Goal: Task Accomplishment & Management: Manage account settings

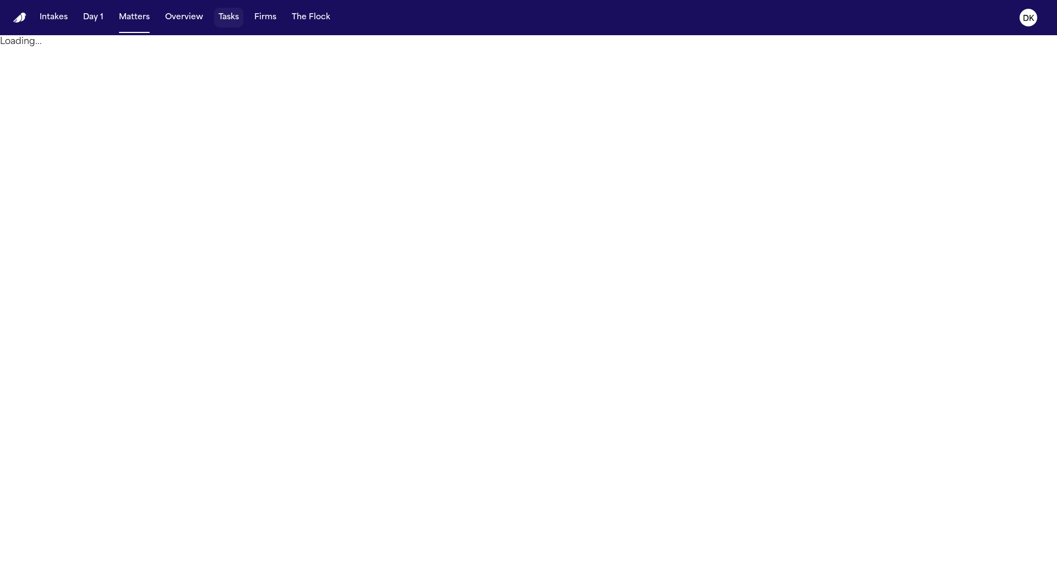
click at [228, 12] on button "Tasks" at bounding box center [228, 18] width 29 height 20
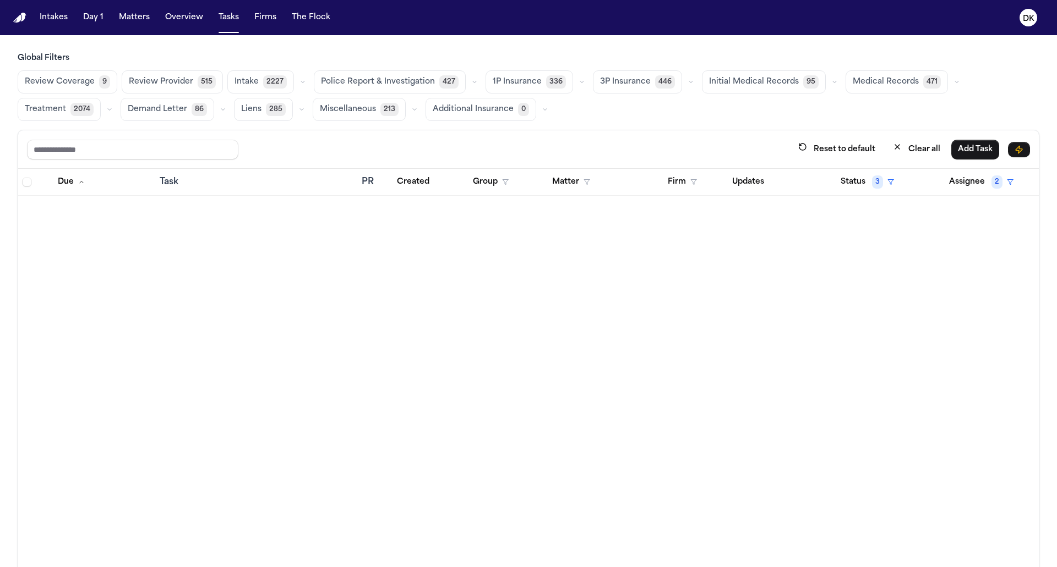
click at [380, 81] on span "Police Report & Investigation" at bounding box center [378, 82] width 114 height 11
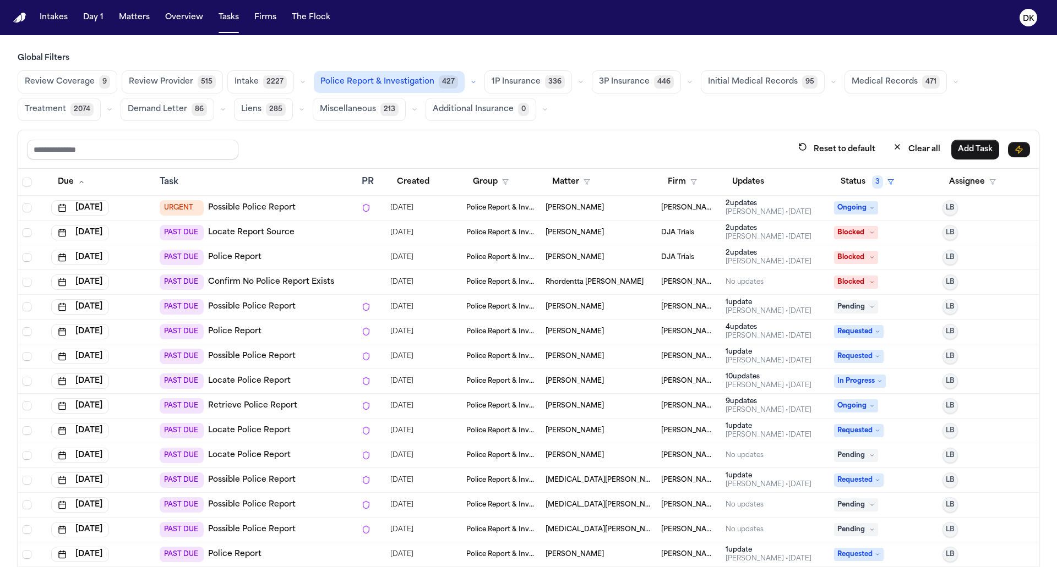
click at [341, 257] on div "PAST DUE Police Report" at bounding box center [256, 257] width 193 height 15
click at [366, 253] on div at bounding box center [366, 257] width 9 height 9
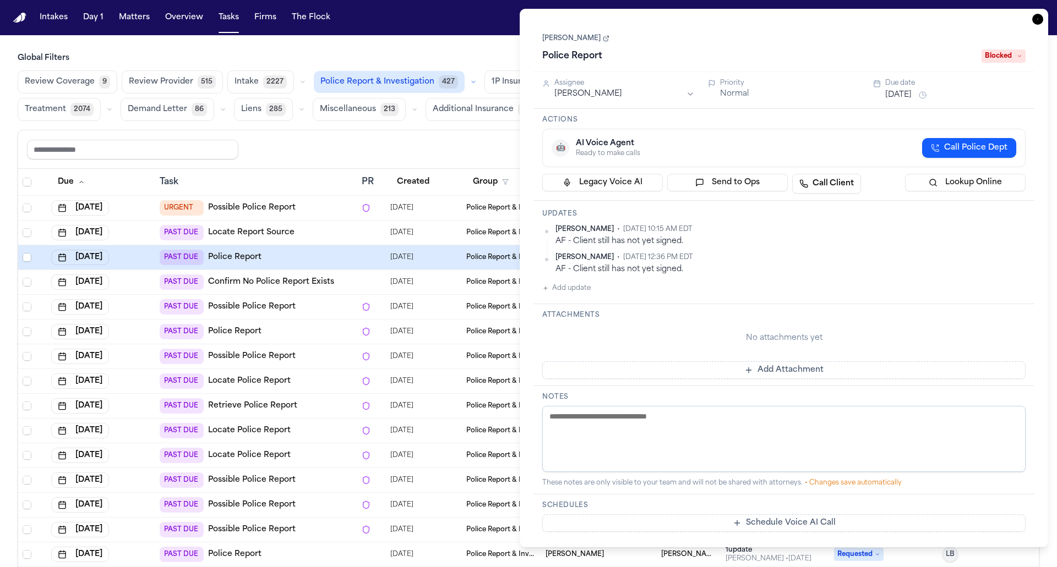
click at [366, 253] on div at bounding box center [366, 257] width 9 height 9
click at [1037, 20] on icon "button" at bounding box center [1037, 19] width 11 height 11
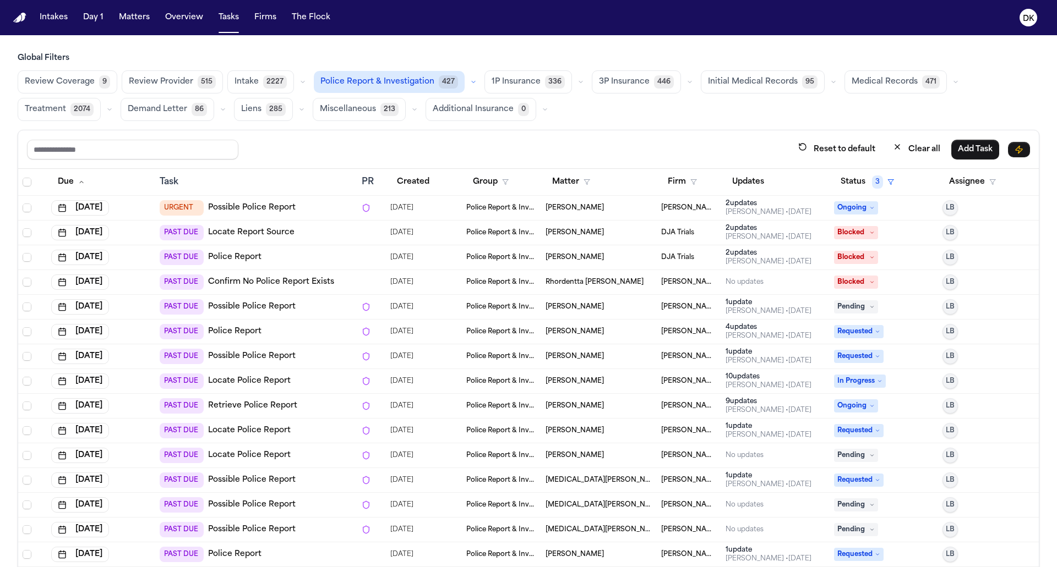
click at [290, 251] on div "PAST DUE Police Report" at bounding box center [256, 257] width 193 height 15
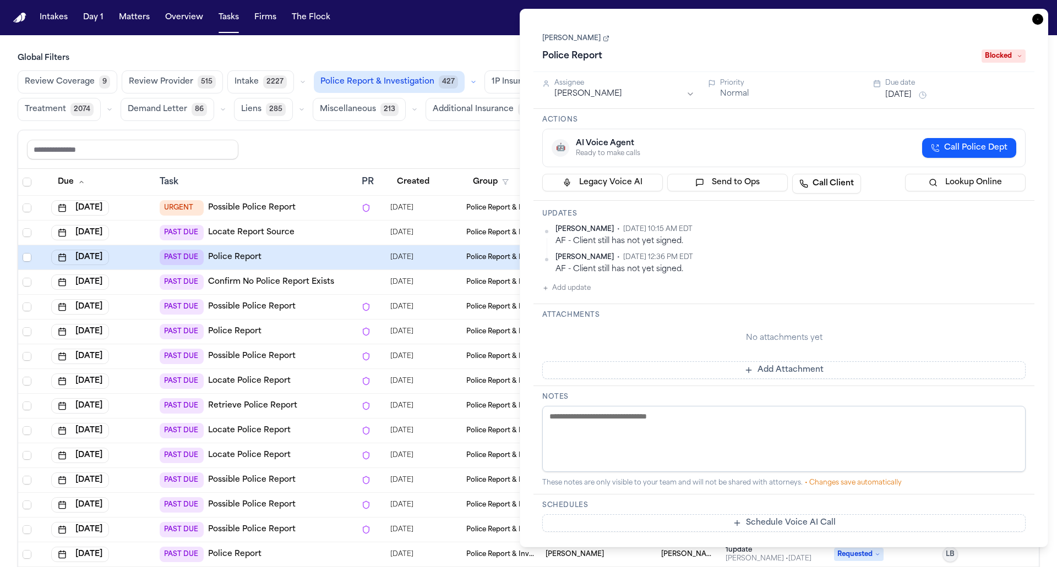
click at [309, 235] on div "PAST DUE Locate Report Source" at bounding box center [256, 232] width 193 height 15
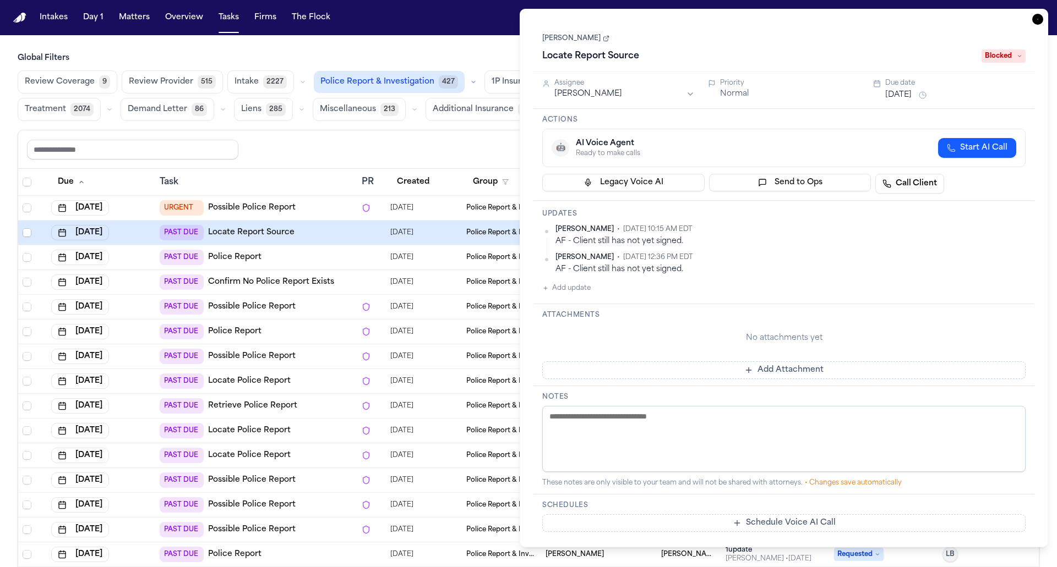
click at [309, 255] on div "PAST DUE Police Report" at bounding box center [256, 257] width 193 height 15
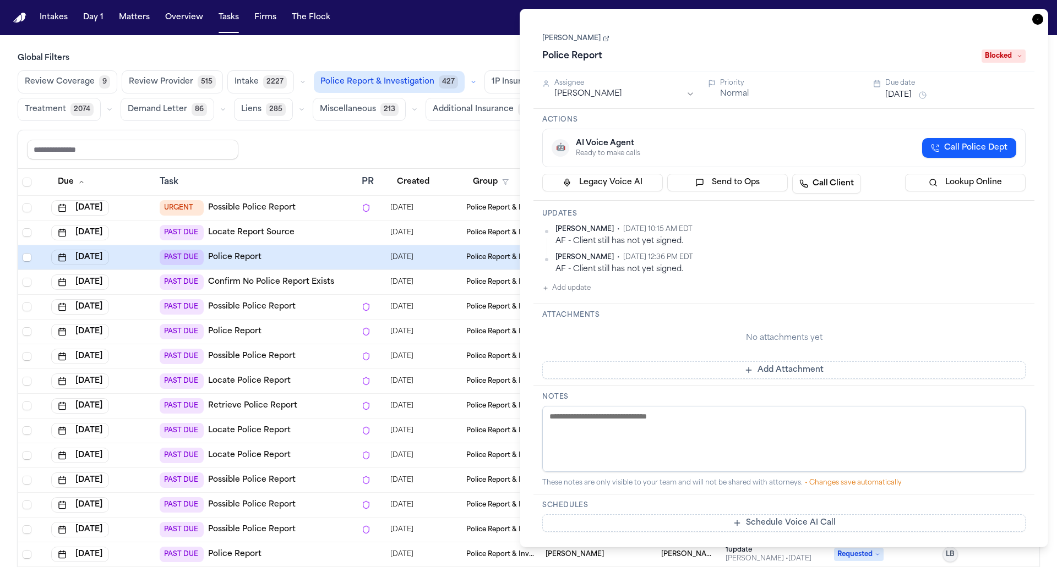
click at [326, 255] on div "PAST DUE Police Report" at bounding box center [256, 257] width 193 height 15
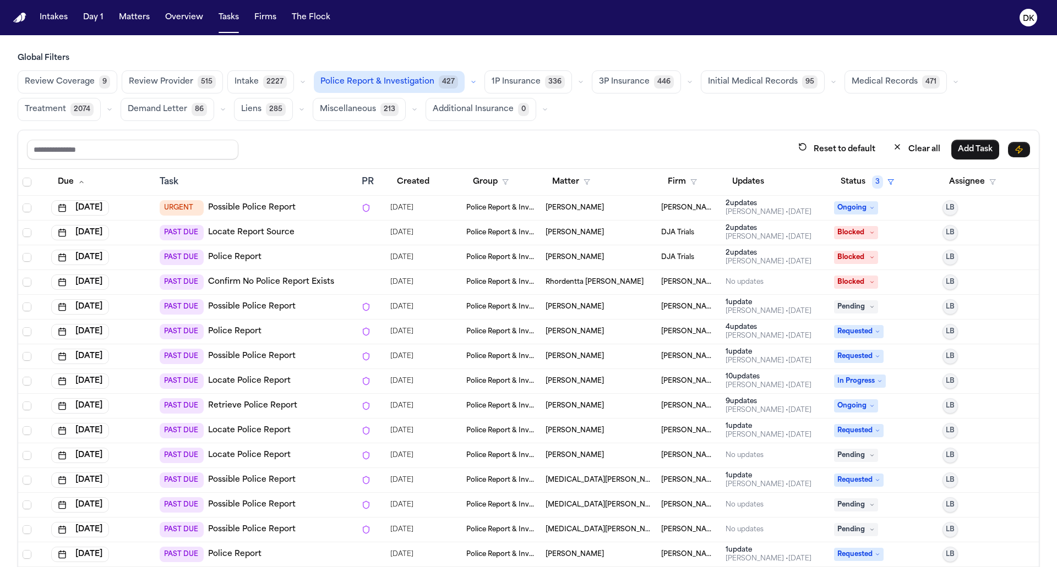
click at [382, 146] on div "Reset to default Clear all Add Task" at bounding box center [528, 149] width 1003 height 20
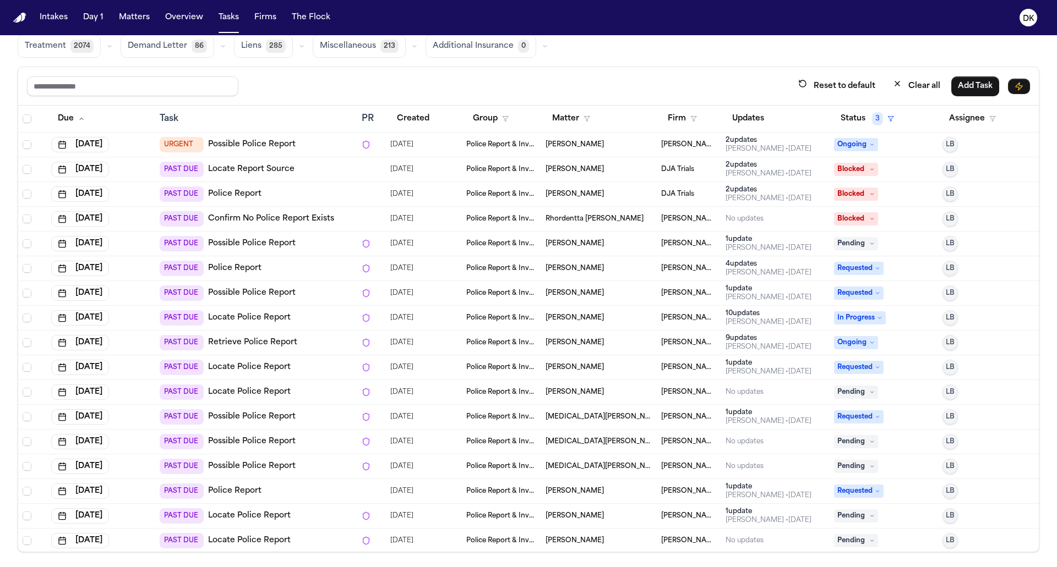
scroll to position [983, 0]
click at [310, 380] on td "PAST DUE Locate Police Report" at bounding box center [256, 392] width 202 height 25
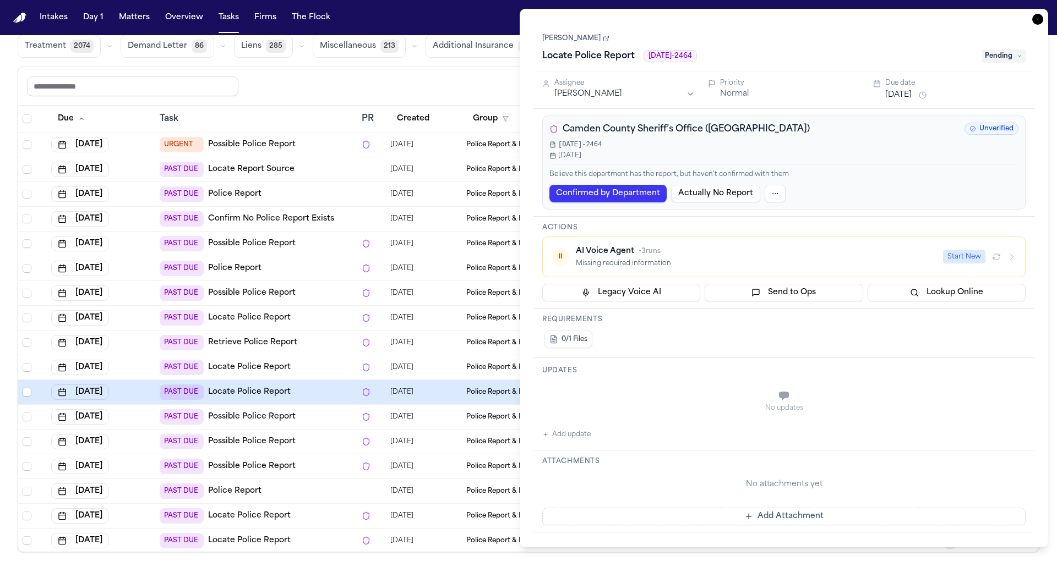
click at [313, 345] on div "PAST DUE Retrieve Police Report" at bounding box center [256, 342] width 193 height 15
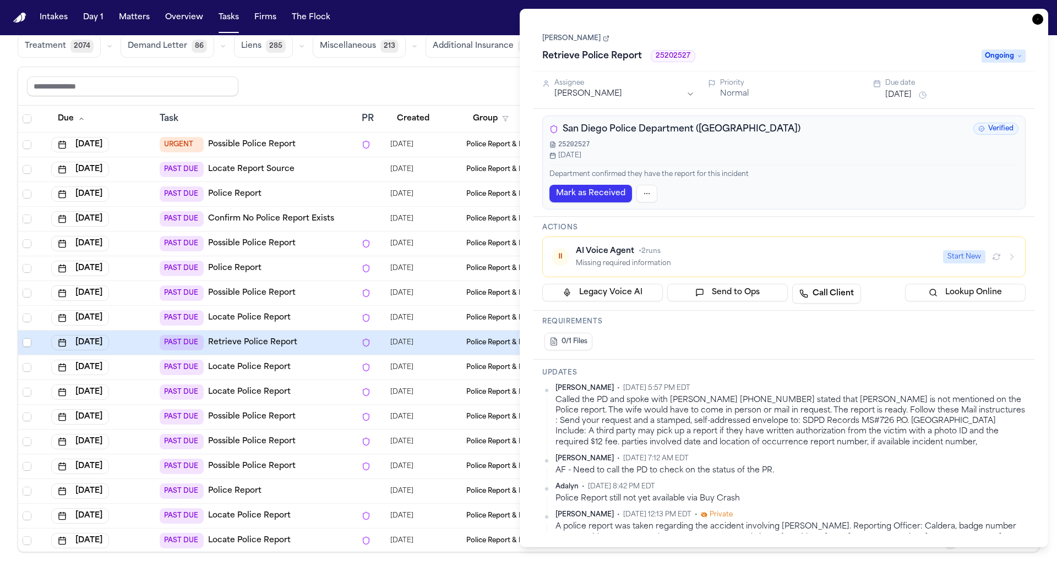
click at [332, 272] on div "PAST DUE Police Report" at bounding box center [256, 268] width 193 height 15
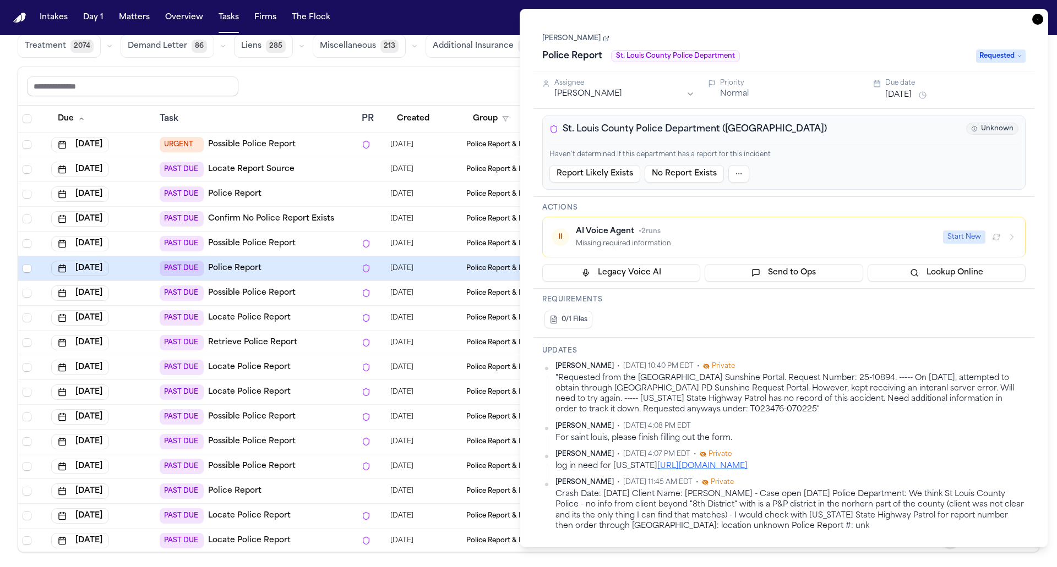
click at [342, 225] on td "PAST DUE Confirm No Police Report Exists" at bounding box center [256, 219] width 202 height 25
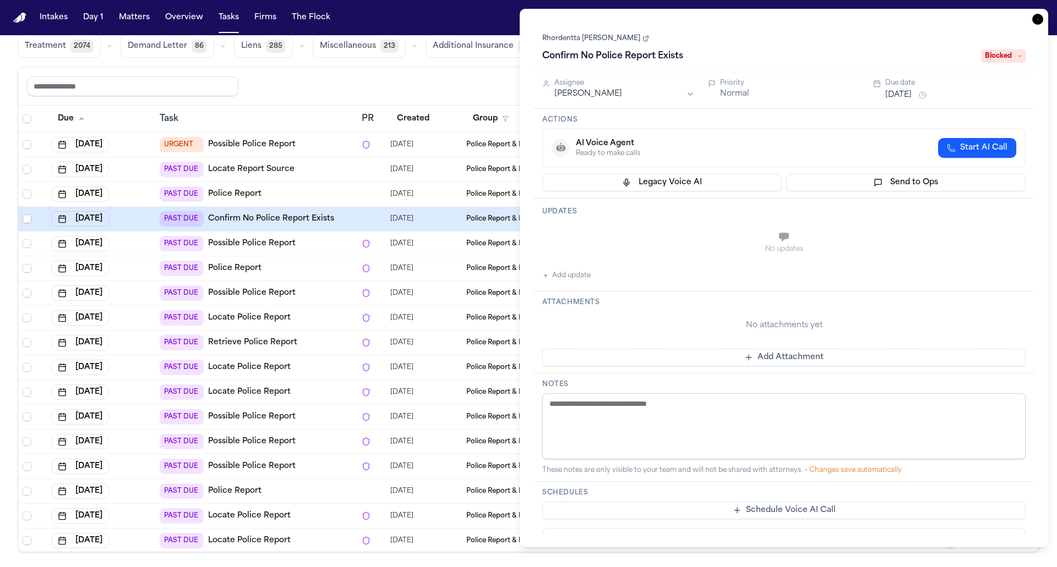
click at [345, 194] on div "PAST DUE Police Report" at bounding box center [256, 194] width 193 height 15
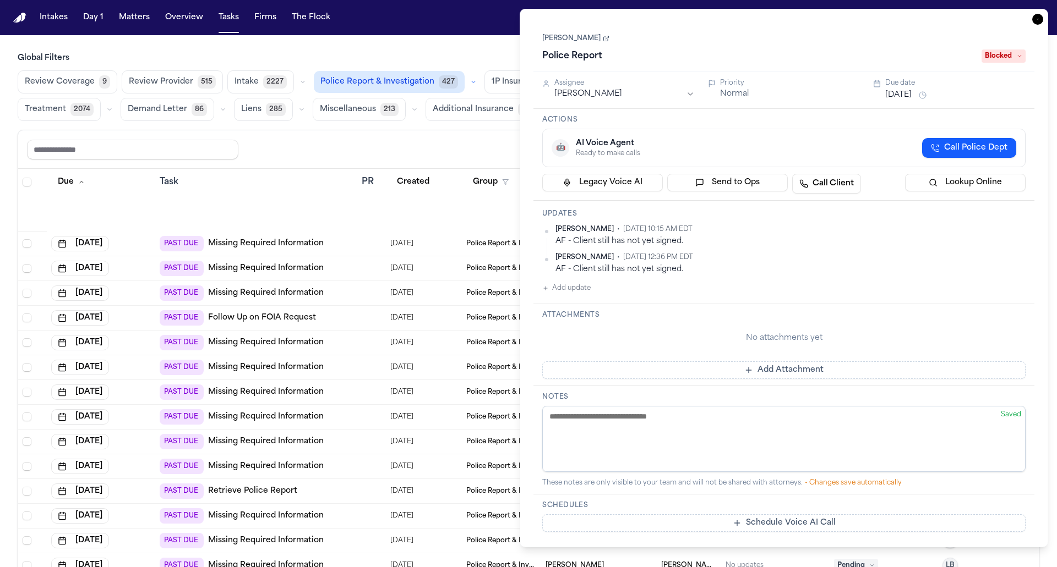
scroll to position [1734, 0]
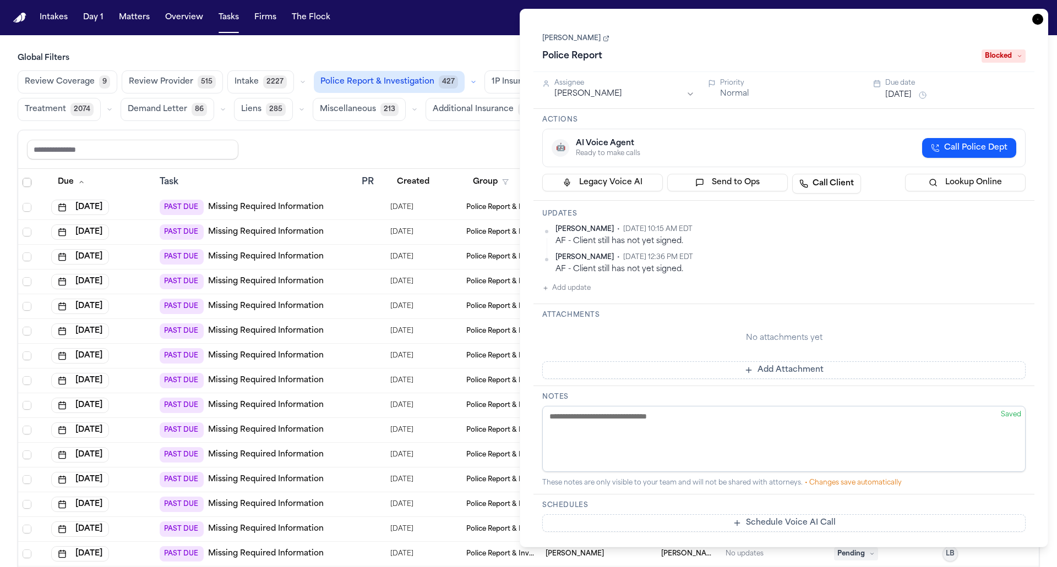
click at [313, 376] on link "Missing Required Information" at bounding box center [266, 380] width 116 height 11
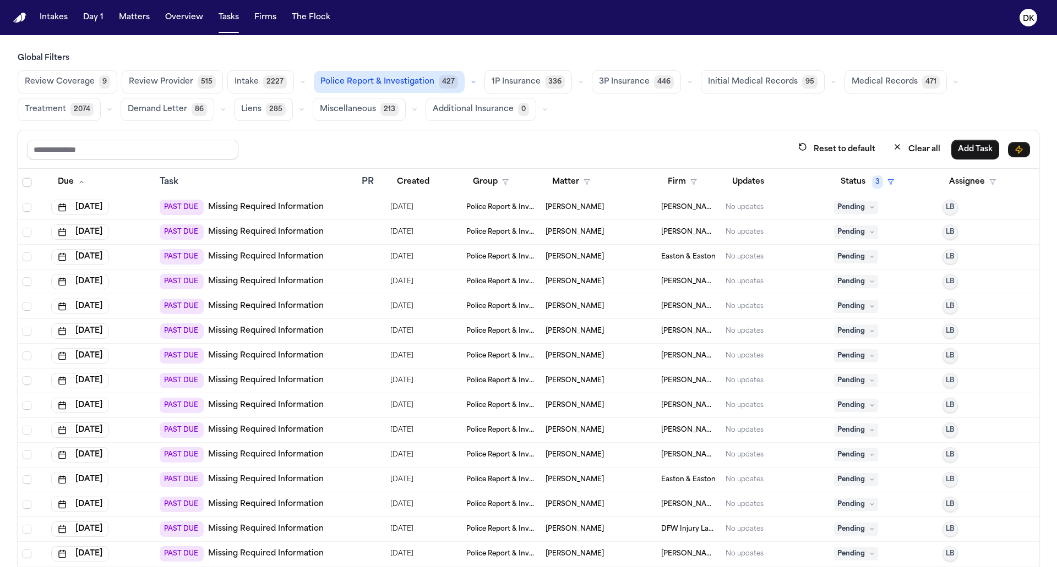
click at [348, 439] on td "PAST DUE Missing Required Information" at bounding box center [256, 430] width 202 height 25
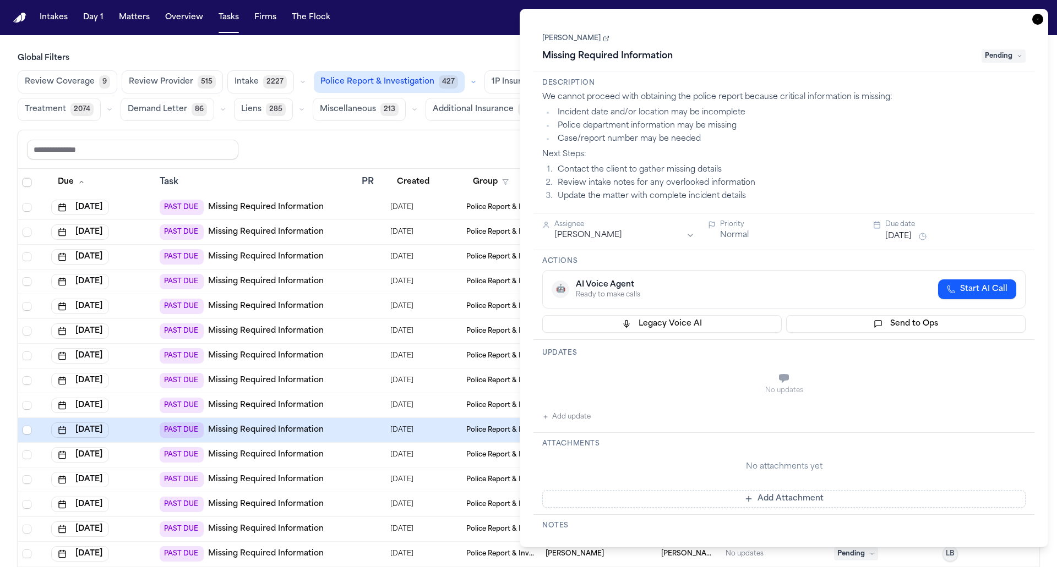
click at [359, 358] on td at bounding box center [371, 356] width 29 height 25
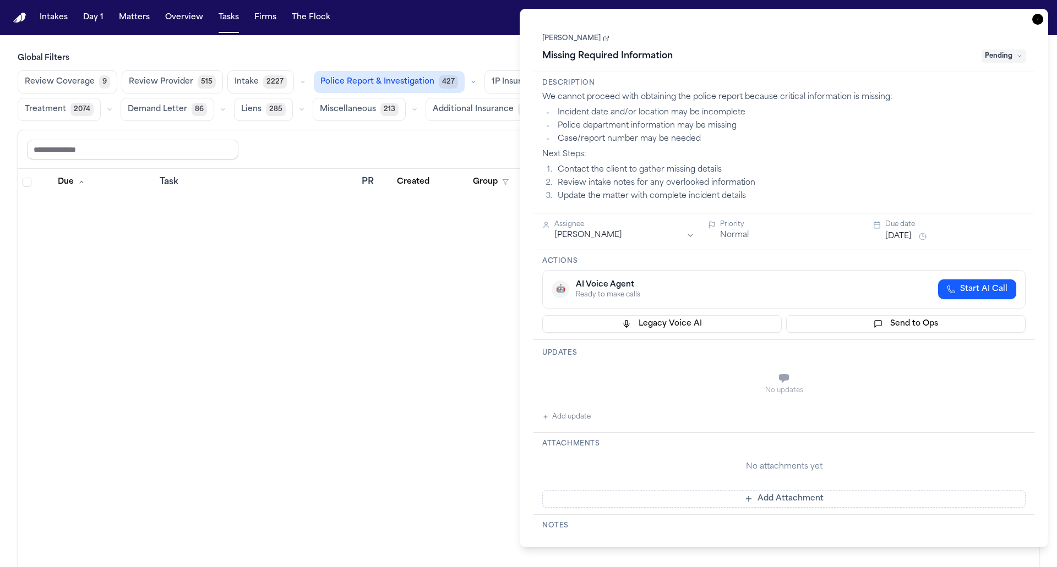
scroll to position [505, 0]
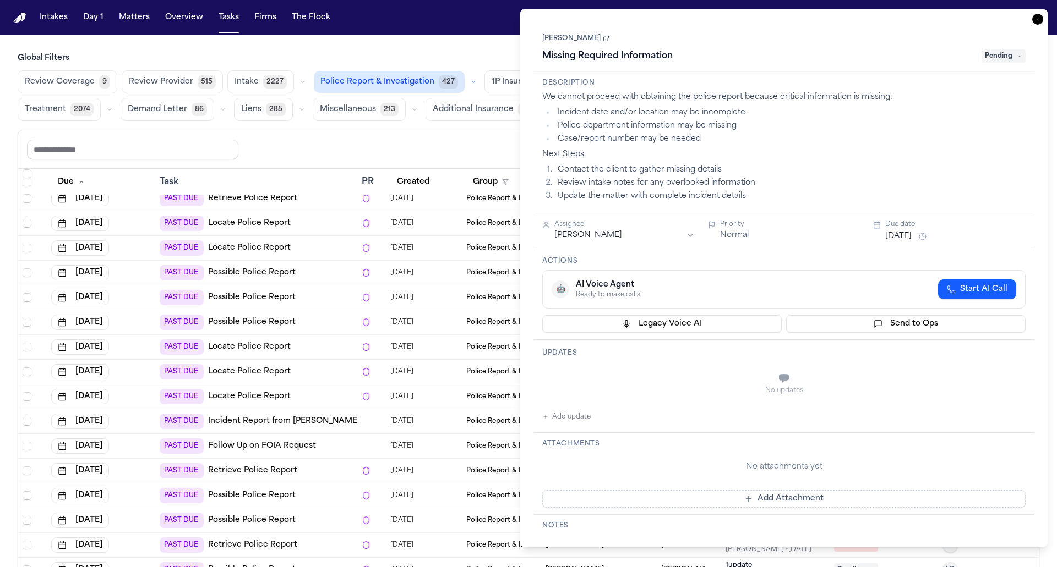
click at [326, 305] on td "PAST DUE Possible Police Report" at bounding box center [256, 298] width 202 height 25
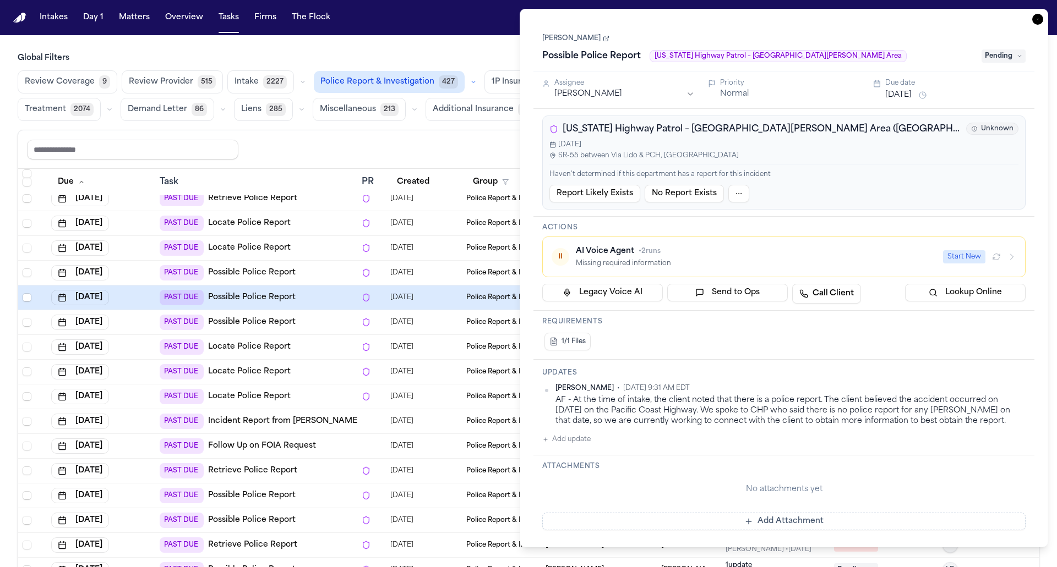
click at [325, 343] on div "PAST DUE Locate Police Report" at bounding box center [256, 347] width 193 height 15
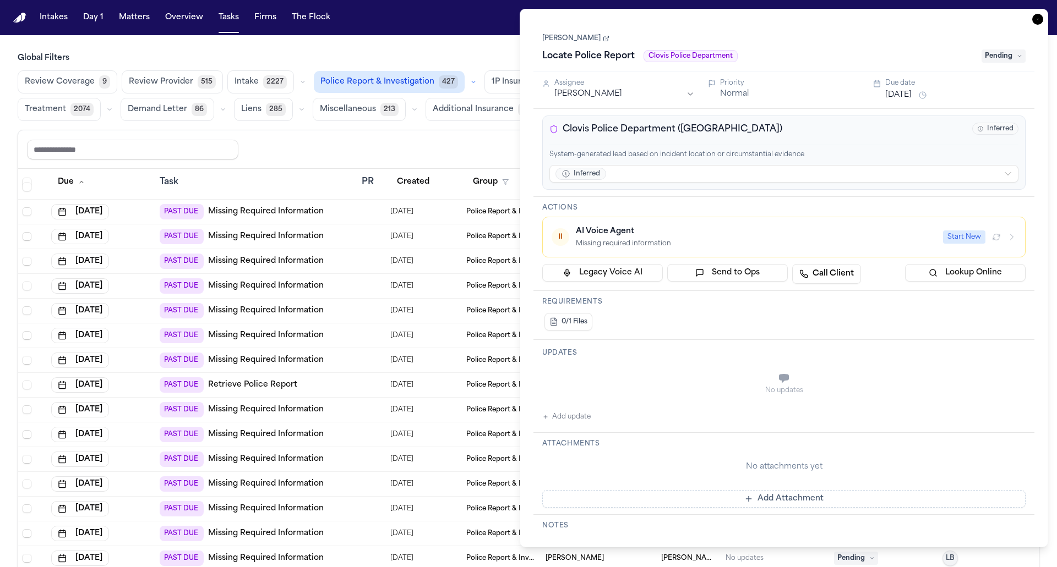
scroll to position [1832, 0]
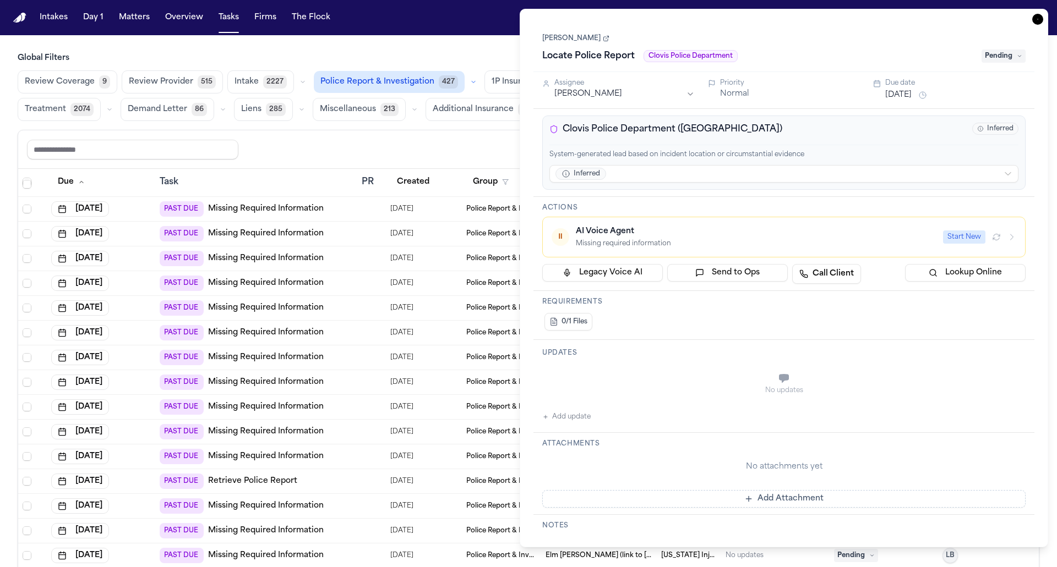
click at [355, 410] on td "PAST DUE Missing Required Information" at bounding box center [256, 407] width 202 height 25
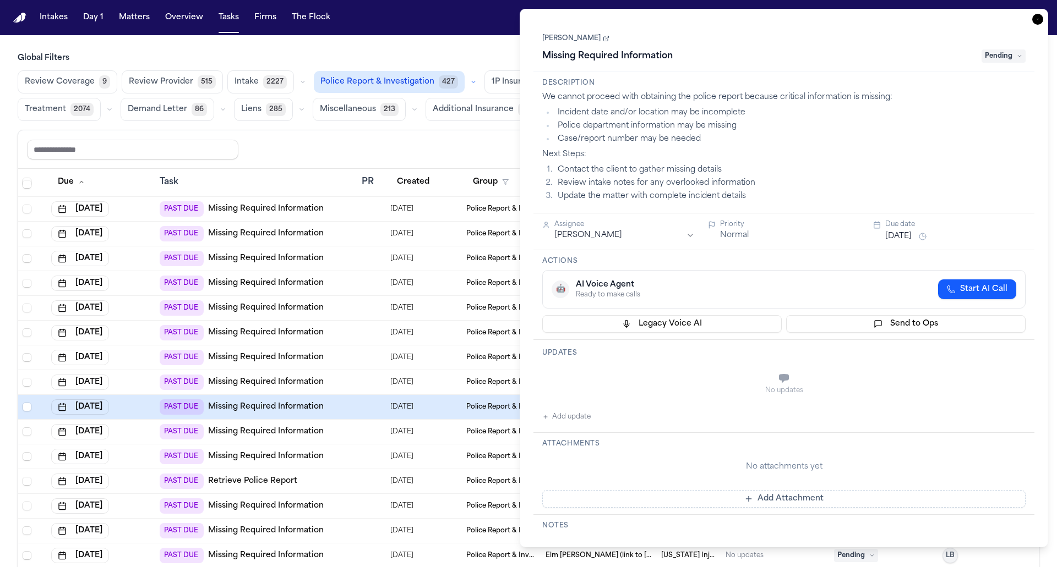
click at [356, 346] on td "PAST DUE Missing Required Information" at bounding box center [256, 358] width 202 height 25
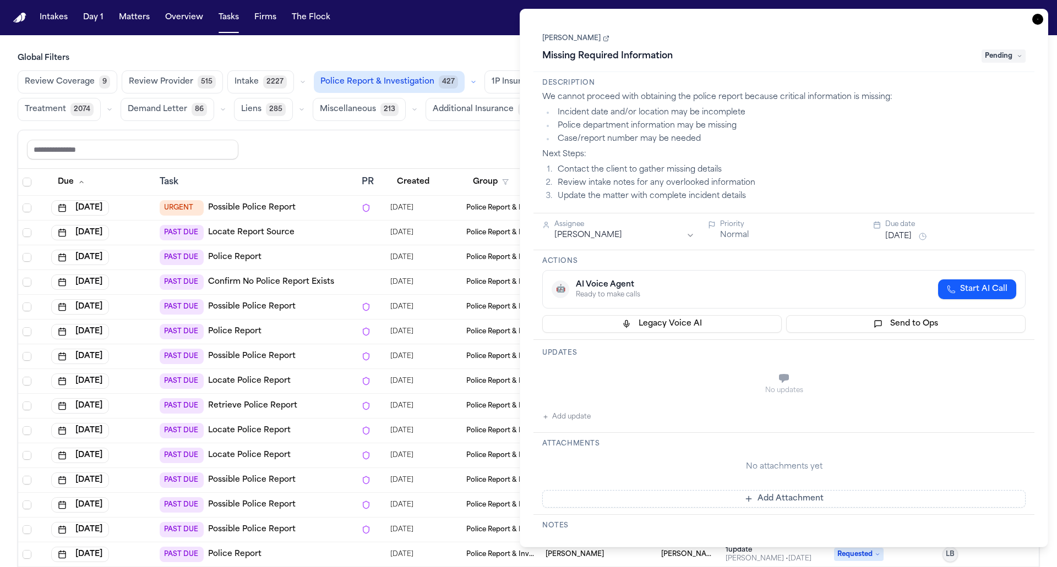
click at [337, 203] on div "URGENT Possible Police Report" at bounding box center [256, 207] width 193 height 15
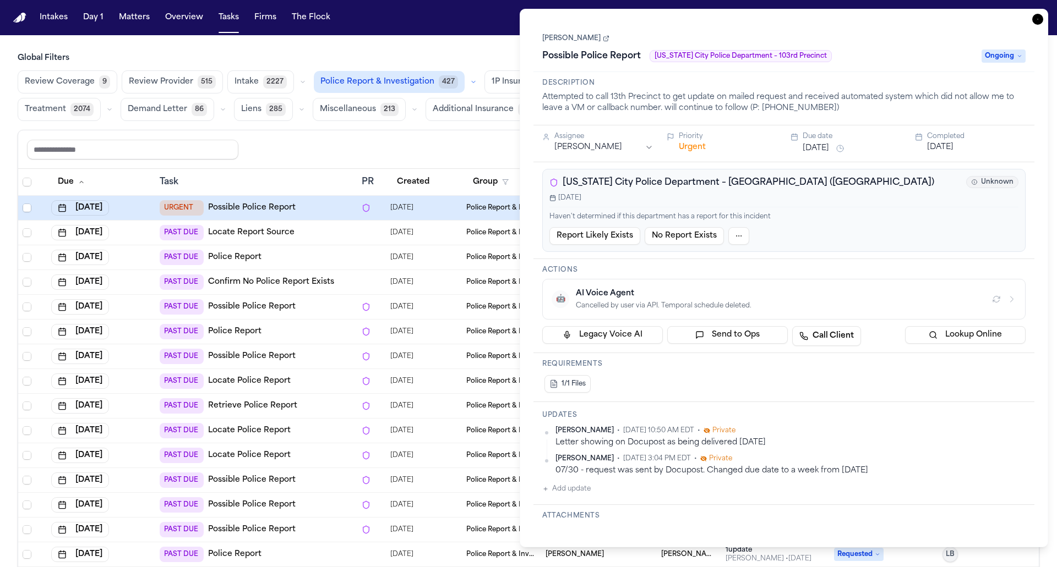
click at [328, 252] on div "PAST DUE Police Report" at bounding box center [256, 257] width 193 height 15
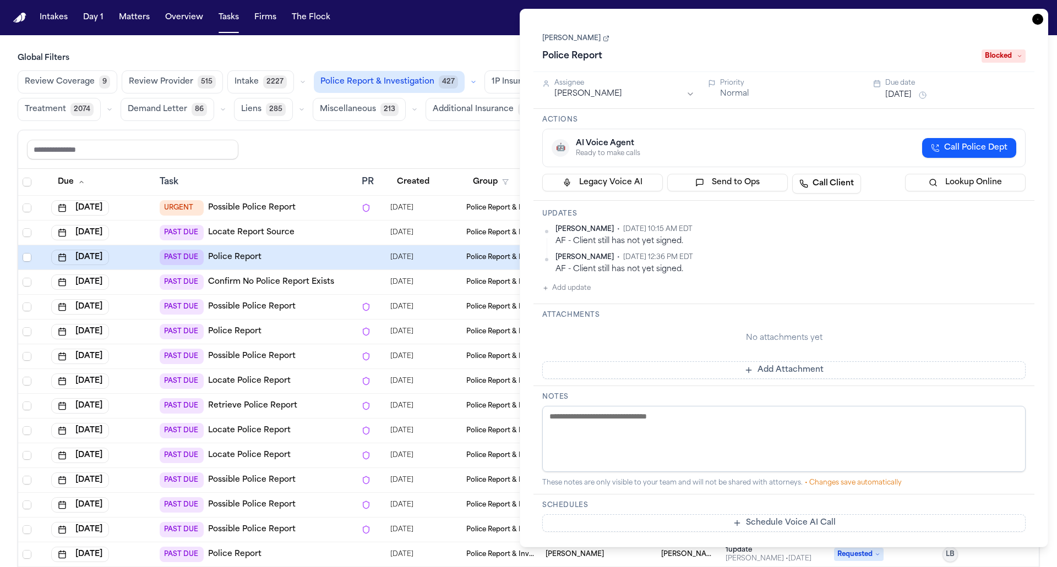
click at [328, 265] on td "PAST DUE Police Report" at bounding box center [256, 257] width 202 height 25
click at [331, 277] on div "PAST DUE Confirm No Police Report Exists" at bounding box center [256, 282] width 193 height 15
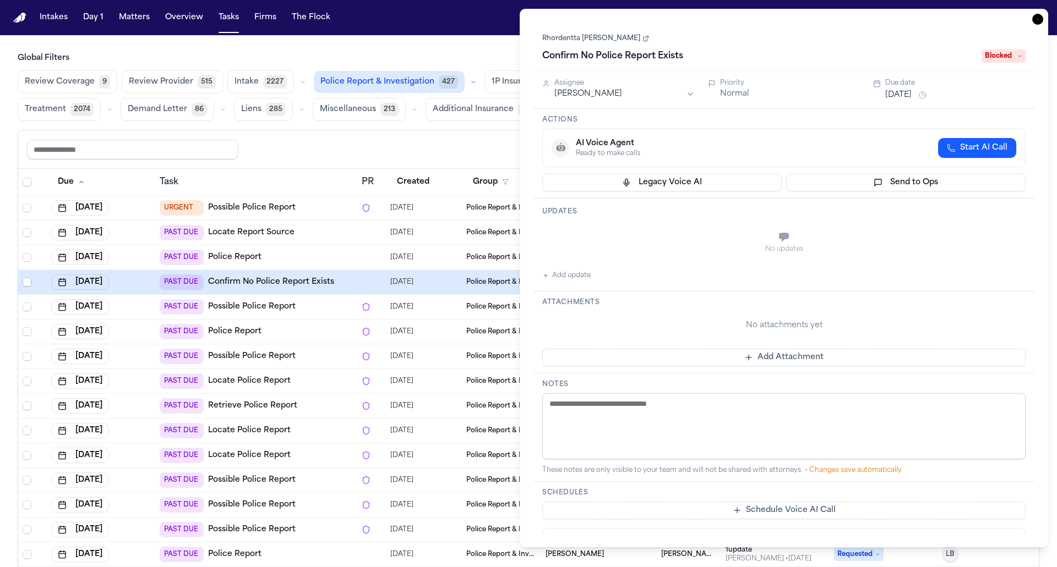
click at [337, 356] on div "PAST DUE Possible Police Report" at bounding box center [256, 356] width 193 height 15
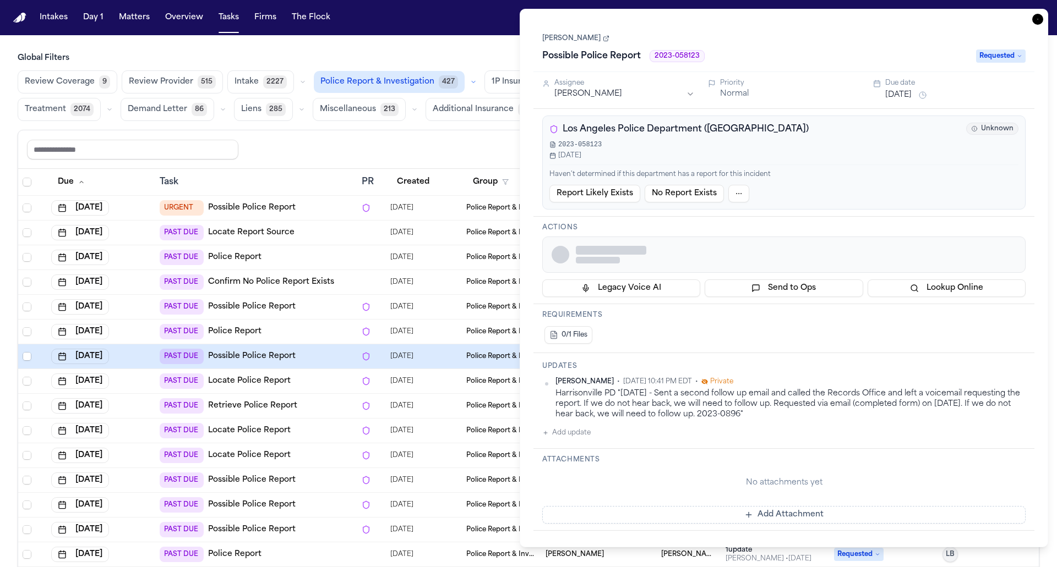
click at [340, 428] on div "PAST DUE Locate Police Report" at bounding box center [256, 430] width 193 height 15
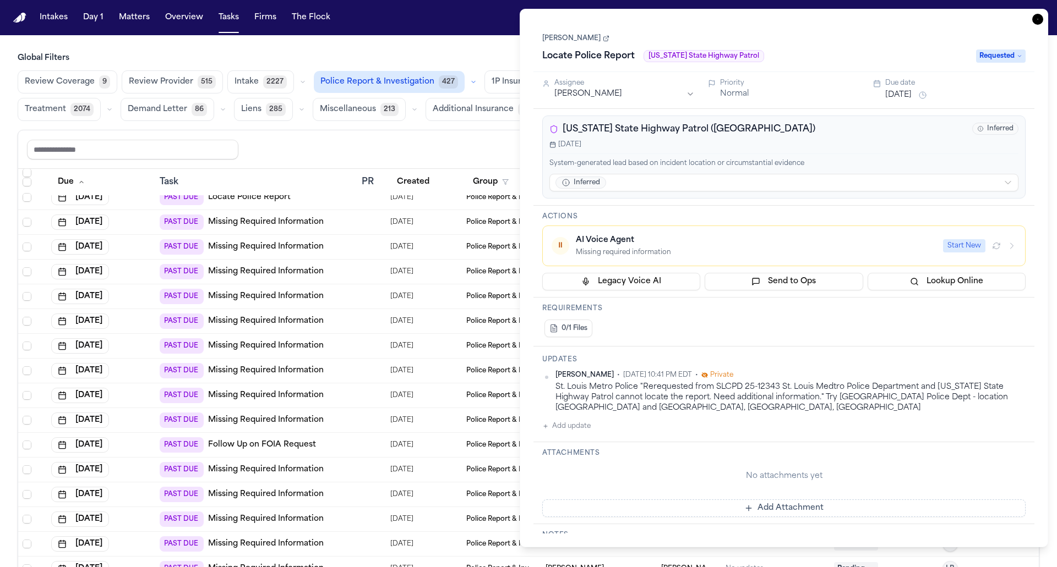
scroll to position [1570, 0]
click at [345, 459] on td "PAST DUE Missing Required Information" at bounding box center [256, 471] width 202 height 25
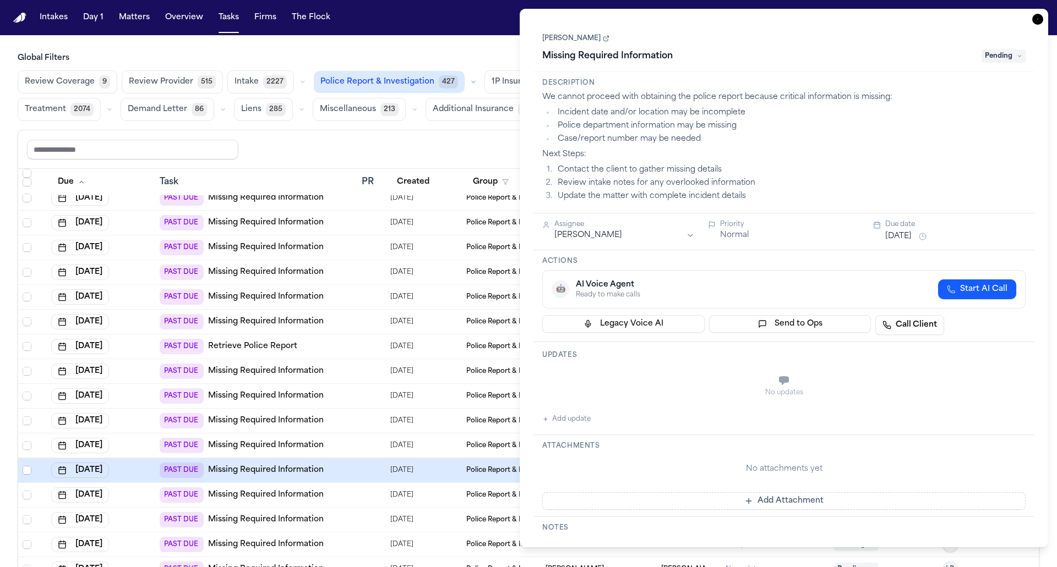
click at [1040, 18] on icon "button" at bounding box center [1037, 19] width 11 height 11
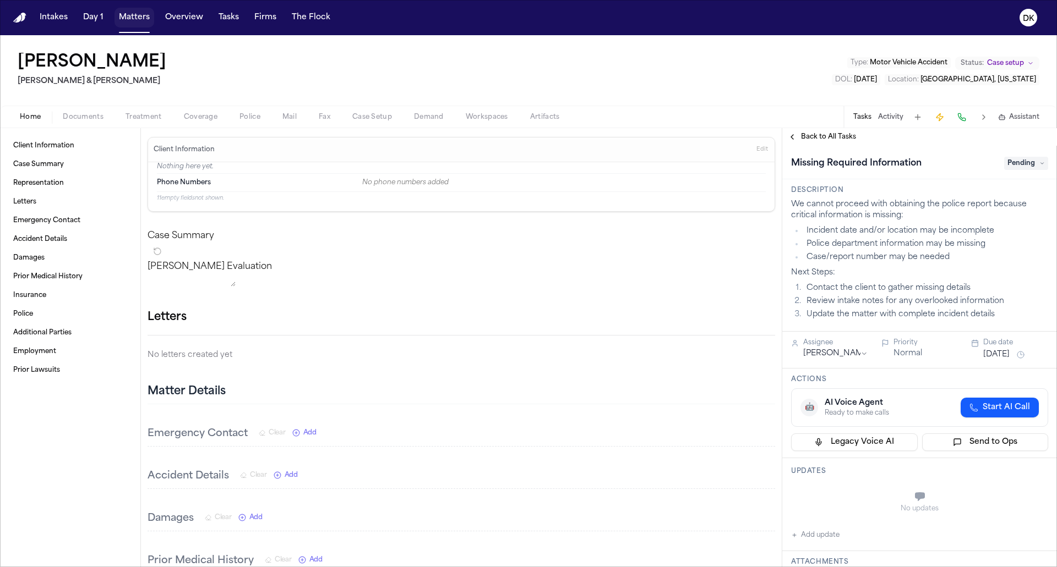
click at [123, 19] on button "Matters" at bounding box center [134, 18] width 40 height 20
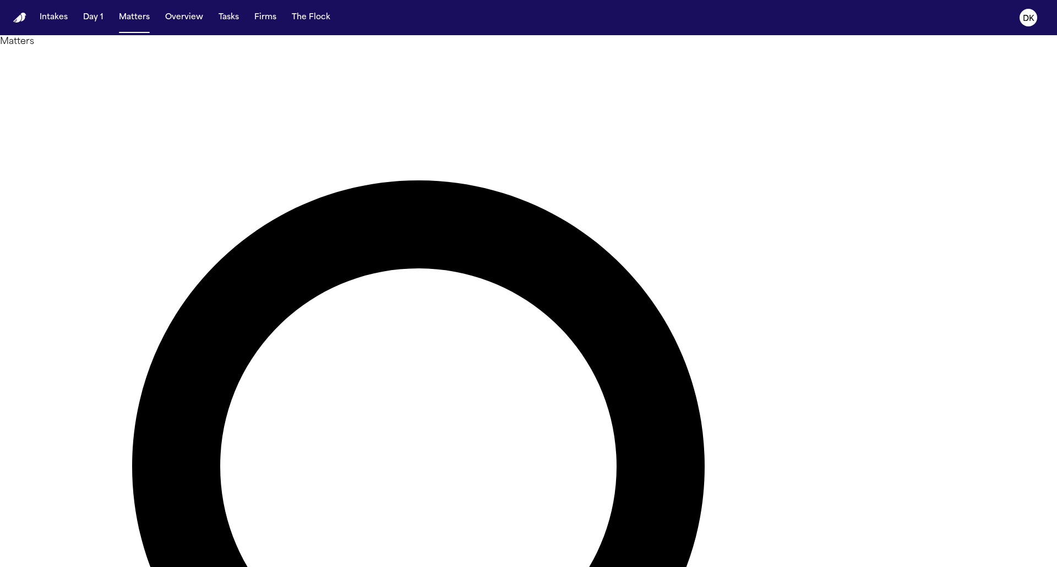
type input "*********"
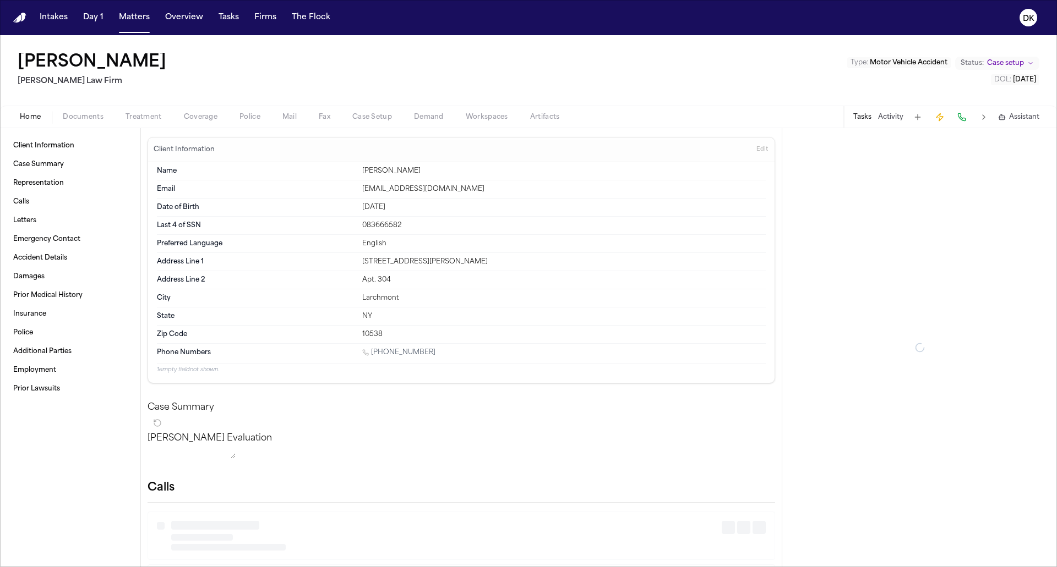
click at [256, 122] on button "Police" at bounding box center [249, 117] width 43 height 13
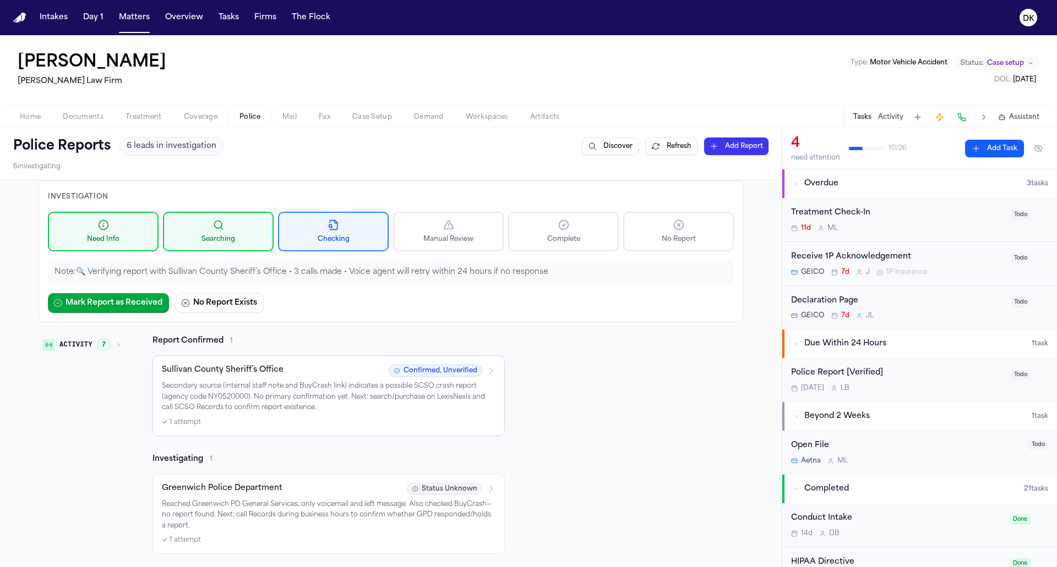
click at [134, 21] on button "Matters" at bounding box center [134, 18] width 40 height 20
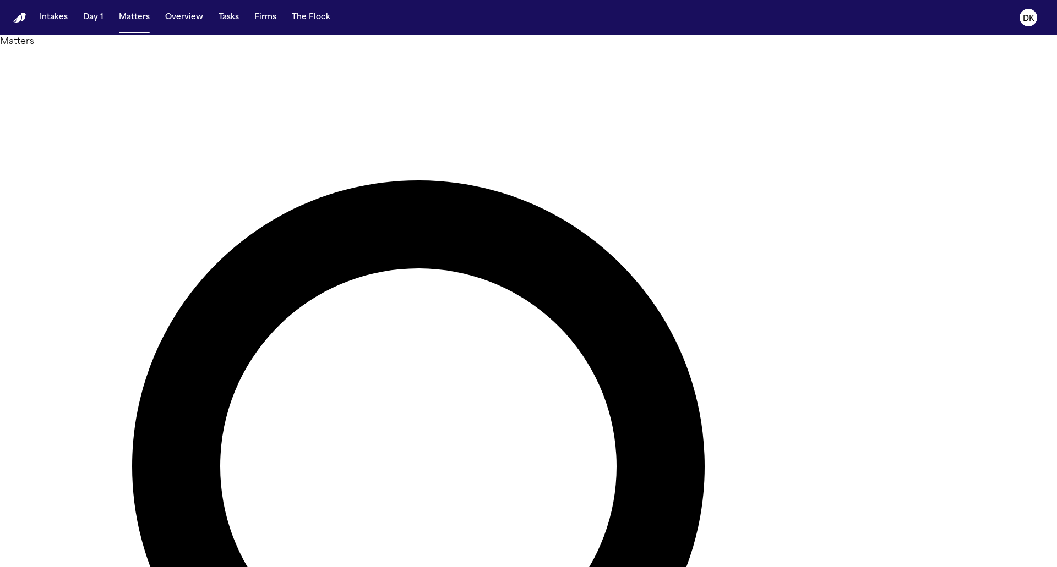
type input "*"
click at [233, 20] on button "Tasks" at bounding box center [228, 18] width 29 height 20
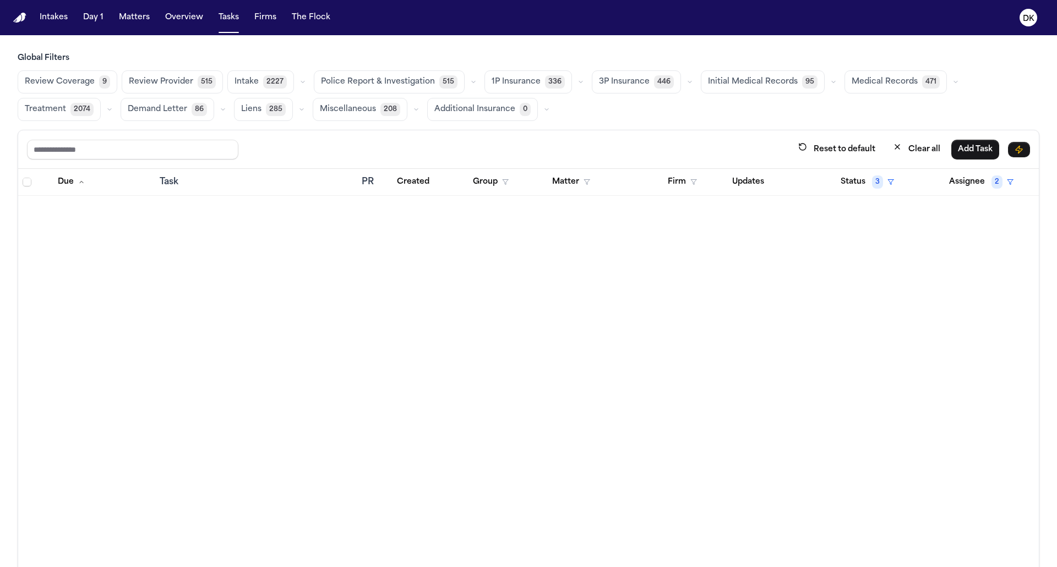
click at [365, 84] on span "Police Report & Investigation" at bounding box center [378, 82] width 114 height 11
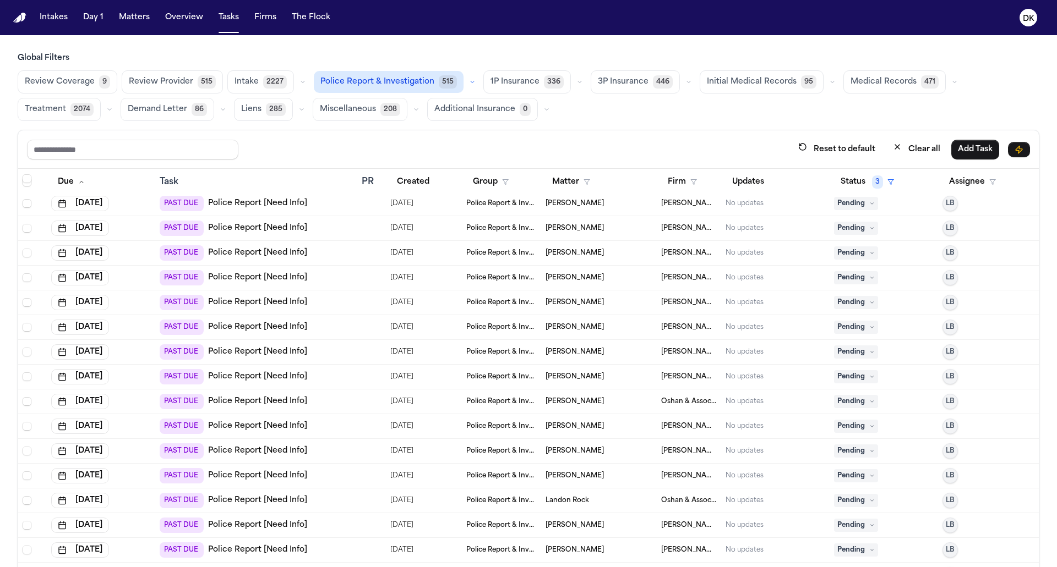
scroll to position [10089, 0]
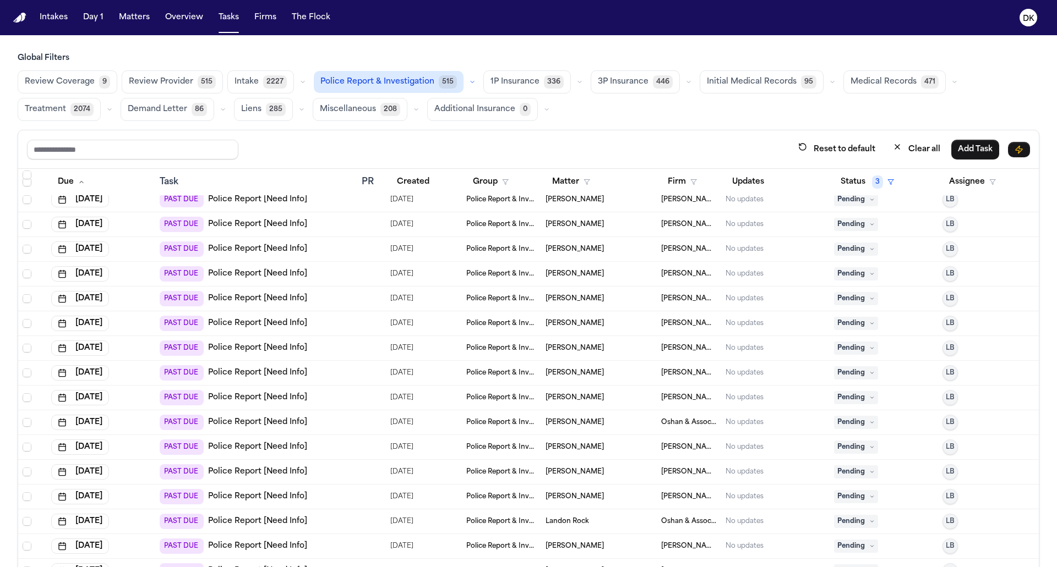
click at [345, 299] on div "PAST DUE Police Report [Need Info]" at bounding box center [256, 298] width 193 height 15
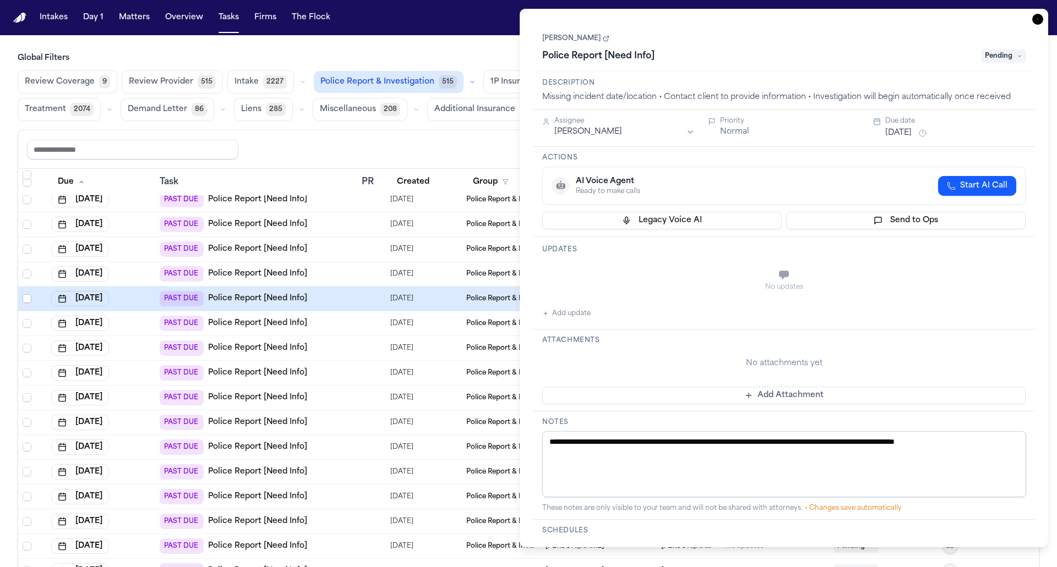
click at [349, 346] on div "PAST DUE Police Report [Need Info]" at bounding box center [256, 348] width 193 height 15
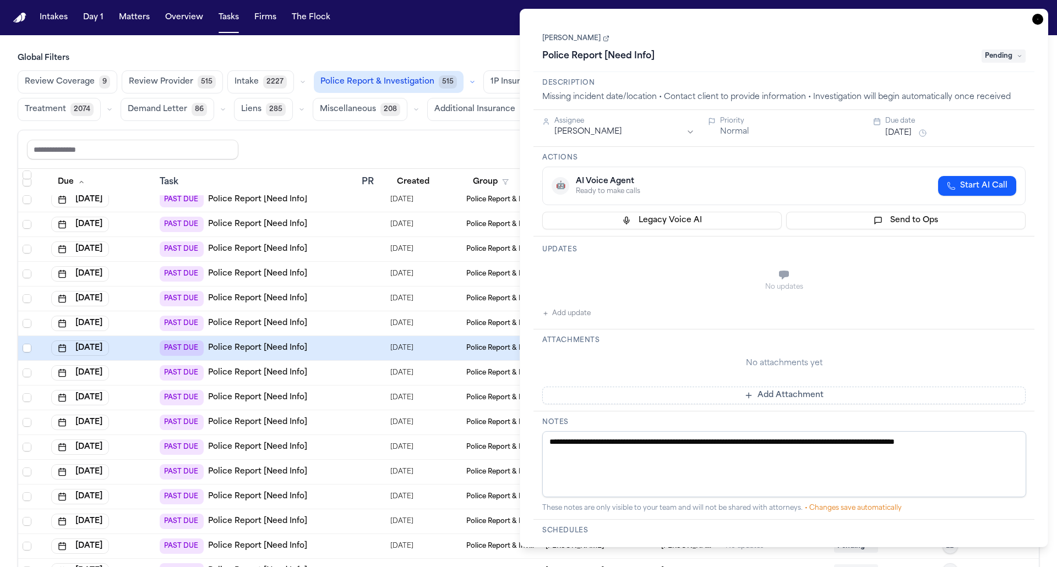
click at [348, 397] on div "PAST DUE Police Report [Need Info]" at bounding box center [256, 397] width 193 height 15
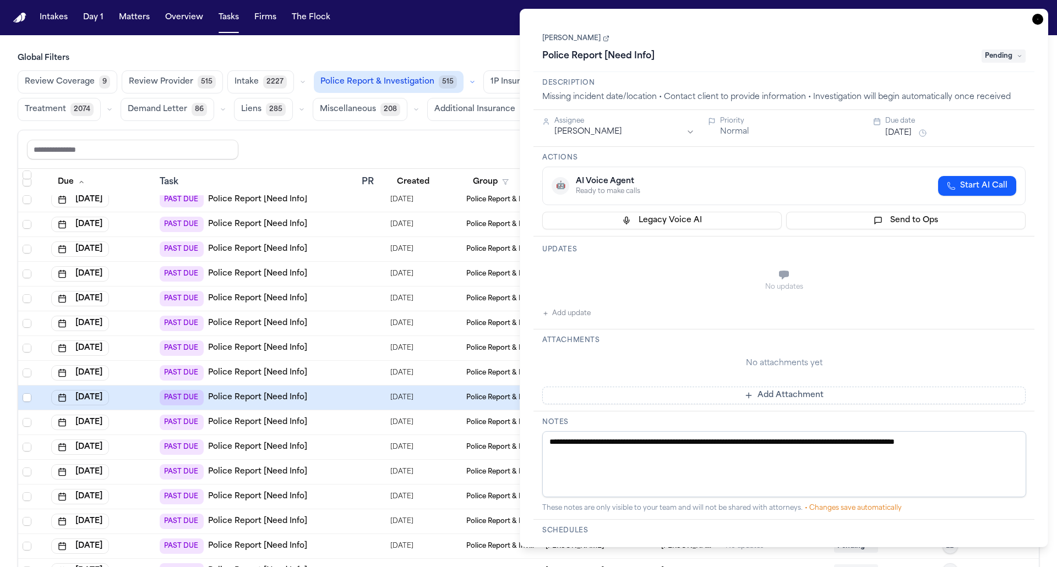
click at [355, 444] on td "PAST DUE Police Report [Need Info]" at bounding box center [256, 447] width 202 height 25
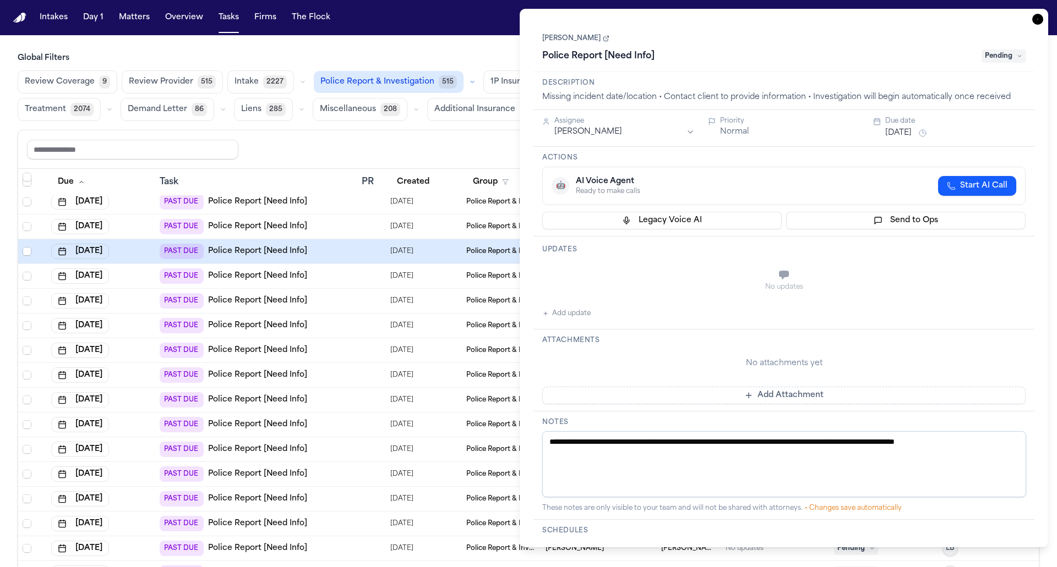
scroll to position [10456, 0]
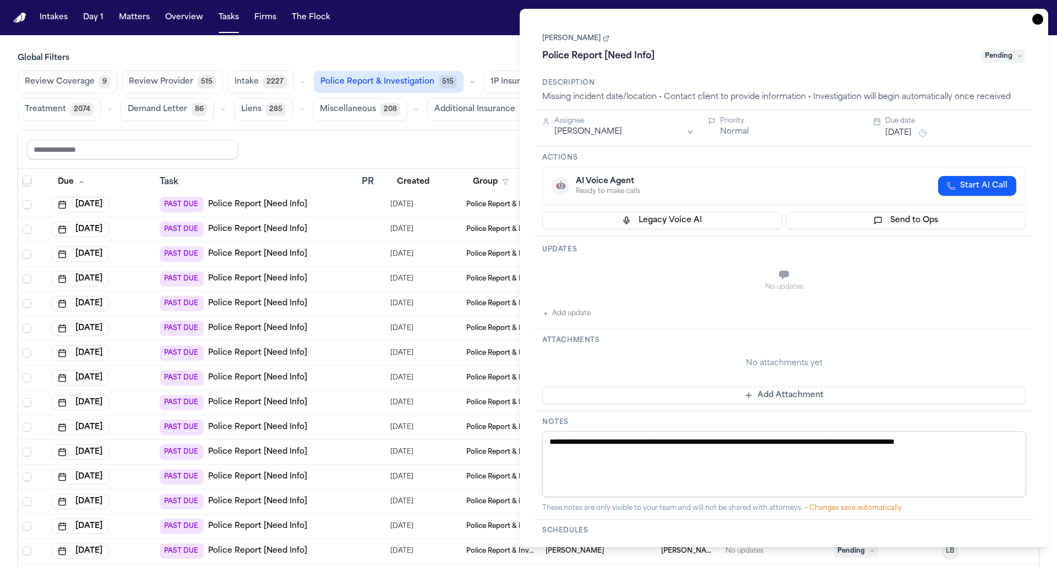
click at [350, 370] on div "PAST DUE Police Report [Need Info]" at bounding box center [256, 377] width 193 height 15
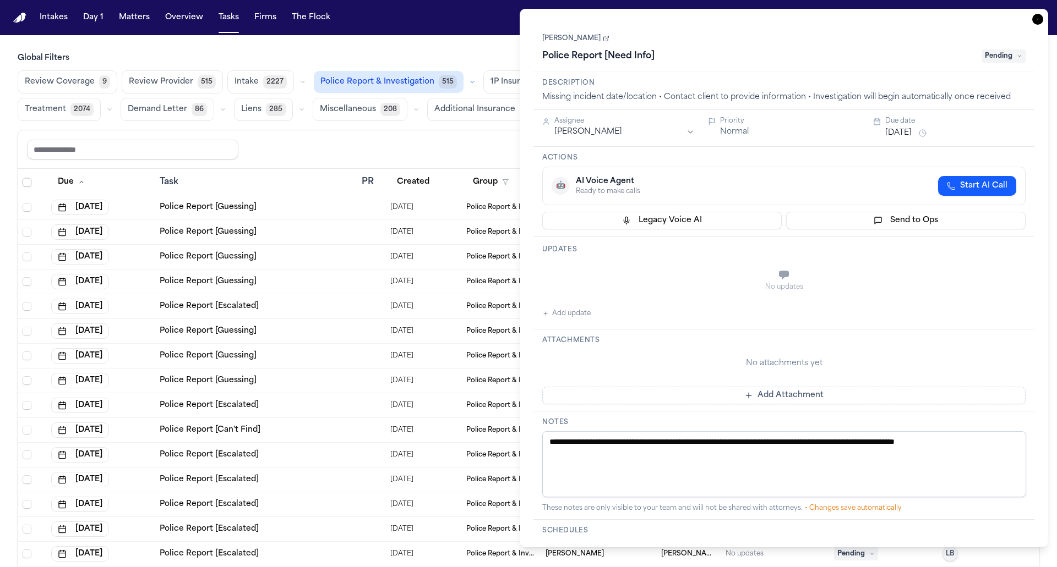
scroll to position [12, 0]
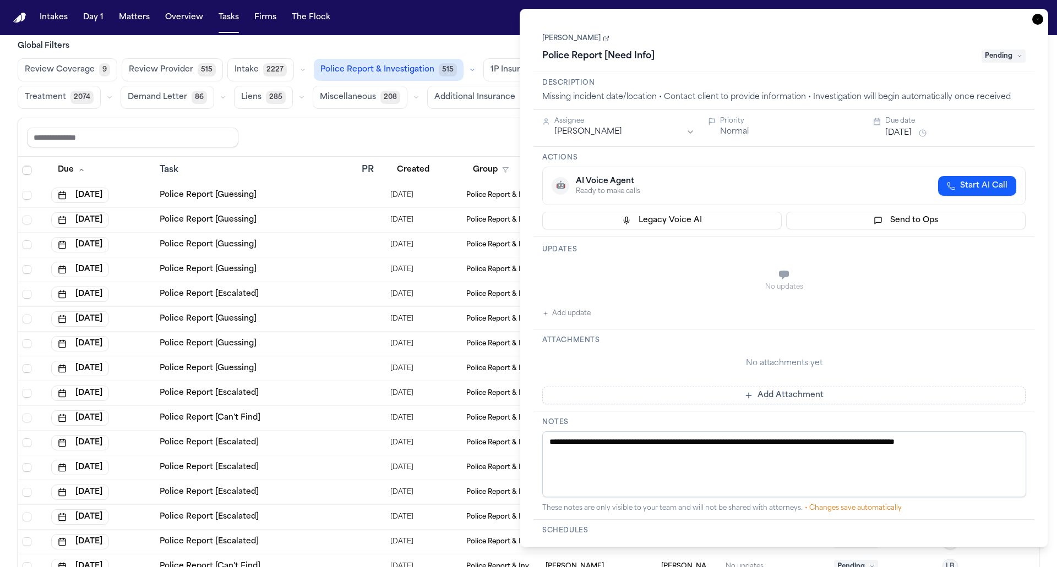
click at [353, 415] on td "Police Report [Can't Find]" at bounding box center [256, 418] width 202 height 25
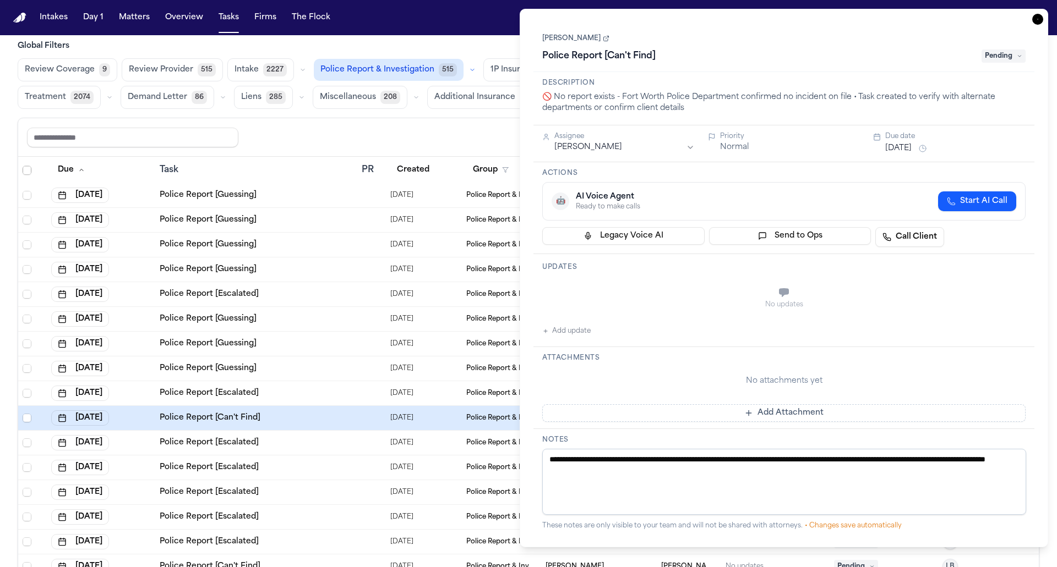
click at [350, 365] on div "Police Report [Guessing]" at bounding box center [256, 368] width 193 height 11
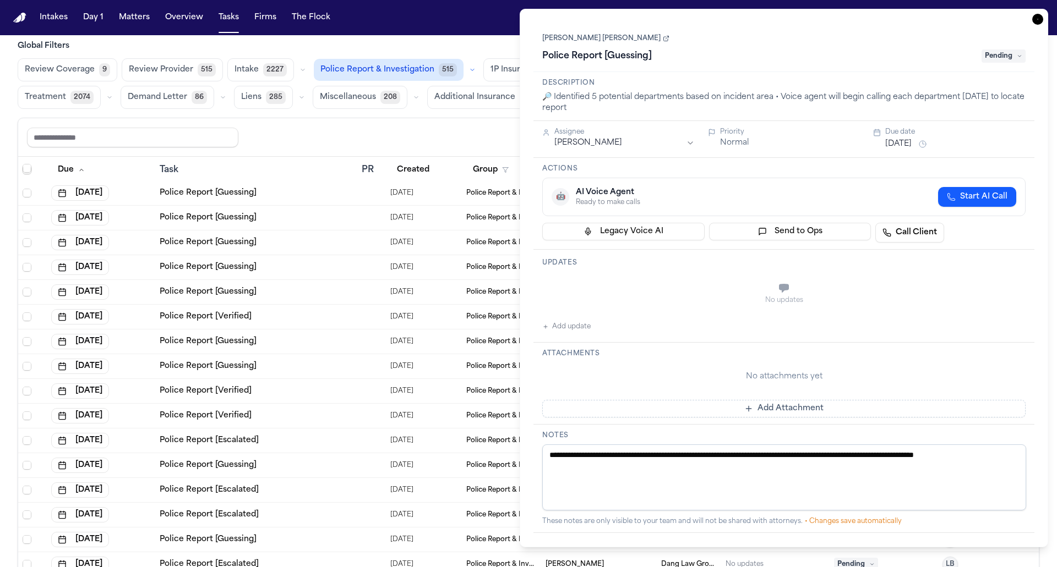
scroll to position [11364, 0]
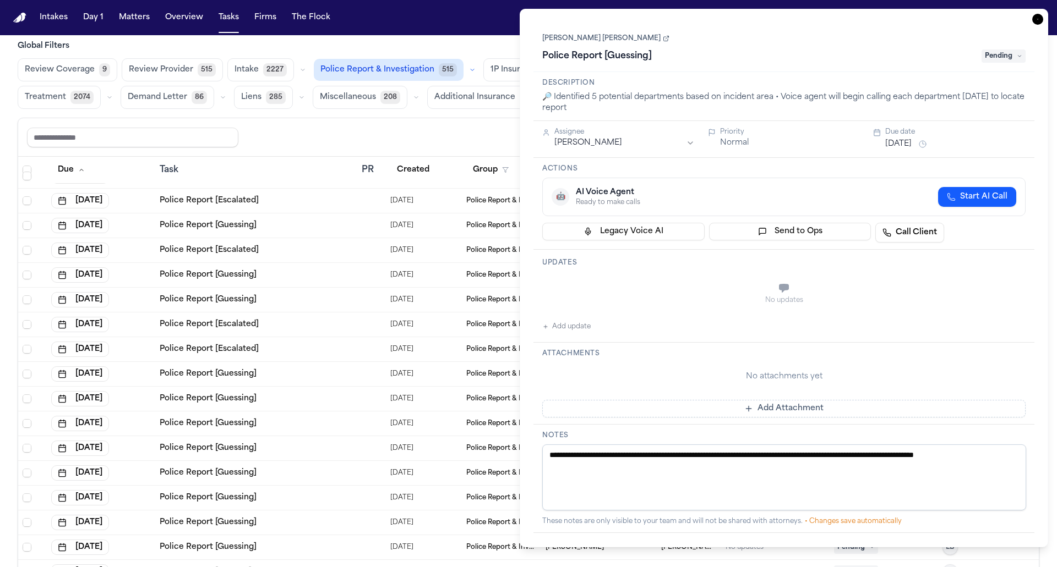
click at [423, 41] on h3 "Global Filters" at bounding box center [529, 46] width 1022 height 11
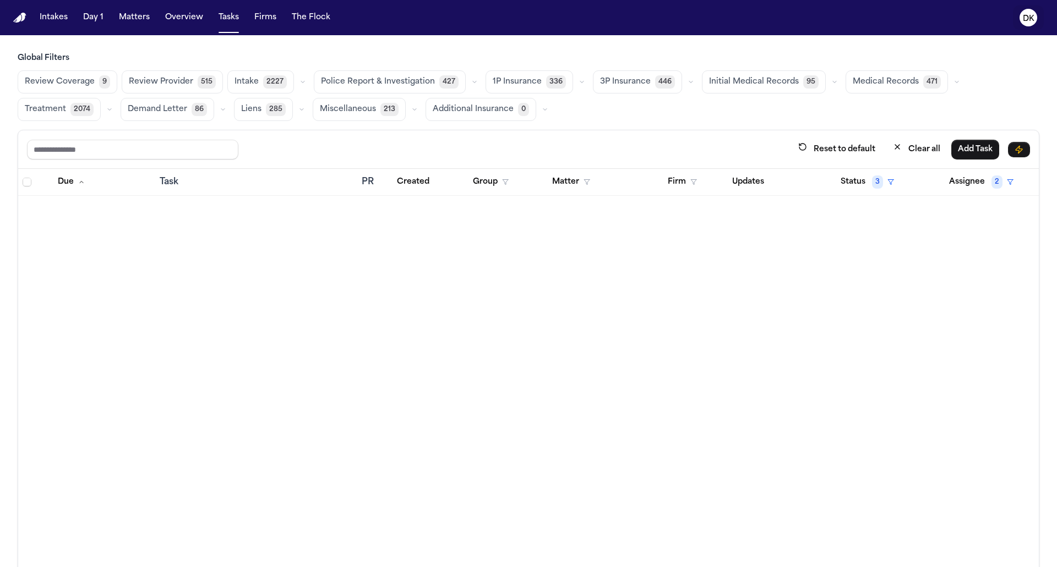
click at [1031, 17] on text "DK" at bounding box center [1029, 19] width 12 height 8
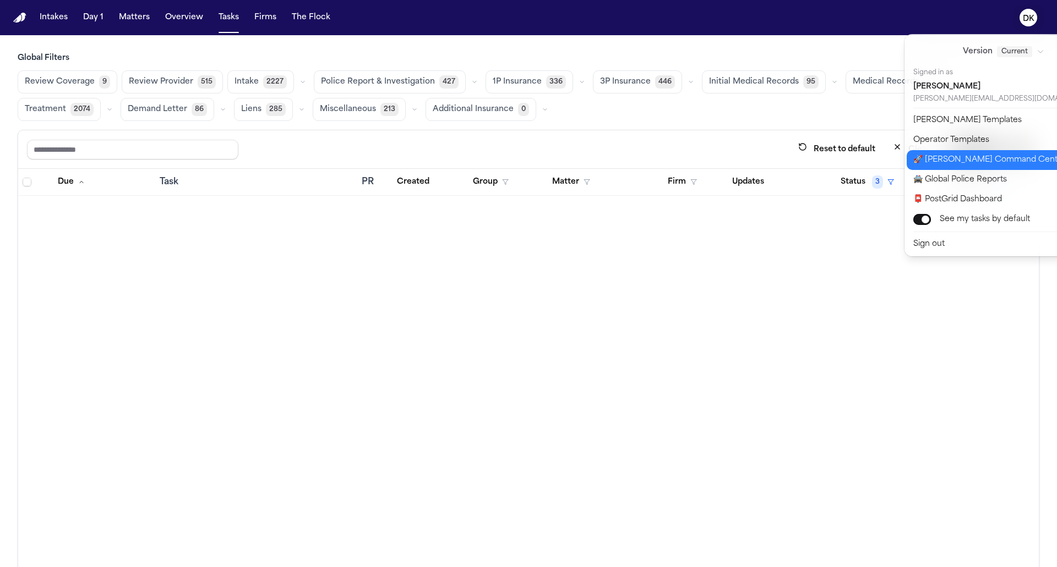
click at [1002, 162] on button "🚀 [PERSON_NAME] Command Center" at bounding box center [1010, 160] width 207 height 20
select select "**"
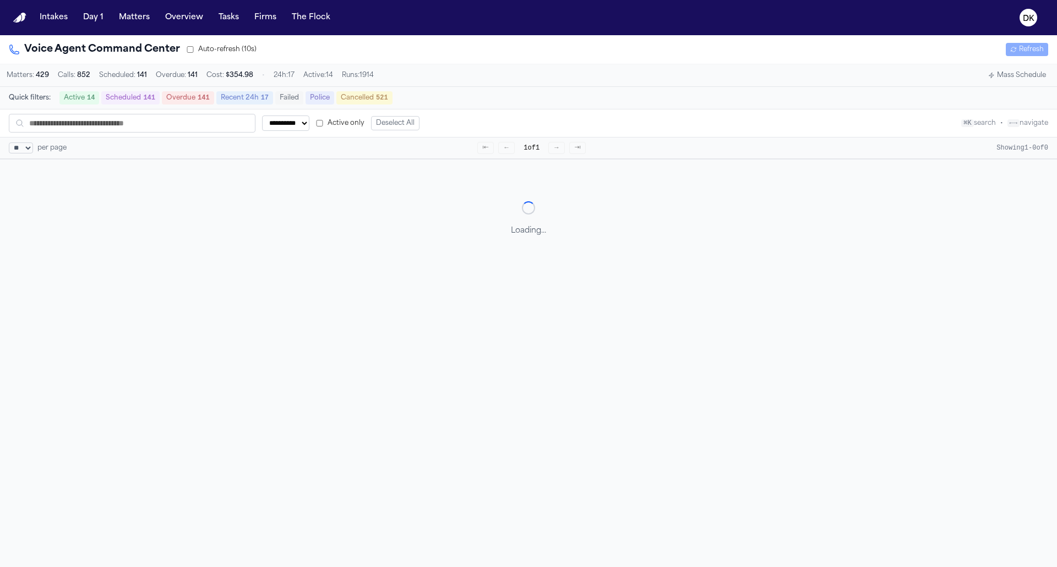
click at [1026, 77] on button "Mass Schedule" at bounding box center [1017, 75] width 67 height 13
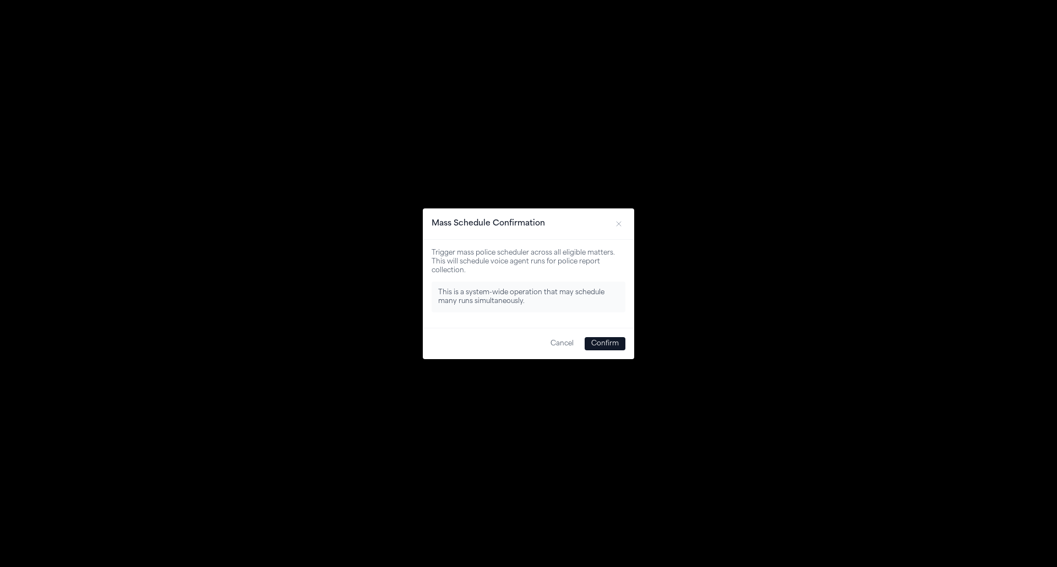
click at [607, 342] on button "Confirm" at bounding box center [605, 343] width 41 height 13
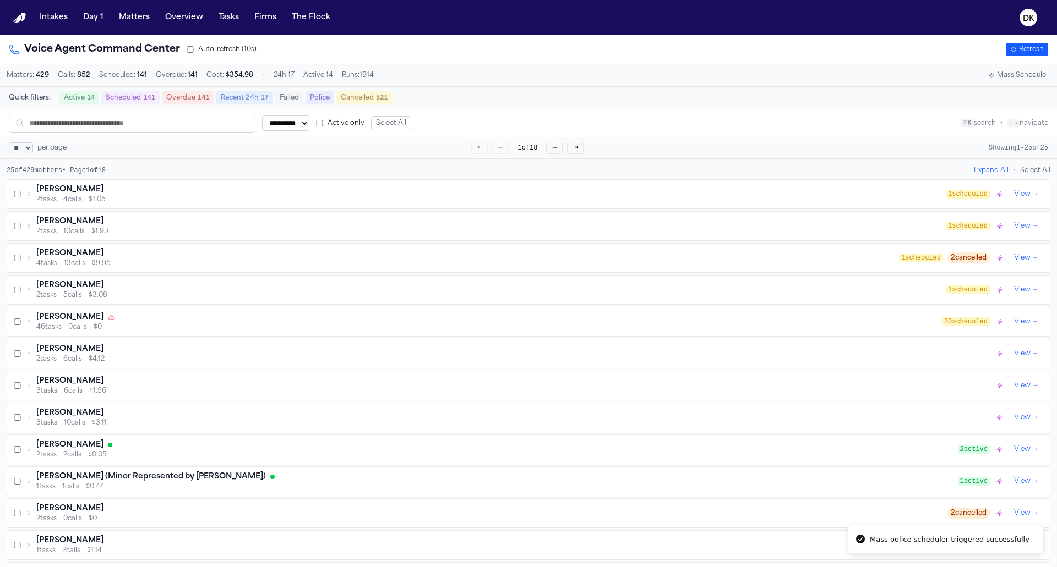
click at [136, 28] on nav "Intakes Day 1 Matters Overview Tasks Firms The Flock DK" at bounding box center [528, 17] width 1057 height 35
click at [136, 19] on button "Matters" at bounding box center [134, 18] width 40 height 20
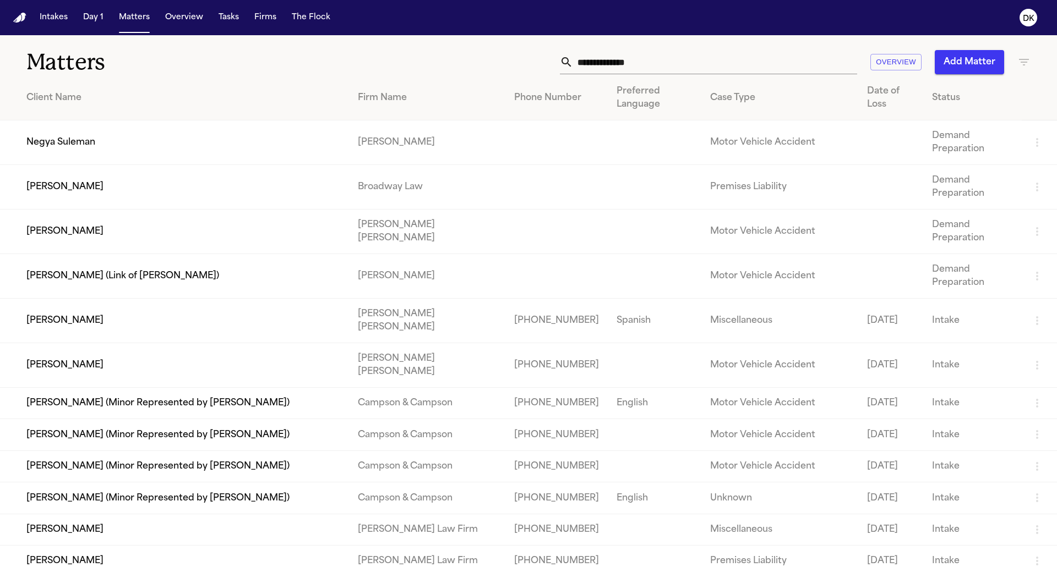
click at [651, 68] on input "text" at bounding box center [715, 62] width 284 height 24
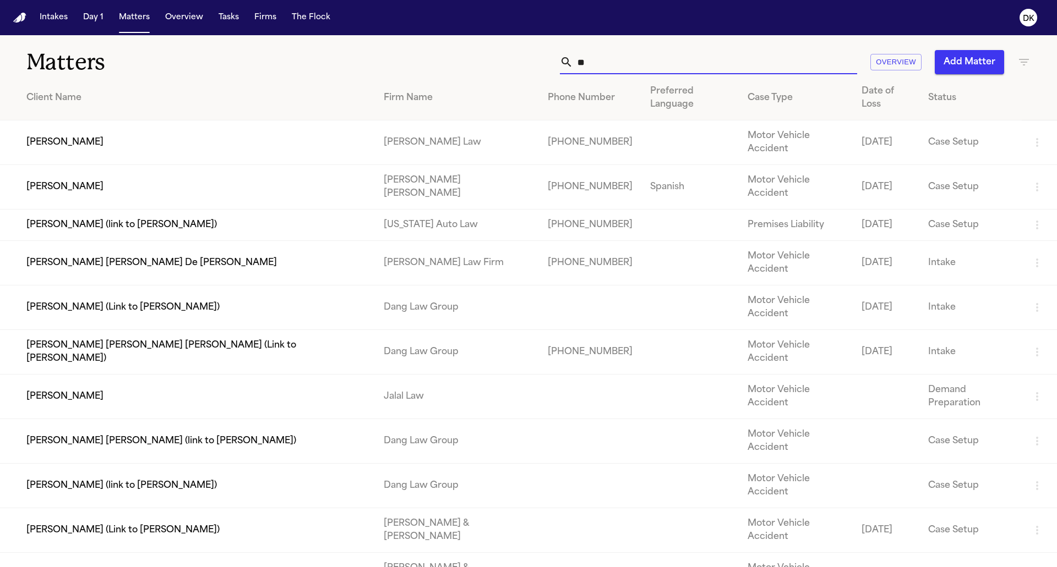
type input "*"
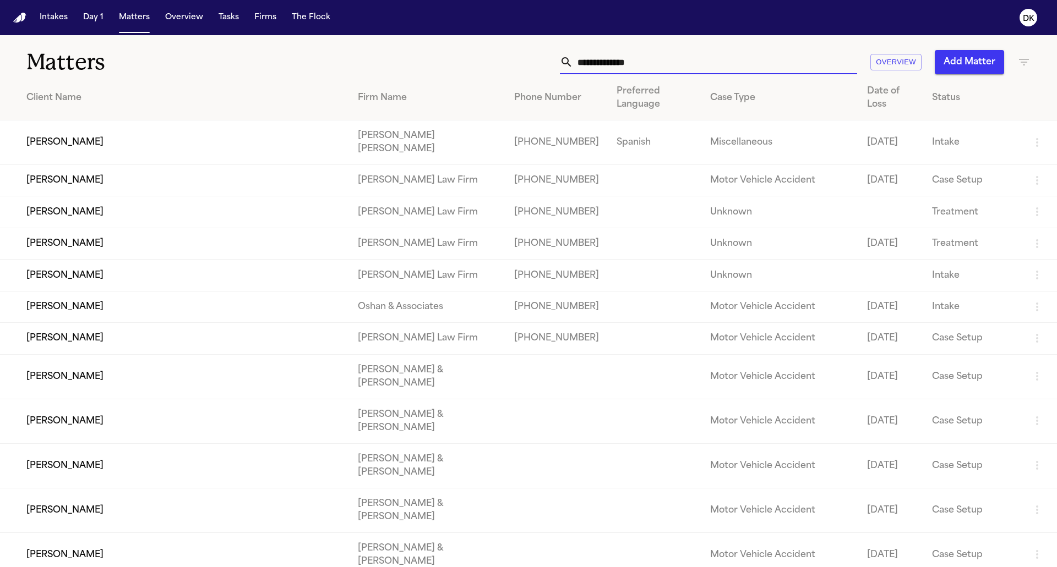
type input "*"
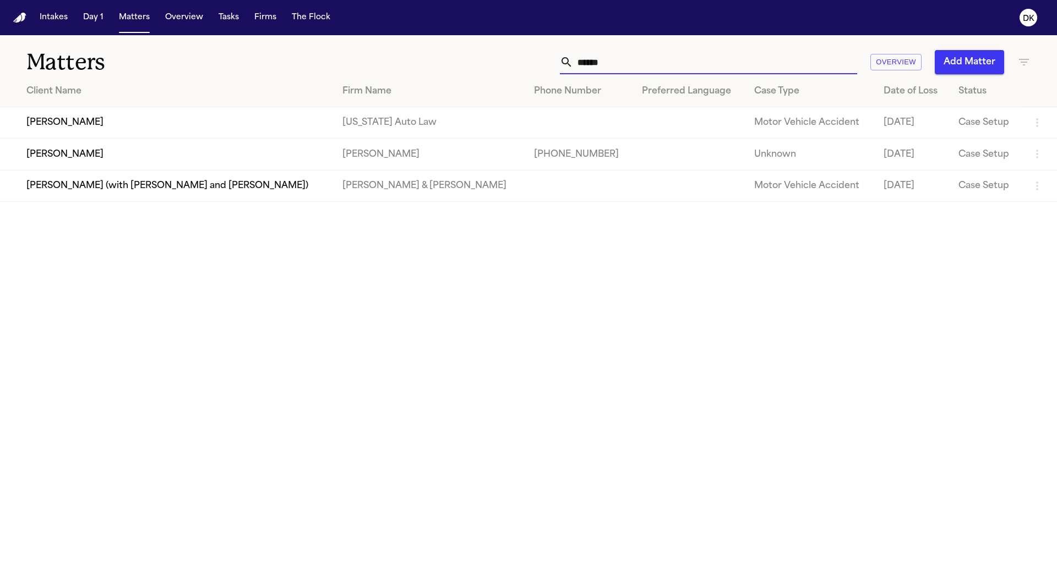
type input "*******"
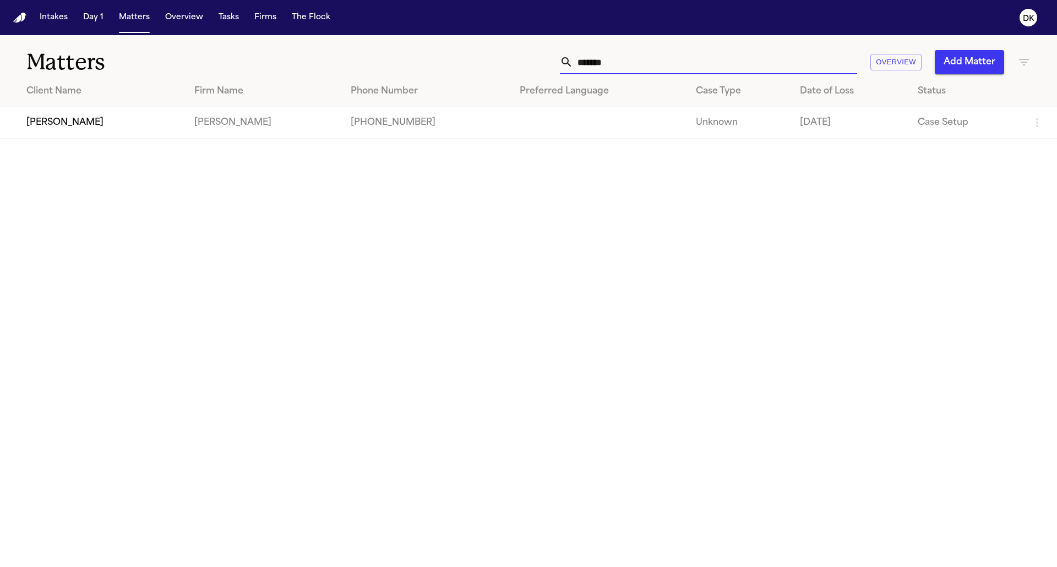
click at [106, 125] on td "[PERSON_NAME]" at bounding box center [92, 122] width 185 height 31
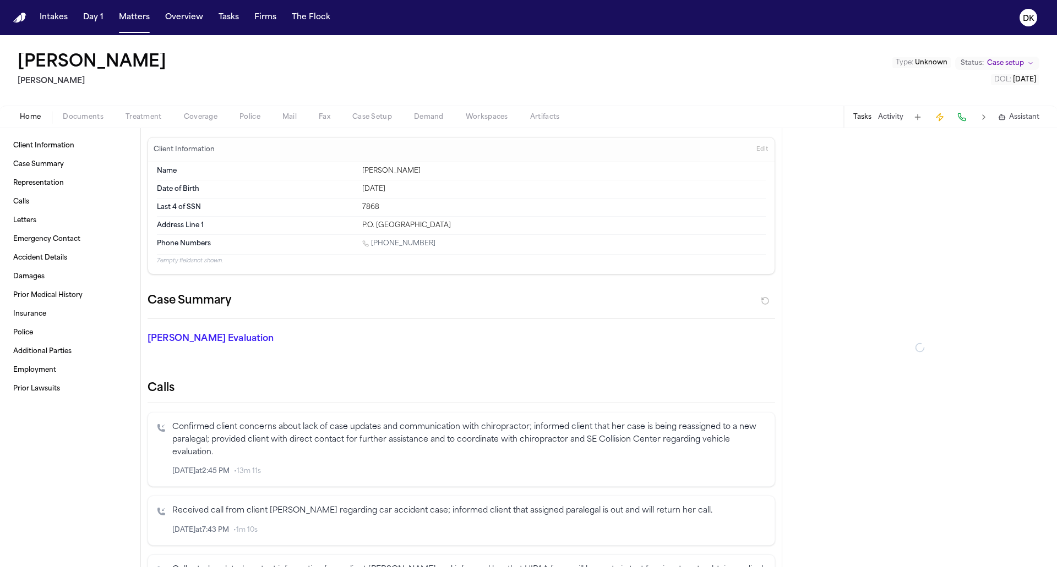
click at [250, 115] on span "Police" at bounding box center [249, 117] width 21 height 9
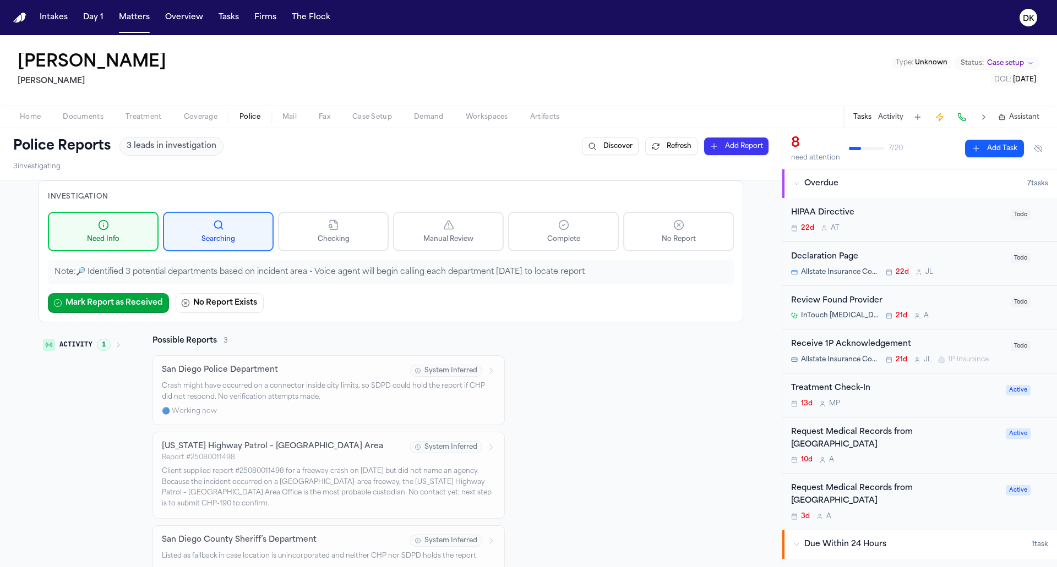
click at [99, 120] on span "Documents" at bounding box center [83, 117] width 41 height 9
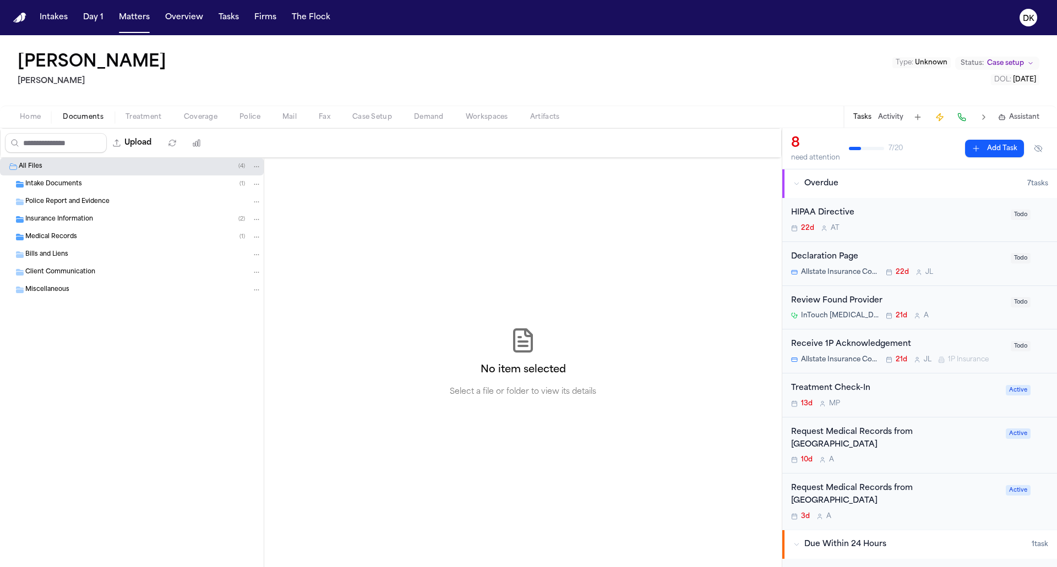
click at [140, 212] on div "Insurance Information ( 2 )" at bounding box center [132, 220] width 264 height 18
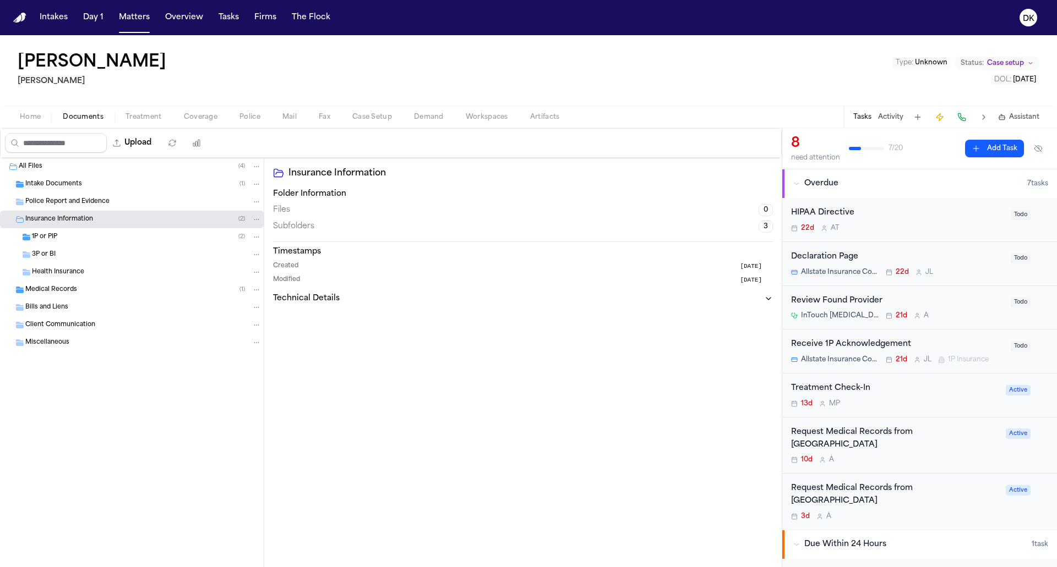
click at [143, 179] on div "Intake Documents ( 1 )" at bounding box center [143, 184] width 236 height 10
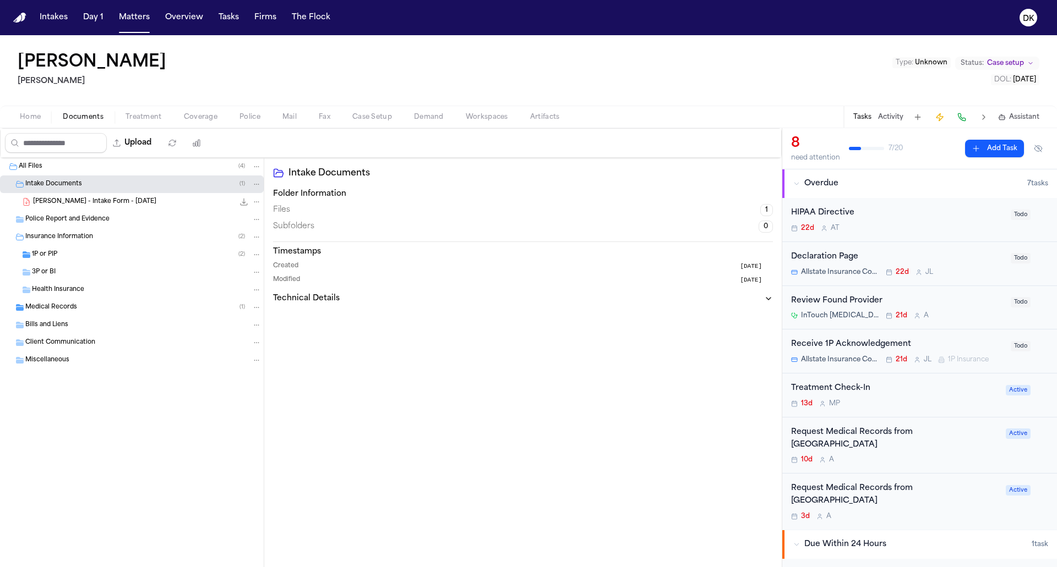
click at [120, 233] on div "Insurance Information ( 2 )" at bounding box center [143, 237] width 236 height 10
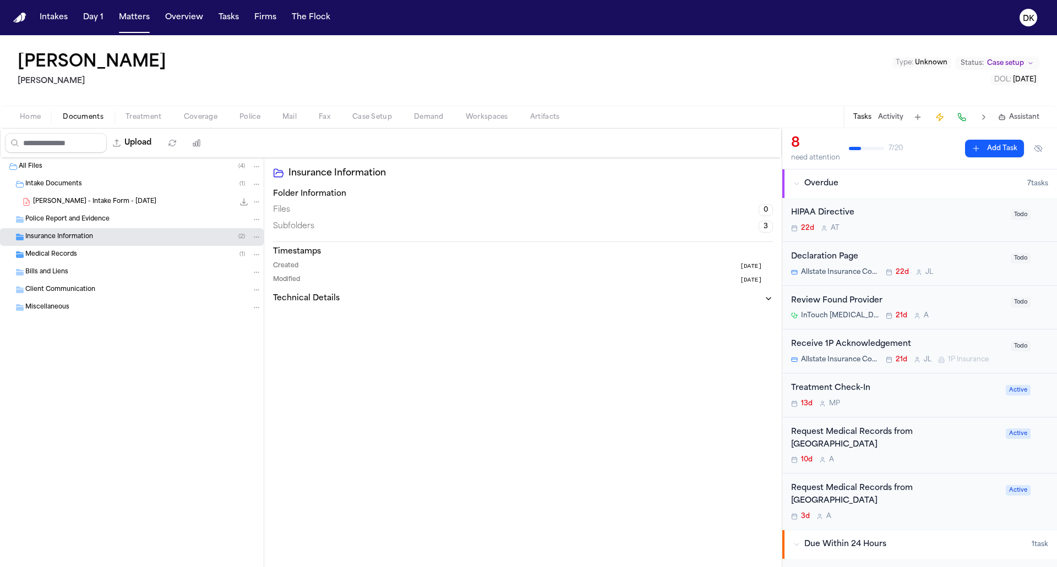
click at [122, 226] on div "Police Report and Evidence" at bounding box center [132, 220] width 264 height 18
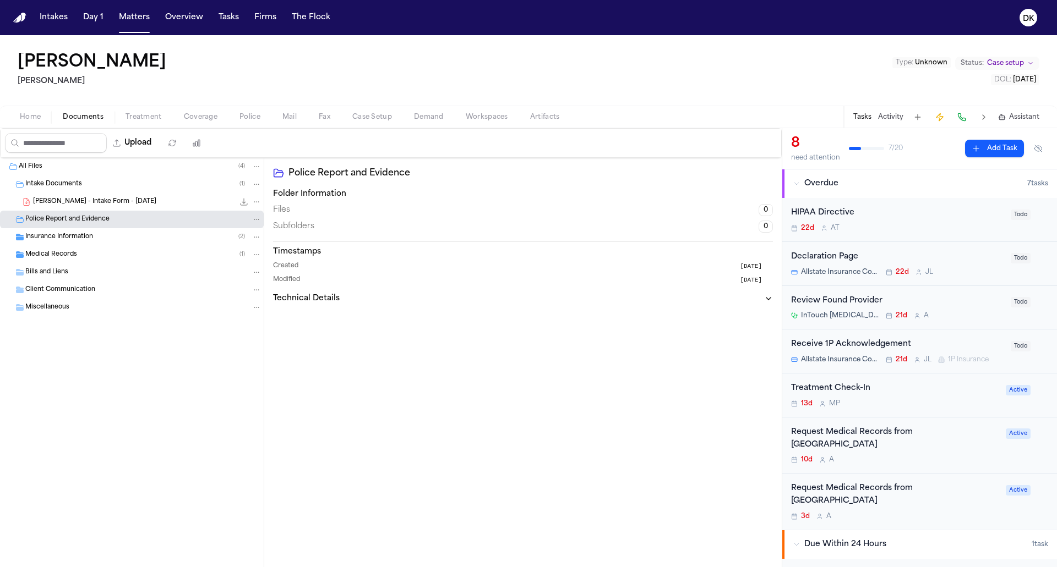
click at [111, 250] on div "Medical Records ( 1 )" at bounding box center [143, 255] width 236 height 10
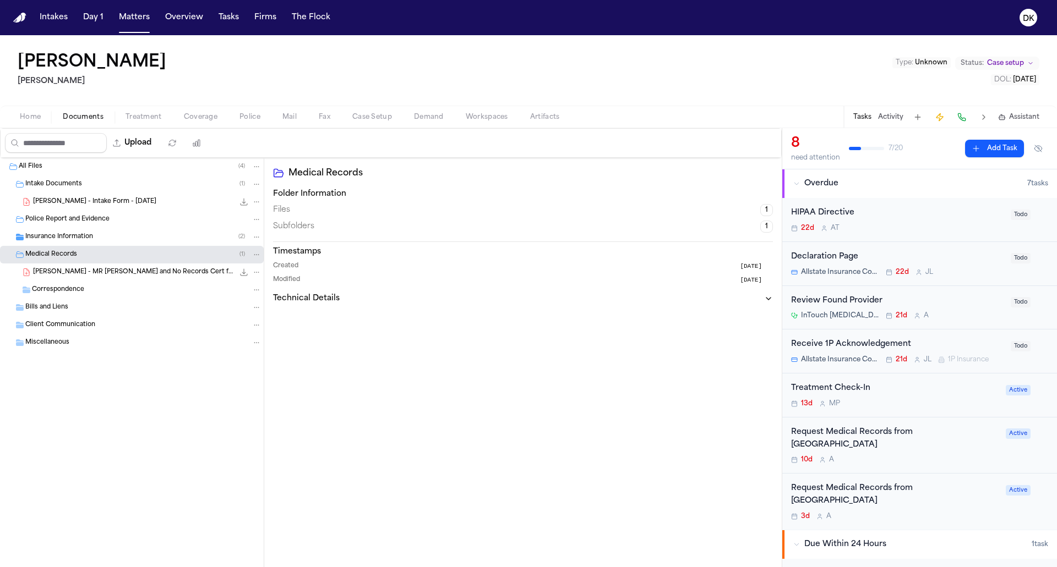
click at [115, 237] on div "Insurance Information ( 2 )" at bounding box center [143, 237] width 236 height 10
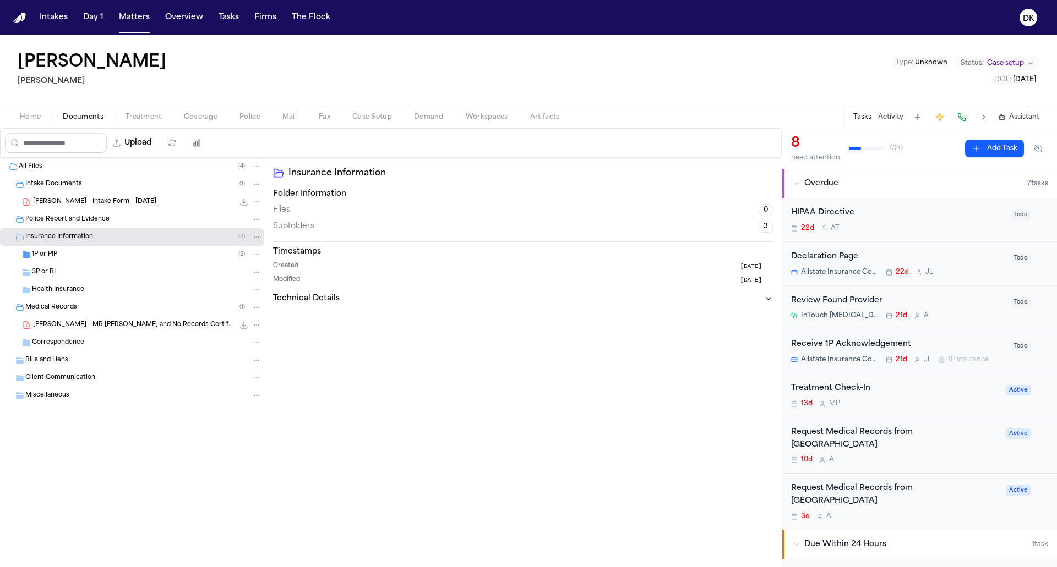
click at [111, 316] on div "B. Knowles - MR Request and No Records Cert from Sharp - 8.20.25 832.9 KB • PDF" at bounding box center [132, 325] width 264 height 18
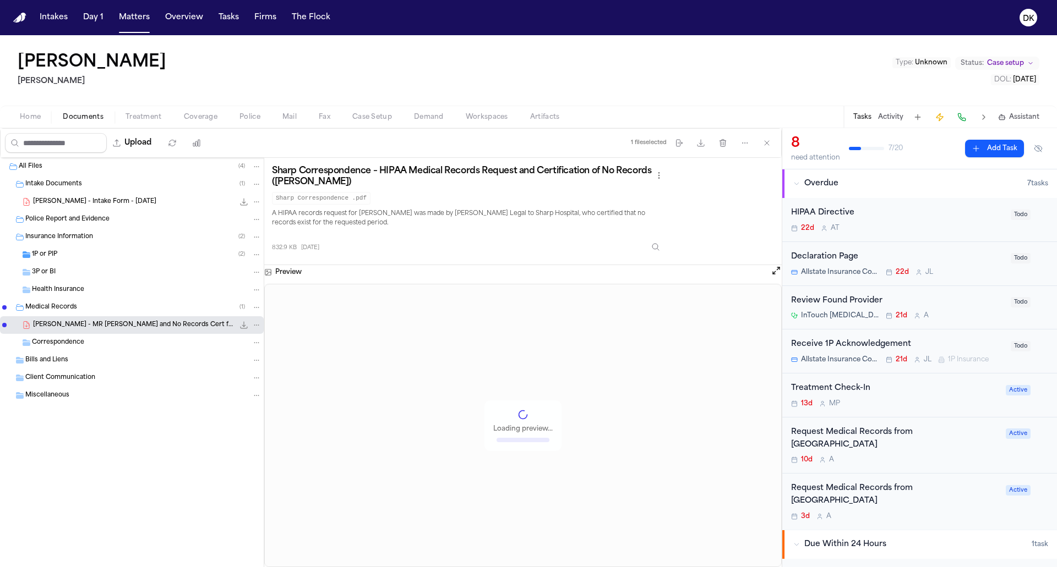
click at [121, 268] on div "3P or BI" at bounding box center [147, 273] width 230 height 10
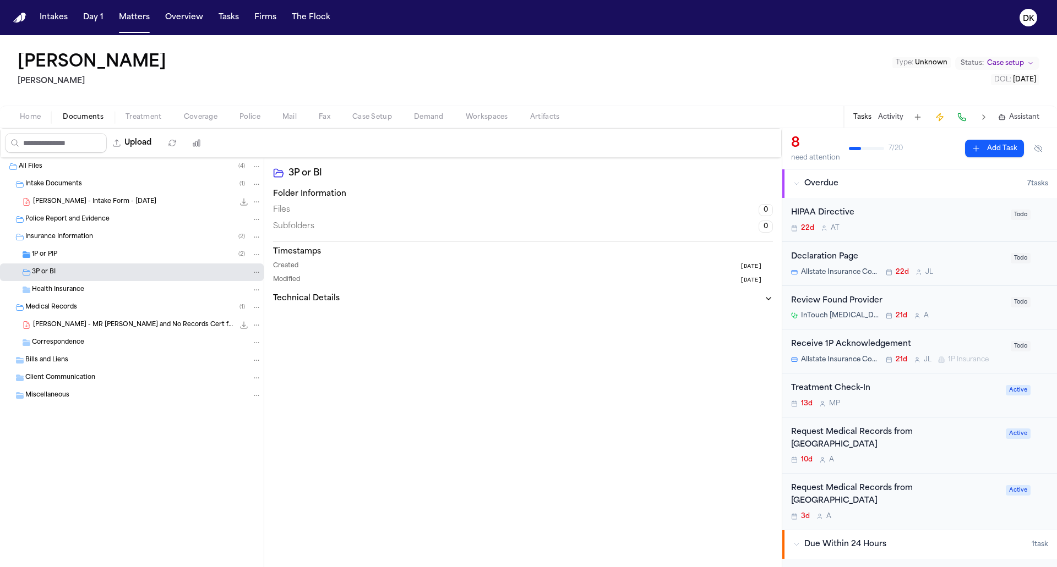
click at [125, 246] on div "1P or PIP ( 2 )" at bounding box center [132, 255] width 264 height 18
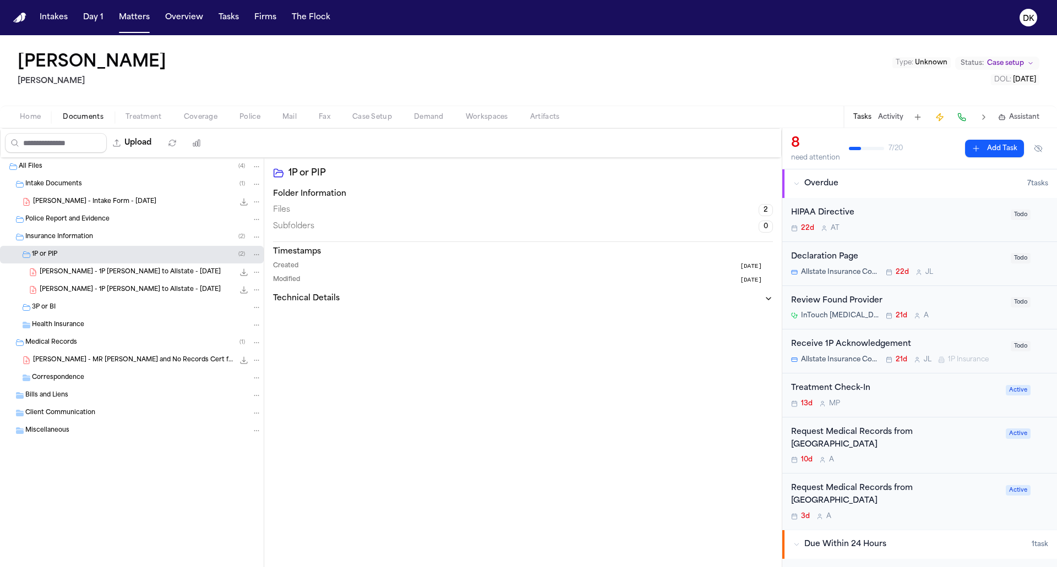
click at [889, 113] on button "Activity" at bounding box center [890, 117] width 25 height 9
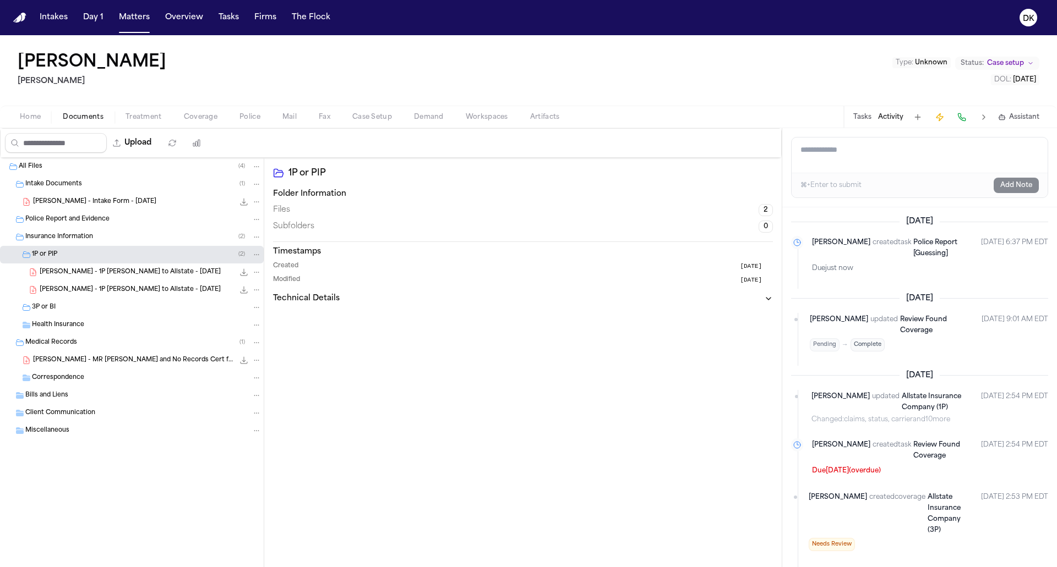
click at [38, 113] on span "Home" at bounding box center [30, 117] width 21 height 9
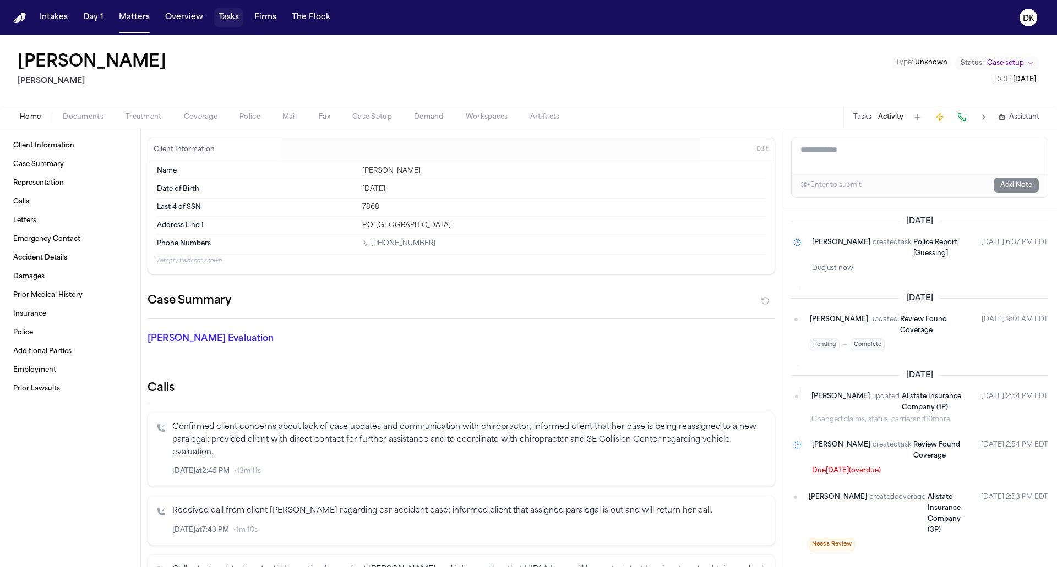
click at [223, 26] on button "Tasks" at bounding box center [228, 18] width 29 height 20
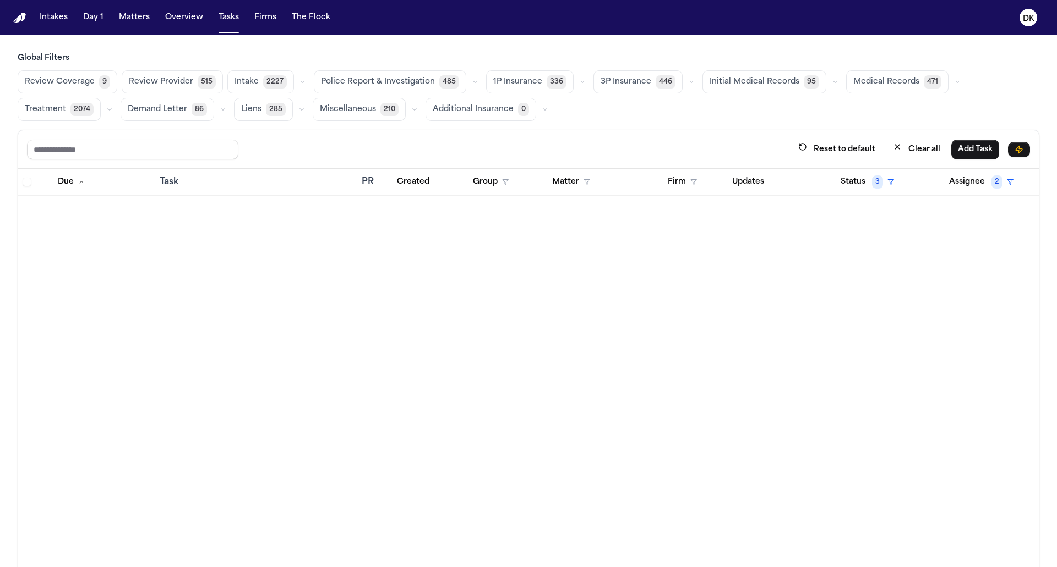
click at [399, 83] on span "Police Report & Investigation" at bounding box center [378, 82] width 114 height 11
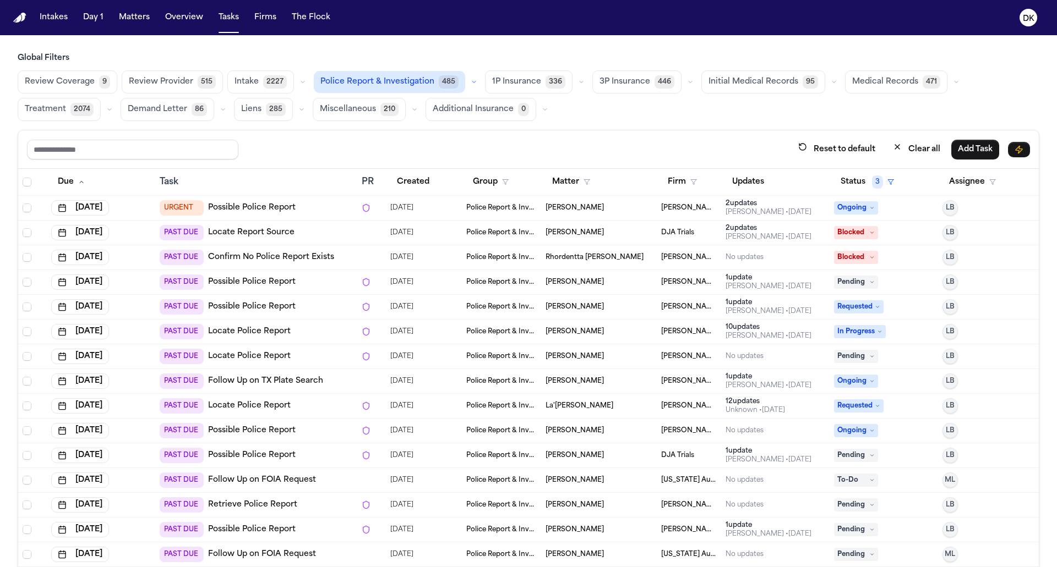
click at [603, 395] on td "La'[PERSON_NAME]" at bounding box center [599, 406] width 116 height 25
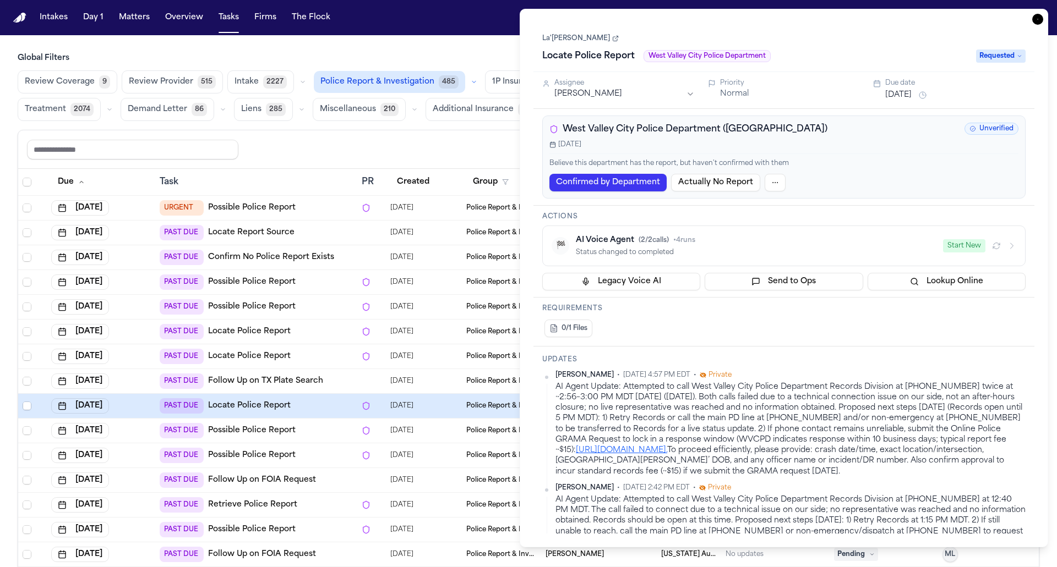
click at [343, 383] on div "PAST DUE Follow Up on TX Plate Search" at bounding box center [256, 381] width 193 height 15
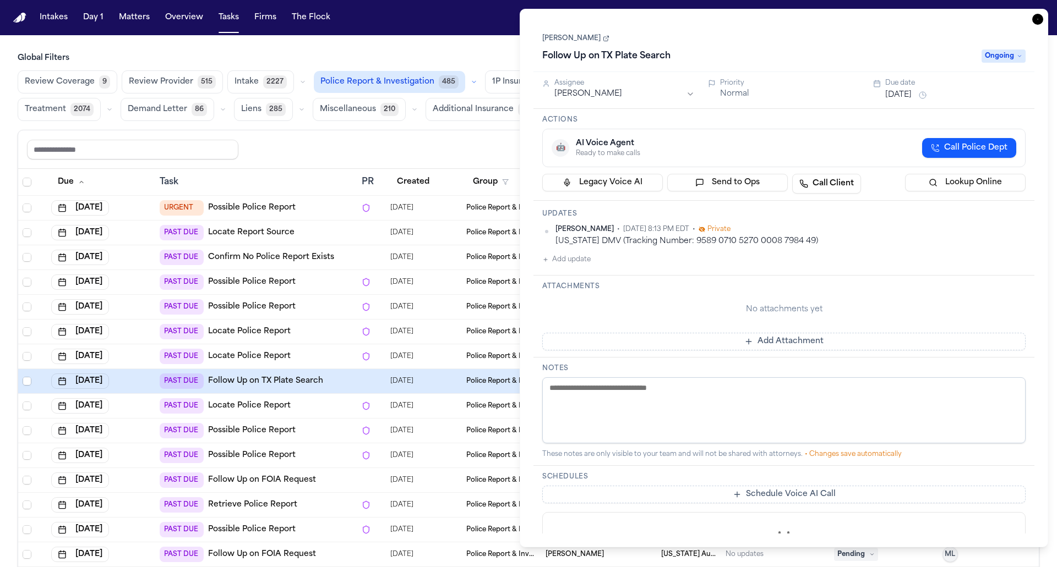
click at [328, 350] on div "PAST DUE Locate Police Report" at bounding box center [256, 356] width 193 height 15
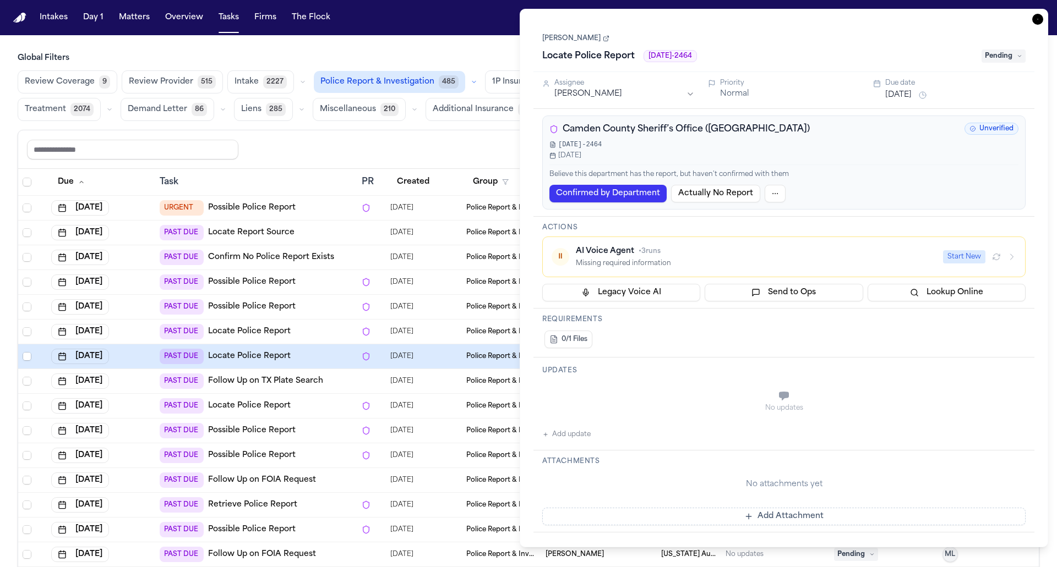
click at [326, 332] on div "PAST DUE Locate Police Report" at bounding box center [256, 331] width 193 height 15
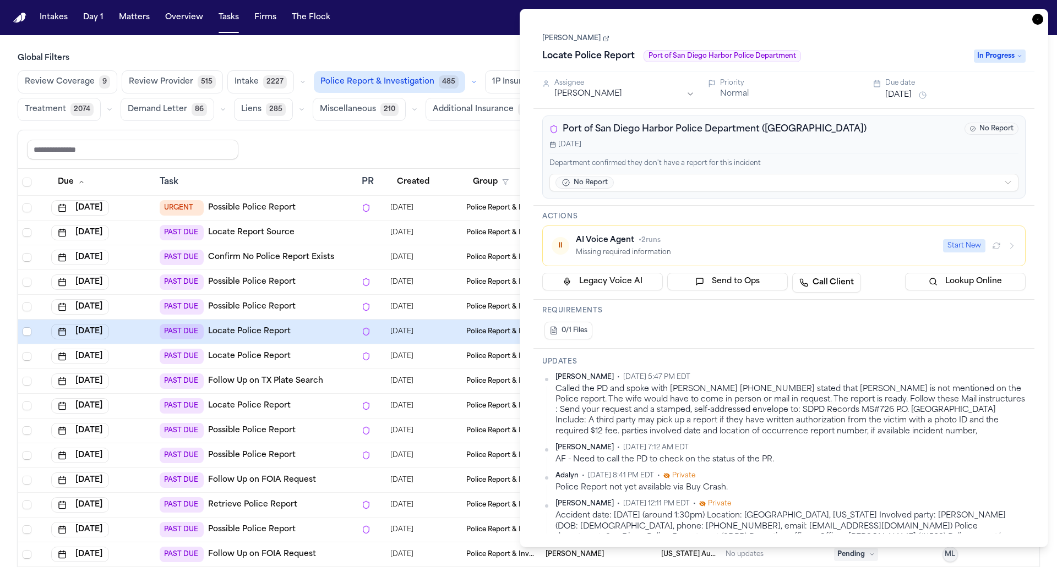
click at [310, 255] on link "Confirm No Police Report Exists" at bounding box center [271, 257] width 126 height 11
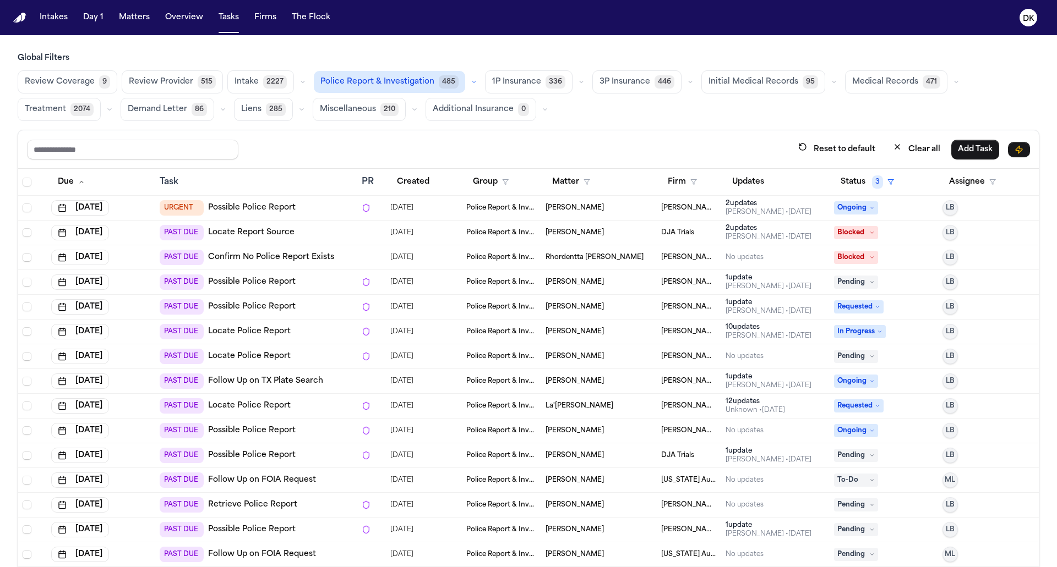
click at [315, 231] on div "PAST DUE Locate Report Source" at bounding box center [256, 232] width 193 height 15
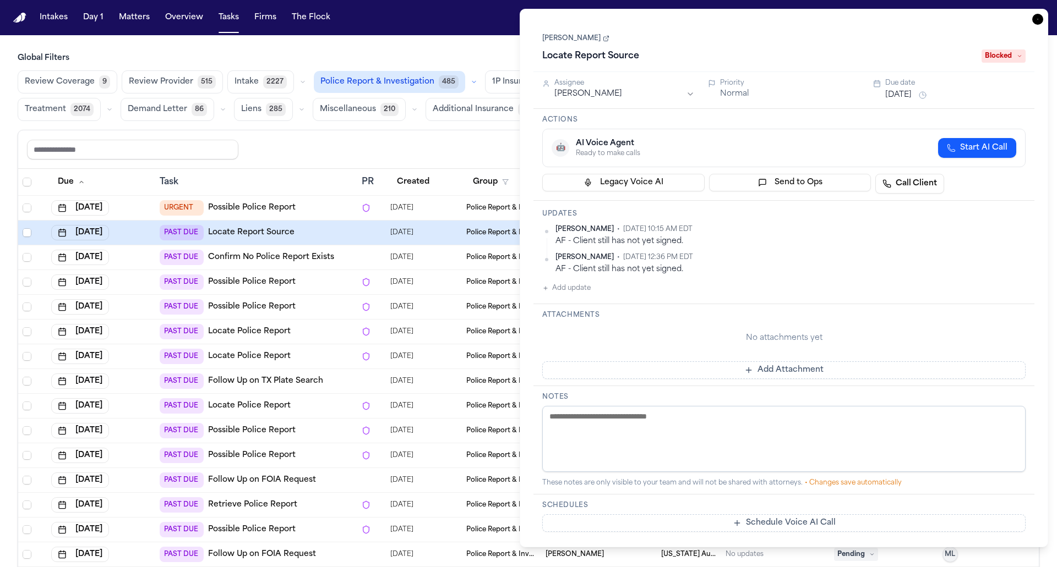
click at [320, 310] on div "PAST DUE Possible Police Report" at bounding box center [256, 306] width 193 height 15
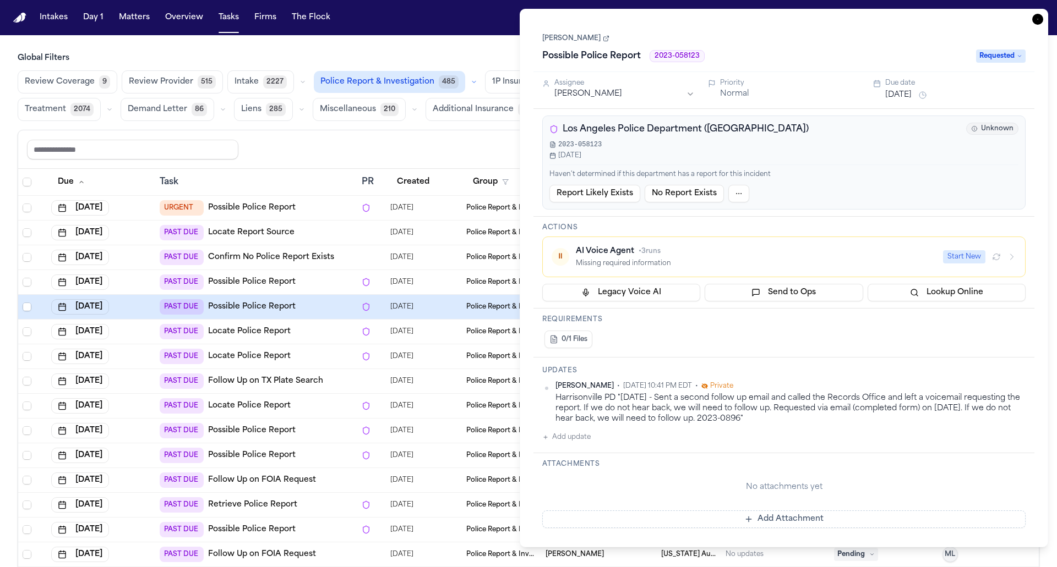
click at [323, 354] on div "PAST DUE Locate Police Report" at bounding box center [256, 356] width 193 height 15
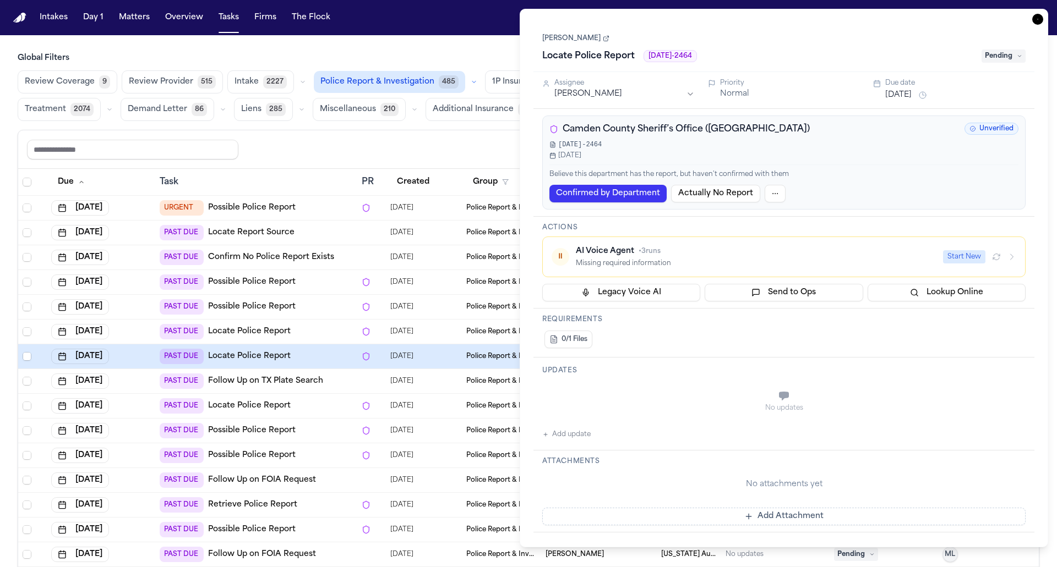
click at [371, 139] on div "Reset to default Clear all Add Task" at bounding box center [528, 149] width 1003 height 20
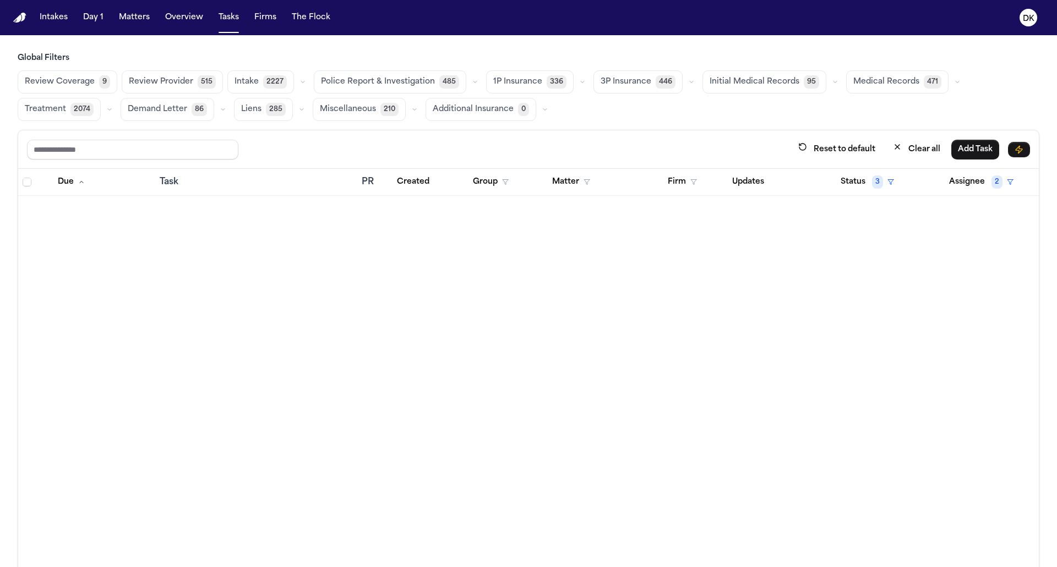
click at [407, 85] on span "Police Report & Investigation" at bounding box center [378, 82] width 114 height 11
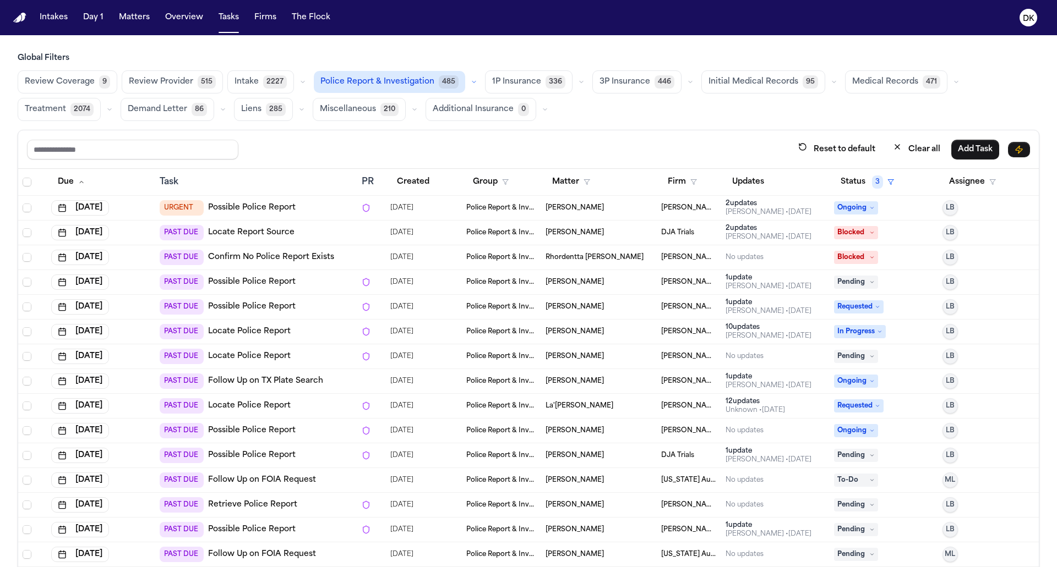
click at [331, 503] on div "PAST DUE Retrieve Police Report" at bounding box center [256, 505] width 193 height 15
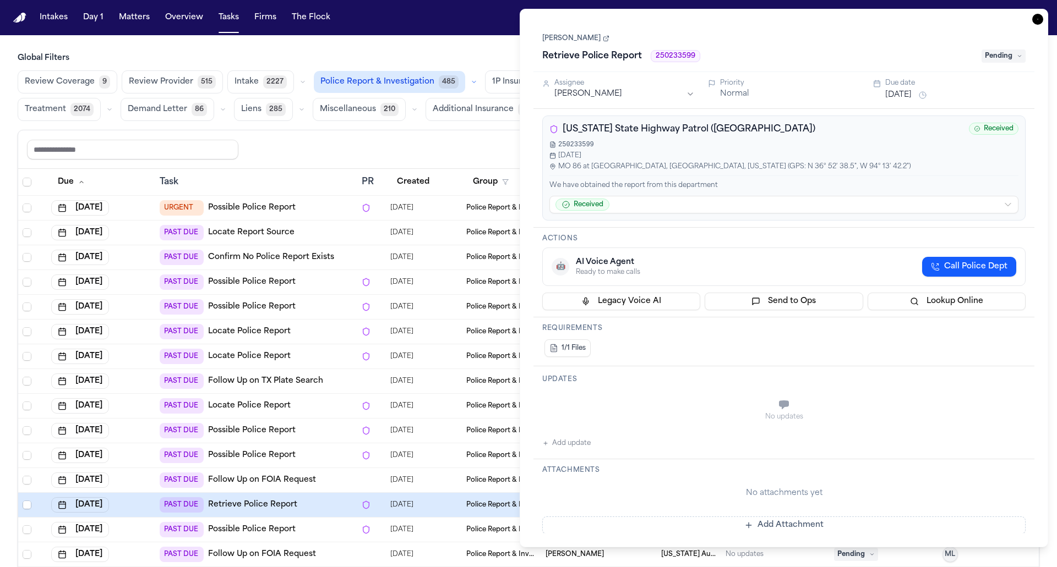
click at [309, 522] on div "PAST DUE Possible Police Report" at bounding box center [256, 529] width 193 height 15
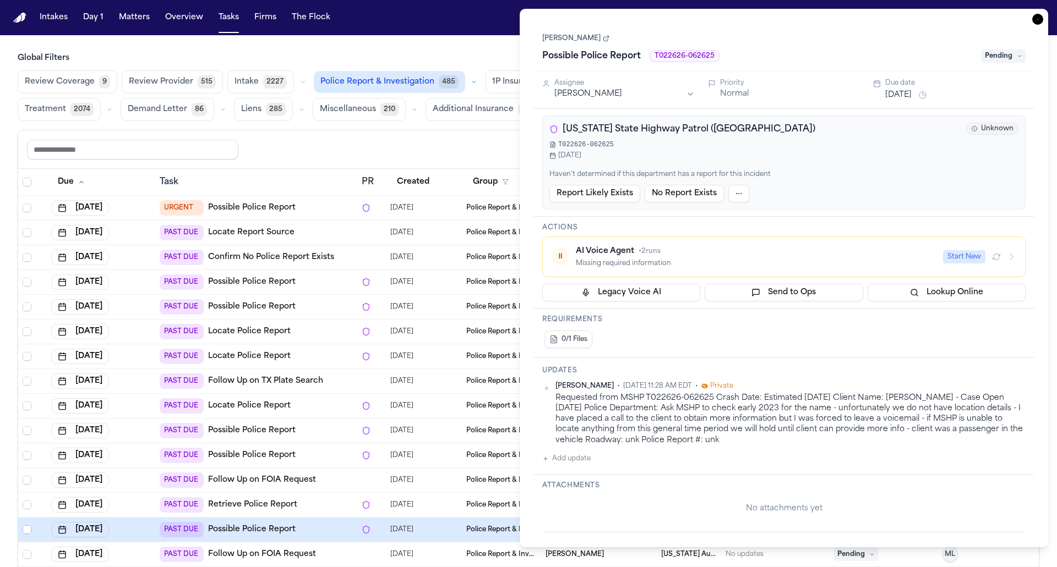
click at [301, 303] on div "PAST DUE Possible Police Report" at bounding box center [256, 306] width 193 height 15
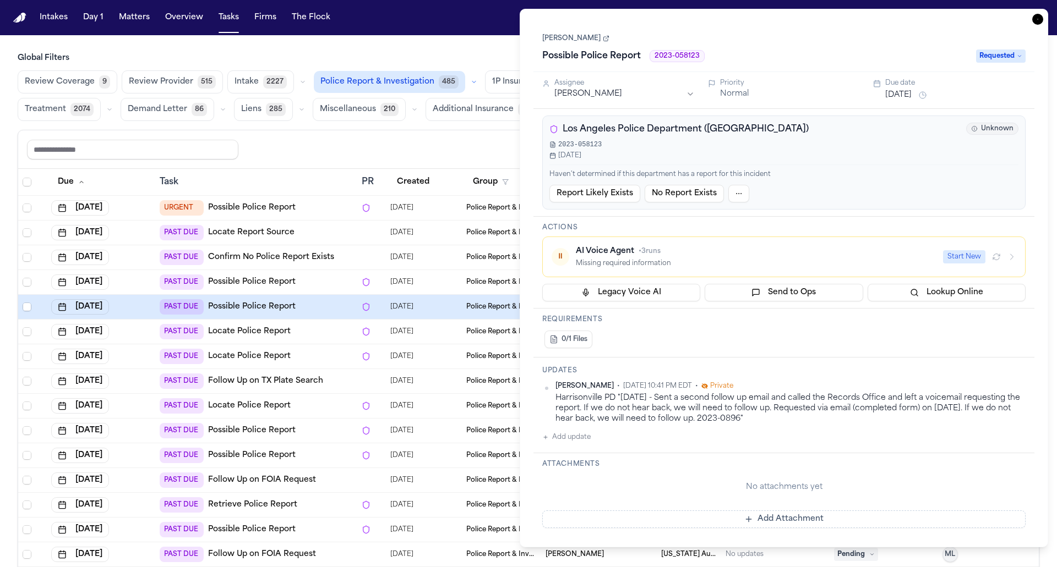
click at [324, 412] on td "PAST DUE Locate Police Report" at bounding box center [256, 406] width 202 height 25
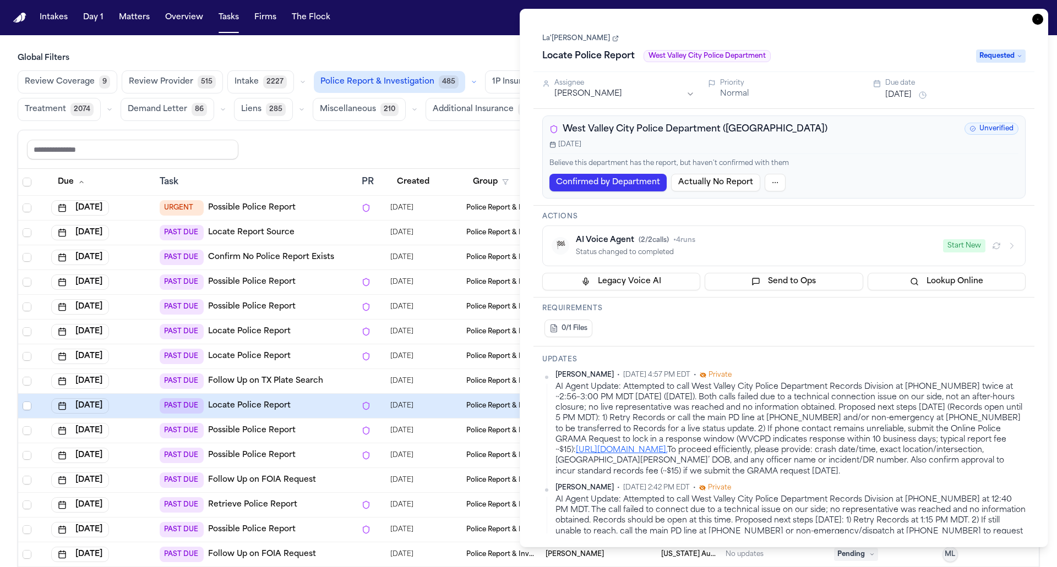
click at [312, 295] on td "PAST DUE Possible Police Report" at bounding box center [256, 307] width 202 height 25
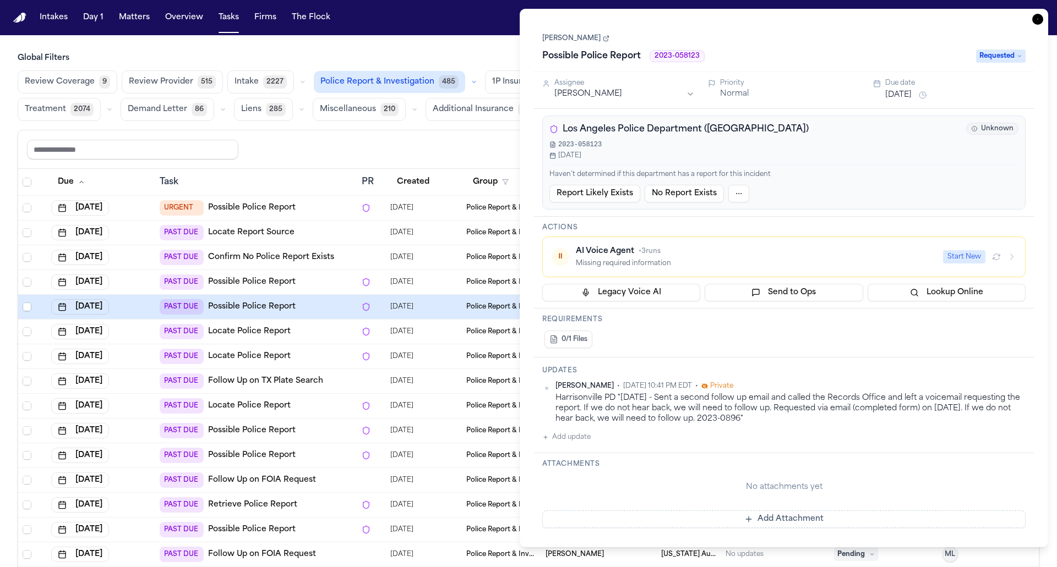
click at [327, 216] on td "URGENT Possible Police Report" at bounding box center [256, 208] width 202 height 25
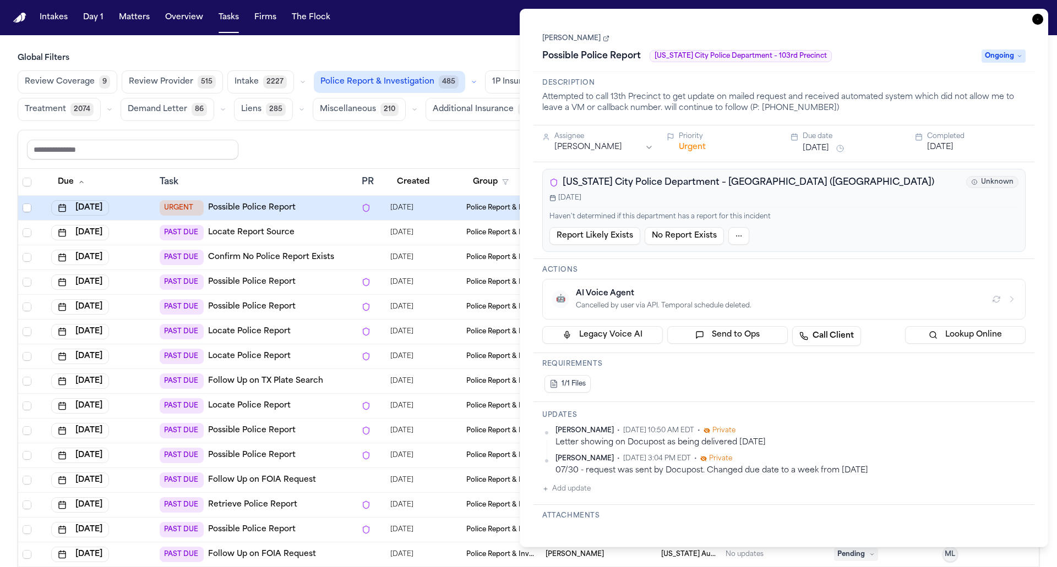
click at [329, 228] on div "PAST DUE Locate Report Source" at bounding box center [256, 232] width 193 height 15
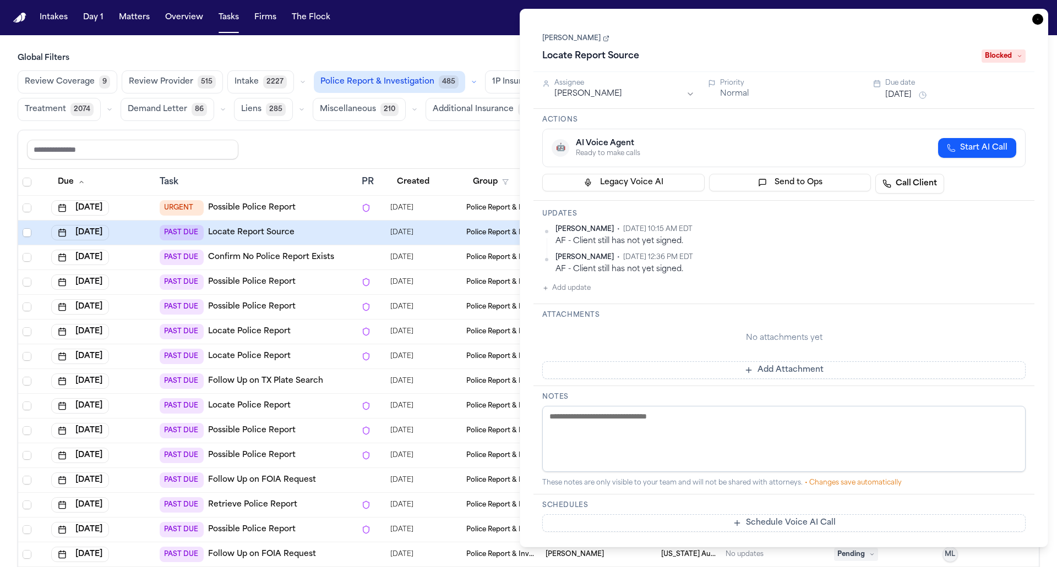
click at [328, 208] on div "URGENT Possible Police Report" at bounding box center [256, 207] width 193 height 15
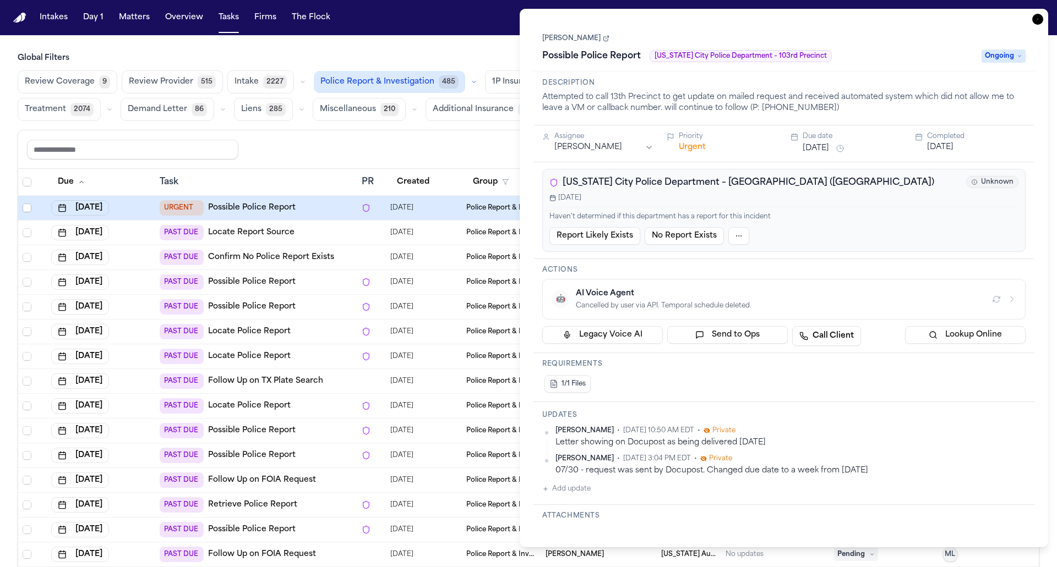
click at [685, 101] on p "Attempted to call 13th Precinct to get update on mailed request and received au…" at bounding box center [783, 103] width 483 height 22
click at [622, 442] on div "Letter showing on Docupost as being delivered 8/7/25" at bounding box center [790, 443] width 470 height 10
click at [602, 438] on div "Letter showing on Docupost as being delivered 8/7/25" at bounding box center [790, 443] width 470 height 10
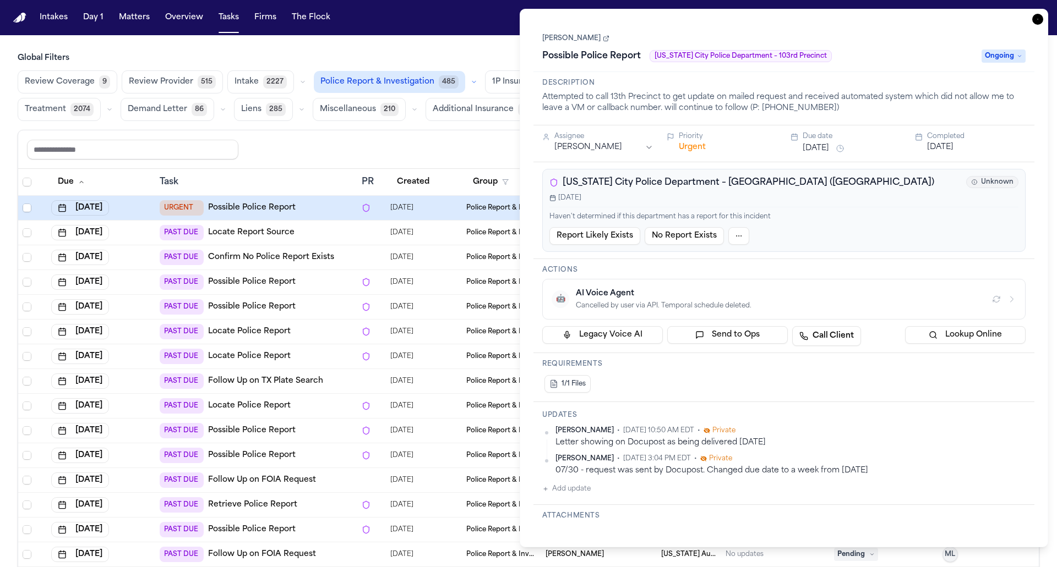
click at [602, 438] on div "Letter showing on Docupost as being delivered 8/7/25" at bounding box center [790, 443] width 470 height 10
click at [596, 439] on div "Letter showing on Docupost as being delivered 8/7/25" at bounding box center [790, 443] width 470 height 10
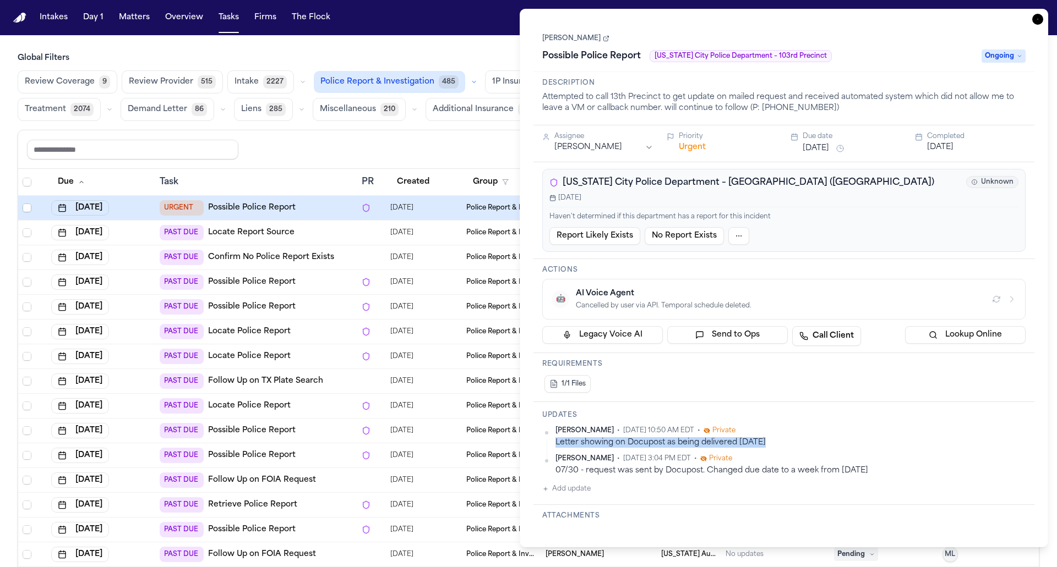
click at [644, 473] on div "07/30 - request was sent by Docupost. Changed due date to a week from today" at bounding box center [790, 471] width 470 height 10
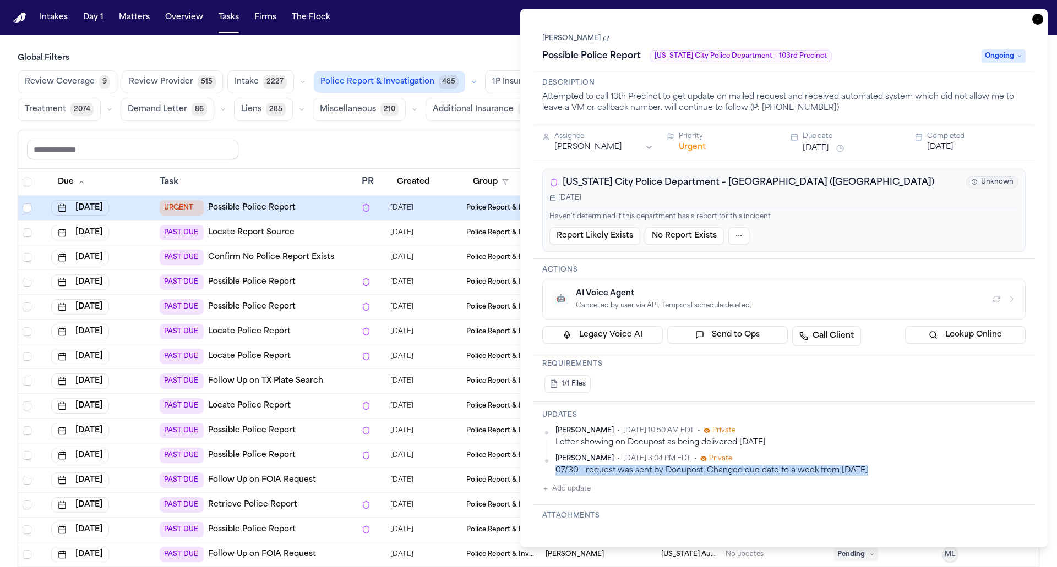
click at [1037, 18] on icon "button" at bounding box center [1037, 19] width 11 height 11
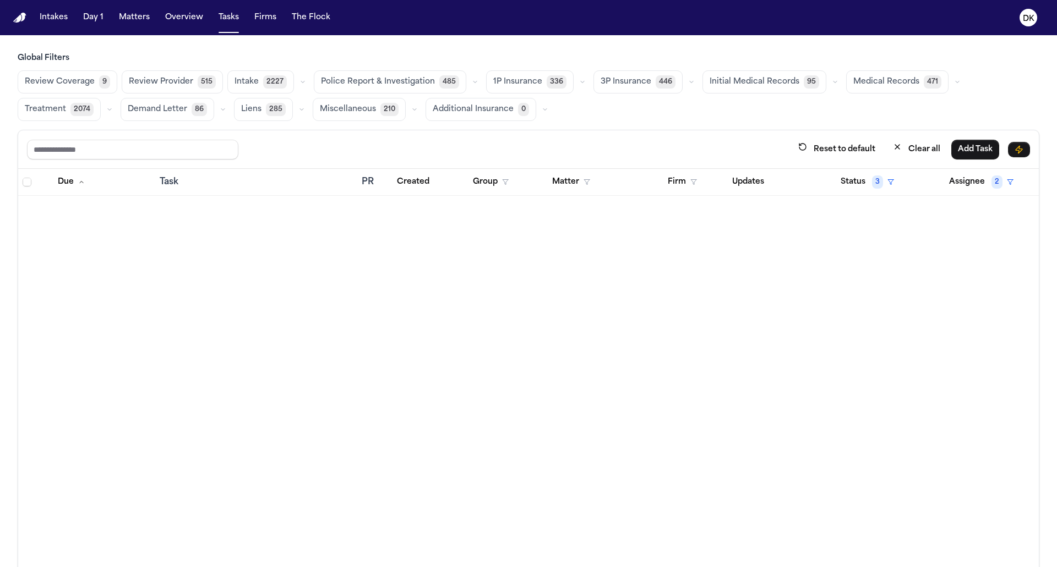
click at [389, 135] on div "Reset to default Clear all Add Task" at bounding box center [528, 149] width 1020 height 39
click at [389, 75] on button "Police Report & Investigation 485" at bounding box center [390, 81] width 152 height 23
click at [412, 54] on h3 "Global Filters" at bounding box center [529, 58] width 1022 height 11
click at [380, 77] on span "Police Report & Investigation" at bounding box center [378, 82] width 114 height 11
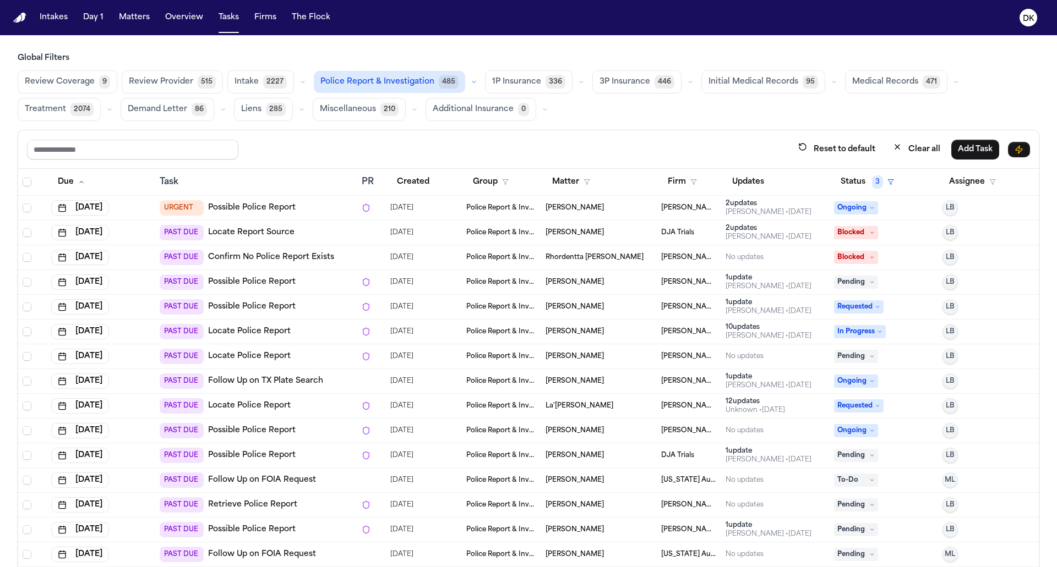
click at [283, 412] on td "PAST DUE Locate Police Report" at bounding box center [256, 406] width 202 height 25
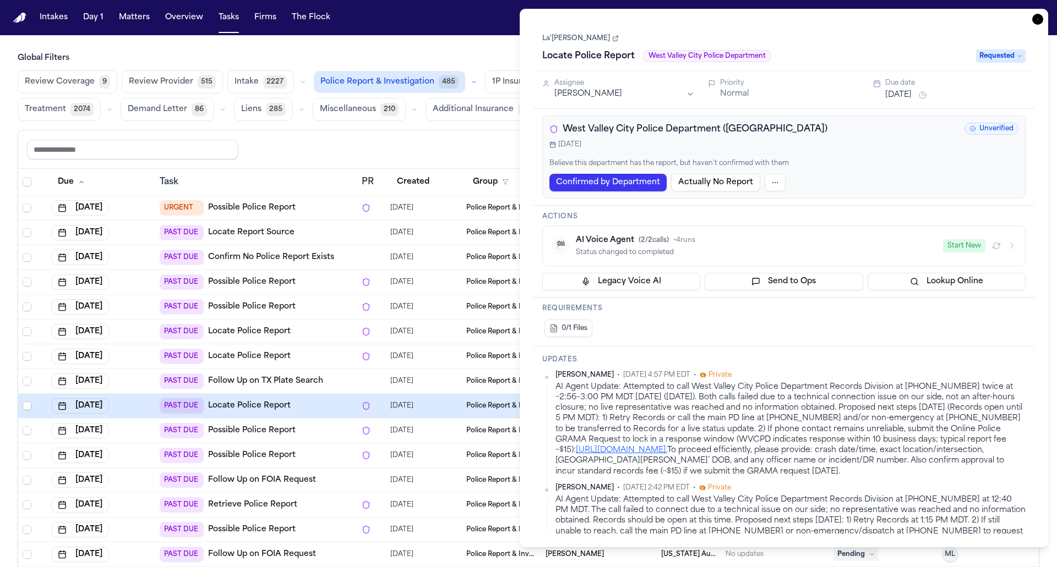
click at [590, 35] on link "La'[PERSON_NAME]" at bounding box center [580, 38] width 77 height 9
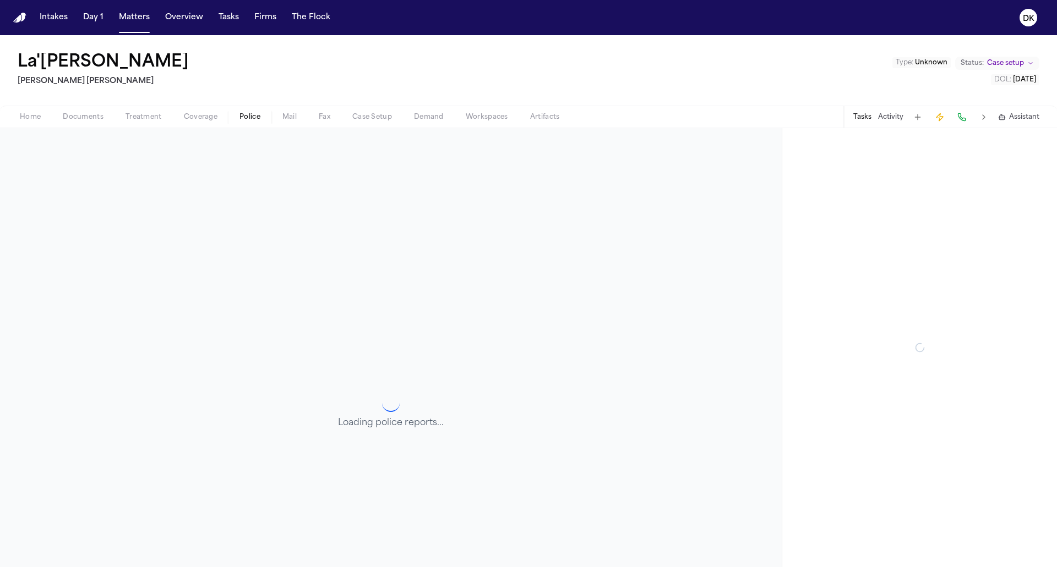
click at [261, 112] on button "Police" at bounding box center [249, 117] width 43 height 13
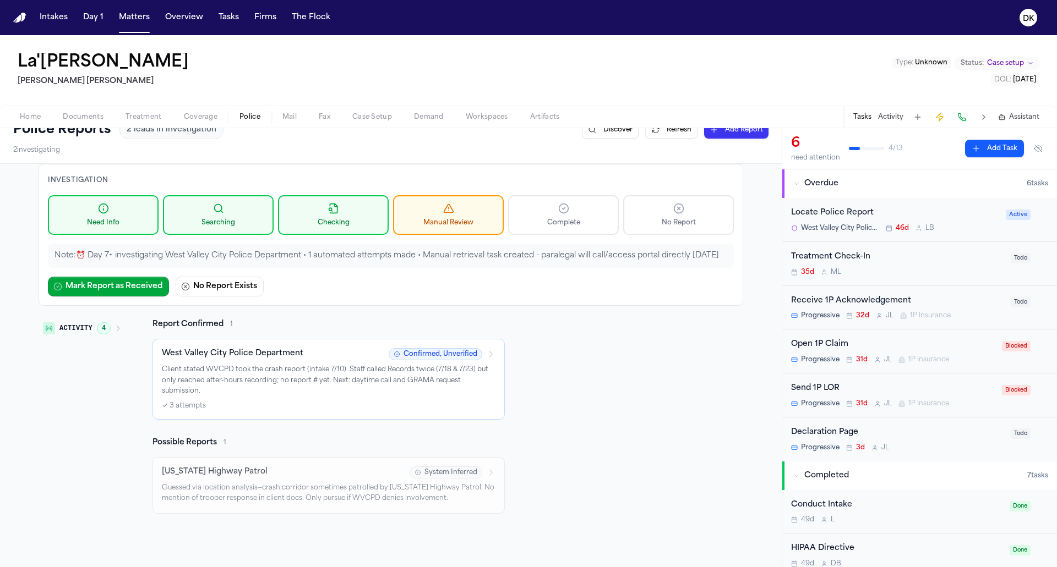
scroll to position [11, 0]
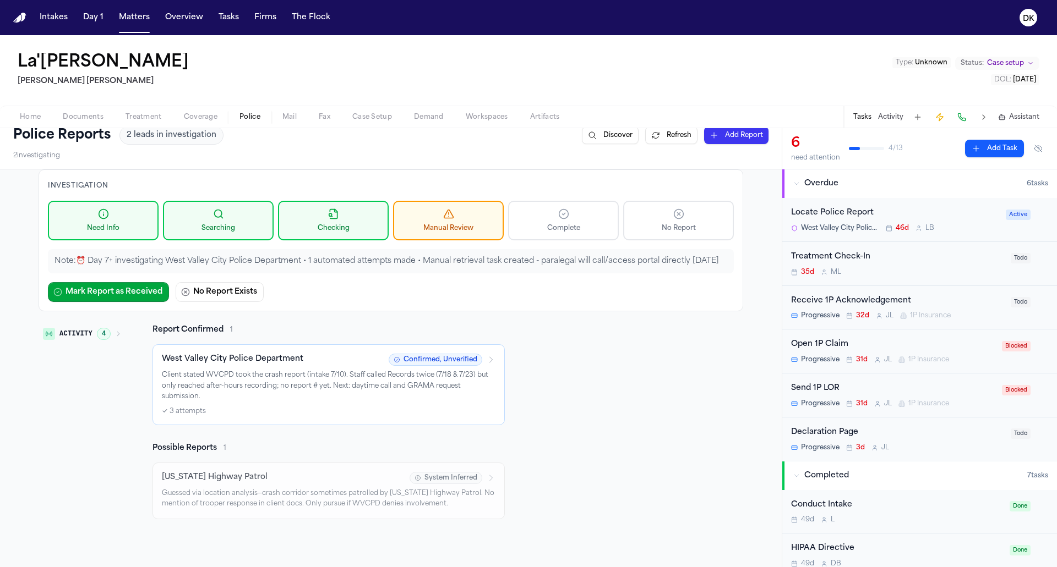
click at [375, 250] on div "Note: ⏰ Day 7+ investigating West Valley City Police Department • 1 automated a…" at bounding box center [391, 261] width 686 height 24
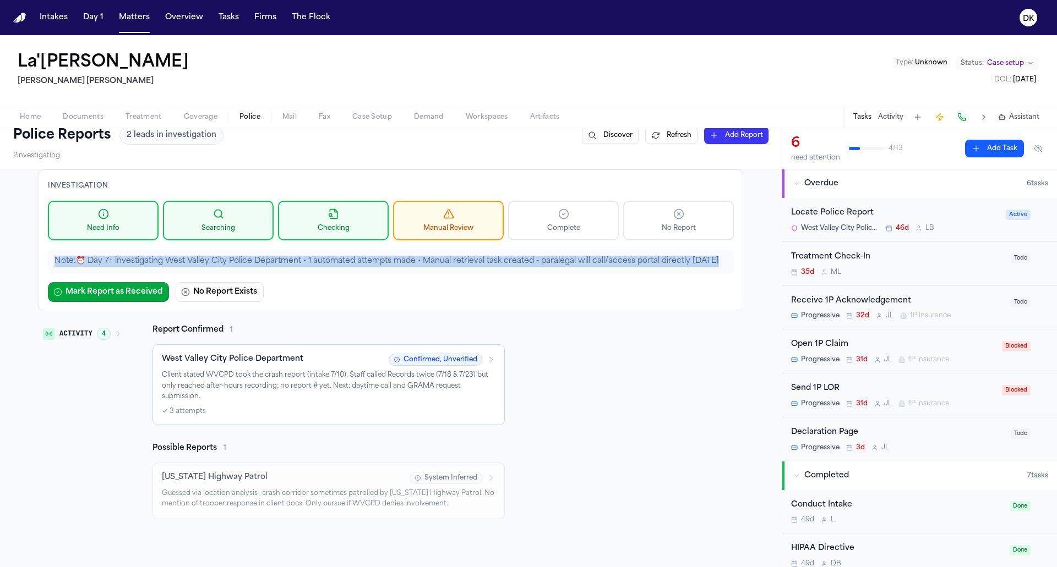
click at [353, 267] on div "Note: ⏰ Day 7+ investigating West Valley City Police Department • 1 automated a…" at bounding box center [391, 261] width 686 height 24
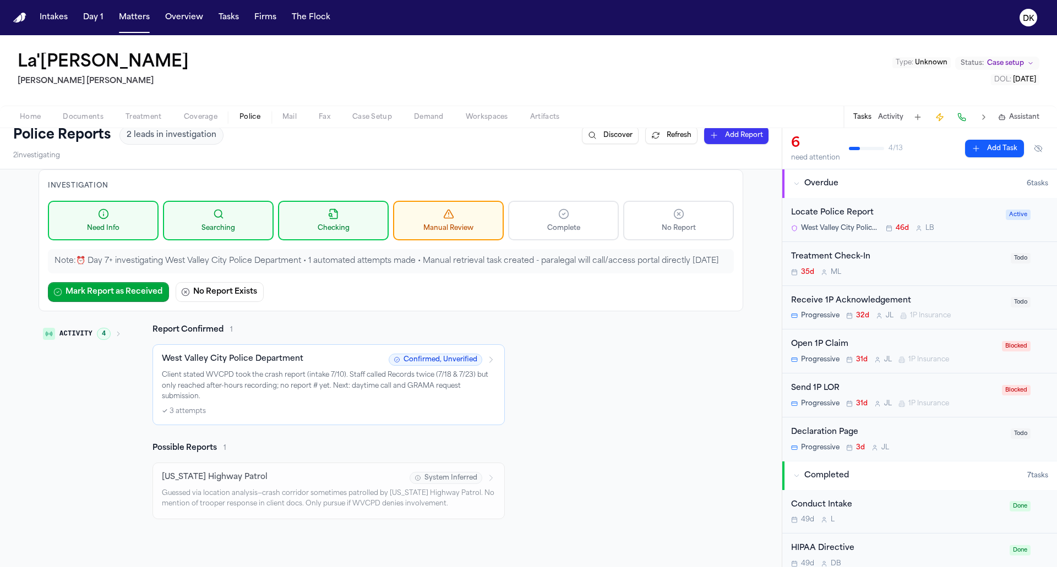
click at [353, 267] on div "Note: ⏰ Day 7+ investigating West Valley City Police Department • 1 automated a…" at bounding box center [391, 261] width 686 height 24
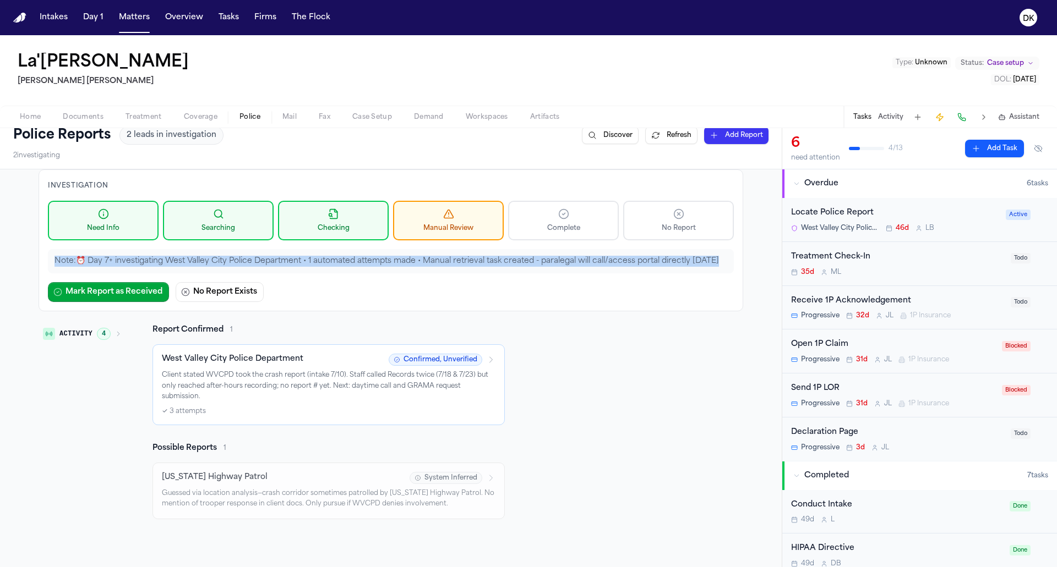
click at [352, 259] on p "Note: ⏰ Day 7+ investigating West Valley City Police Department • 1 automated a…" at bounding box center [390, 261] width 673 height 11
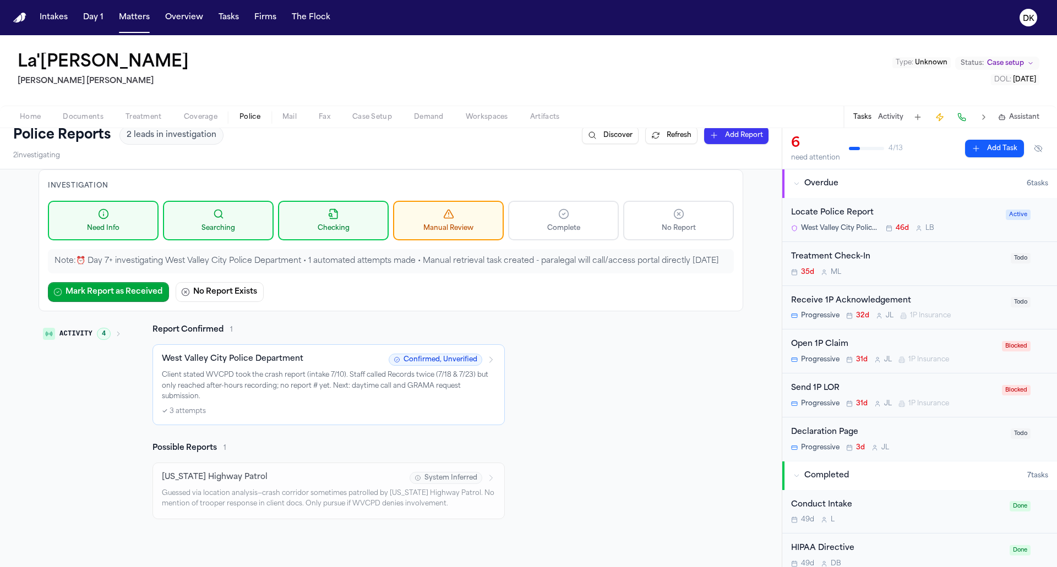
click at [352, 259] on p "Note: ⏰ Day 7+ investigating West Valley City Police Department • 1 automated a…" at bounding box center [390, 261] width 673 height 11
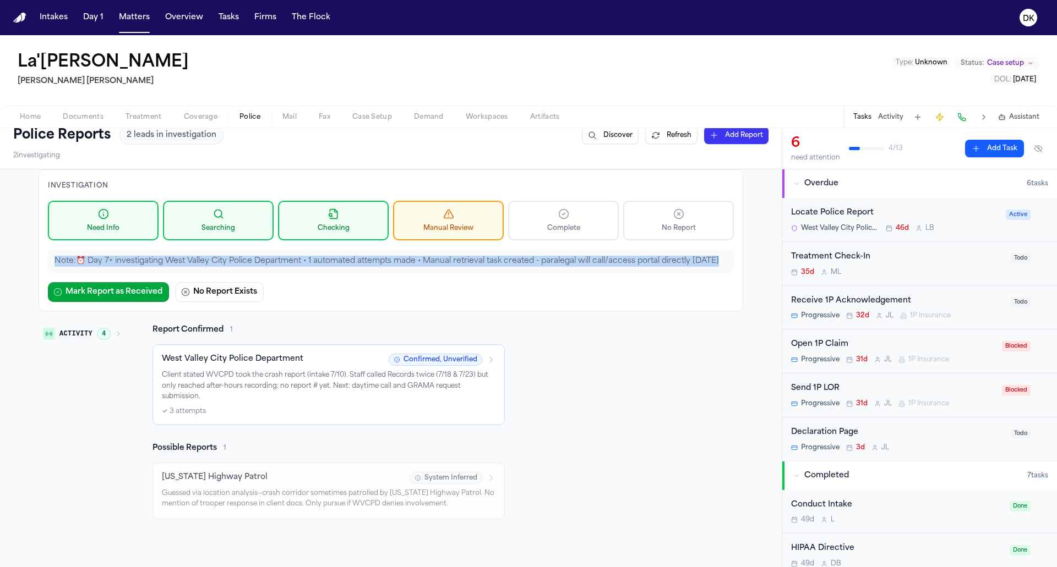
click at [374, 259] on p "Note: ⏰ Day 7+ investigating West Valley City Police Department • 1 automated a…" at bounding box center [390, 261] width 673 height 11
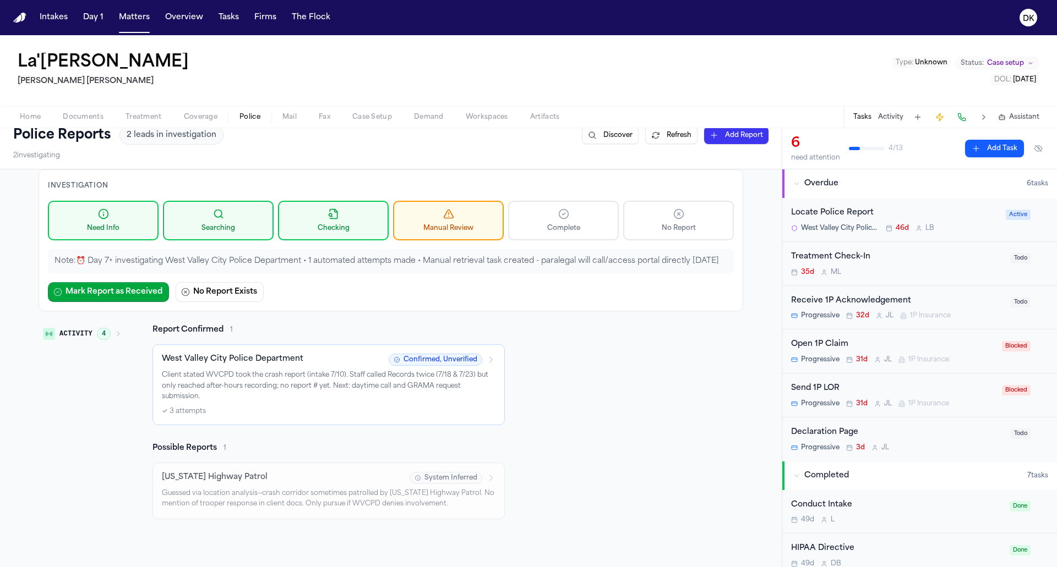
click at [374, 259] on p "Note: ⏰ Day 7+ investigating West Valley City Police Department • 1 automated a…" at bounding box center [390, 261] width 673 height 11
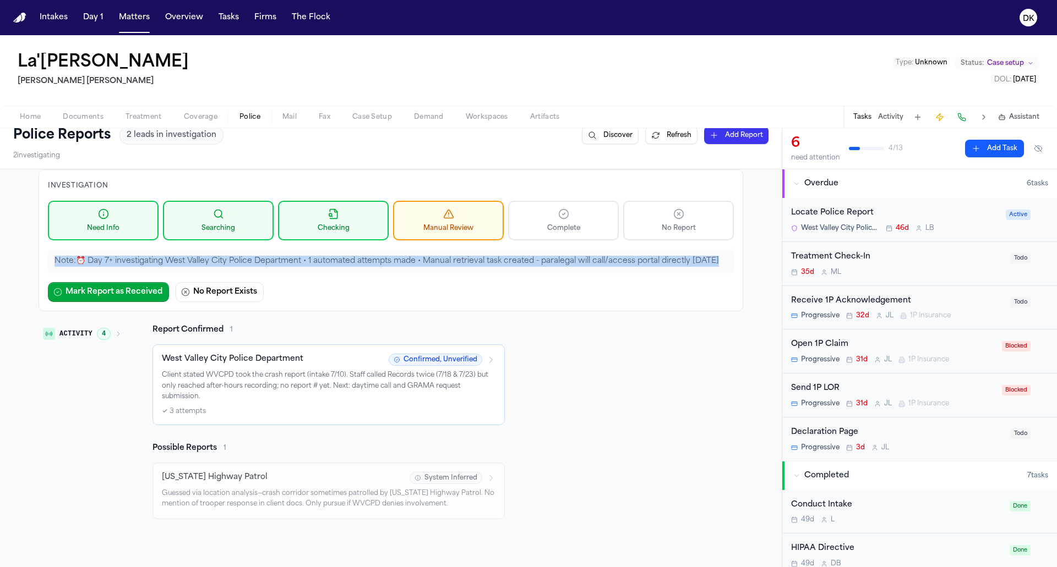
click at [356, 261] on p "Note: ⏰ Day 7+ investigating West Valley City Police Department • 1 automated a…" at bounding box center [390, 261] width 673 height 11
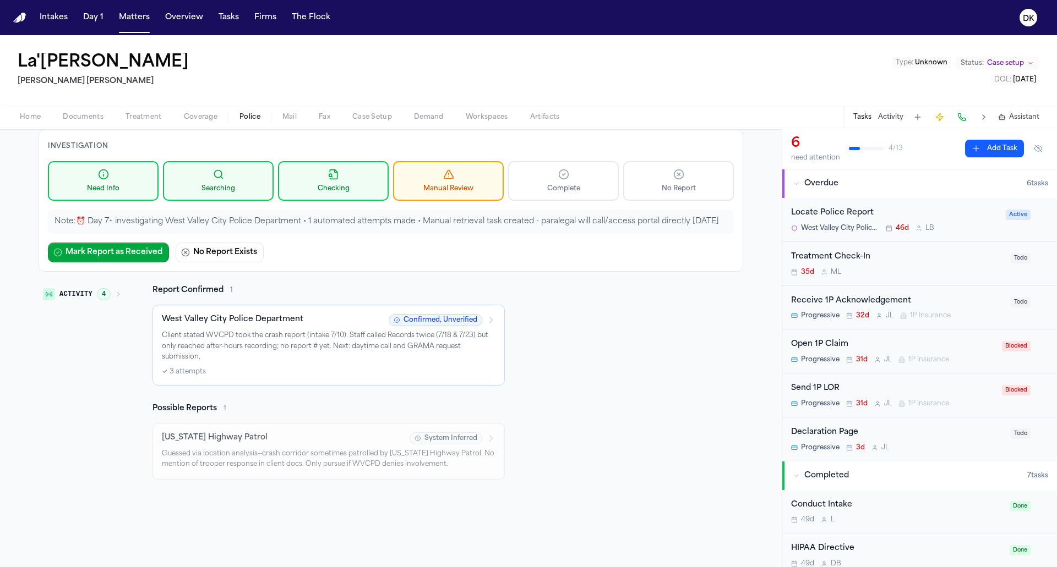
scroll to position [0, 0]
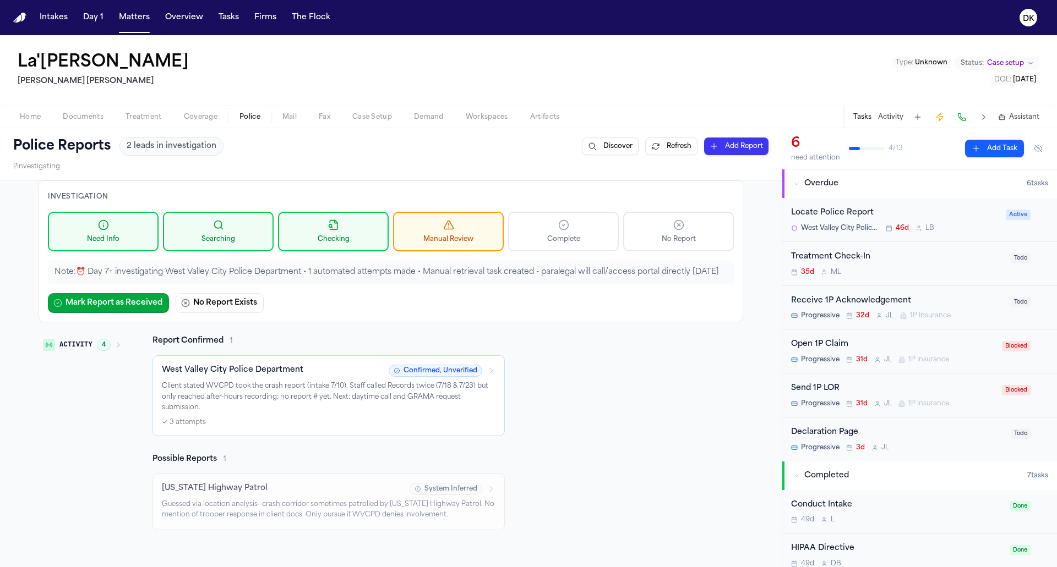
click at [520, 273] on p "Note: ⏰ Day 7+ investigating West Valley City Police Department • 1 automated a…" at bounding box center [390, 272] width 673 height 11
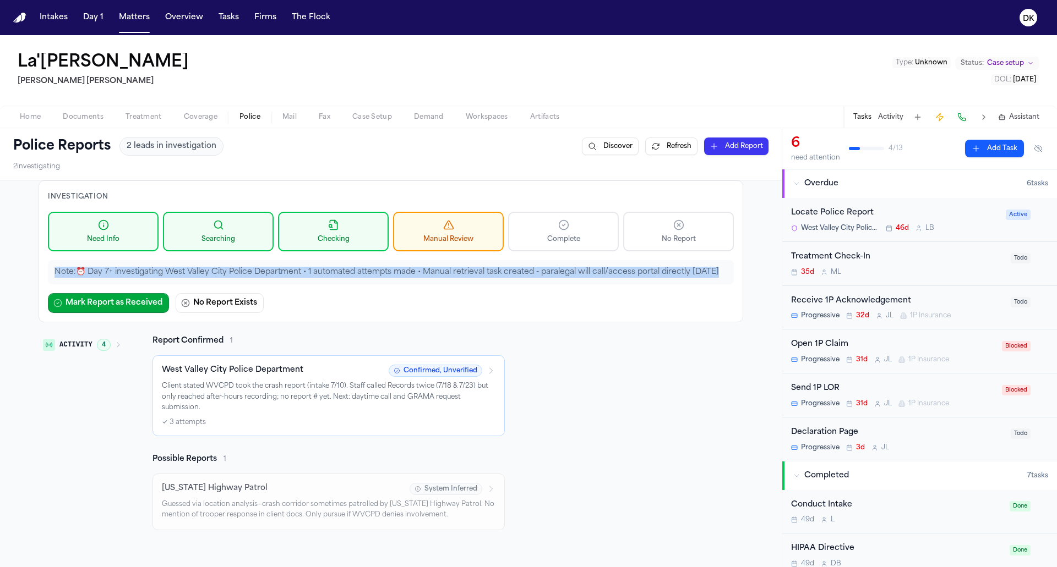
click at [483, 273] on p "Note: ⏰ Day 7+ investigating West Valley City Police Department • 1 automated a…" at bounding box center [390, 272] width 673 height 11
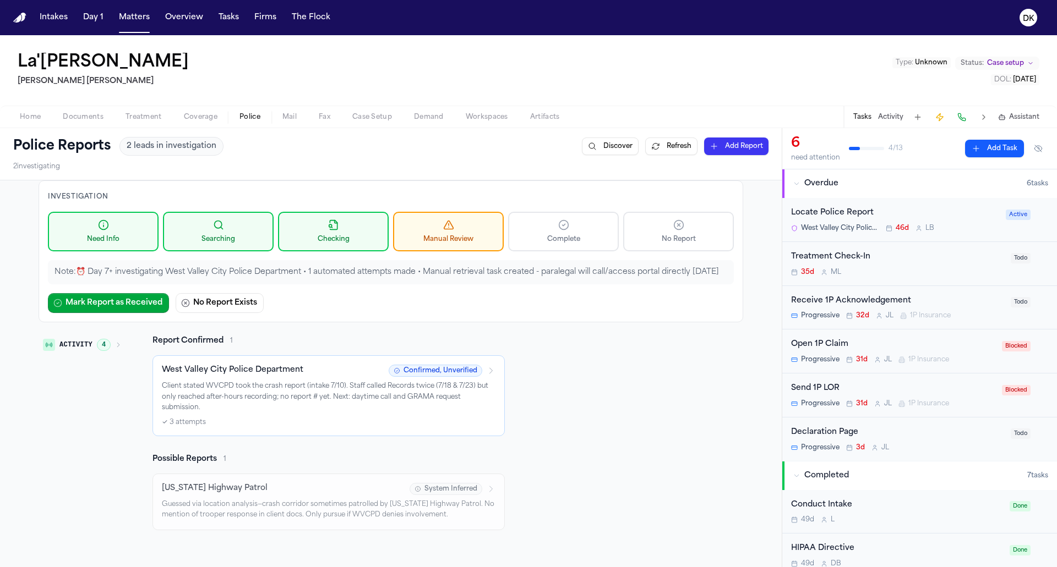
click at [483, 273] on p "Note: ⏰ Day 7+ investigating West Valley City Police Department • 1 automated a…" at bounding box center [390, 272] width 673 height 11
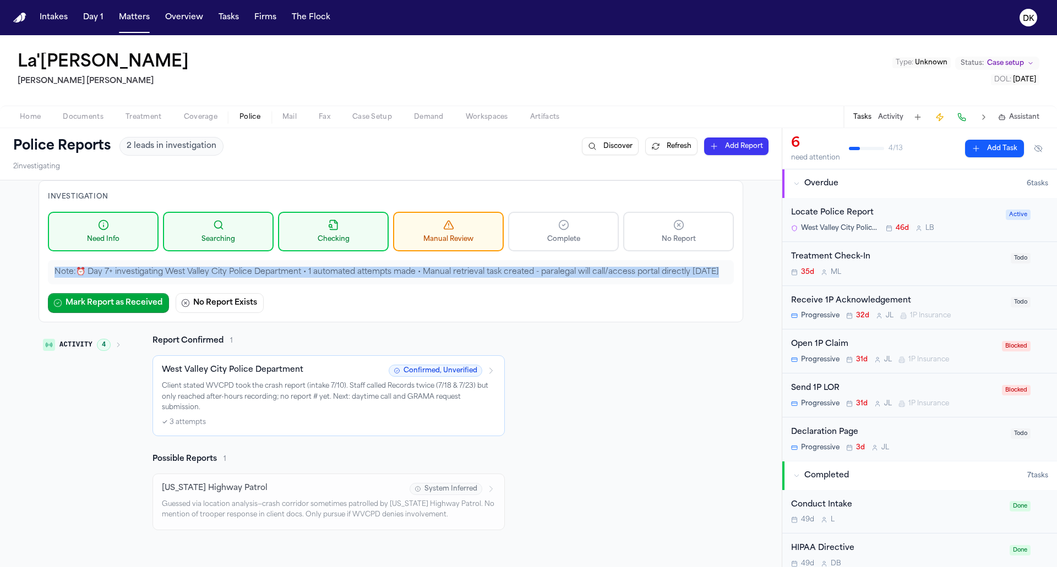
click at [460, 271] on p "Note: ⏰ Day 7+ investigating West Valley City Police Department • 1 automated a…" at bounding box center [390, 272] width 673 height 11
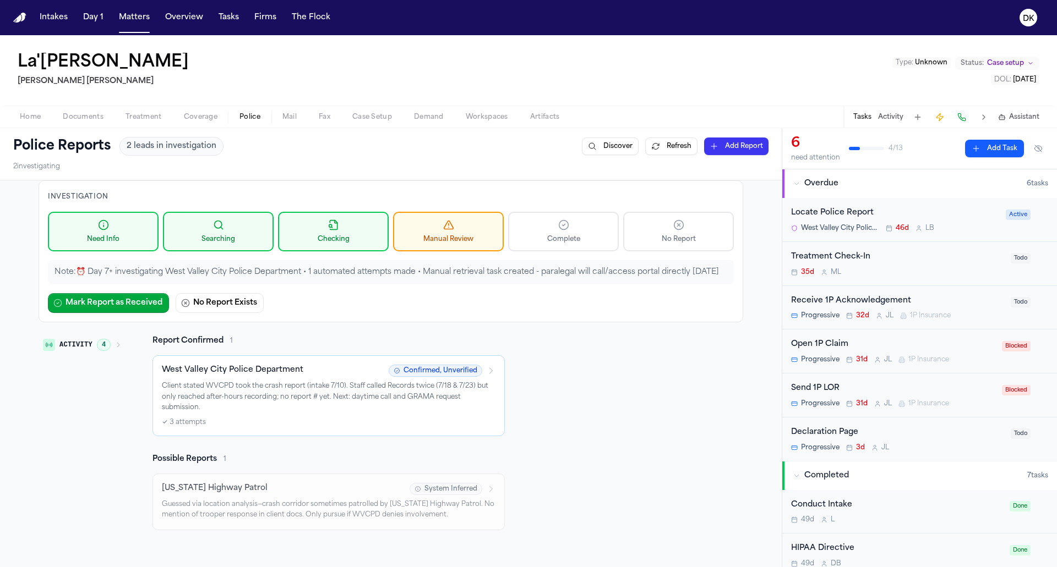
click at [460, 271] on p "Note: ⏰ Day 7+ investigating West Valley City Police Department • 1 automated a…" at bounding box center [390, 272] width 673 height 11
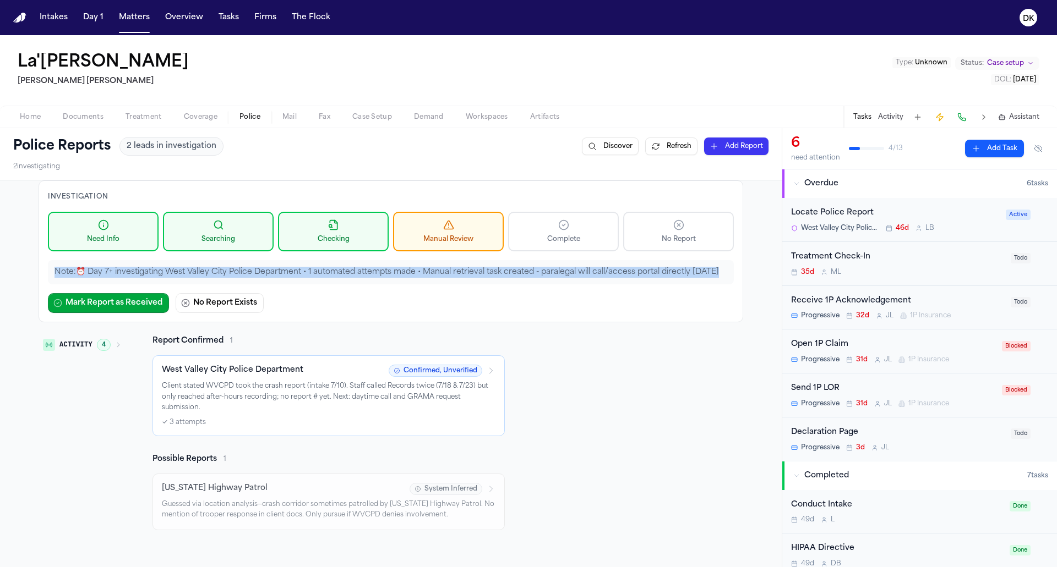
click at [440, 275] on p "Note: ⏰ Day 7+ investigating West Valley City Police Department • 1 automated a…" at bounding box center [390, 272] width 673 height 11
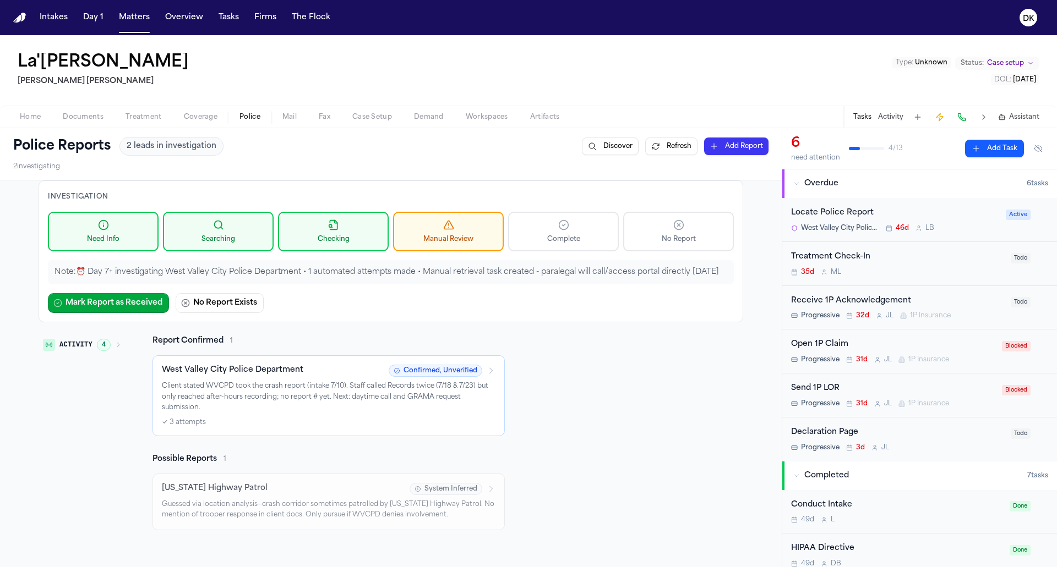
click at [440, 275] on p "Note: ⏰ Day 7+ investigating West Valley City Police Department • 1 automated a…" at bounding box center [390, 272] width 673 height 11
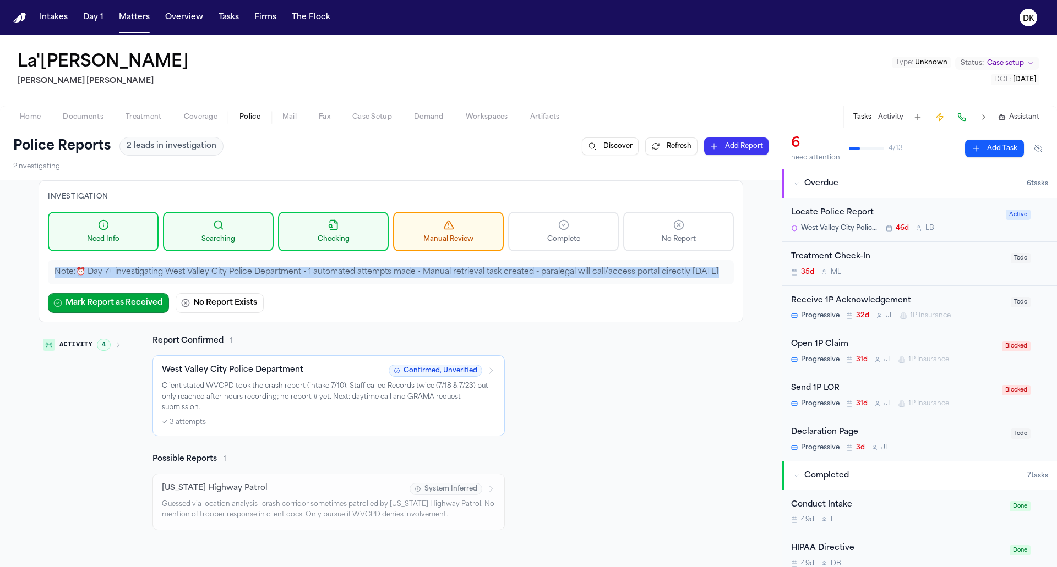
click at [393, 272] on p "Note: ⏰ Day 7+ investigating West Valley City Police Department • 1 automated a…" at bounding box center [390, 272] width 673 height 11
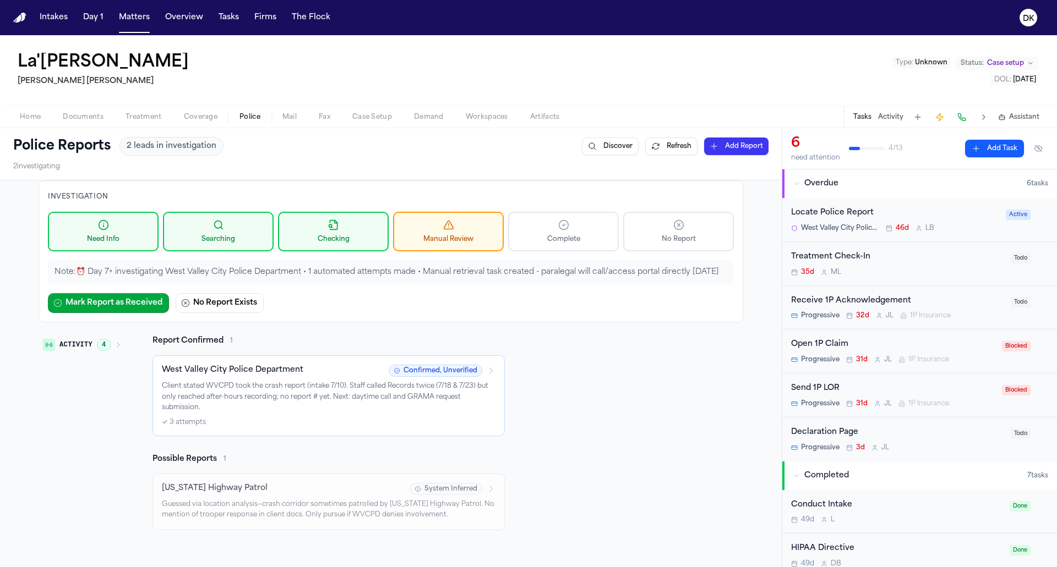
click at [393, 272] on p "Note: ⏰ Day 7+ investigating West Valley City Police Department • 1 automated a…" at bounding box center [390, 272] width 673 height 11
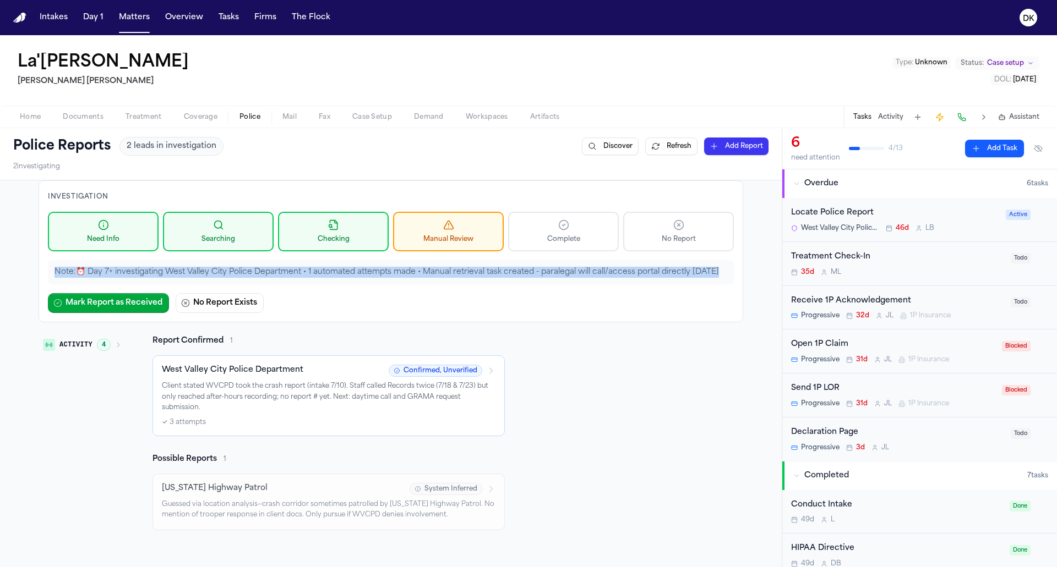
click at [552, 354] on div "Activity 4 Report Confirmed 1 West Valley City Police Department Confirmed, Unv…" at bounding box center [391, 433] width 705 height 195
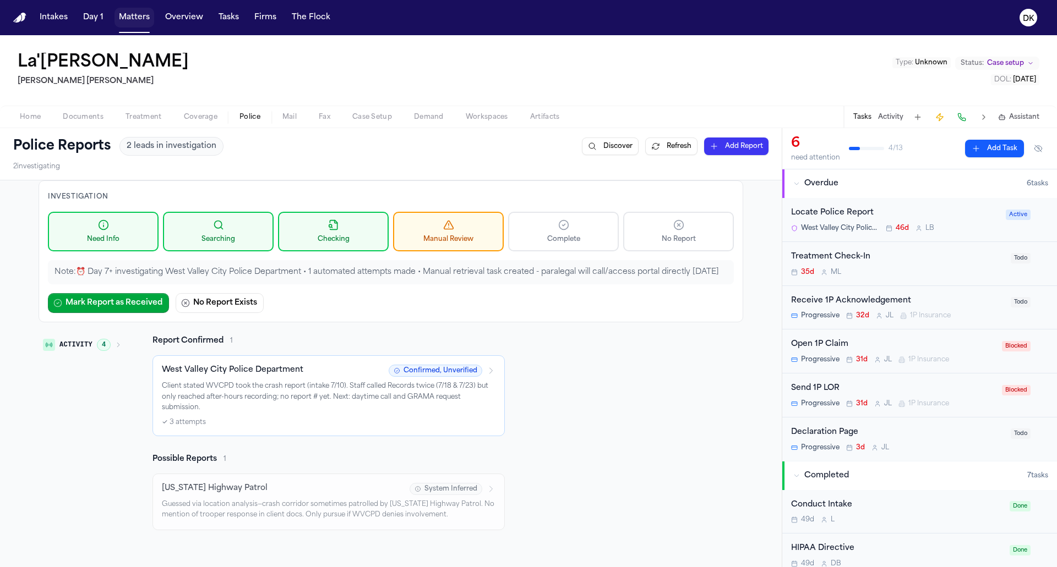
click at [135, 17] on button "Matters" at bounding box center [134, 18] width 40 height 20
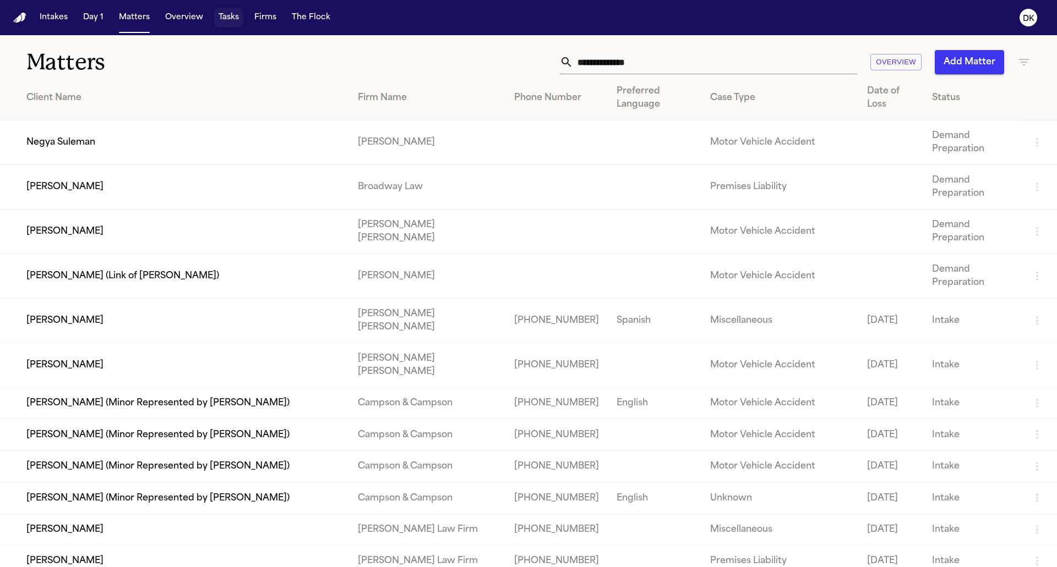
click at [240, 21] on button "Tasks" at bounding box center [228, 18] width 29 height 20
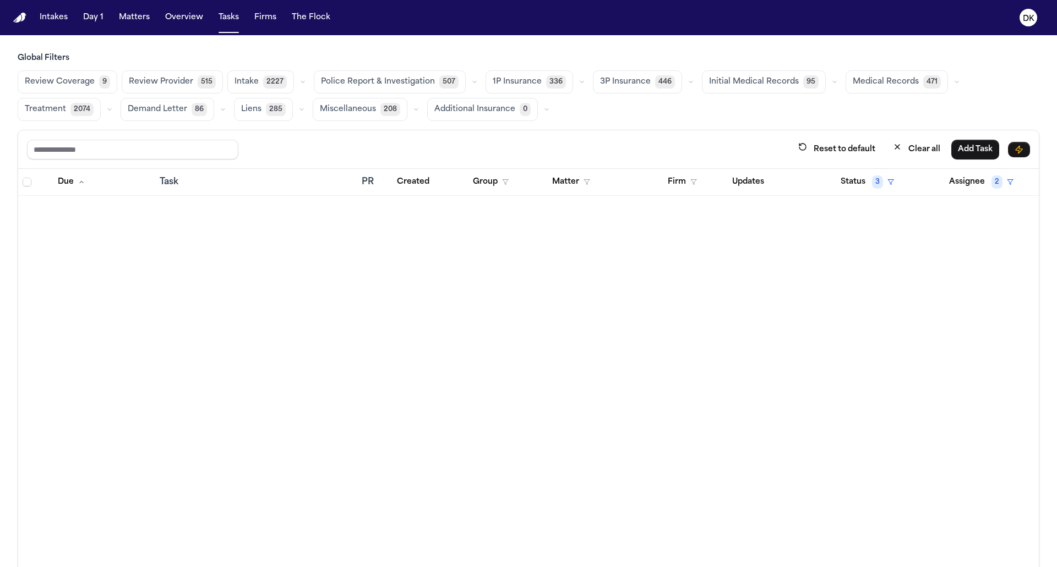
click at [394, 86] on span "Police Report & Investigation" at bounding box center [378, 82] width 114 height 11
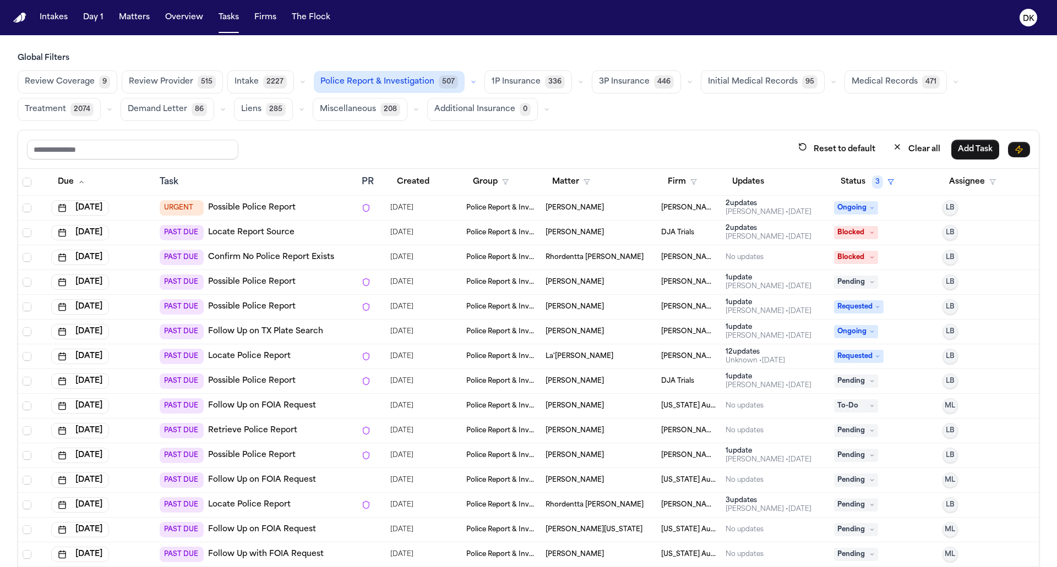
click at [351, 304] on div "PAST DUE Possible Police Report" at bounding box center [256, 306] width 193 height 15
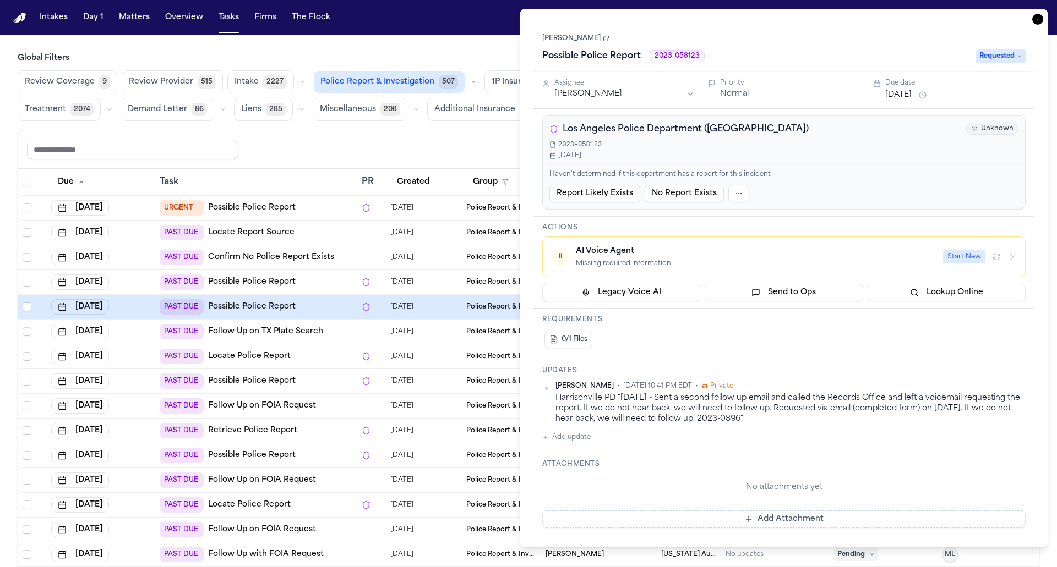
click at [341, 345] on td "PAST DUE Locate Police Report" at bounding box center [256, 357] width 202 height 25
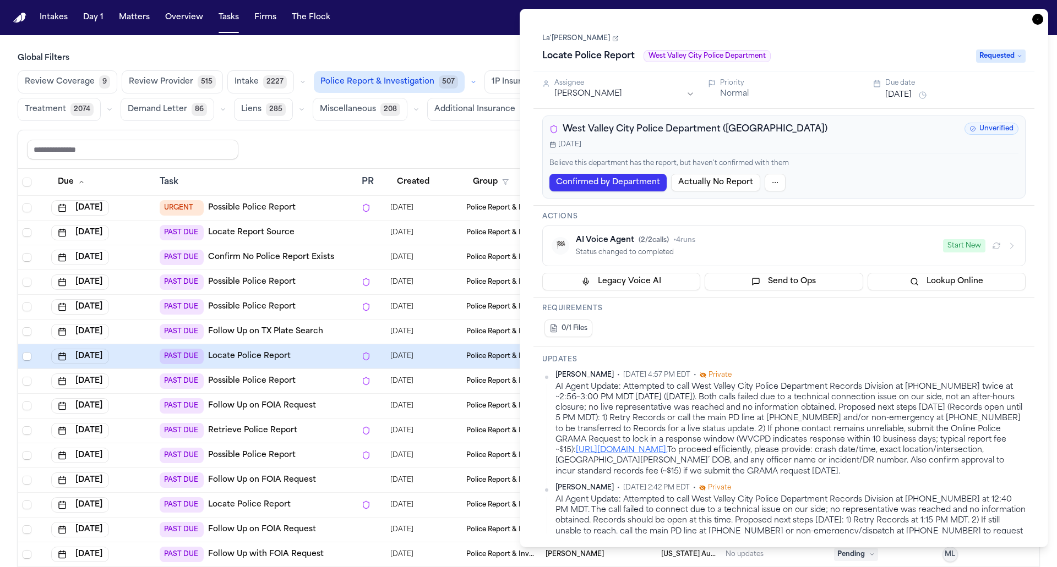
click at [336, 423] on div "PAST DUE Retrieve Police Report" at bounding box center [256, 430] width 193 height 15
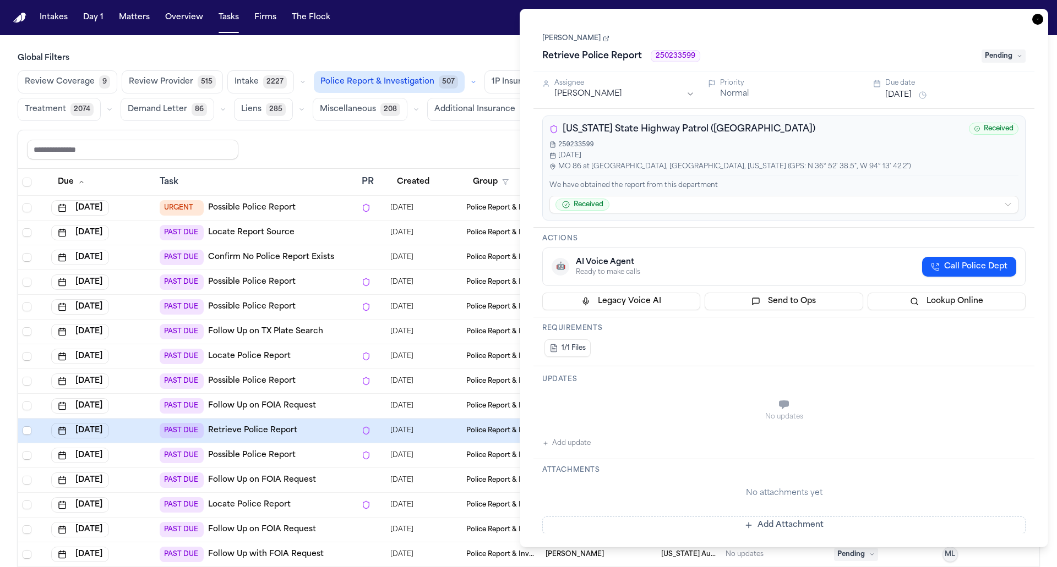
click at [330, 468] on td "PAST DUE Follow Up on FOIA Request" at bounding box center [256, 480] width 202 height 25
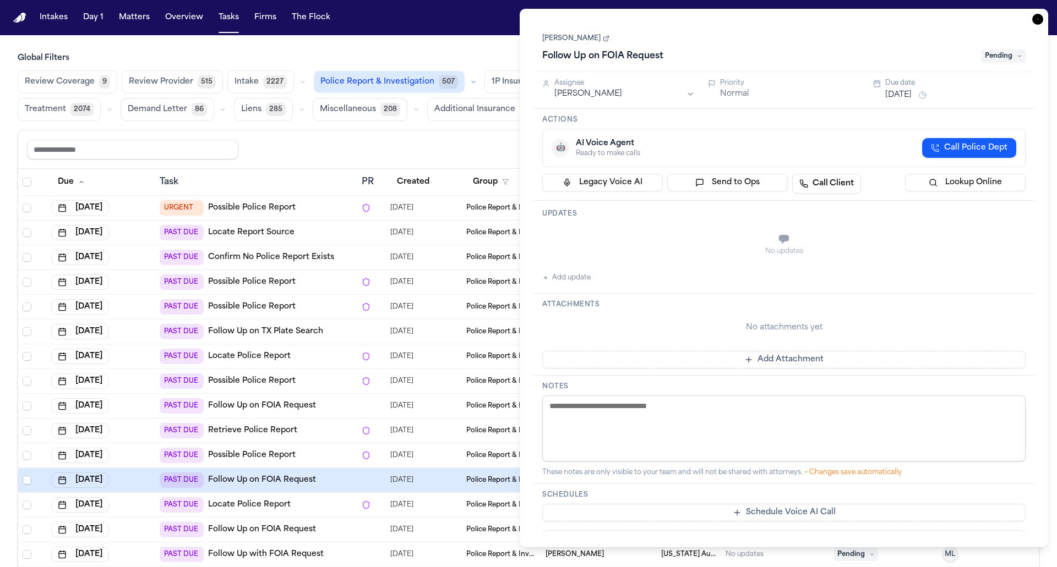
click at [326, 501] on div "PAST DUE Locate Police Report" at bounding box center [256, 505] width 193 height 15
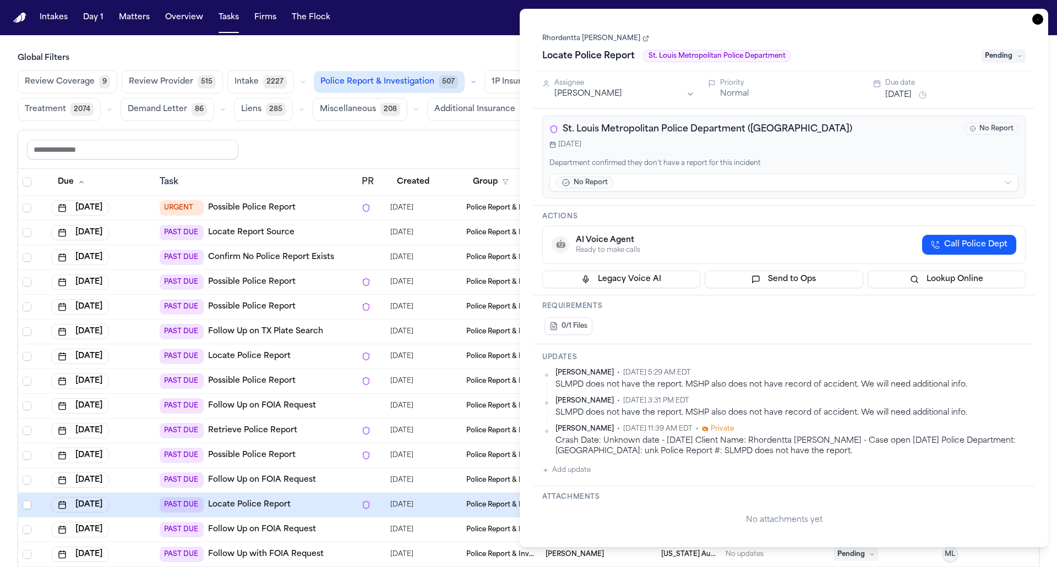
click at [313, 401] on div "PAST DUE Follow Up on FOIA Request" at bounding box center [256, 406] width 193 height 15
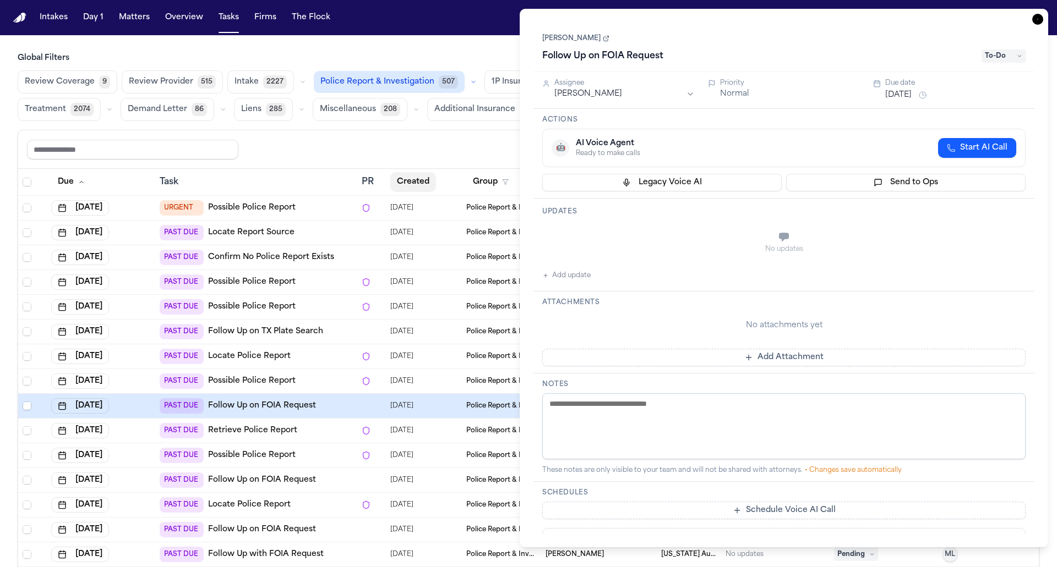
click at [418, 169] on th "Created" at bounding box center [424, 182] width 76 height 27
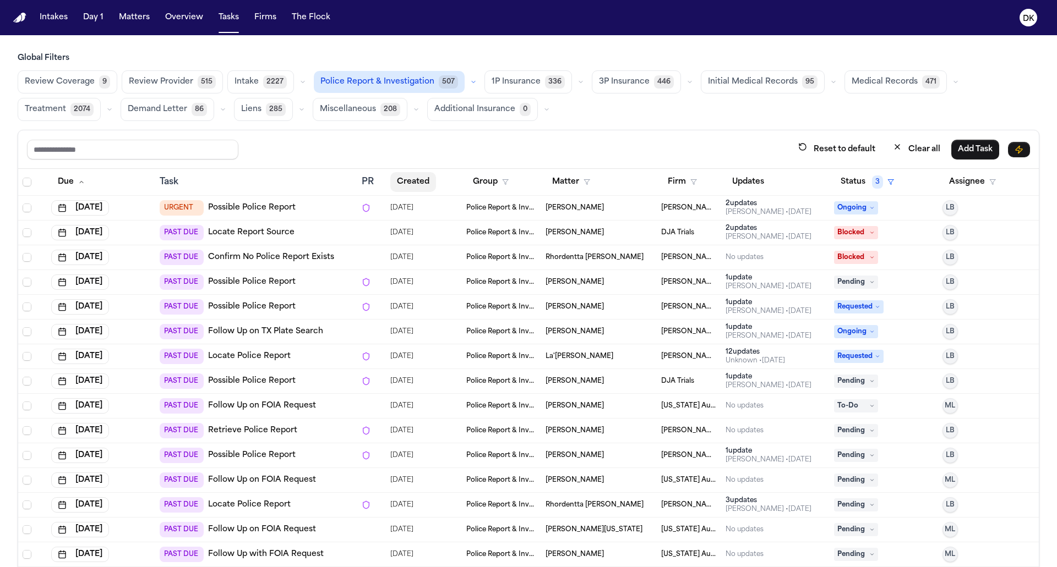
click at [414, 178] on button "Created" at bounding box center [413, 182] width 46 height 20
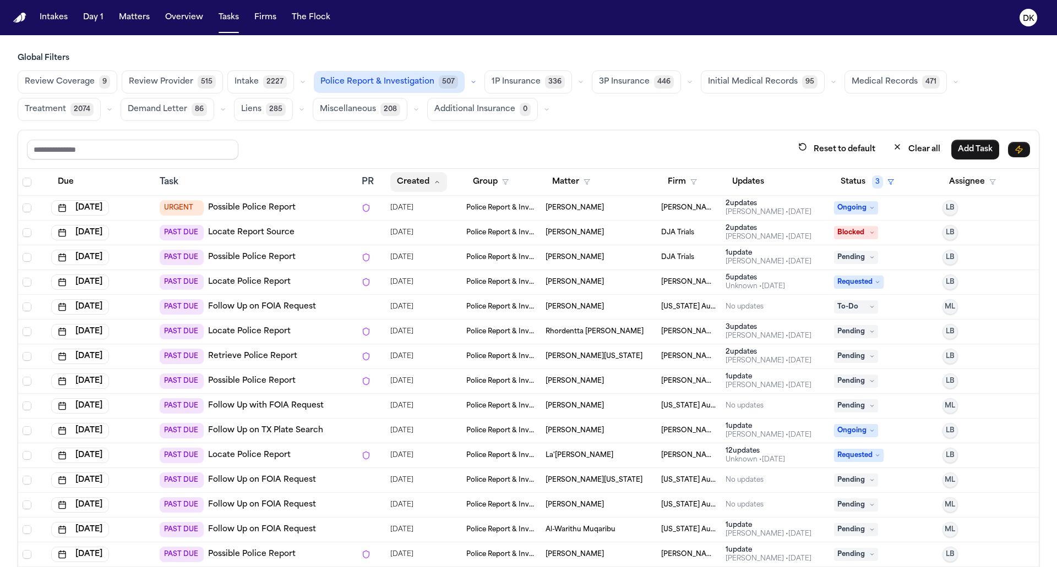
click at [414, 178] on button "Created" at bounding box center [418, 182] width 57 height 20
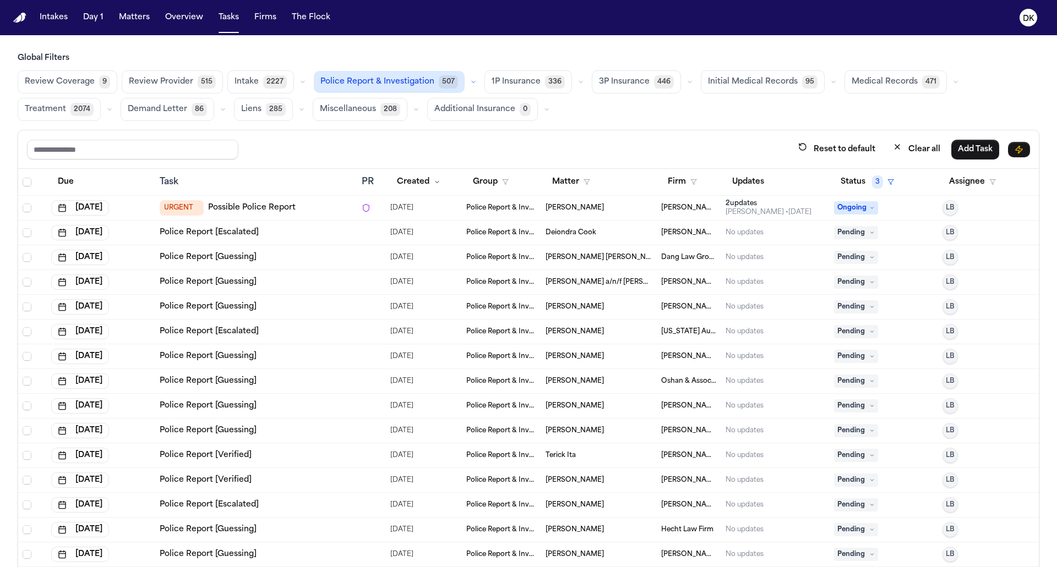
click at [310, 425] on div "Police Report [Guessing]" at bounding box center [256, 430] width 193 height 11
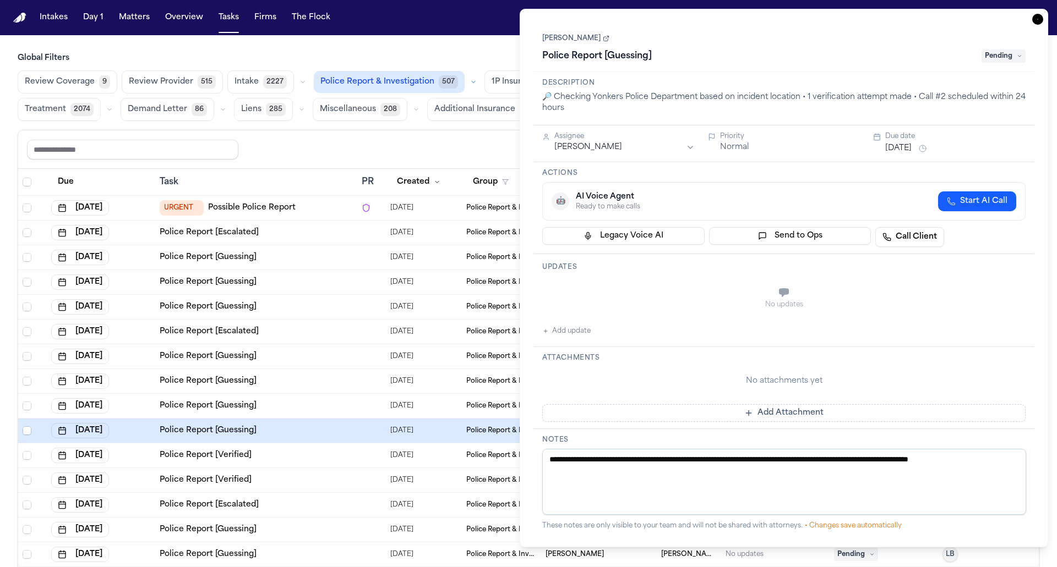
click at [310, 363] on td "Police Report [Guessing]" at bounding box center [256, 357] width 202 height 25
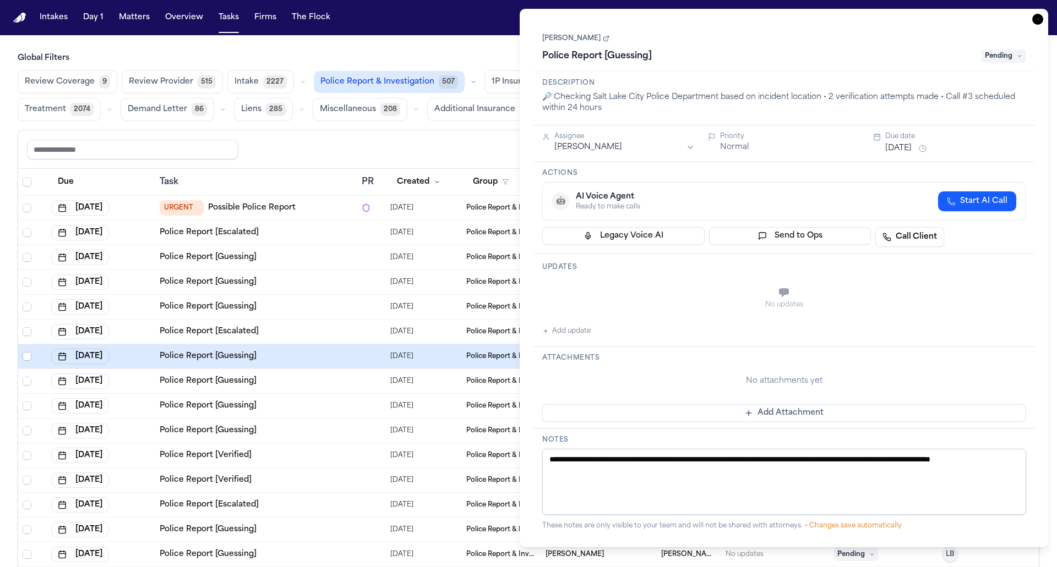
click at [310, 302] on div "Police Report [Guessing]" at bounding box center [256, 307] width 193 height 11
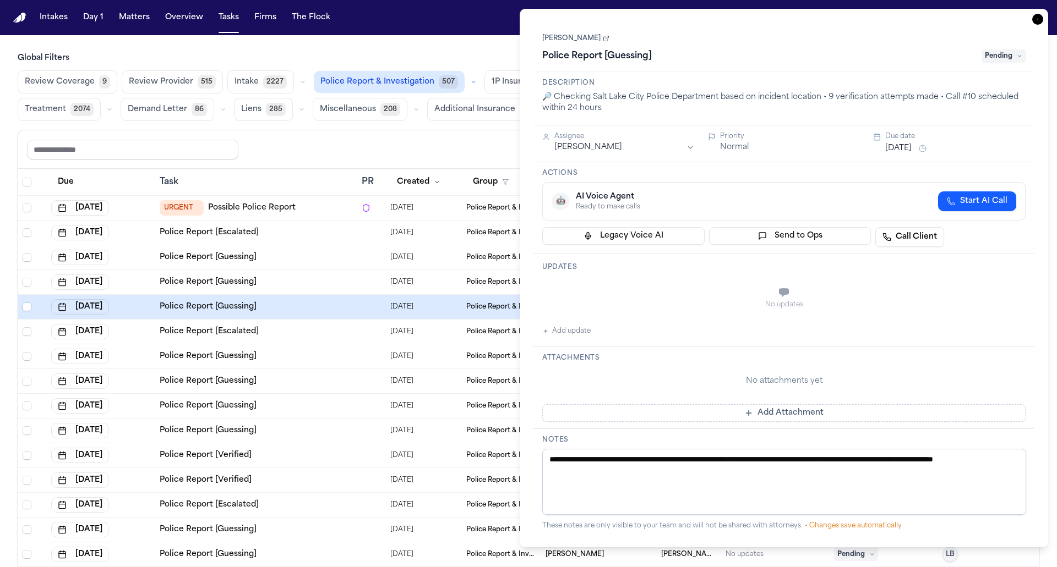
click at [318, 245] on td "Police Report [Guessing]" at bounding box center [256, 257] width 202 height 25
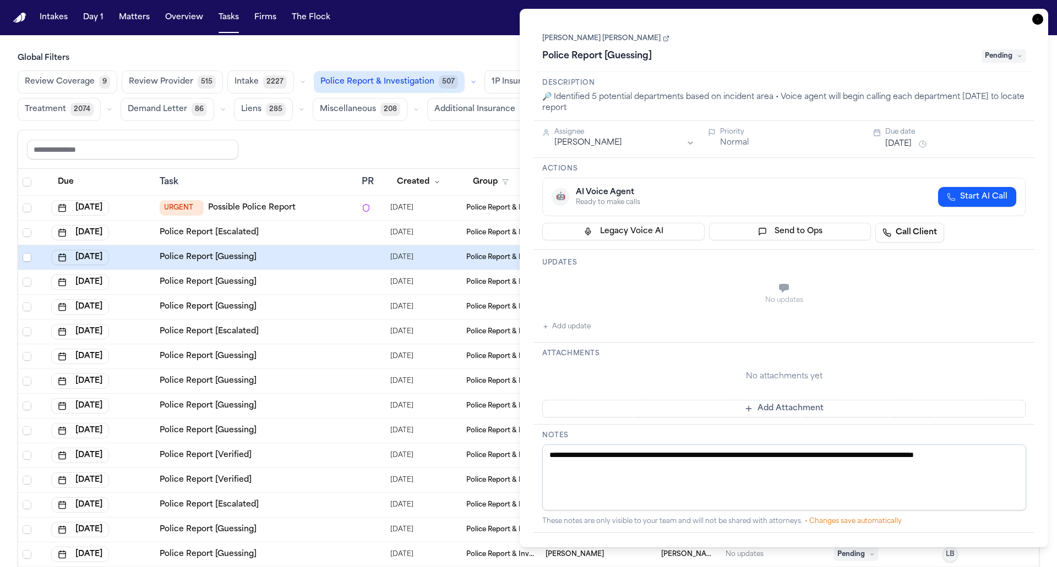
click at [322, 230] on div "Police Report [Escalated]" at bounding box center [256, 232] width 193 height 11
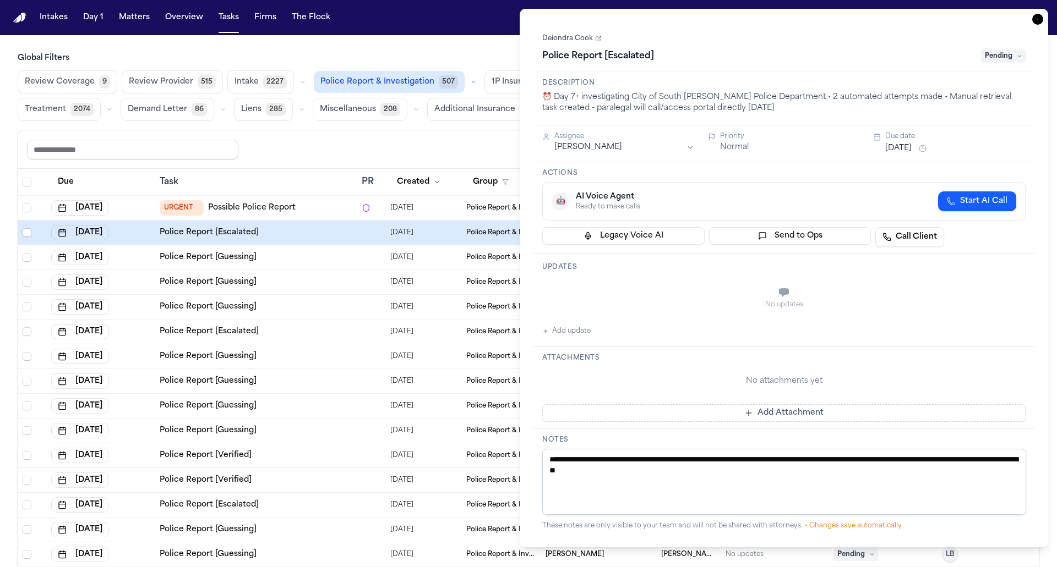
click at [322, 230] on div "Police Report [Escalated]" at bounding box center [256, 232] width 193 height 11
click at [1039, 22] on icon "button" at bounding box center [1037, 19] width 11 height 11
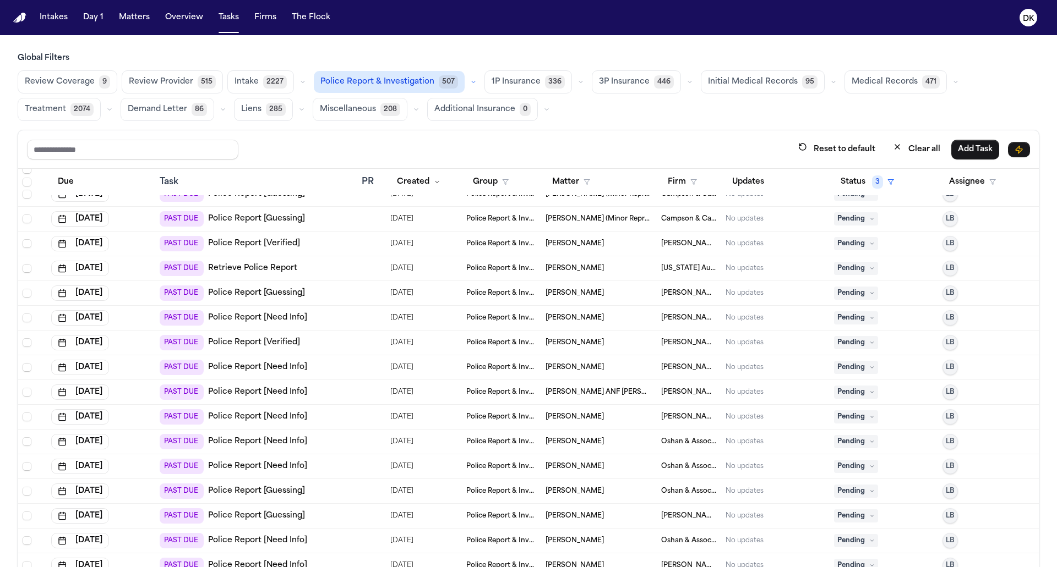
scroll to position [306, 0]
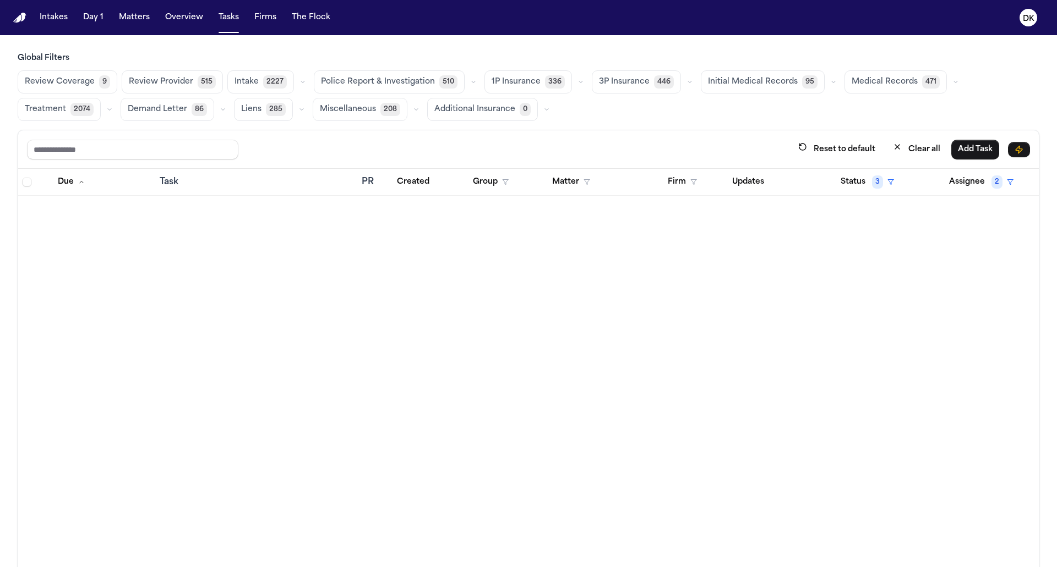
click at [403, 78] on span "Police Report & Investigation" at bounding box center [378, 82] width 114 height 11
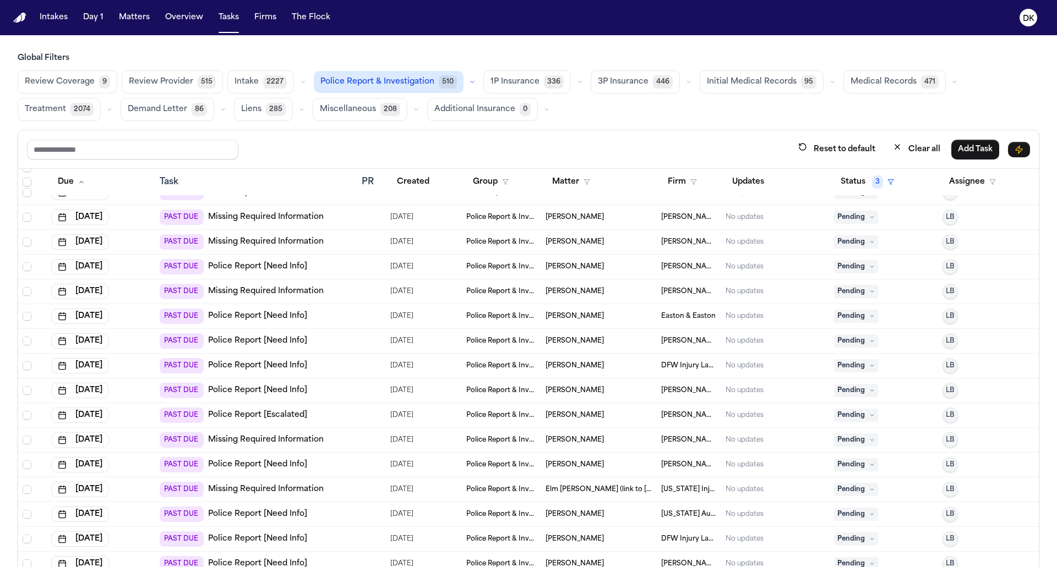
scroll to position [1600, 0]
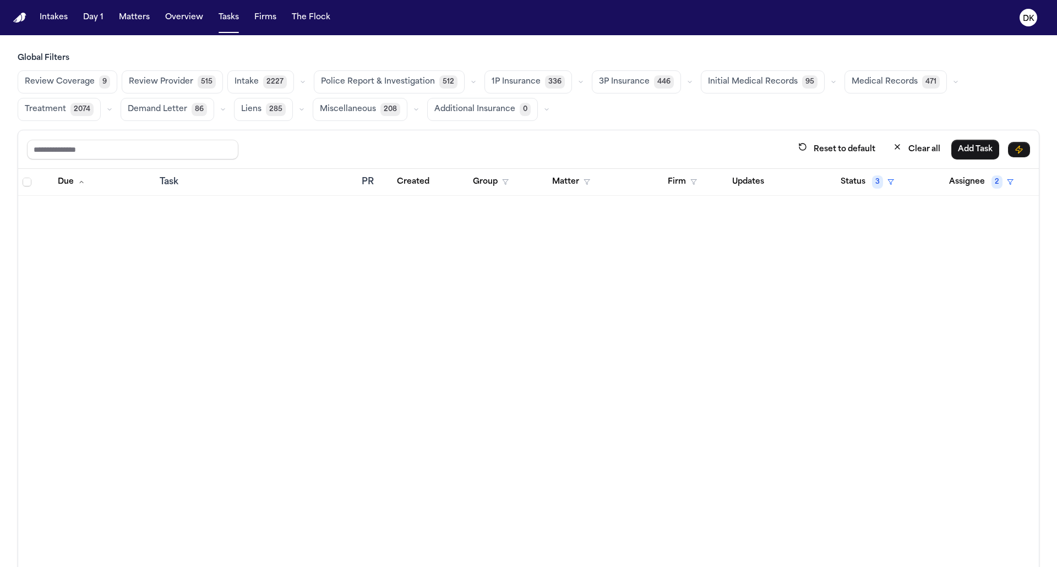
click at [490, 146] on div "Reset to default Clear all Add Task" at bounding box center [528, 149] width 1003 height 20
click at [876, 177] on span "3" at bounding box center [877, 182] width 11 height 13
click at [768, 146] on div "Reset to default Clear all Add Task Due Task PR Created Group Matter Firm Updat…" at bounding box center [529, 373] width 1022 height 486
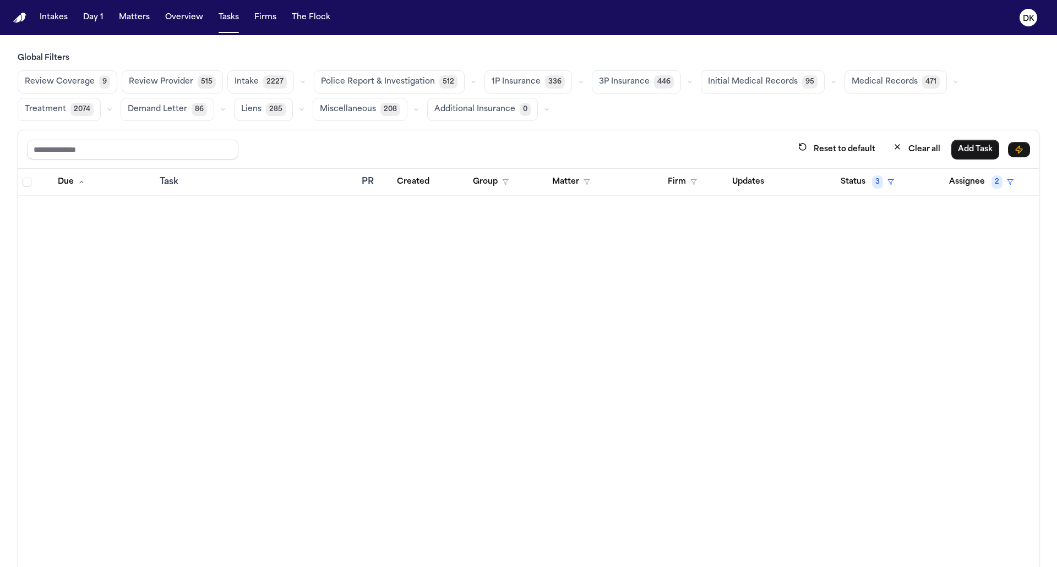
click at [385, 77] on span "Police Report & Investigation" at bounding box center [378, 82] width 114 height 11
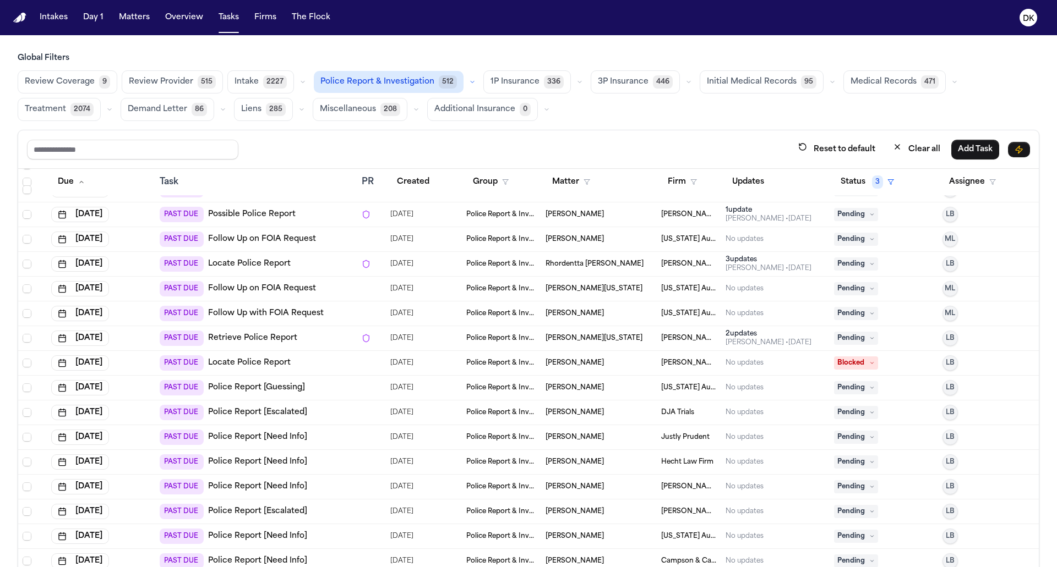
scroll to position [215, 0]
click at [324, 339] on div "PAST DUE Retrieve Police Report" at bounding box center [256, 339] width 193 height 15
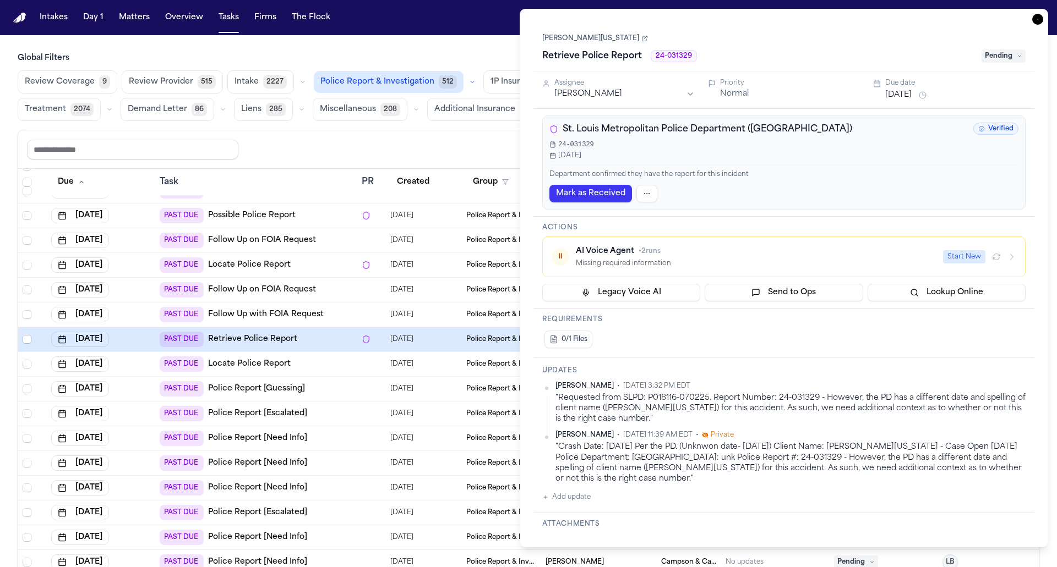
click at [599, 41] on link "[PERSON_NAME][US_STATE]" at bounding box center [595, 38] width 106 height 9
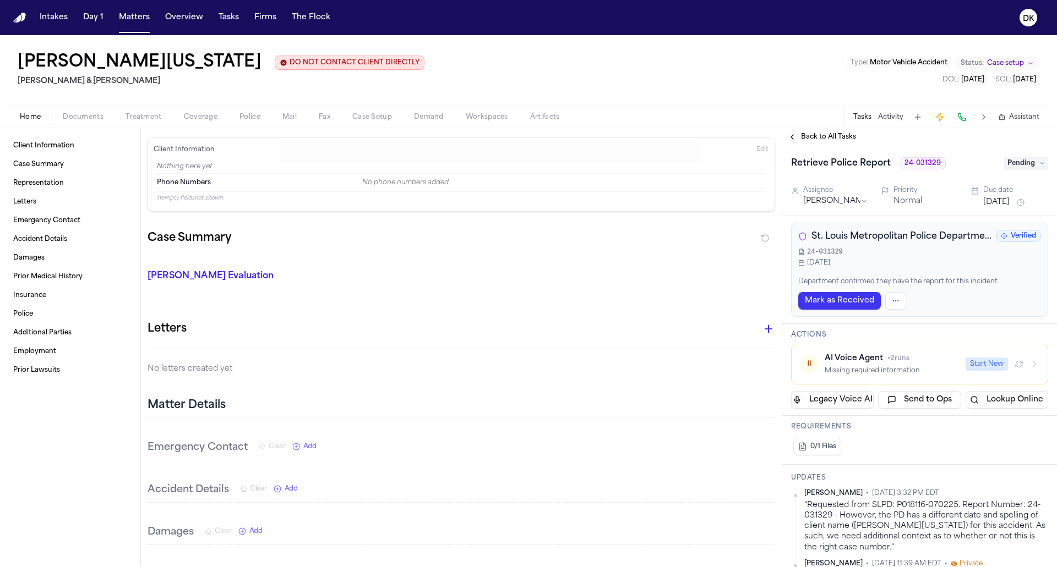
click at [244, 109] on div "Home Documents Treatment Coverage Police Mail Fax Case Setup Demand Workspaces …" at bounding box center [528, 117] width 1057 height 22
click at [246, 118] on span "Police" at bounding box center [249, 117] width 21 height 9
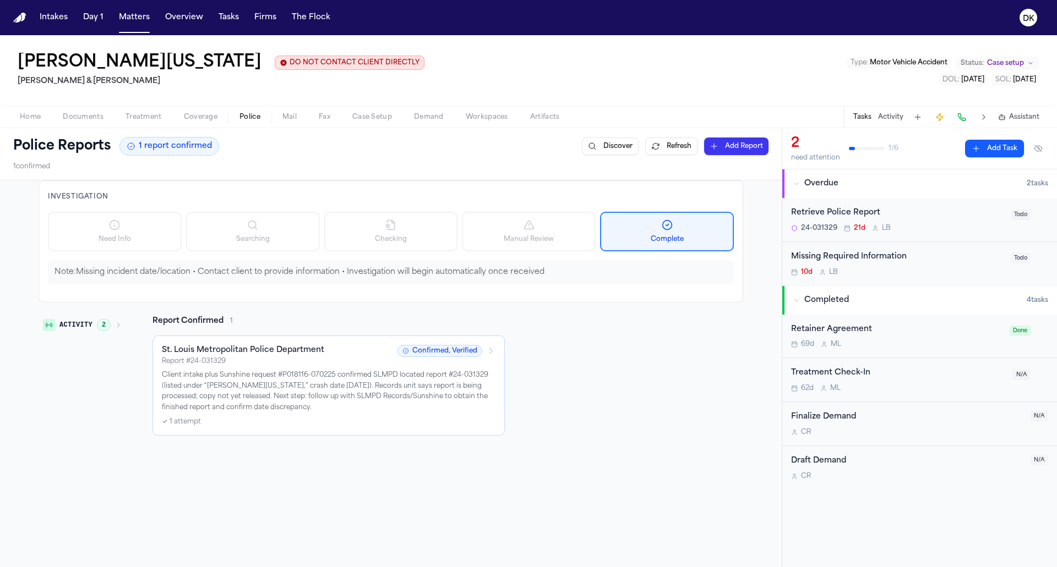
click at [457, 396] on p "Client intake plus Sunshine request #P018116-070225 confirmed SLMPD located rep…" at bounding box center [329, 391] width 334 height 43
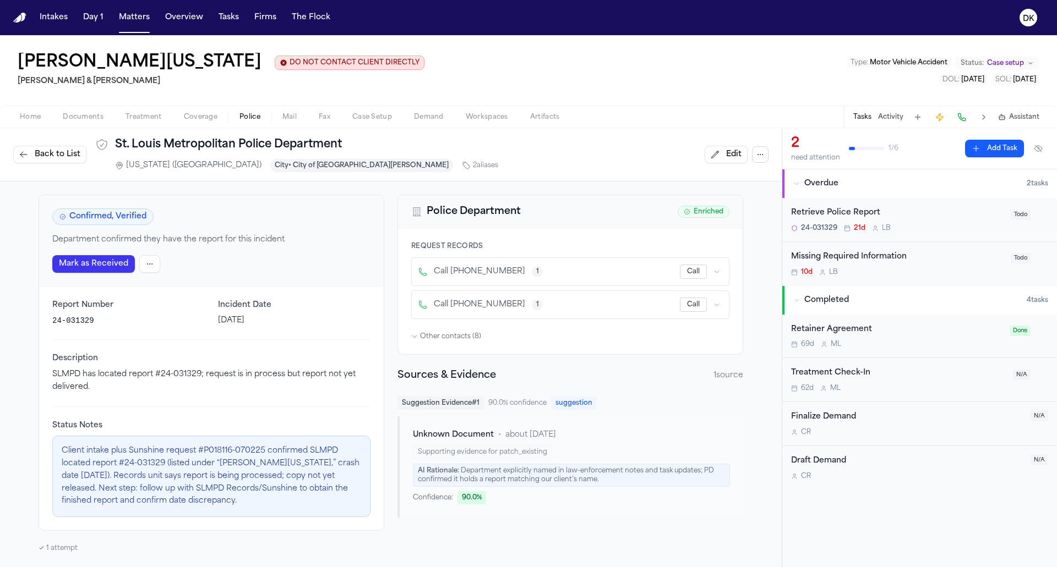
click at [762, 157] on icon "button" at bounding box center [760, 154] width 9 height 9
click at [757, 199] on button "Ensure Tasks" at bounding box center [760, 200] width 117 height 20
click at [755, 212] on div "Confirmed, Verified Department confirmed they have the report for this incident…" at bounding box center [391, 374] width 782 height 385
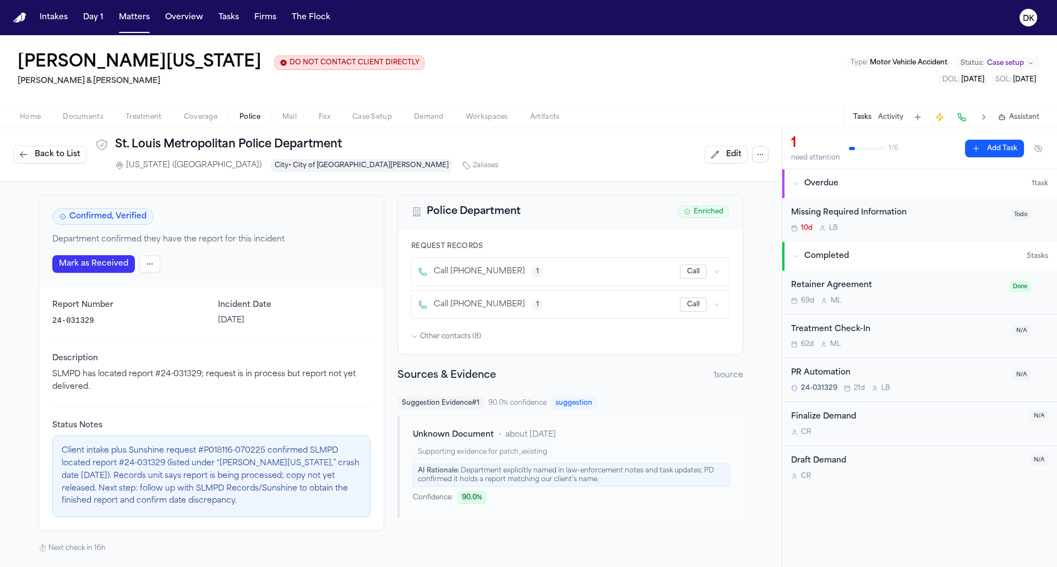
click at [54, 160] on span "Back to List" at bounding box center [58, 154] width 46 height 11
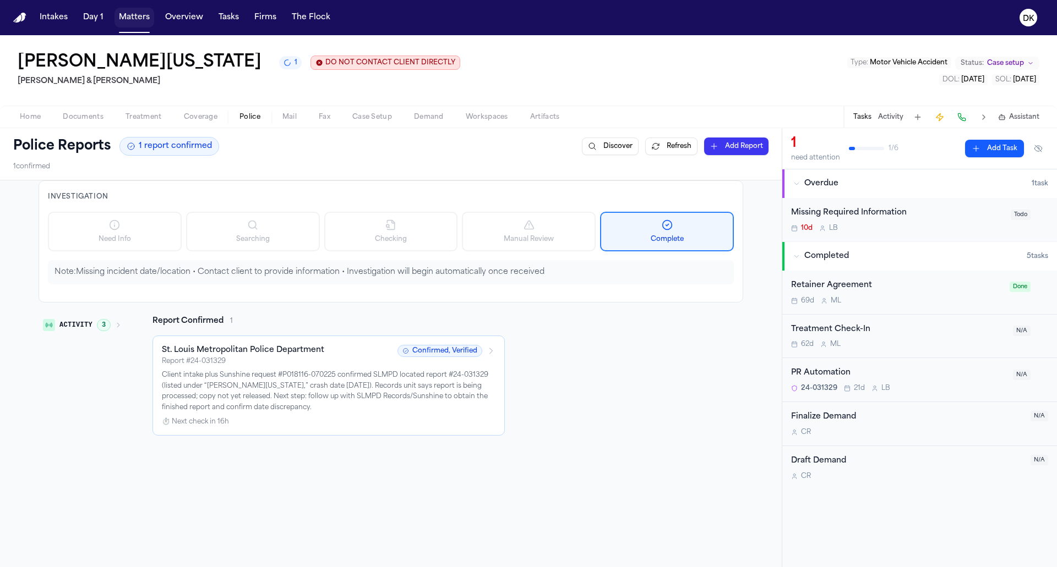
click at [136, 15] on button "Matters" at bounding box center [134, 18] width 40 height 20
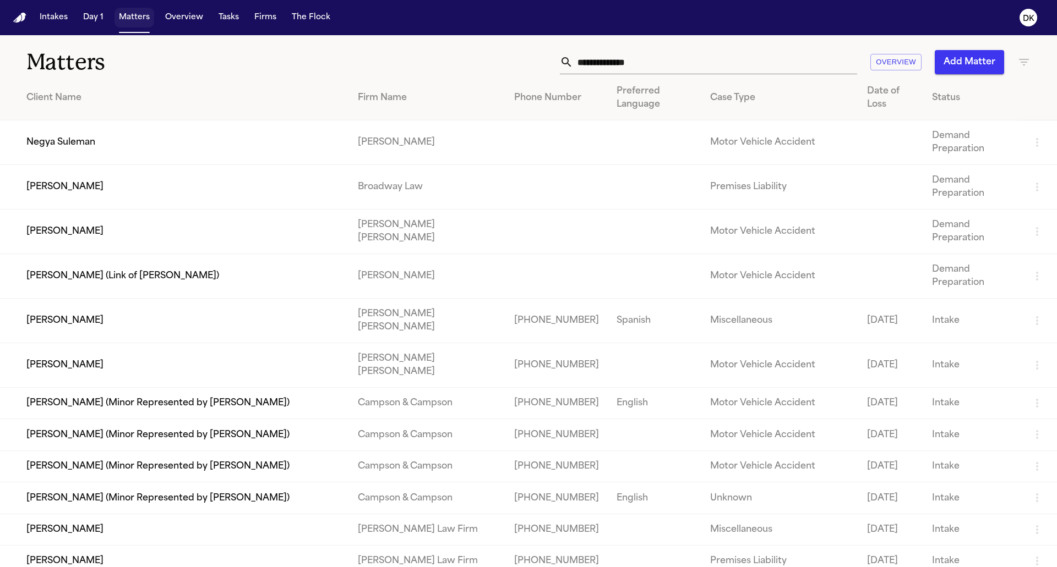
click at [135, 20] on button "Matters" at bounding box center [134, 18] width 40 height 20
click at [225, 18] on button "Tasks" at bounding box center [228, 18] width 29 height 20
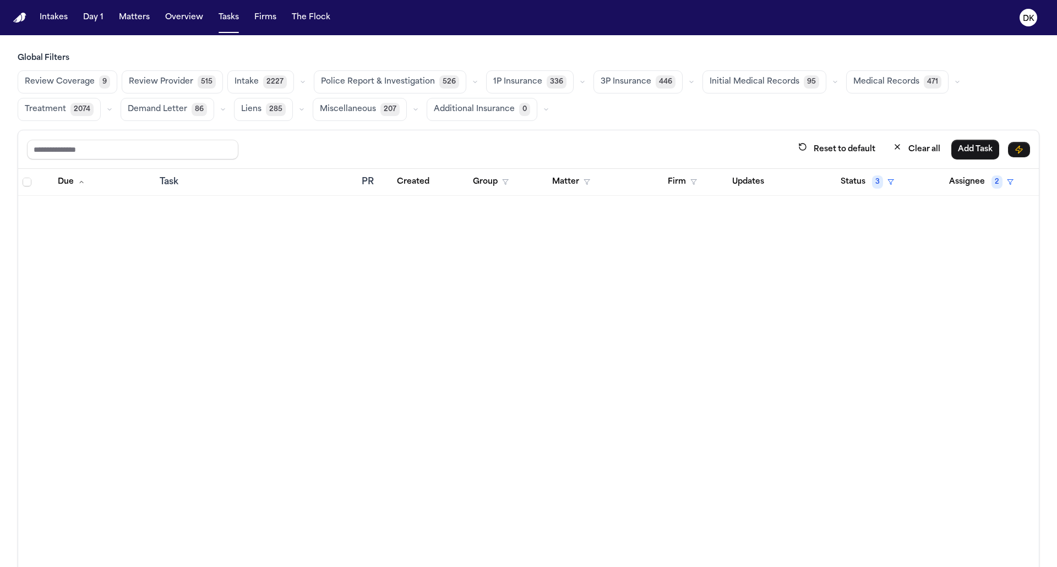
click at [365, 83] on span "Police Report & Investigation" at bounding box center [378, 82] width 114 height 11
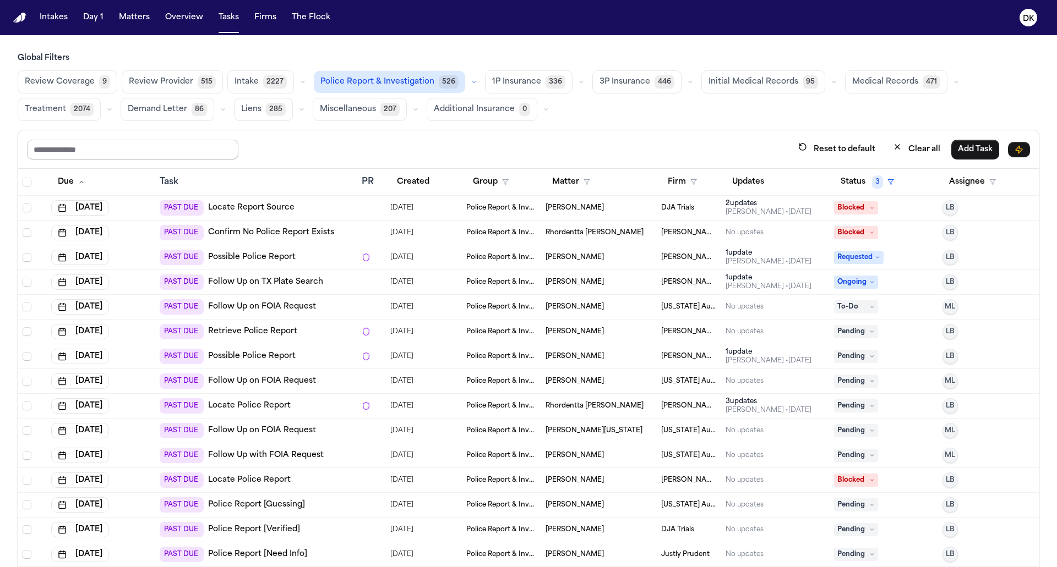
click at [165, 142] on input "text" at bounding box center [132, 150] width 211 height 20
type input "********"
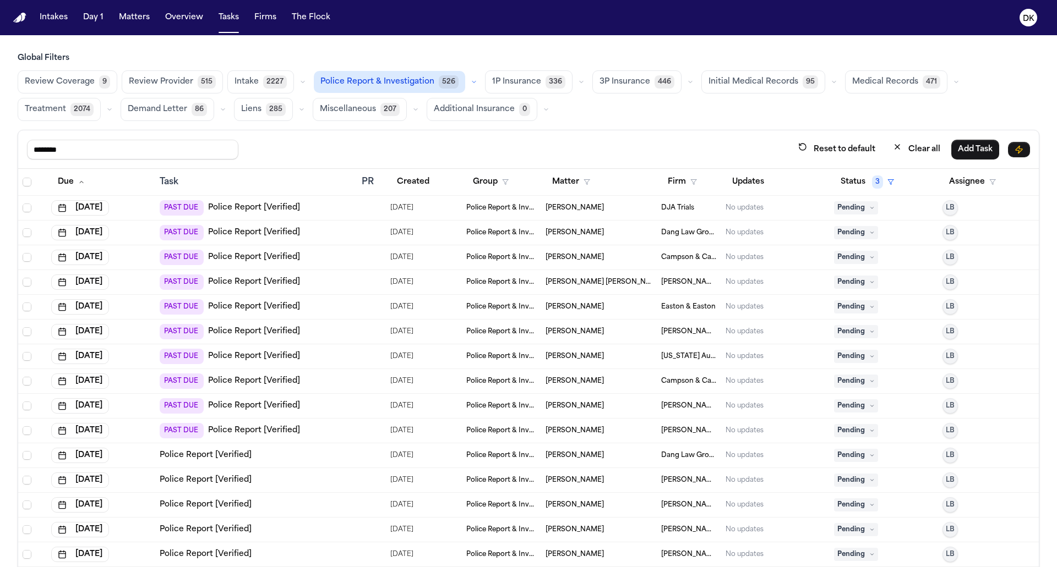
click at [343, 225] on div "PAST DUE Police Report [Verified]" at bounding box center [256, 232] width 193 height 15
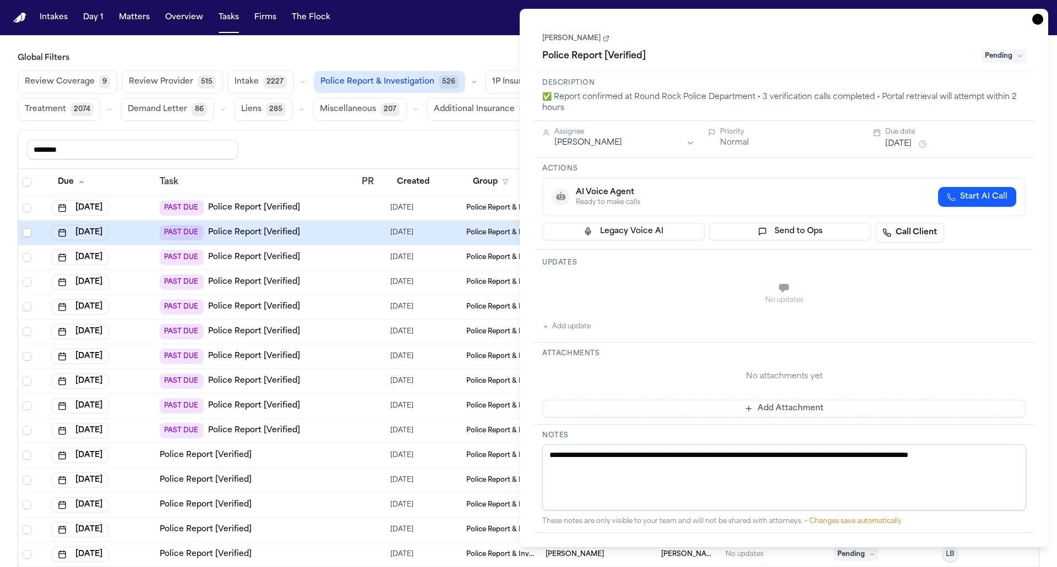
click at [342, 299] on div "PAST DUE Police Report [Verified]" at bounding box center [256, 306] width 193 height 15
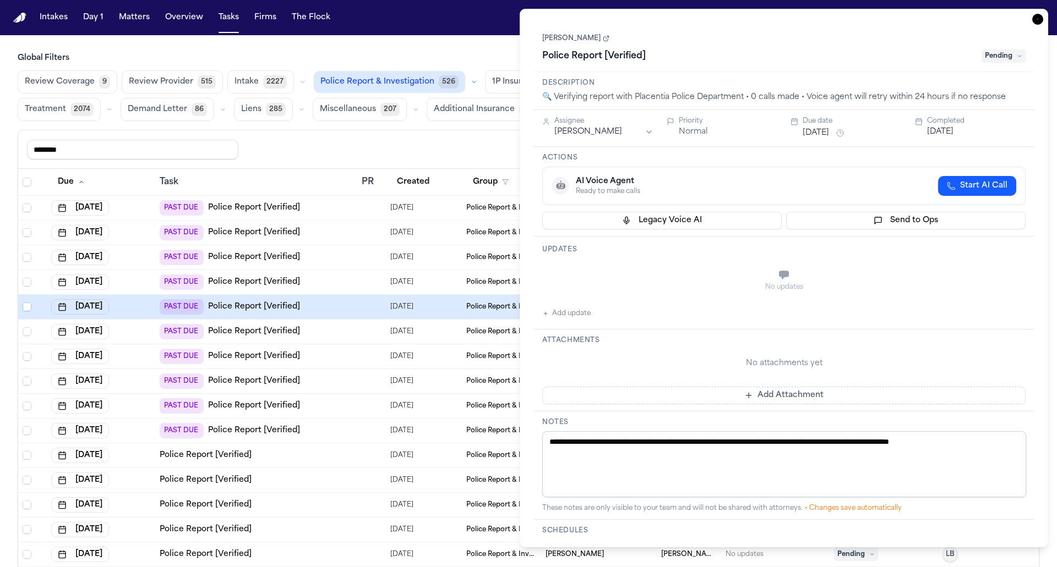
click at [345, 353] on div "PAST DUE Police Report [Verified]" at bounding box center [256, 356] width 193 height 15
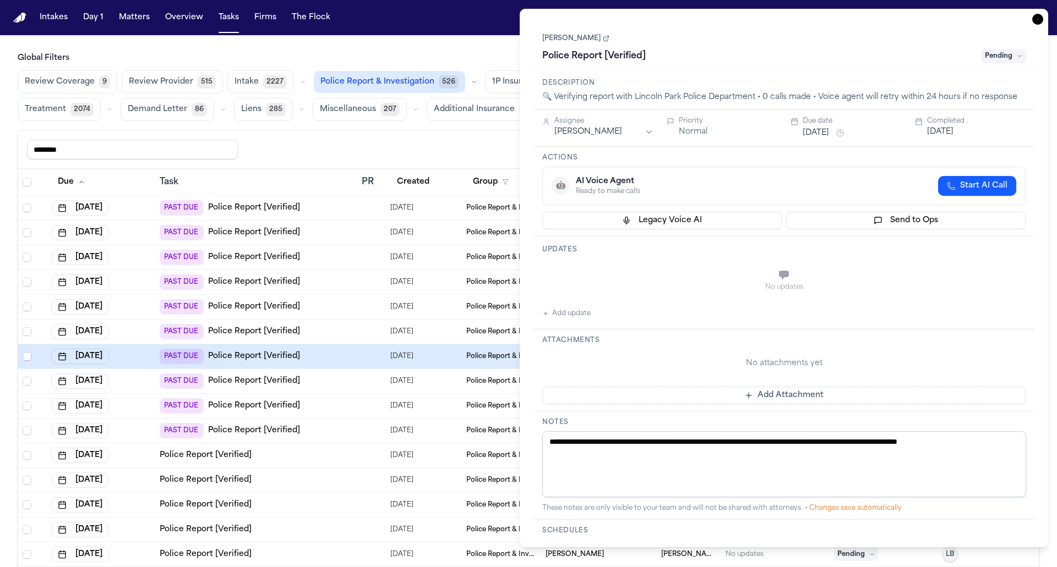
click at [344, 394] on td "PAST DUE Police Report [Verified]" at bounding box center [256, 406] width 202 height 25
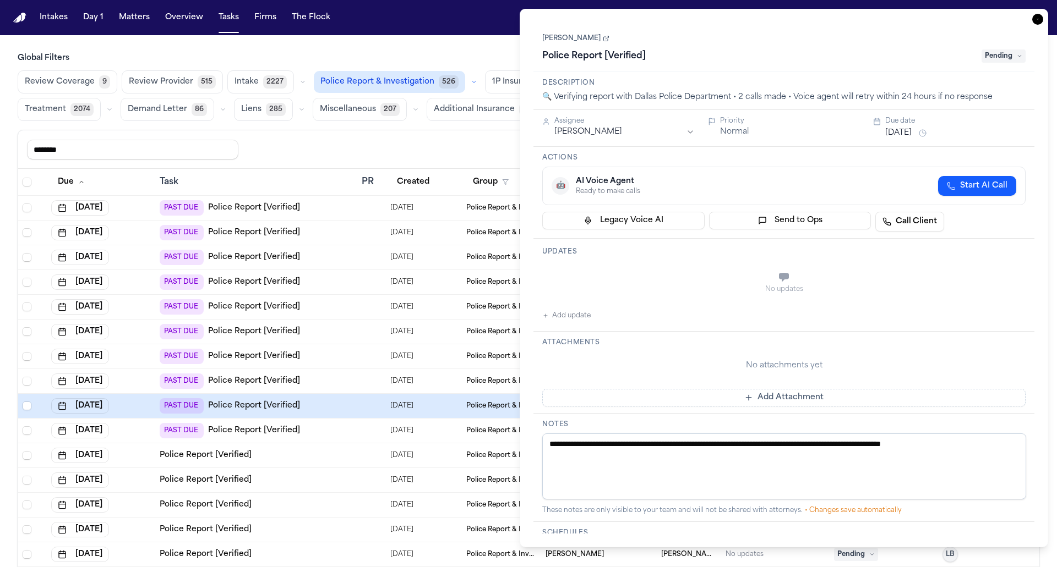
click at [343, 429] on div "PAST DUE Police Report [Verified]" at bounding box center [256, 430] width 193 height 15
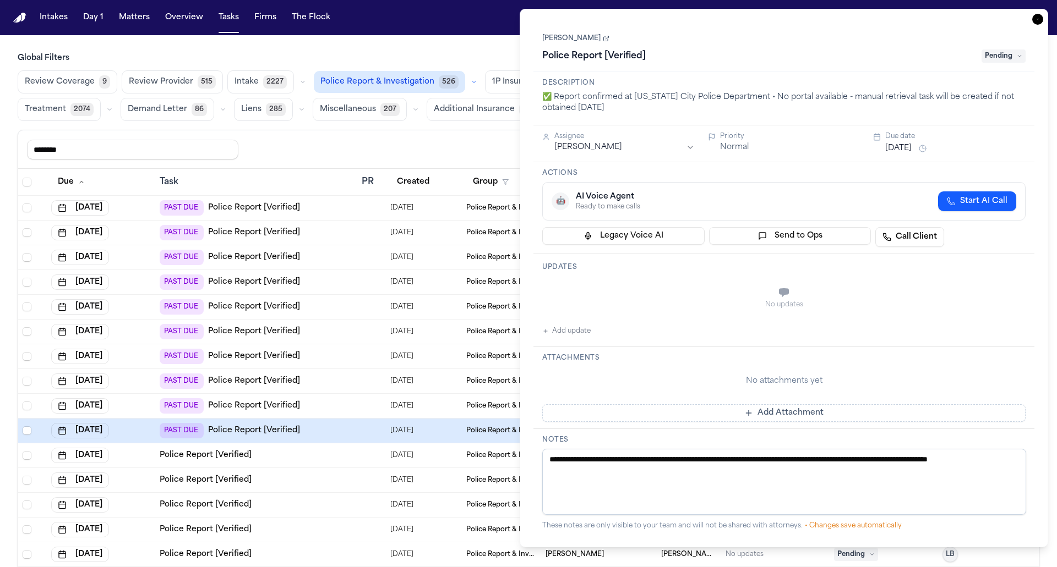
click at [340, 487] on td "Police Report [Verified]" at bounding box center [256, 480] width 202 height 25
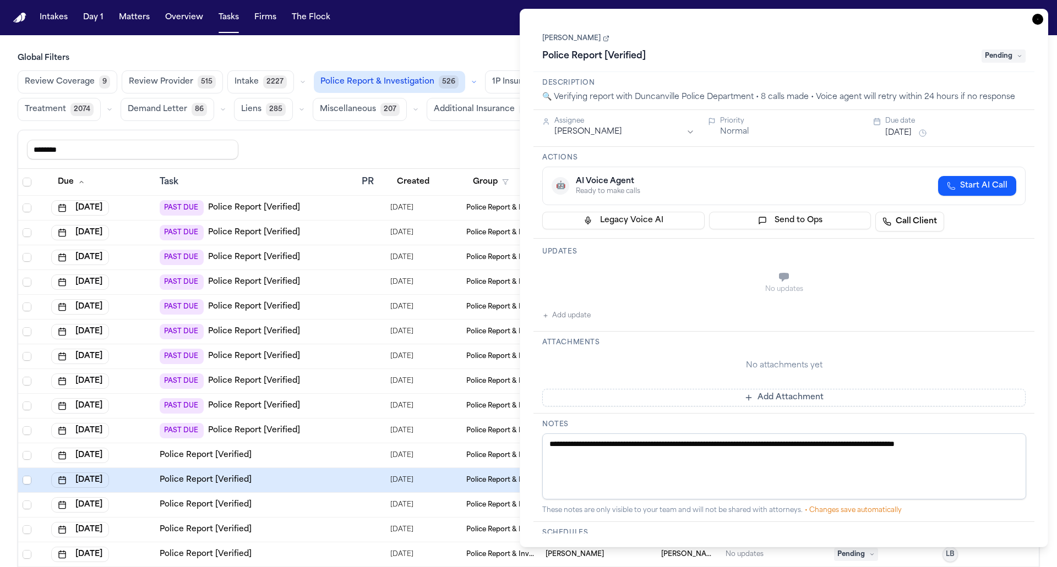
click at [337, 512] on td "Police Report [Verified]" at bounding box center [256, 505] width 202 height 25
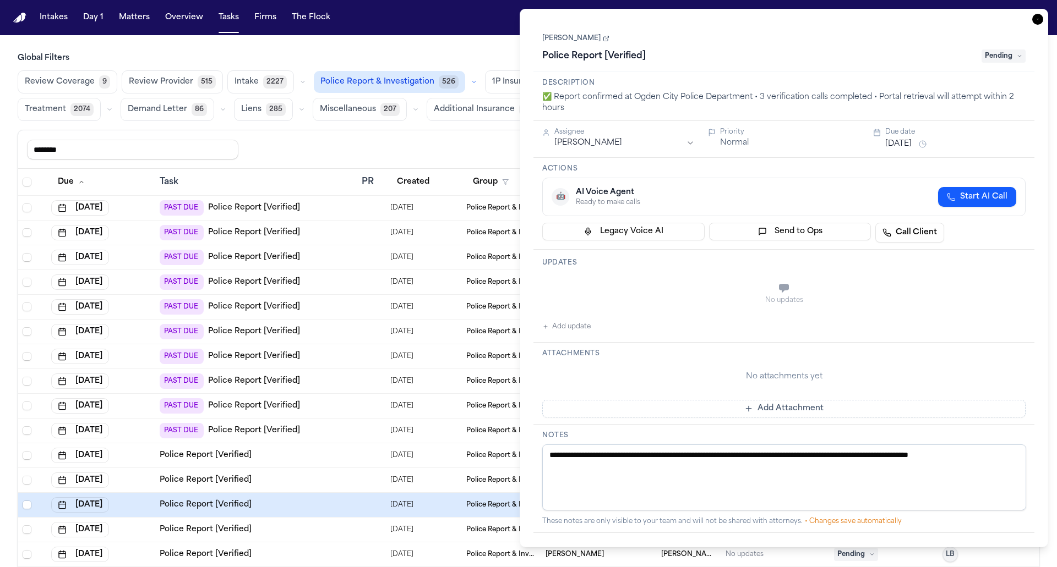
click at [352, 379] on div "PAST DUE Police Report [Verified]" at bounding box center [256, 381] width 193 height 15
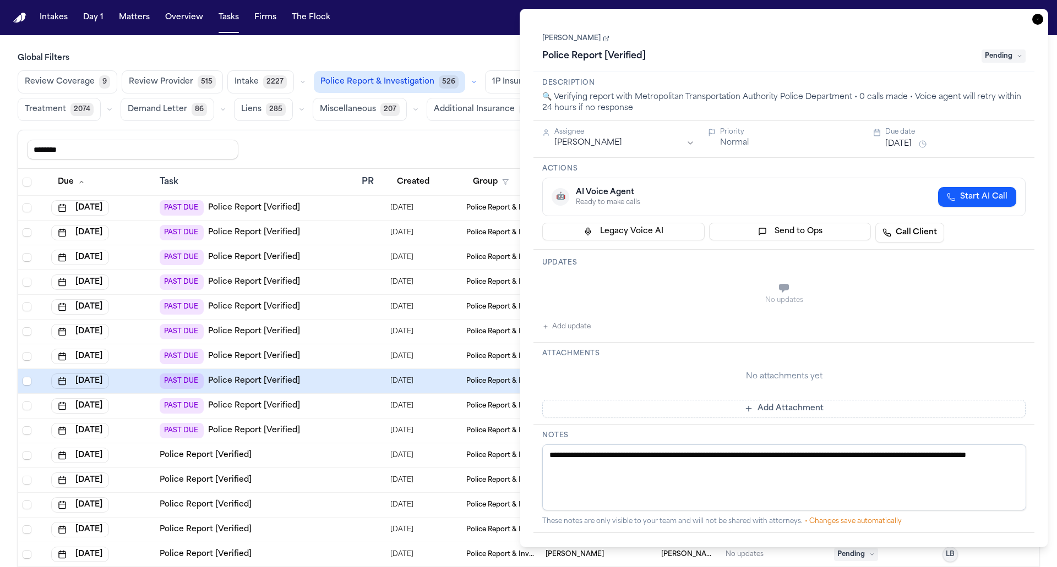
click at [350, 239] on td "PAST DUE Police Report [Verified]" at bounding box center [256, 233] width 202 height 25
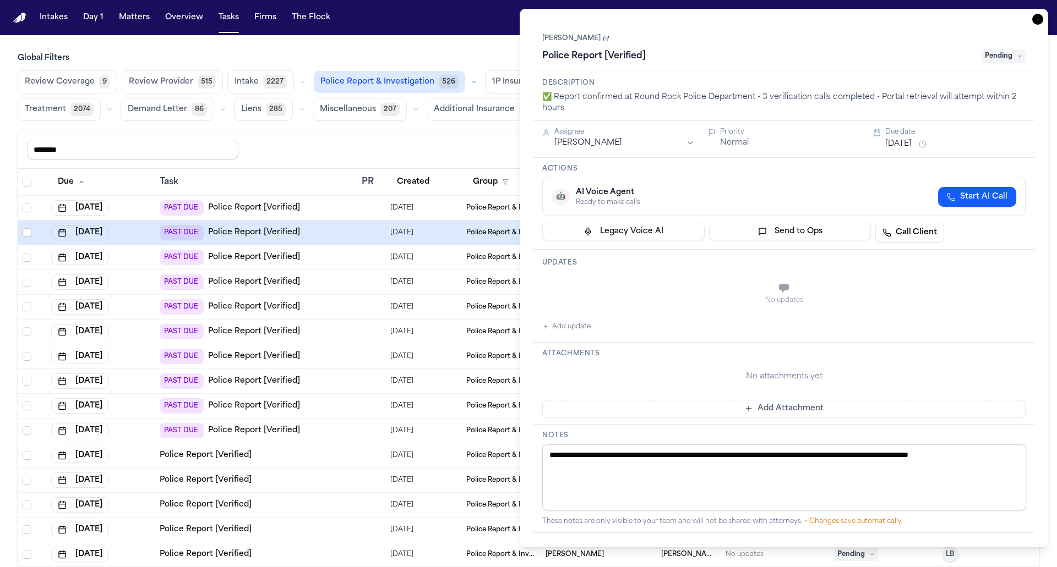
click at [1036, 18] on icon "button" at bounding box center [1037, 19] width 11 height 11
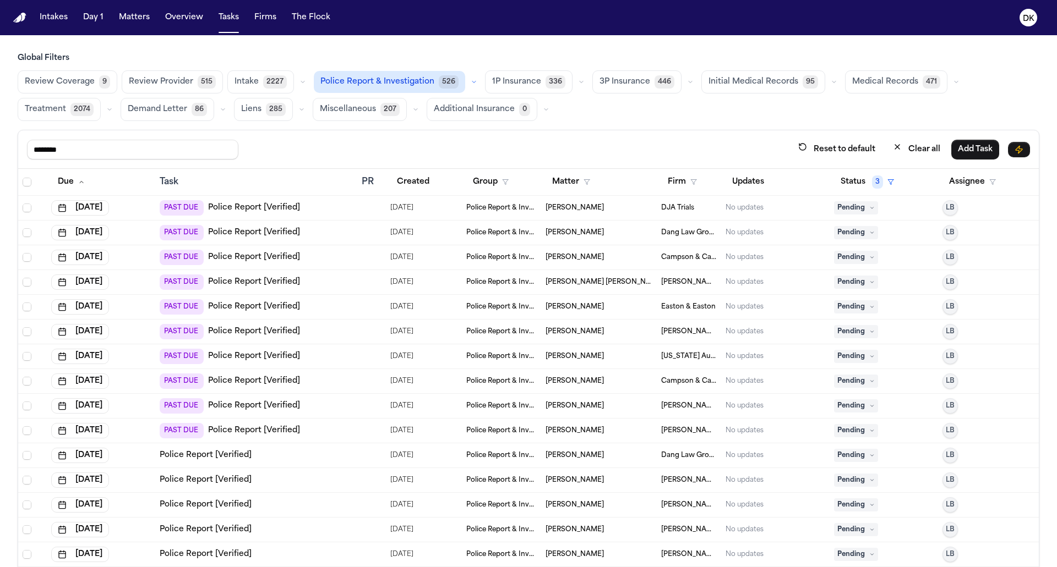
click at [401, 80] on span "Police Report & Investigation" at bounding box center [377, 82] width 114 height 11
click at [514, 83] on span "1P Insurance" at bounding box center [517, 82] width 49 height 11
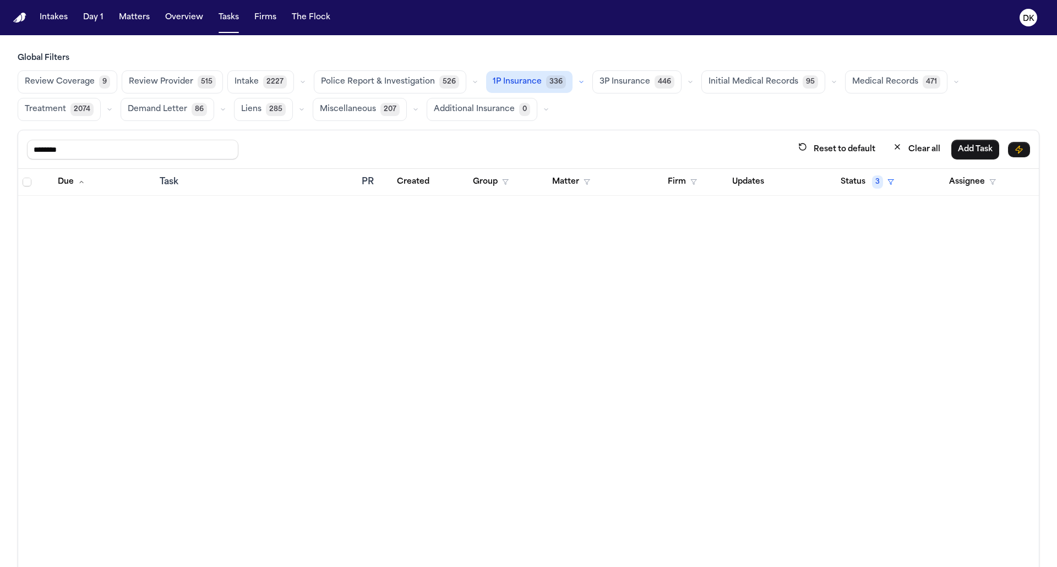
click at [502, 73] on button "1P Insurance 336" at bounding box center [529, 82] width 86 height 22
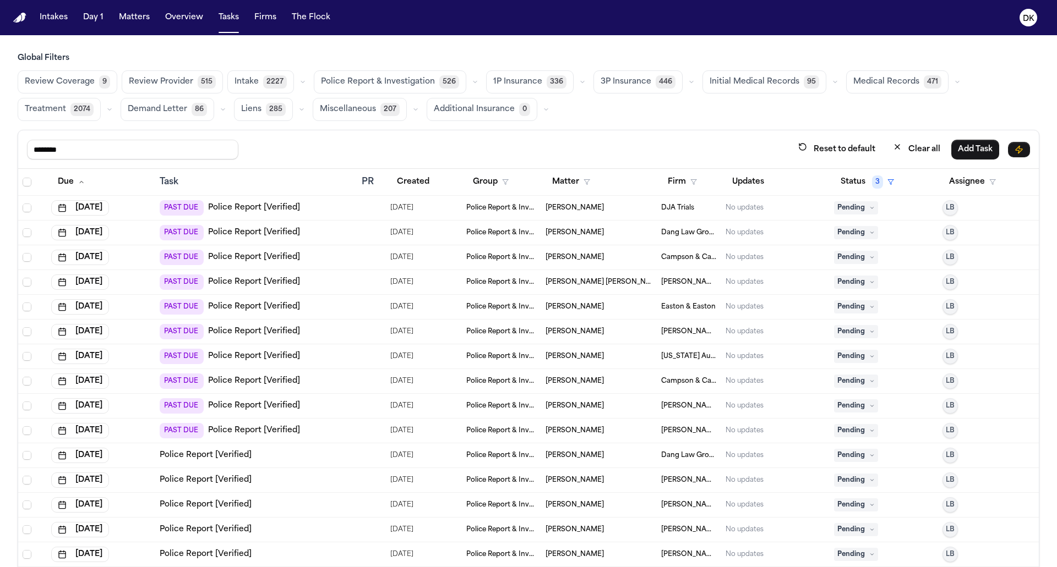
click at [378, 69] on div "Global Filters Review Coverage 9 Review Provider 515 Intake 2227 Police Report …" at bounding box center [529, 87] width 1022 height 68
click at [370, 78] on span "Police Report & Investigation" at bounding box center [378, 82] width 114 height 11
click at [370, 78] on span "Police Report & Investigation" at bounding box center [377, 82] width 114 height 11
click at [476, 117] on button "Additional Insurance 0" at bounding box center [482, 109] width 111 height 23
click at [476, 117] on button "Additional Insurance 0" at bounding box center [482, 110] width 110 height 22
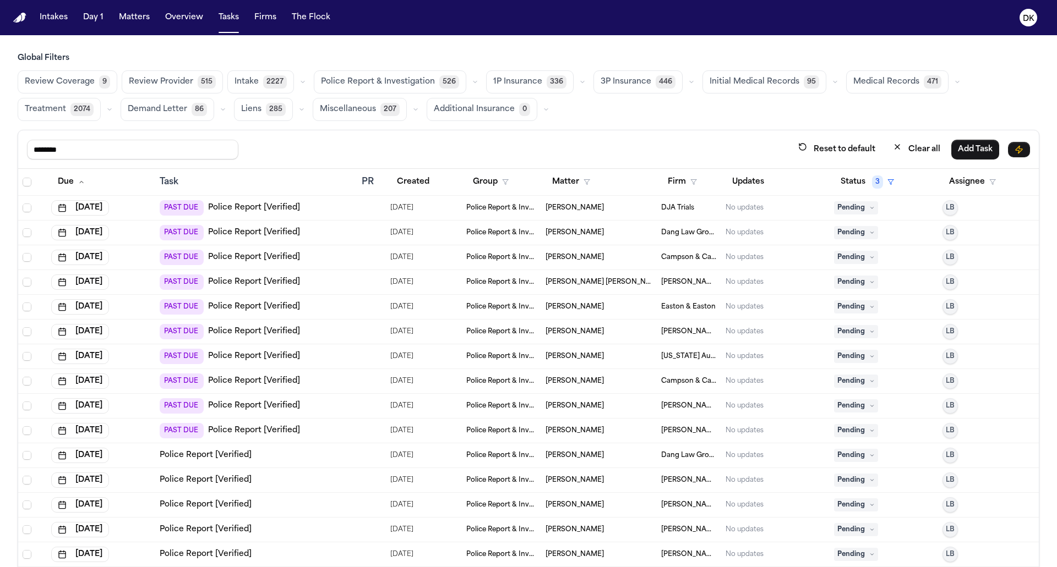
click at [208, 136] on div "******** Reset to default Clear all Add Task" at bounding box center [528, 149] width 1020 height 39
click at [198, 146] on input "********" at bounding box center [132, 150] width 211 height 20
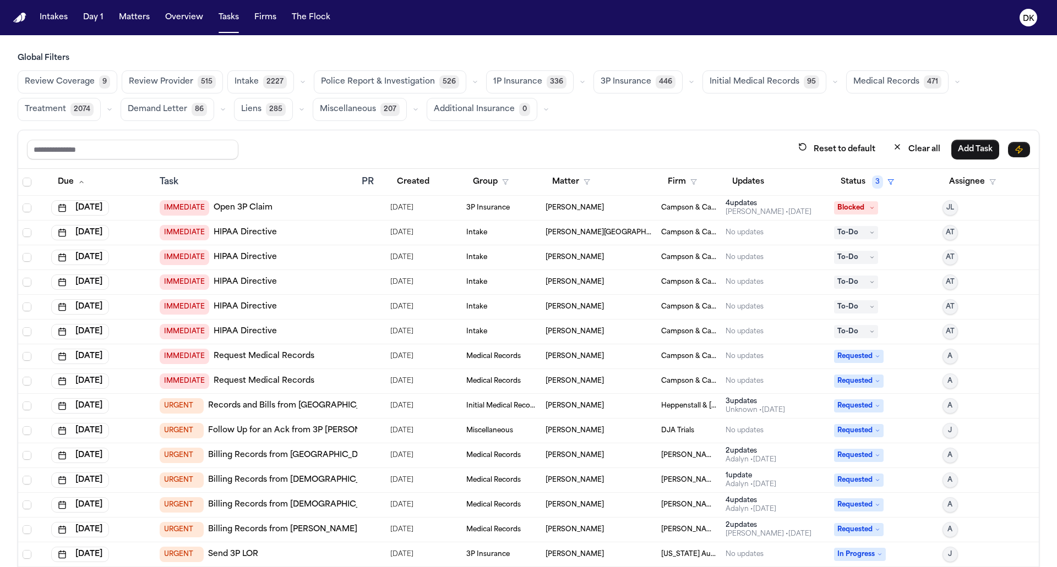
click at [358, 134] on div "Reset to default Clear all Add Task" at bounding box center [528, 149] width 1020 height 39
click at [380, 85] on span "Police Report & Investigation" at bounding box center [378, 82] width 114 height 11
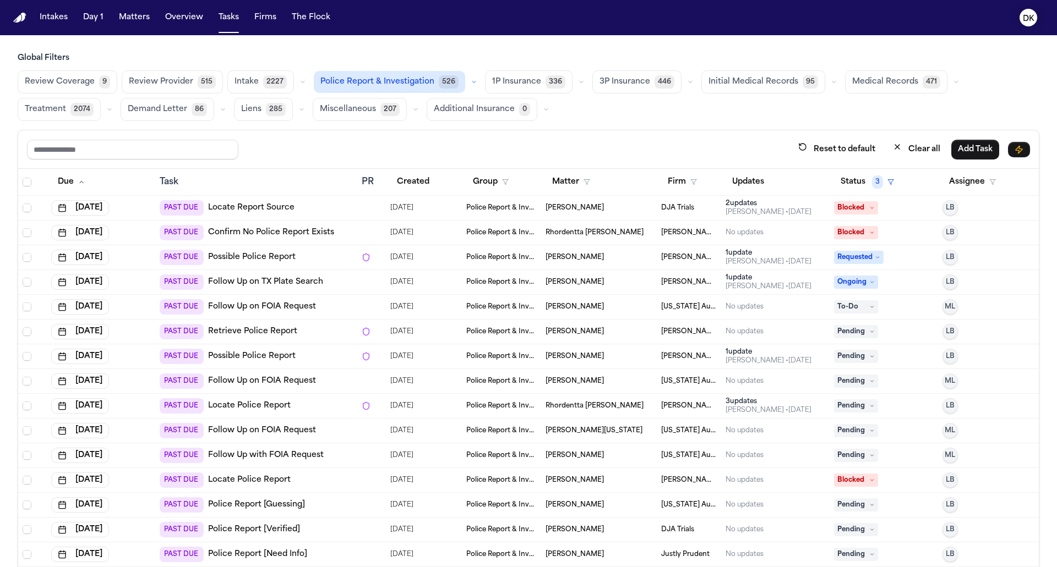
click at [1031, 8] on button "DK" at bounding box center [1028, 18] width 31 height 24
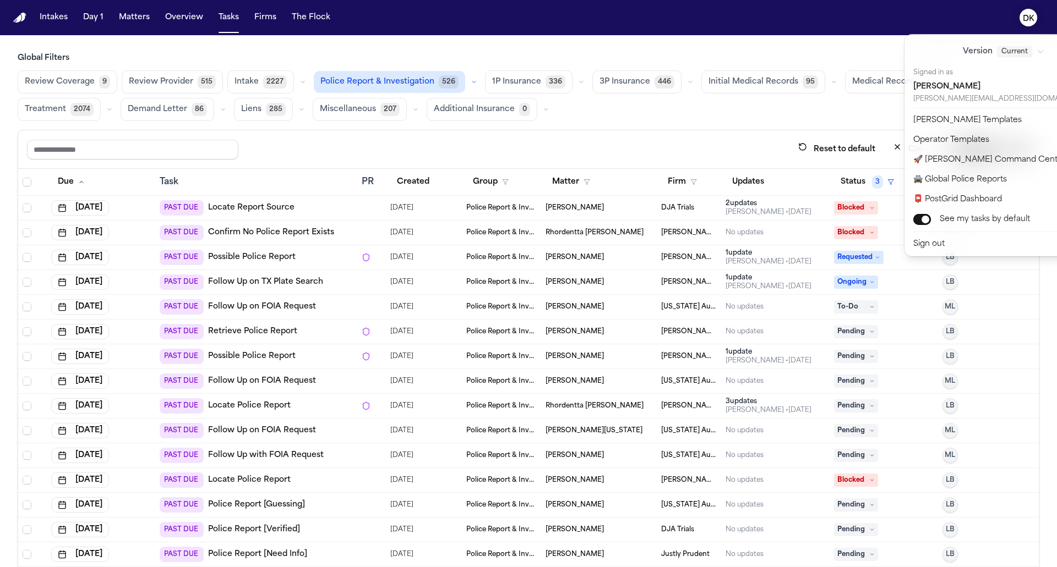
click at [381, 435] on div "Intakes Day 1 Matters Overview Tasks Firms The Flock DK Global Filters Review C…" at bounding box center [528, 283] width 1057 height 567
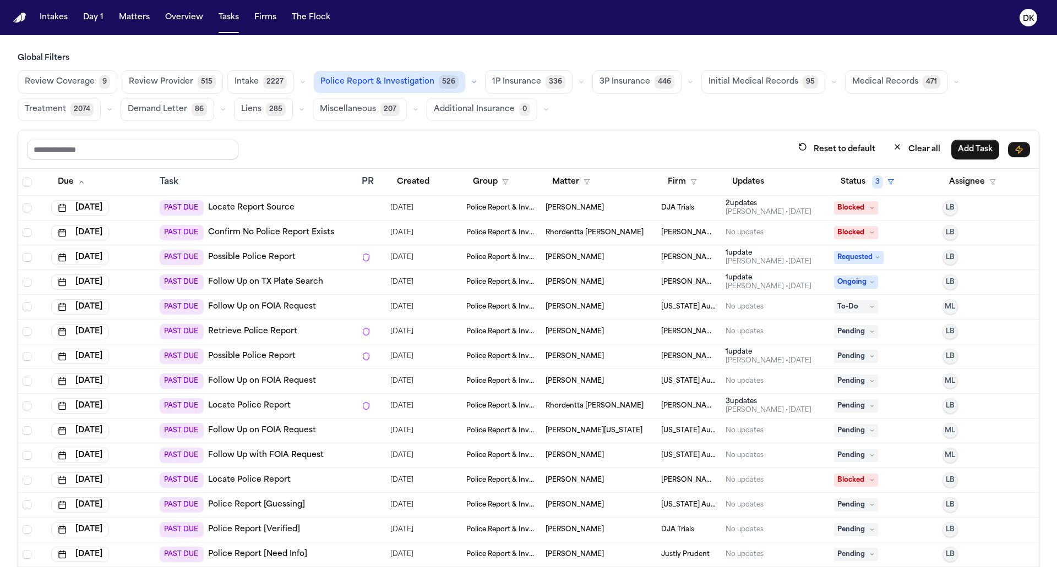
click at [278, 484] on div "PAST DUE Locate Police Report" at bounding box center [225, 480] width 131 height 15
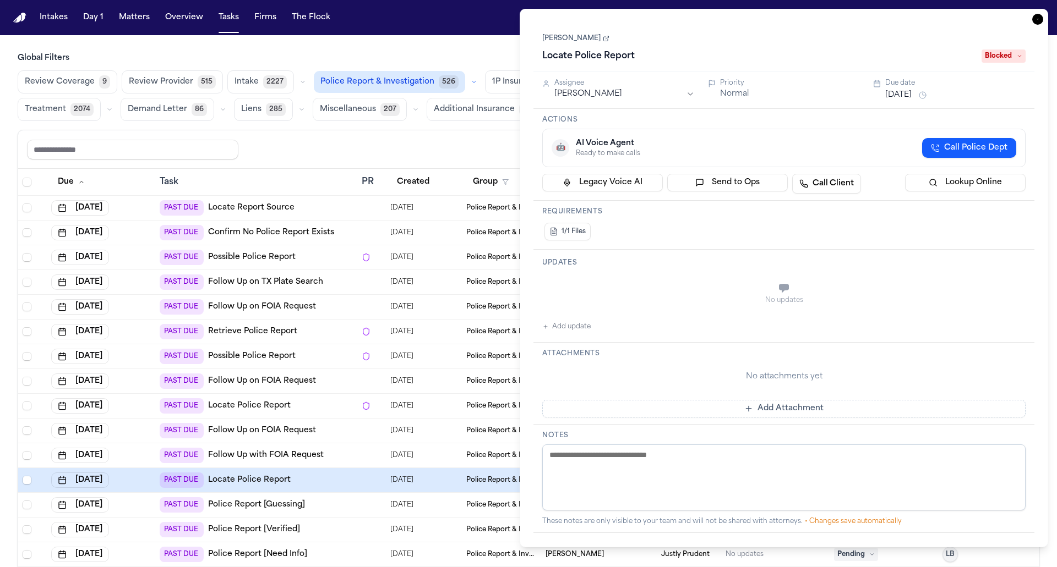
click at [590, 37] on link "Michael Rincon" at bounding box center [575, 38] width 67 height 9
click at [411, 152] on div "Reset to default Clear all Add Task" at bounding box center [528, 149] width 1003 height 20
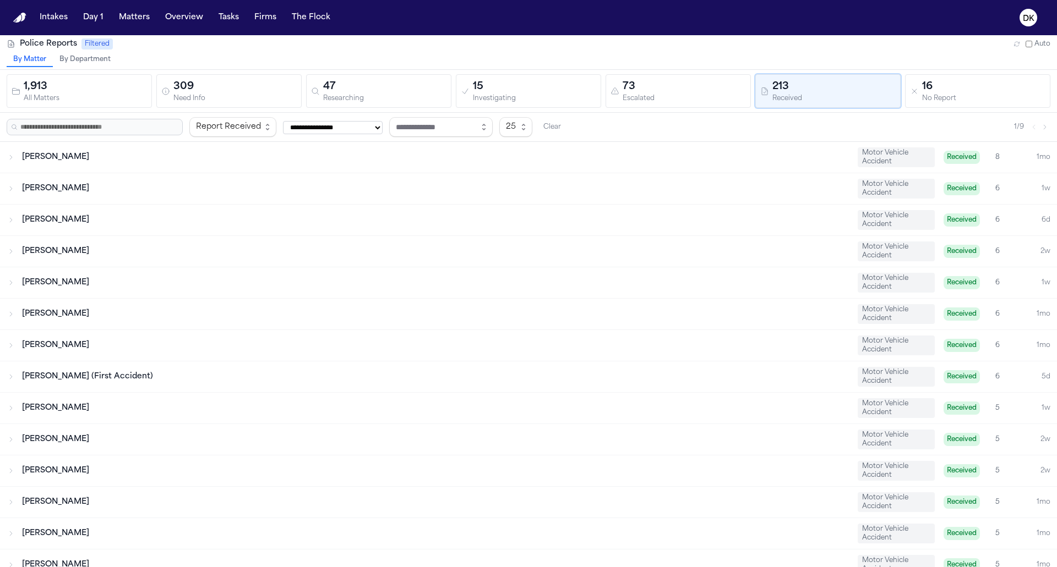
click at [307, 53] on div "By Matter By Department" at bounding box center [528, 61] width 1057 height 17
click at [223, 23] on button "Tasks" at bounding box center [228, 18] width 29 height 20
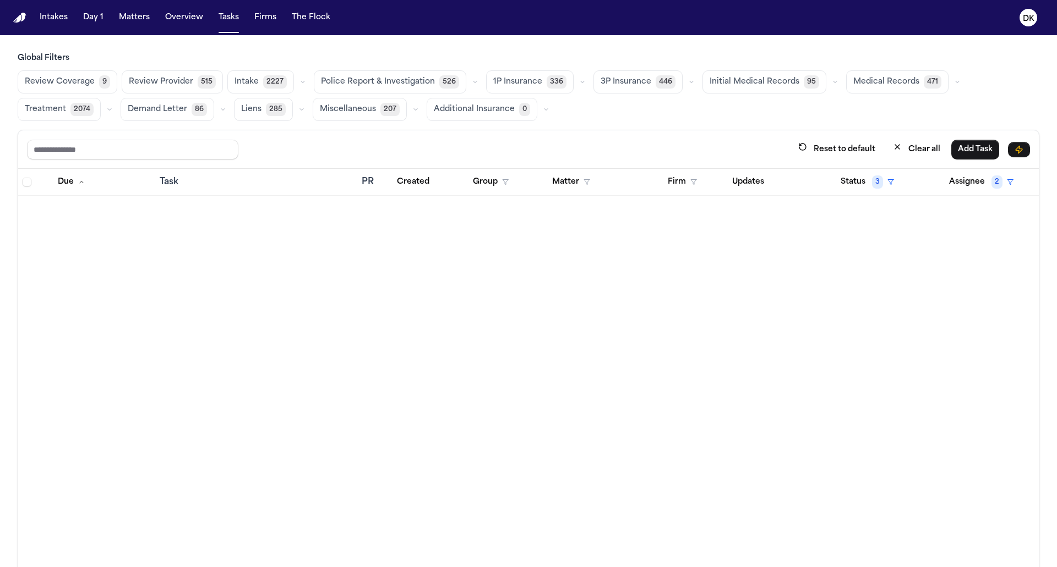
click at [397, 46] on main "Global Filters Review Coverage 9 Review Provider 515 Intake 2227 Police Report …" at bounding box center [528, 301] width 1057 height 532
click at [374, 67] on div "Global Filters Review Coverage 9 Review Provider 515 Intake 2227 Police Report …" at bounding box center [529, 87] width 1022 height 68
click at [359, 89] on button "Police Report & Investigation 526" at bounding box center [390, 81] width 152 height 23
click at [395, 77] on span "Police Report & Investigation" at bounding box center [378, 82] width 114 height 11
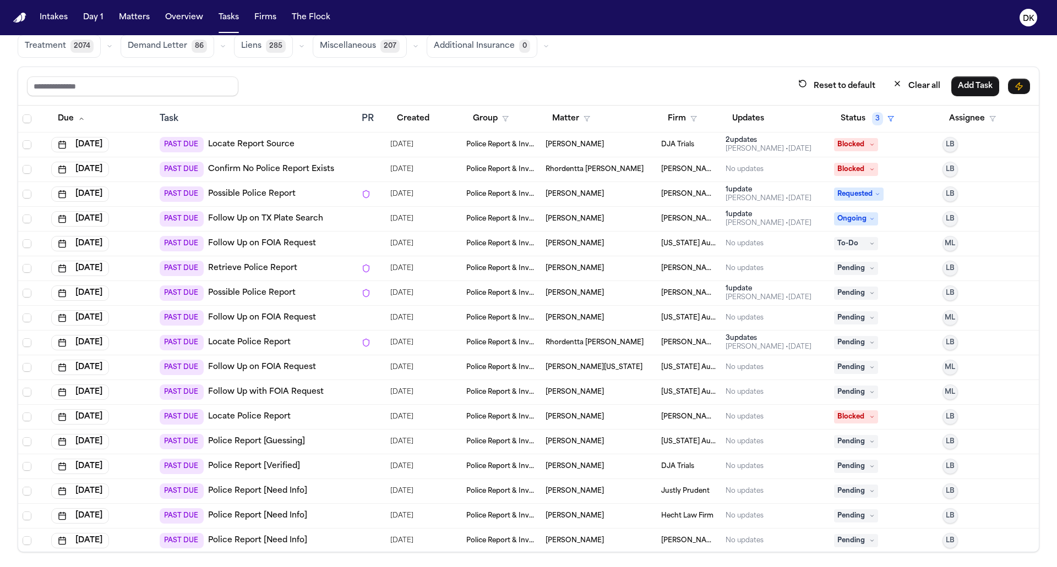
click at [265, 313] on link "Follow Up on FOIA Request" at bounding box center [262, 318] width 108 height 11
click at [326, 197] on div "PAST DUE Possible Police Report" at bounding box center [256, 194] width 193 height 15
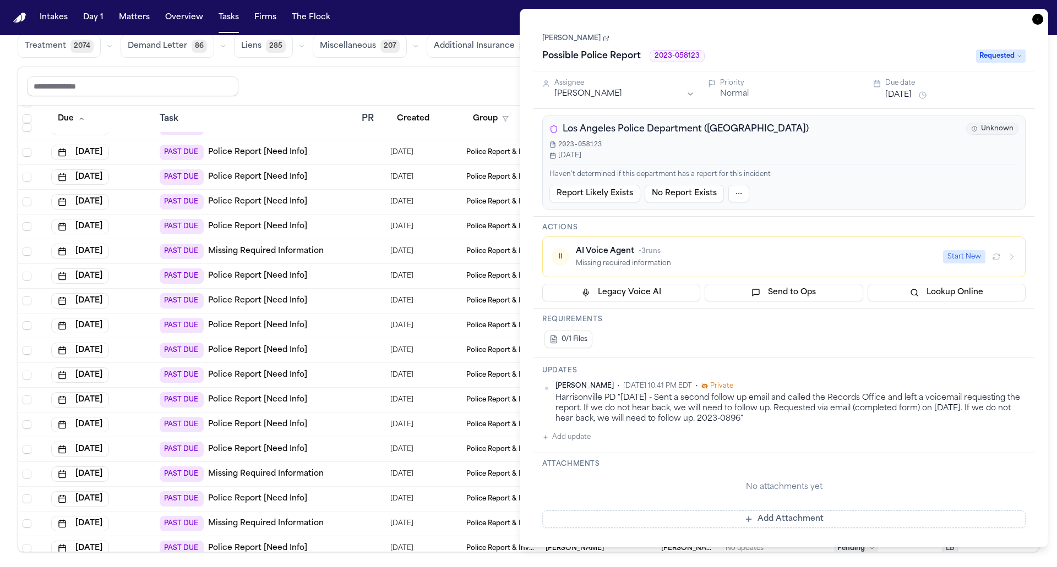
scroll to position [2560, 0]
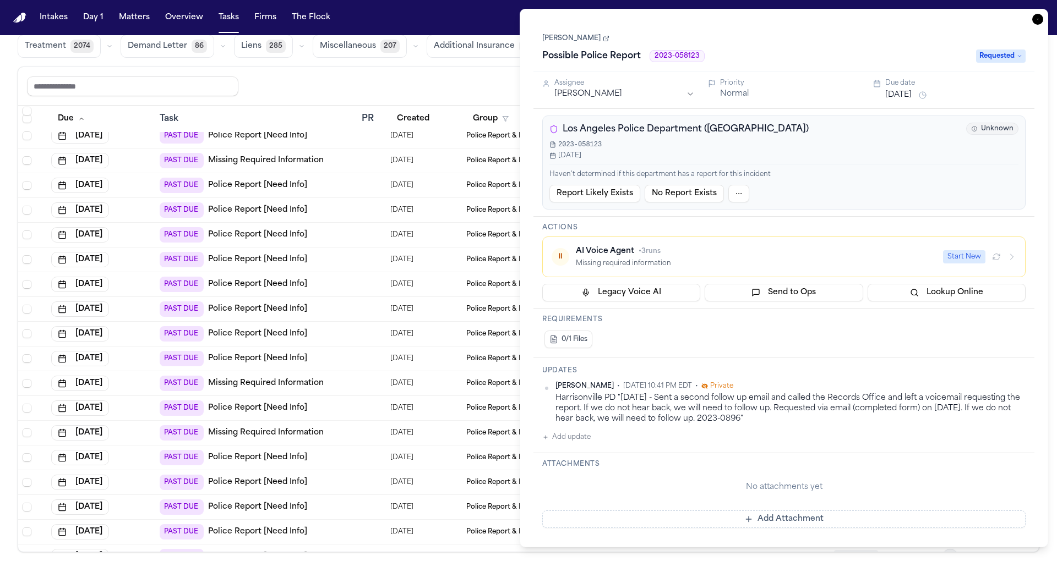
click at [346, 421] on td "PAST DUE Missing Required Information" at bounding box center [256, 433] width 202 height 25
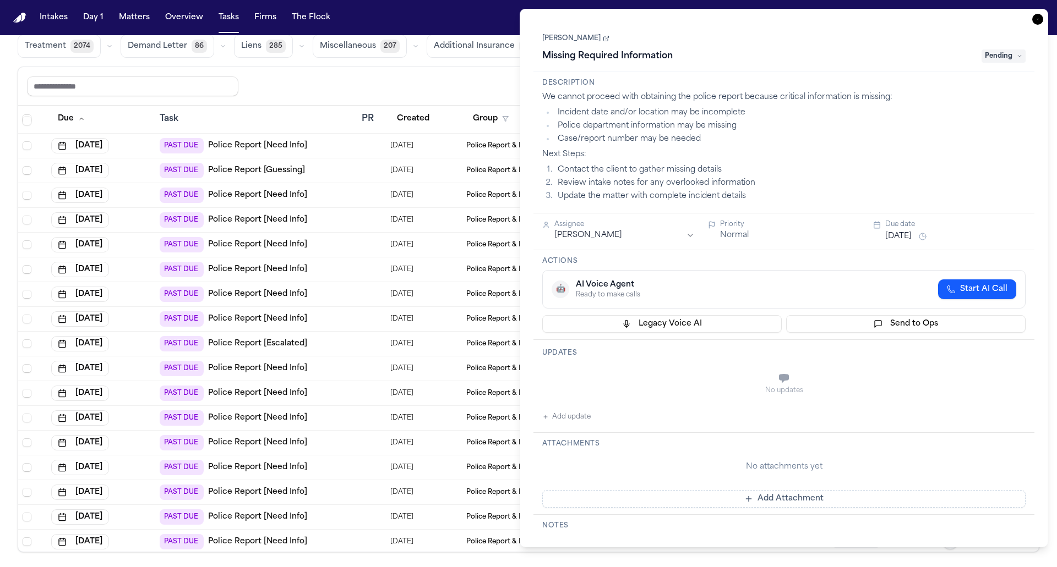
click at [348, 461] on div "PAST DUE Police Report [Need Info]" at bounding box center [256, 467] width 193 height 15
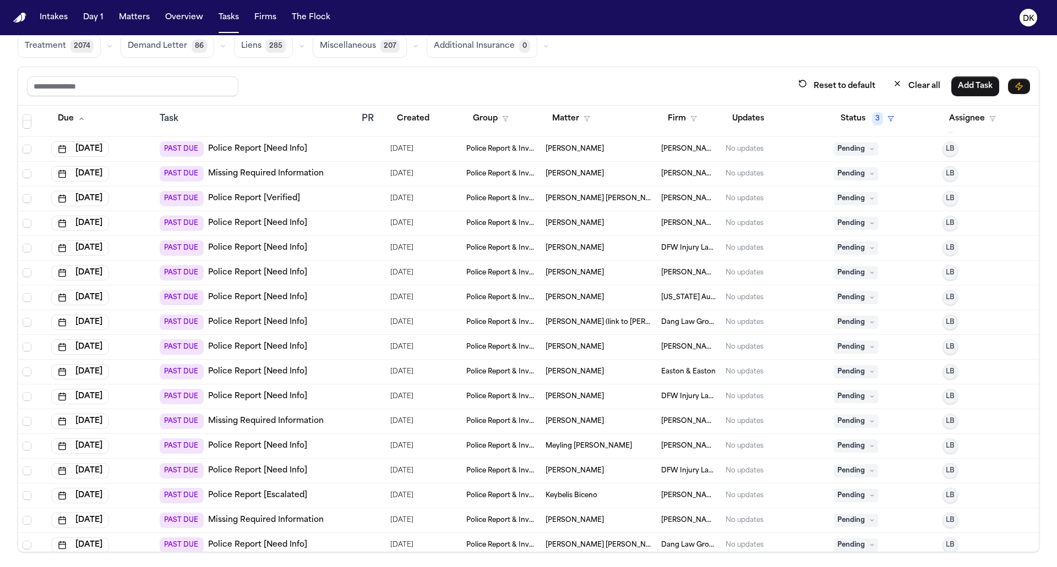
click at [348, 463] on div "PAST DUE Police Report [Need Info]" at bounding box center [256, 470] width 193 height 15
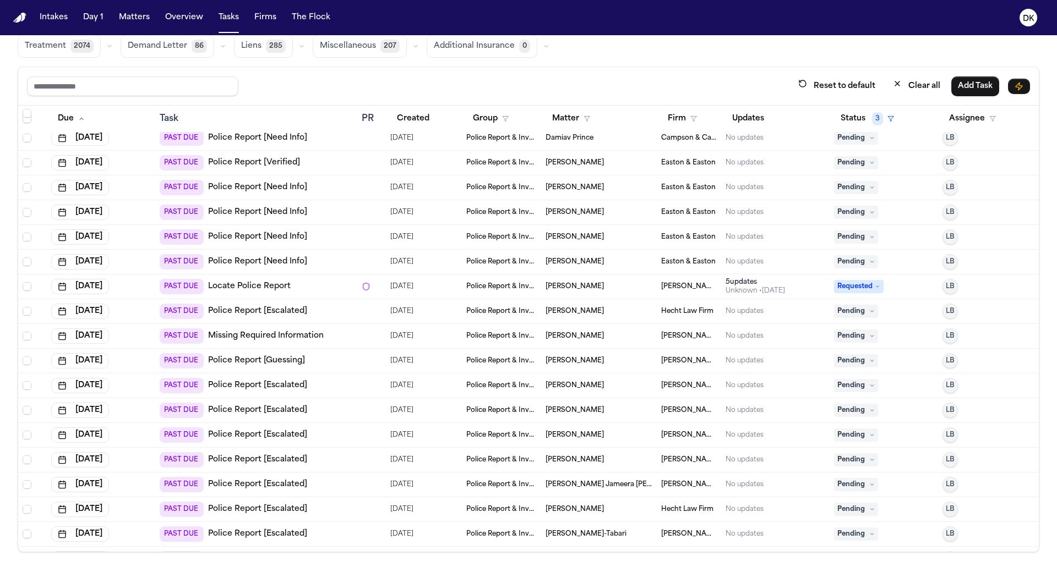
click at [348, 439] on div "PAST DUE Police Report [Escalated]" at bounding box center [256, 435] width 193 height 15
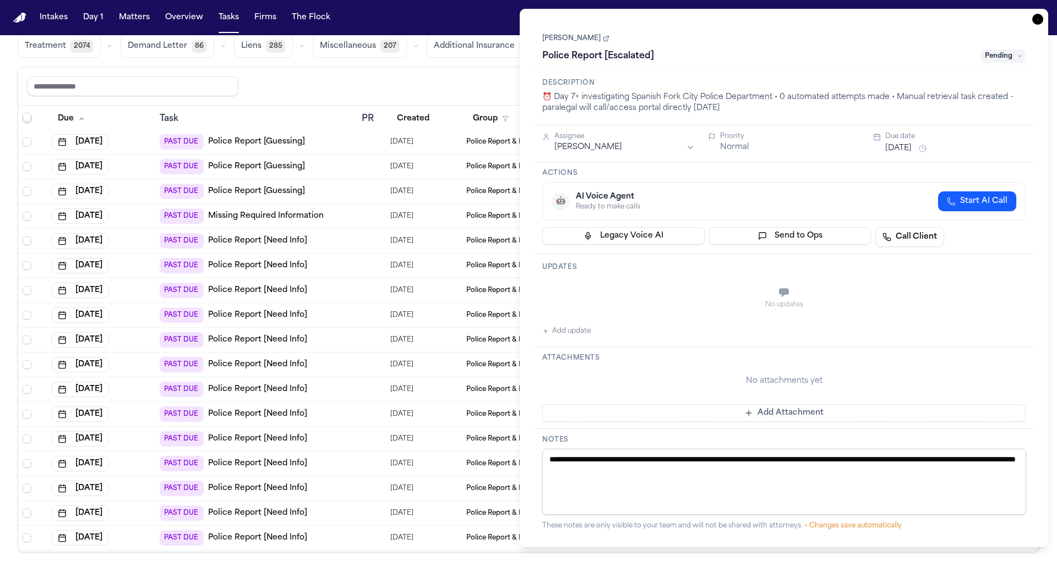
click at [348, 439] on div "PAST DUE Police Report [Need Info]" at bounding box center [256, 439] width 193 height 15
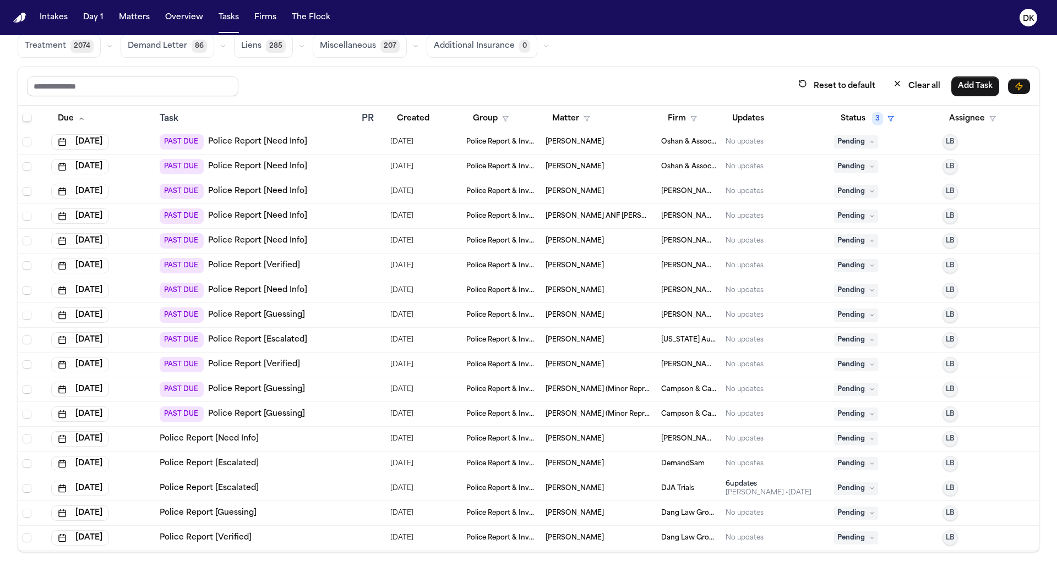
click at [348, 436] on div "Police Report [Need Info]" at bounding box center [256, 439] width 193 height 11
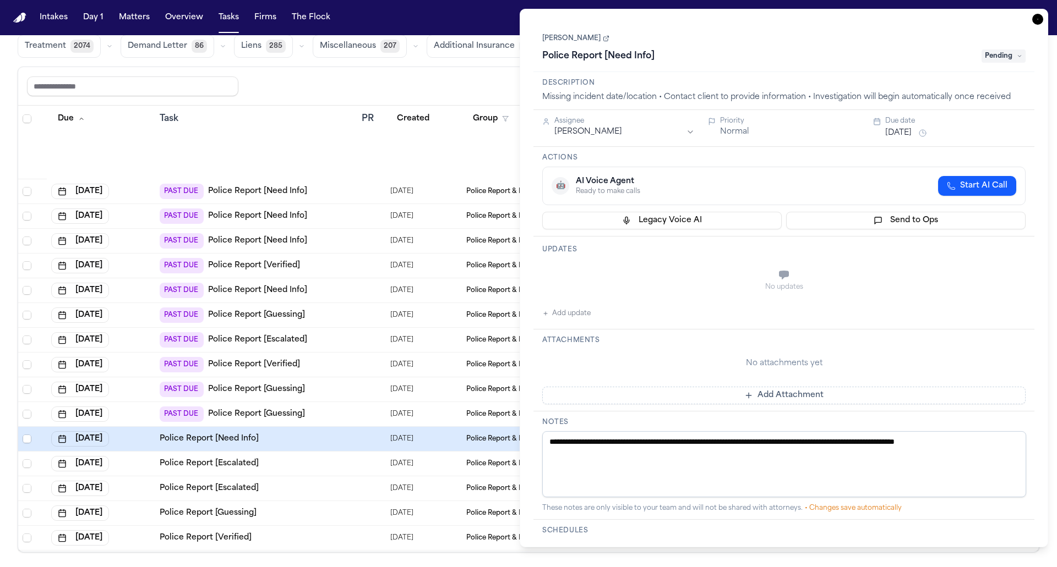
scroll to position [11962, 0]
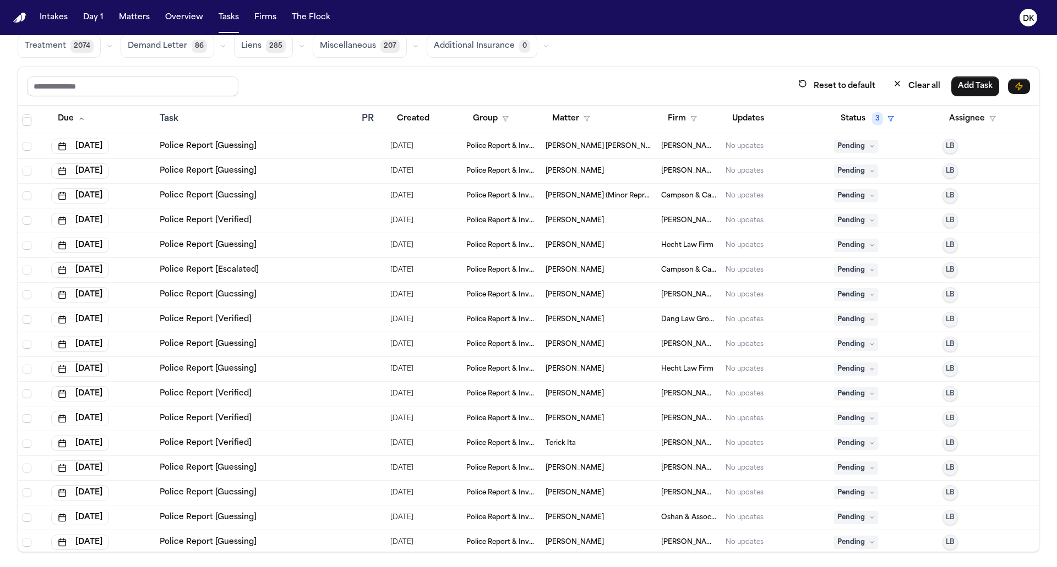
click at [348, 438] on div "Police Report [Verified]" at bounding box center [256, 443] width 193 height 11
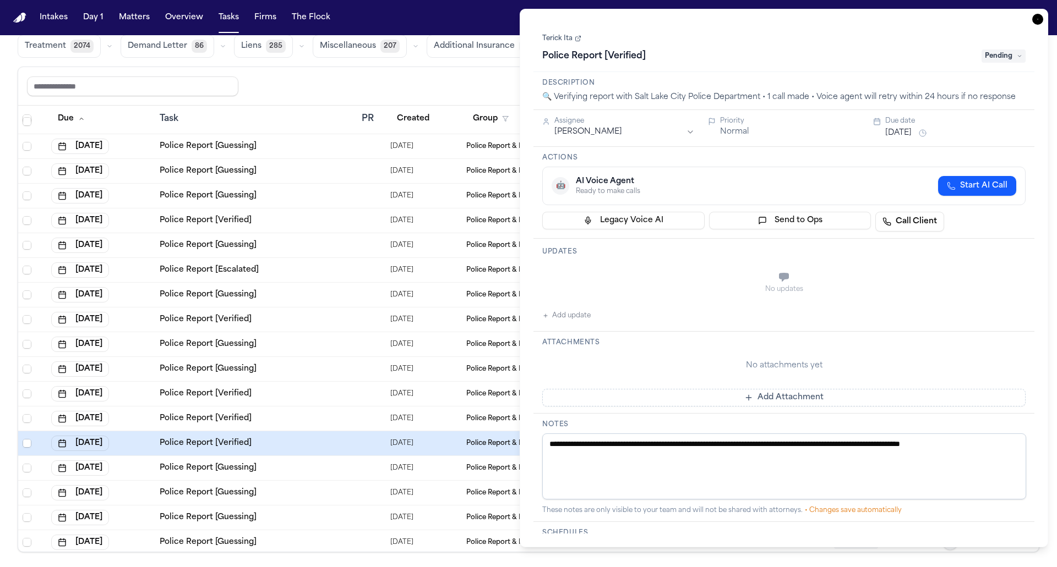
click at [324, 473] on td "Police Report [Guessing]" at bounding box center [256, 468] width 202 height 25
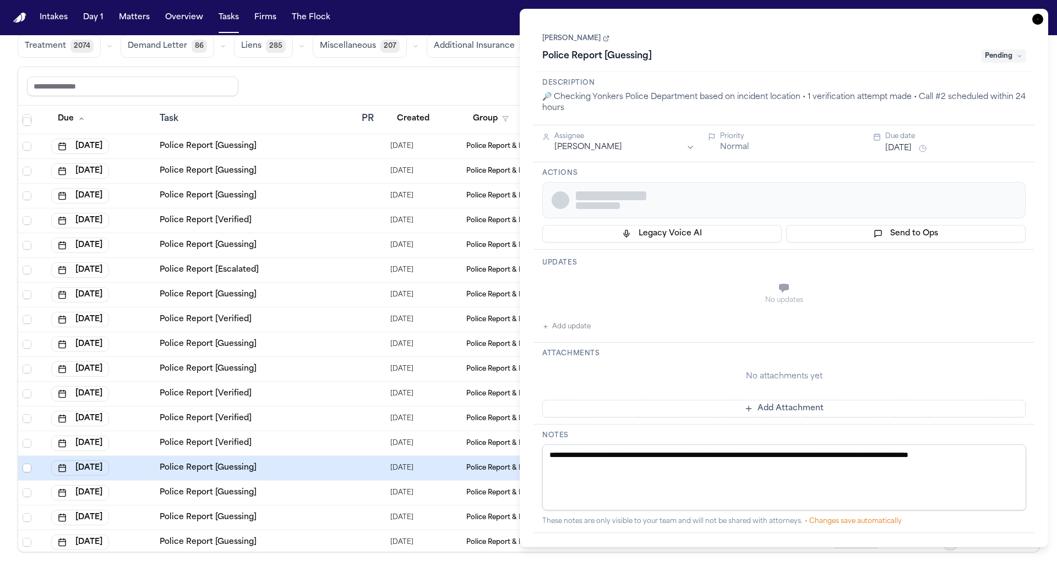
scroll to position [12608, 0]
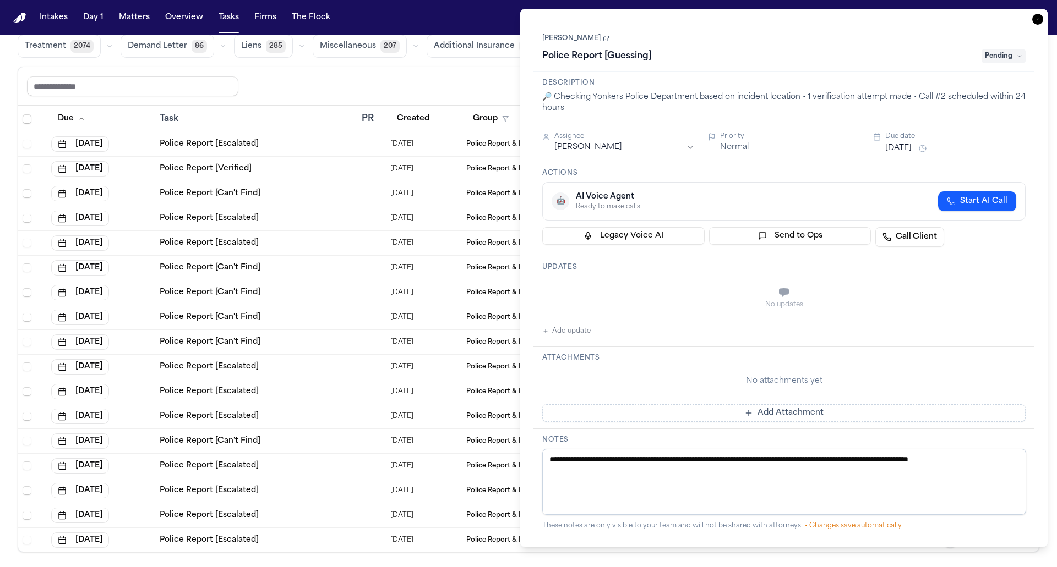
click at [324, 473] on td "Police Report [Escalated]" at bounding box center [256, 466] width 202 height 25
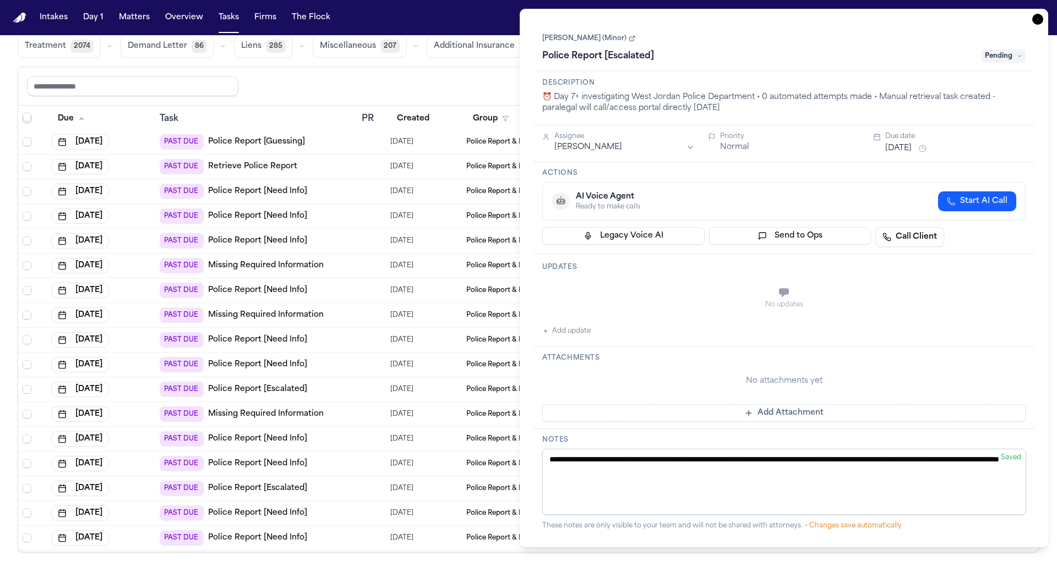
click at [359, 222] on td at bounding box center [371, 216] width 29 height 25
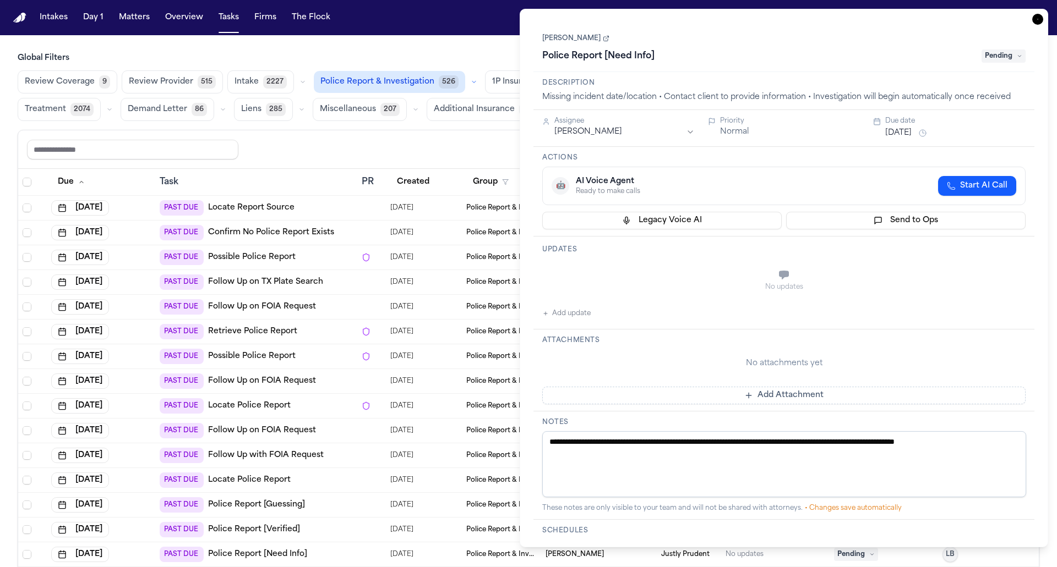
click at [350, 216] on td "PAST DUE Locate Report Source" at bounding box center [256, 208] width 202 height 25
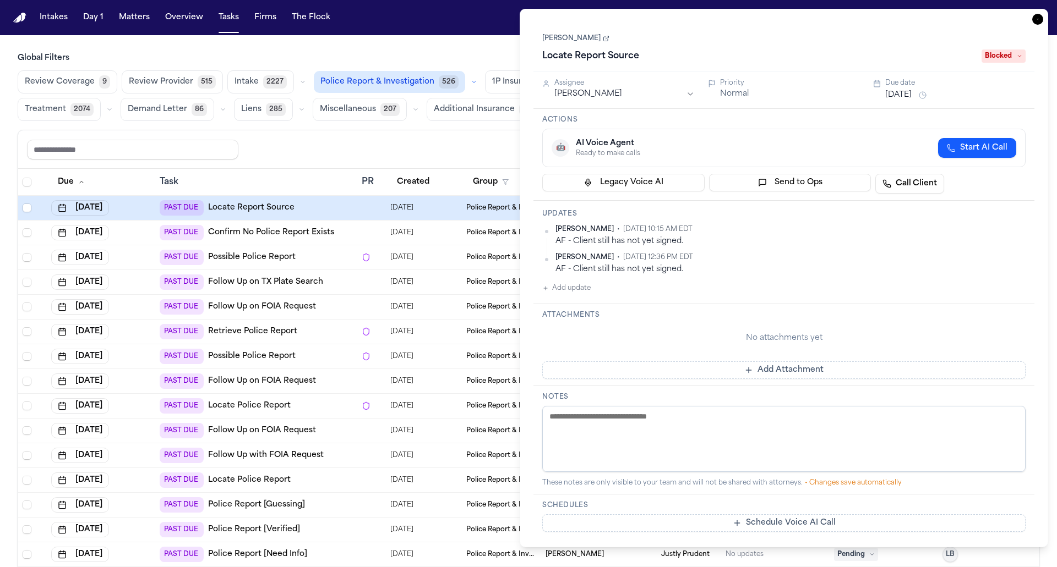
click at [370, 495] on td at bounding box center [371, 505] width 29 height 25
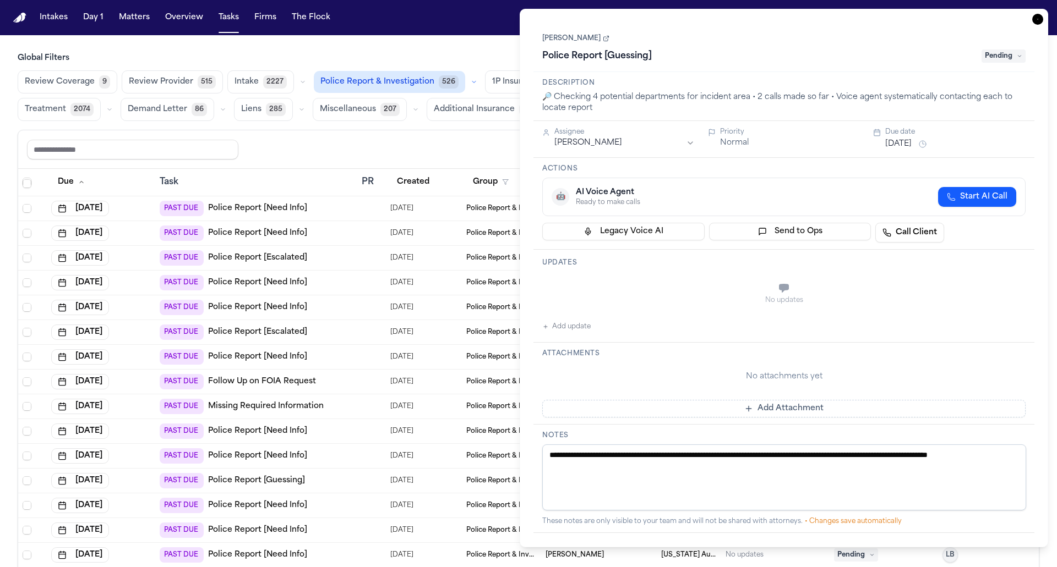
scroll to position [602, 0]
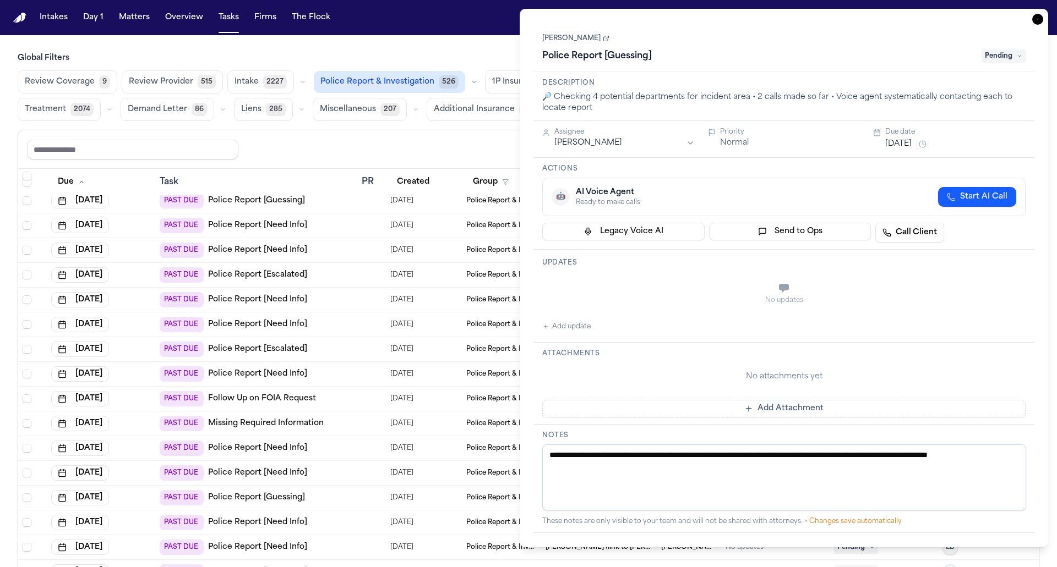
click at [370, 495] on div at bounding box center [372, 498] width 20 height 9
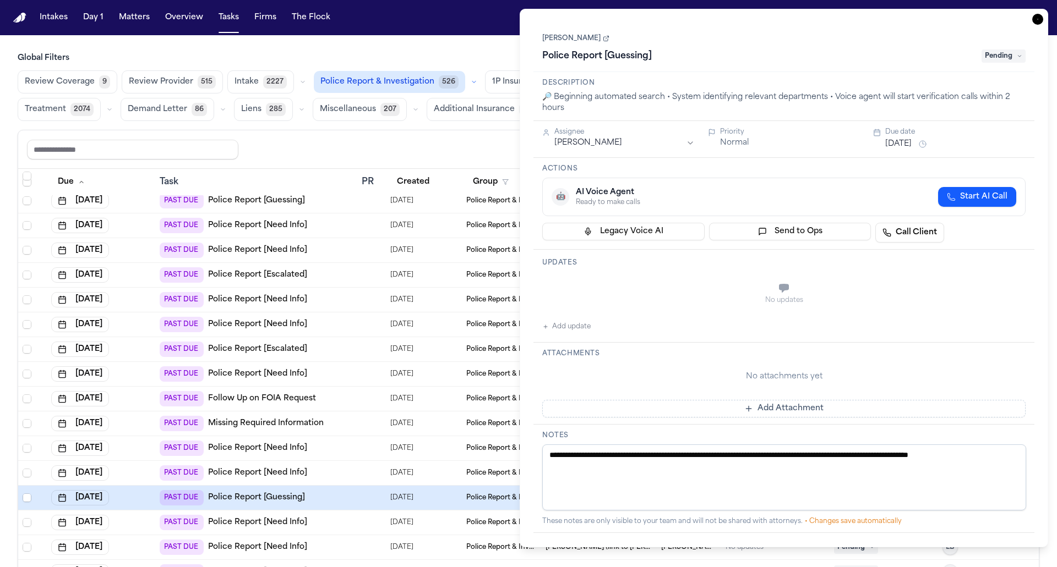
click at [350, 323] on div "PAST DUE Police Report [Need Info]" at bounding box center [256, 324] width 193 height 15
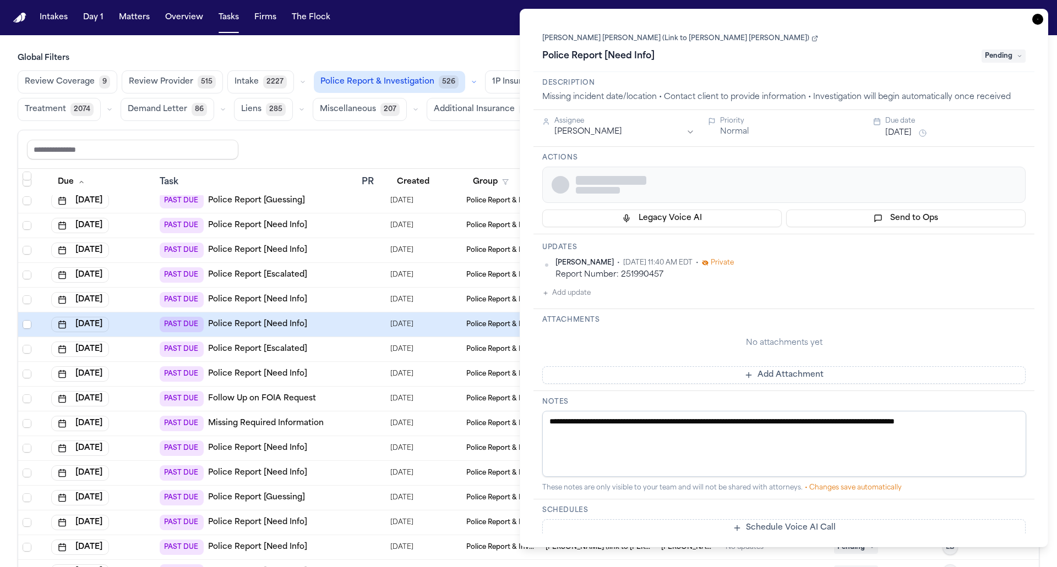
click at [350, 292] on div "PAST DUE Police Report [Need Info]" at bounding box center [256, 299] width 193 height 15
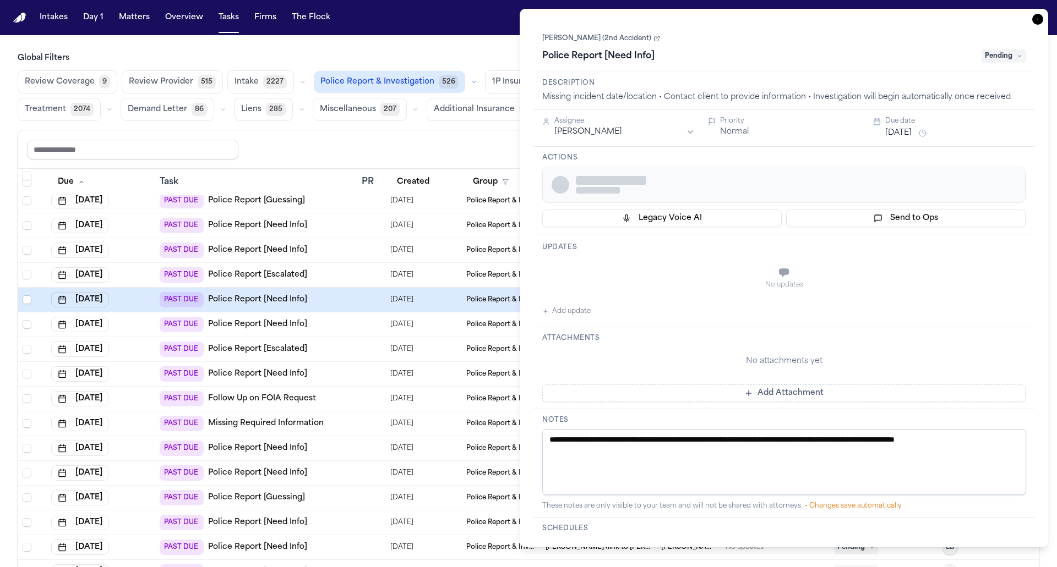
click at [350, 259] on td "PAST DUE Police Report [Need Info]" at bounding box center [256, 250] width 202 height 25
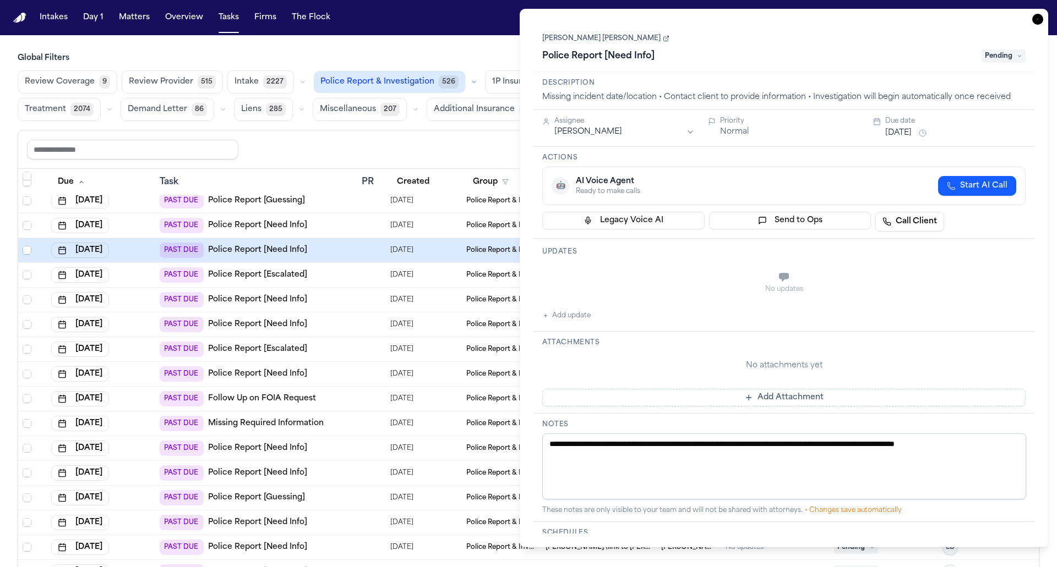
click at [357, 233] on td at bounding box center [371, 226] width 29 height 25
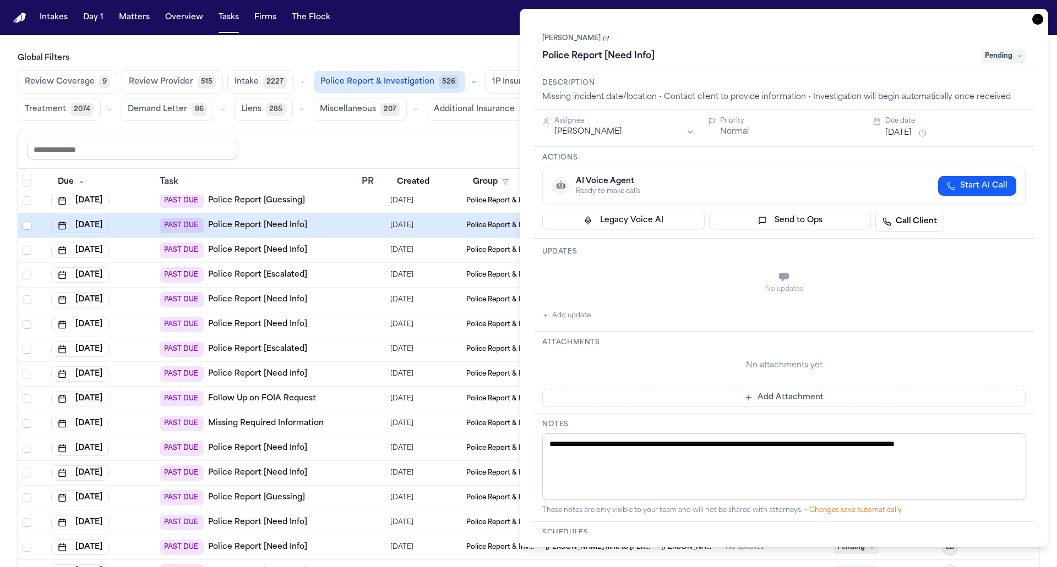
click at [356, 273] on td "PAST DUE Police Report [Escalated]" at bounding box center [256, 275] width 202 height 25
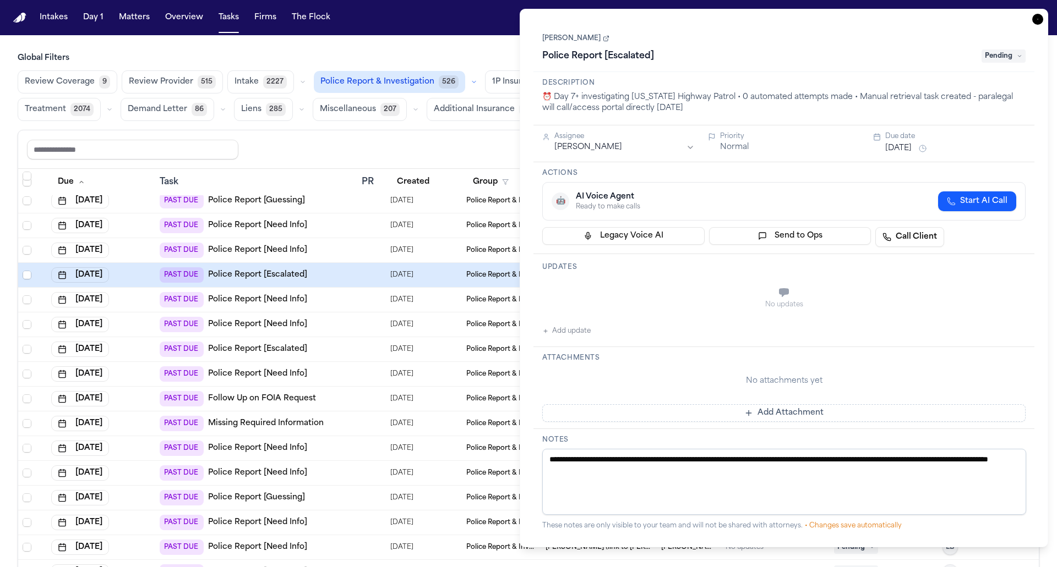
click at [406, 337] on td "08/19/2025" at bounding box center [424, 349] width 76 height 25
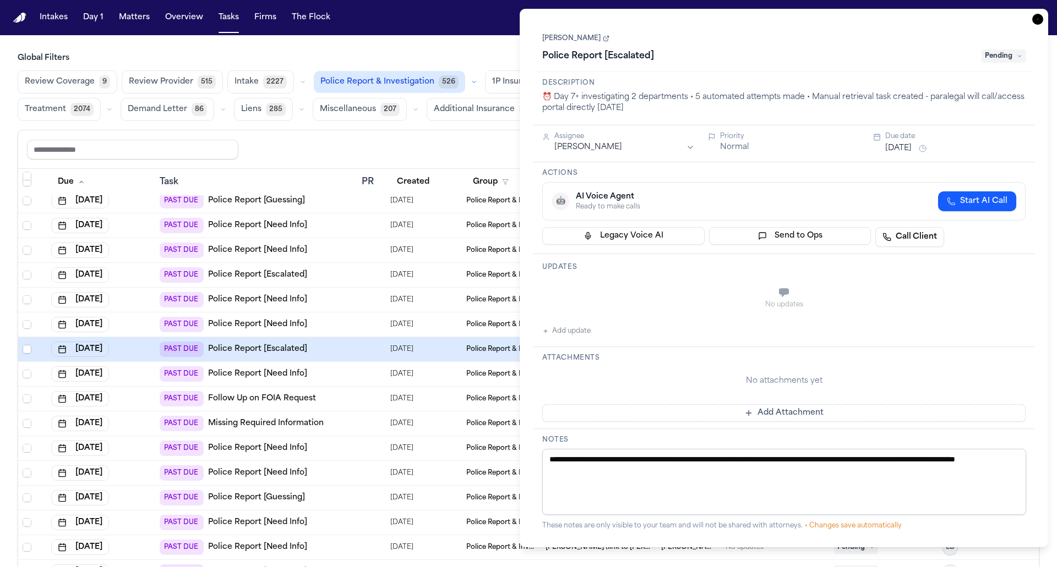
click at [511, 58] on h3 "Global Filters" at bounding box center [529, 58] width 1022 height 11
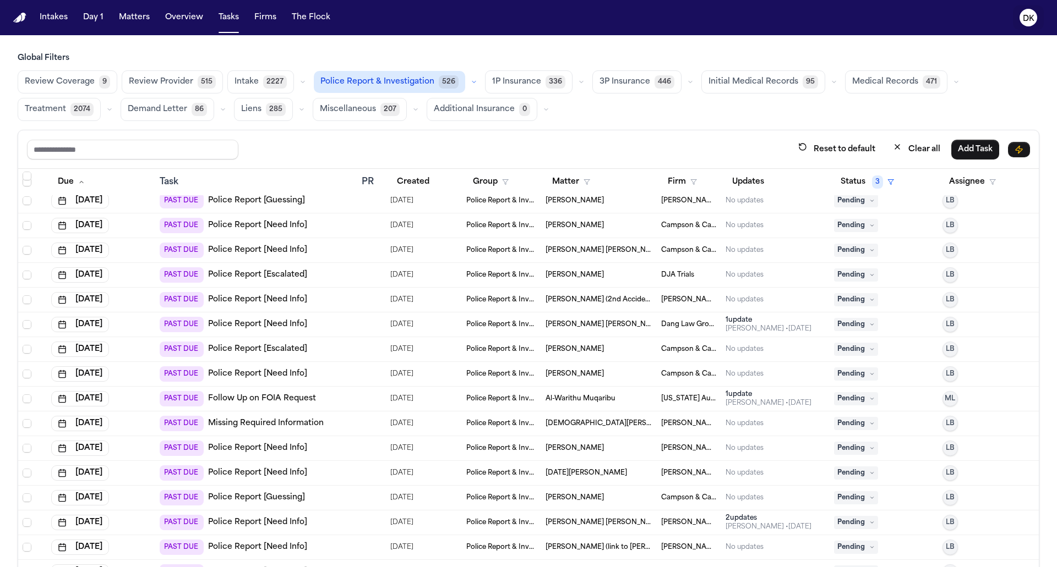
click at [1021, 17] on icon "DK" at bounding box center [1028, 18] width 18 height 18
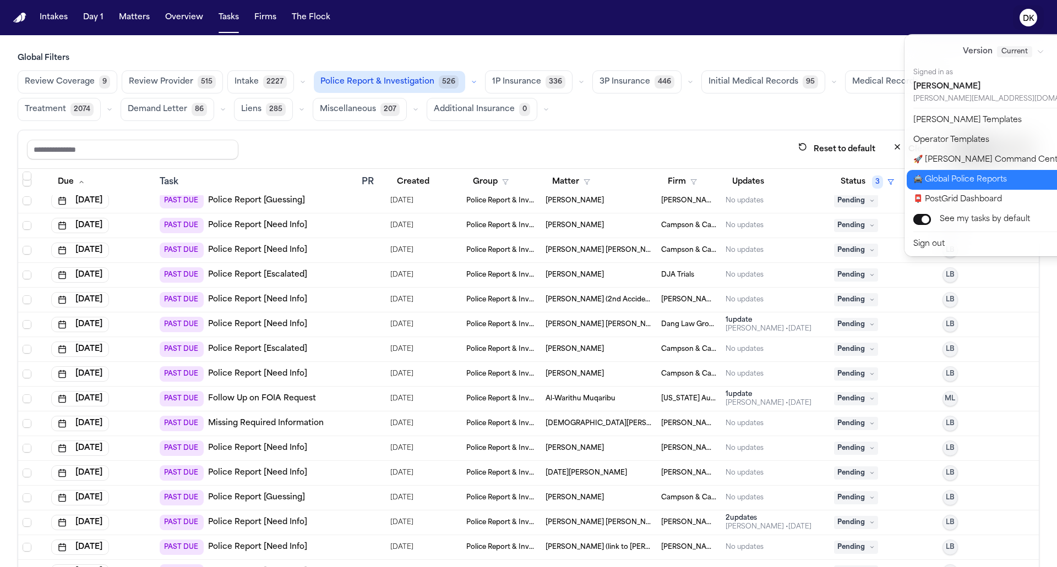
click at [984, 187] on button "🚔 Global Police Reports" at bounding box center [1010, 180] width 207 height 20
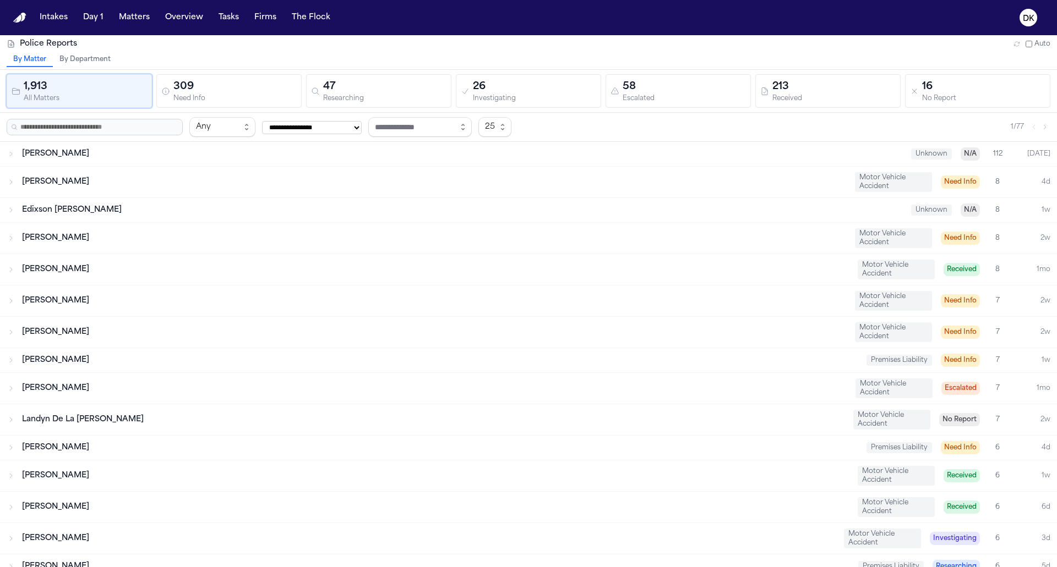
click at [814, 92] on div "213" at bounding box center [833, 86] width 123 height 15
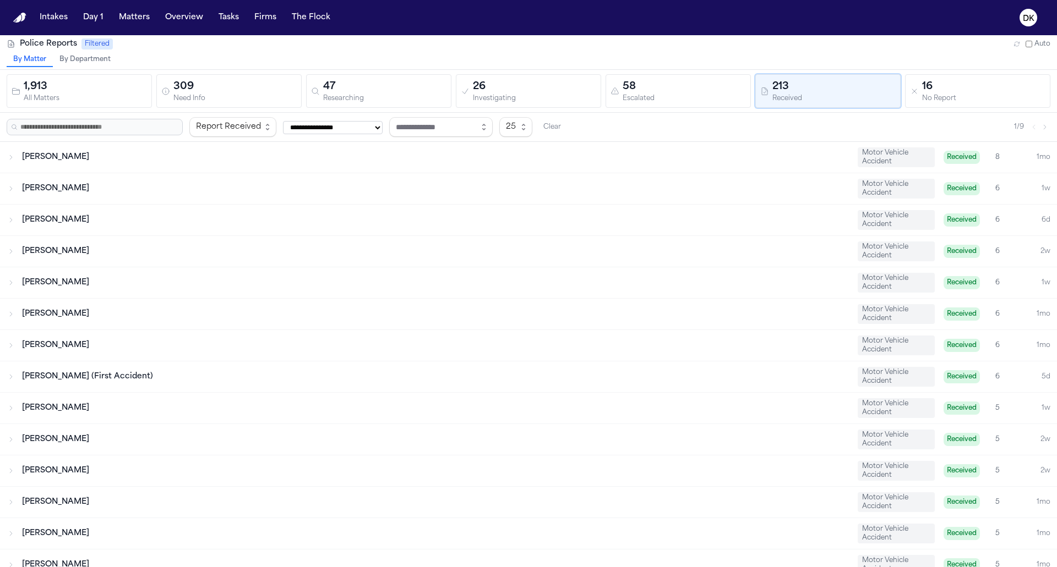
click at [520, 225] on div "Lakeisha Taylor-Hunter Motor Vehicle Accident Received 6 6d" at bounding box center [528, 220] width 1057 height 31
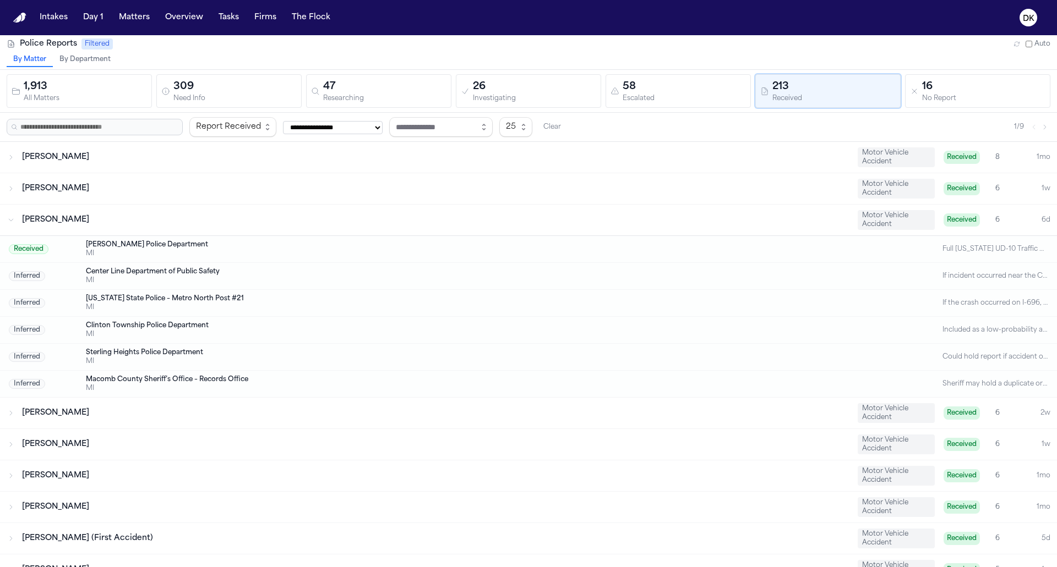
click at [66, 219] on span "Lakeisha Taylor-Hunter" at bounding box center [55, 220] width 67 height 8
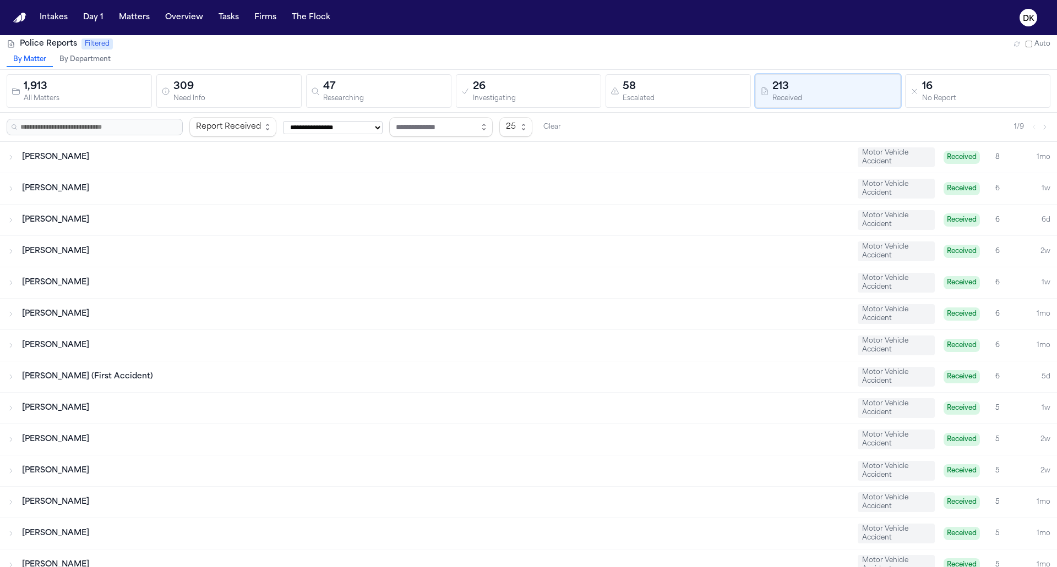
click at [87, 216] on span "Lakeisha Taylor-Hunter" at bounding box center [55, 220] width 67 height 8
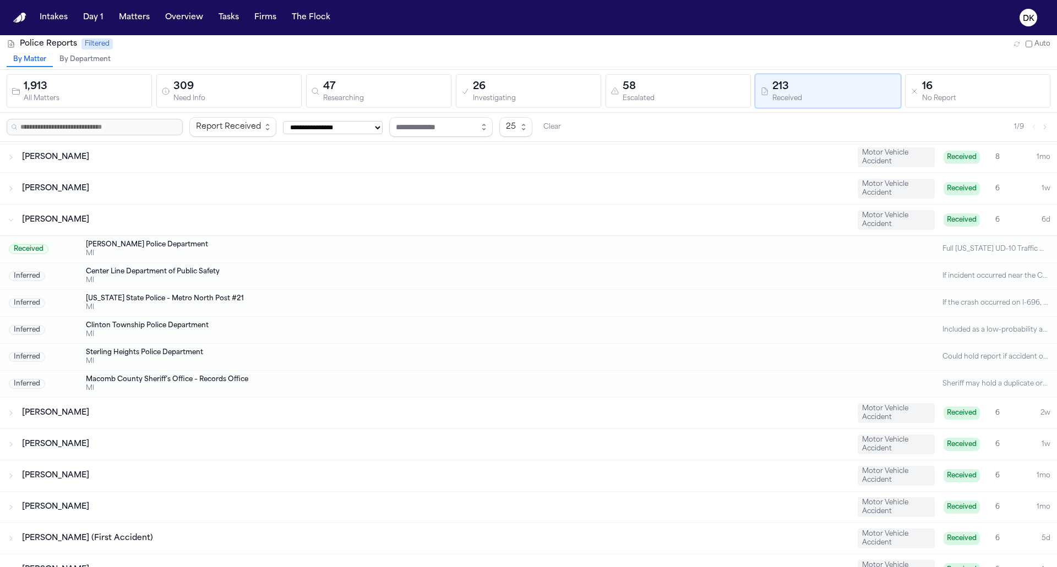
click at [87, 216] on span "Lakeisha Taylor-Hunter" at bounding box center [55, 220] width 67 height 8
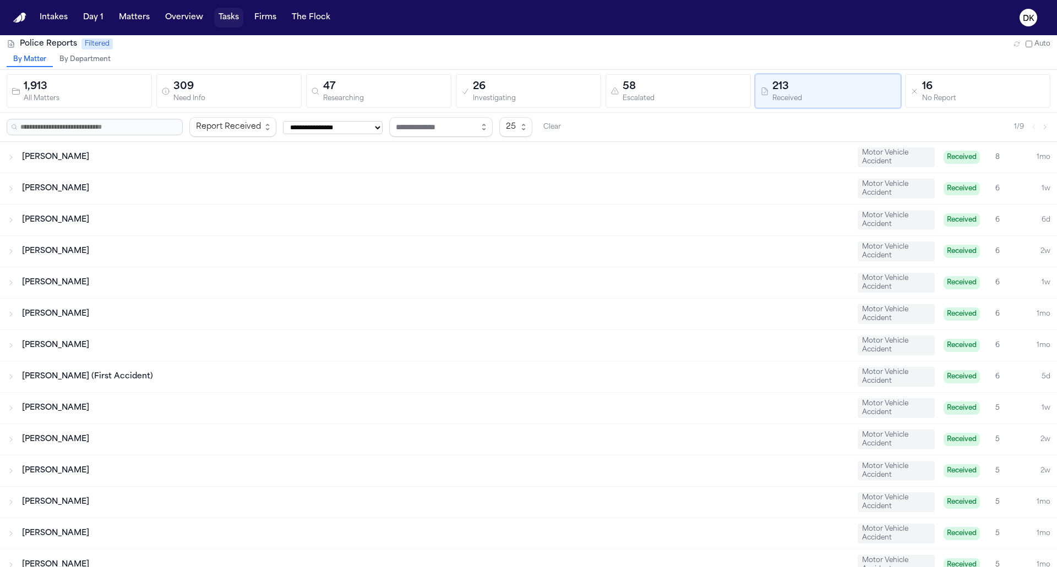
click at [224, 15] on button "Tasks" at bounding box center [228, 18] width 29 height 20
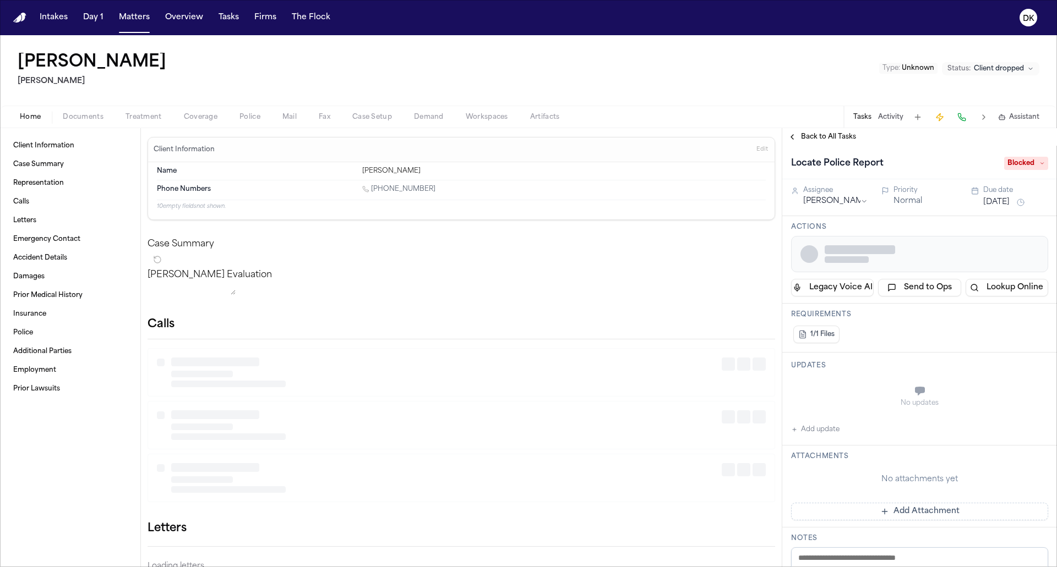
click at [249, 107] on div "Home Documents Treatment Coverage Police Mail Fax Case Setup Demand Workspaces …" at bounding box center [528, 117] width 1057 height 22
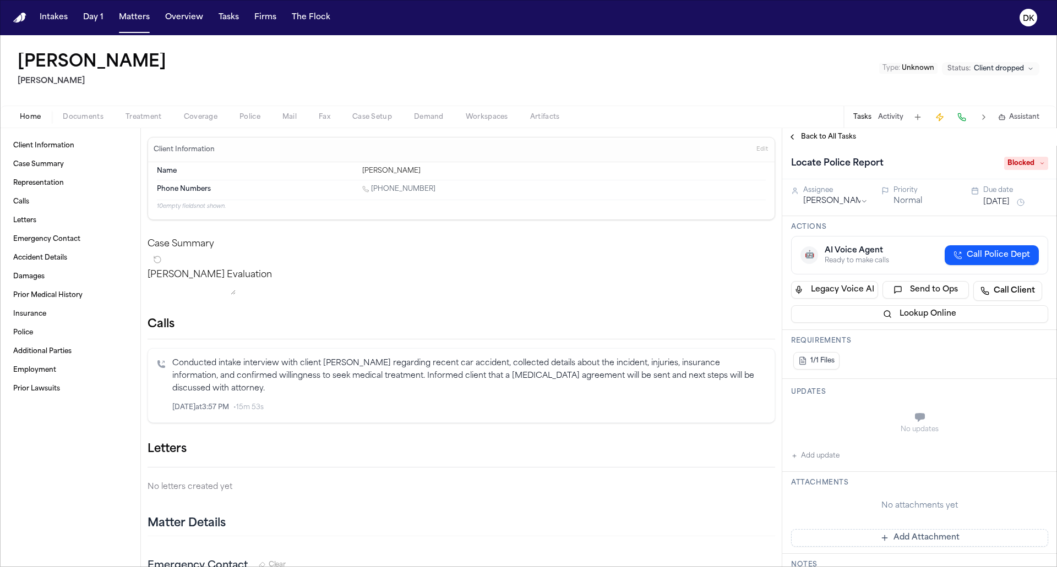
click at [247, 113] on span "Police" at bounding box center [249, 117] width 21 height 9
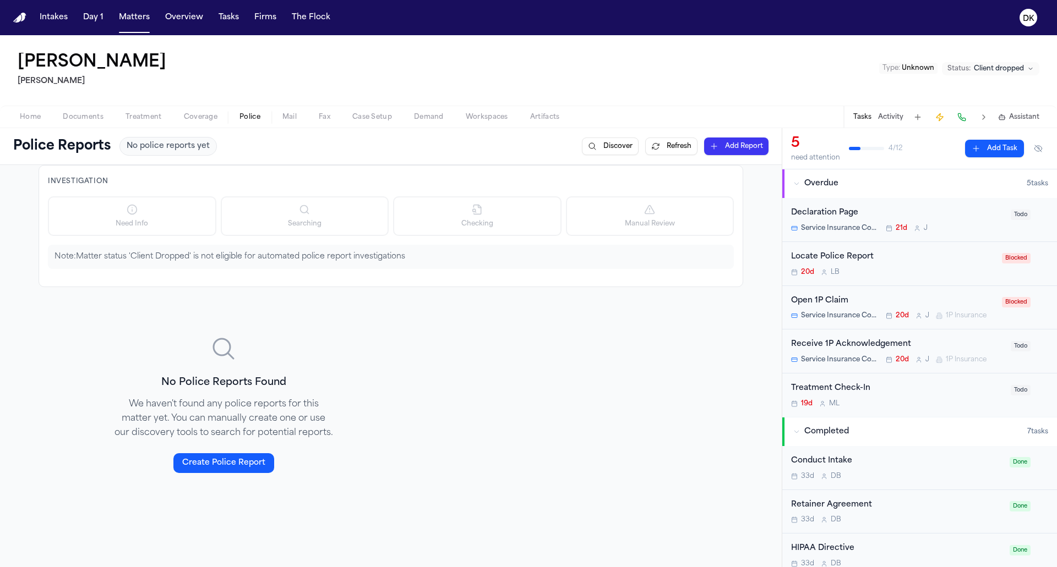
click at [262, 256] on p "Note: Matter status 'Client Dropped' is not eligible for automated police repor…" at bounding box center [390, 257] width 673 height 11
click at [135, 18] on button "Matters" at bounding box center [134, 18] width 40 height 20
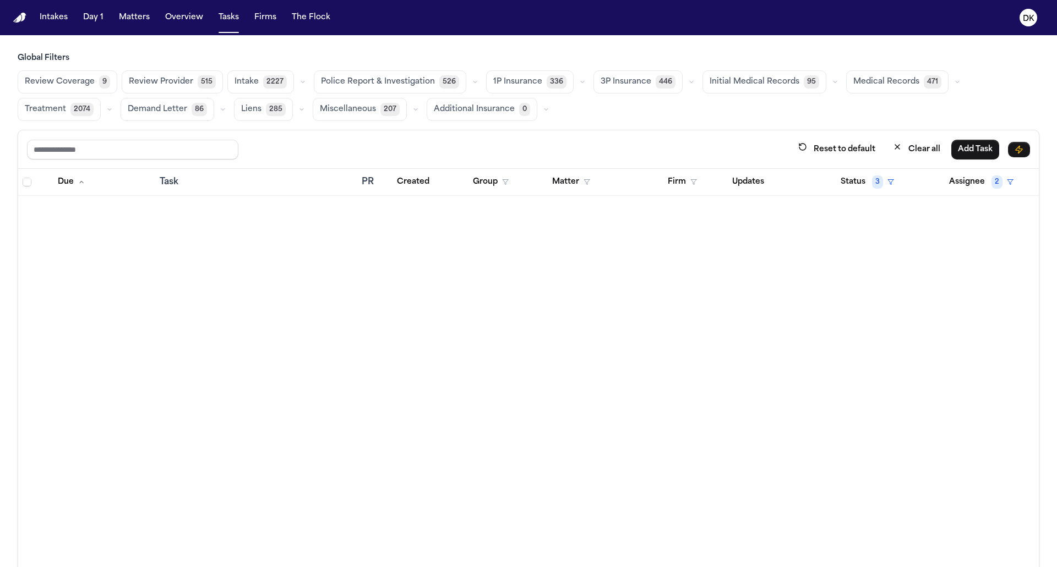
click at [629, 137] on div "Reset to default Clear all Add Task" at bounding box center [528, 149] width 1020 height 39
click at [854, 179] on button "Status 3" at bounding box center [867, 182] width 67 height 20
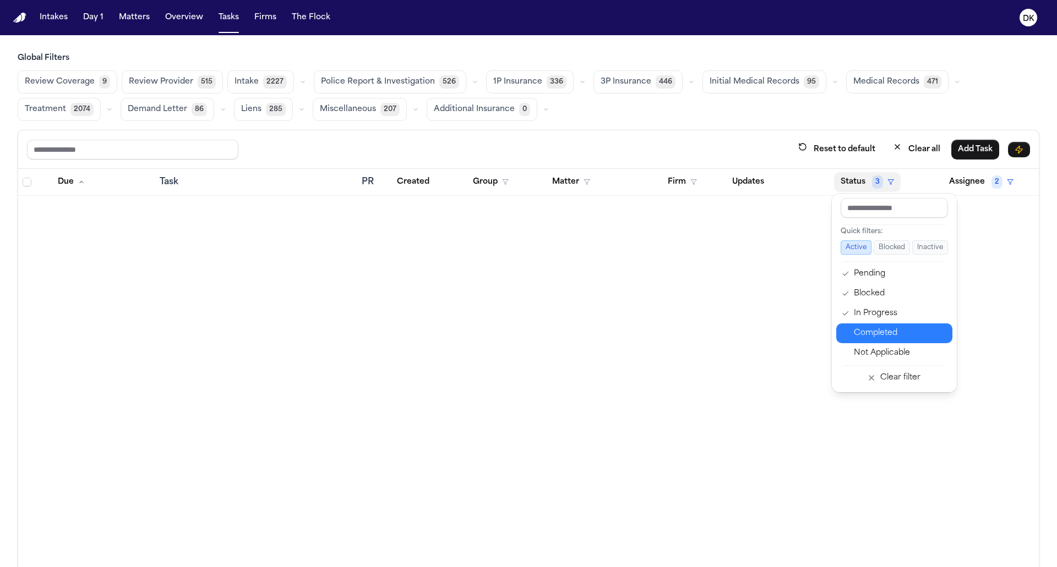
click at [865, 336] on div "Completed" at bounding box center [900, 333] width 92 height 13
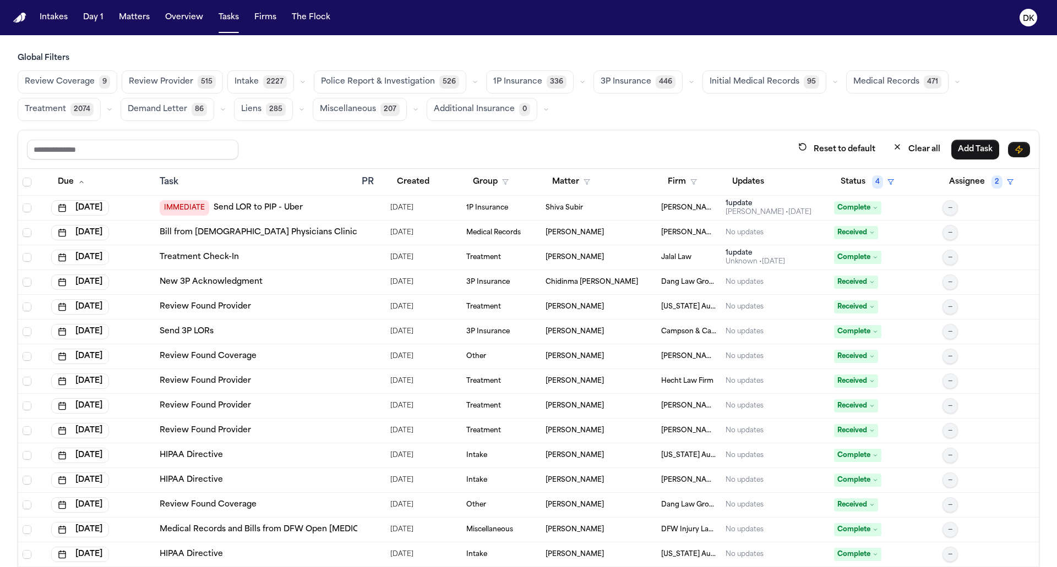
click at [369, 77] on span "Police Report & Investigation" at bounding box center [378, 82] width 114 height 11
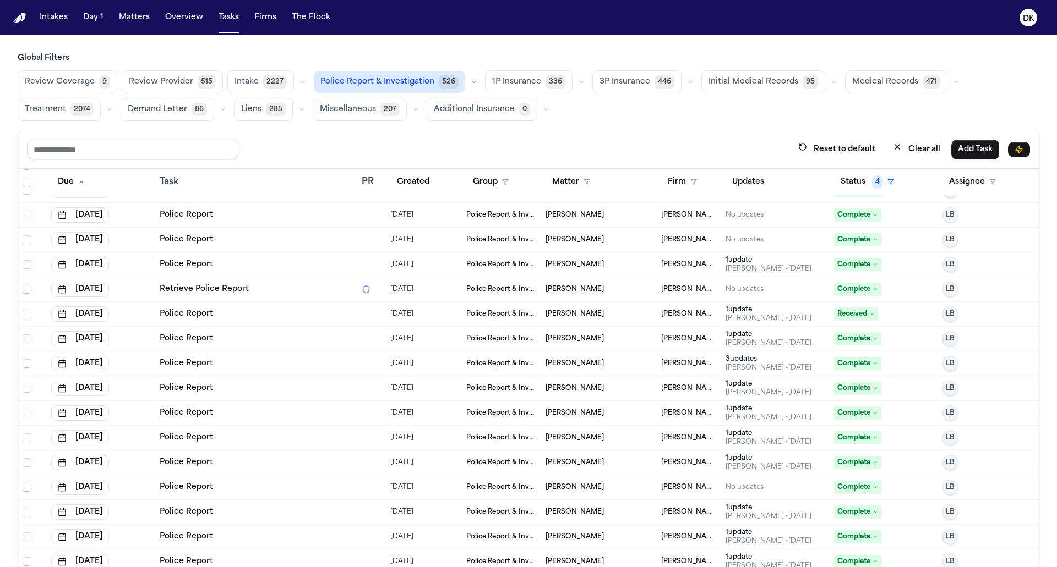
scroll to position [3853, 0]
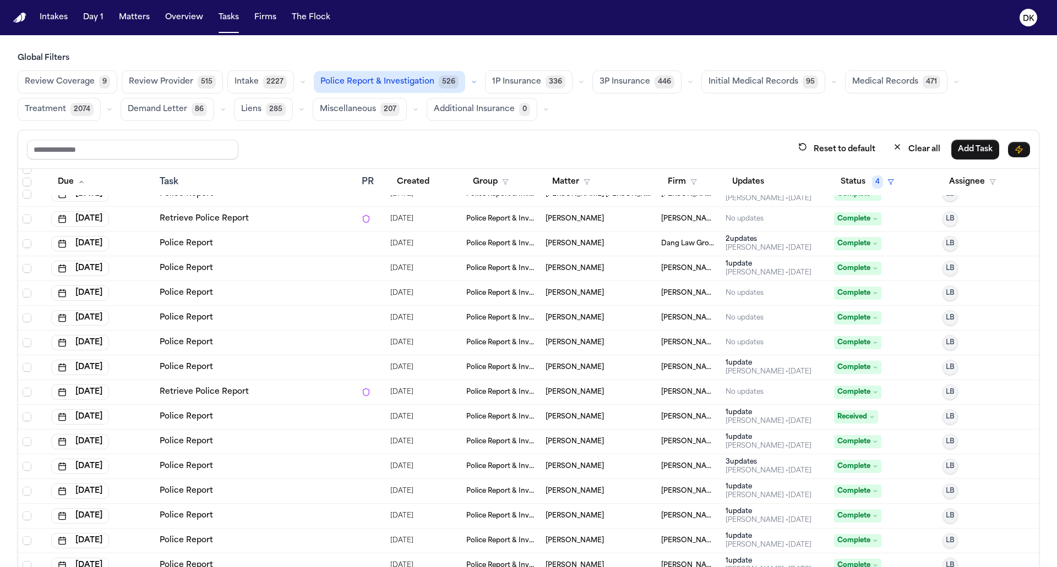
click at [269, 412] on div "Police Report" at bounding box center [256, 417] width 193 height 11
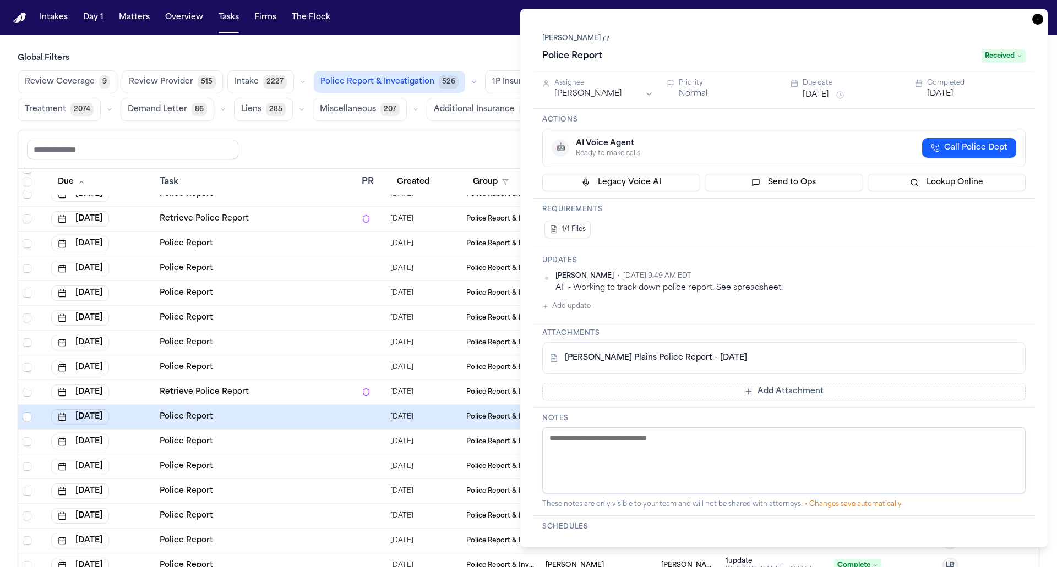
click at [609, 39] on link "Heather Southerland" at bounding box center [575, 38] width 67 height 9
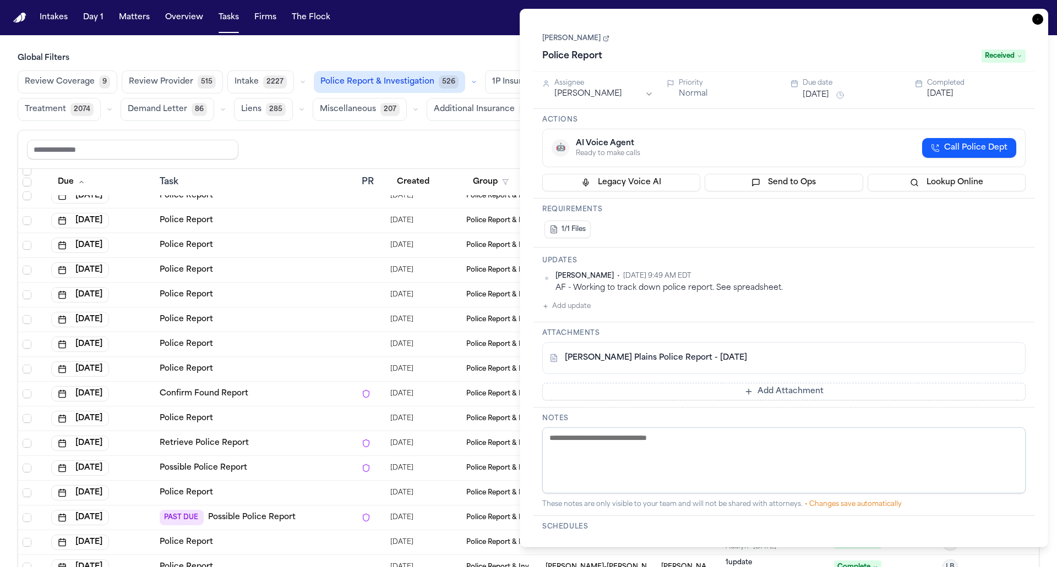
click at [253, 401] on td "Confirm Found Report" at bounding box center [256, 394] width 202 height 25
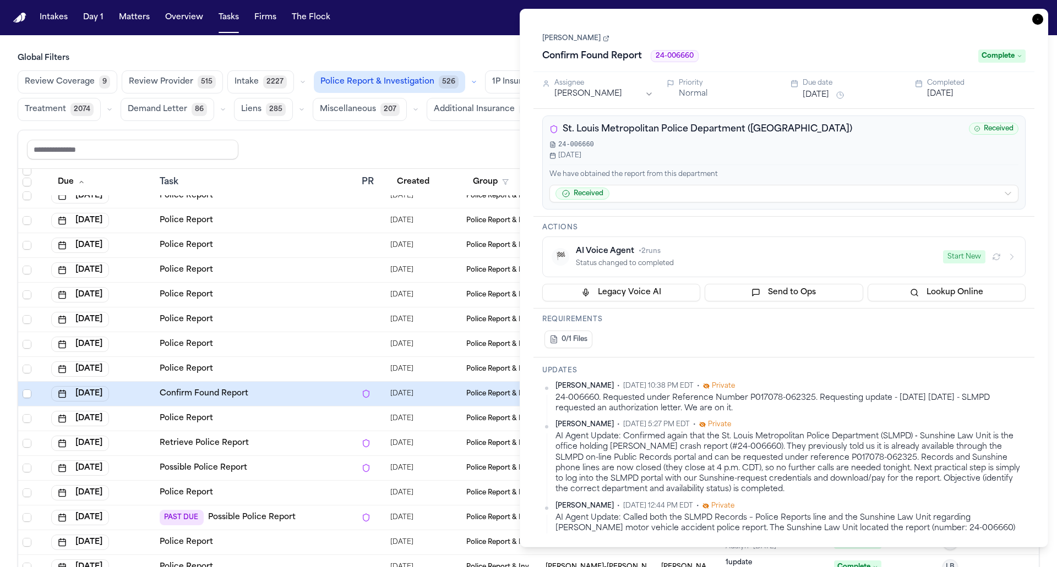
click at [254, 417] on div "Police Report" at bounding box center [256, 418] width 193 height 11
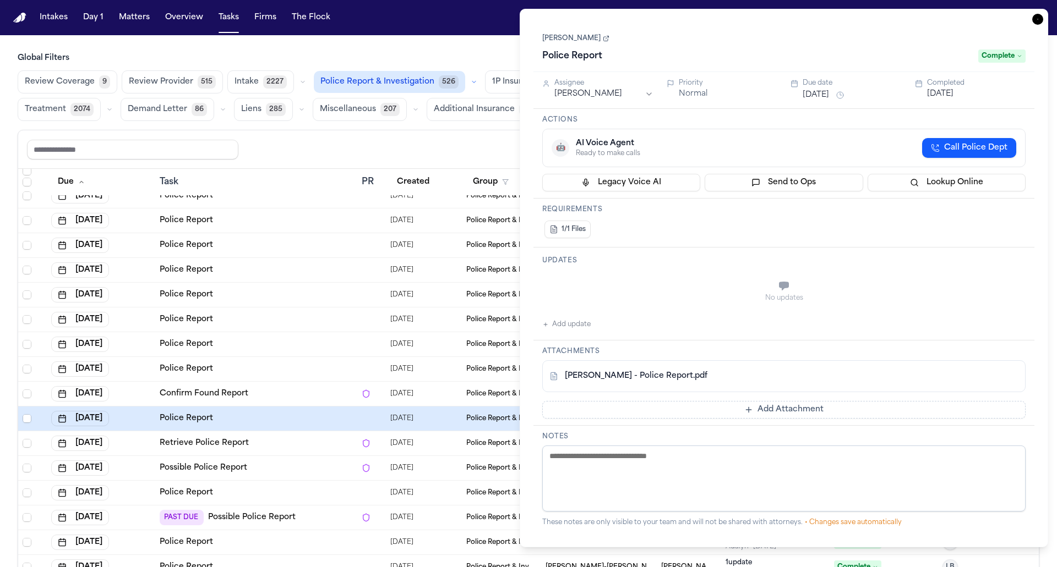
click at [277, 315] on div "Police Report" at bounding box center [256, 319] width 193 height 11
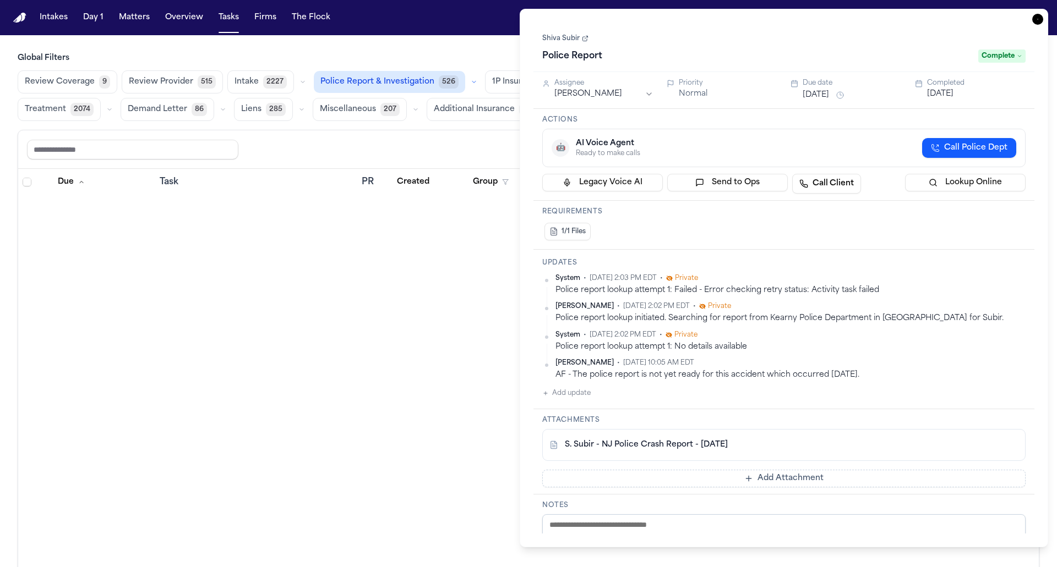
scroll to position [3168, 0]
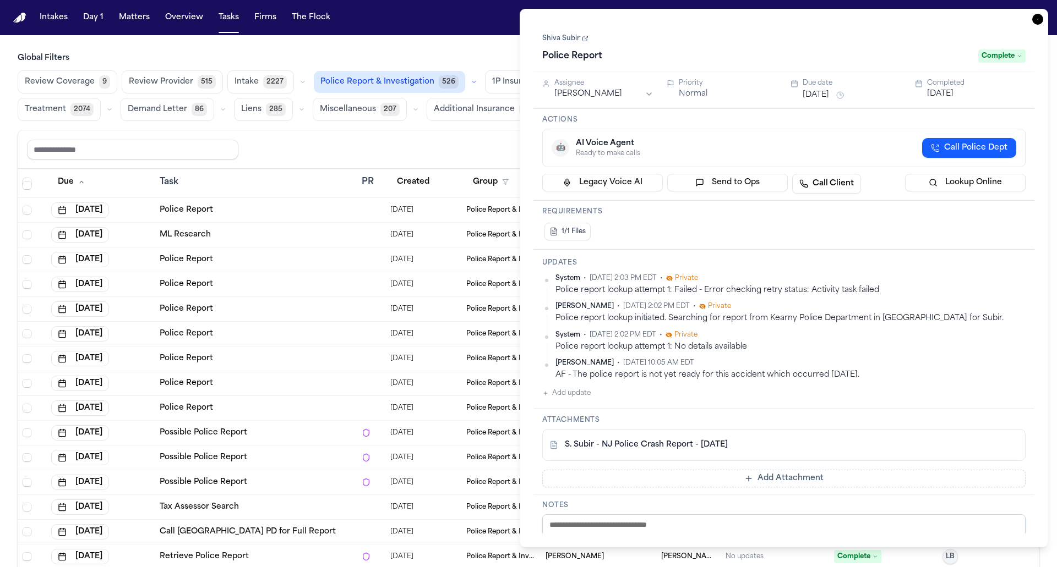
click at [277, 333] on div "Police Report" at bounding box center [256, 334] width 193 height 11
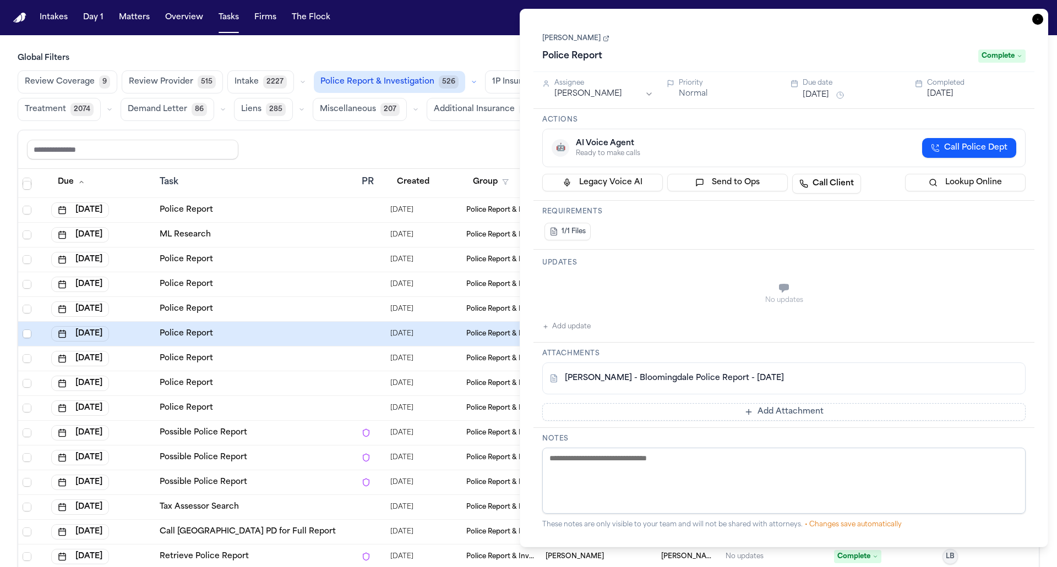
click at [275, 361] on td "Police Report" at bounding box center [256, 359] width 202 height 25
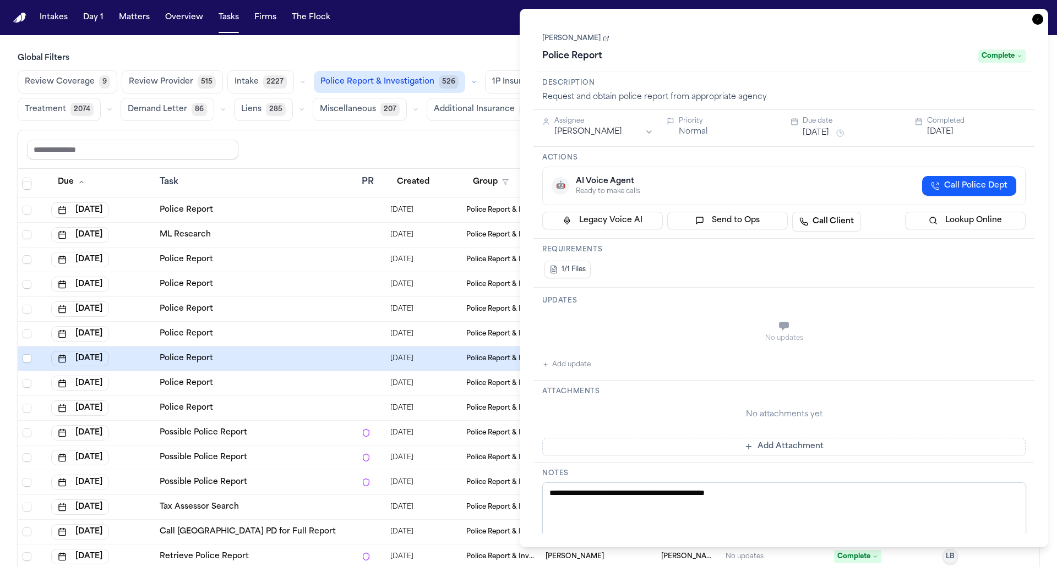
click at [599, 35] on link "Dwayne Gaynor" at bounding box center [575, 38] width 67 height 9
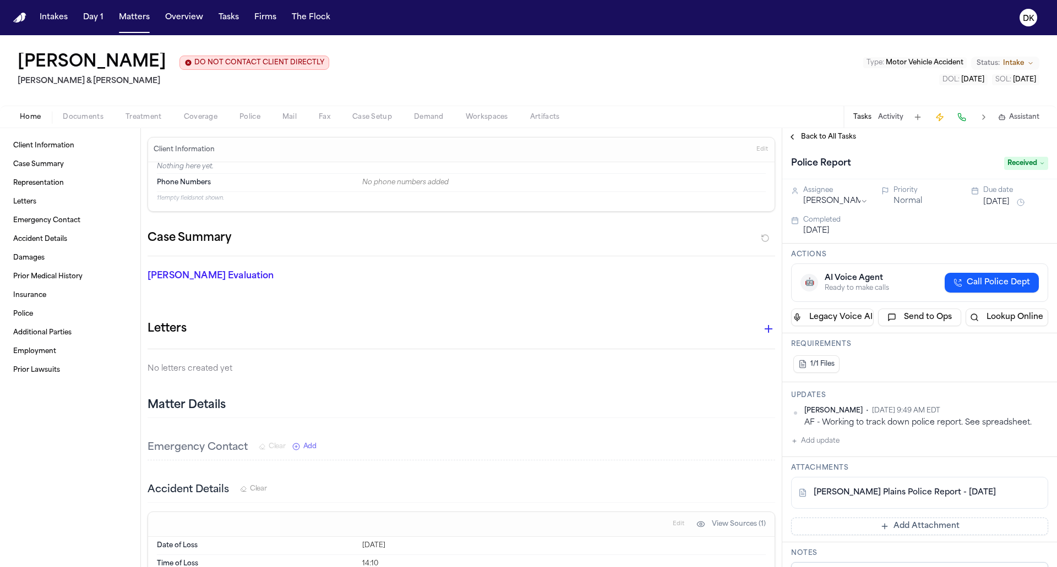
click at [243, 118] on span "Police" at bounding box center [249, 117] width 21 height 9
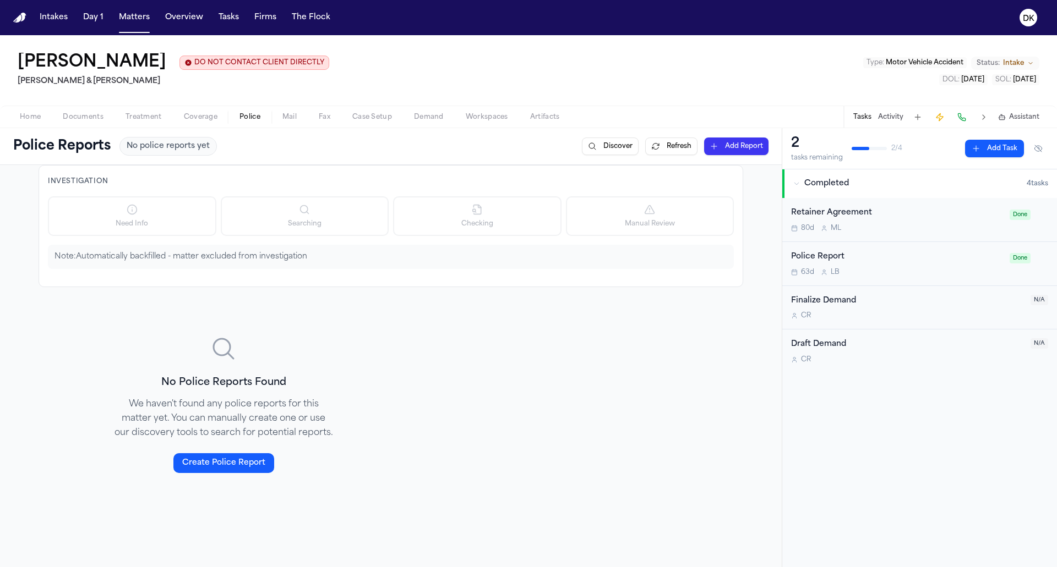
click at [35, 115] on span "Home" at bounding box center [30, 117] width 21 height 9
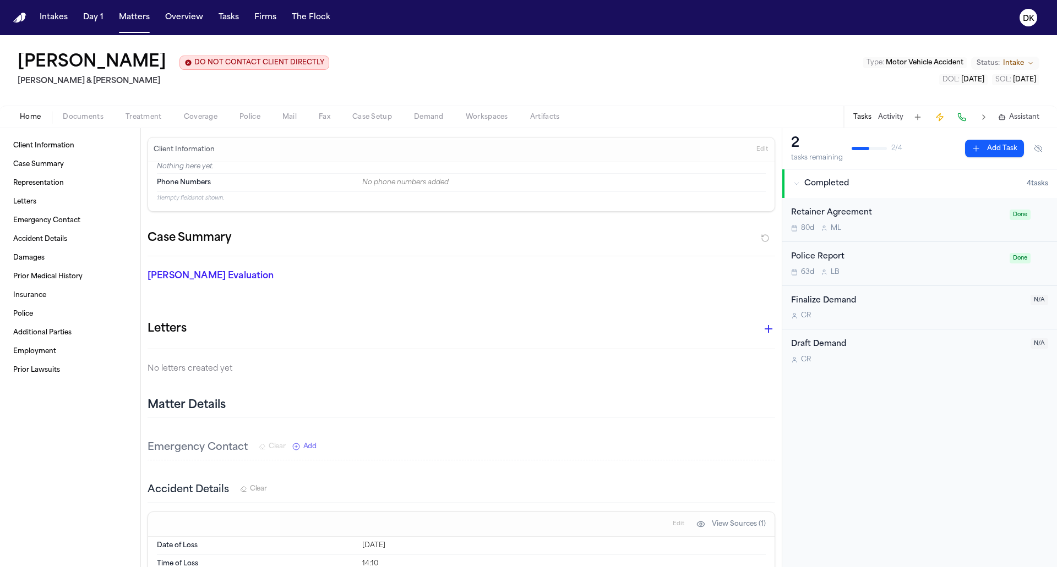
click at [125, 114] on span "Treatment" at bounding box center [143, 117] width 36 height 9
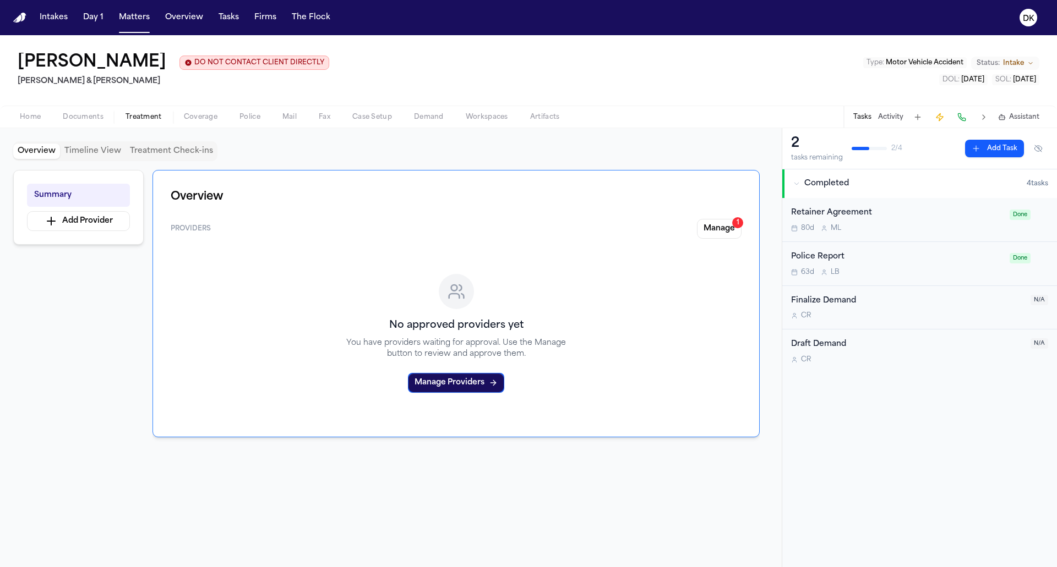
click at [104, 116] on button "Documents" at bounding box center [83, 117] width 63 height 13
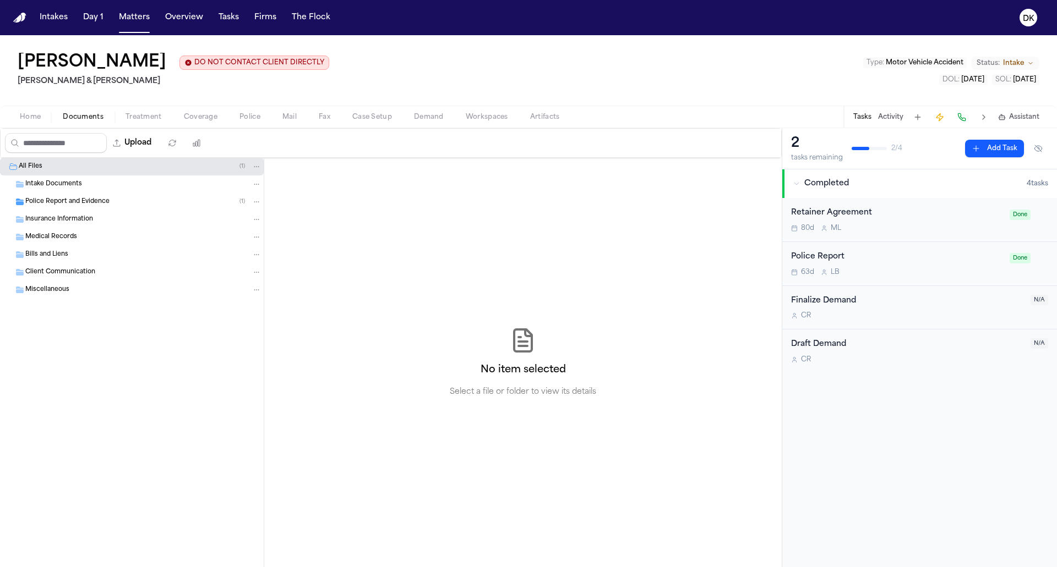
click at [88, 191] on div "Intake Documents" at bounding box center [132, 185] width 264 height 18
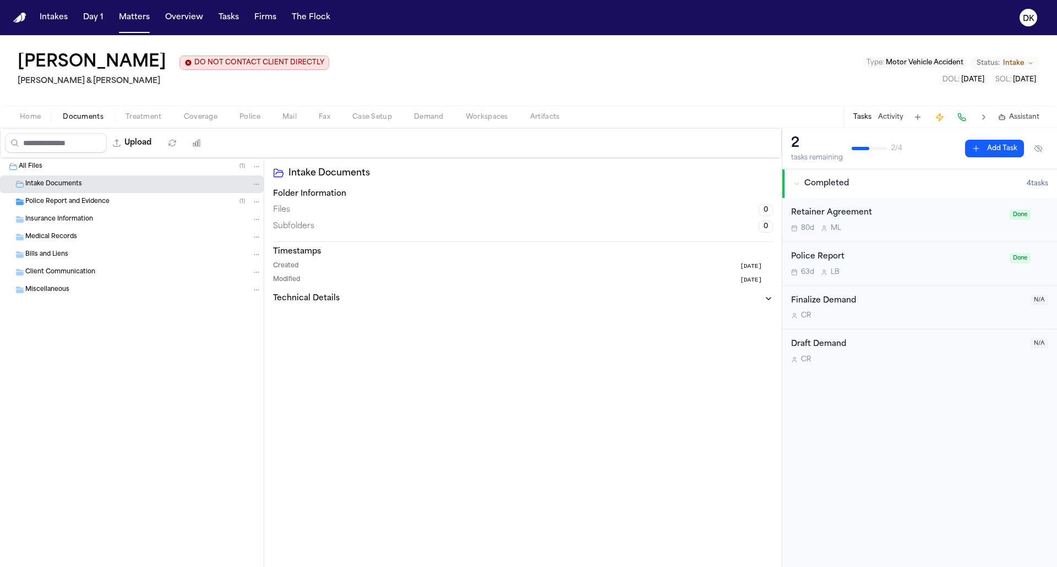
click at [88, 205] on span "Police Report and Evidence" at bounding box center [67, 202] width 84 height 9
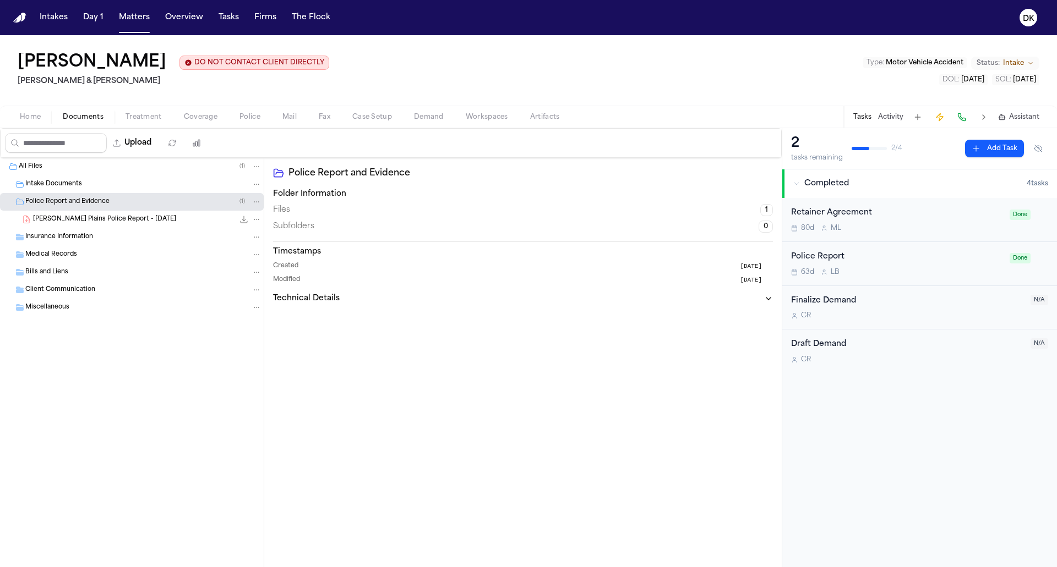
click at [93, 220] on span "[PERSON_NAME] Plains Police Report - [DATE]" at bounding box center [104, 219] width 143 height 9
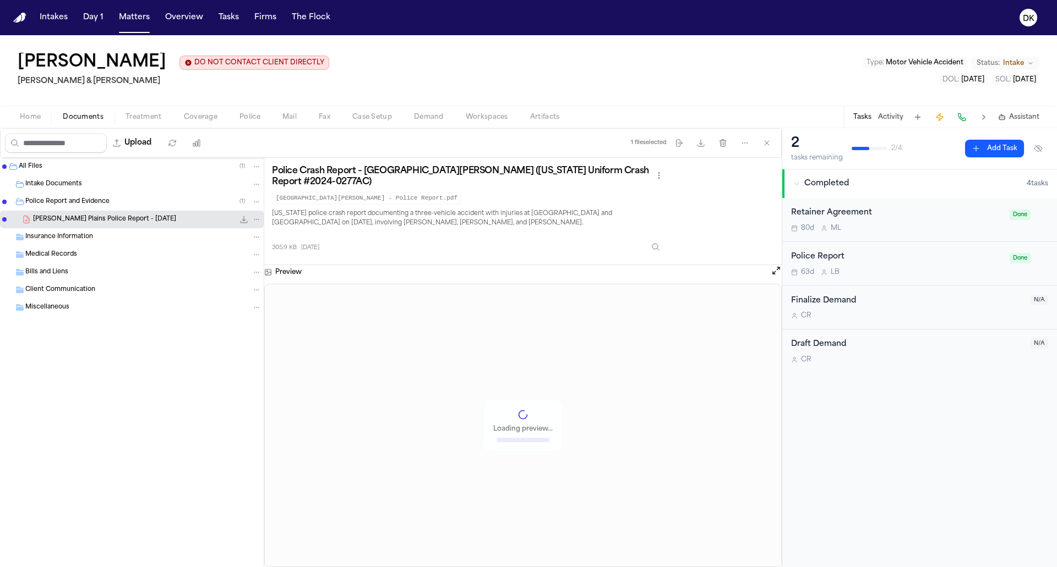
click at [95, 204] on span "Police Report and Evidence" at bounding box center [67, 202] width 84 height 9
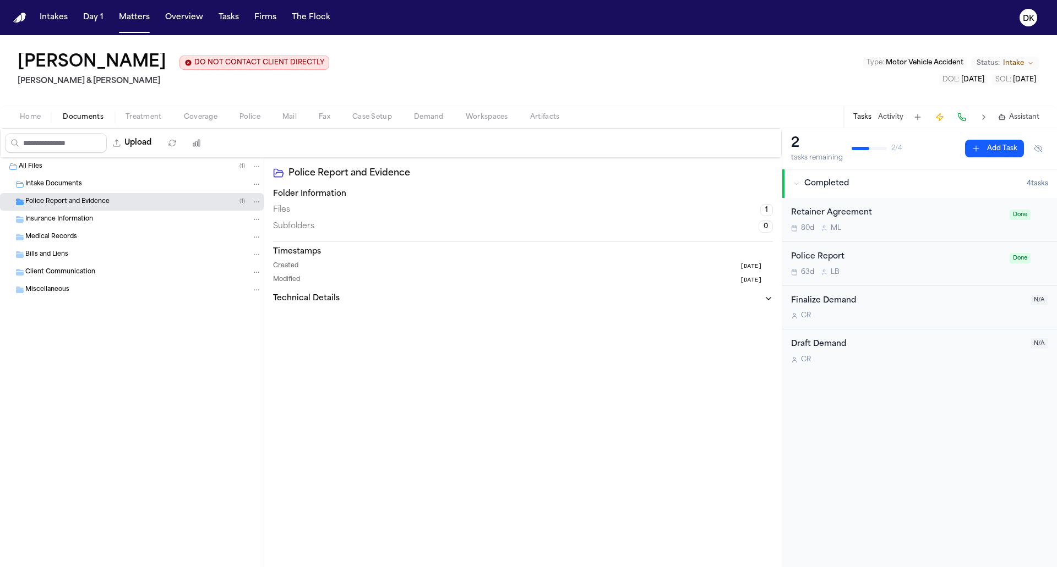
click at [97, 187] on div "Intake Documents" at bounding box center [143, 184] width 236 height 10
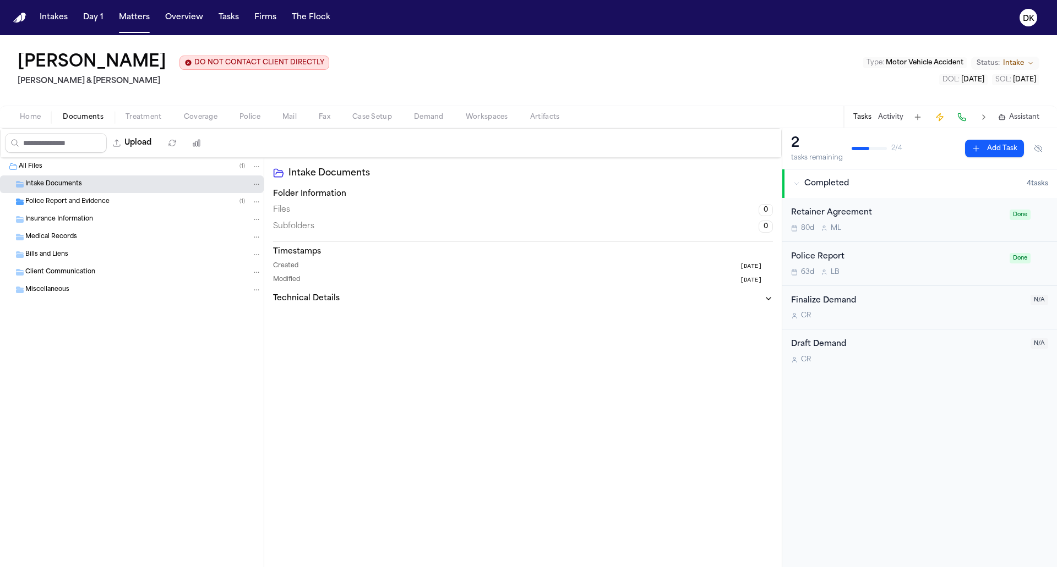
click at [97, 187] on div "Intake Documents" at bounding box center [143, 184] width 236 height 10
click at [90, 202] on span "Police Report and Evidence" at bounding box center [67, 202] width 84 height 9
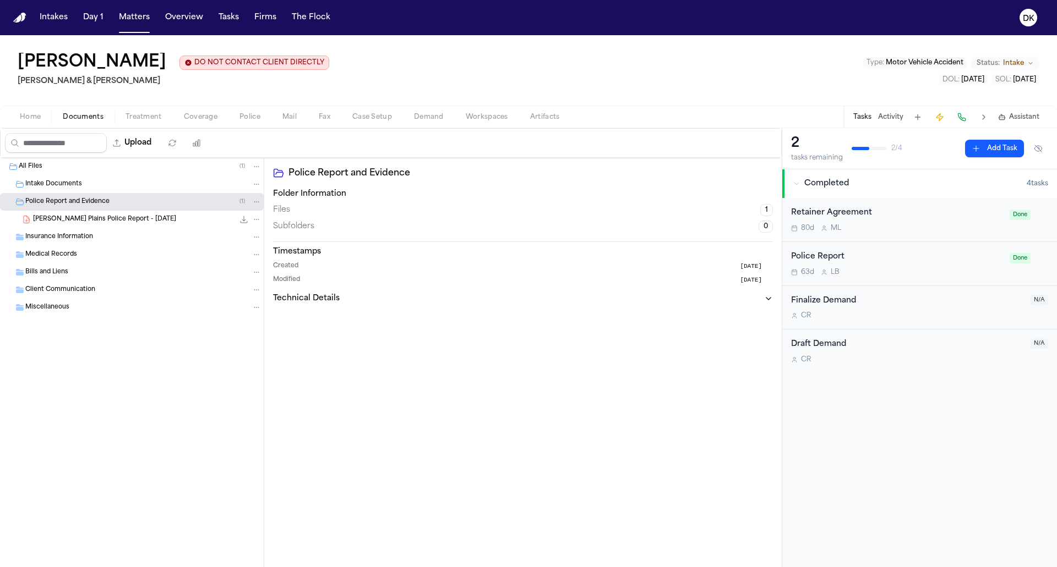
click at [90, 195] on div "Police Report and Evidence ( 1 )" at bounding box center [132, 202] width 264 height 18
click at [95, 189] on div "Intake Documents" at bounding box center [132, 185] width 264 height 18
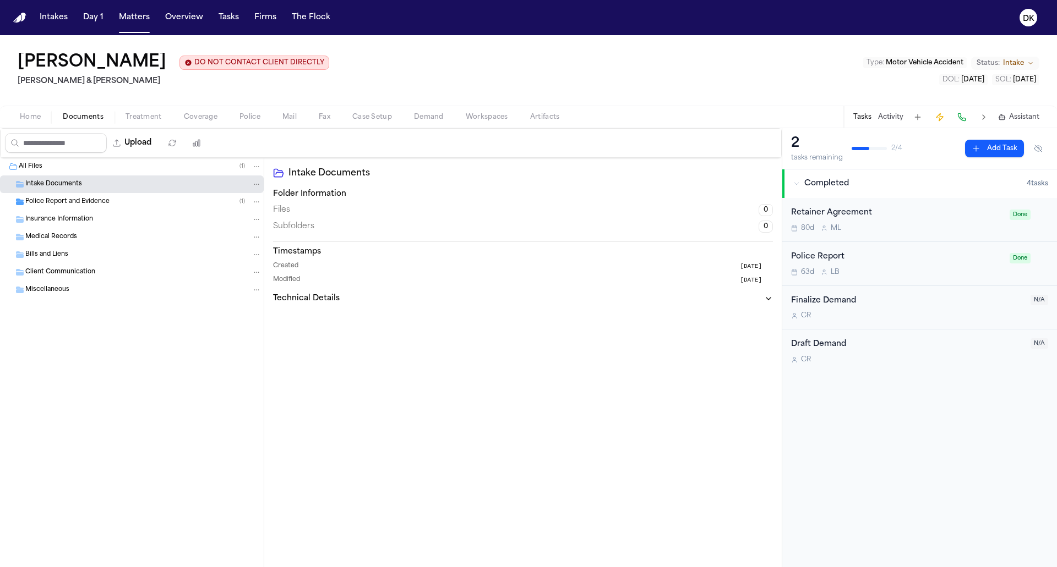
click at [95, 189] on div "Intake Documents" at bounding box center [132, 185] width 264 height 18
click at [85, 199] on span "Police Report and Evidence" at bounding box center [67, 202] width 84 height 9
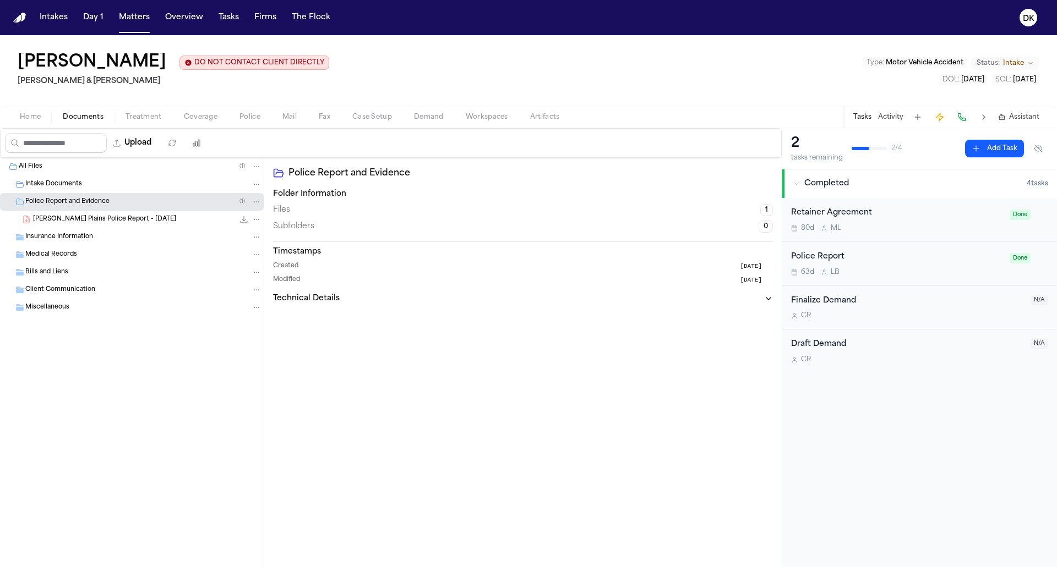
click at [87, 212] on div "H. Southerland - West Plains Police Report - 10.3.24 305.9 KB • PDF" at bounding box center [132, 220] width 264 height 18
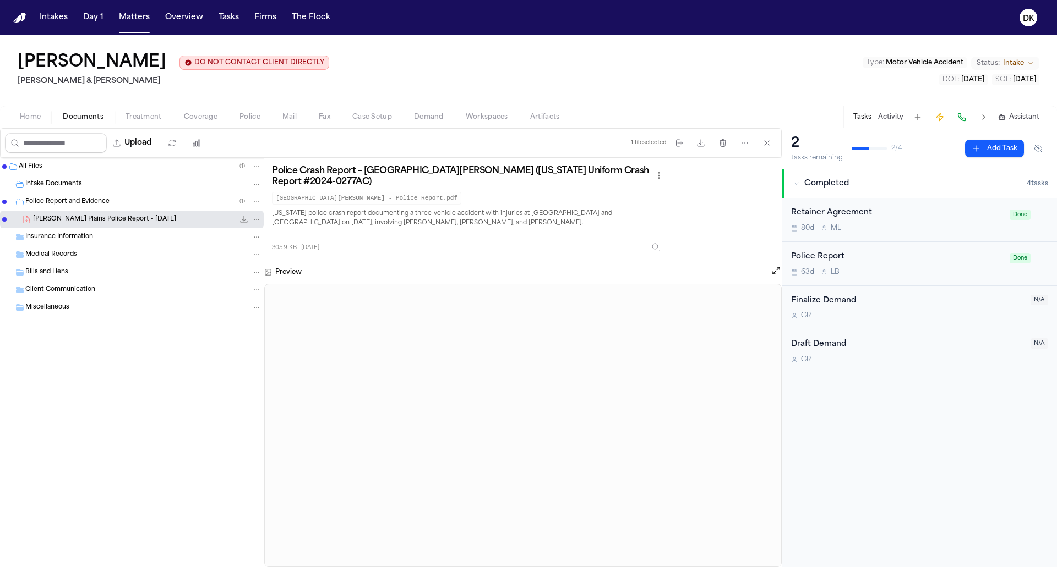
click at [100, 195] on div "Police Report and Evidence ( 1 )" at bounding box center [132, 202] width 264 height 18
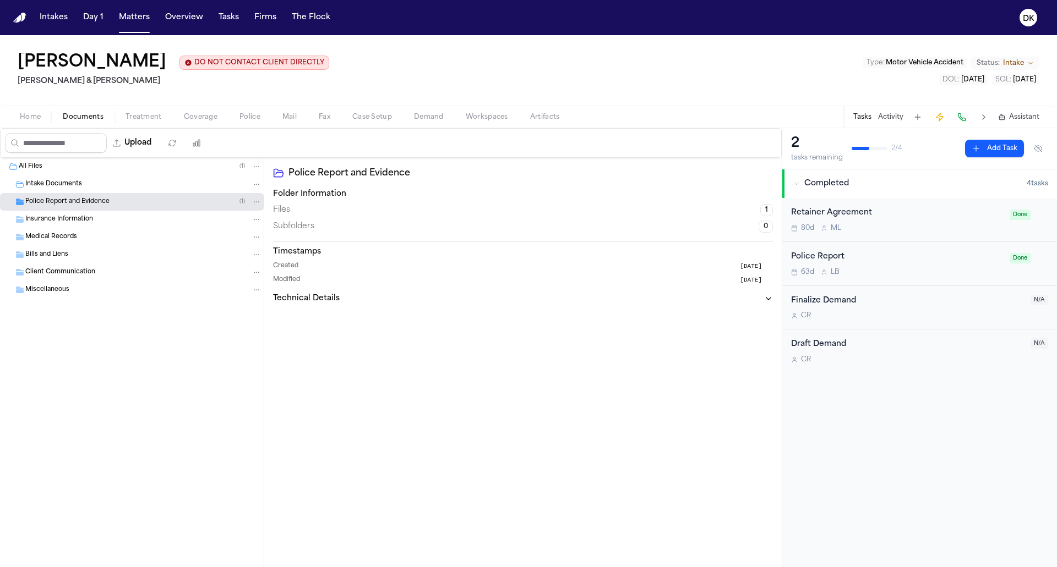
click at [100, 195] on div "Police Report and Evidence ( 1 )" at bounding box center [132, 202] width 264 height 18
click at [106, 187] on div "Intake Documents" at bounding box center [143, 184] width 236 height 10
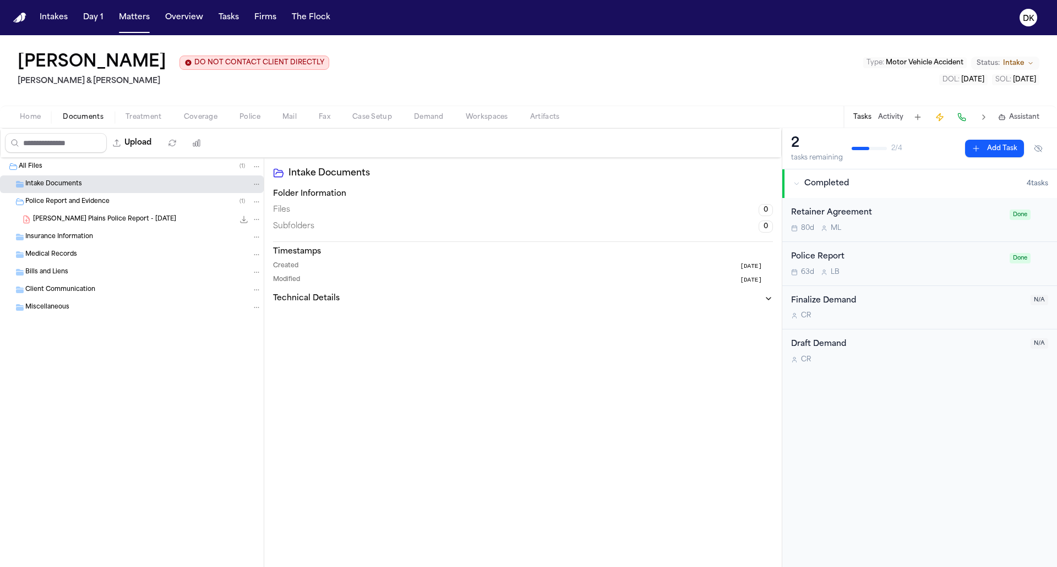
click at [106, 187] on div "Intake Documents" at bounding box center [143, 184] width 236 height 10
click at [92, 203] on span "Police Report and Evidence" at bounding box center [67, 202] width 84 height 9
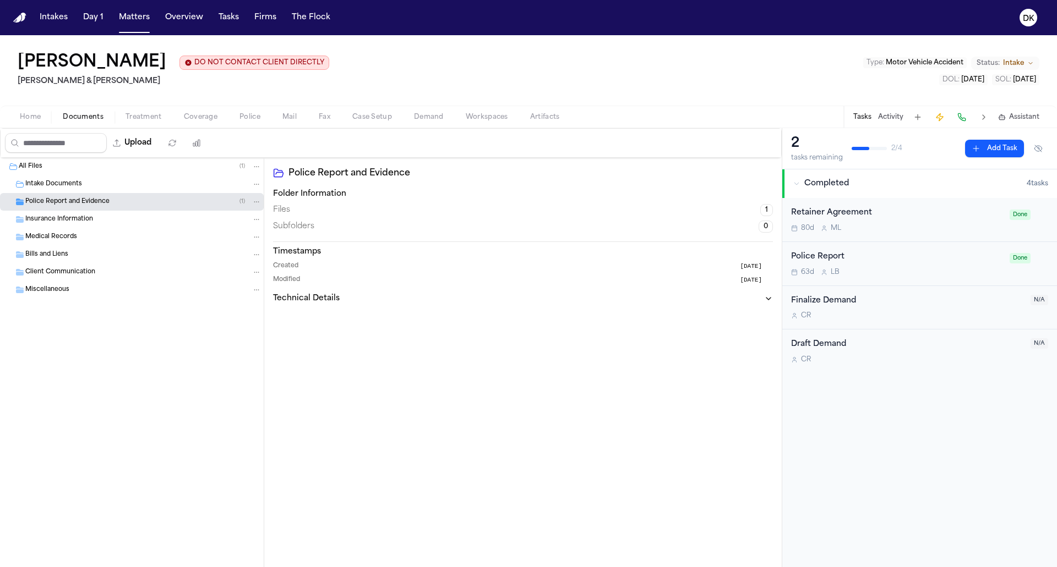
click at [92, 203] on span "Police Report and Evidence" at bounding box center [67, 202] width 84 height 9
click at [83, 220] on span "H. Southerland - West Plains Police Report - 10.3.24" at bounding box center [104, 219] width 143 height 9
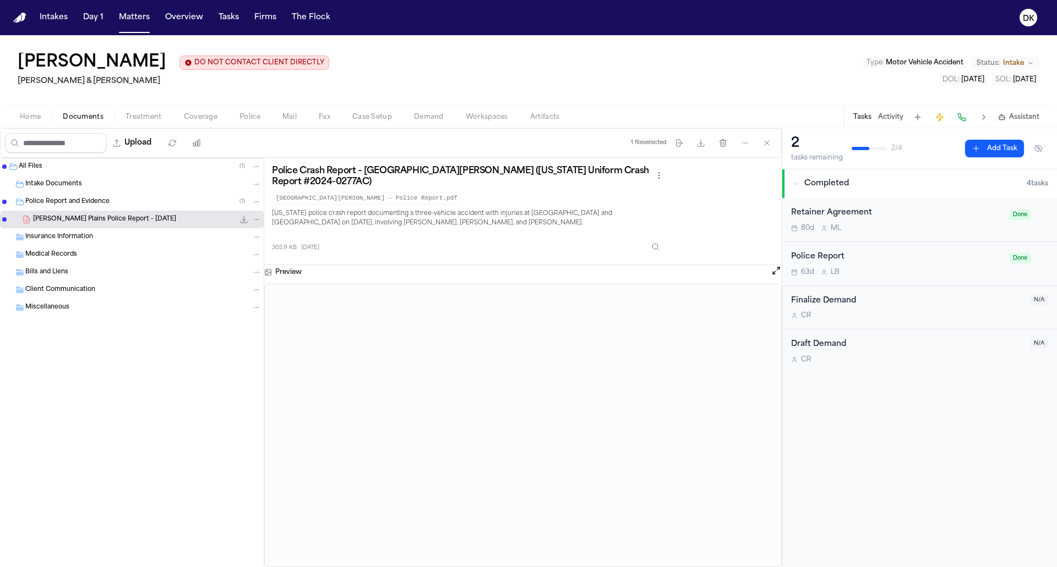
click at [99, 201] on span "Police Report and Evidence" at bounding box center [67, 202] width 84 height 9
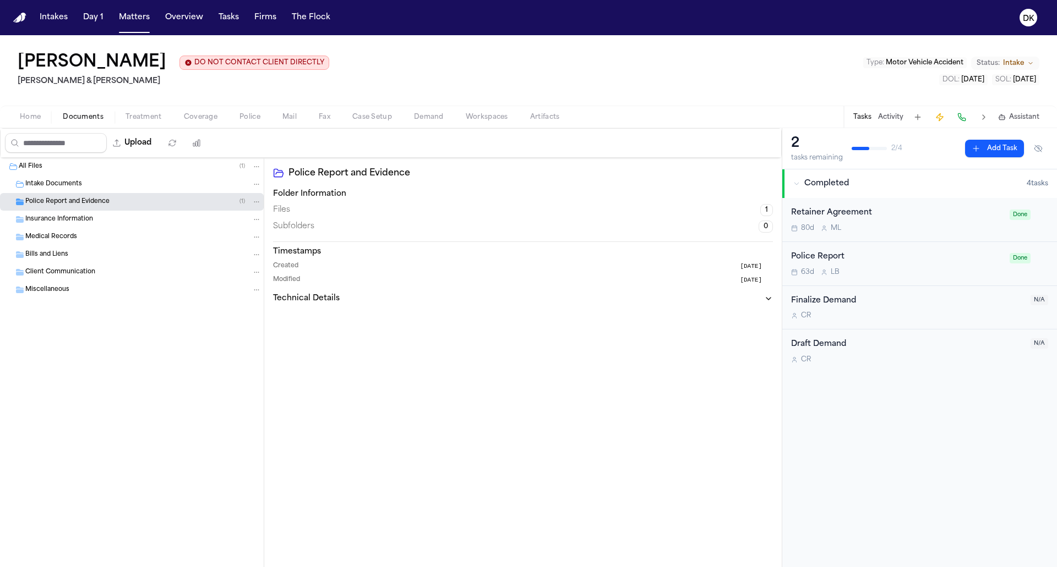
click at [99, 201] on span "Police Report and Evidence" at bounding box center [67, 202] width 84 height 9
click at [79, 221] on span "H. Southerland - West Plains Police Report - 10.3.24" at bounding box center [104, 219] width 143 height 9
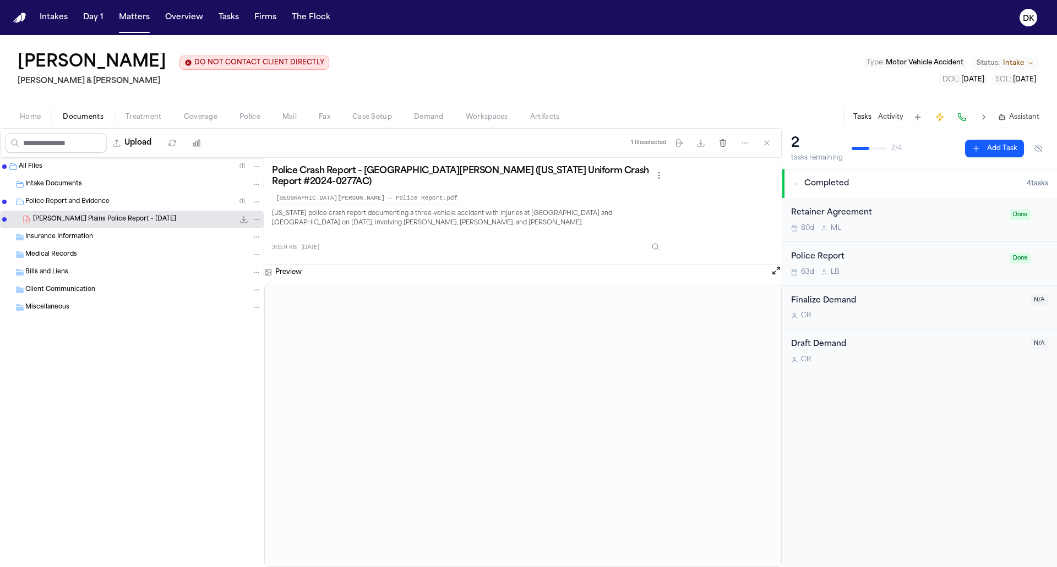
click at [90, 206] on span "Police Report and Evidence" at bounding box center [67, 202] width 84 height 9
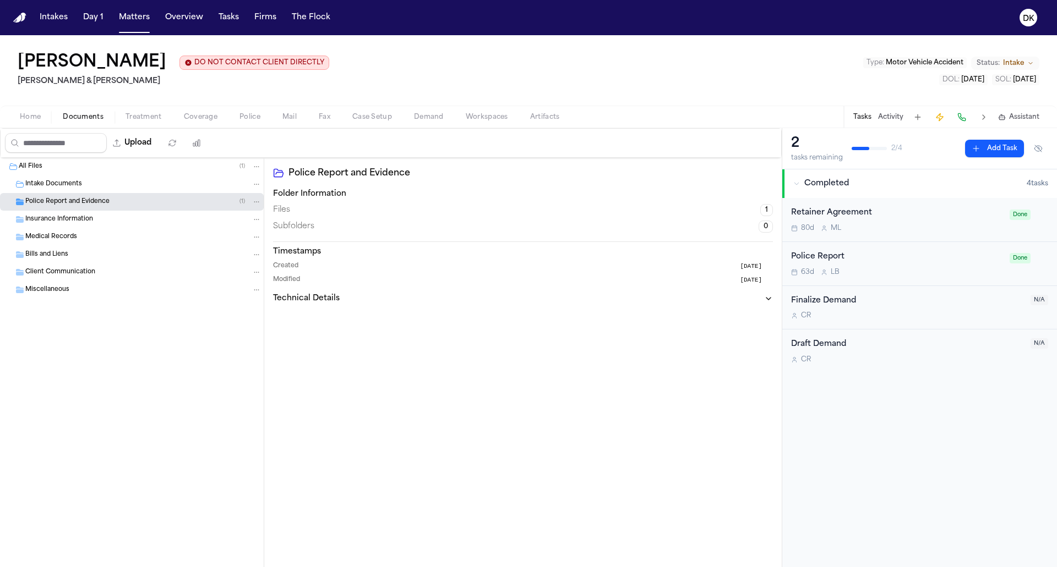
click at [90, 206] on span "Police Report and Evidence" at bounding box center [67, 202] width 84 height 9
click at [103, 196] on div "Police Report and Evidence ( 1 )" at bounding box center [132, 202] width 264 height 18
click at [89, 210] on div "Police Report and Evidence ( 1 )" at bounding box center [132, 202] width 264 height 18
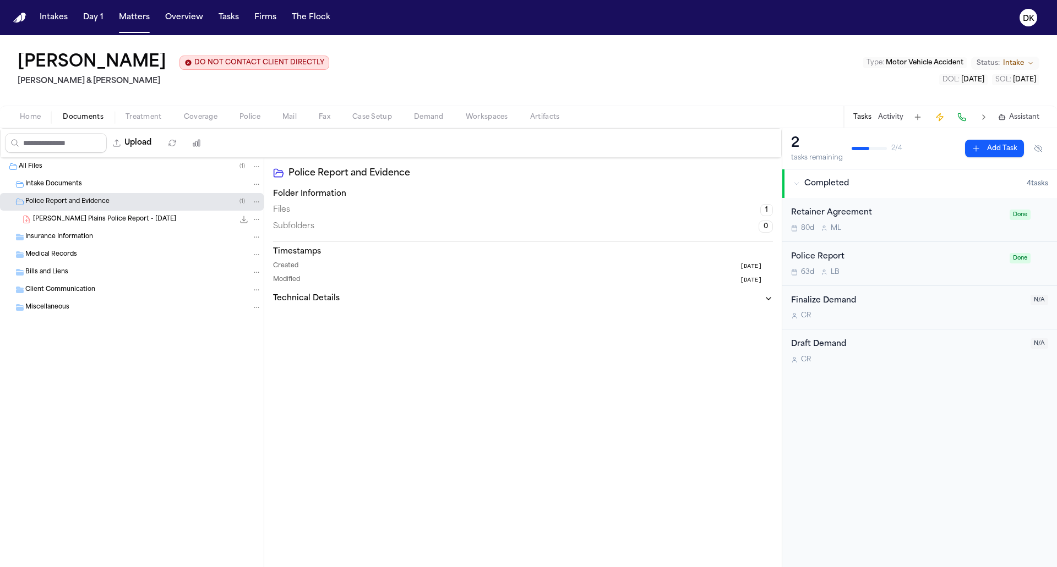
click at [86, 220] on span "H. Southerland - West Plains Police Report - 10.3.24" at bounding box center [104, 219] width 143 height 9
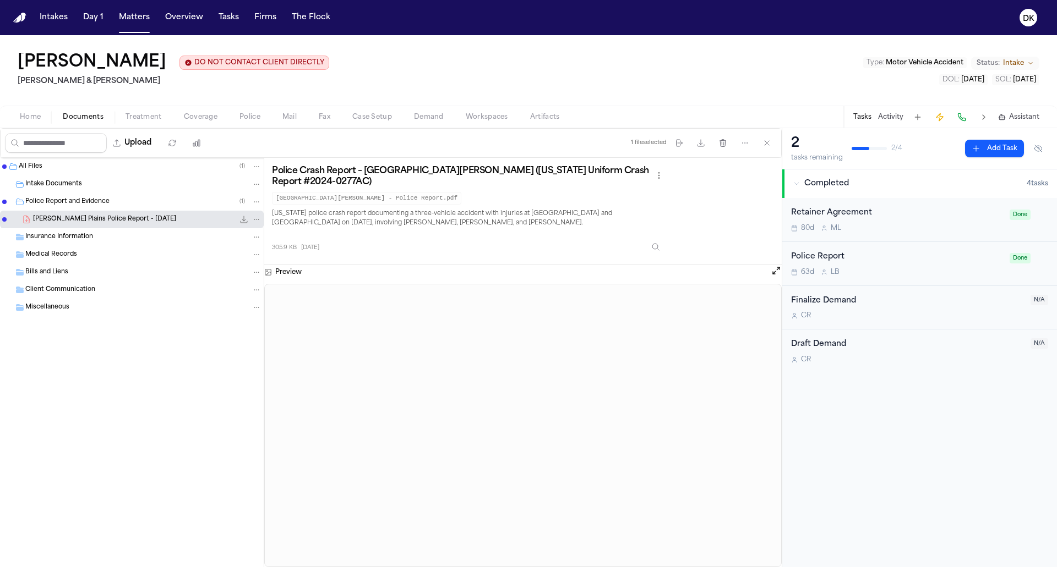
click at [105, 194] on div "Police Report and Evidence ( 1 )" at bounding box center [132, 202] width 264 height 18
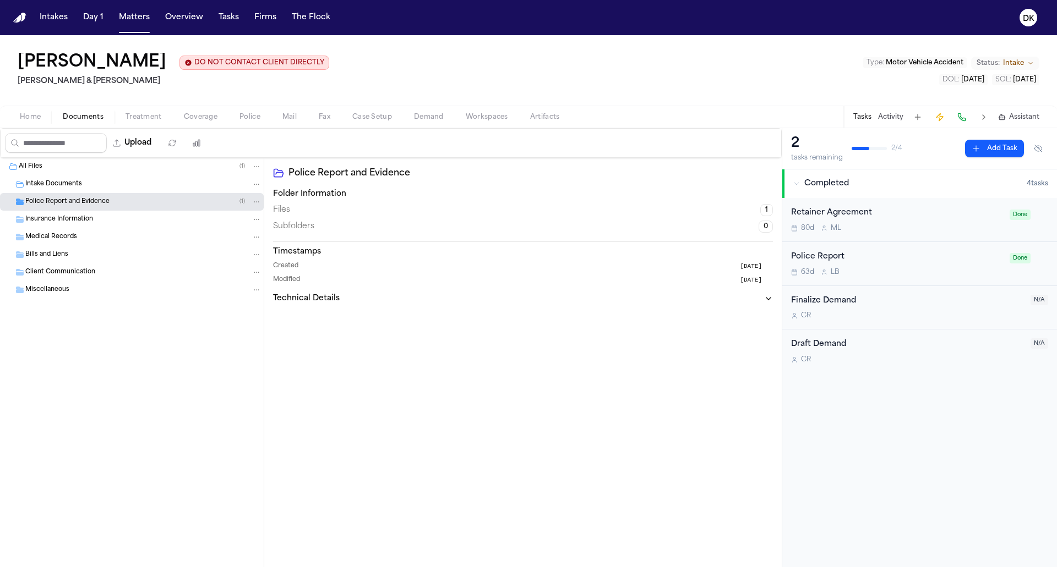
click at [105, 194] on div "Police Report and Evidence ( 1 )" at bounding box center [132, 202] width 264 height 18
click at [111, 184] on div "Intake Documents" at bounding box center [143, 184] width 236 height 10
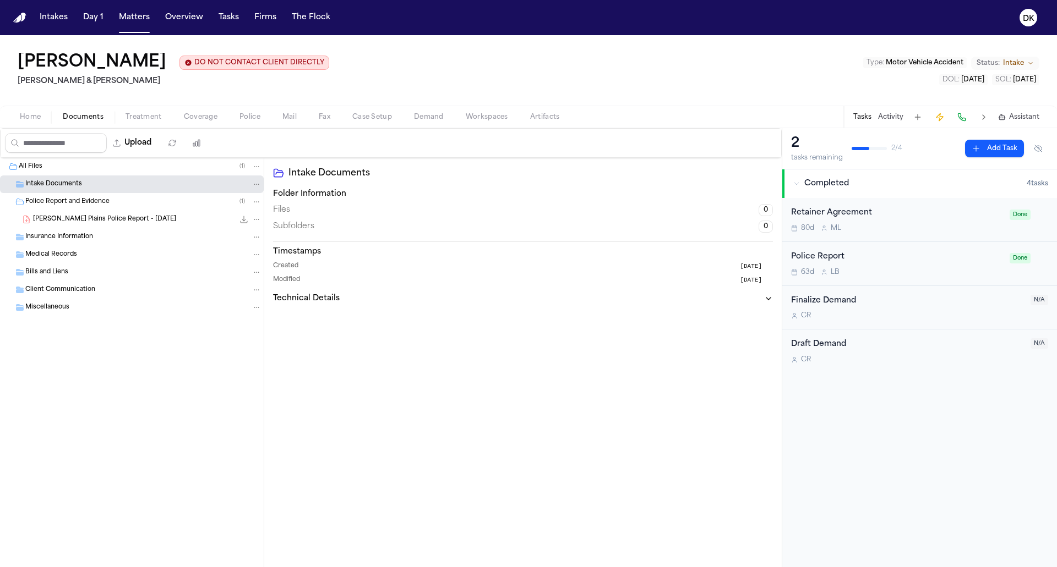
click at [111, 184] on div "Intake Documents" at bounding box center [143, 184] width 236 height 10
click at [107, 190] on div "Intake Documents" at bounding box center [132, 185] width 264 height 18
click at [92, 211] on div "H. Southerland - West Plains Police Report - 10.3.24 305.9 KB • PDF" at bounding box center [132, 220] width 264 height 18
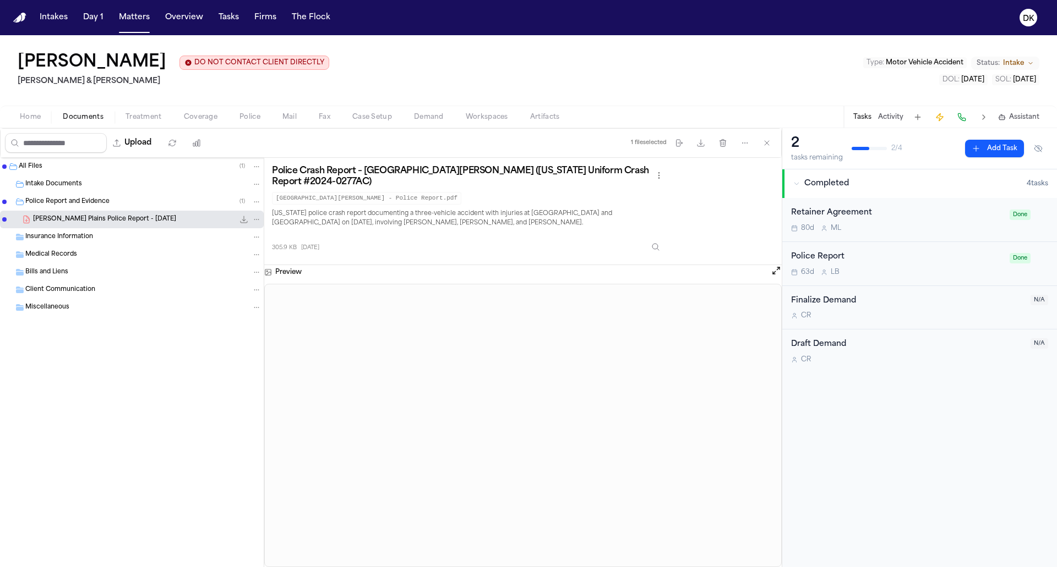
click at [108, 190] on div "Intake Documents" at bounding box center [132, 185] width 264 height 18
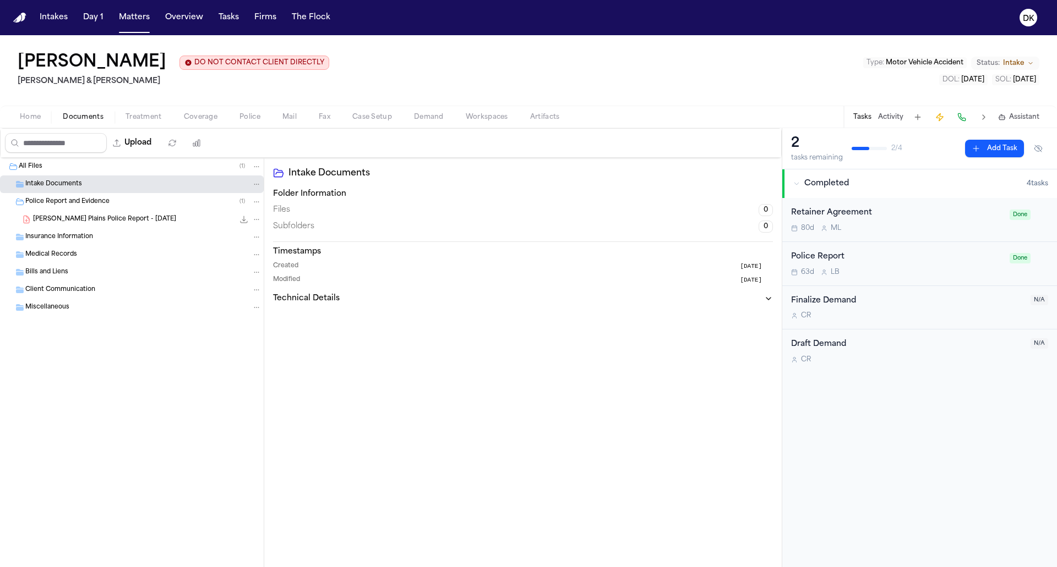
click at [108, 190] on div "Intake Documents" at bounding box center [132, 185] width 264 height 18
click at [129, 172] on div "All Files ( 1 )" at bounding box center [132, 167] width 264 height 18
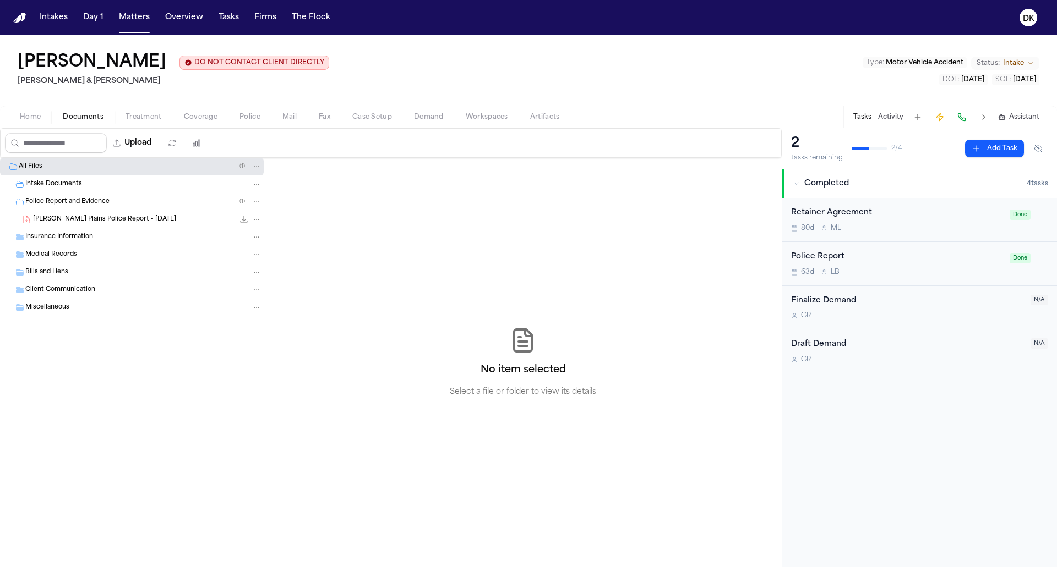
click at [111, 193] on div "Police Report and Evidence ( 1 )" at bounding box center [132, 202] width 264 height 18
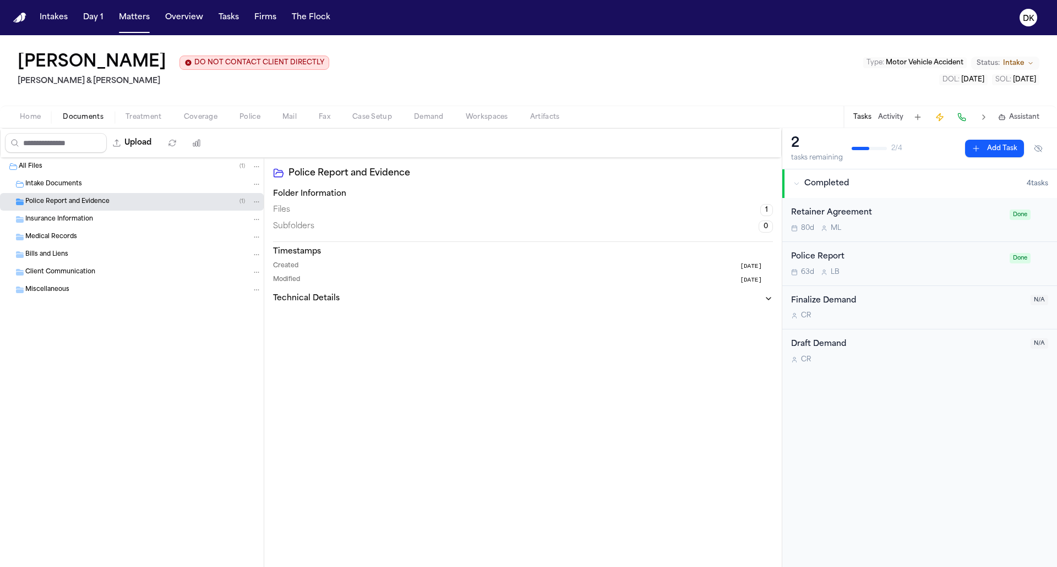
click at [111, 193] on div "Police Report and Evidence ( 1 )" at bounding box center [132, 202] width 264 height 18
click at [97, 216] on span "H. Southerland - West Plains Police Report - 10.3.24" at bounding box center [104, 219] width 143 height 9
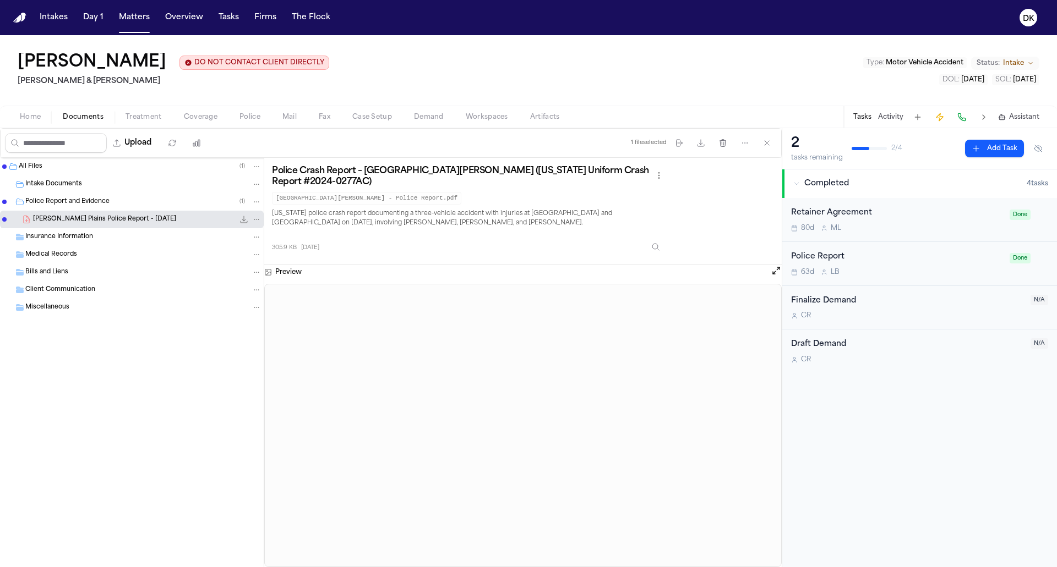
click at [97, 216] on span "H. Southerland - West Plains Police Report - 10.3.24" at bounding box center [104, 219] width 143 height 9
click at [103, 202] on span "Police Report and Evidence" at bounding box center [67, 202] width 84 height 9
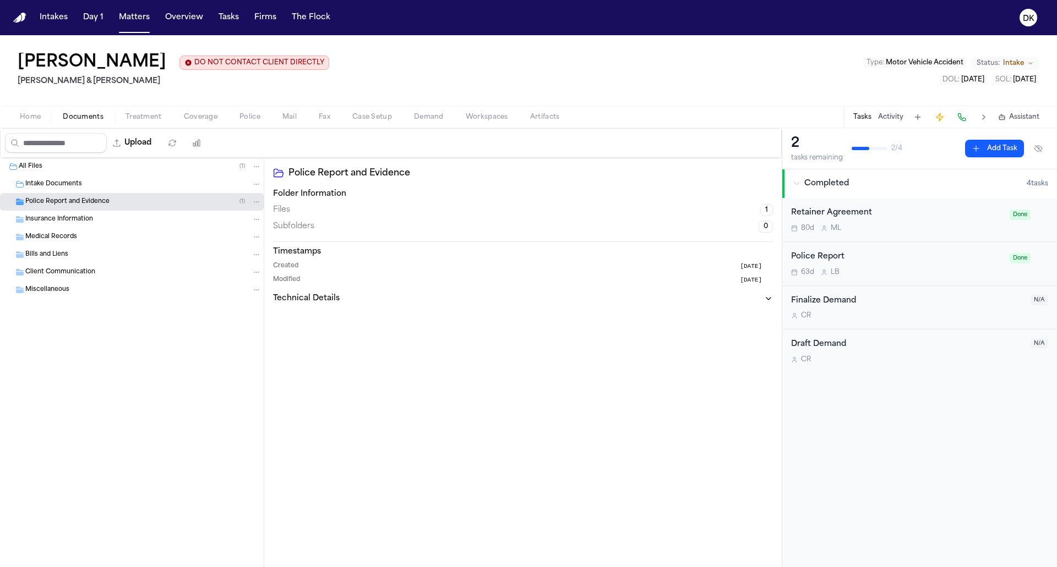
click at [106, 198] on span "Police Report and Evidence" at bounding box center [67, 202] width 84 height 9
click at [120, 183] on div "Intake Documents" at bounding box center [143, 184] width 236 height 10
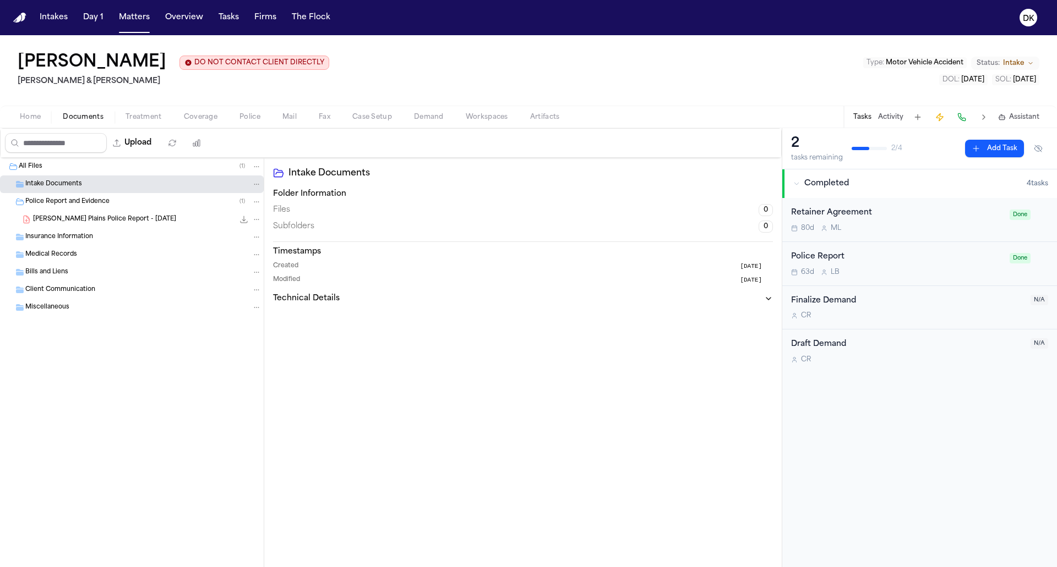
click at [102, 200] on span "Police Report and Evidence" at bounding box center [67, 202] width 84 height 9
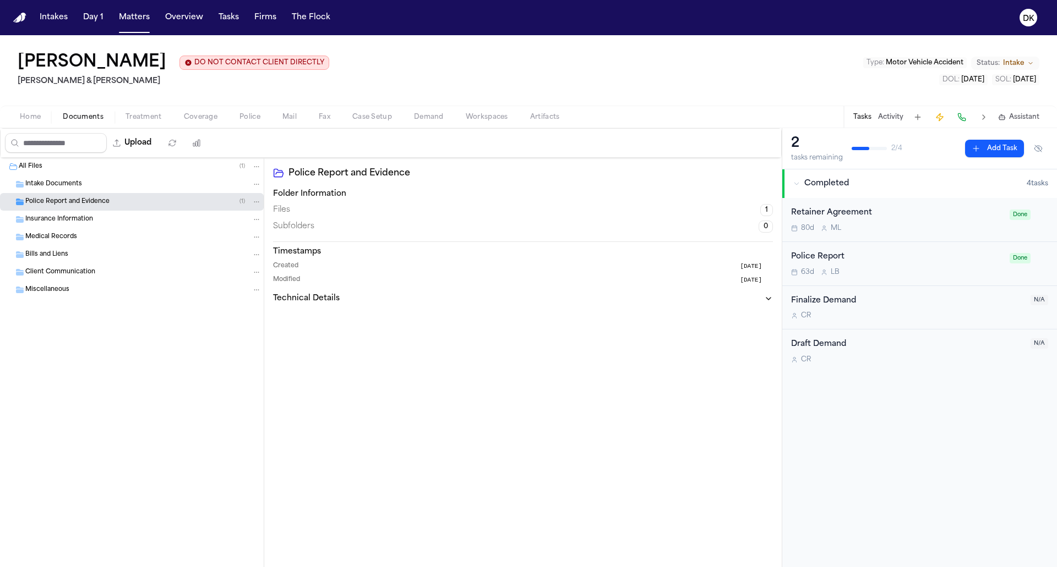
click at [94, 210] on div "Police Report and Evidence ( 1 )" at bounding box center [132, 202] width 264 height 18
click at [90, 215] on span "H. Southerland - West Plains Police Report - 10.3.24" at bounding box center [104, 219] width 143 height 9
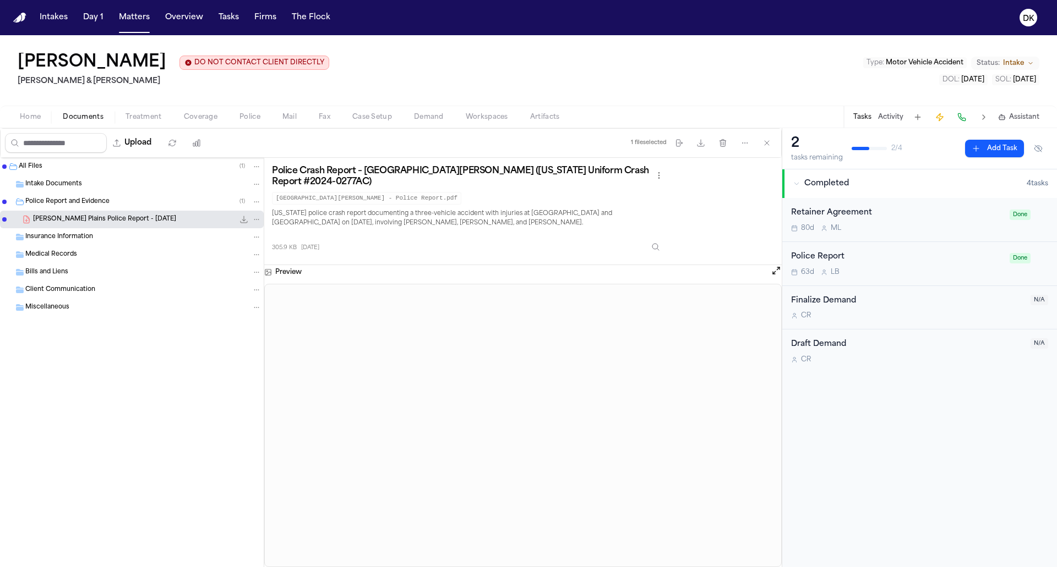
click at [96, 204] on span "Police Report and Evidence" at bounding box center [67, 202] width 84 height 9
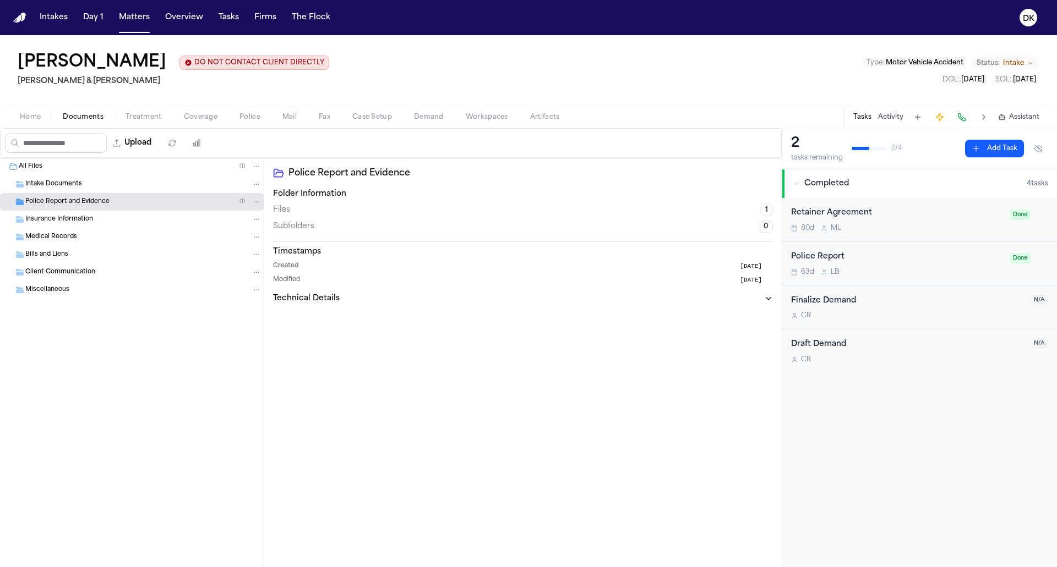
click at [96, 204] on span "Police Report and Evidence" at bounding box center [67, 202] width 84 height 9
click at [95, 215] on span "H. Southerland - West Plains Police Report - 10.3.24" at bounding box center [104, 219] width 143 height 9
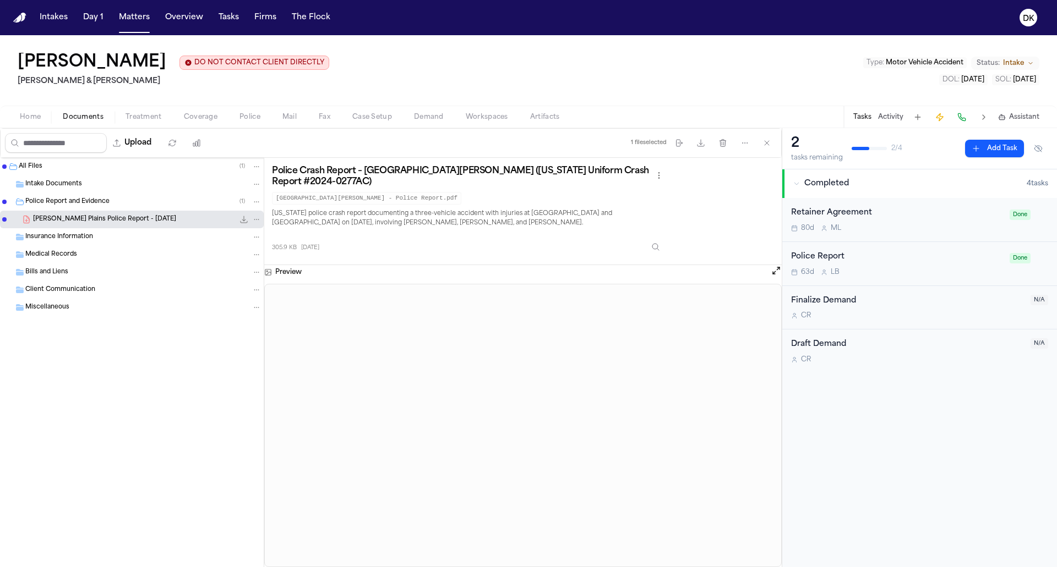
click at [95, 215] on span "H. Southerland - West Plains Police Report - 10.3.24" at bounding box center [104, 219] width 143 height 9
click at [254, 120] on span "Police" at bounding box center [249, 117] width 21 height 9
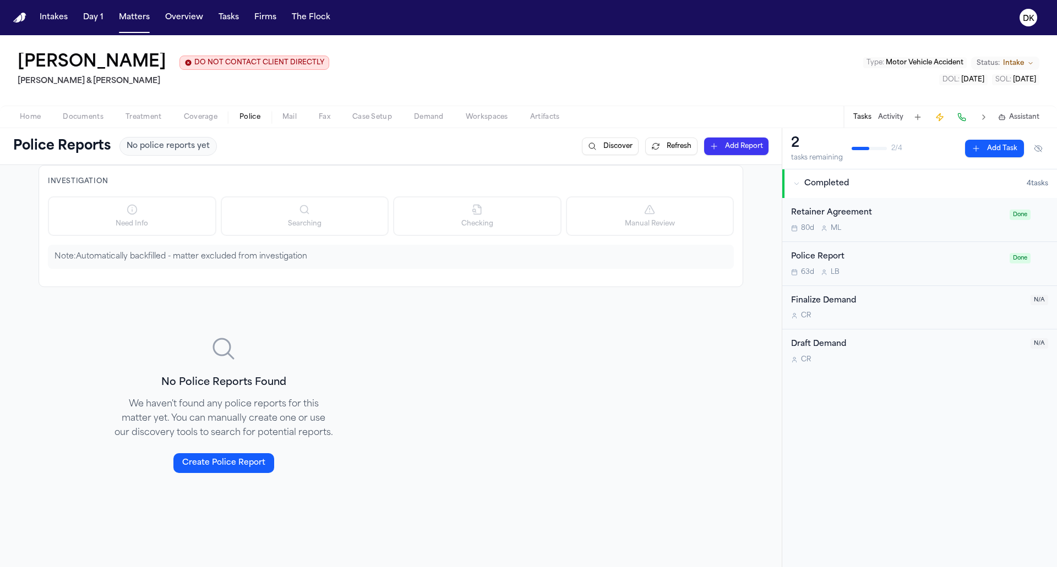
click at [254, 120] on span "Police" at bounding box center [249, 117] width 21 height 9
click at [85, 123] on button "Documents" at bounding box center [83, 117] width 63 height 13
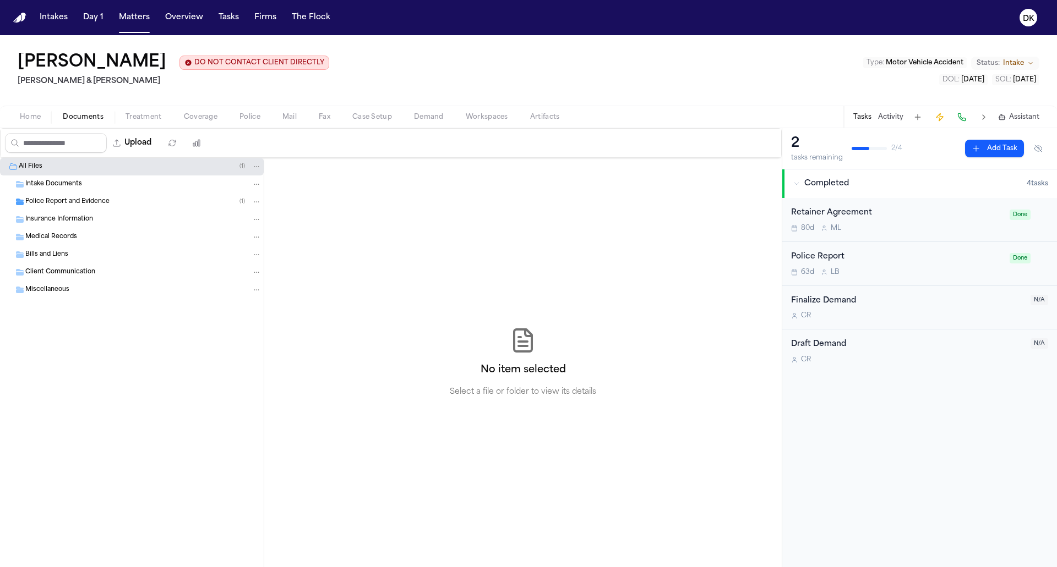
click at [157, 197] on div "Police Report and Evidence ( 1 )" at bounding box center [143, 202] width 236 height 10
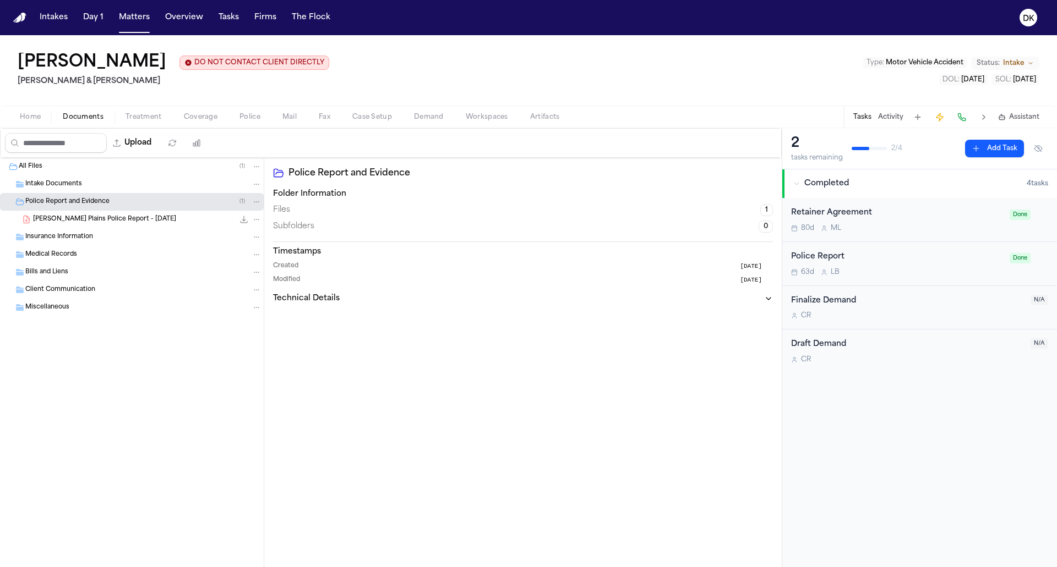
click at [151, 220] on span "H. Southerland - West Plains Police Report - 10.3.24" at bounding box center [104, 219] width 143 height 9
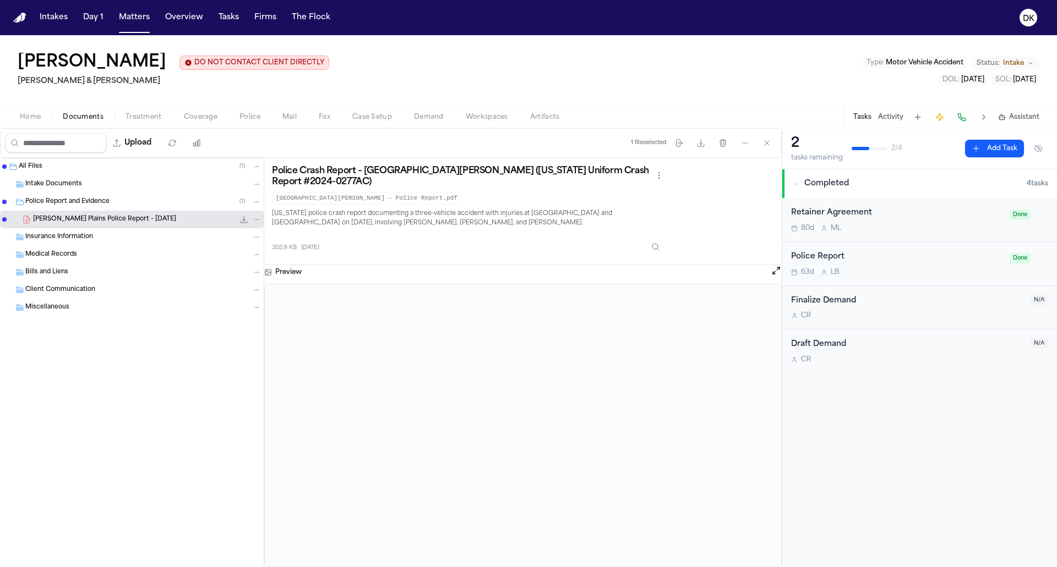
click at [428, 209] on p "Missouri police crash report documenting a three-vehicle accident with injuries…" at bounding box center [469, 219] width 394 height 20
click at [411, 217] on p "Missouri police crash report documenting a three-vehicle accident with injuries…" at bounding box center [469, 219] width 394 height 20
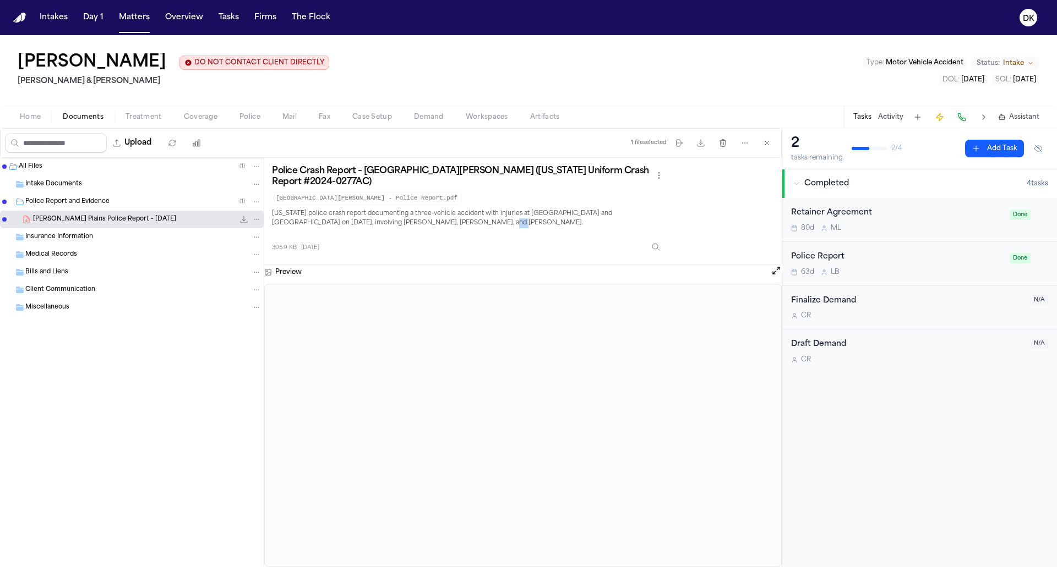
click at [408, 219] on p "Missouri police crash report documenting a three-vehicle accident with injuries…" at bounding box center [469, 219] width 394 height 20
click at [206, 429] on div "All Files ( 1 ) Intake Documents Police Report and Evidence ( 1 ) H. Southerlan…" at bounding box center [132, 363] width 264 height 410
click at [73, 182] on span "Intake Documents" at bounding box center [53, 184] width 57 height 9
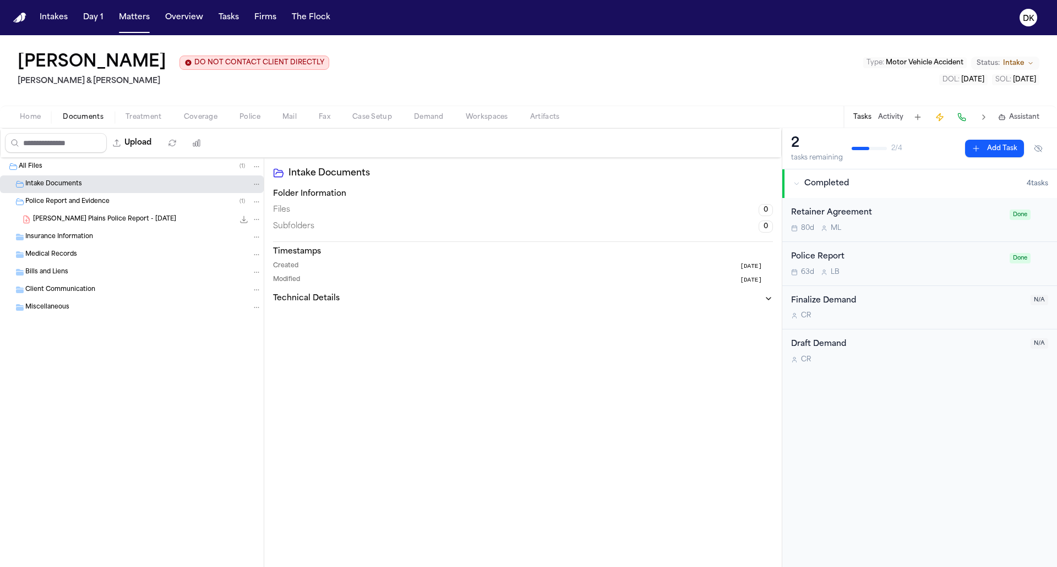
click at [52, 234] on span "Insurance Information" at bounding box center [59, 237] width 68 height 9
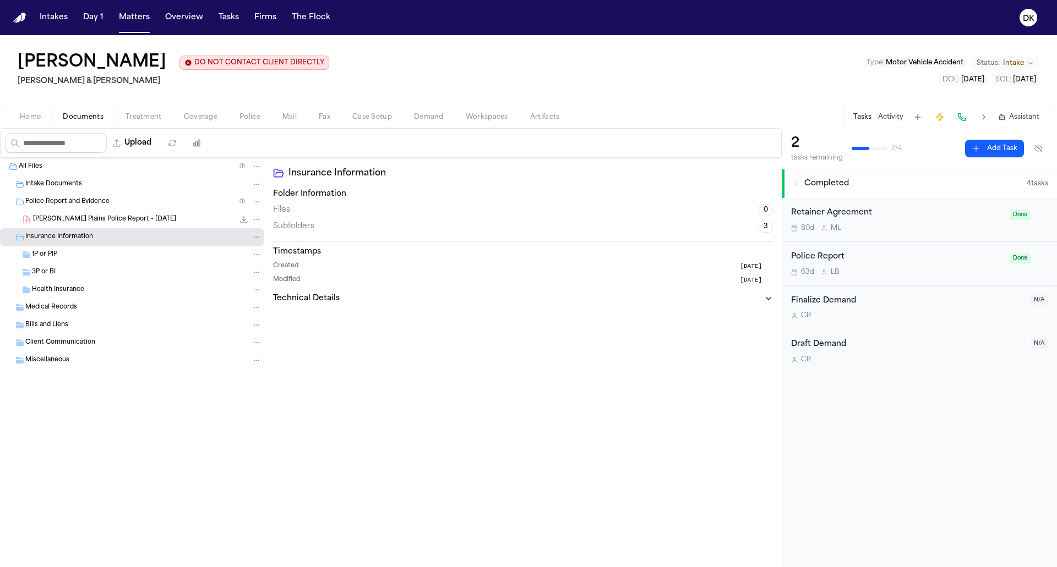
click at [45, 275] on span "3P or BI" at bounding box center [44, 272] width 24 height 9
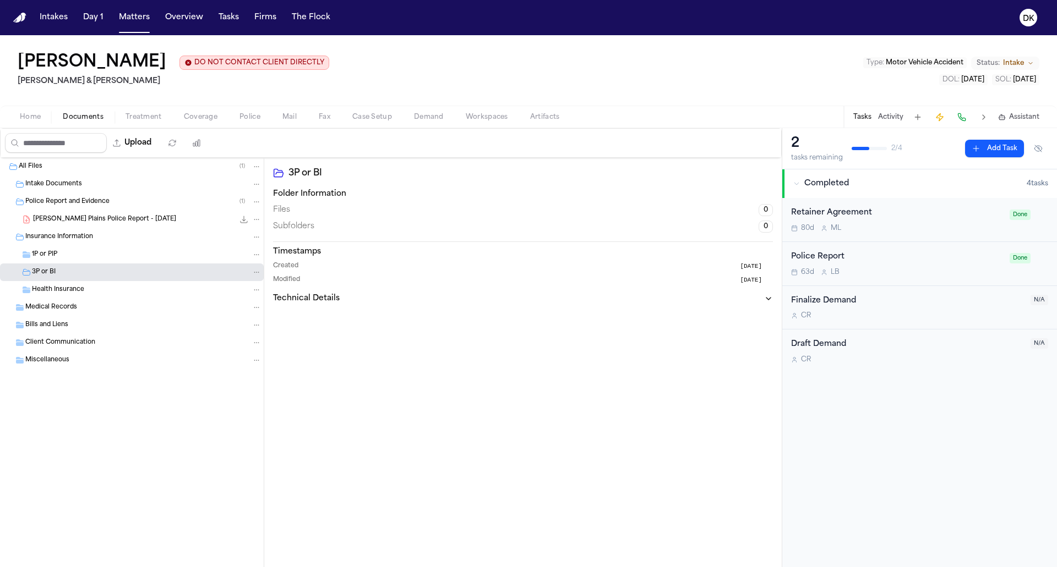
click at [67, 245] on div "Insurance Information" at bounding box center [132, 237] width 264 height 18
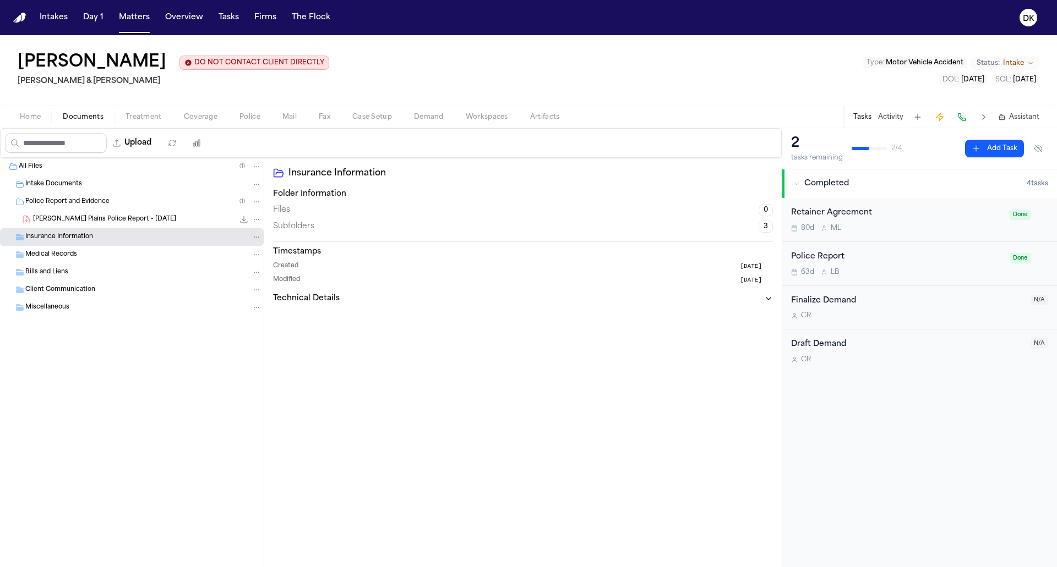
click at [63, 250] on span "Medical Records" at bounding box center [51, 254] width 52 height 9
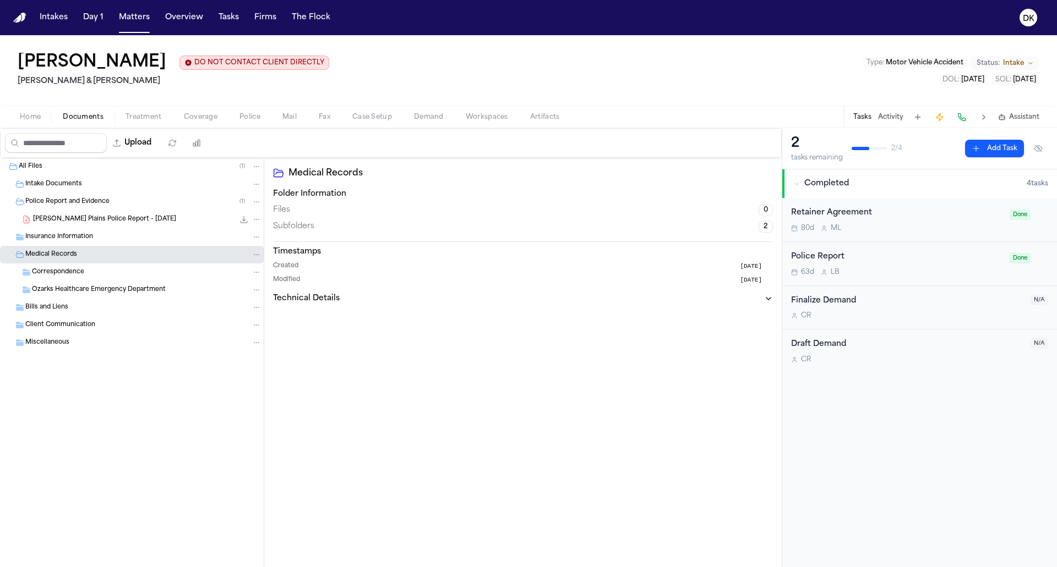
click at [57, 270] on span "Correspondence" at bounding box center [58, 272] width 52 height 9
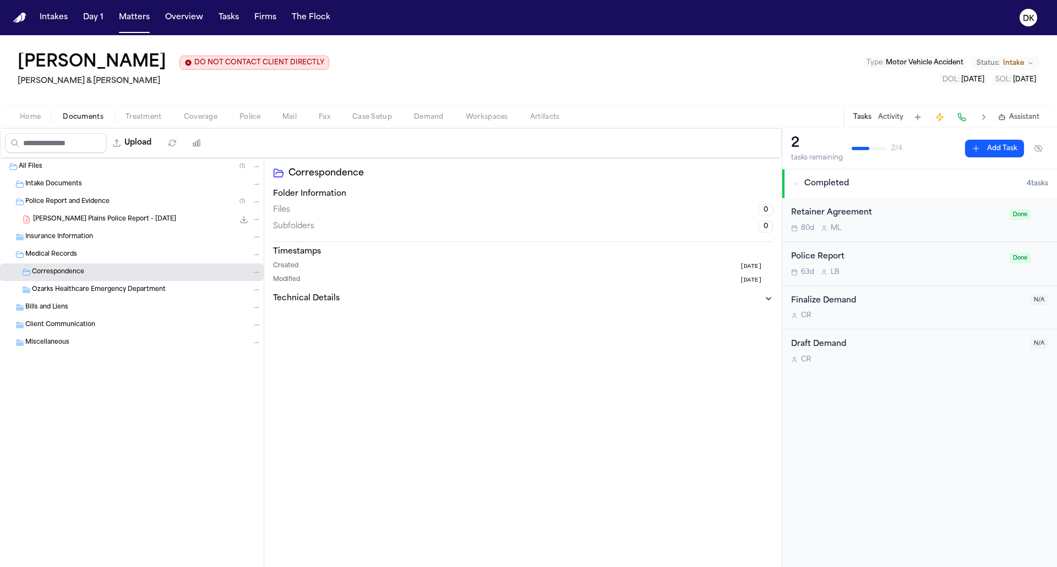
click at [50, 288] on span "Ozarks Healthcare Emergency Department" at bounding box center [99, 290] width 134 height 9
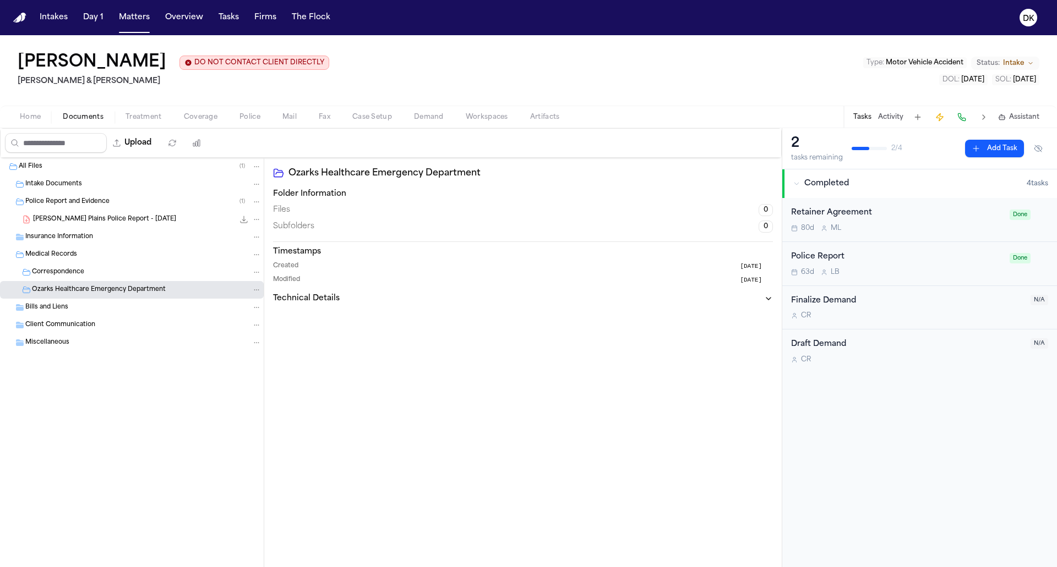
click at [44, 301] on div "Bills and Liens" at bounding box center [132, 308] width 264 height 18
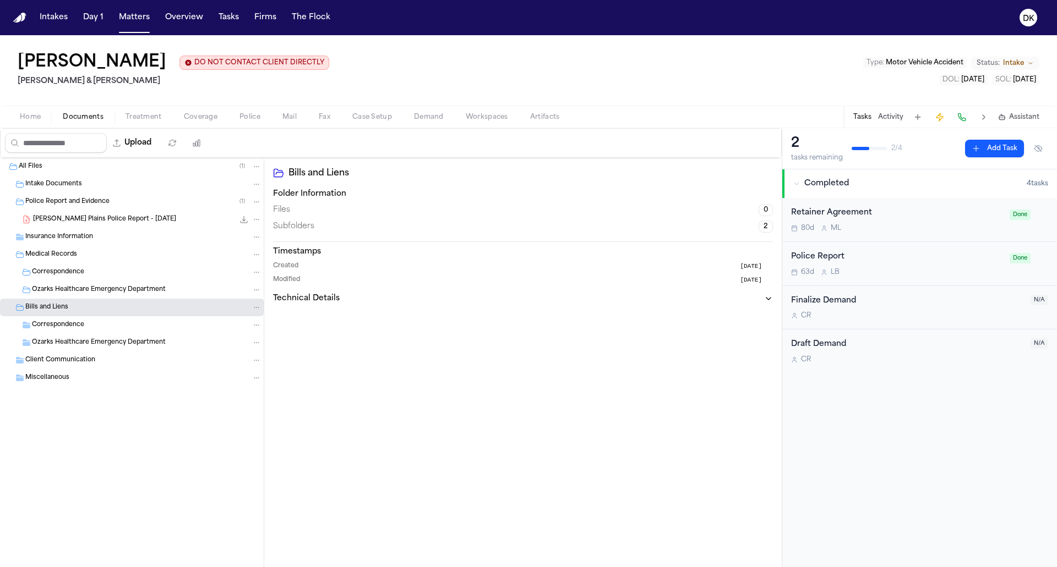
click at [134, 18] on button "Matters" at bounding box center [134, 18] width 40 height 20
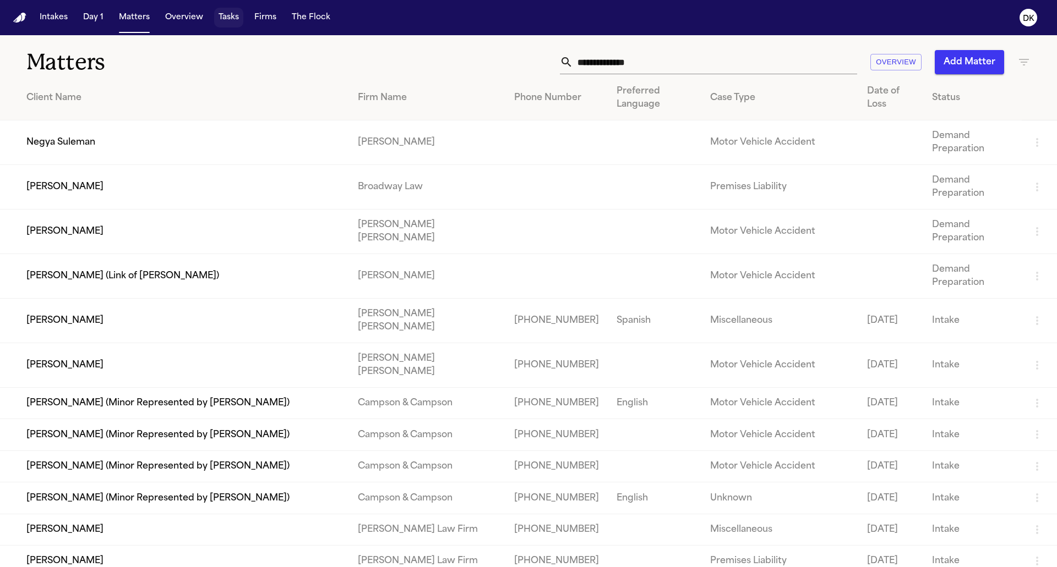
click at [215, 22] on button "Tasks" at bounding box center [228, 18] width 29 height 20
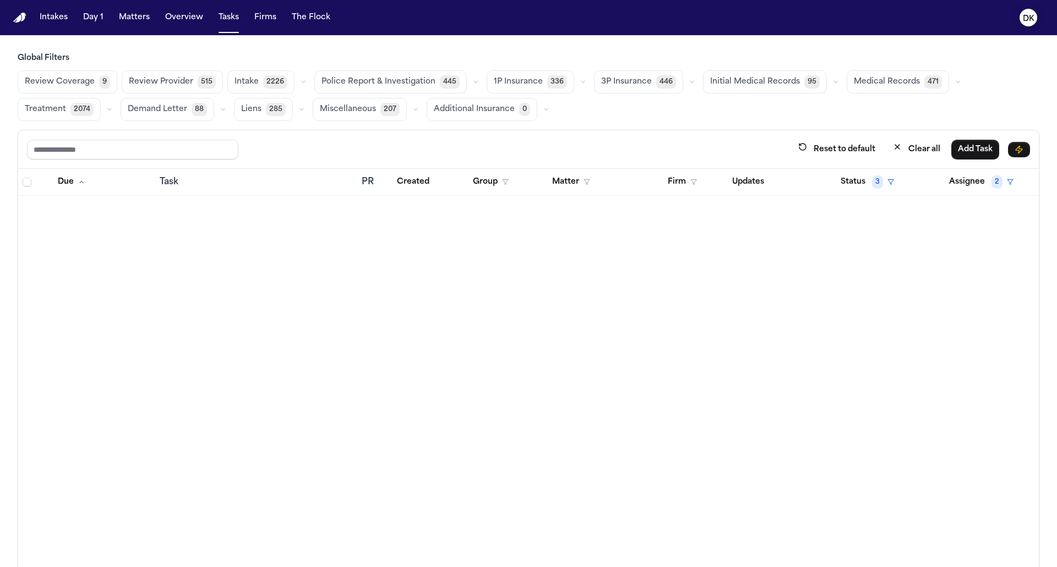
click at [1032, 20] on text "DK" at bounding box center [1029, 19] width 12 height 8
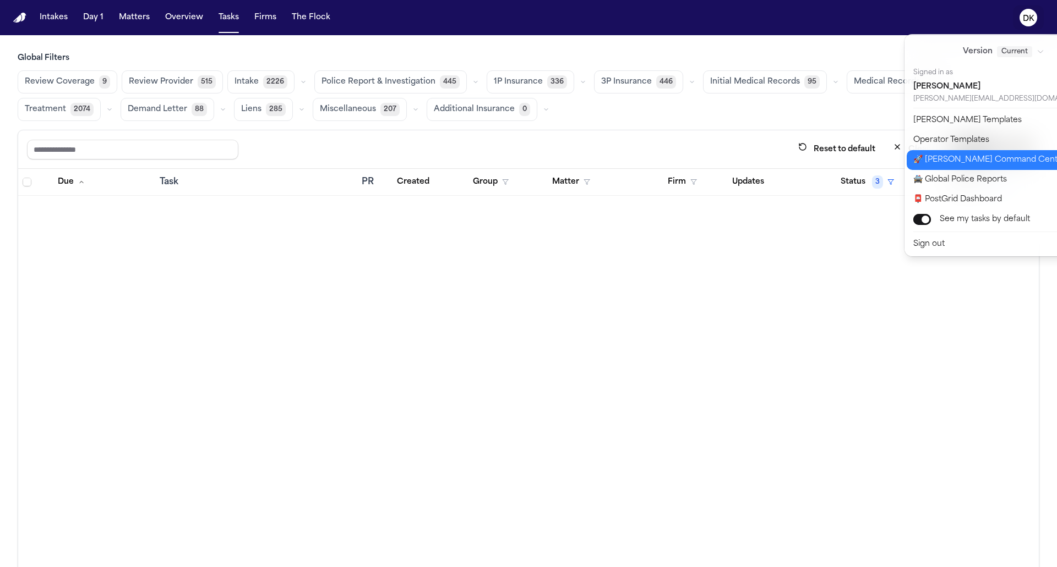
click at [1005, 157] on button "🚀 [PERSON_NAME] Command Center" at bounding box center [1010, 160] width 207 height 20
select select "**"
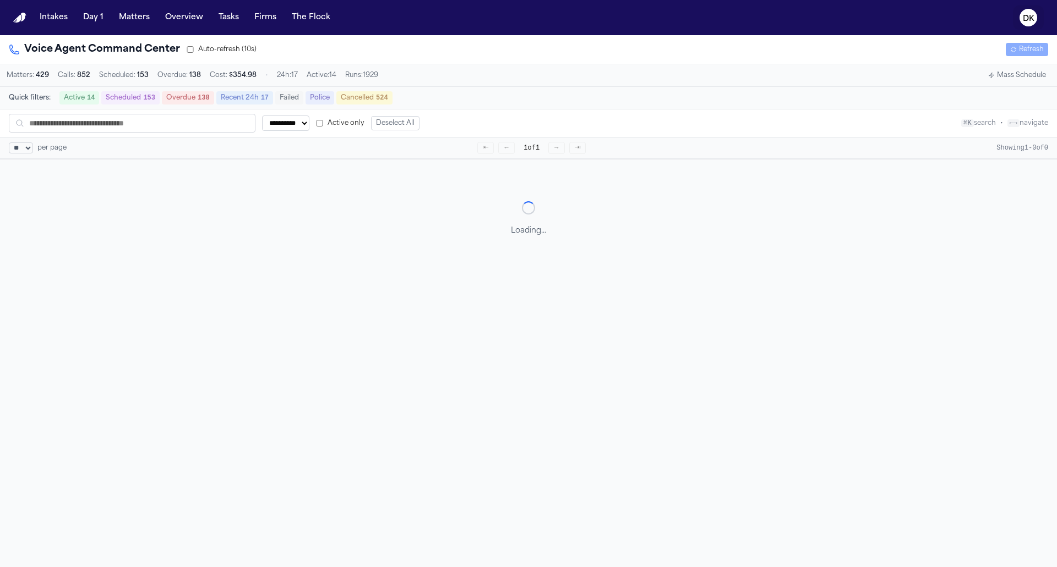
click at [1025, 17] on text "DK" at bounding box center [1029, 19] width 12 height 8
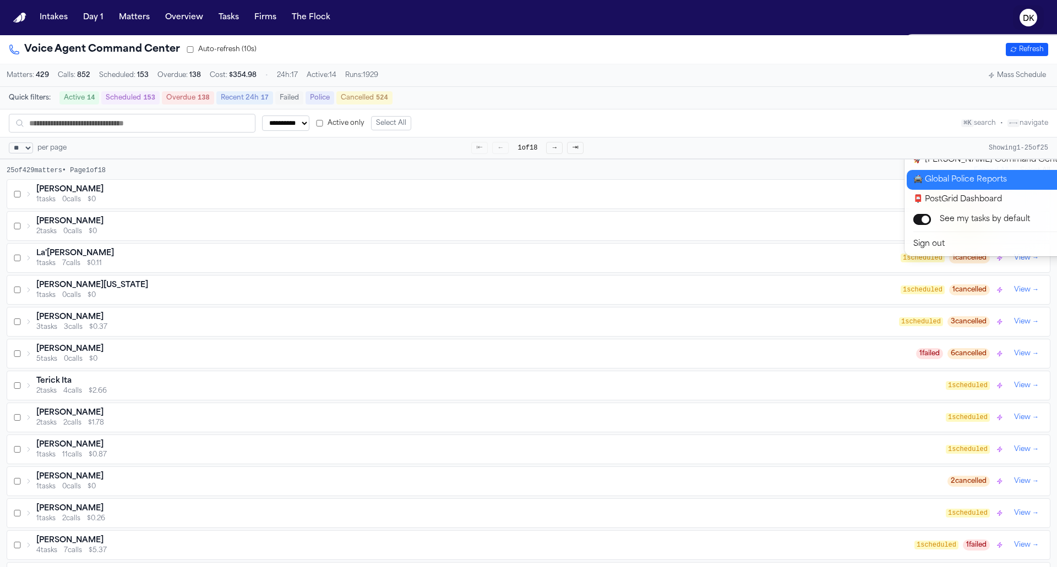
click at [999, 183] on button "🚔 Global Police Reports" at bounding box center [1010, 180] width 207 height 20
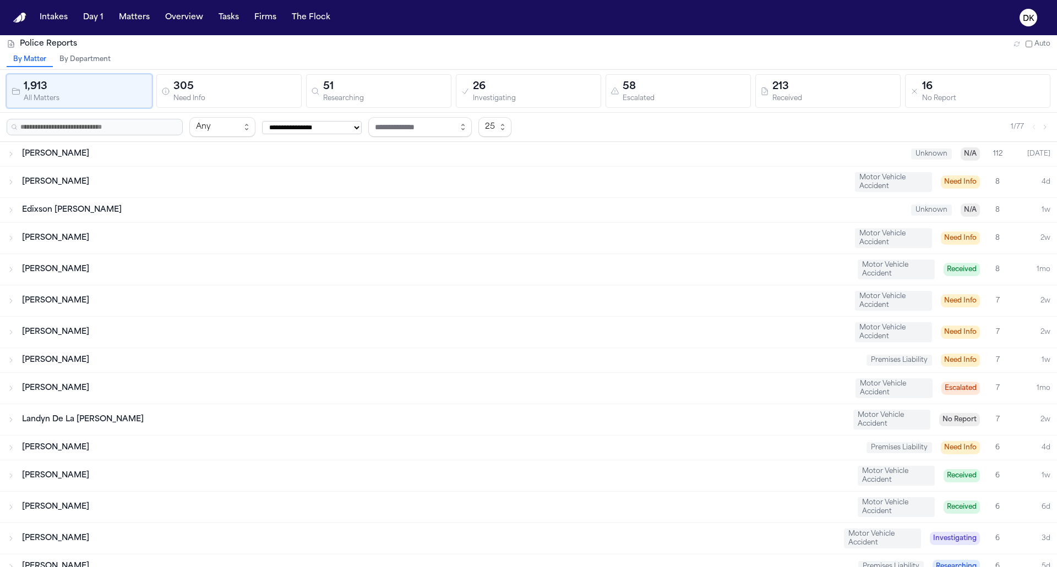
click at [1018, 41] on icon "button" at bounding box center [1016, 44] width 7 height 7
click at [395, 87] on div "51" at bounding box center [384, 86] width 123 height 15
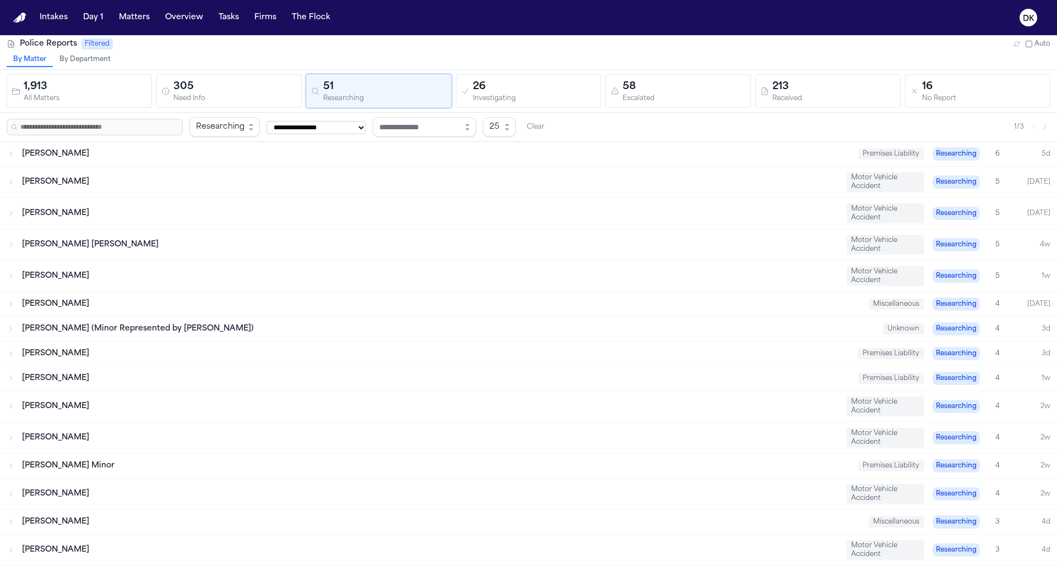
click at [525, 96] on div "Investigating" at bounding box center [534, 99] width 123 height 8
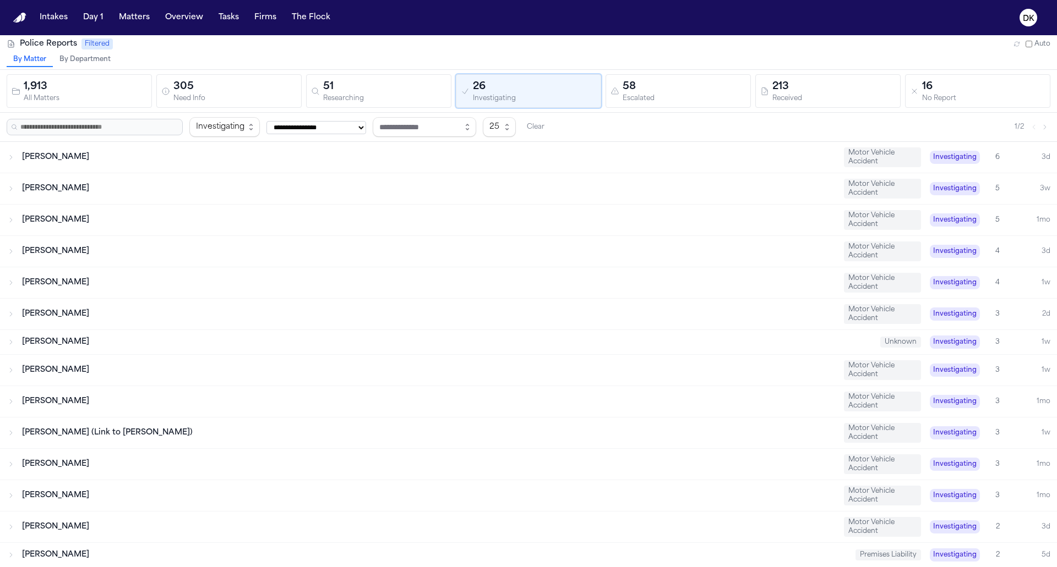
click at [237, 81] on div "305" at bounding box center [234, 86] width 123 height 15
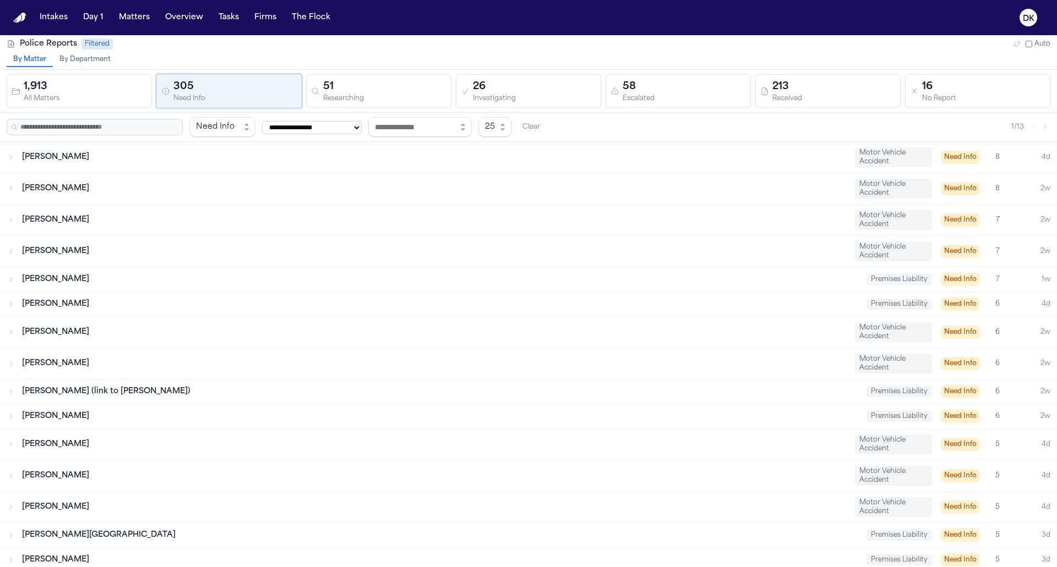
click at [412, 83] on div "51" at bounding box center [384, 86] width 123 height 15
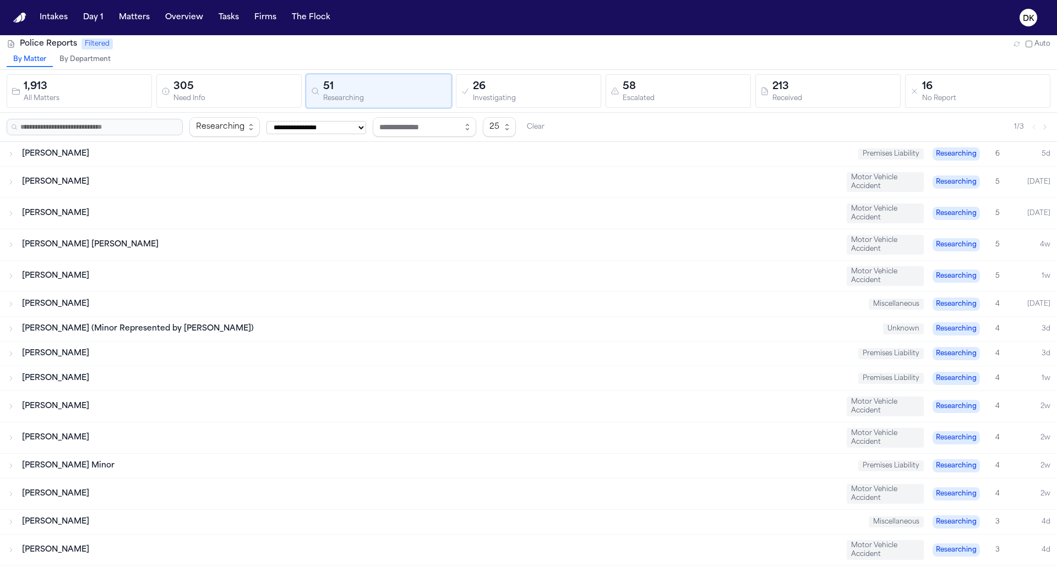
click at [592, 81] on div "26" at bounding box center [534, 86] width 123 height 15
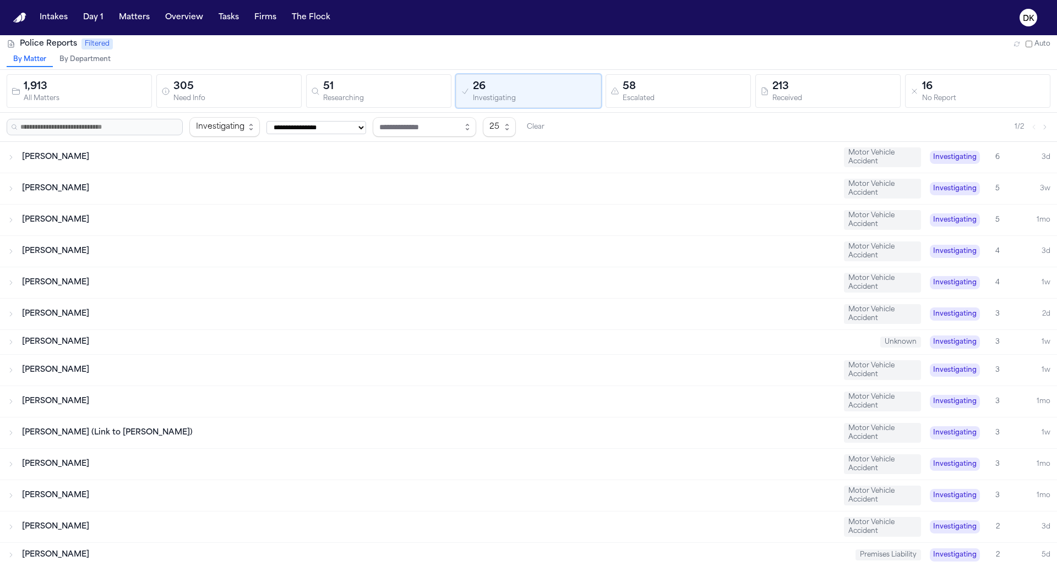
click at [695, 88] on div "58" at bounding box center [684, 86] width 123 height 15
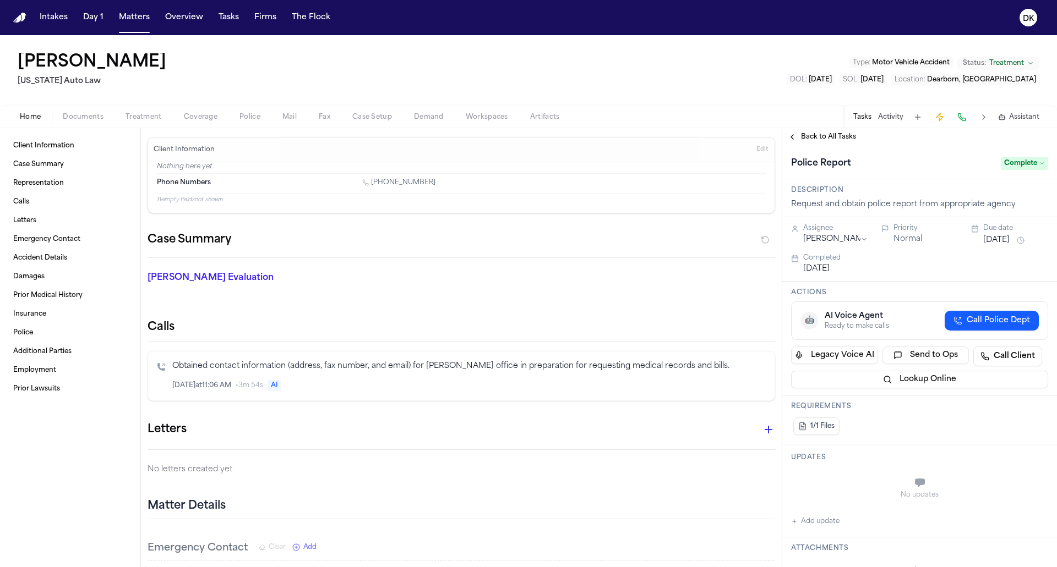
click at [239, 111] on button "Police" at bounding box center [249, 117] width 43 height 13
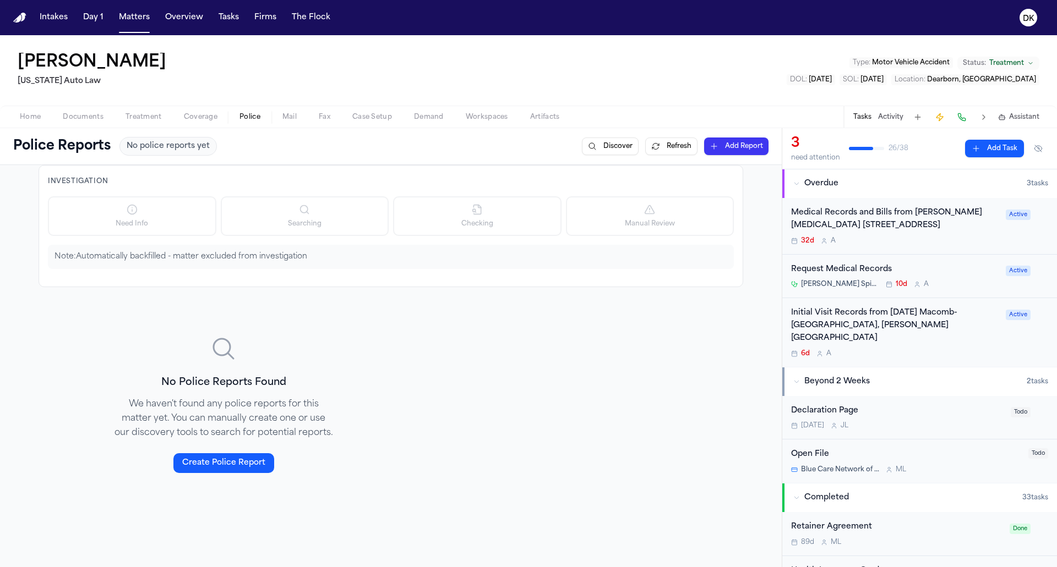
click at [85, 115] on span "Documents" at bounding box center [83, 117] width 41 height 9
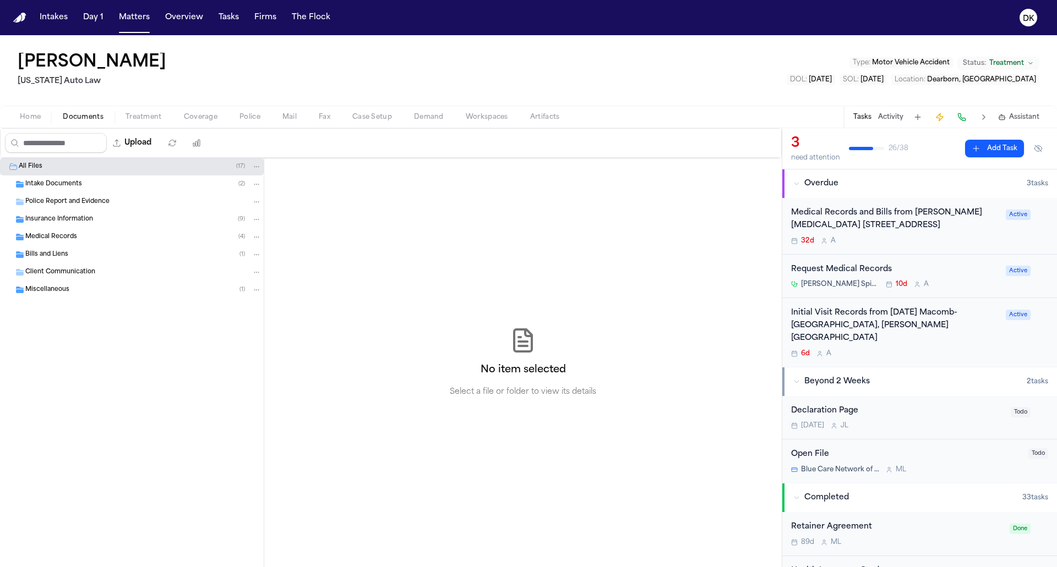
click at [101, 179] on div "Intake Documents ( 2 )" at bounding box center [143, 184] width 236 height 10
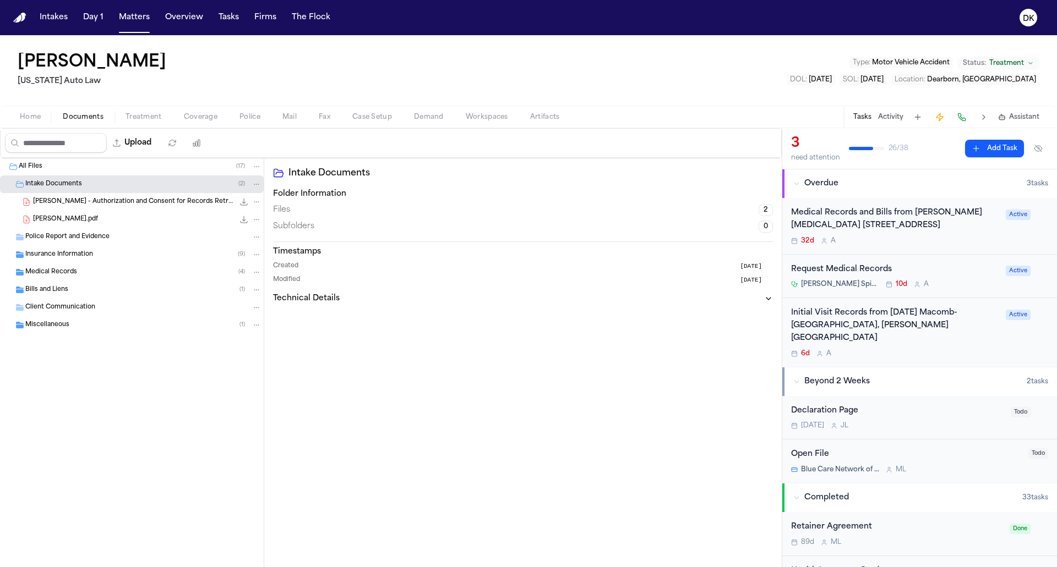
click at [83, 256] on span "Insurance Information" at bounding box center [59, 254] width 68 height 9
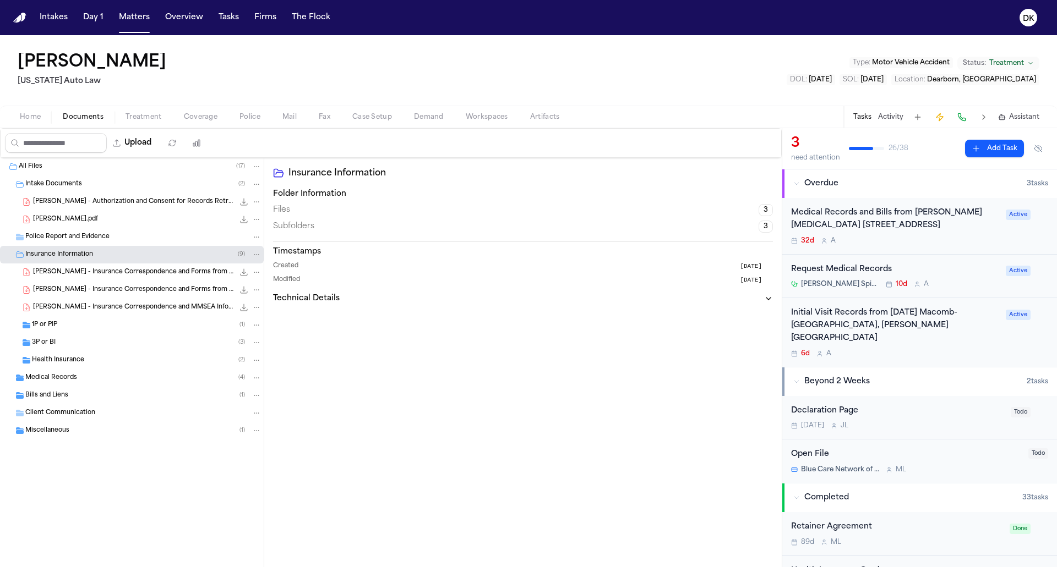
click at [77, 338] on div "3P or BI ( 3 )" at bounding box center [147, 343] width 230 height 10
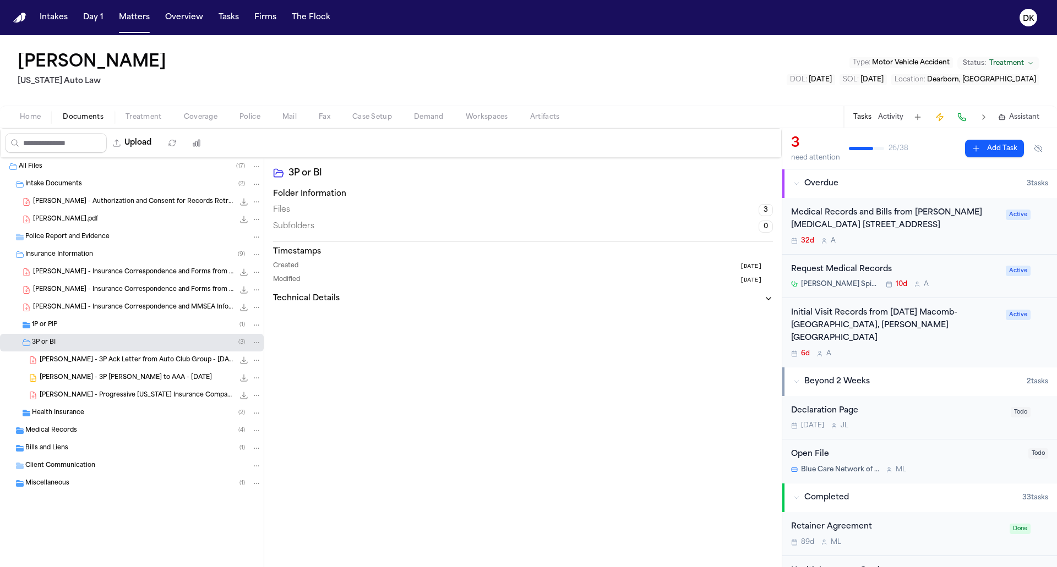
click at [81, 322] on div "1P or PIP ( 1 )" at bounding box center [147, 325] width 230 height 10
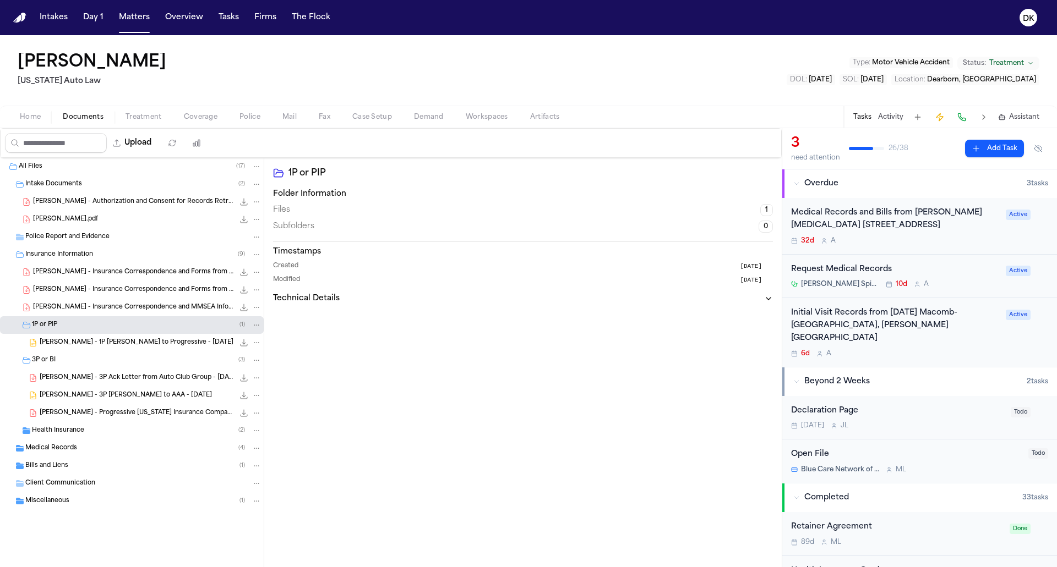
click at [83, 430] on div "Health Insurance ( 2 )" at bounding box center [147, 431] width 230 height 10
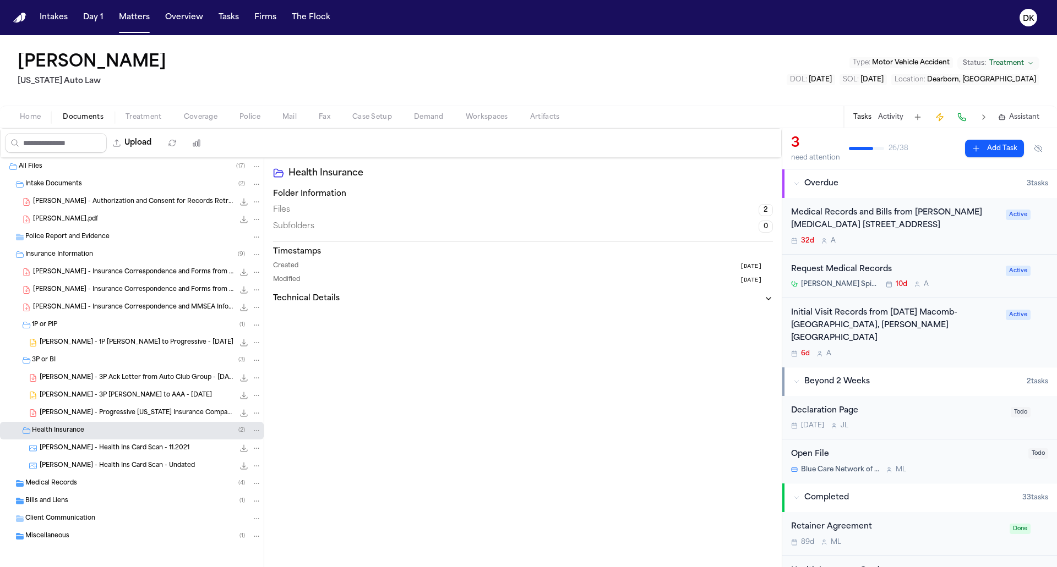
click at [78, 487] on div "Medical Records ( 4 )" at bounding box center [143, 484] width 236 height 10
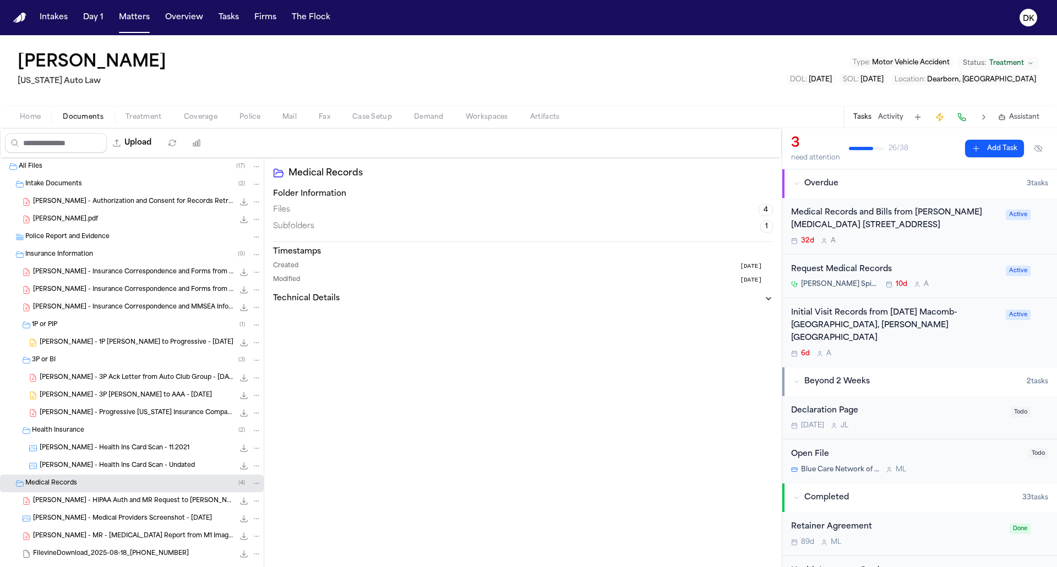
scroll to position [91, 0]
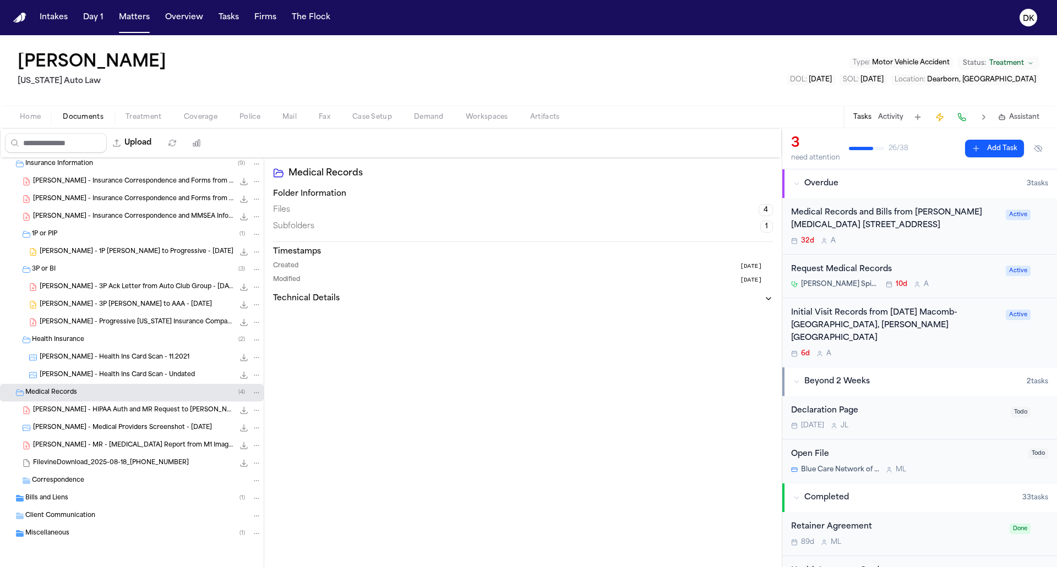
click at [79, 497] on div "Bills and Liens ( 1 )" at bounding box center [143, 499] width 236 height 10
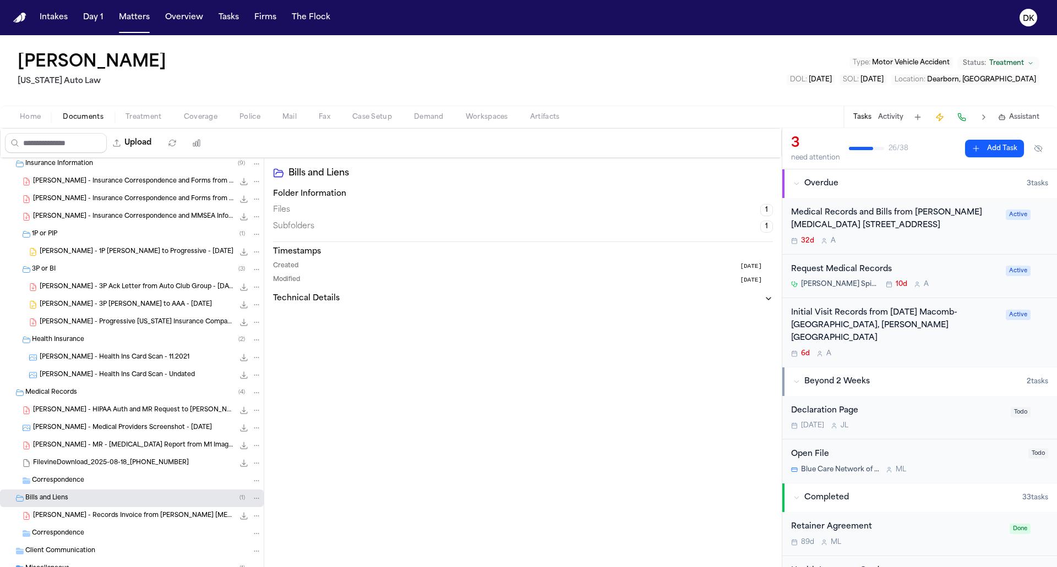
scroll to position [126, 0]
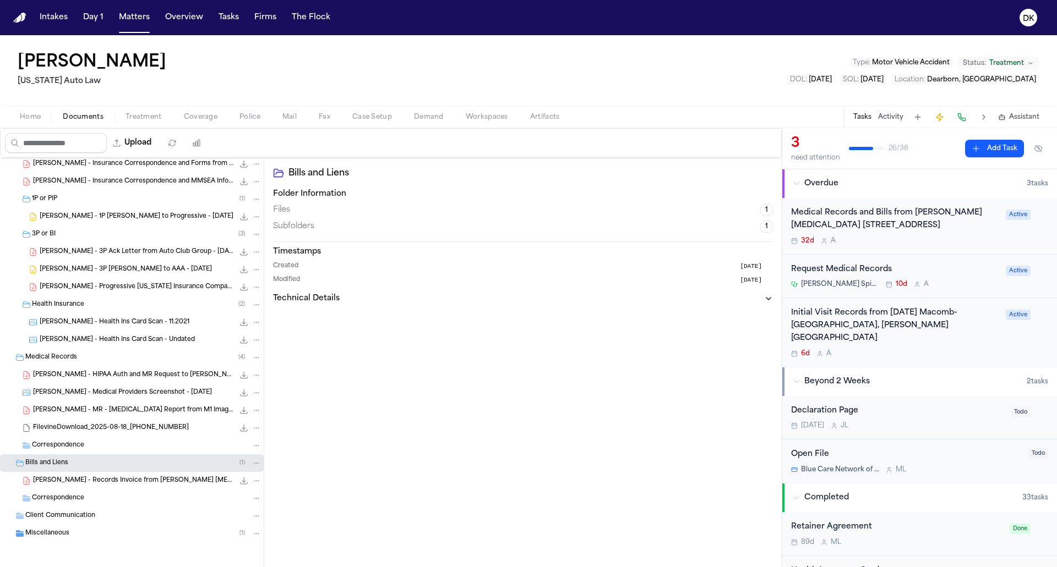
click at [67, 530] on span "Miscellaneous" at bounding box center [47, 534] width 44 height 9
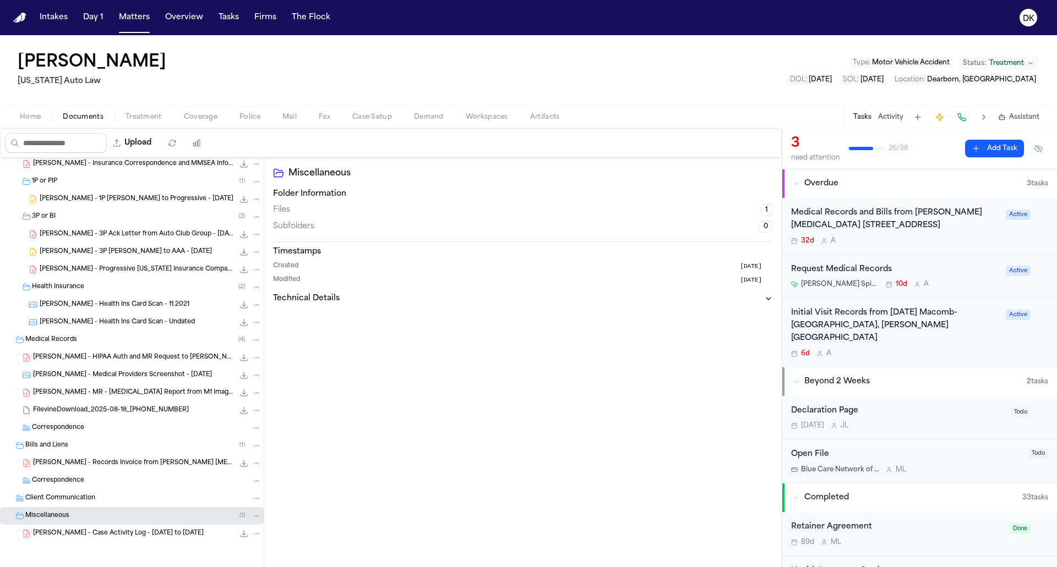
scroll to position [0, 0]
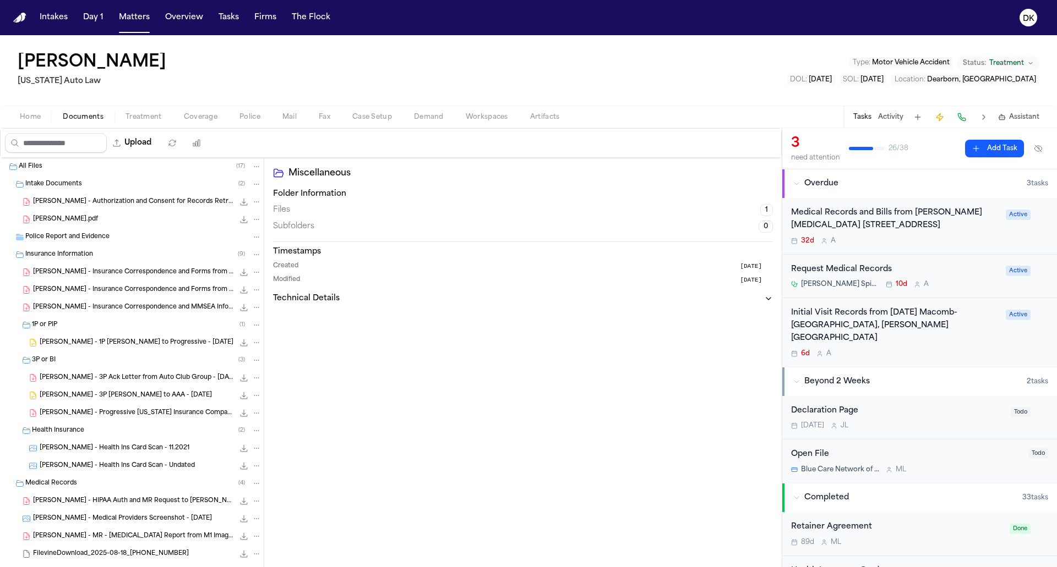
click at [249, 123] on span "button" at bounding box center [250, 123] width 34 height 1
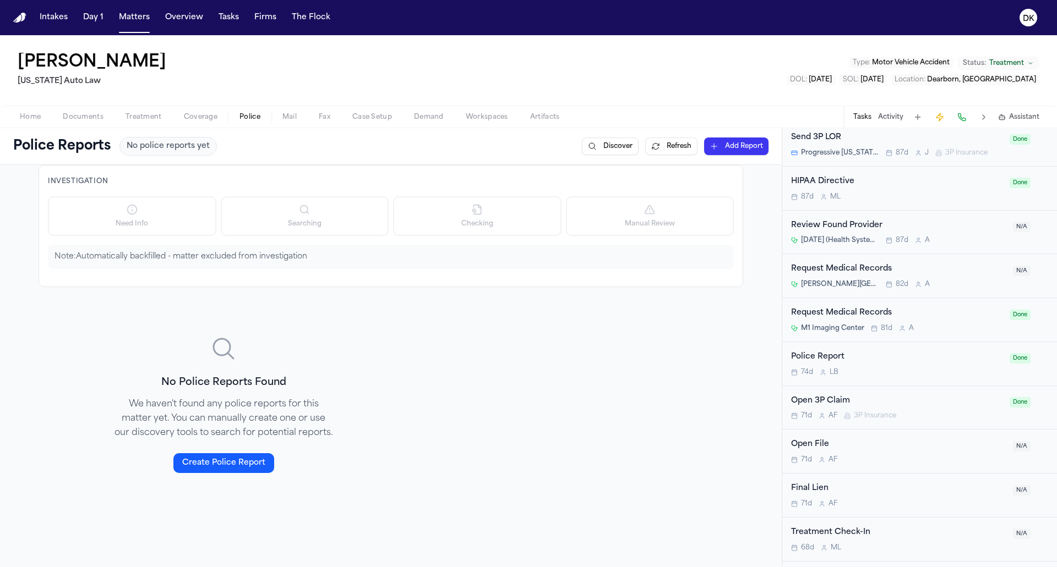
scroll to position [1030, 0]
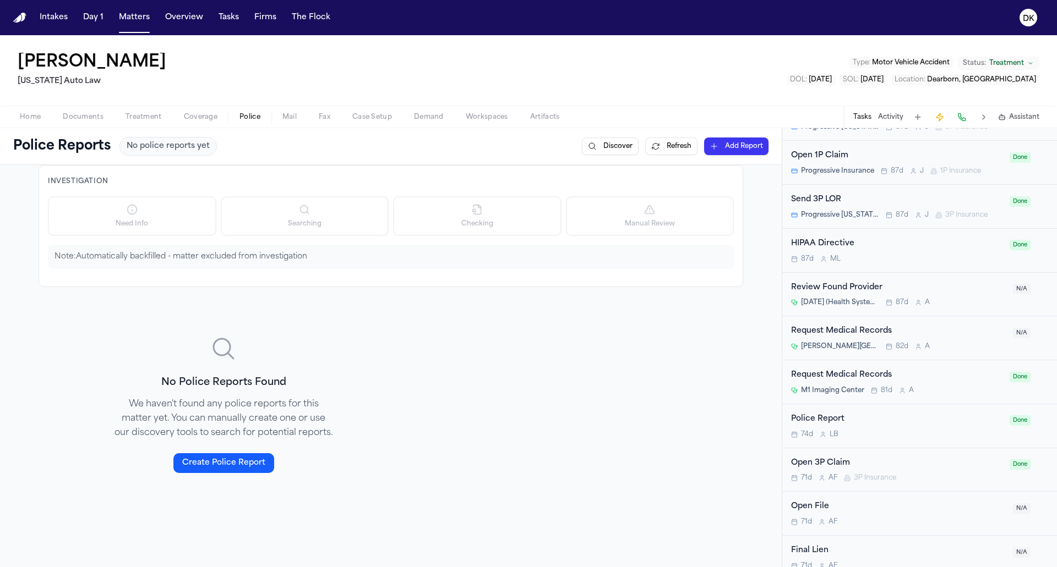
click at [863, 413] on div "Police Report" at bounding box center [897, 419] width 212 height 13
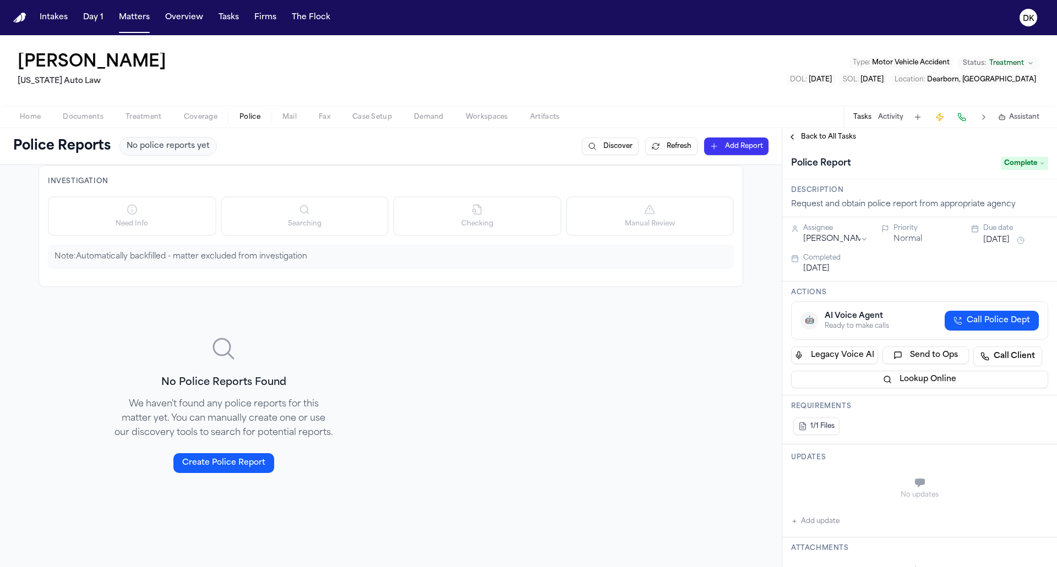
click at [825, 140] on span "Back to All Tasks" at bounding box center [828, 137] width 55 height 9
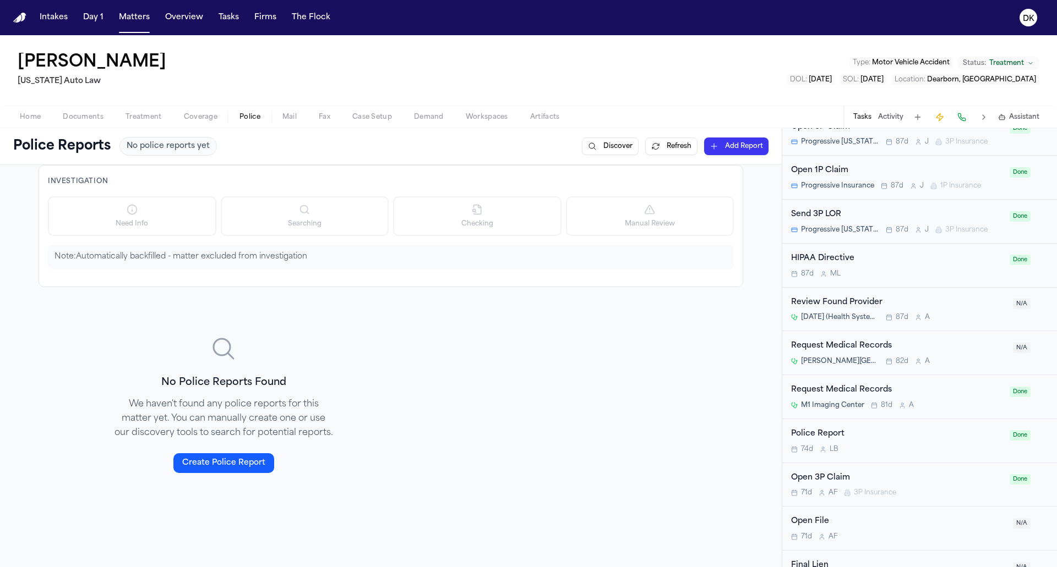
scroll to position [1008, 0]
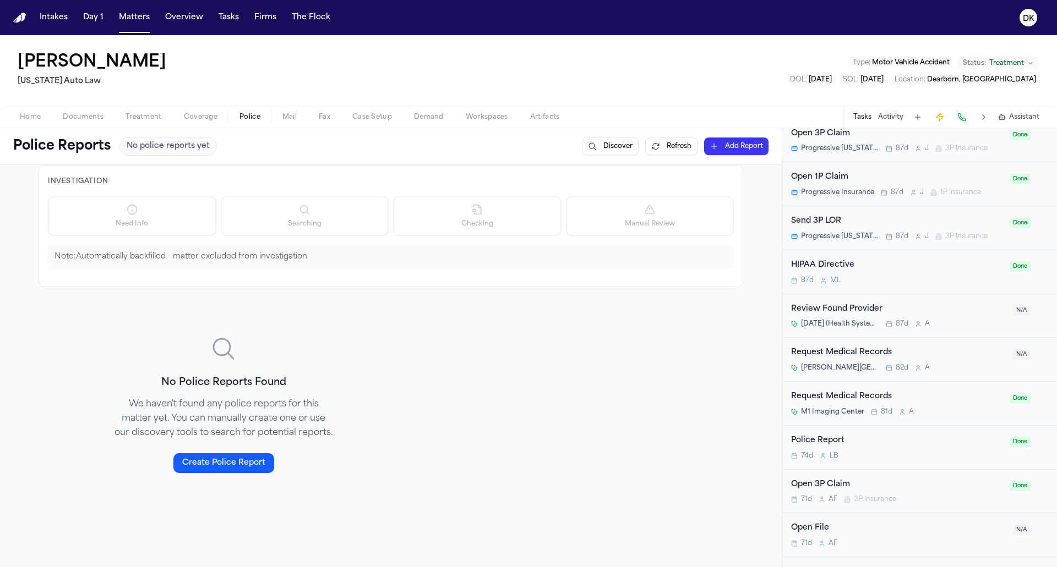
click at [836, 435] on div "Police Report" at bounding box center [897, 441] width 212 height 13
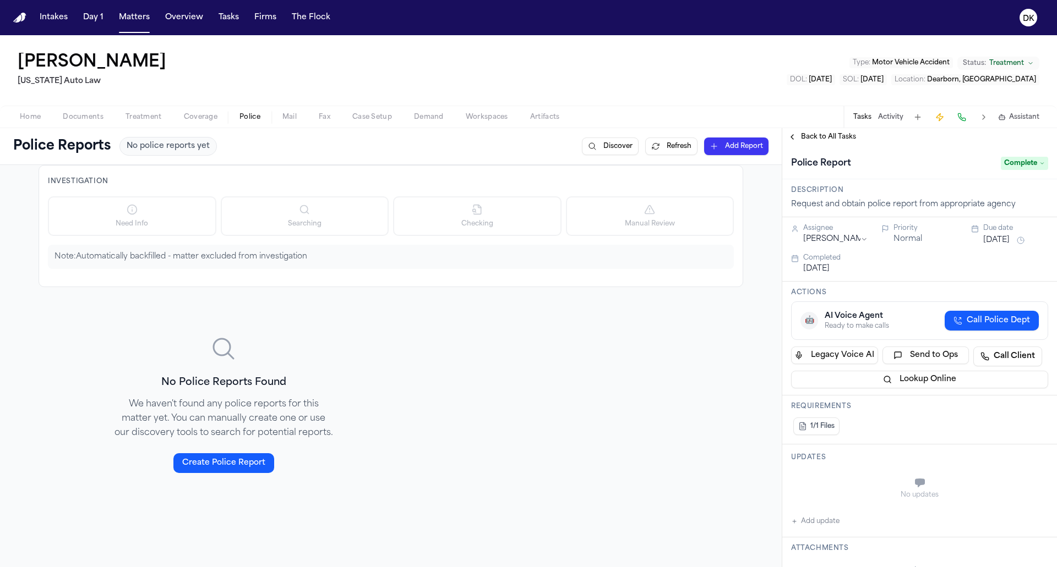
click at [825, 130] on div "Back to All Tasks" at bounding box center [919, 137] width 275 height 18
click at [824, 138] on span "Back to All Tasks" at bounding box center [828, 137] width 55 height 9
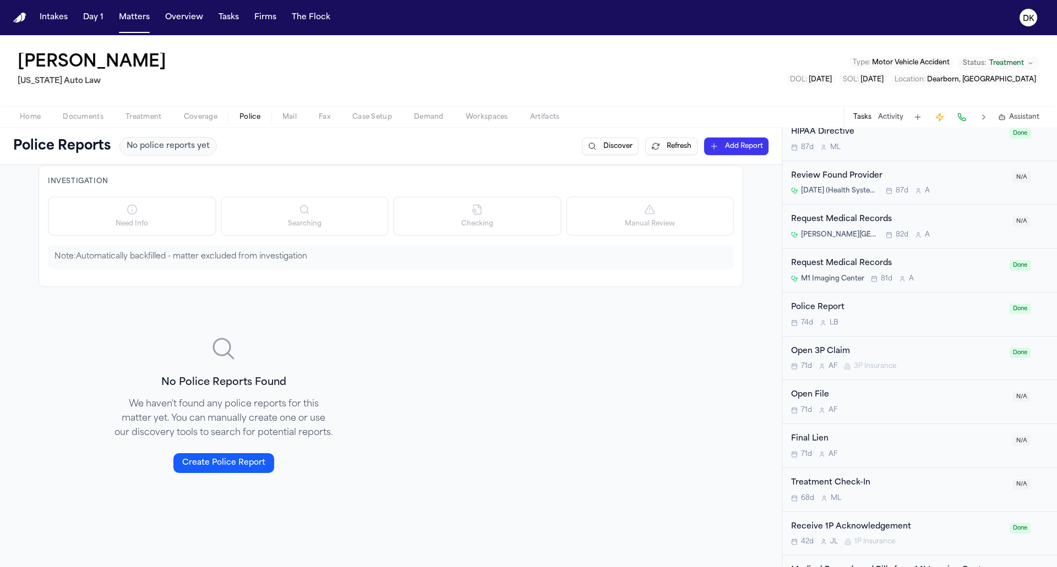
scroll to position [1211, 0]
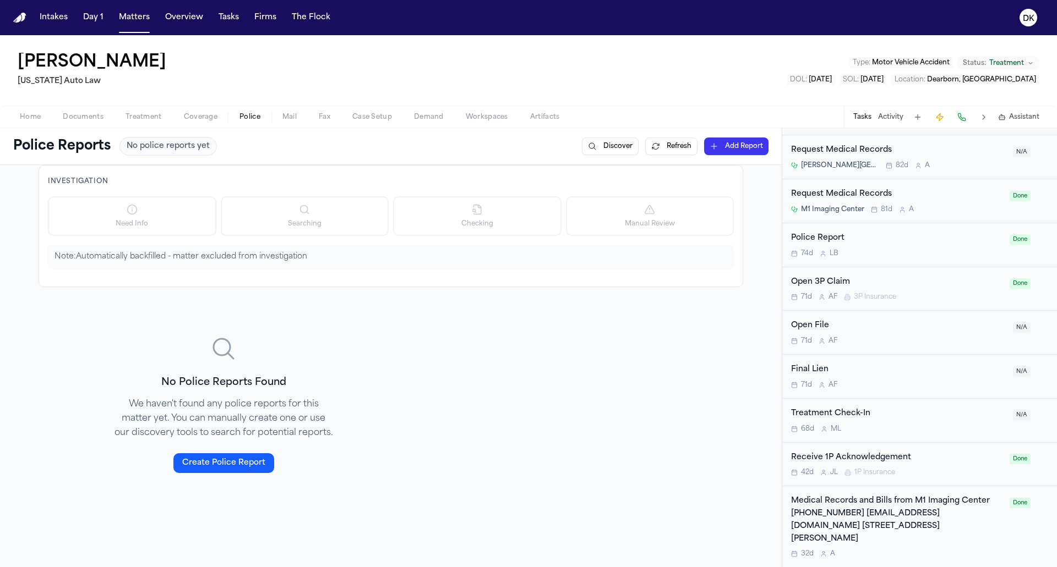
click at [34, 117] on span "Home" at bounding box center [30, 117] width 21 height 9
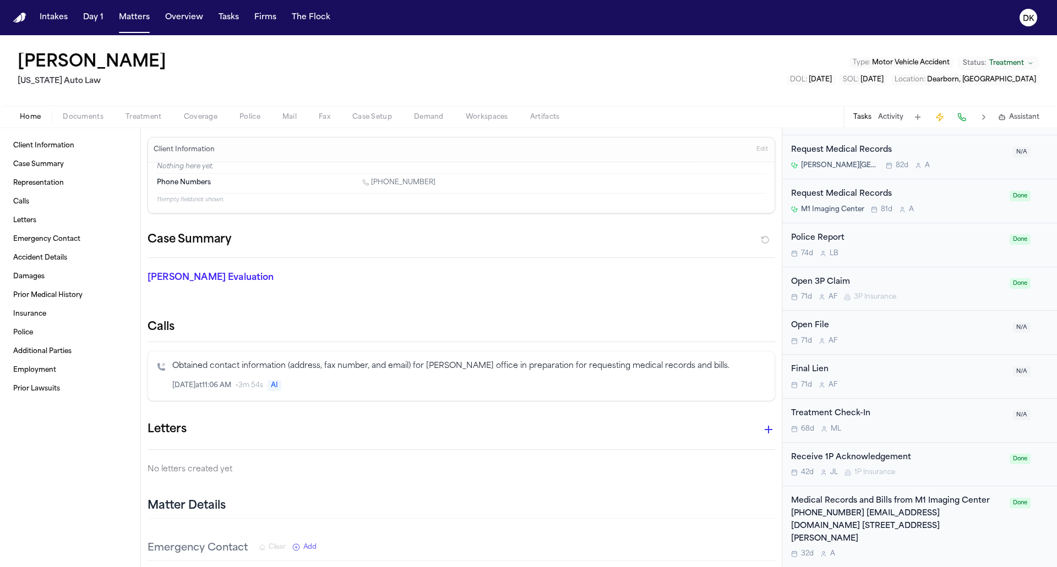
click at [126, 28] on nav "Intakes Day 1 Matters Overview Tasks Firms The Flock DK" at bounding box center [528, 17] width 1057 height 35
click at [131, 15] on button "Matters" at bounding box center [134, 18] width 40 height 20
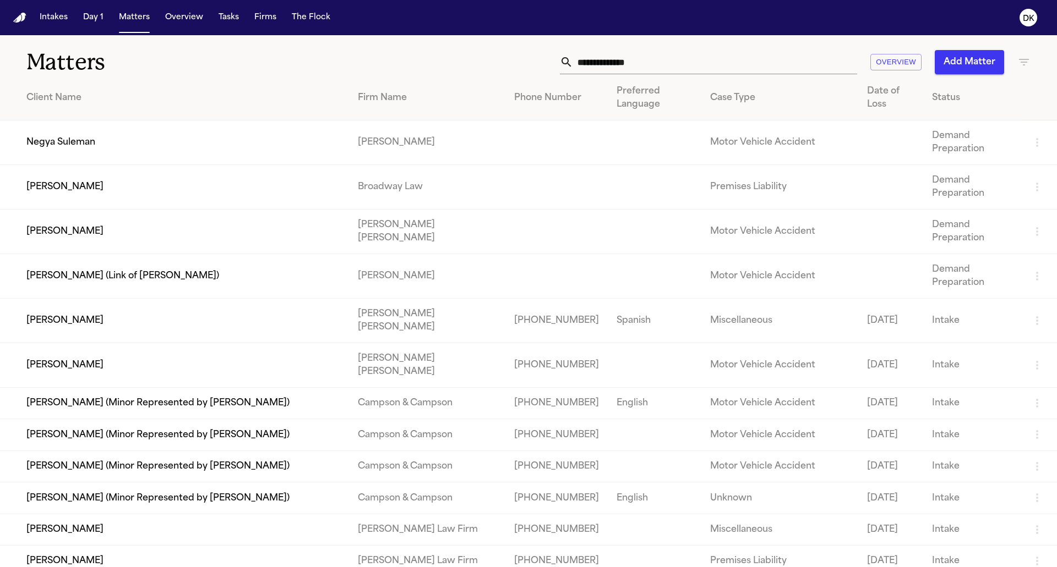
click at [1036, 3] on nav "Intakes Day 1 Matters Overview Tasks Firms The Flock DK" at bounding box center [528, 17] width 1057 height 35
click at [1034, 18] on icon "DK" at bounding box center [1028, 18] width 18 height 18
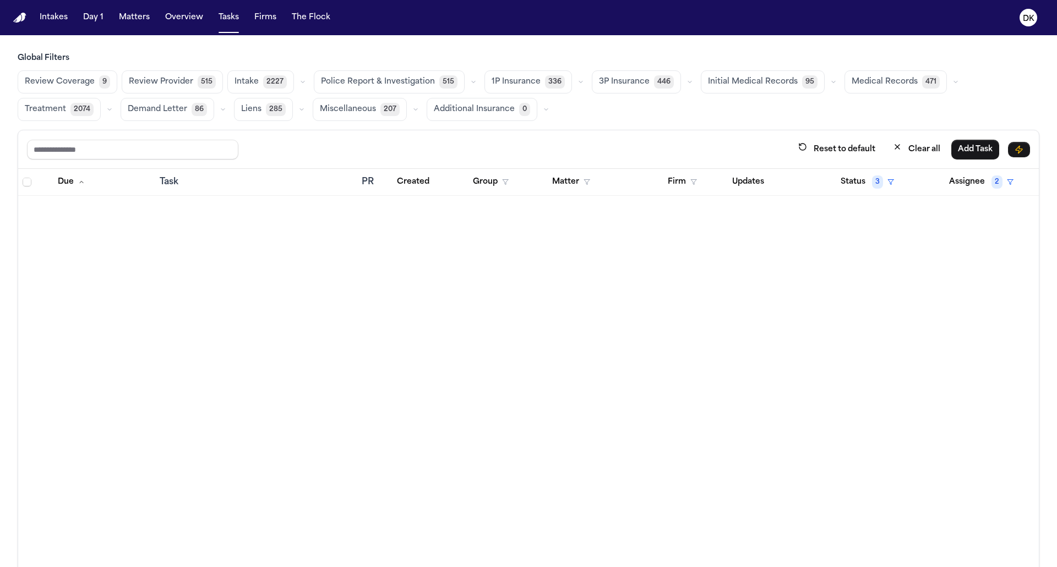
click at [393, 73] on button "Police Report & Investigation 515" at bounding box center [389, 81] width 151 height 23
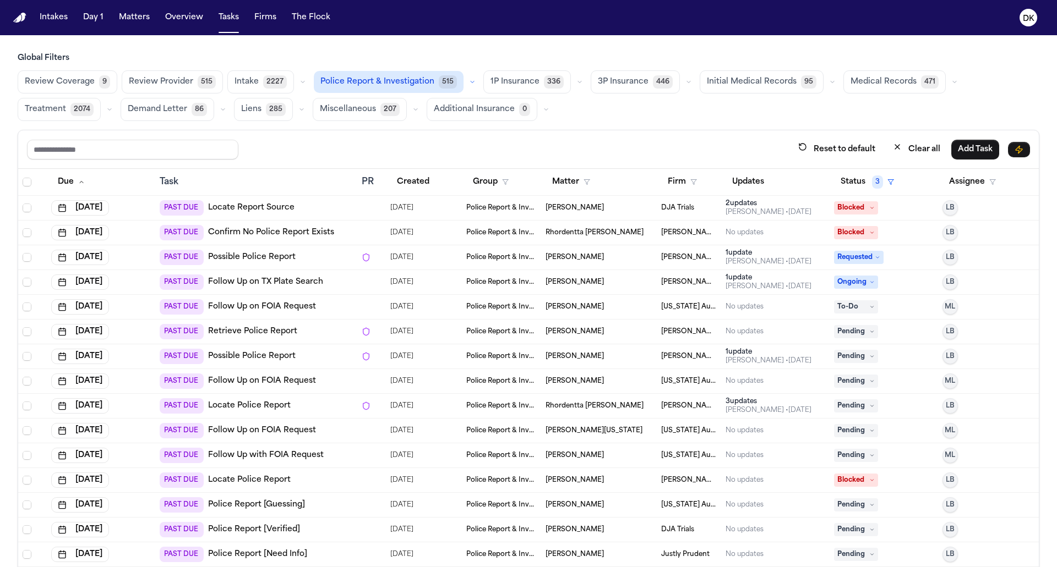
click at [396, 59] on h3 "Global Filters" at bounding box center [529, 58] width 1022 height 11
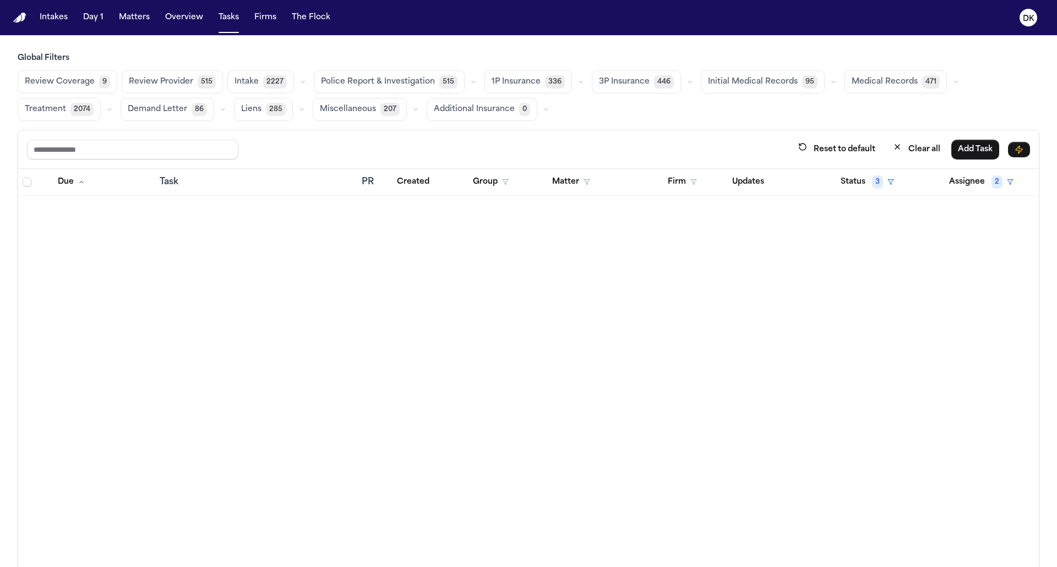
click at [360, 61] on h3 "Global Filters" at bounding box center [529, 58] width 1022 height 11
click at [383, 77] on span "Police Report & Investigation" at bounding box center [378, 82] width 114 height 11
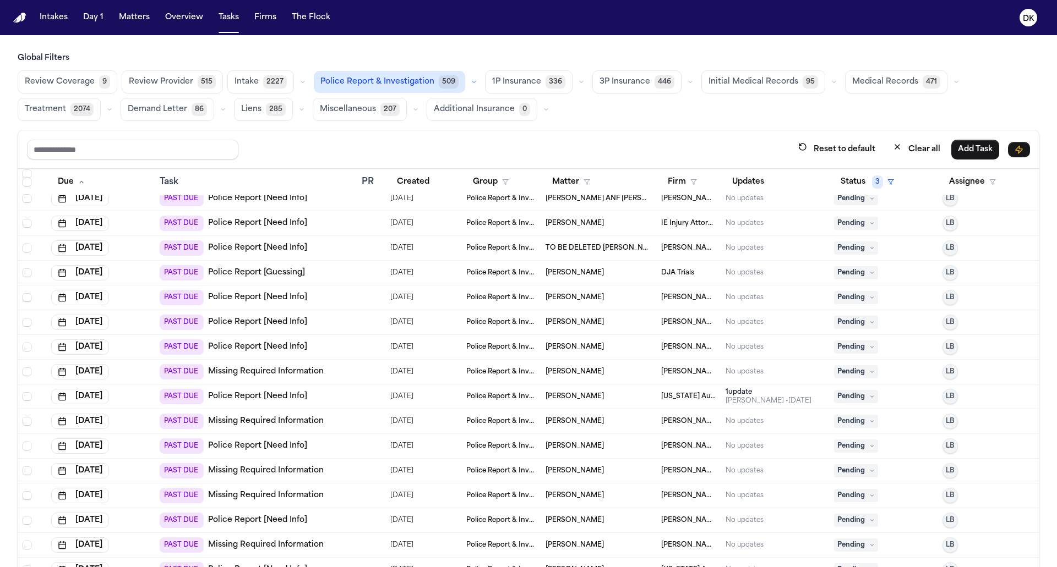
scroll to position [3214, 0]
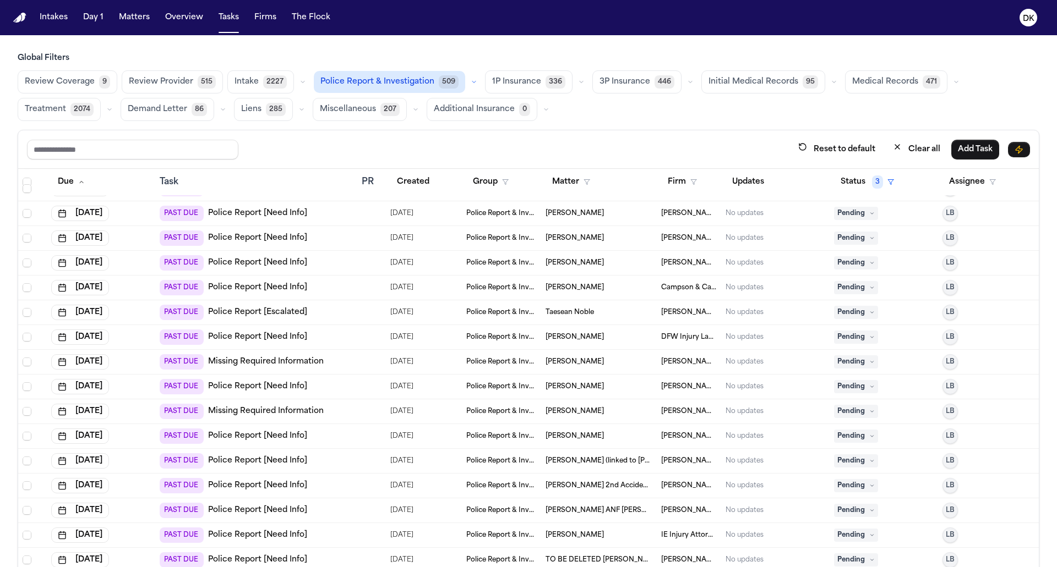
click at [355, 375] on td "PAST DUE Police Report [Need Info]" at bounding box center [256, 387] width 202 height 25
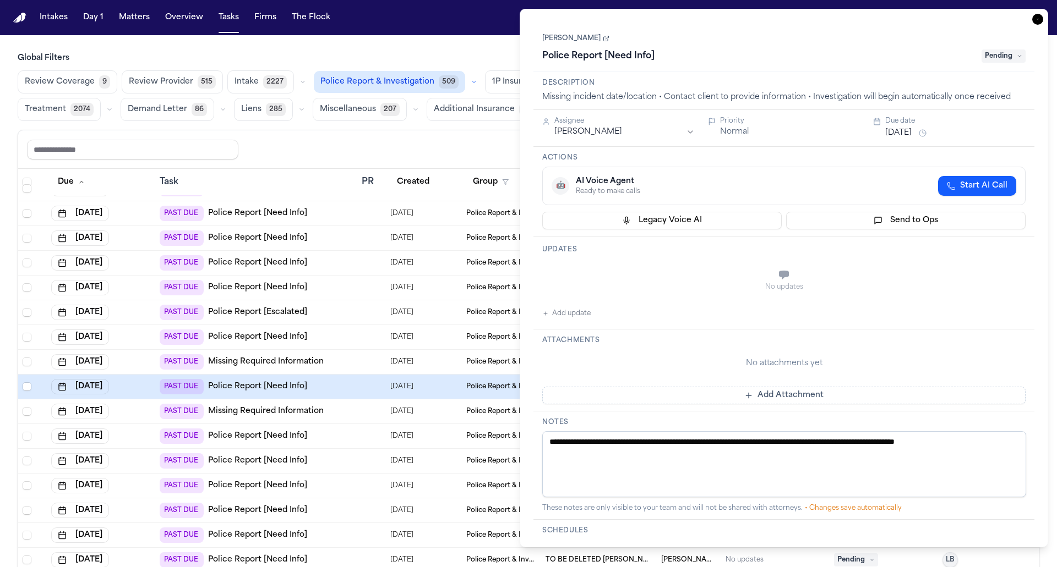
click at [603, 39] on icon at bounding box center [606, 38] width 7 height 7
click at [1032, 16] on icon "button" at bounding box center [1037, 19] width 11 height 11
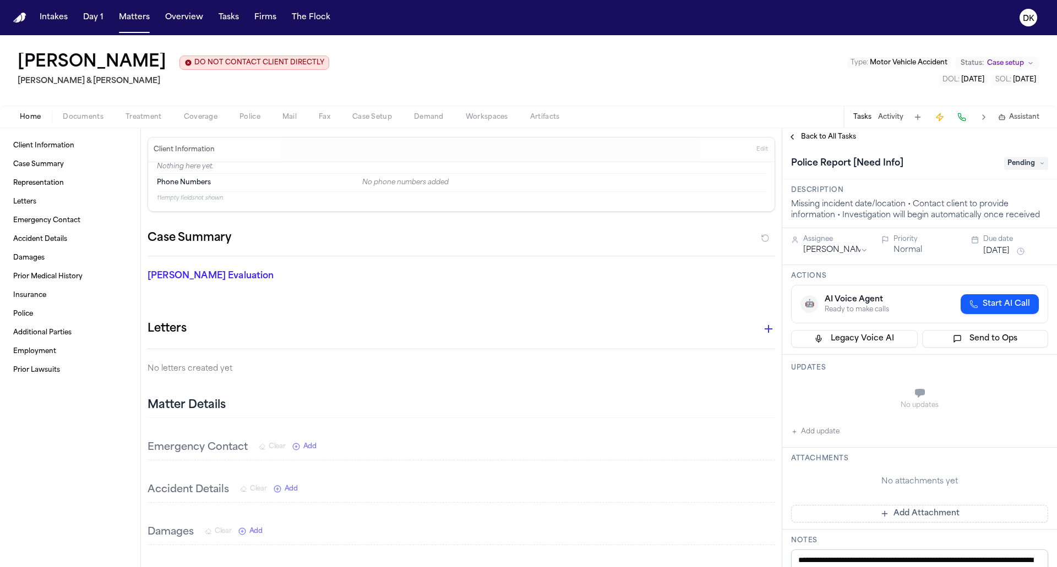
click at [239, 115] on span "Police" at bounding box center [249, 117] width 21 height 9
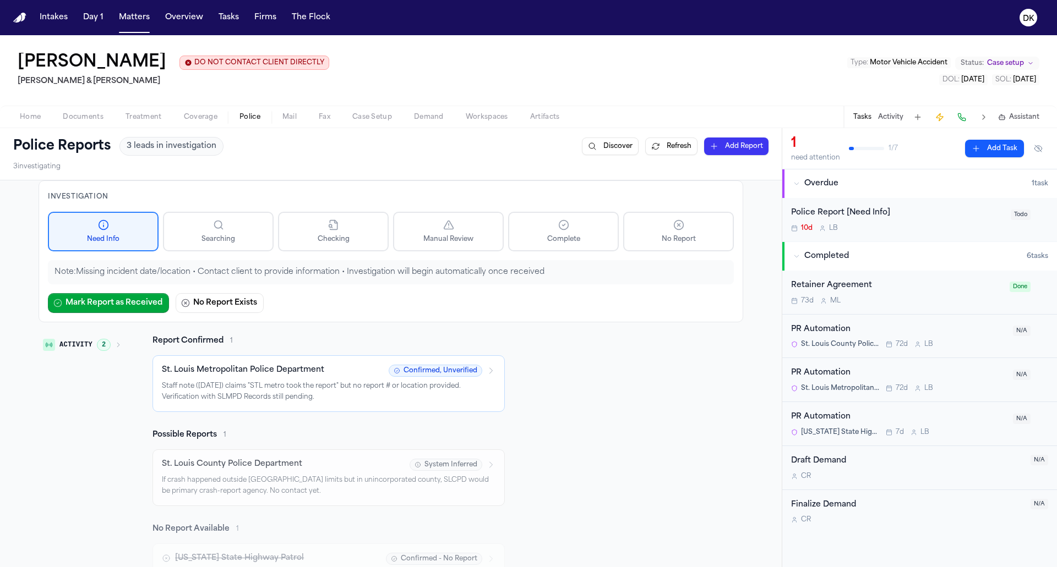
click at [15, 112] on button "Home" at bounding box center [30, 117] width 43 height 13
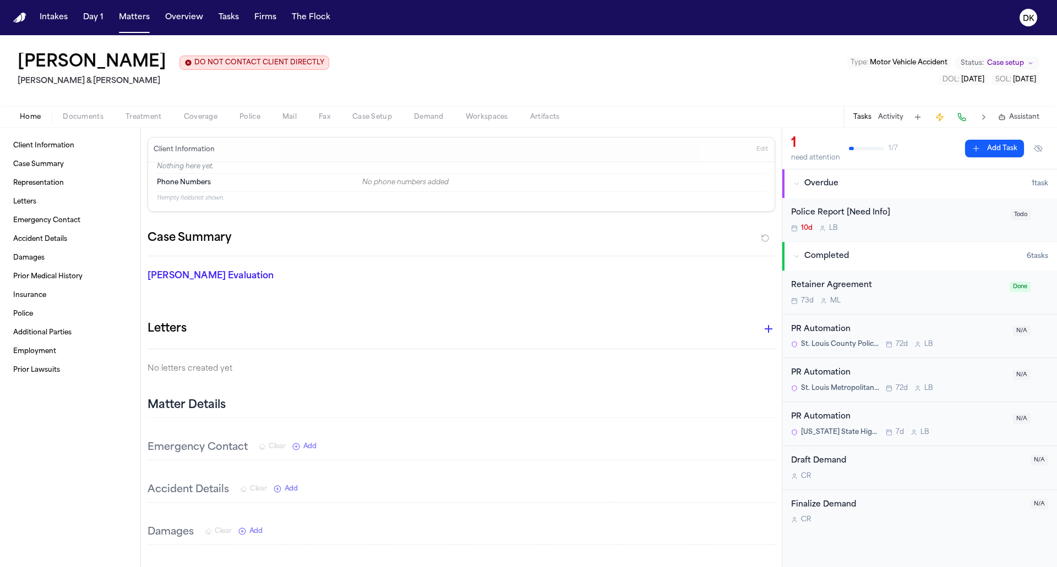
click at [255, 117] on span "Police" at bounding box center [249, 117] width 21 height 9
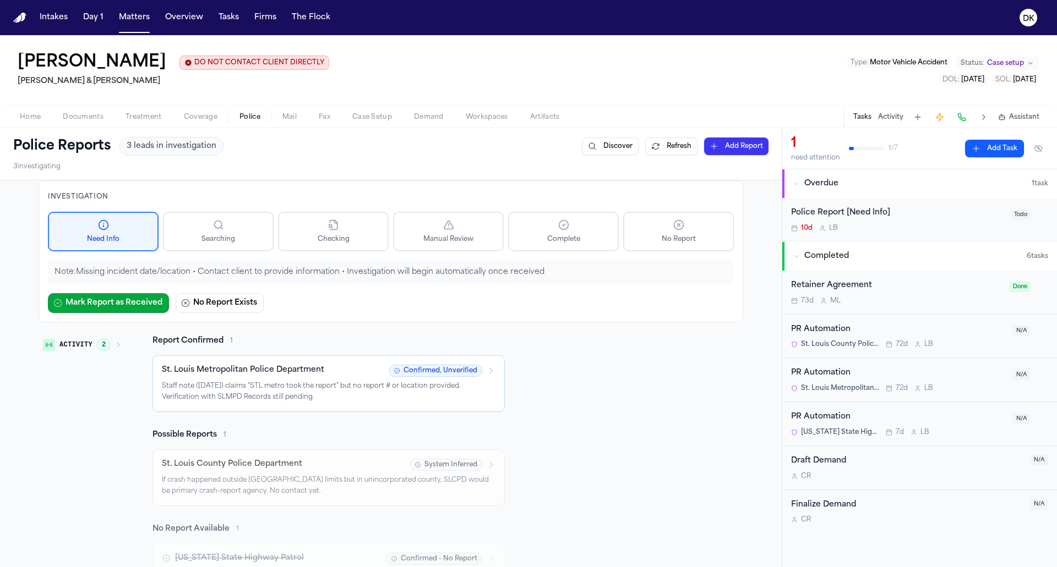
click at [357, 399] on p "Staff note ([DATE]) claims "STL metro took the report" but no report # or locat…" at bounding box center [329, 391] width 334 height 21
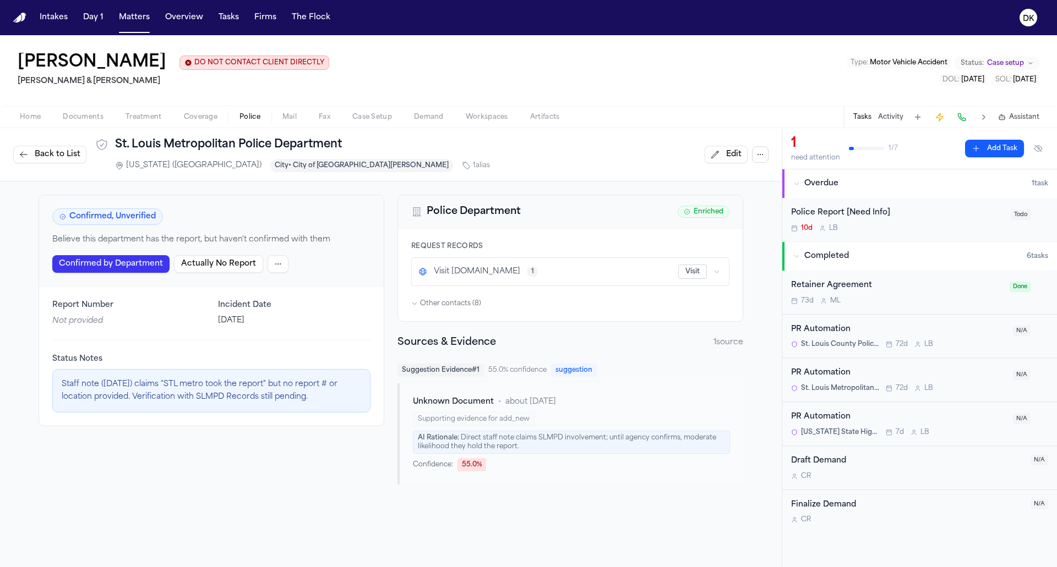
click at [763, 159] on icon "button" at bounding box center [760, 154] width 9 height 9
click at [772, 182] on button "Find Contact Info" at bounding box center [760, 180] width 117 height 20
click at [762, 206] on div "Confirmed, Unverified Believe this department has the report, but haven't confi…" at bounding box center [391, 340] width 782 height 316
click at [65, 154] on span "Back to List" at bounding box center [58, 154] width 46 height 11
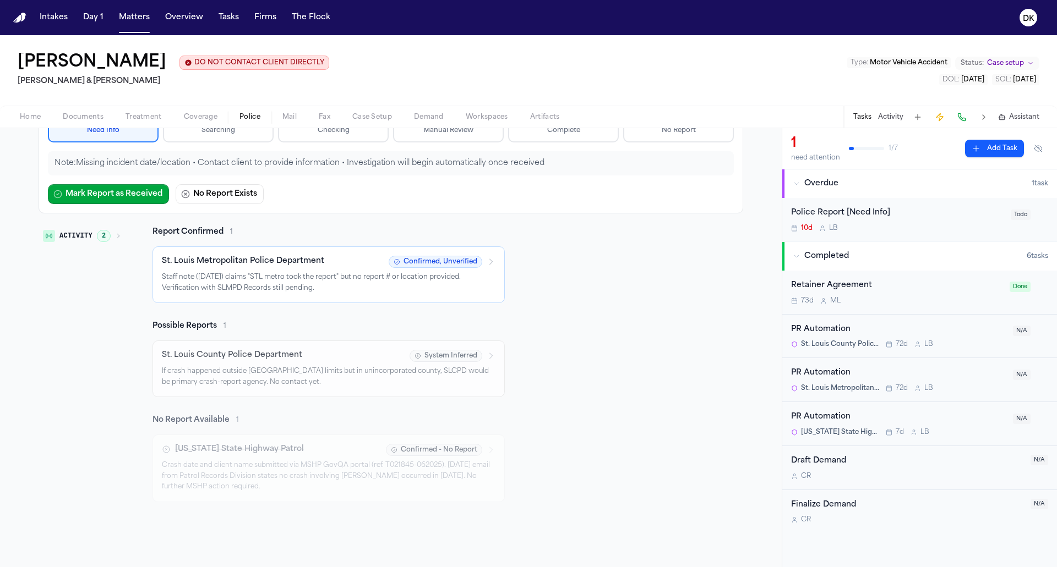
scroll to position [112, 0]
click at [326, 284] on p "Staff note (6-26-2025) claims "STL metro took the report" but no report # or lo…" at bounding box center [329, 280] width 334 height 21
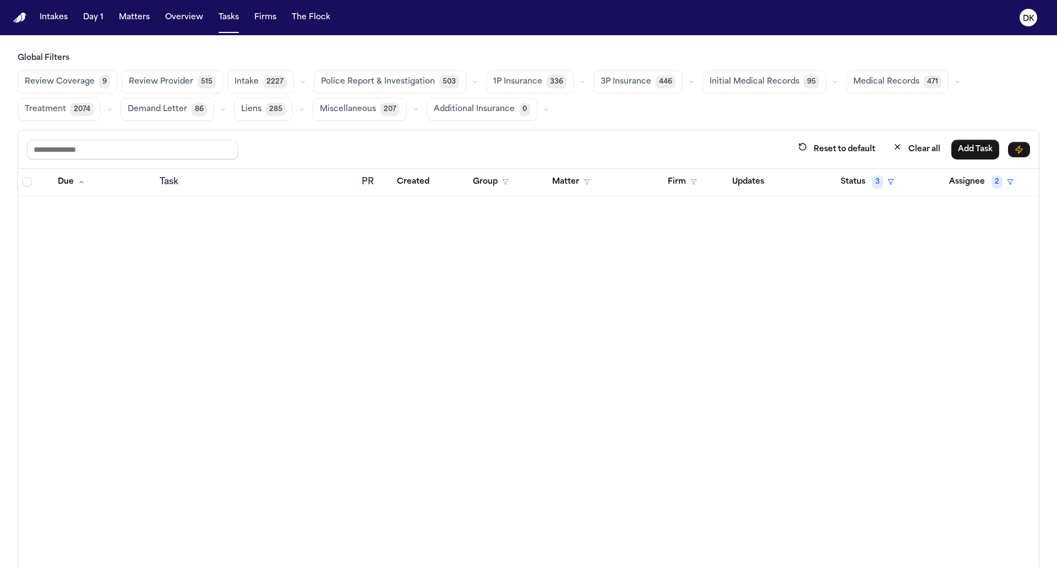
click at [416, 77] on span "Police Report & Investigation" at bounding box center [378, 82] width 114 height 11
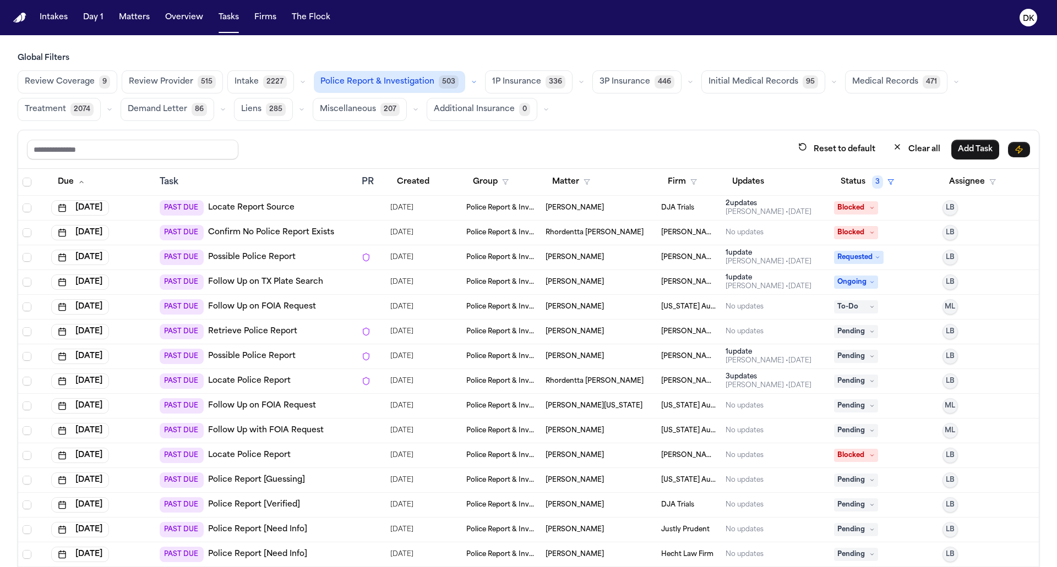
click at [419, 52] on main "Global Filters Review Coverage 9 Review Provider 515 Intake 2227 Police Report …" at bounding box center [528, 301] width 1057 height 532
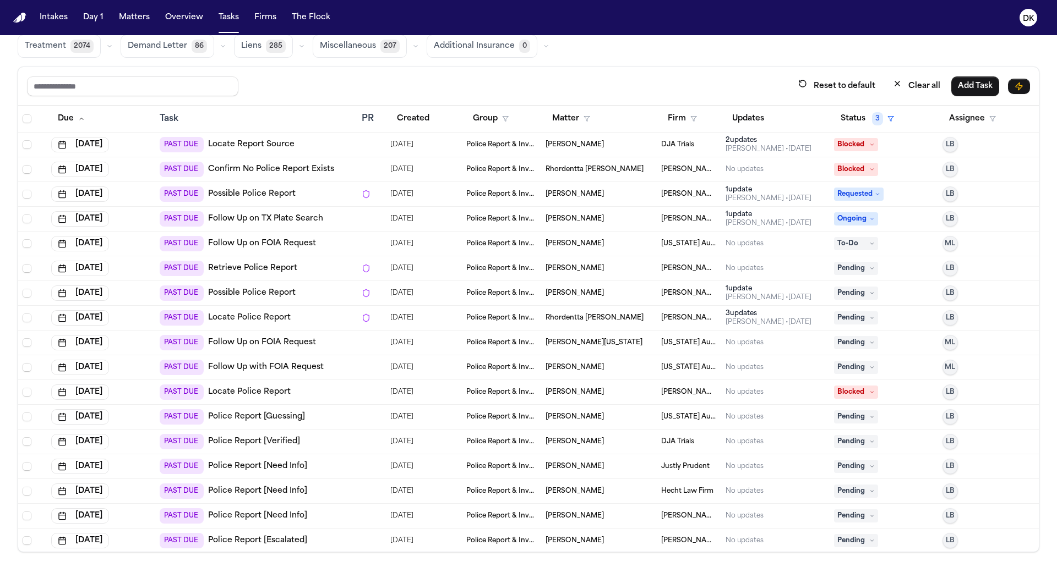
click at [328, 271] on div "PAST DUE Retrieve Police Report" at bounding box center [256, 268] width 193 height 15
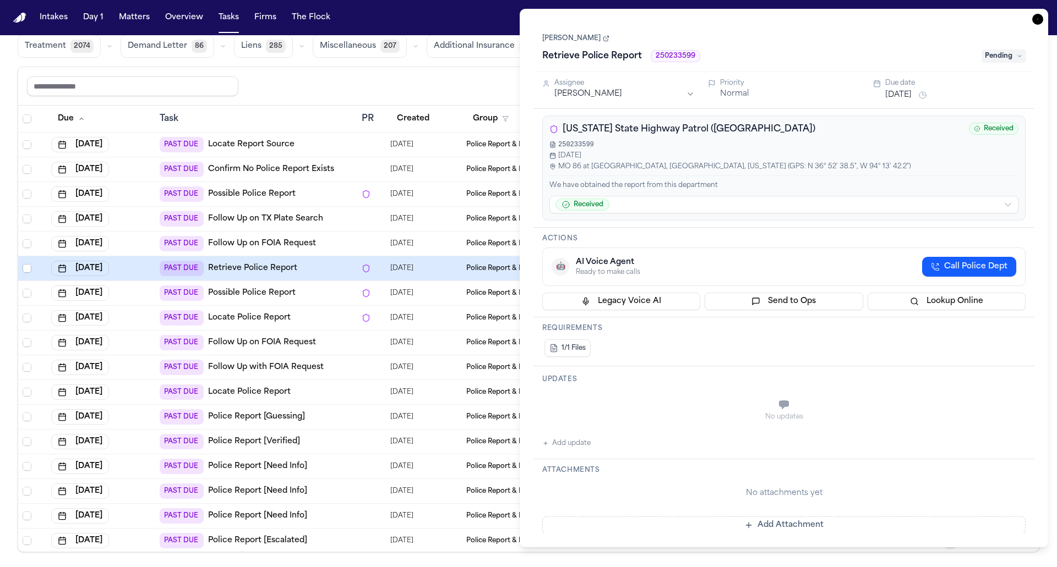
click at [328, 271] on div "PAST DUE Retrieve Police Report" at bounding box center [256, 268] width 193 height 15
click at [386, 82] on div "Reset to default Clear all Add Task" at bounding box center [528, 86] width 1003 height 20
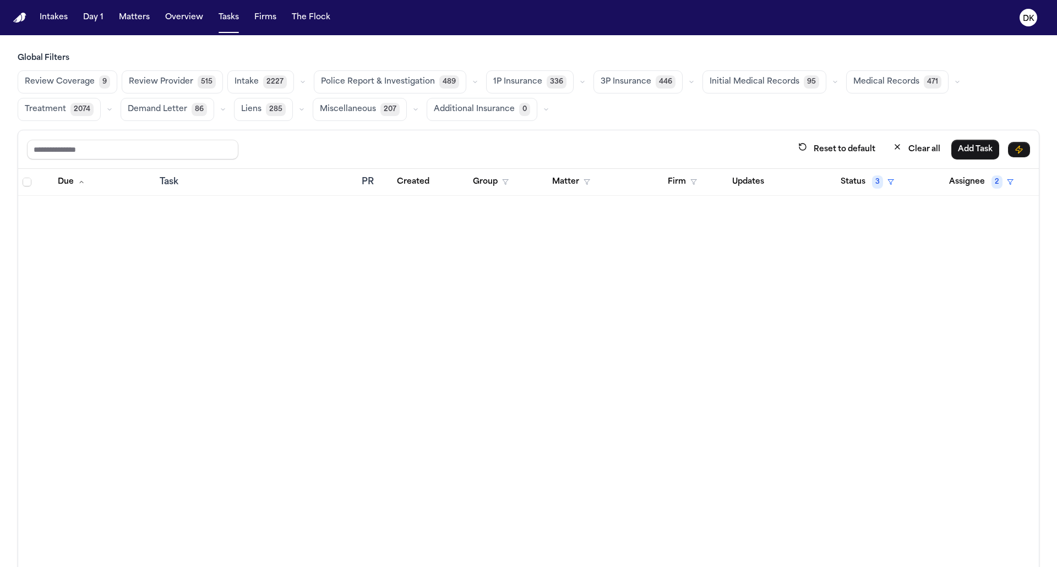
click at [397, 85] on span "Police Report & Investigation" at bounding box center [378, 82] width 114 height 11
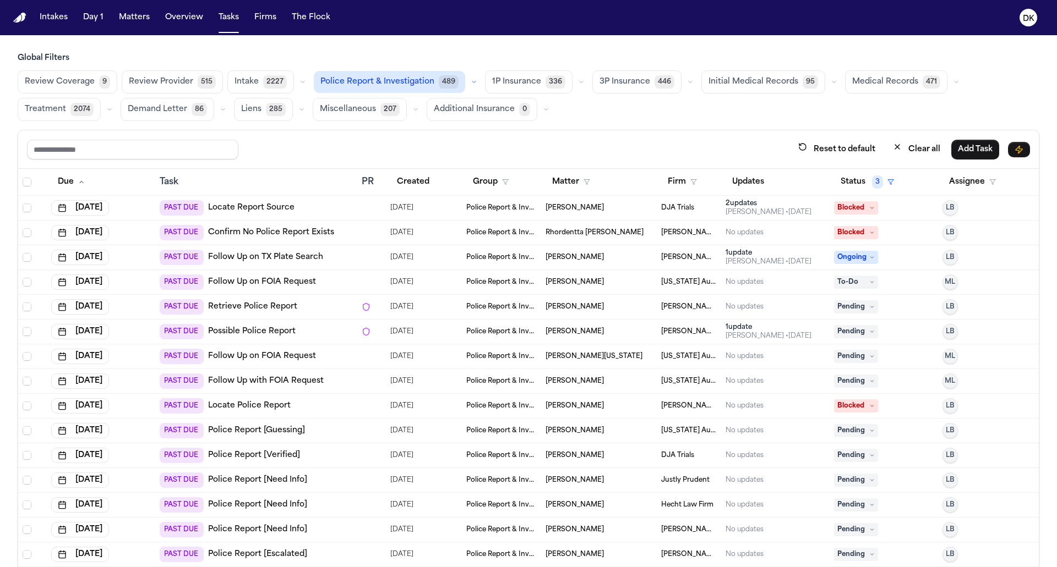
click at [414, 50] on main "Global Filters Review Coverage 9 Review Provider 515 Intake 2227 Police Report …" at bounding box center [528, 301] width 1057 height 532
click at [483, 53] on h3 "Global Filters" at bounding box center [529, 58] width 1022 height 11
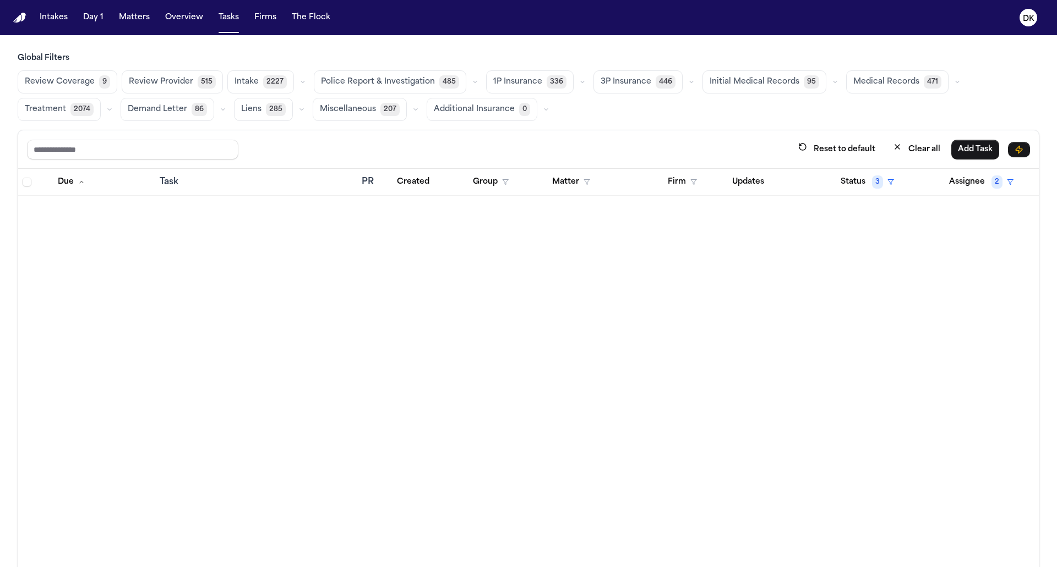
click at [397, 78] on span "Police Report & Investigation" at bounding box center [378, 82] width 114 height 11
click at [378, 81] on span "Police Report & Investigation" at bounding box center [378, 82] width 114 height 11
click at [347, 85] on span "Police Report & Investigation" at bounding box center [378, 82] width 114 height 11
click at [359, 81] on span "Police Report & Investigation" at bounding box center [378, 82] width 114 height 11
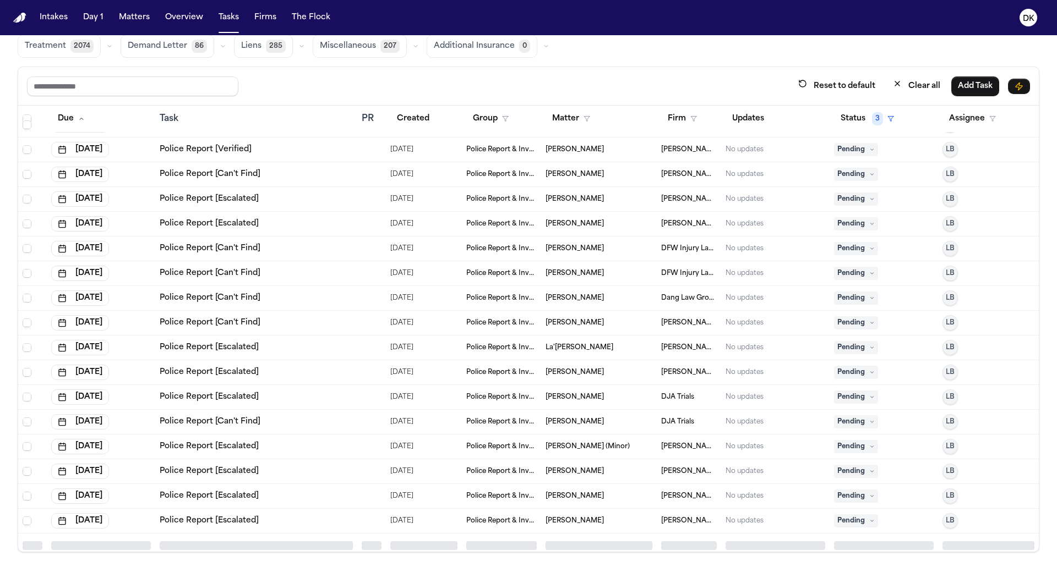
scroll to position [11518, 0]
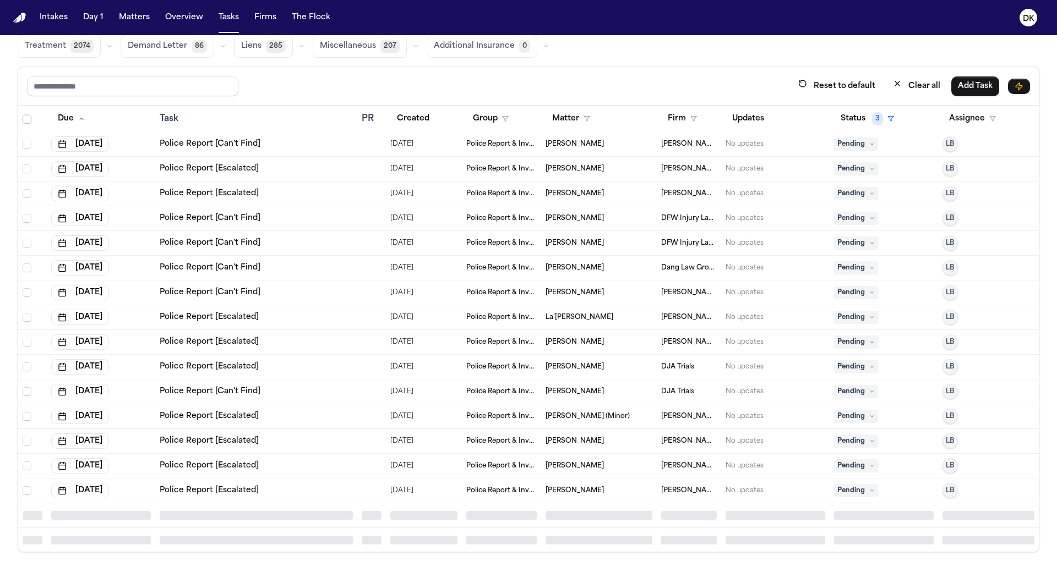
click at [318, 454] on td "Police Report [Escalated]" at bounding box center [256, 466] width 202 height 25
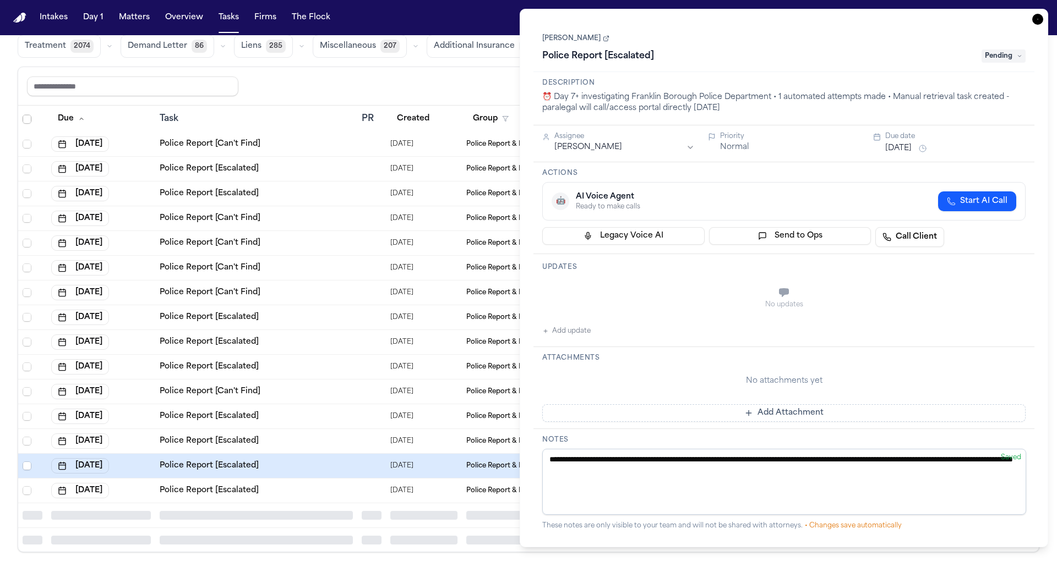
click at [587, 40] on link "Andres Agudelo" at bounding box center [575, 38] width 67 height 9
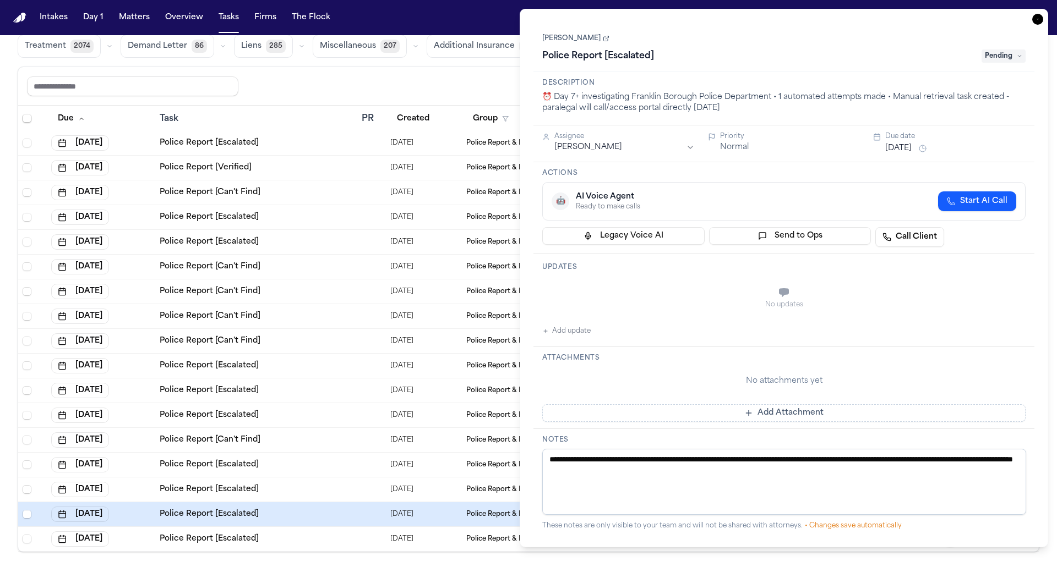
scroll to position [11394, 0]
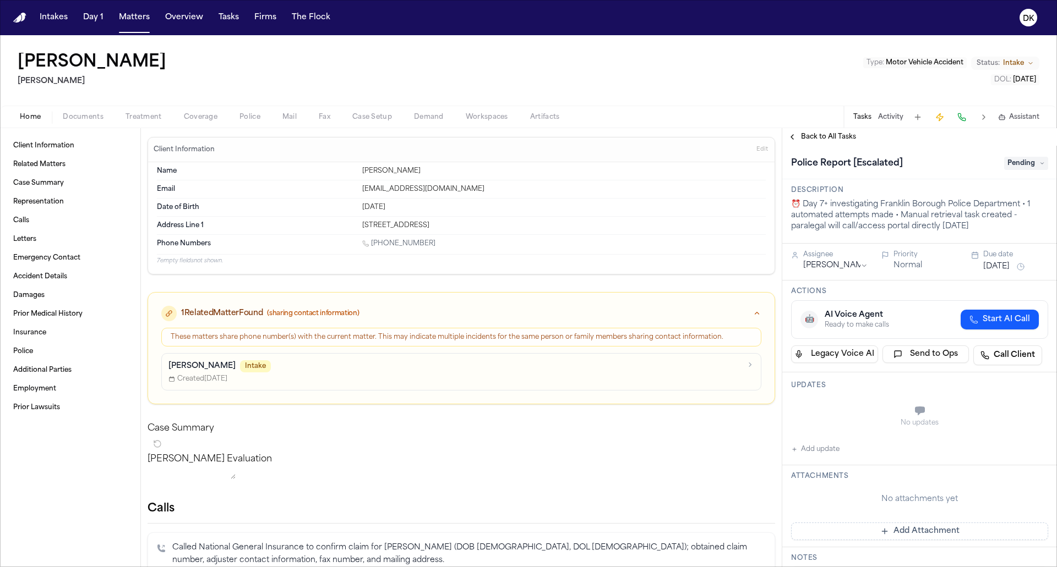
click at [242, 118] on span "Police" at bounding box center [249, 117] width 21 height 9
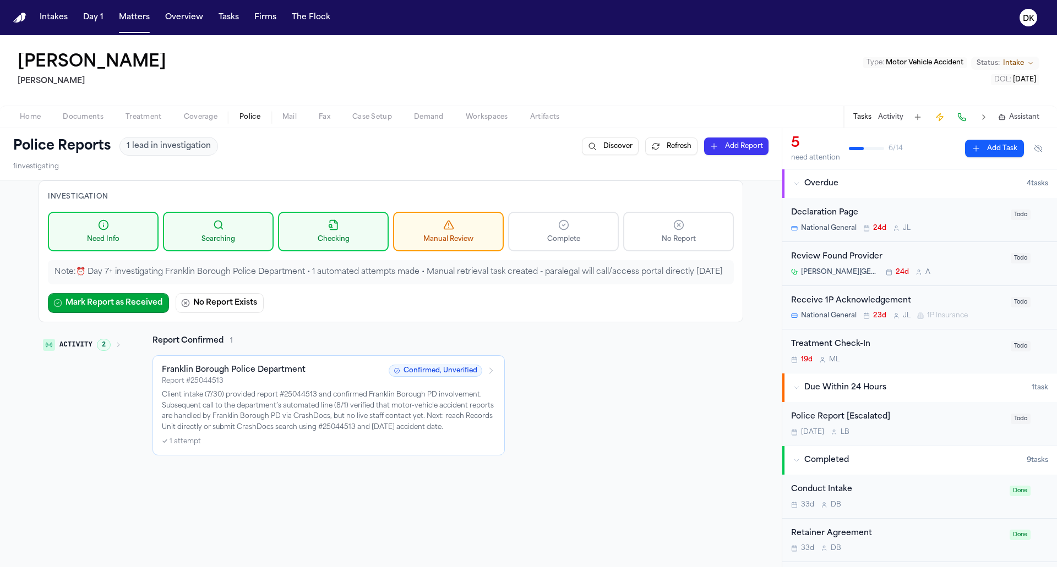
click at [111, 336] on button "Activity 2" at bounding box center [83, 345] width 88 height 19
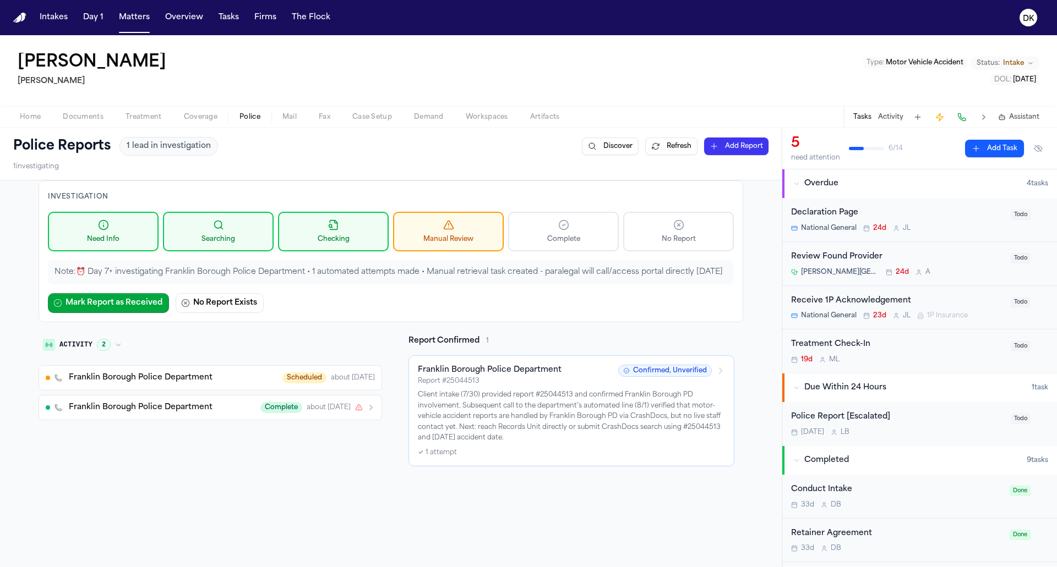
click at [132, 373] on span "Franklin Borough Police Department" at bounding box center [141, 378] width 144 height 11
click at [353, 378] on span "about 1 month ago" at bounding box center [353, 378] width 44 height 9
click at [78, 114] on span "Documents" at bounding box center [83, 117] width 41 height 9
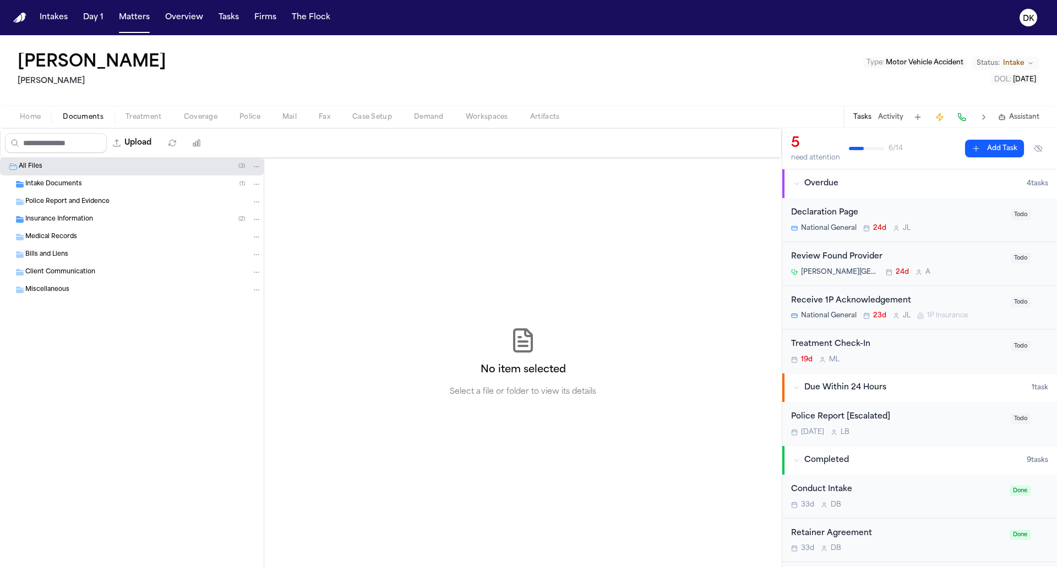
click at [111, 187] on div "Intake Documents ( 1 )" at bounding box center [143, 184] width 236 height 10
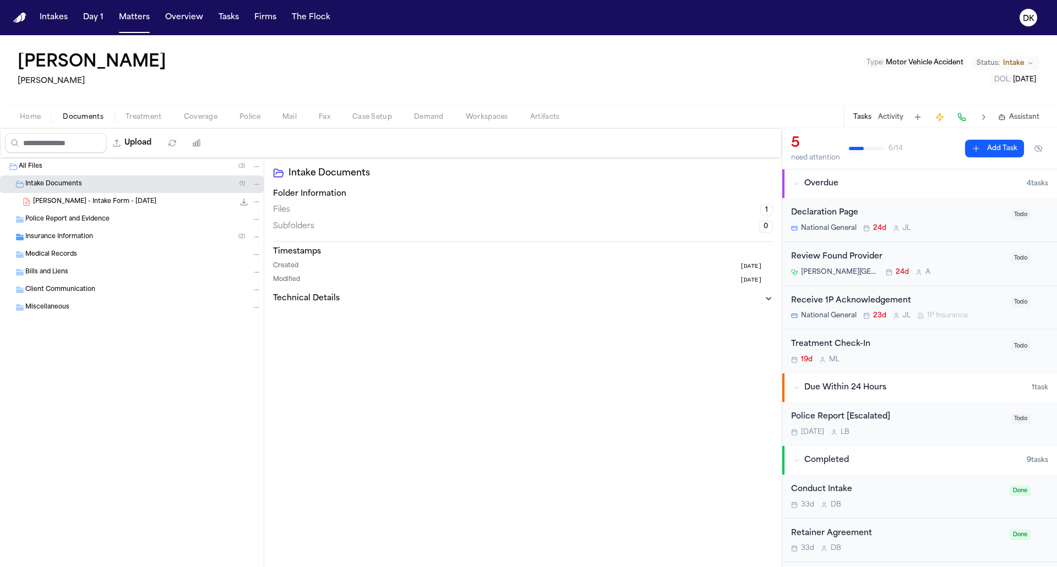
click at [103, 239] on div "Insurance Information ( 2 )" at bounding box center [143, 237] width 236 height 10
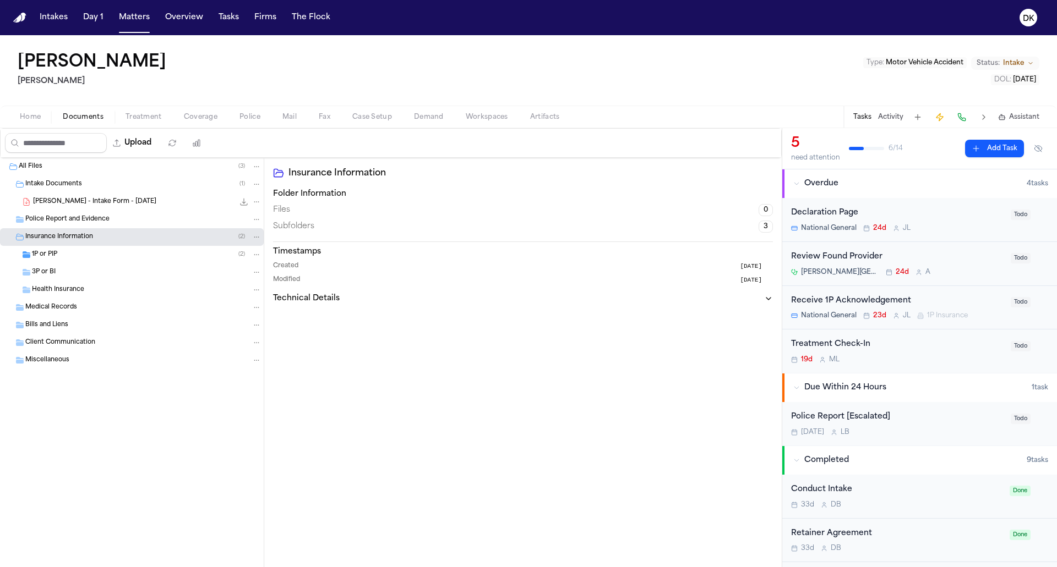
click at [103, 259] on div "1P or PIP ( 2 )" at bounding box center [132, 255] width 264 height 18
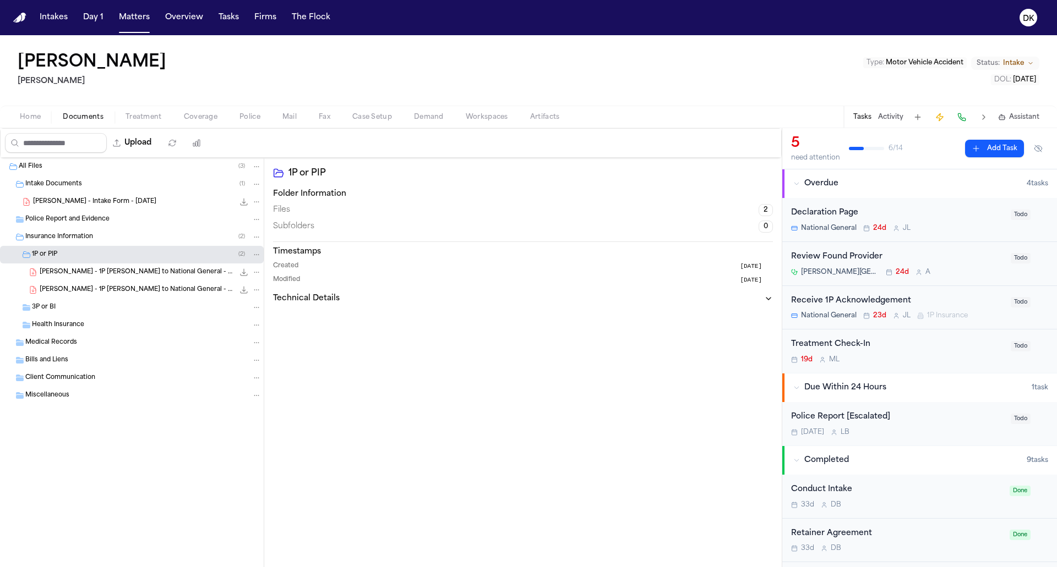
click at [211, 115] on span "Coverage" at bounding box center [201, 117] width 34 height 9
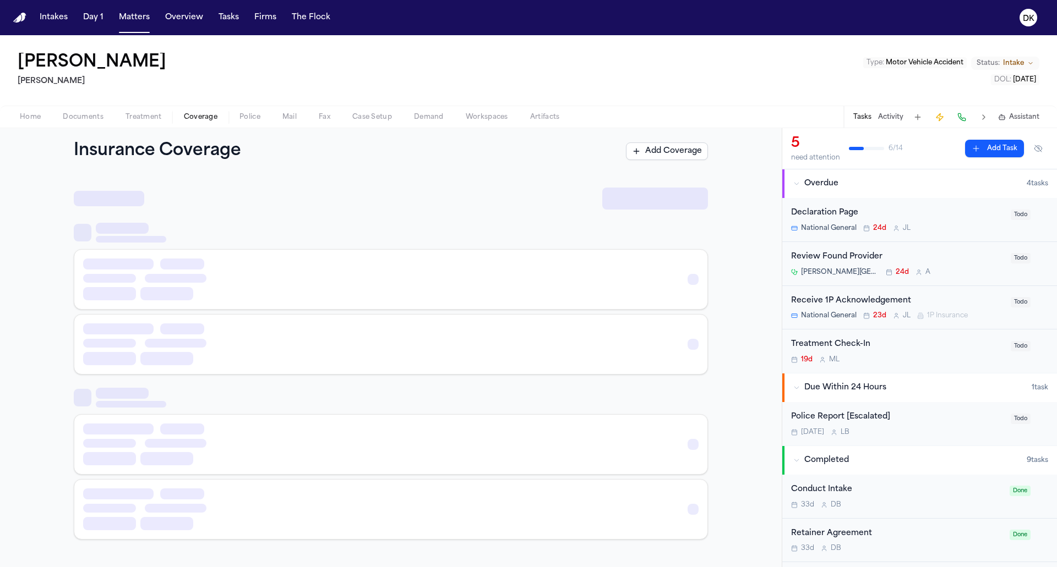
click at [249, 119] on span "Police" at bounding box center [249, 117] width 21 height 9
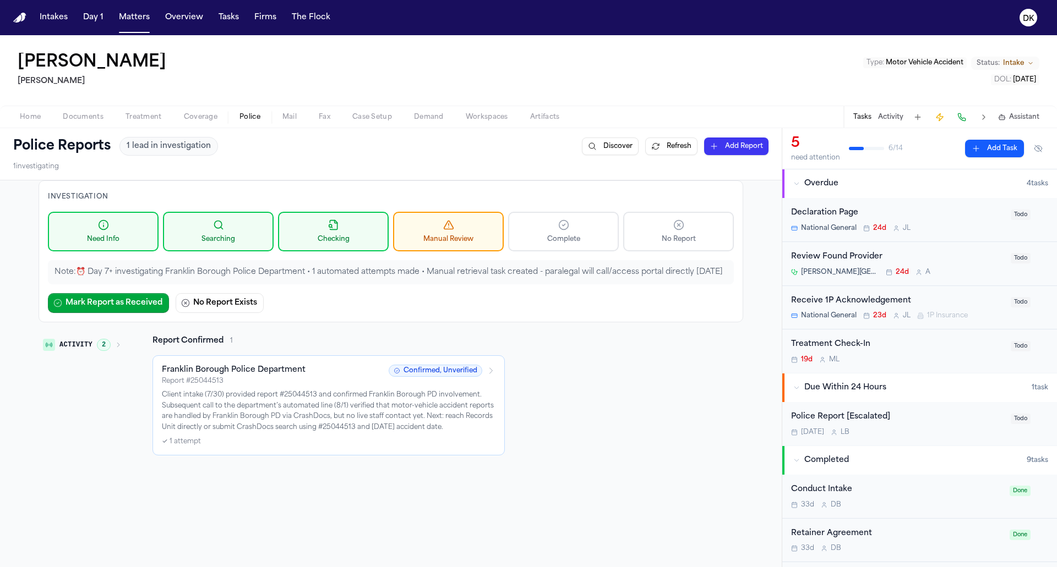
click at [487, 438] on div "✓ 1 attempt" at bounding box center [329, 442] width 334 height 9
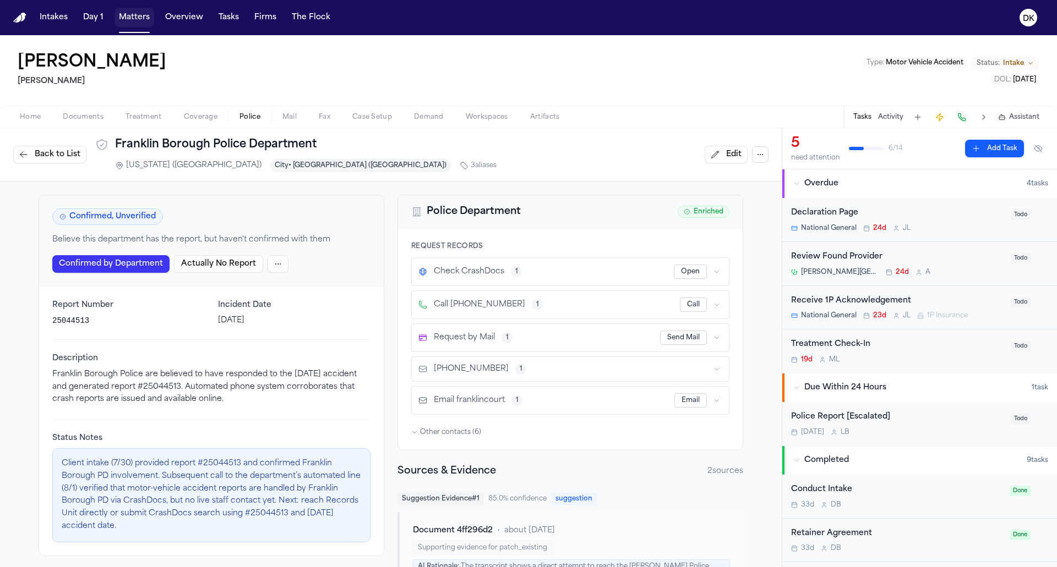
click at [145, 22] on button "Matters" at bounding box center [134, 18] width 40 height 20
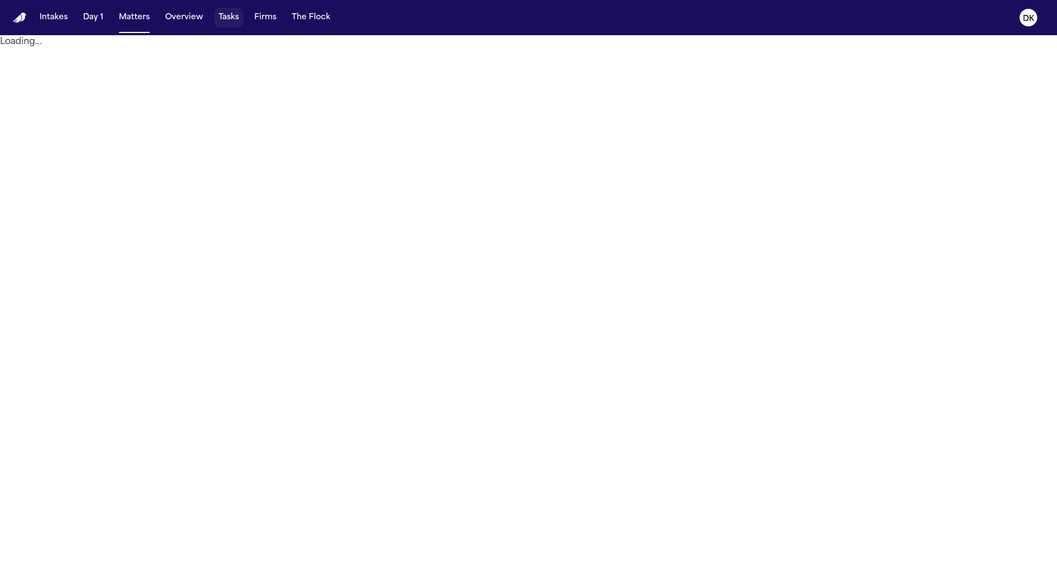
click at [226, 20] on button "Tasks" at bounding box center [228, 18] width 29 height 20
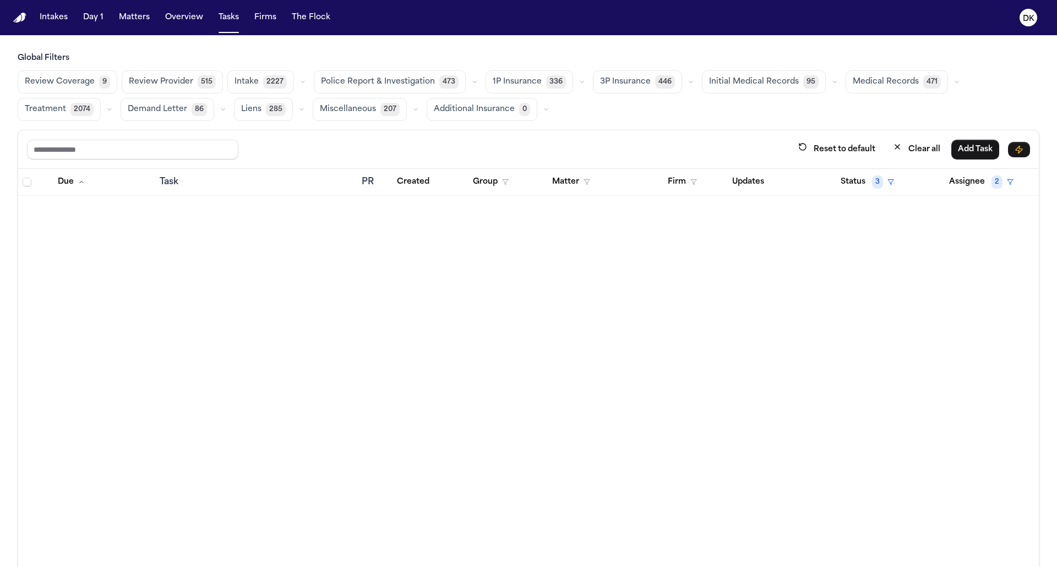
click at [353, 24] on nav "Intakes Day 1 Matters Overview Tasks Firms The Flock DK" at bounding box center [528, 17] width 1057 height 35
click at [364, 85] on span "Police Report & Investigation" at bounding box center [378, 82] width 114 height 11
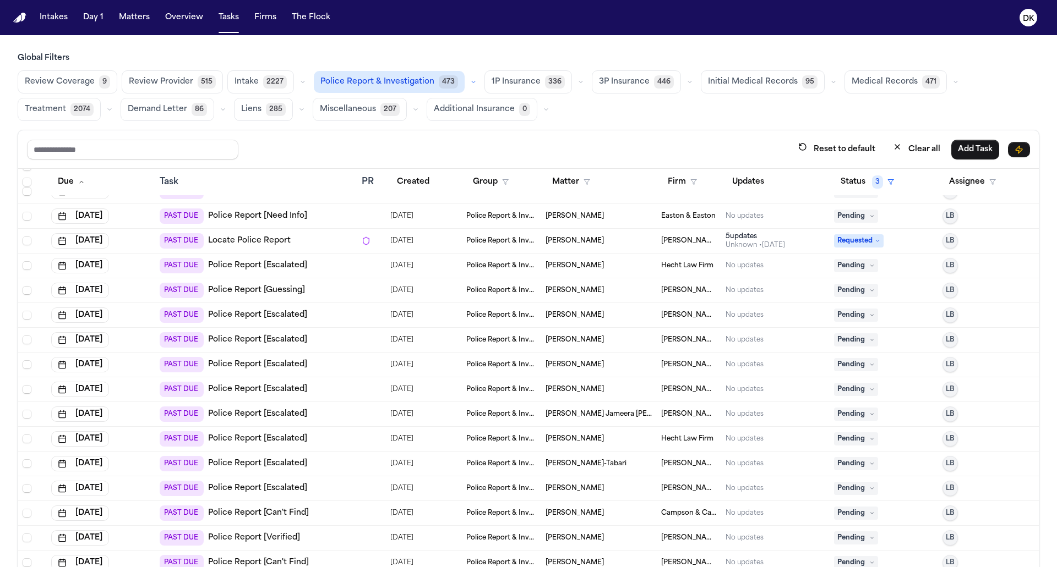
scroll to position [8203, 0]
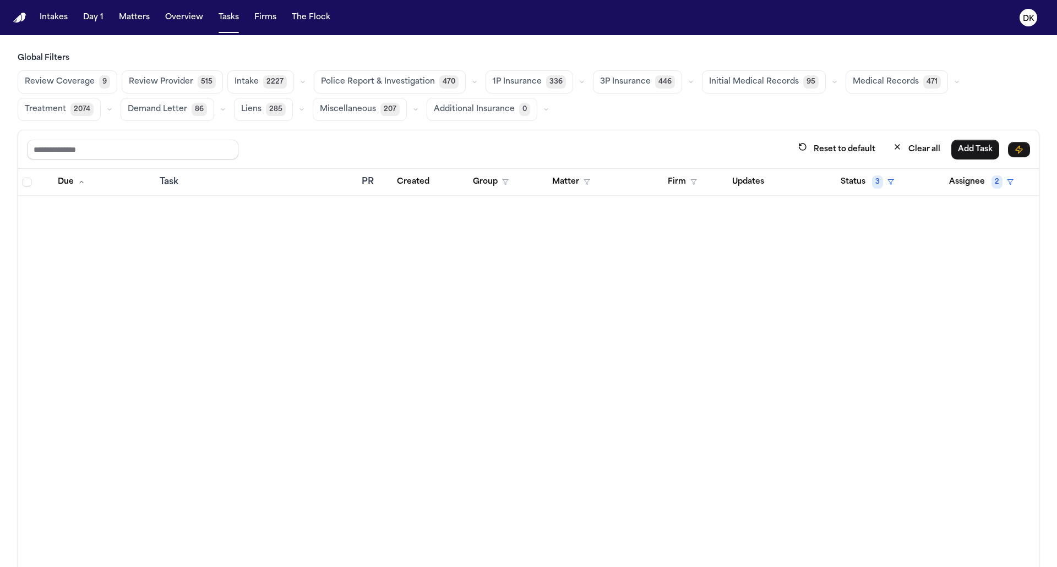
click at [383, 87] on span "Police Report & Investigation" at bounding box center [378, 82] width 114 height 11
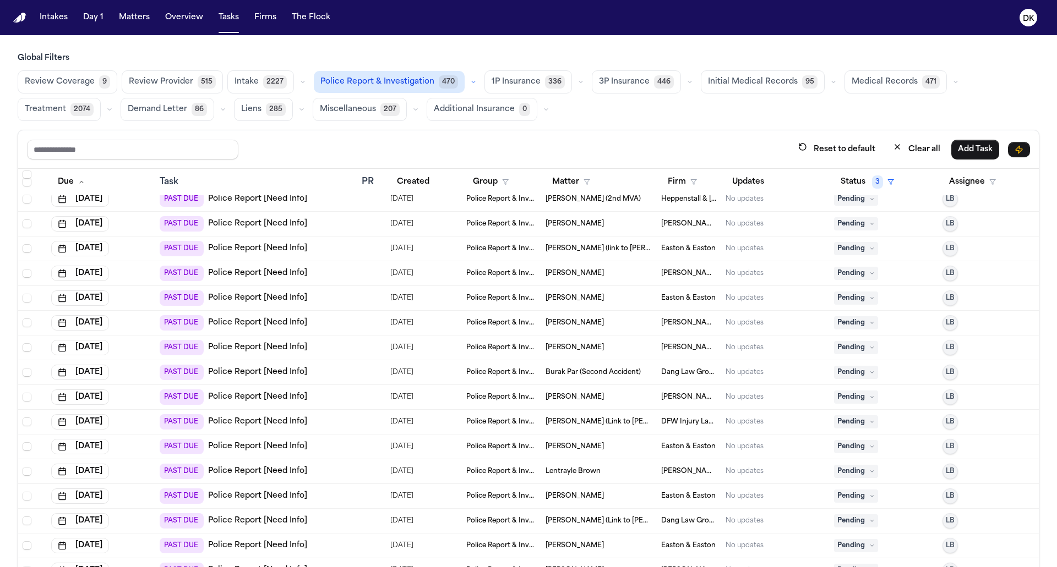
scroll to position [6136, 0]
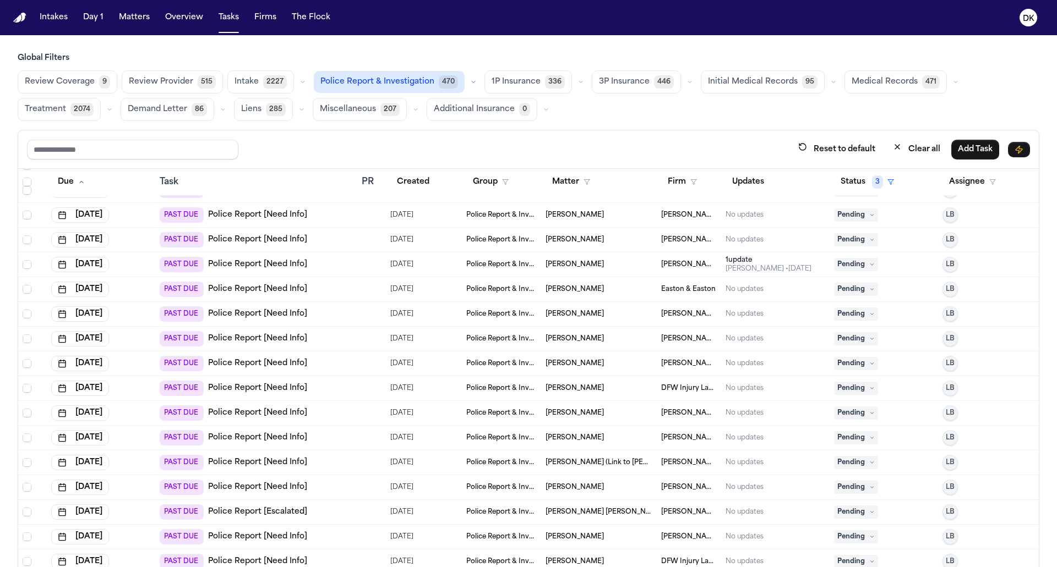
click at [341, 433] on div "PAST DUE Police Report [Need Info]" at bounding box center [256, 437] width 193 height 15
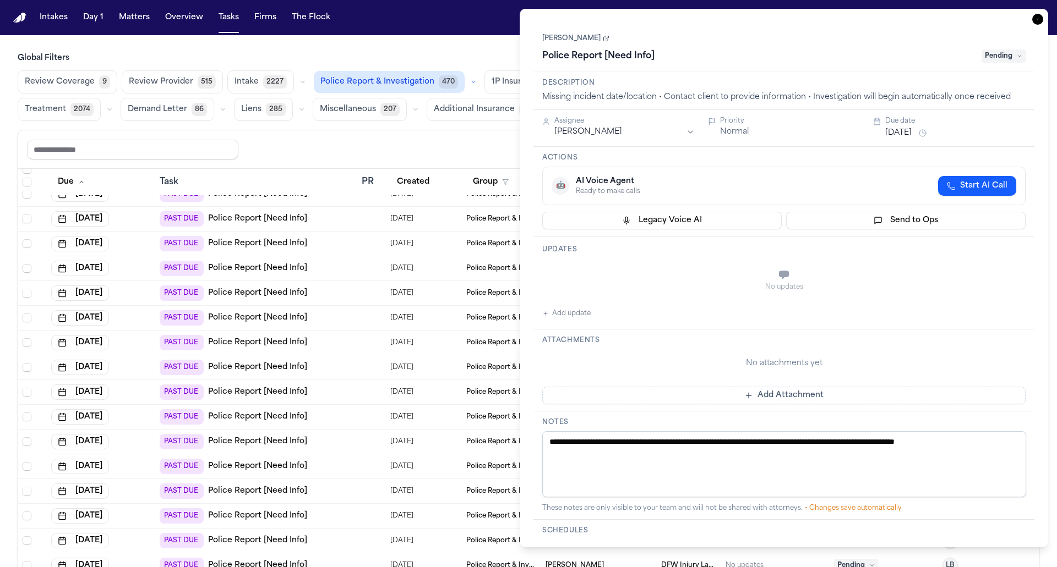
scroll to position [5949, 0]
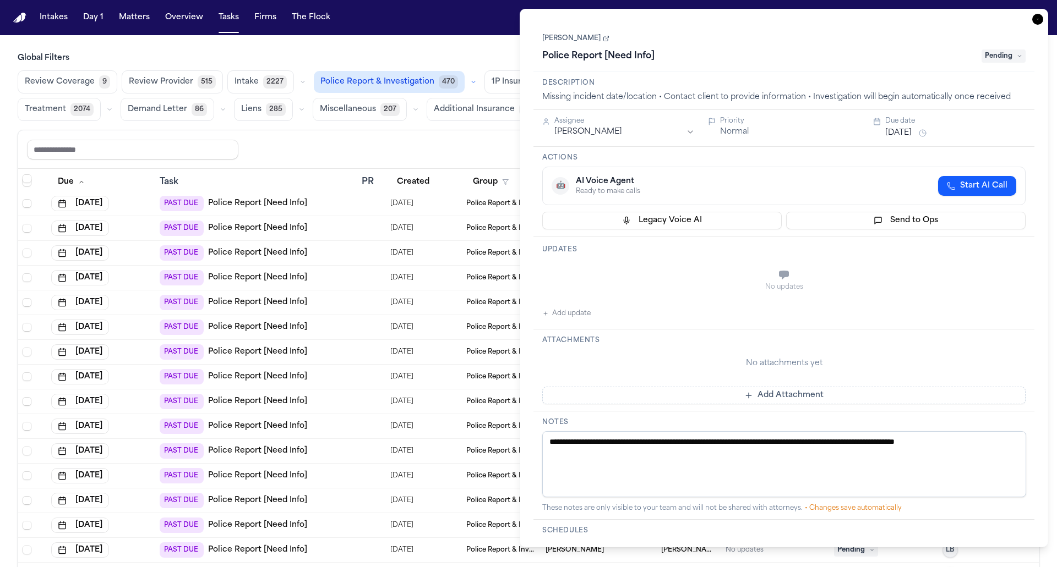
click at [316, 345] on div "PAST DUE Police Report [Need Info]" at bounding box center [256, 352] width 193 height 15
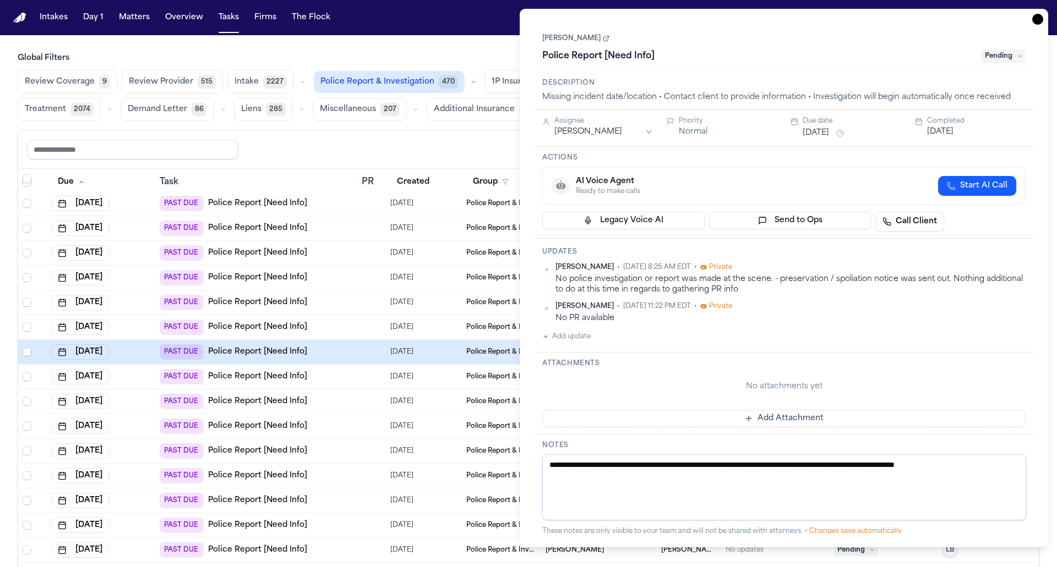
click at [316, 385] on td "PAST DUE Police Report [Need Info]" at bounding box center [256, 377] width 202 height 25
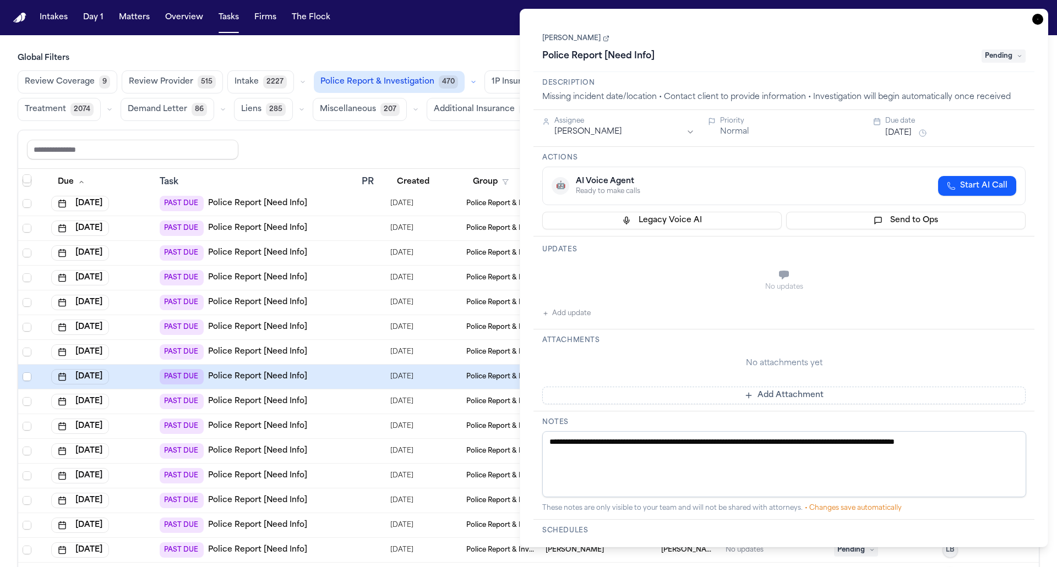
click at [316, 398] on div "PAST DUE Police Report [Need Info]" at bounding box center [256, 401] width 193 height 15
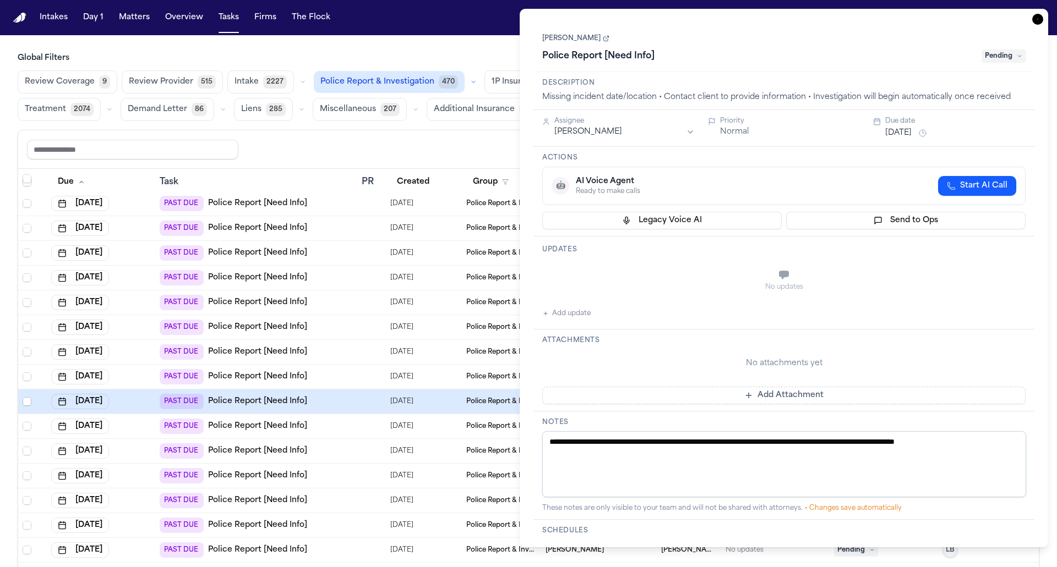
click at [314, 430] on td "PAST DUE Police Report [Need Info]" at bounding box center [256, 426] width 202 height 25
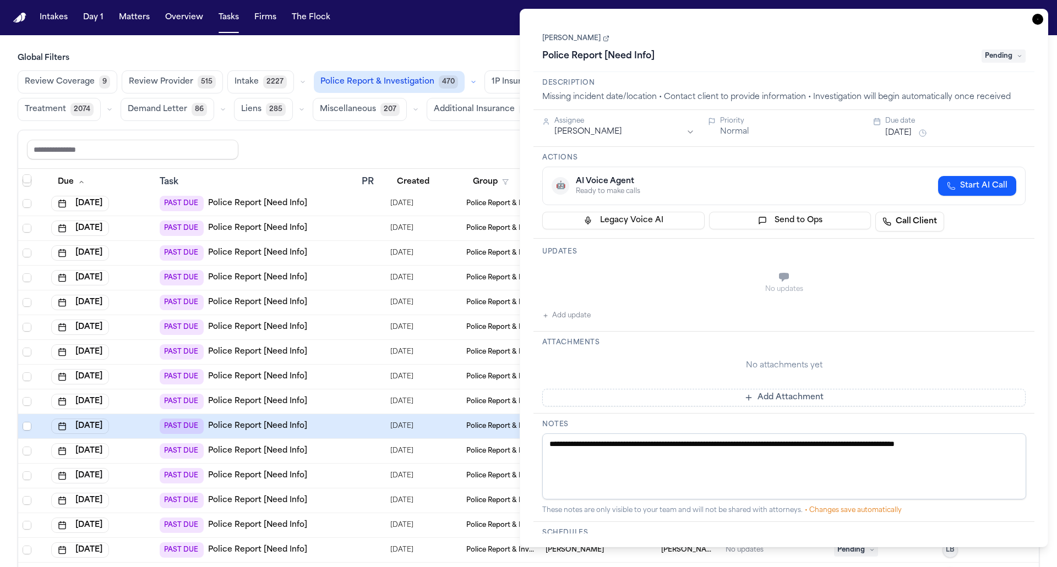
click at [314, 456] on td "PAST DUE Police Report [Need Info]" at bounding box center [256, 451] width 202 height 25
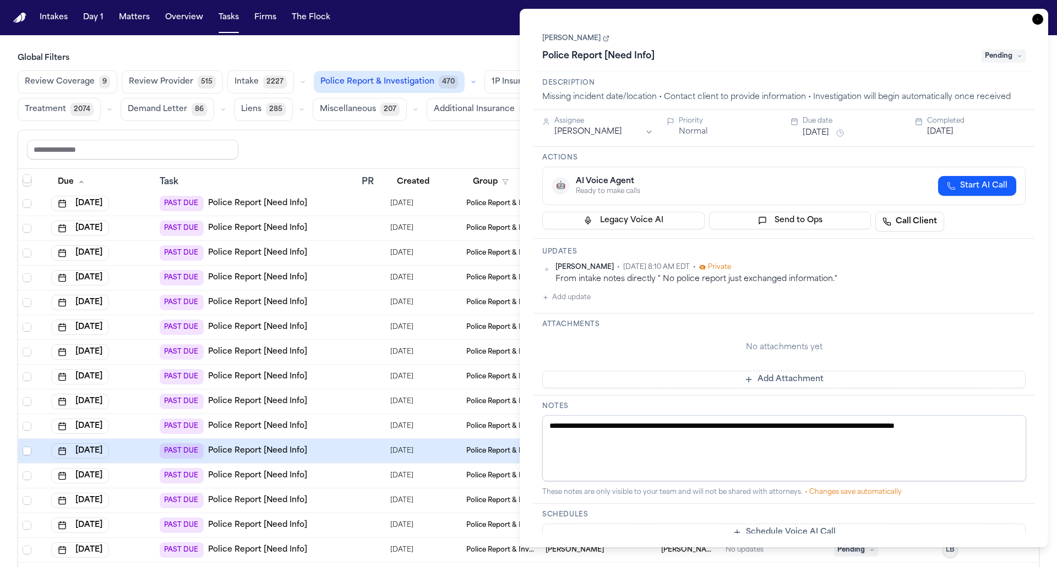
click at [320, 414] on td "PAST DUE Police Report [Need Info]" at bounding box center [256, 426] width 202 height 25
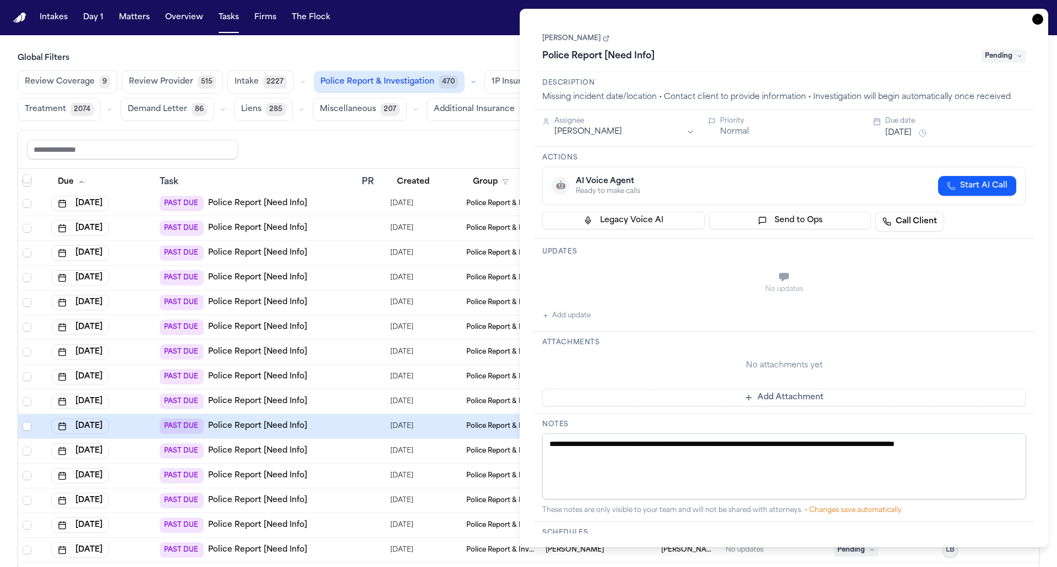
click at [324, 384] on td "PAST DUE Police Report [Need Info]" at bounding box center [256, 377] width 202 height 25
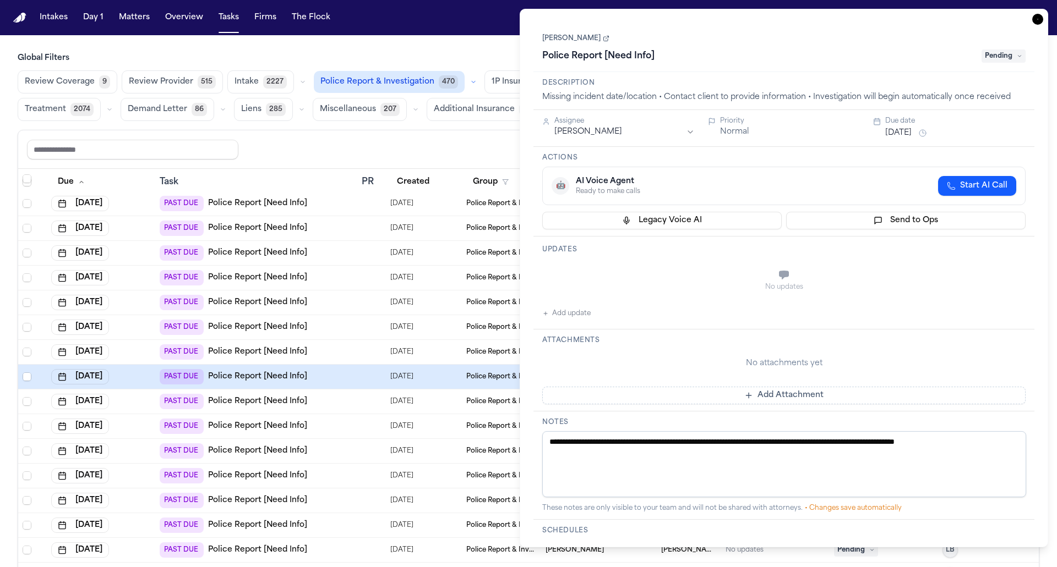
click at [316, 400] on div "PAST DUE Police Report [Need Info]" at bounding box center [256, 401] width 193 height 15
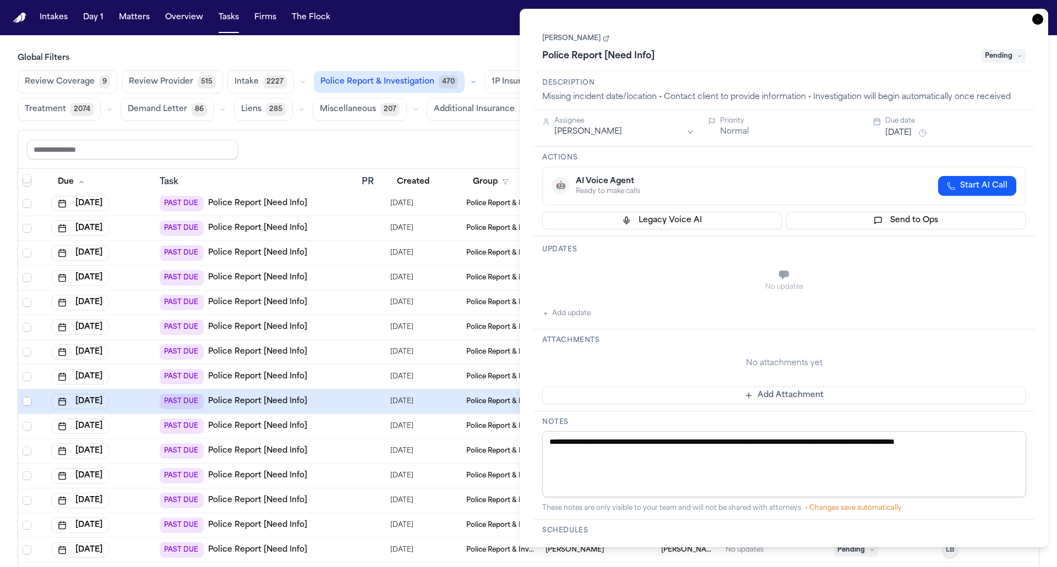
click at [321, 373] on div "PAST DUE Police Report [Need Info]" at bounding box center [256, 376] width 193 height 15
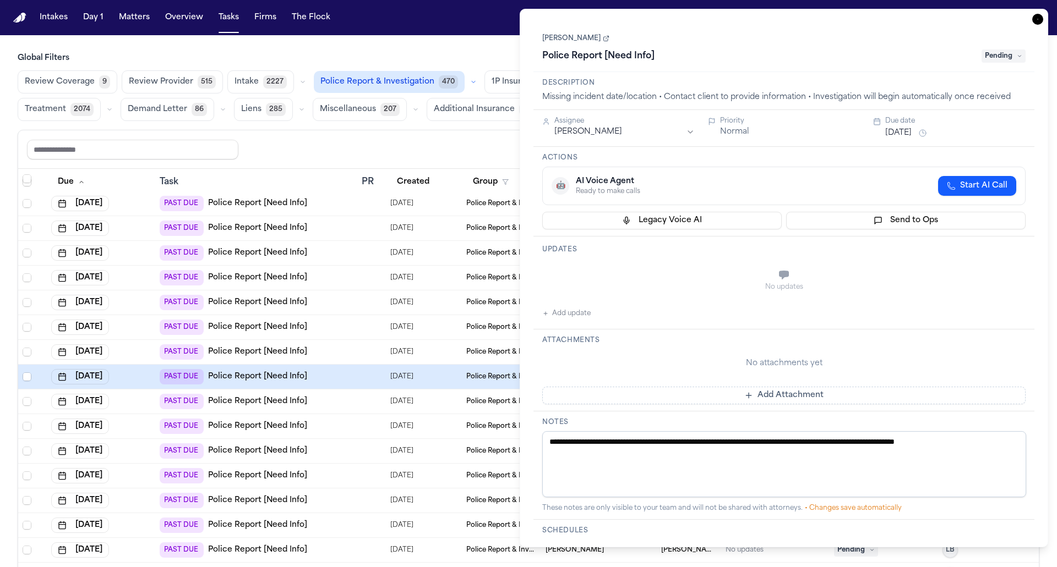
scroll to position [5135, 0]
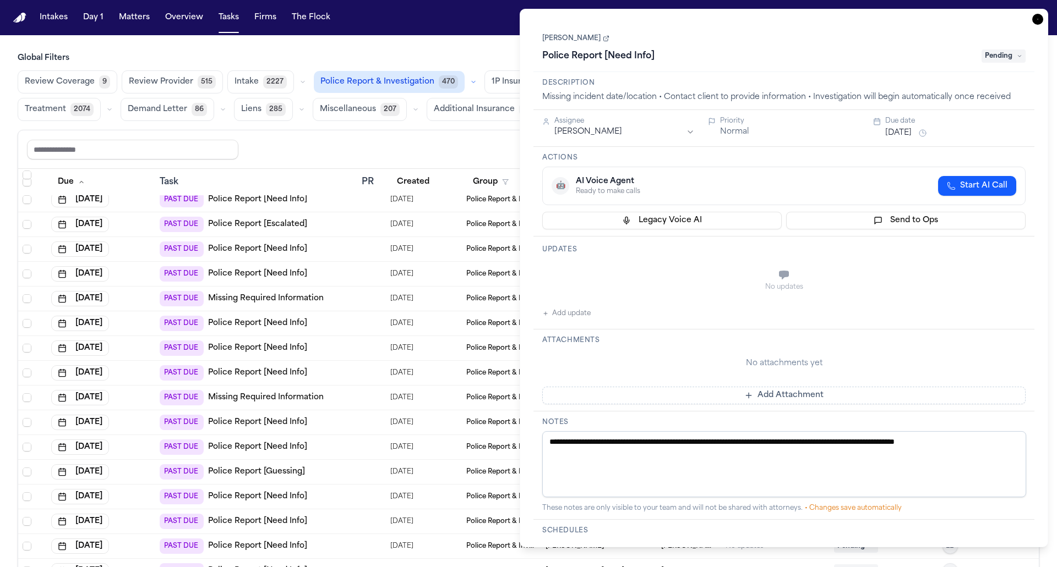
click at [322, 292] on div "PAST DUE Missing Required Information" at bounding box center [256, 298] width 193 height 15
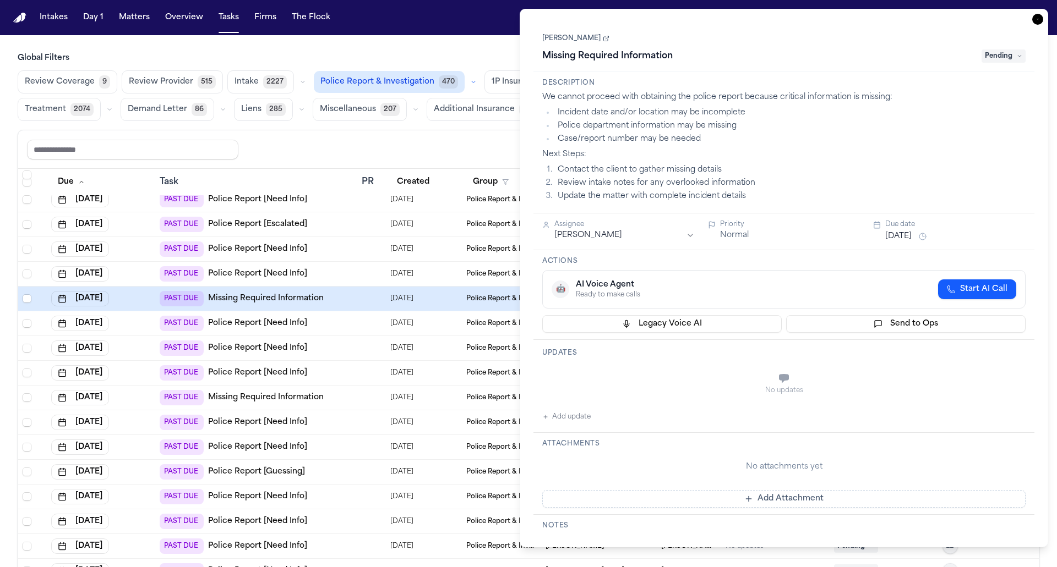
click at [329, 345] on div "PAST DUE Police Report [Need Info]" at bounding box center [256, 348] width 193 height 15
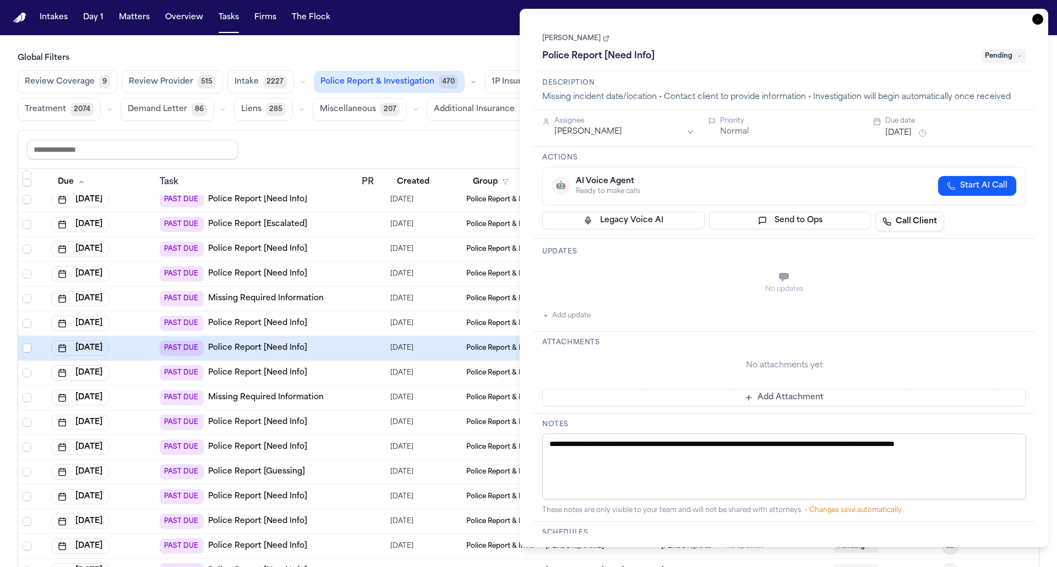
click at [330, 396] on div "PAST DUE Missing Required Information" at bounding box center [256, 397] width 193 height 15
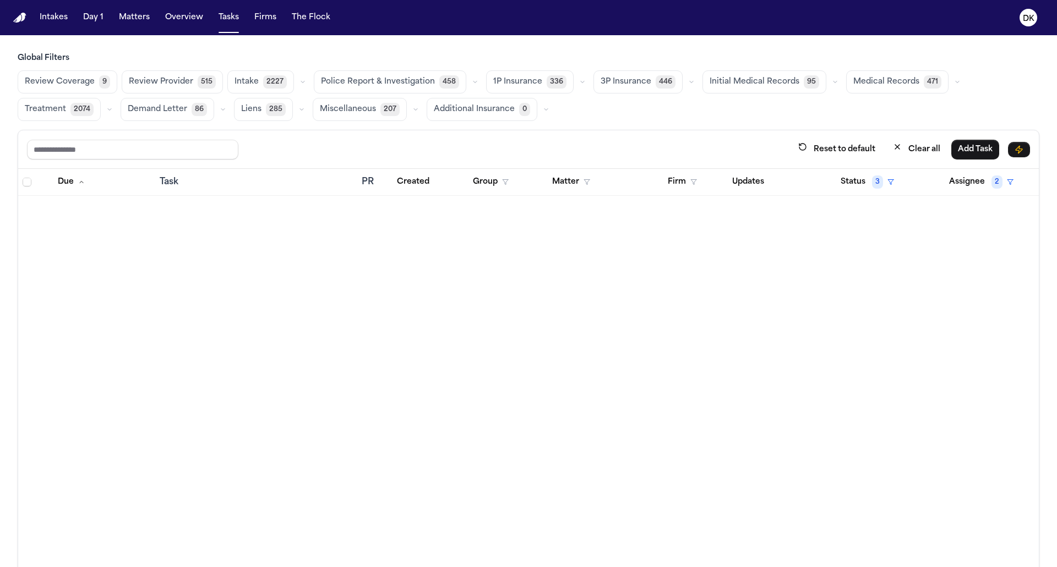
click at [772, 117] on div "Review Coverage 9 Review Provider 515 Intake 2227 Police Report & Investigation…" at bounding box center [529, 95] width 1022 height 51
click at [379, 78] on span "Police Report & Investigation" at bounding box center [378, 82] width 114 height 11
click at [359, 79] on span "Police Report & Investigation" at bounding box center [378, 82] width 114 height 11
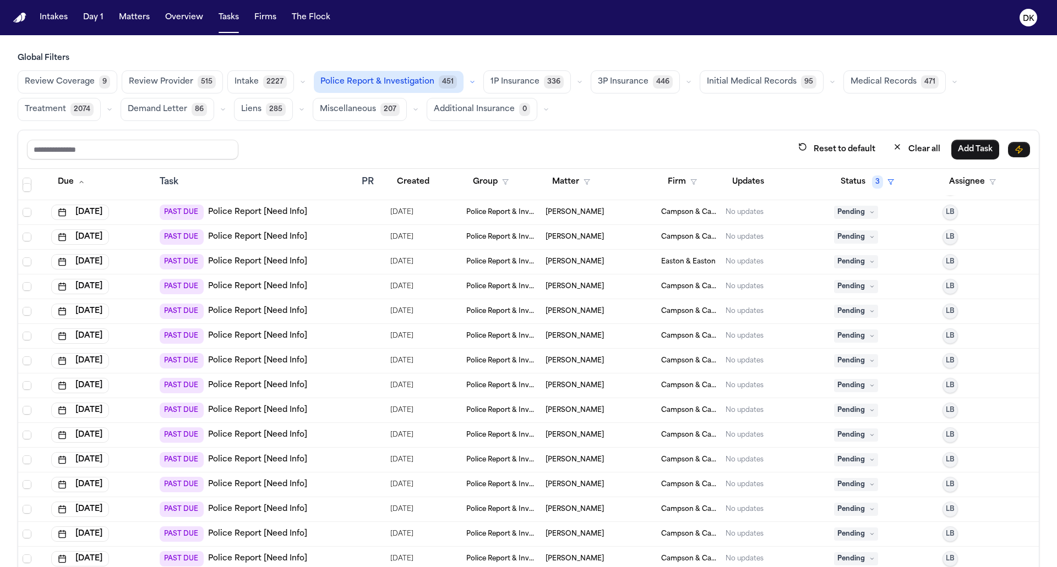
scroll to position [6609, 0]
click at [697, 411] on span "Campson & Campson" at bounding box center [689, 410] width 56 height 9
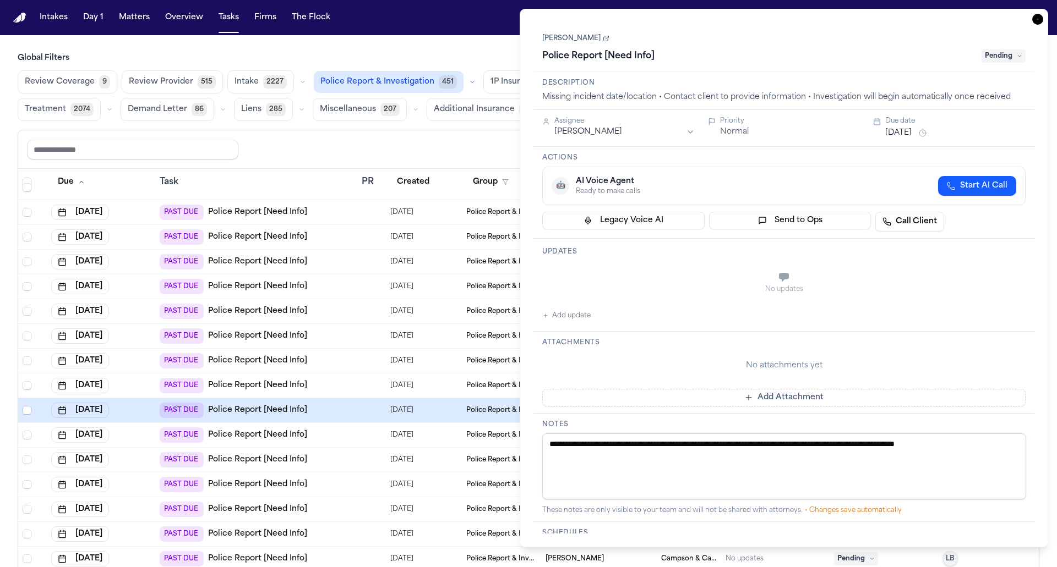
click at [406, 403] on span "[DATE]" at bounding box center [401, 410] width 23 height 15
click at [352, 393] on td "PAST DUE Police Report [Need Info]" at bounding box center [256, 386] width 202 height 25
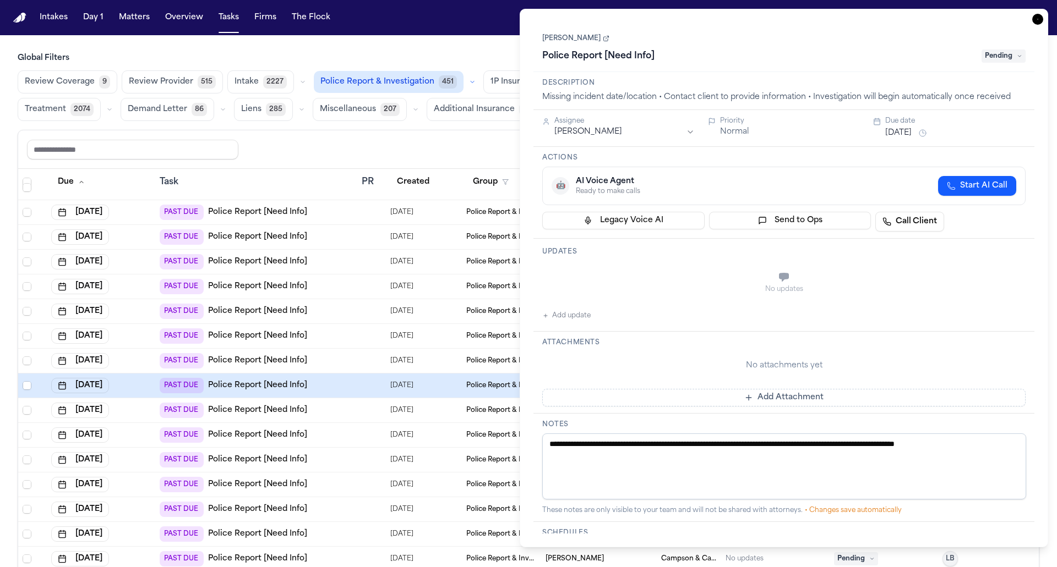
click at [341, 379] on div "PAST DUE Police Report [Need Info]" at bounding box center [256, 385] width 193 height 15
click at [588, 36] on link "[PERSON_NAME]" at bounding box center [575, 38] width 67 height 9
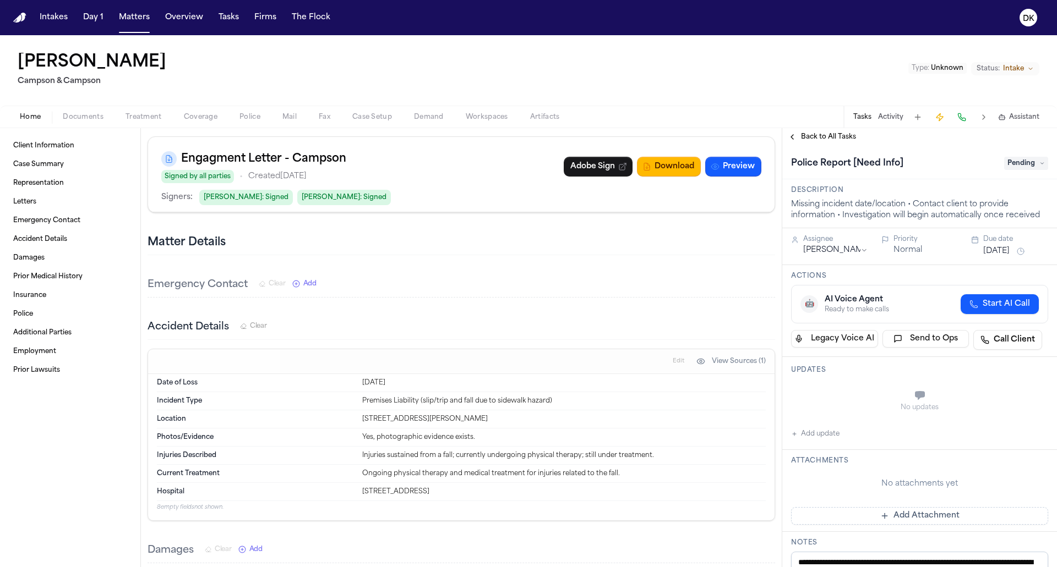
scroll to position [307, 0]
click at [394, 379] on div "[DATE]" at bounding box center [563, 383] width 403 height 9
click at [408, 263] on div "Client Information Edit Name Ramona Pardilla Email letterexchange42@gmail.com D…" at bounding box center [461, 532] width 641 height 1421
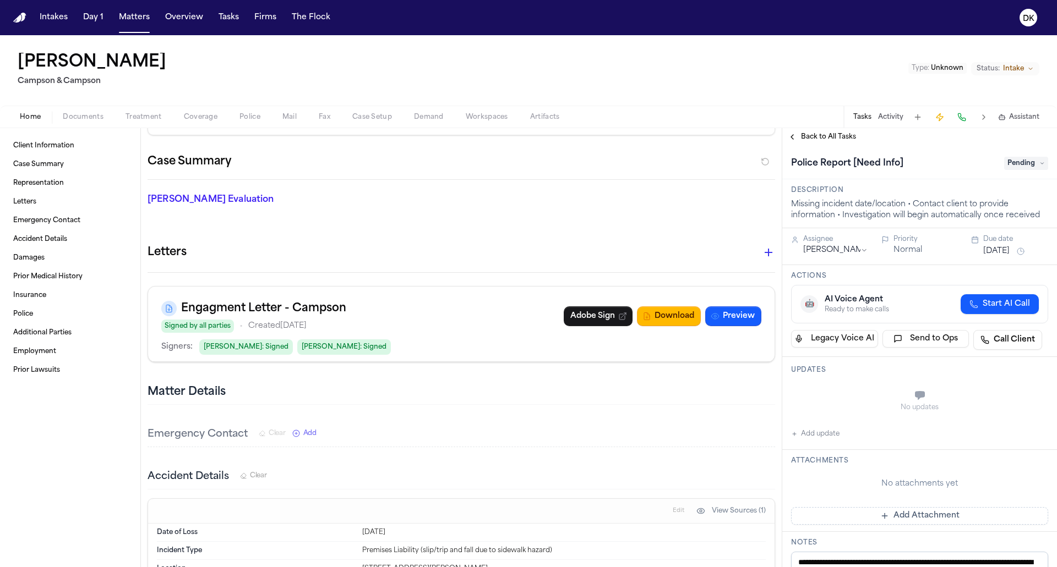
scroll to position [0, 0]
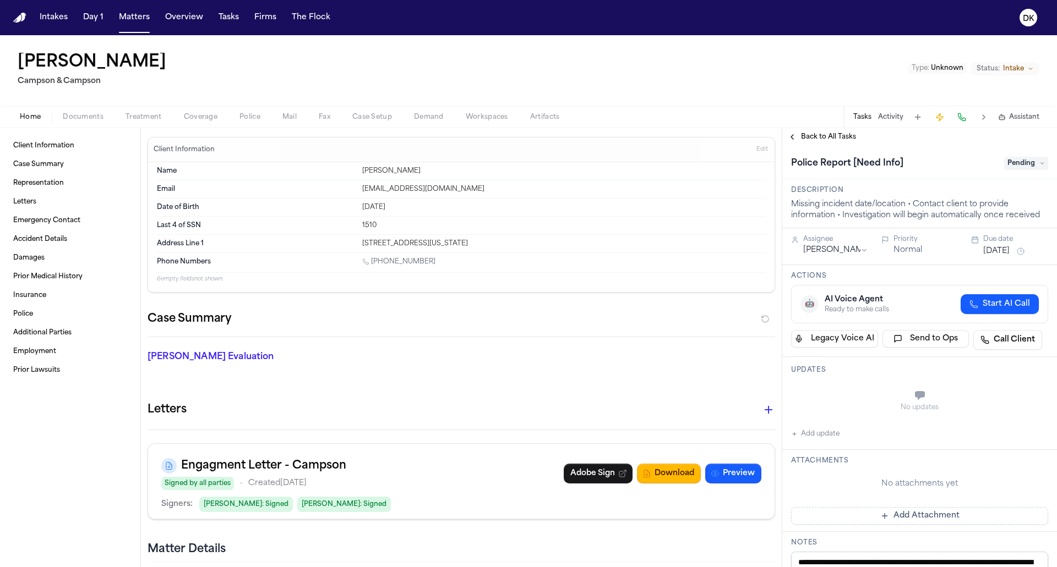
click at [414, 191] on div "letterexchange42@gmail.com" at bounding box center [563, 189] width 403 height 9
click at [393, 213] on div "Date of Birth Apr 15, 1944" at bounding box center [461, 208] width 609 height 18
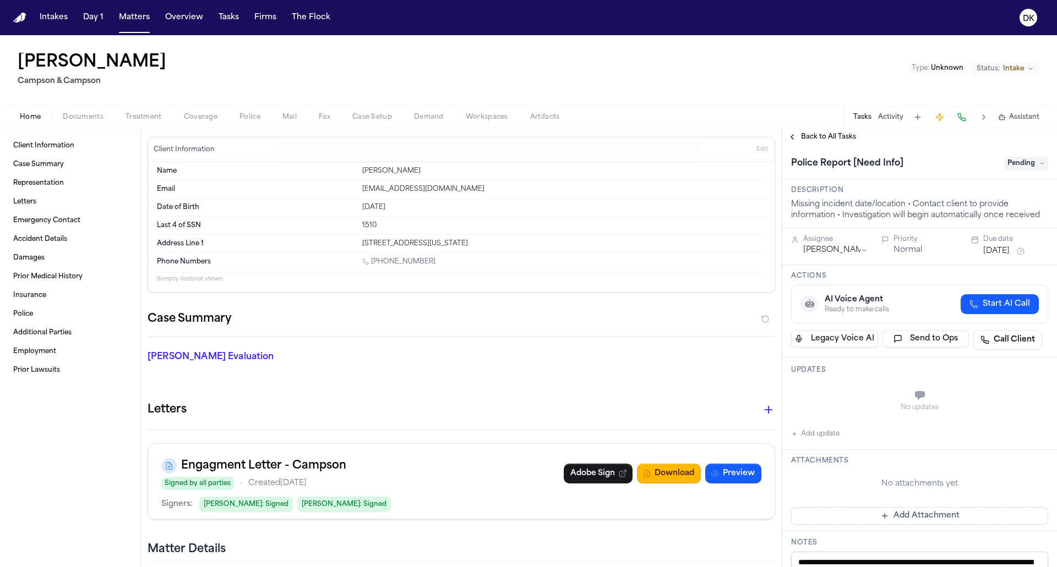
click at [393, 213] on div "Date of Birth Apr 15, 1944" at bounding box center [461, 208] width 609 height 18
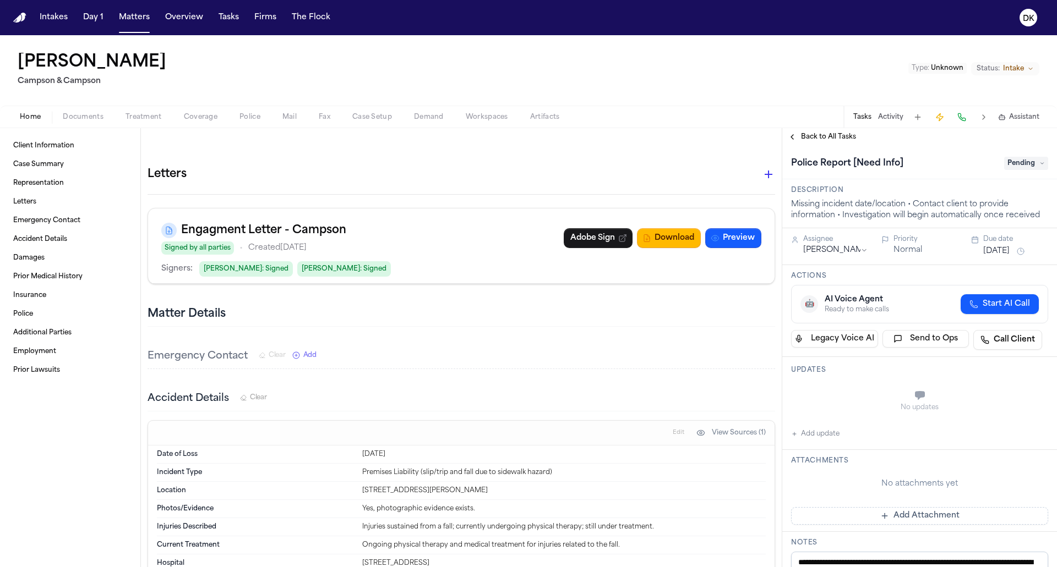
scroll to position [271, 0]
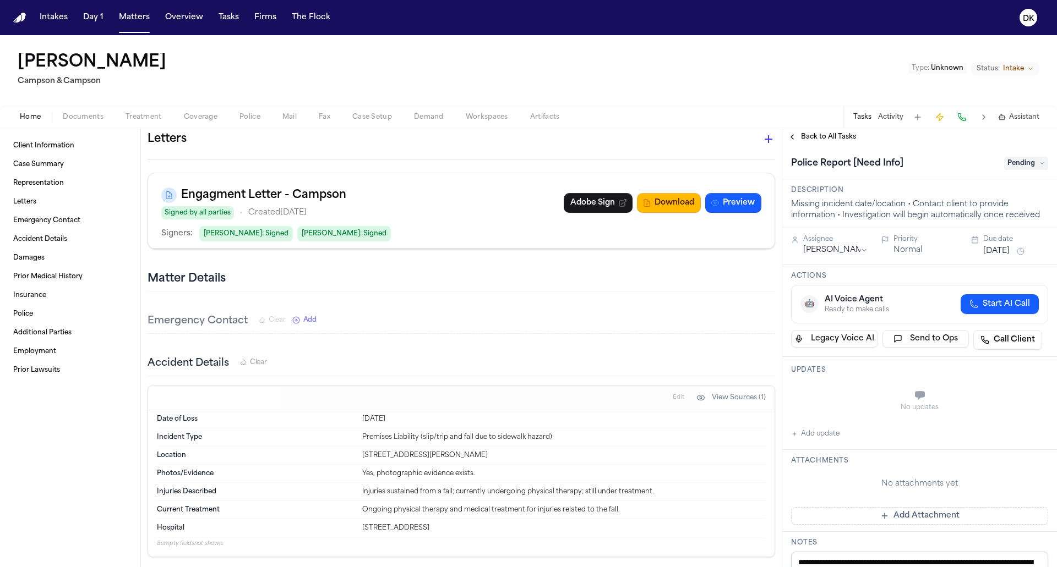
click at [739, 390] on button "View Sources (1)" at bounding box center [731, 398] width 80 height 18
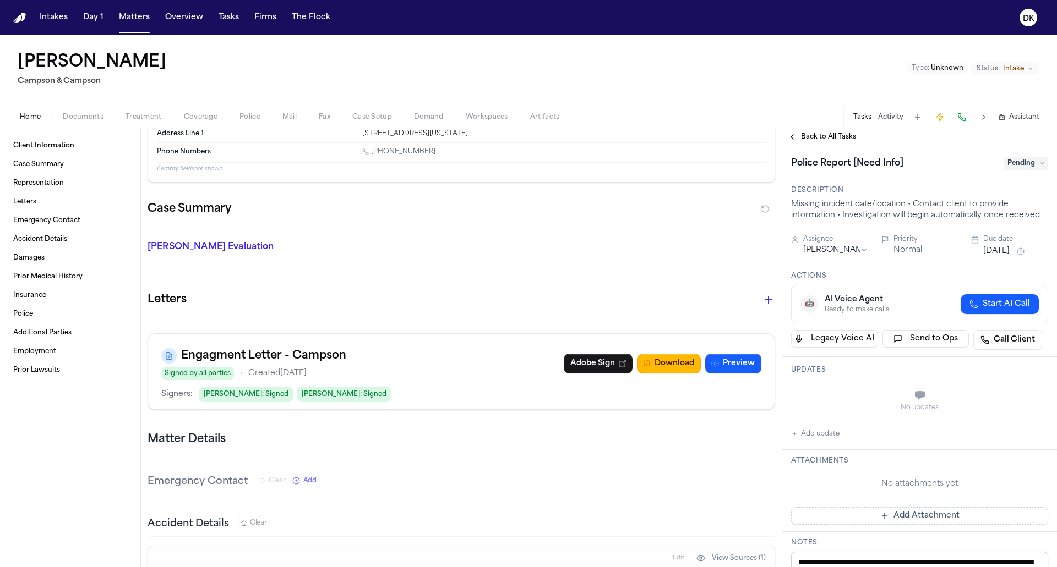
scroll to position [0, 0]
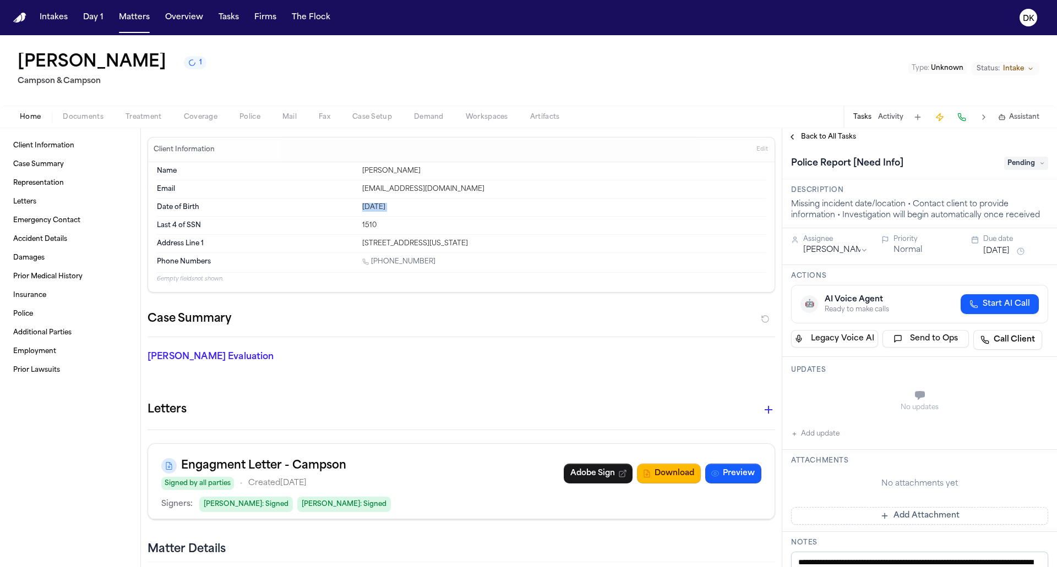
click at [331, 311] on div "Case Summary" at bounding box center [461, 323] width 627 height 27
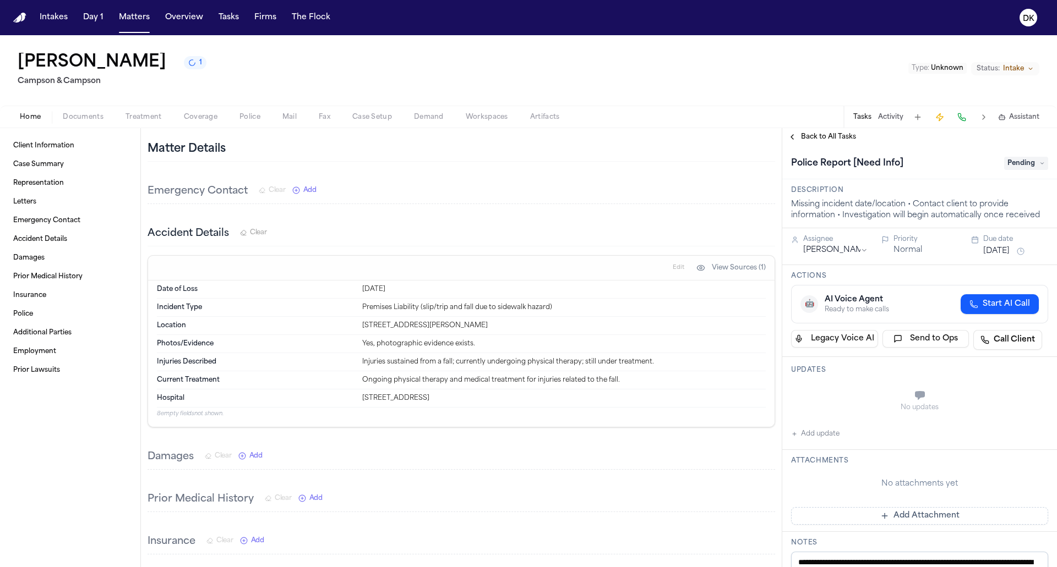
scroll to position [399, 0]
click at [389, 287] on div "Jul 27, 2025" at bounding box center [563, 291] width 403 height 9
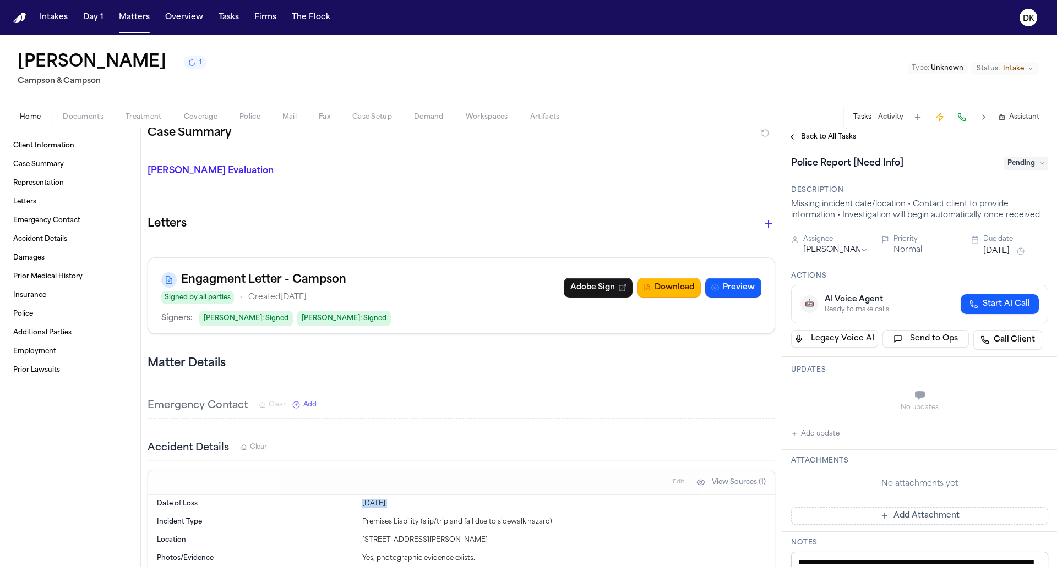
scroll to position [0, 0]
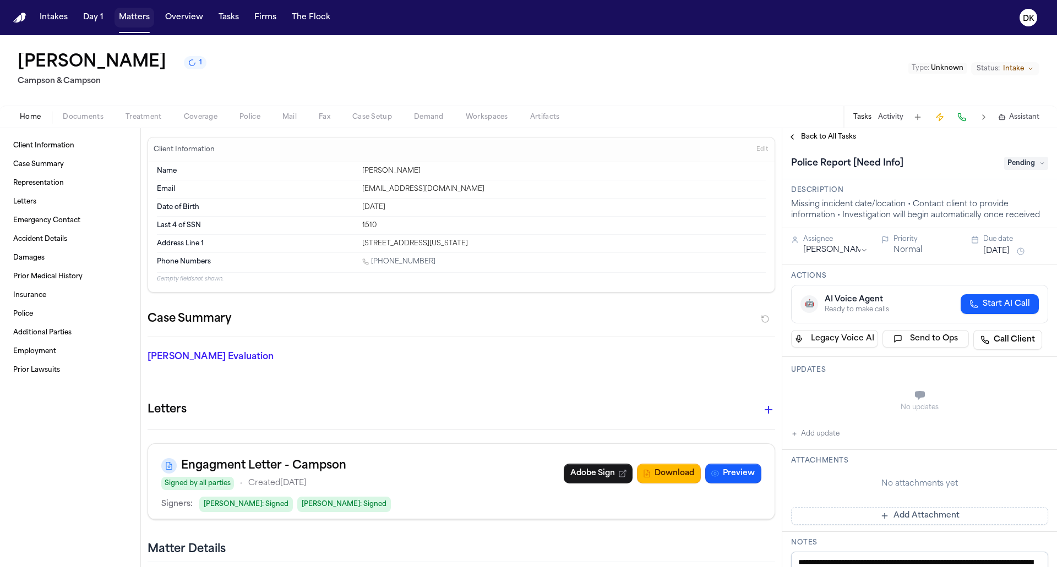
click at [132, 24] on button "Matters" at bounding box center [134, 18] width 40 height 20
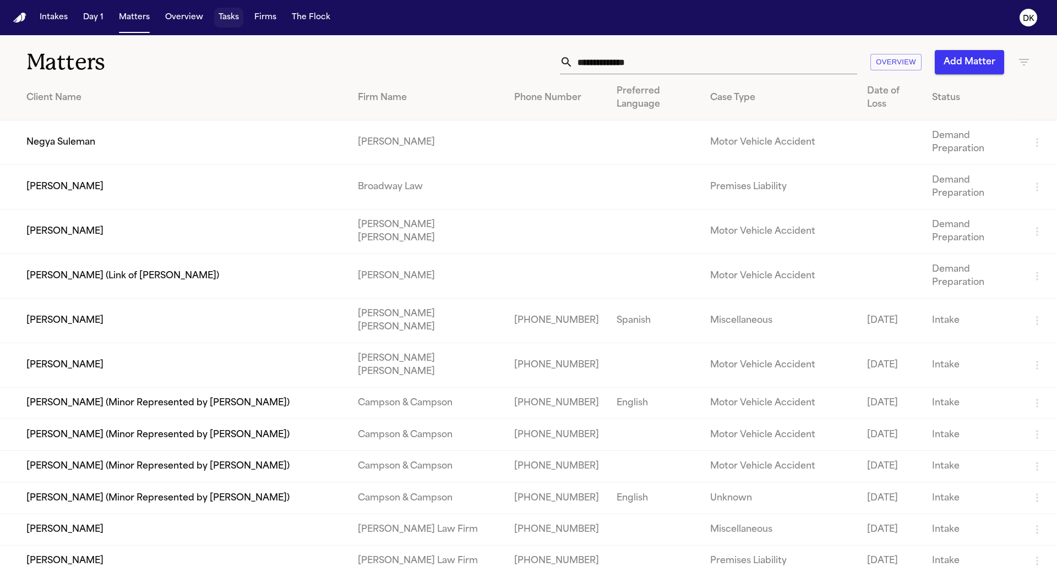
click at [223, 12] on button "Tasks" at bounding box center [228, 18] width 29 height 20
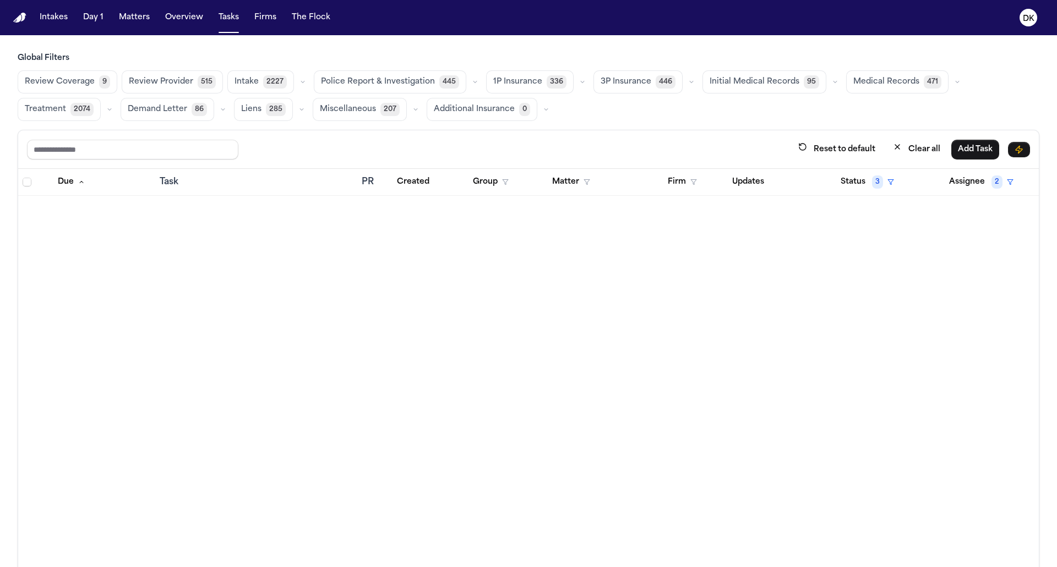
click at [368, 82] on span "Police Report & Investigation" at bounding box center [378, 82] width 114 height 11
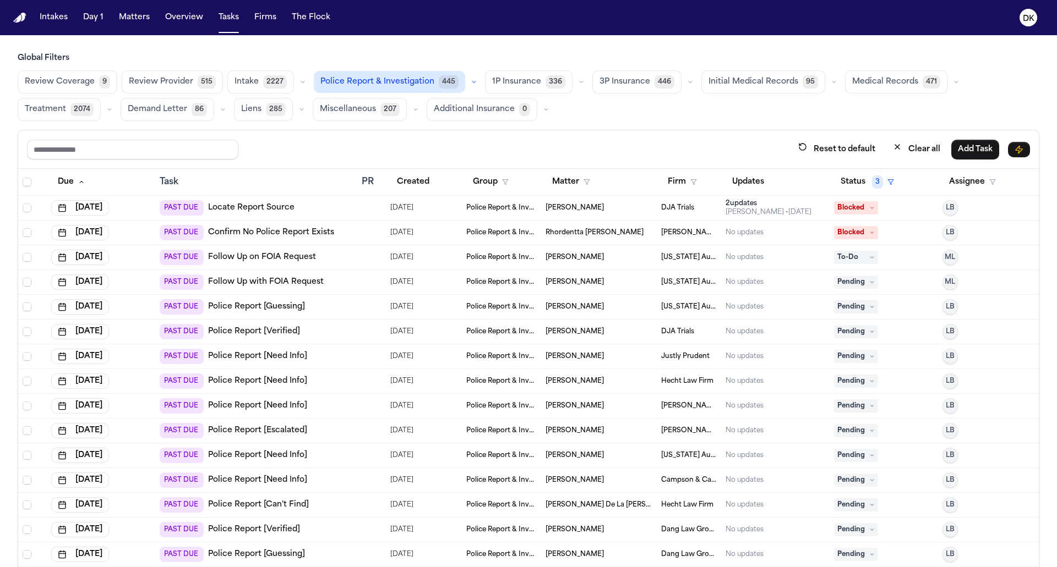
click at [366, 230] on div at bounding box center [366, 232] width 9 height 9
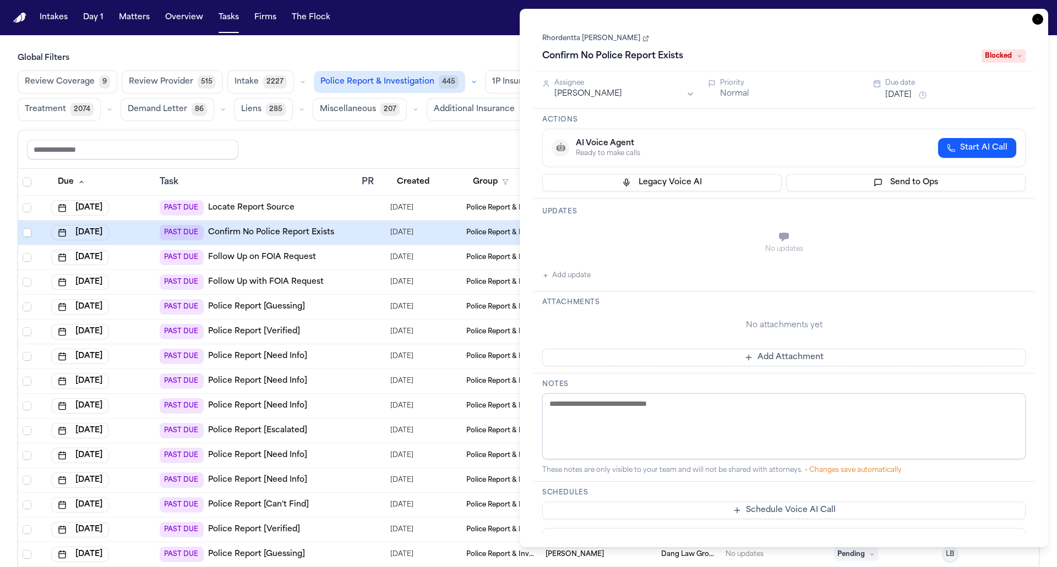
click at [601, 39] on link "Rhordentta [PERSON_NAME]" at bounding box center [595, 38] width 107 height 9
click at [1044, 19] on div "Task Details Rhordentta [PERSON_NAME] Confirm No Police Report Exists Blocked A…" at bounding box center [784, 278] width 528 height 539
click at [1039, 19] on icon "button" at bounding box center [1037, 19] width 11 height 11
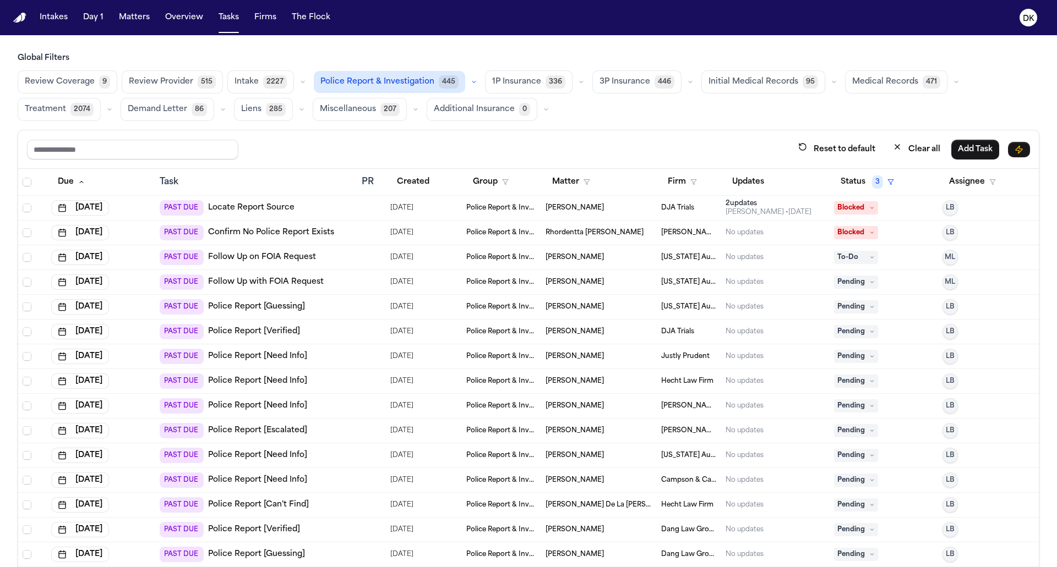
click at [341, 381] on div "PAST DUE Police Report [Need Info]" at bounding box center [256, 381] width 193 height 15
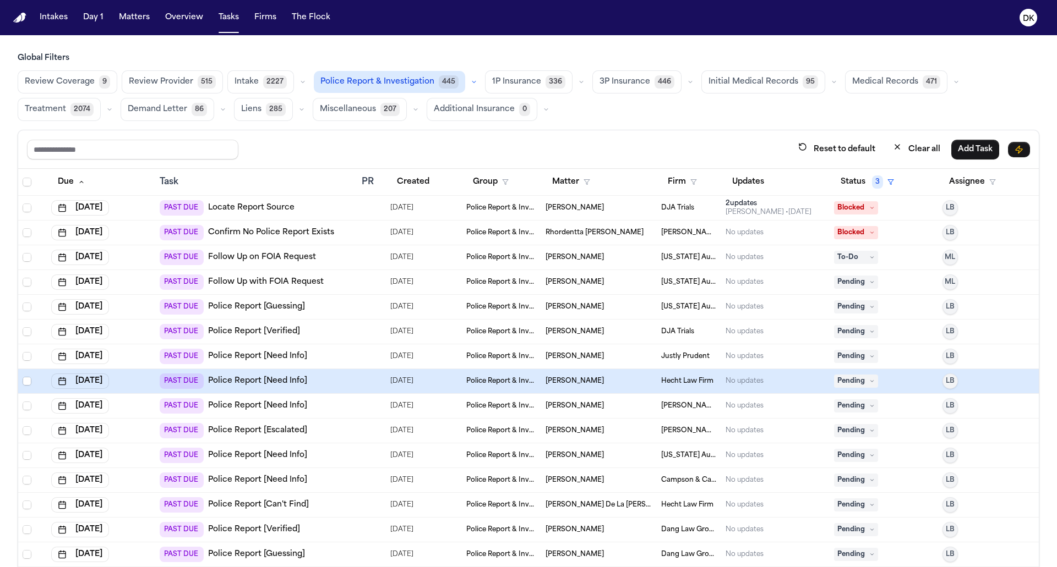
click at [351, 350] on div "PAST DUE Police Report [Need Info]" at bounding box center [256, 356] width 193 height 15
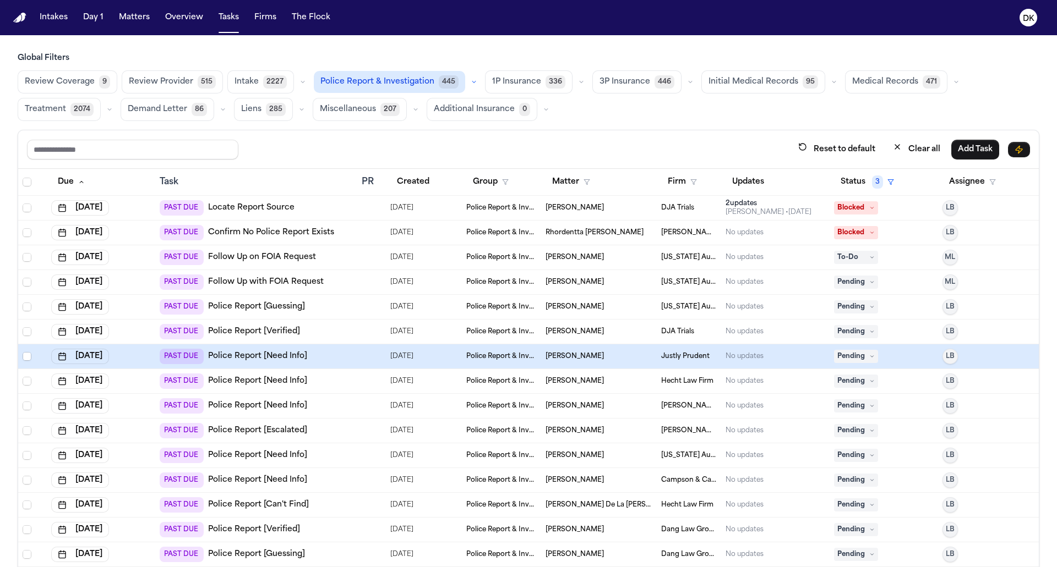
click at [563, 352] on span "Matt Gurniak" at bounding box center [574, 356] width 58 height 9
click at [404, 78] on span "Police Report & Investigation" at bounding box center [377, 82] width 114 height 11
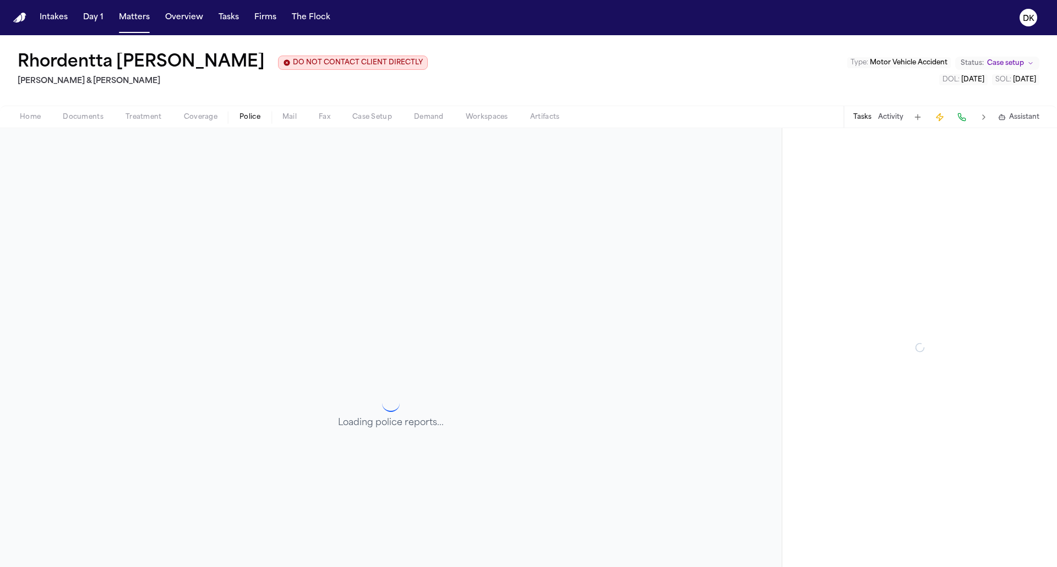
click at [244, 116] on span "Police" at bounding box center [249, 117] width 21 height 9
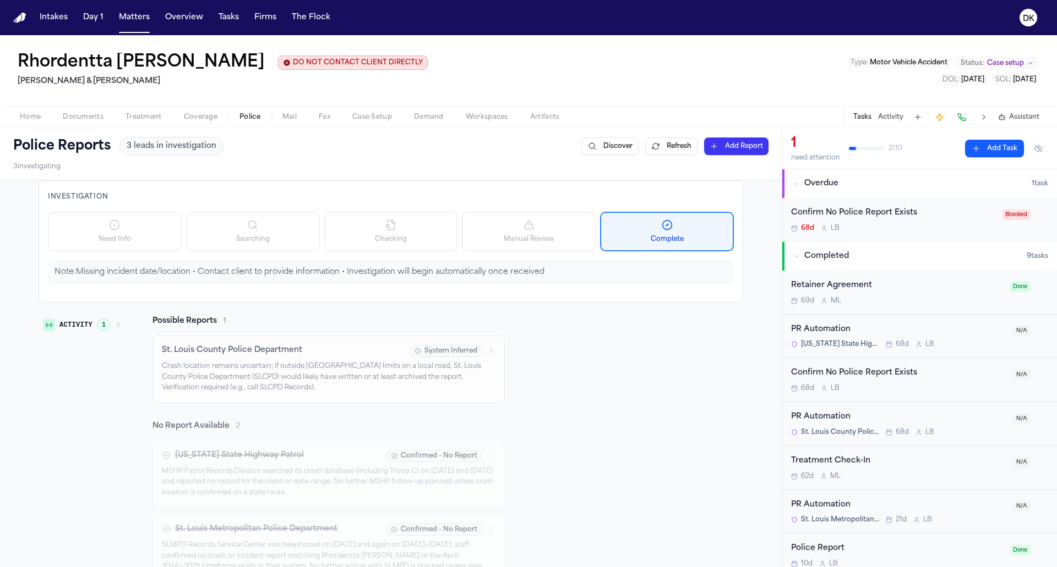
click at [82, 117] on span "Documents" at bounding box center [83, 117] width 41 height 9
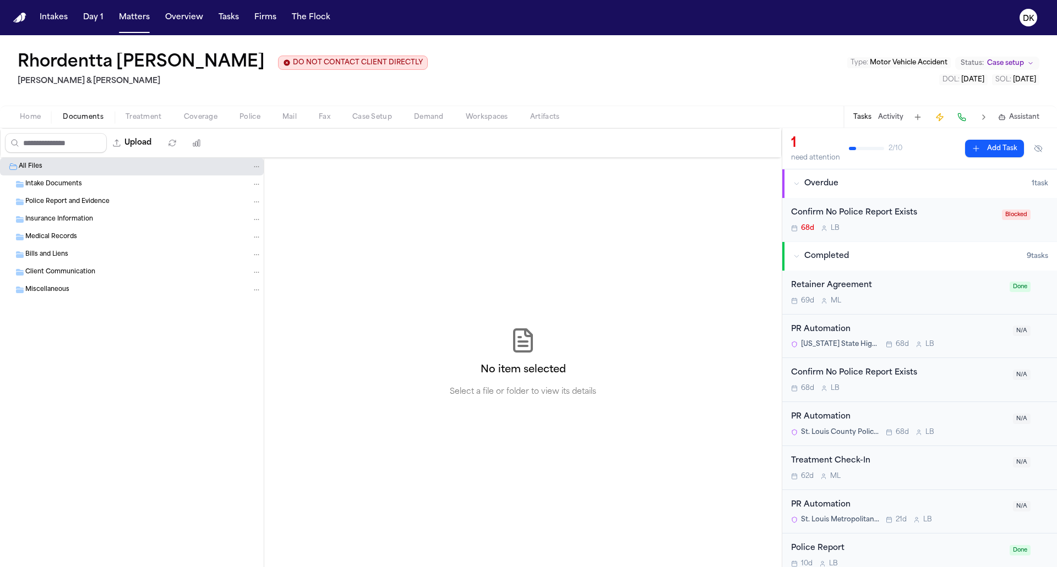
click at [98, 198] on span "Police Report and Evidence" at bounding box center [67, 202] width 84 height 9
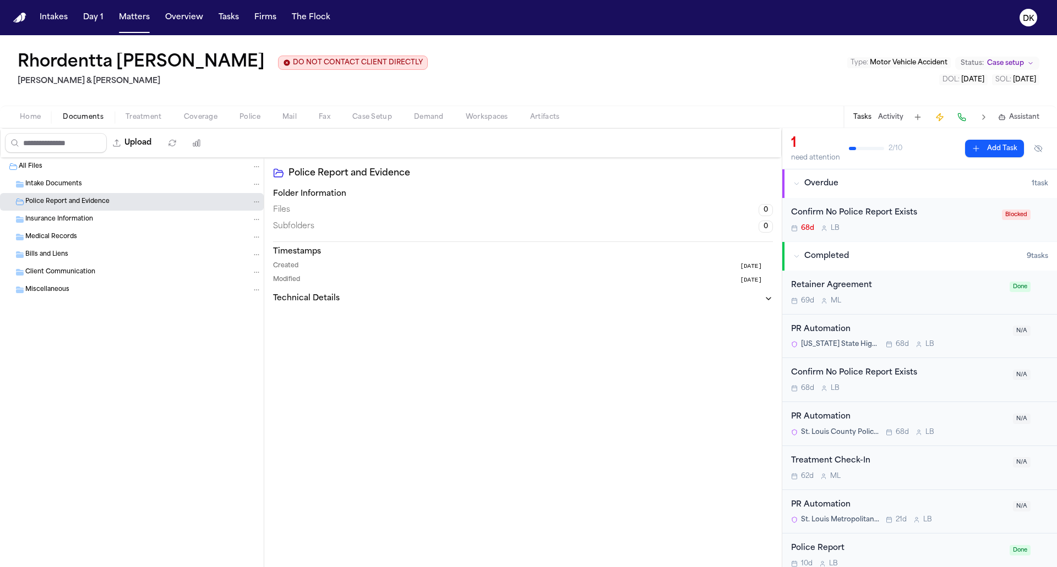
click at [101, 183] on div "Intake Documents" at bounding box center [143, 184] width 236 height 10
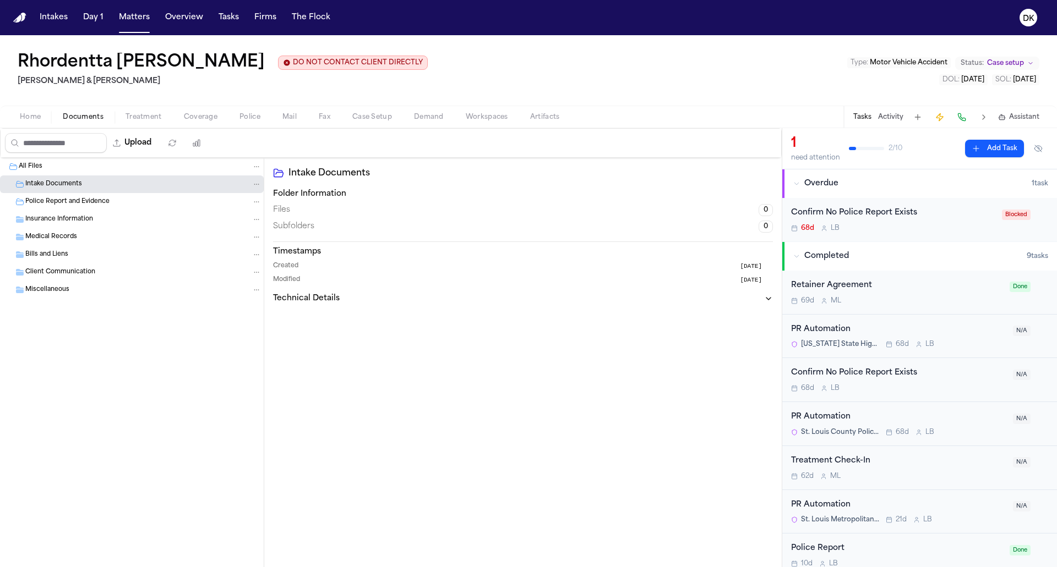
click at [96, 223] on div "Insurance Information" at bounding box center [143, 220] width 236 height 10
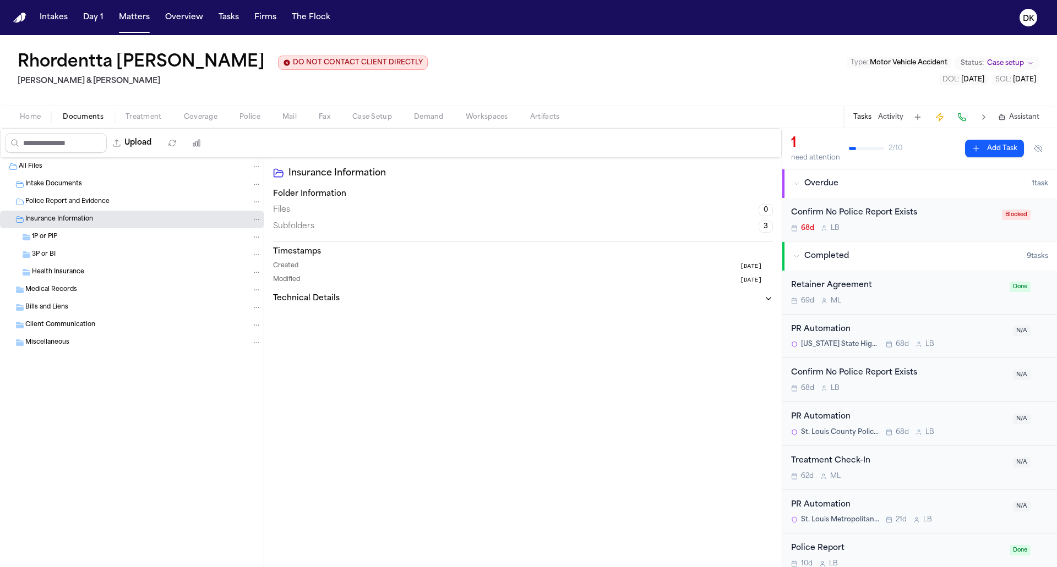
click at [82, 272] on span "Health Insurance" at bounding box center [58, 272] width 52 height 9
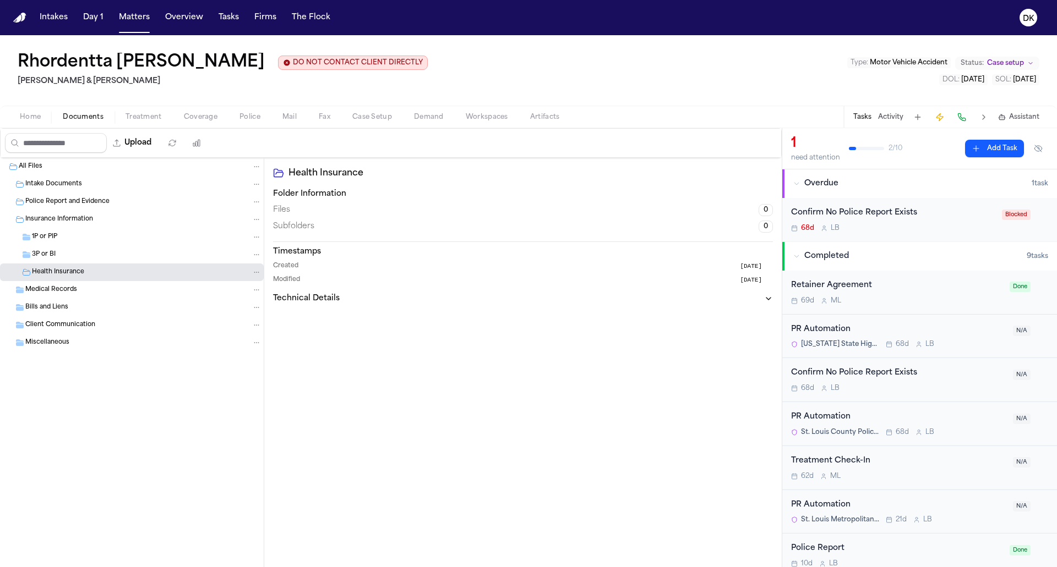
click at [80, 224] on div "Insurance Information" at bounding box center [132, 220] width 264 height 18
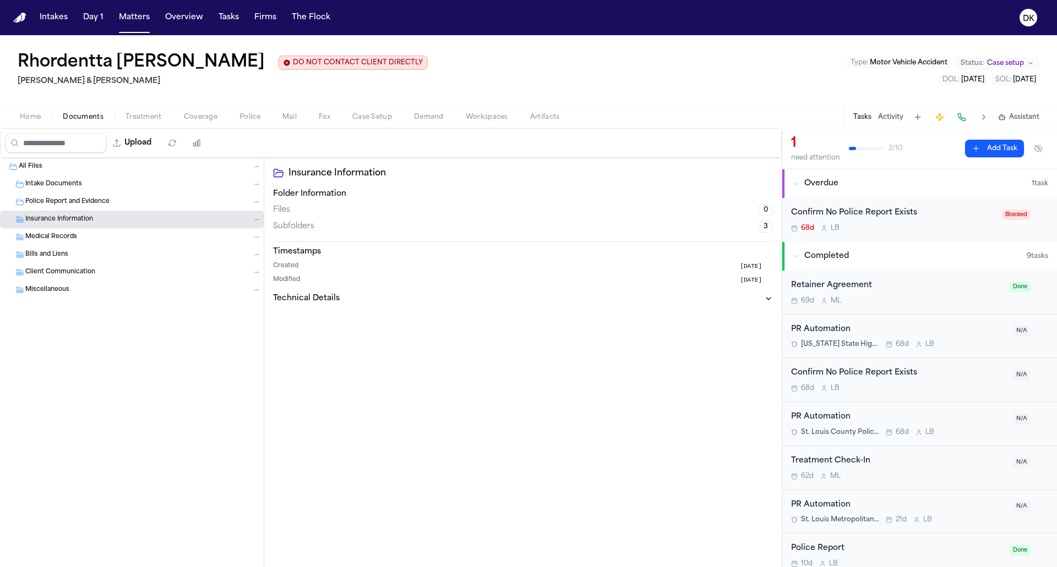
click at [83, 283] on div "Miscellaneous" at bounding box center [132, 290] width 264 height 18
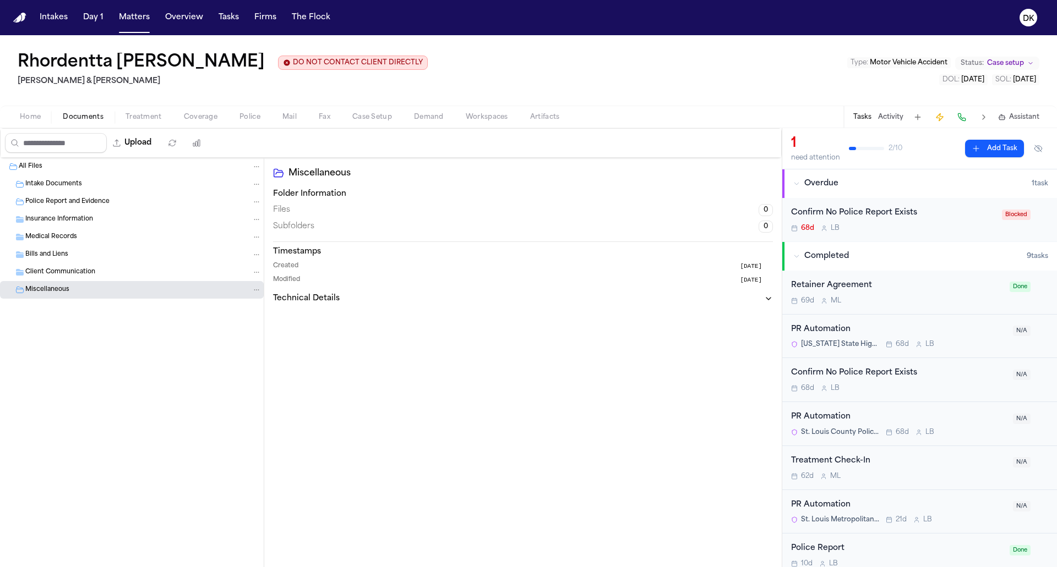
click at [83, 325] on div "All Files Intake Documents Police Report and Evidence Insurance Information Med…" at bounding box center [132, 256] width 264 height 196
click at [34, 113] on span "Home" at bounding box center [30, 117] width 21 height 9
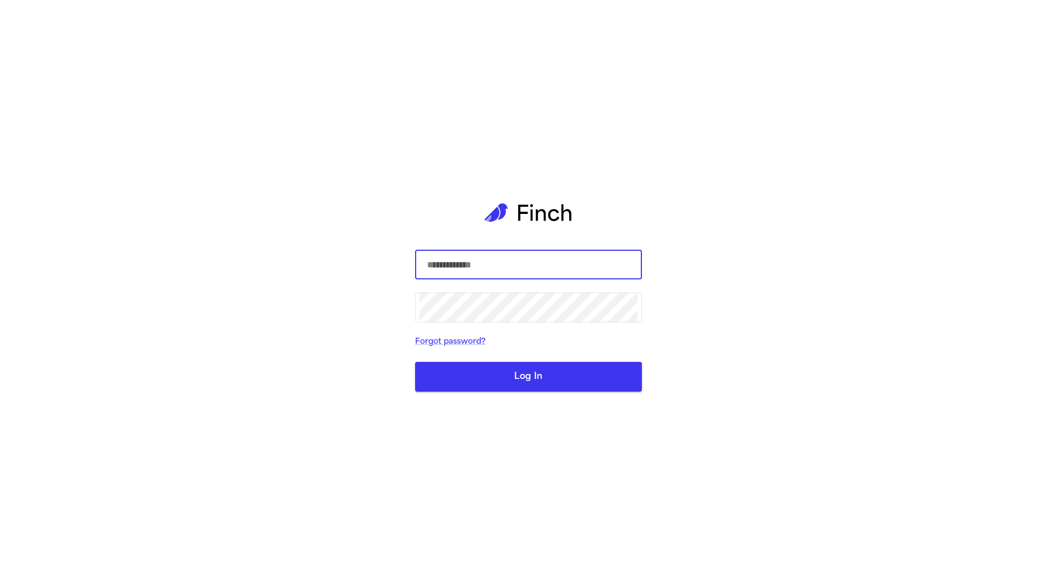
type input "**********"
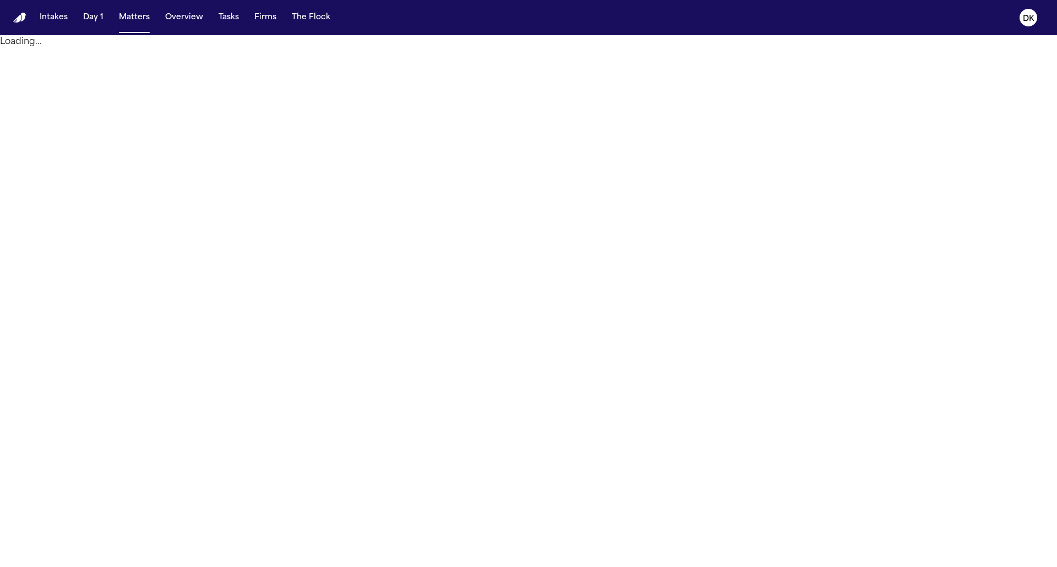
click at [646, 132] on main "Loading..." at bounding box center [528, 301] width 1057 height 532
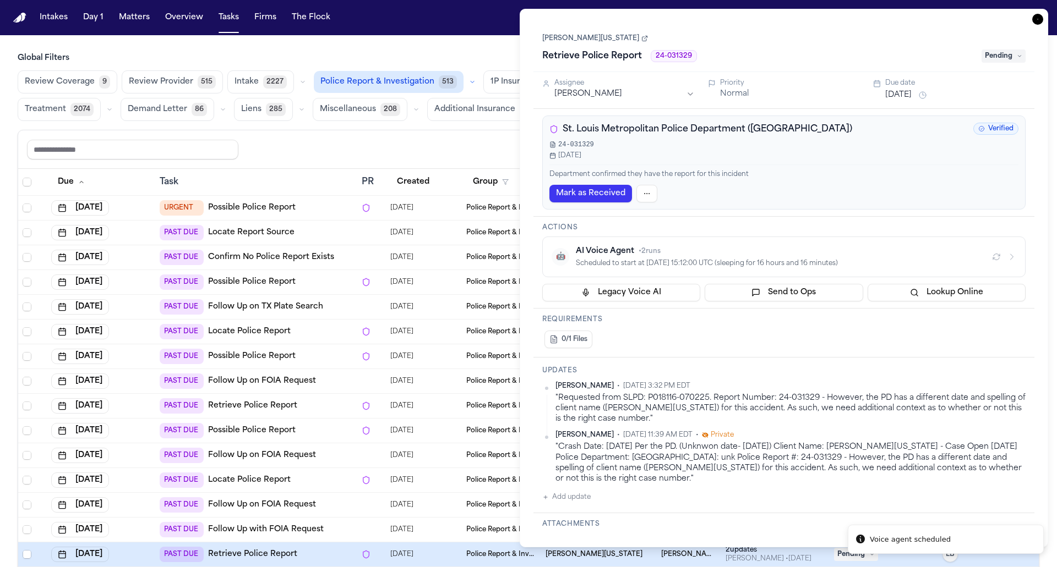
scroll to position [215, 0]
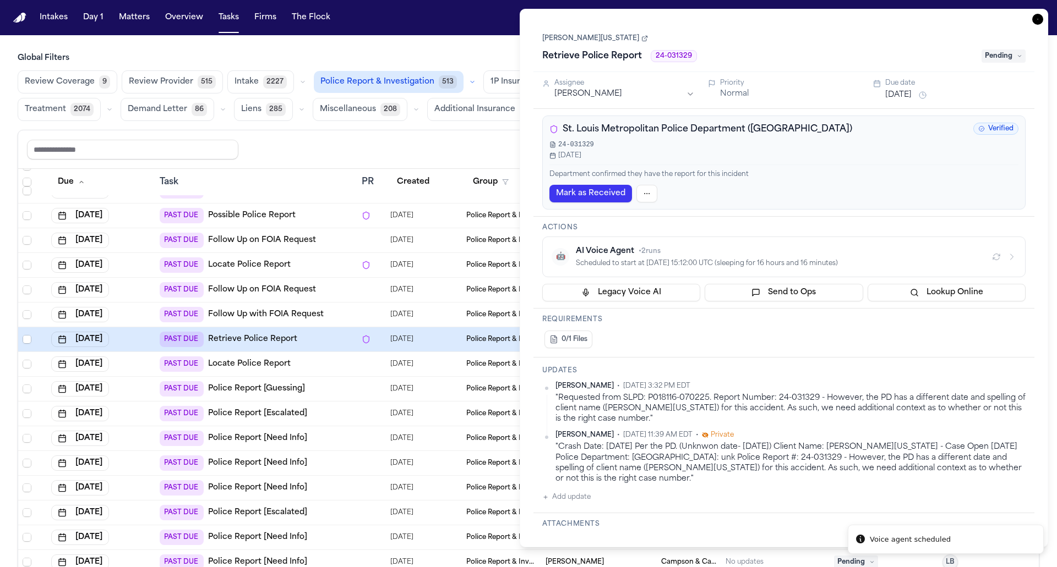
click at [383, 80] on span "Police Report & Investigation" at bounding box center [377, 82] width 114 height 11
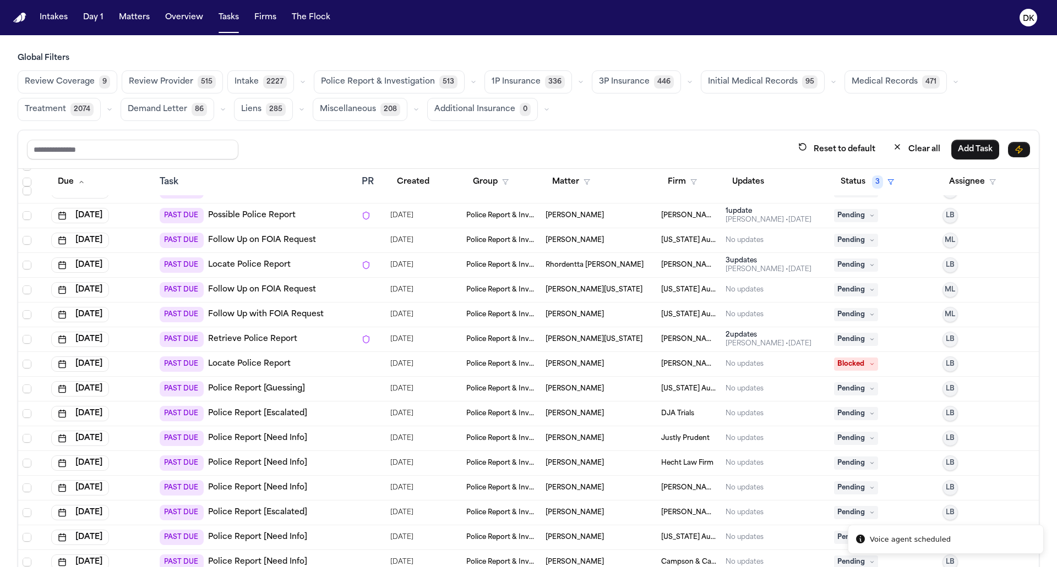
click at [383, 80] on span "Police Report & Investigation" at bounding box center [378, 82] width 114 height 11
click at [380, 67] on div "Global Filters Review Coverage 9 Review Provider 515 Intake 2227 Police Report …" at bounding box center [529, 87] width 1022 height 68
click at [376, 80] on span "Police Report & Investigation" at bounding box center [377, 82] width 114 height 11
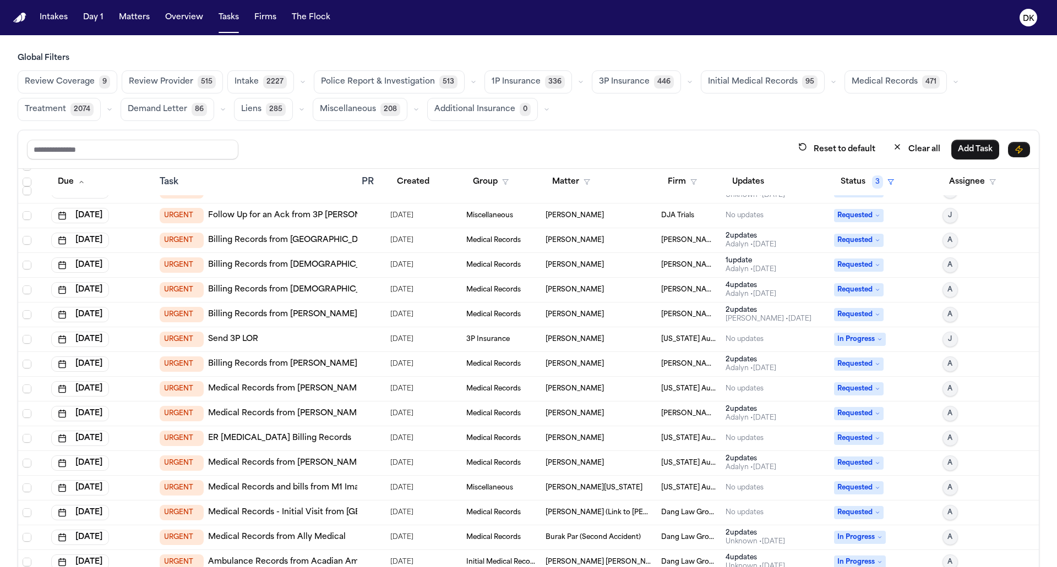
click at [376, 80] on span "Police Report & Investigation" at bounding box center [378, 82] width 114 height 11
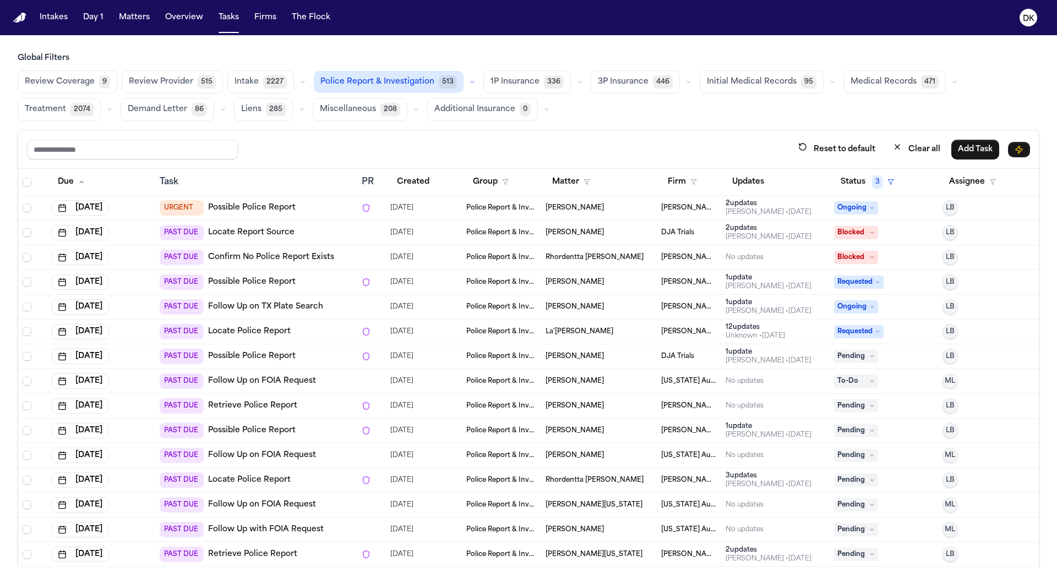
click at [332, 230] on div "PAST DUE Locate Report Source" at bounding box center [256, 232] width 193 height 15
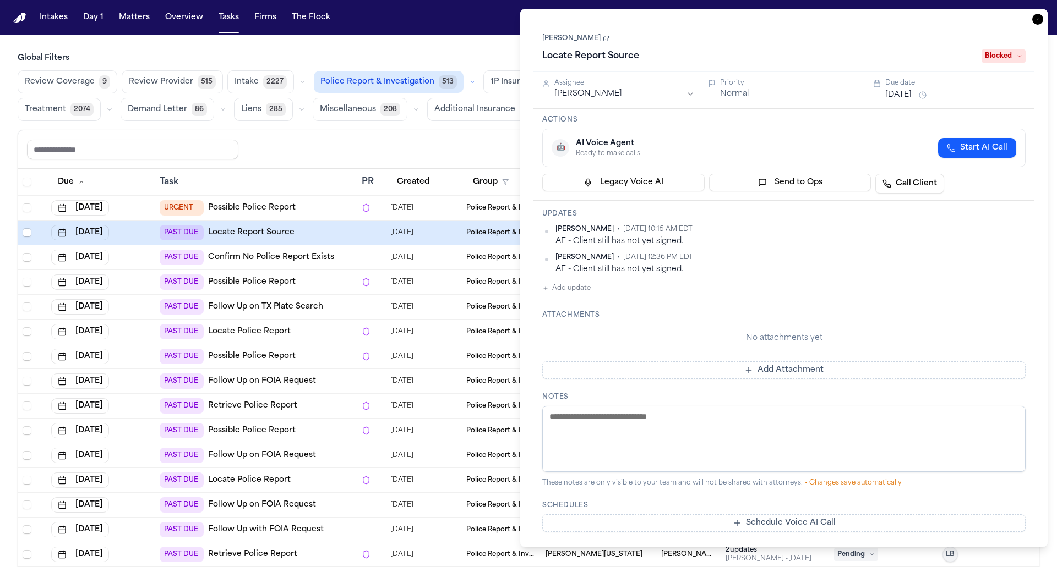
click at [332, 230] on div "PAST DUE Locate Report Source" at bounding box center [256, 232] width 193 height 15
click at [329, 203] on div "URGENT Possible Police Report" at bounding box center [256, 207] width 193 height 15
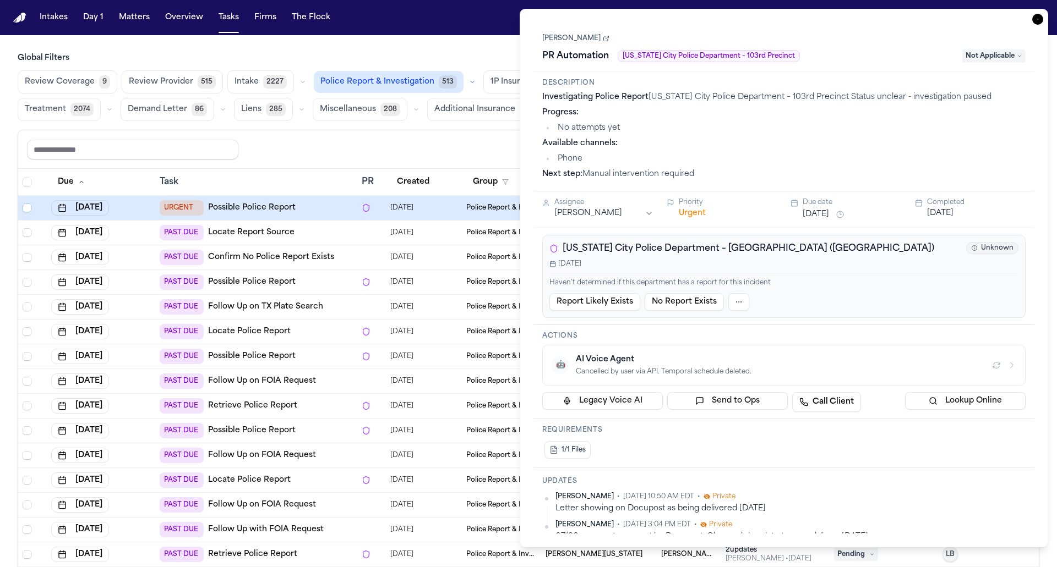
click at [329, 203] on div "URGENT Possible Police Report" at bounding box center [256, 207] width 193 height 15
click at [331, 228] on div "PAST DUE Locate Report Source" at bounding box center [256, 232] width 193 height 15
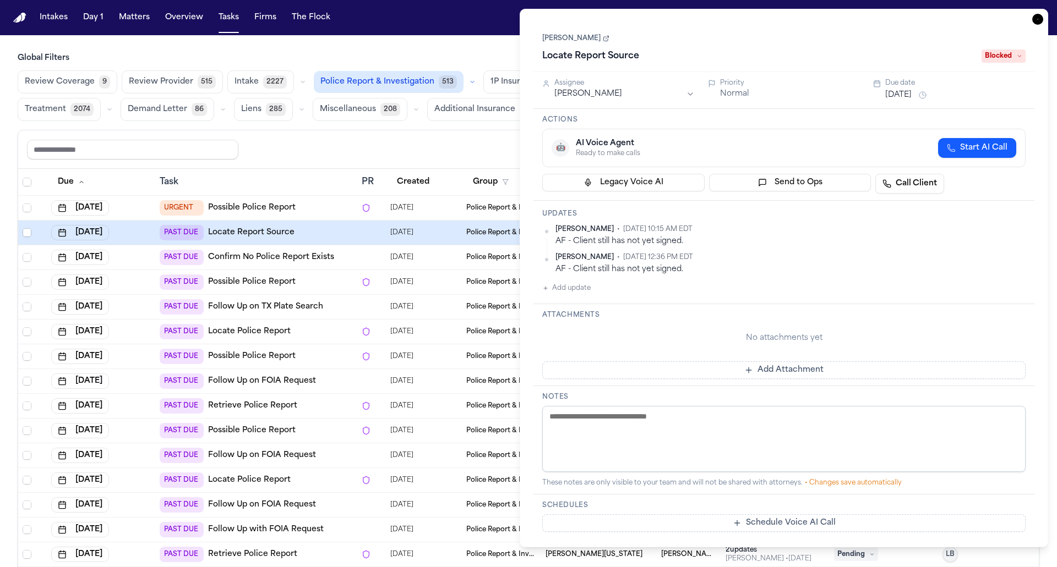
click at [347, 259] on div "PAST DUE Confirm No Police Report Exists" at bounding box center [256, 257] width 193 height 15
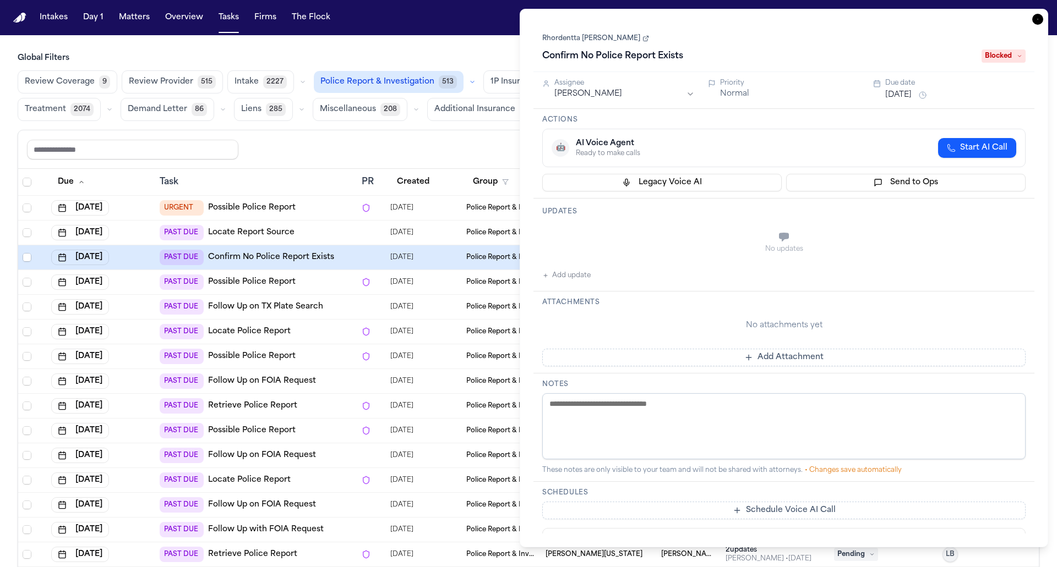
click at [337, 231] on div "PAST DUE Locate Report Source" at bounding box center [256, 232] width 193 height 15
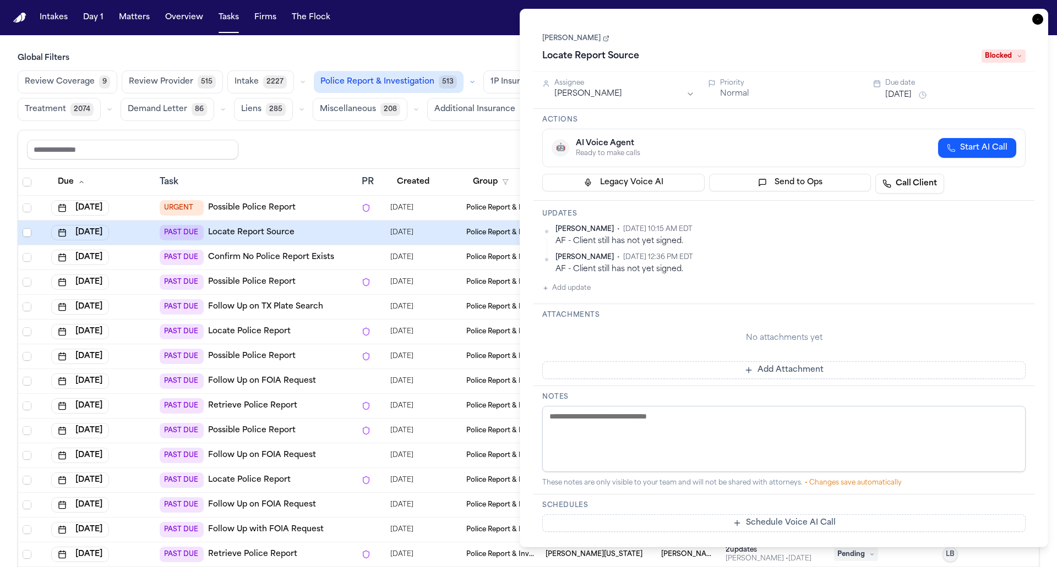
click at [332, 206] on div "URGENT Possible Police Report" at bounding box center [256, 207] width 193 height 15
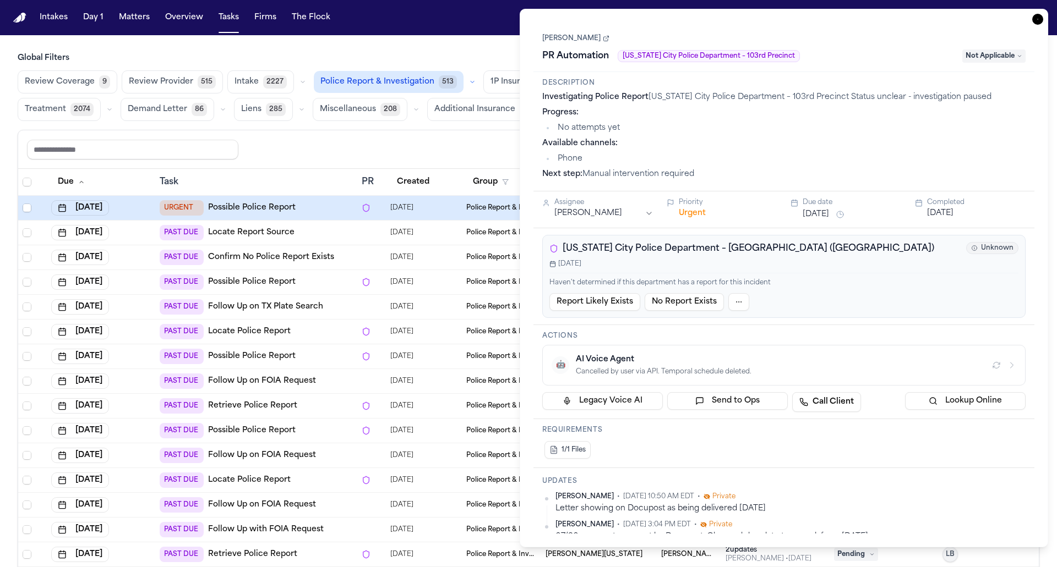
click at [337, 232] on div "PAST DUE Locate Report Source" at bounding box center [256, 232] width 193 height 15
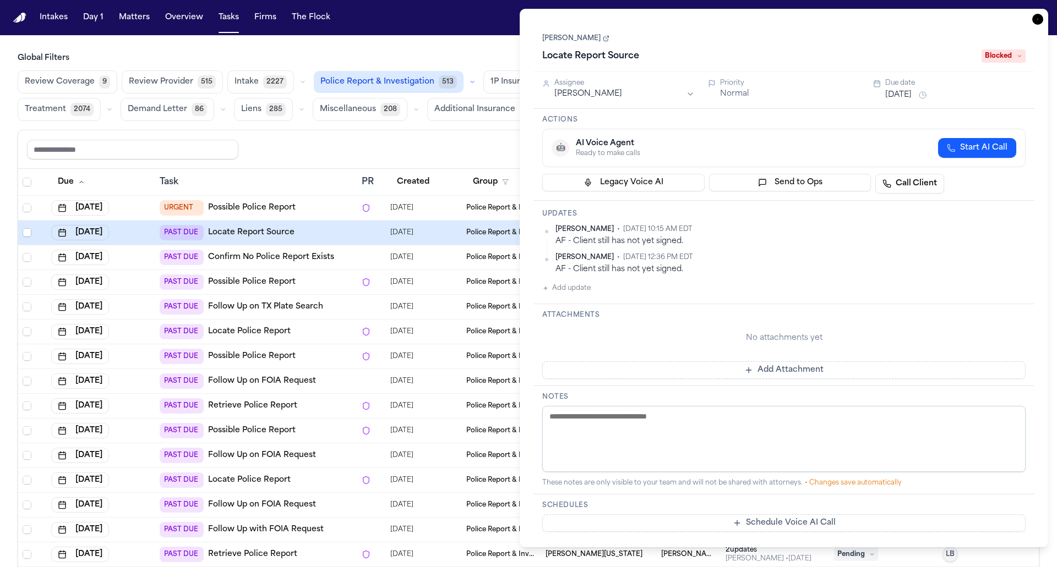
click at [342, 250] on div "PAST DUE Confirm No Police Report Exists" at bounding box center [256, 257] width 193 height 15
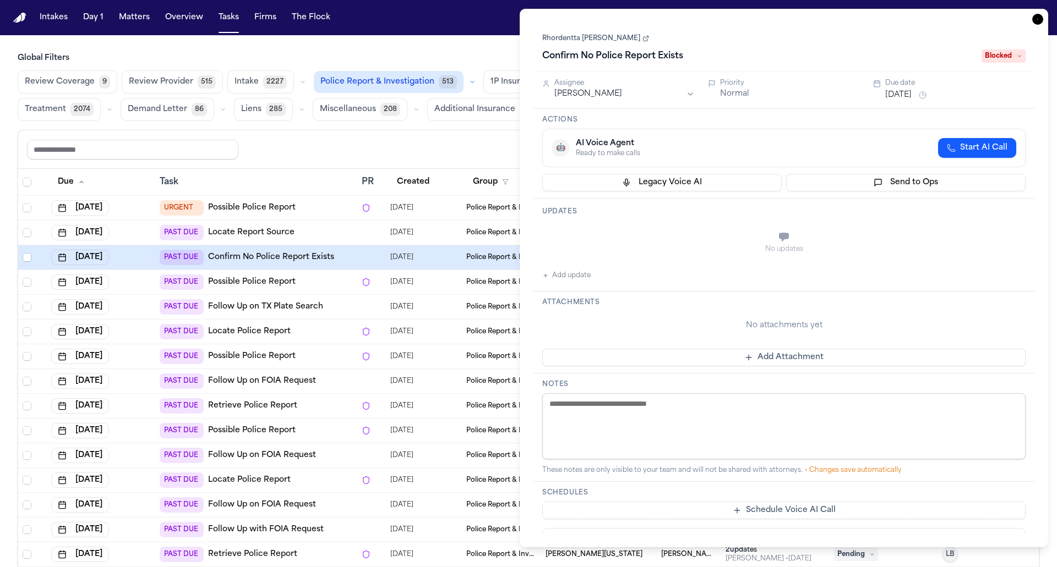
click at [339, 215] on td "URGENT Possible Police Report" at bounding box center [256, 208] width 202 height 25
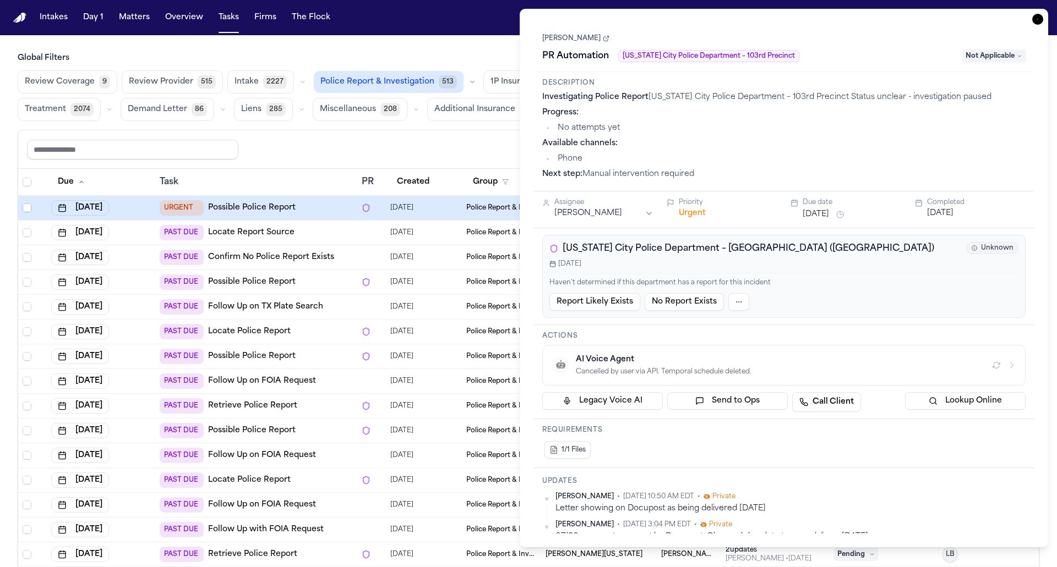
click at [333, 226] on div "PAST DUE Locate Report Source" at bounding box center [256, 232] width 193 height 15
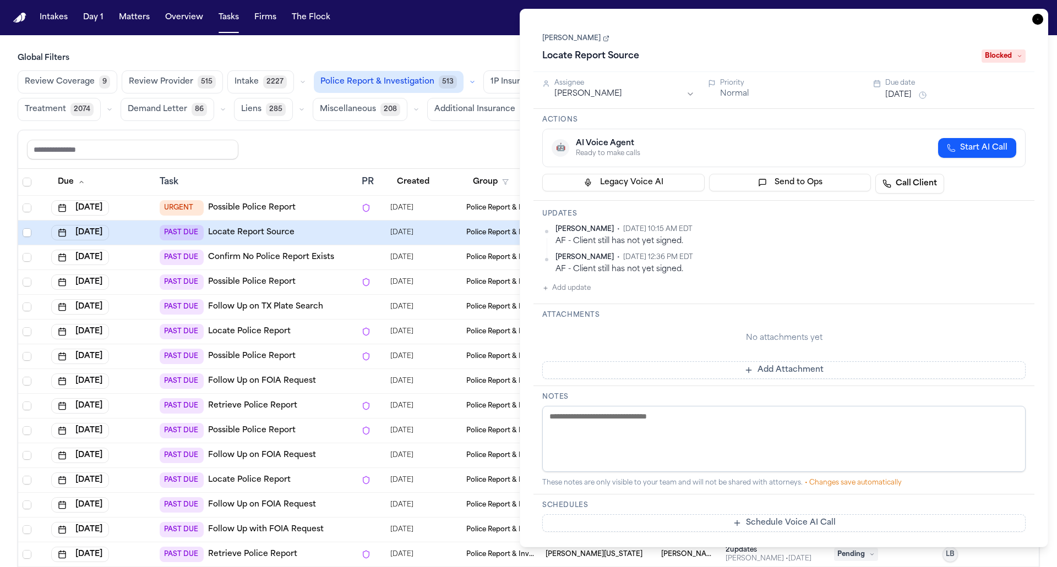
click at [1040, 19] on icon "button" at bounding box center [1037, 19] width 11 height 11
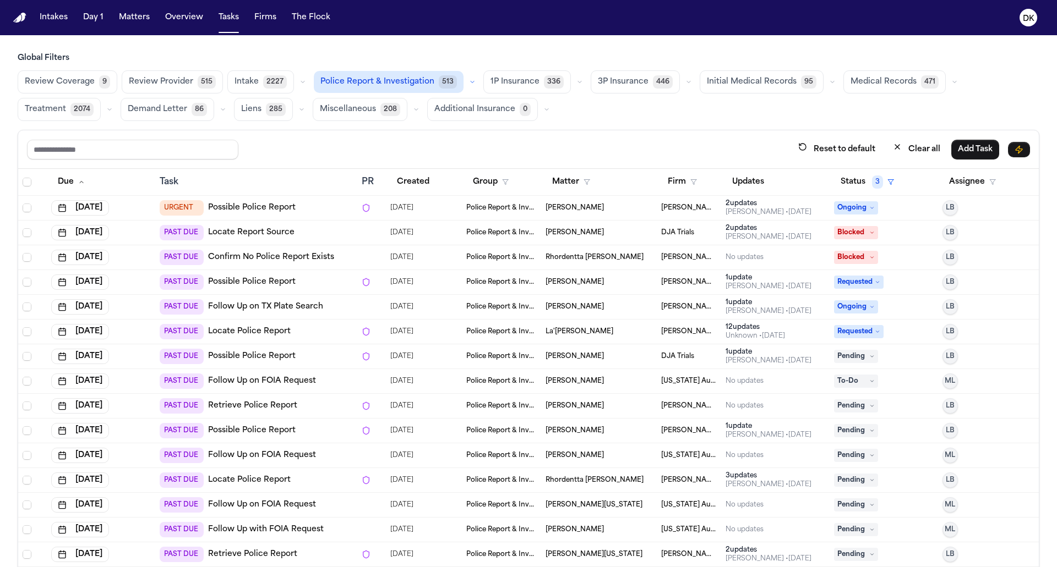
click at [413, 230] on span "05/14/2025" at bounding box center [401, 232] width 23 height 15
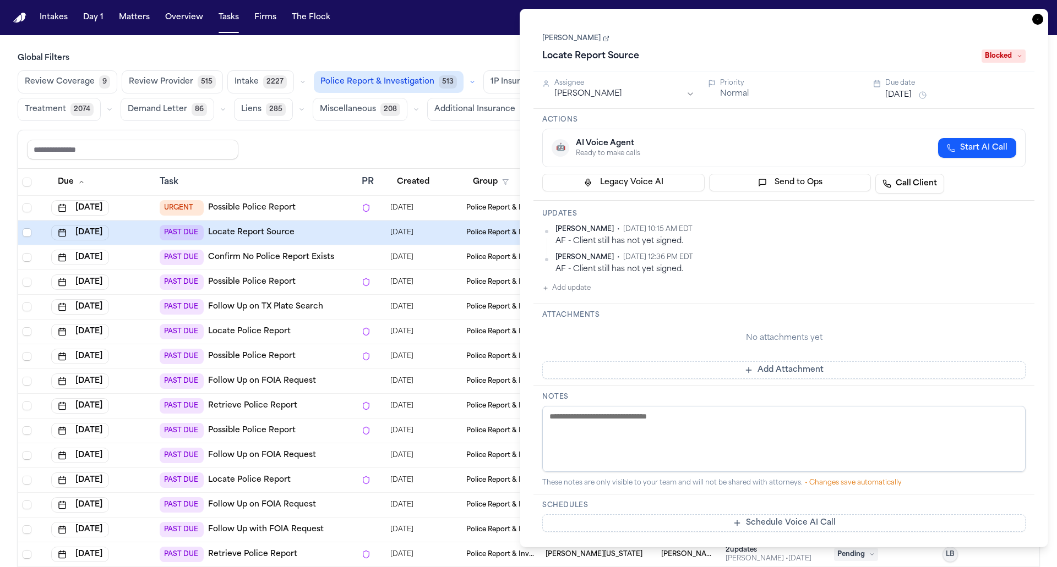
click at [430, 208] on div "07/22/2025" at bounding box center [423, 207] width 67 height 15
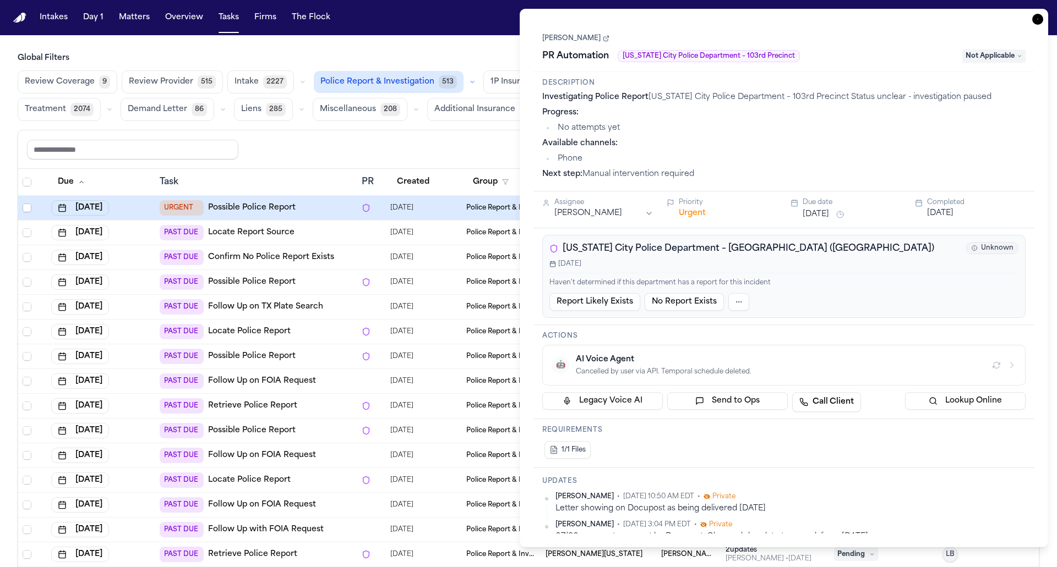
click at [443, 228] on div "05/14/2025" at bounding box center [423, 232] width 67 height 15
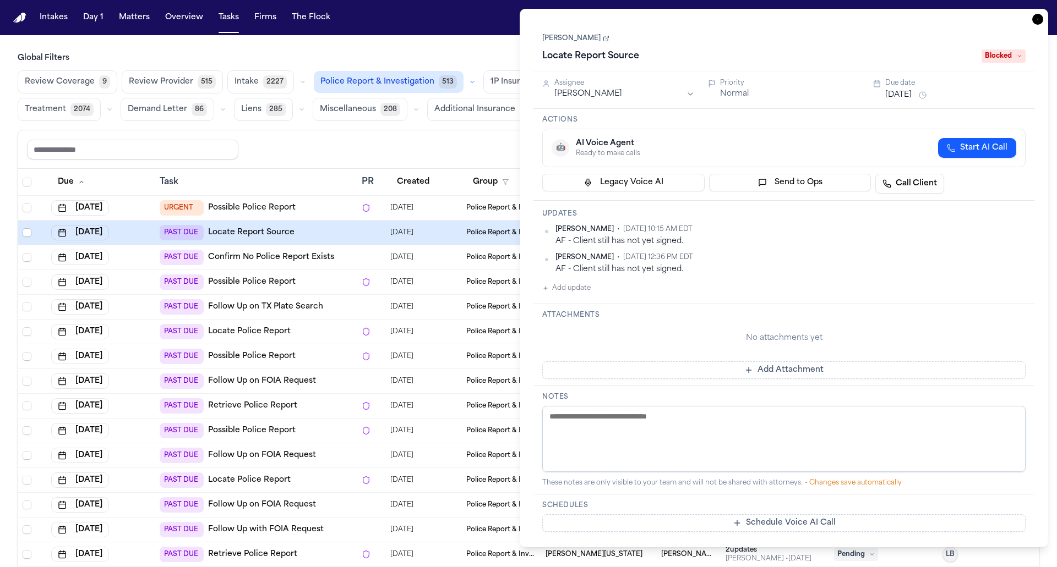
click at [442, 275] on div "07/22/2025" at bounding box center [423, 282] width 67 height 15
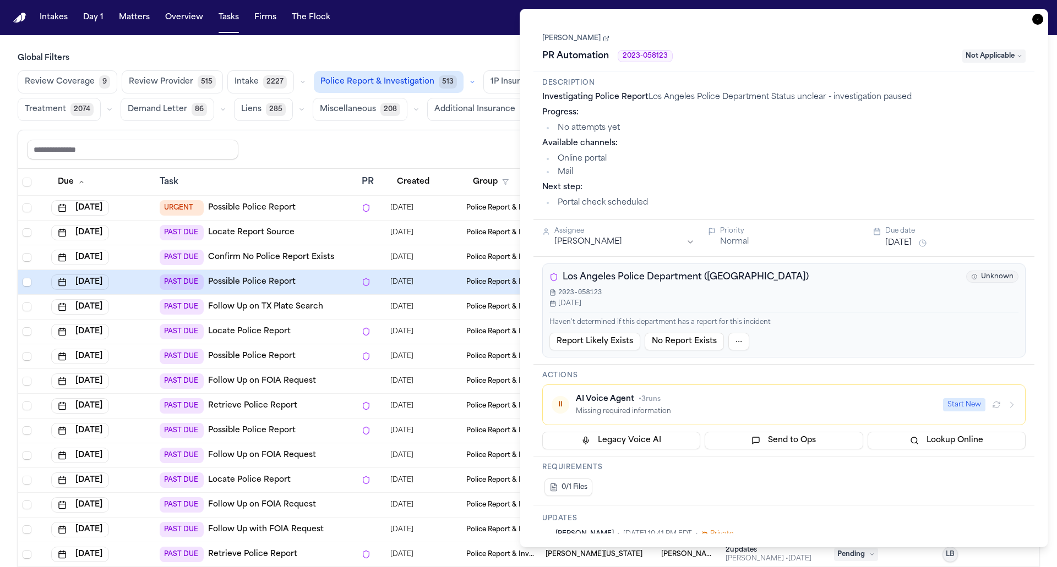
click at [435, 299] on div "07/14/2025" at bounding box center [423, 306] width 67 height 15
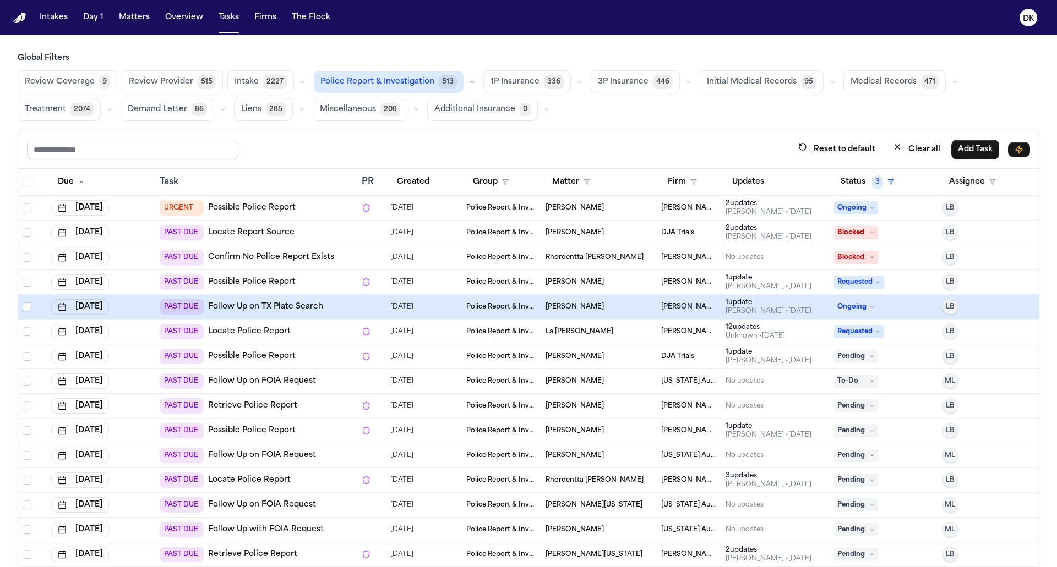
click at [435, 320] on td "07/16/2025" at bounding box center [424, 332] width 76 height 25
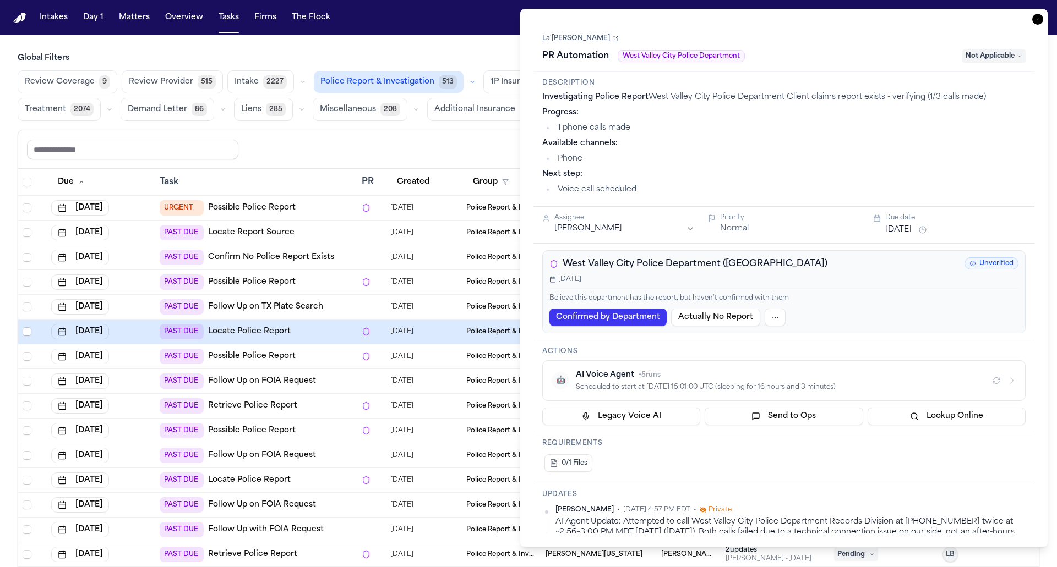
click at [441, 357] on div "06/11/2025" at bounding box center [423, 356] width 67 height 15
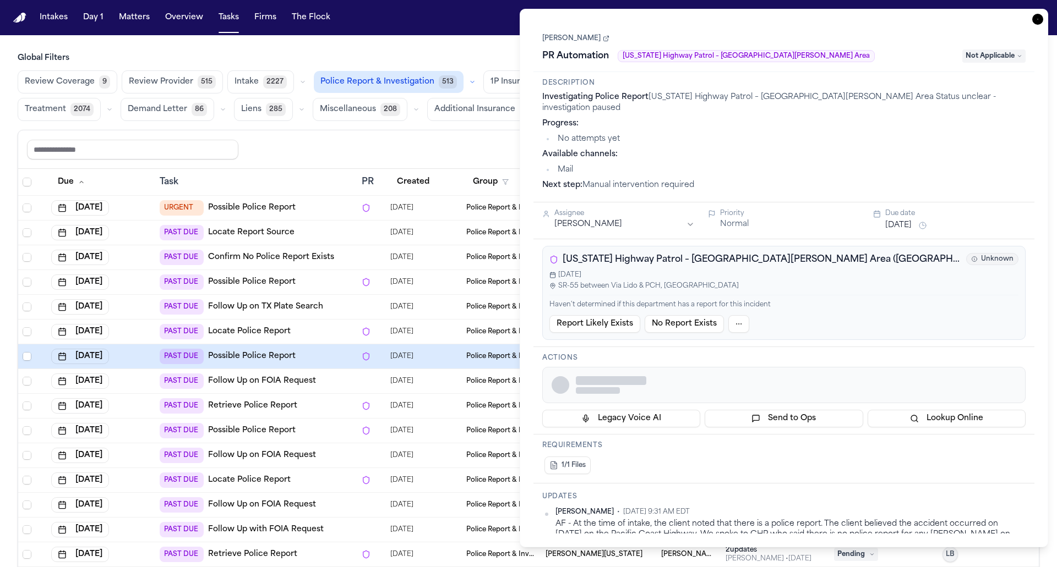
click at [438, 388] on td "06/23/2025" at bounding box center [424, 381] width 76 height 25
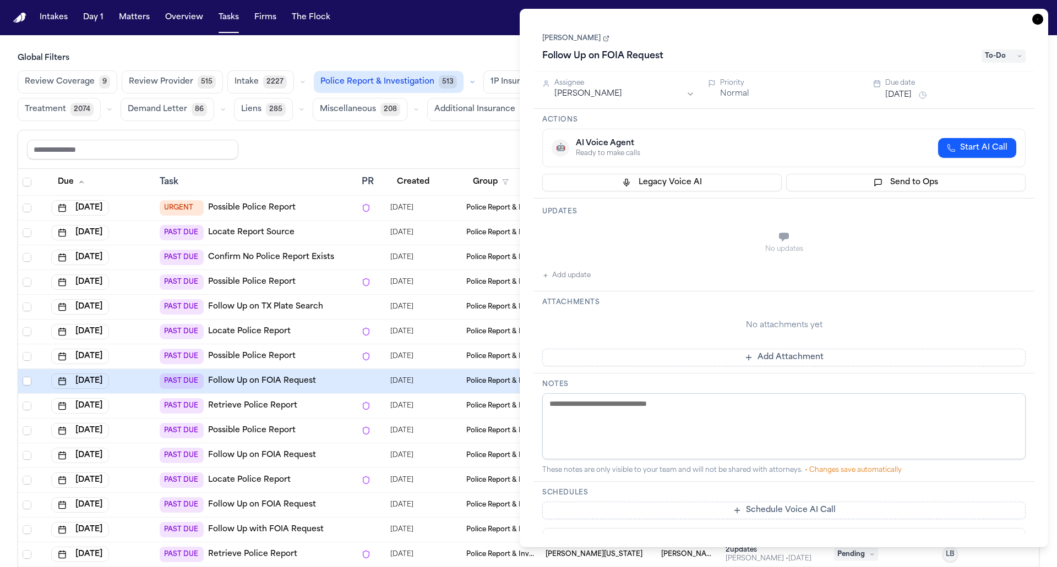
click at [438, 407] on div "07/29/2025" at bounding box center [423, 406] width 67 height 15
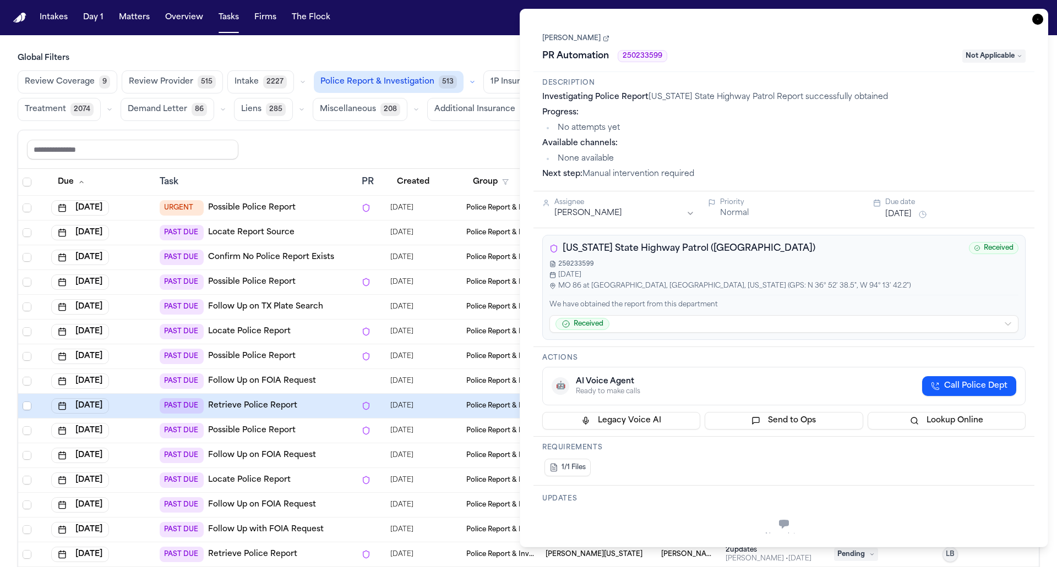
click at [438, 436] on td "06/25/2025" at bounding box center [424, 431] width 76 height 25
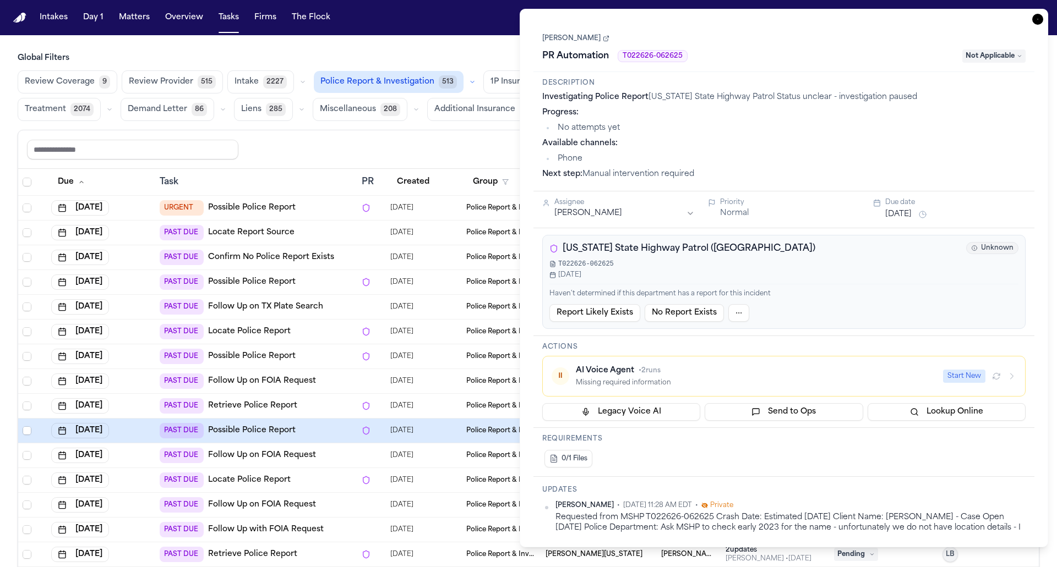
click at [436, 309] on div "07/14/2025" at bounding box center [423, 306] width 67 height 15
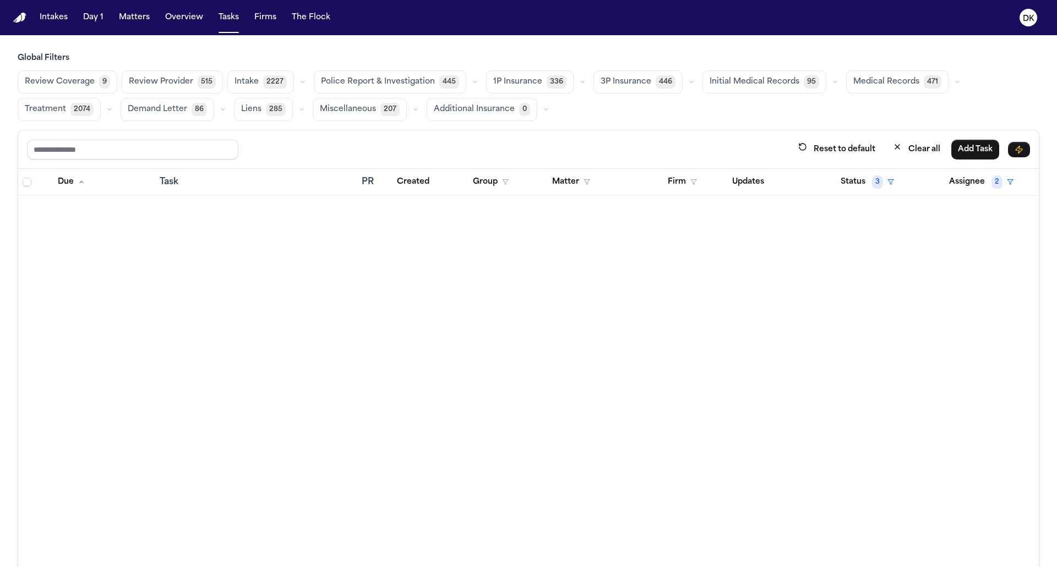
click at [387, 79] on span "Police Report & Investigation" at bounding box center [378, 82] width 114 height 11
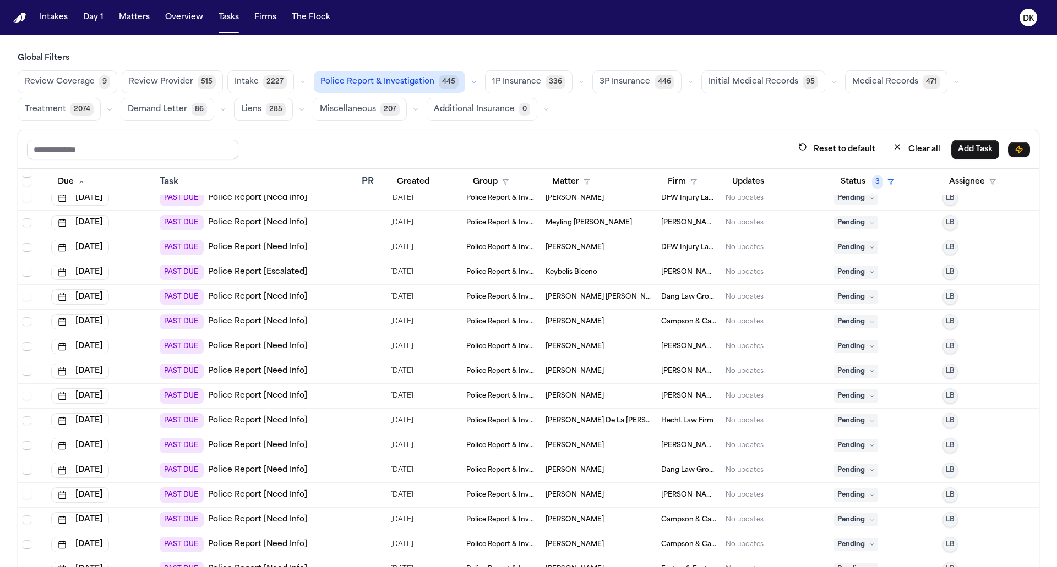
scroll to position [6176, 0]
click at [340, 341] on div "PAST DUE Police Report [Need Info]" at bounding box center [256, 348] width 193 height 15
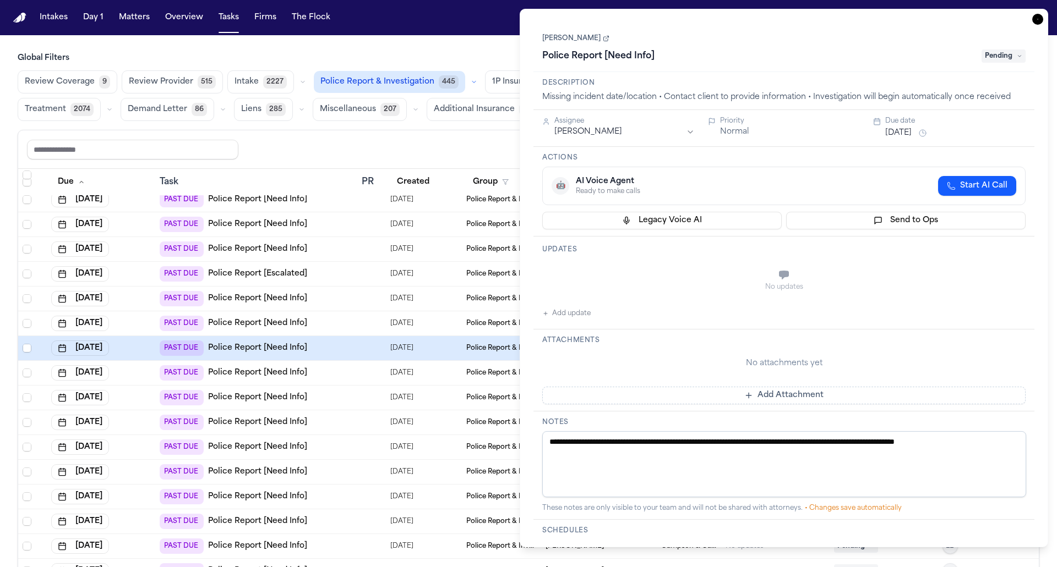
click at [582, 41] on link "[PERSON_NAME]" at bounding box center [575, 38] width 67 height 9
click at [575, 44] on div "[PERSON_NAME] Police Report [Need Info] Pending" at bounding box center [783, 48] width 483 height 34
click at [575, 41] on link "[PERSON_NAME]" at bounding box center [575, 38] width 67 height 9
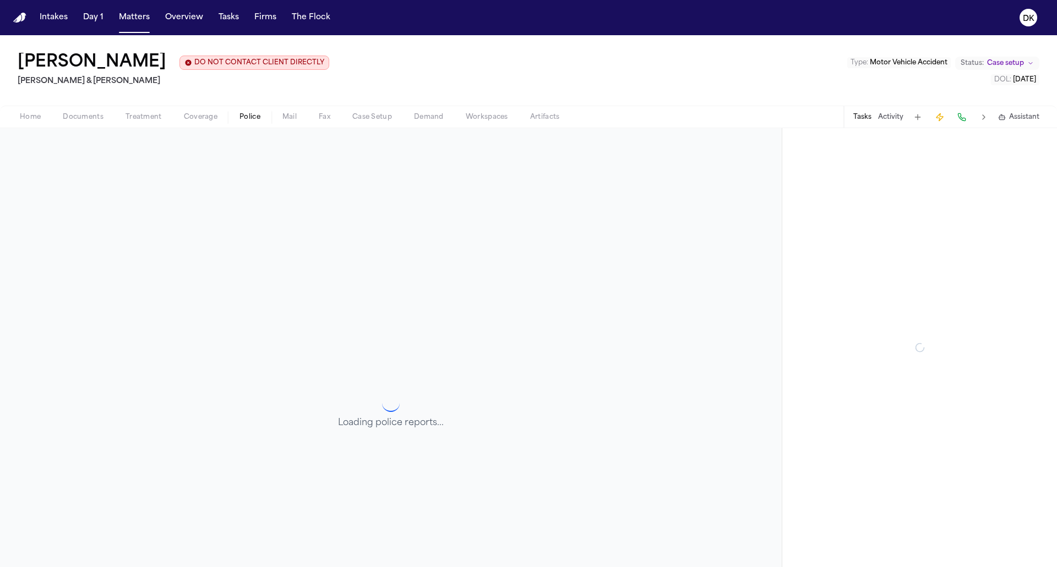
click at [250, 117] on span "Police" at bounding box center [249, 117] width 21 height 9
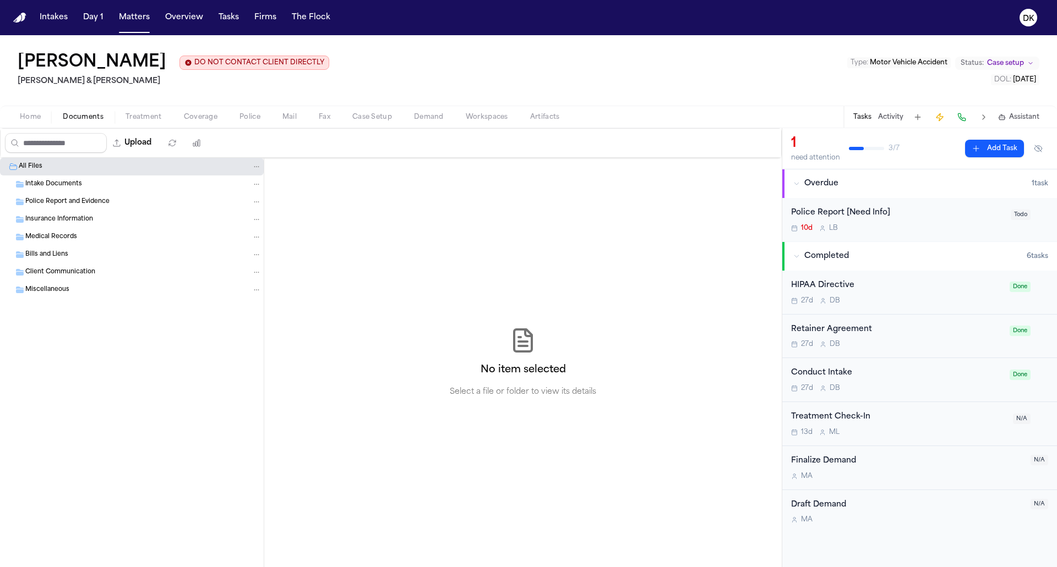
click at [93, 119] on span "Documents" at bounding box center [83, 117] width 41 height 9
click at [102, 192] on div "Intake Documents" at bounding box center [132, 185] width 264 height 18
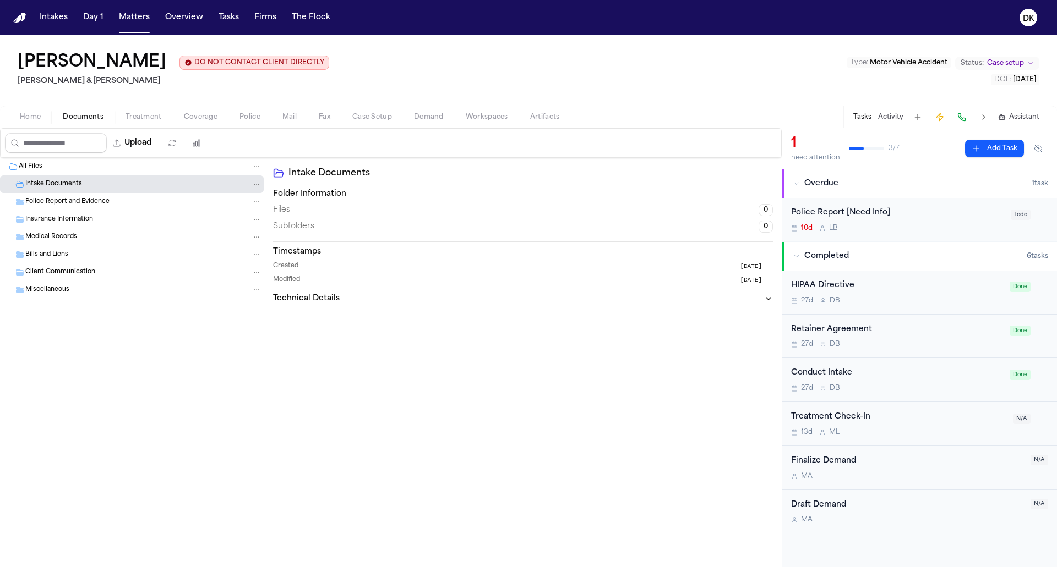
click at [102, 192] on div "Intake Documents" at bounding box center [132, 185] width 264 height 18
click at [139, 17] on button "Matters" at bounding box center [134, 18] width 40 height 20
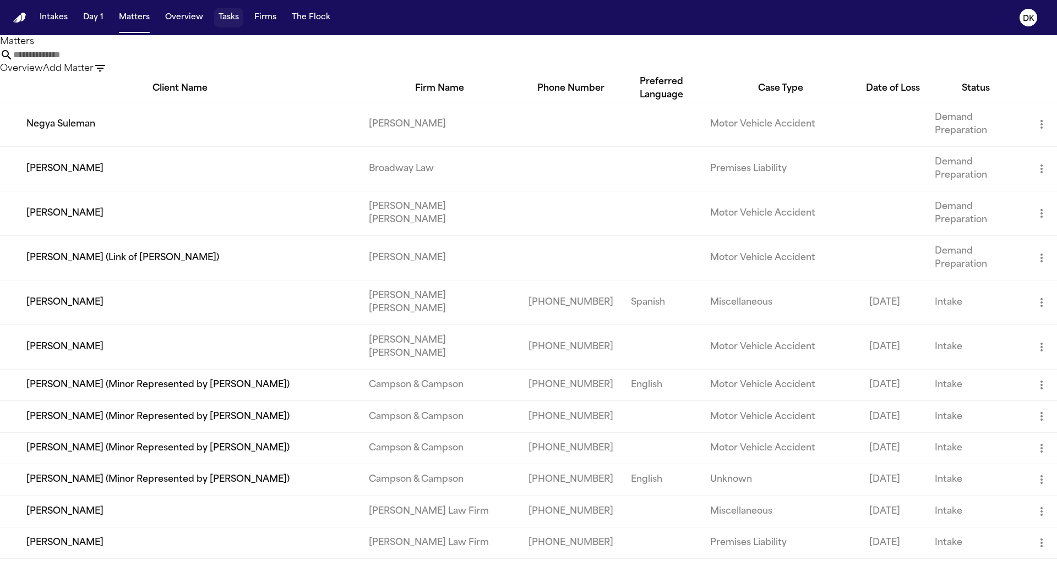
click at [228, 17] on button "Tasks" at bounding box center [228, 18] width 29 height 20
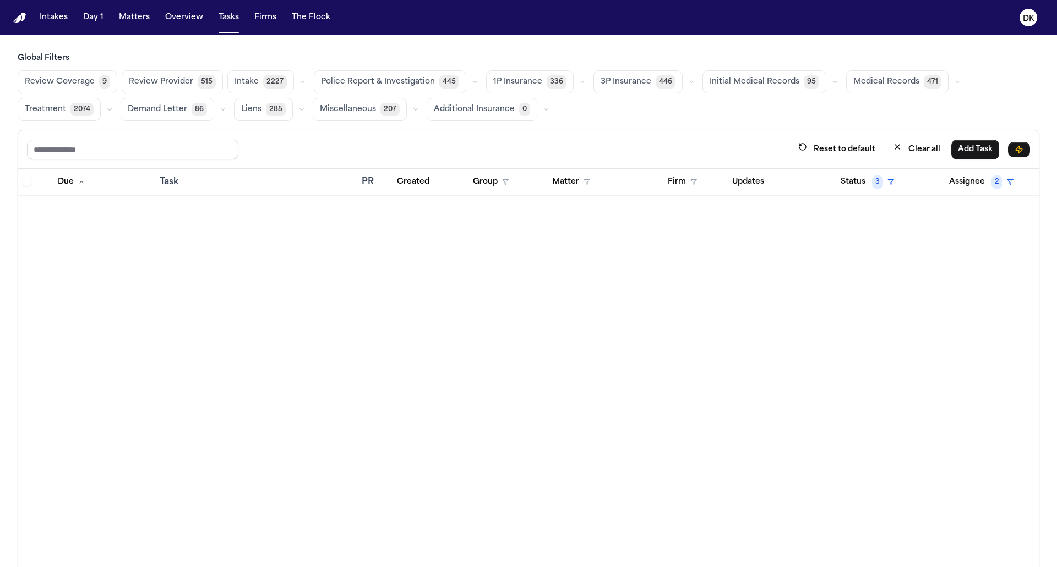
click at [674, 188] on button "Firm" at bounding box center [682, 182] width 42 height 20
click at [591, 155] on div "Reset to default Clear all Add Task Due Task PR Created Group Matter Firm Updat…" at bounding box center [529, 373] width 1022 height 486
click at [414, 77] on span "Police Report & Investigation" at bounding box center [378, 82] width 114 height 11
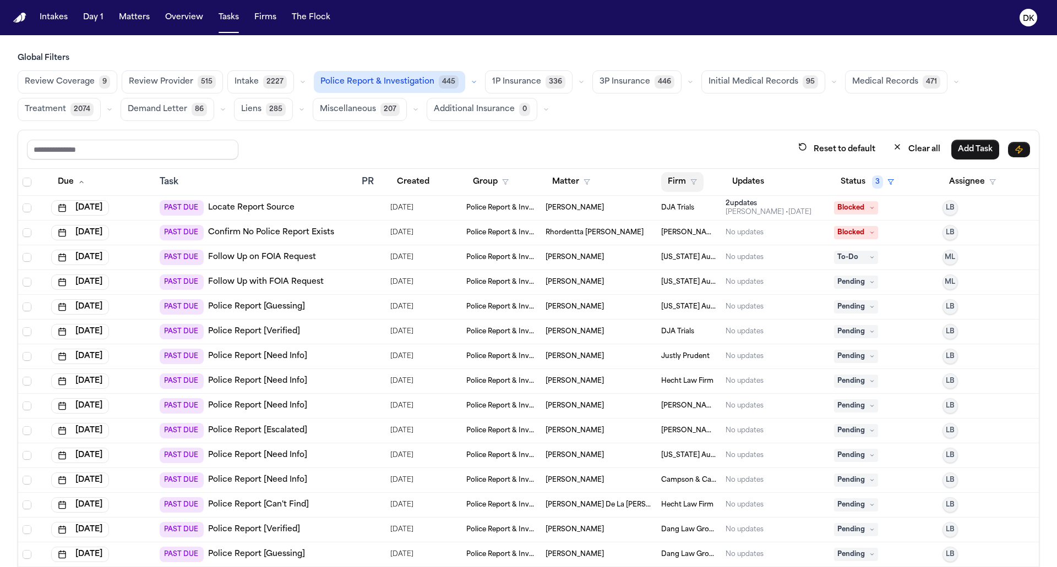
click at [702, 175] on button "Firm" at bounding box center [682, 182] width 42 height 20
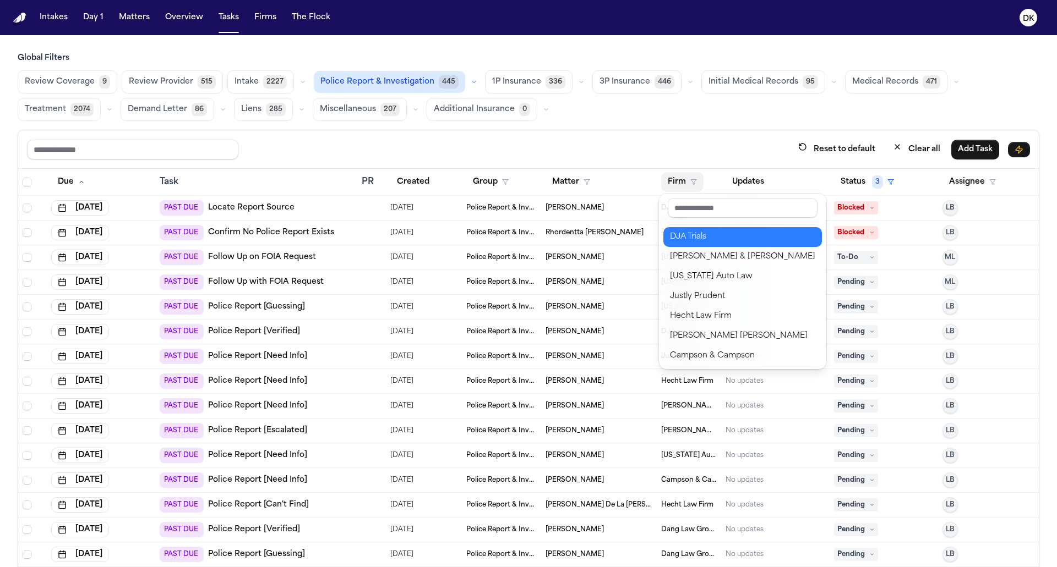
click at [714, 234] on div "DJA Trials" at bounding box center [742, 237] width 145 height 13
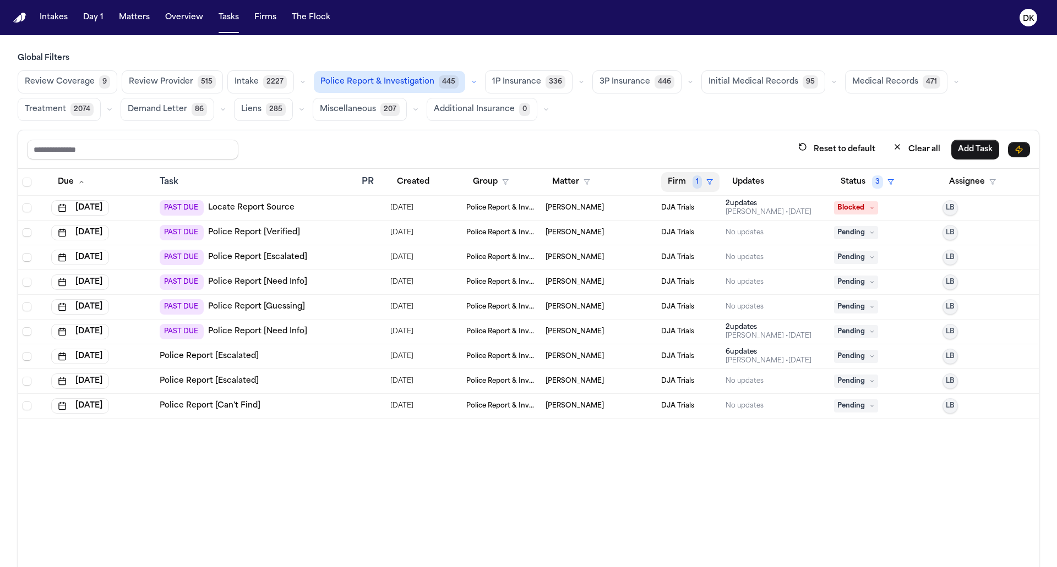
click at [681, 179] on button "Firm 1" at bounding box center [690, 182] width 58 height 20
click at [674, 162] on div "Reset to default Clear all Add Task Due Task PR Created Group Matter Firm 1 Upd…" at bounding box center [529, 373] width 1022 height 486
click at [309, 377] on div "Police Report [Escalated]" at bounding box center [256, 381] width 193 height 11
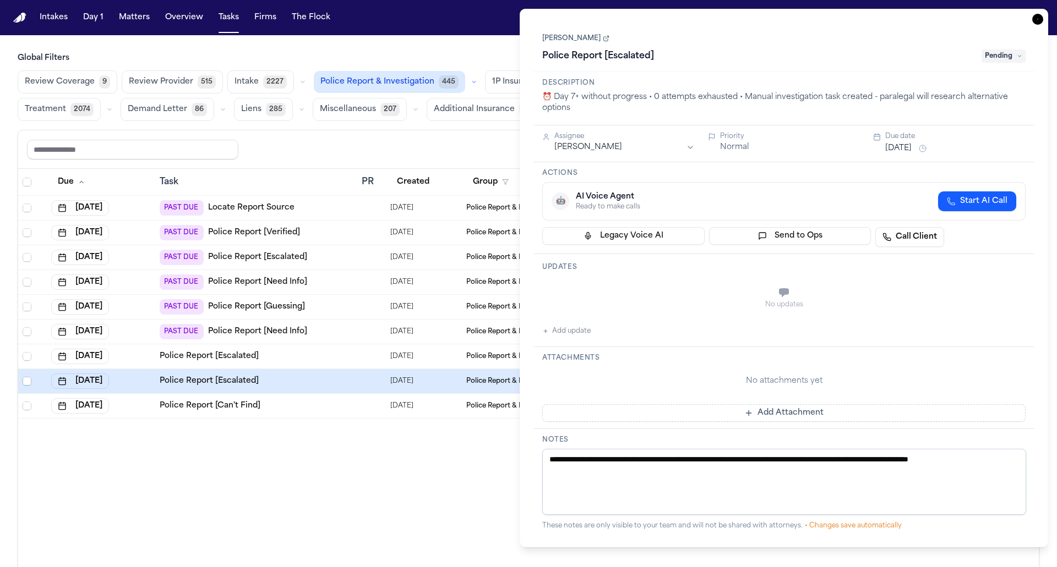
click at [313, 353] on div "Police Report [Escalated]" at bounding box center [256, 356] width 193 height 11
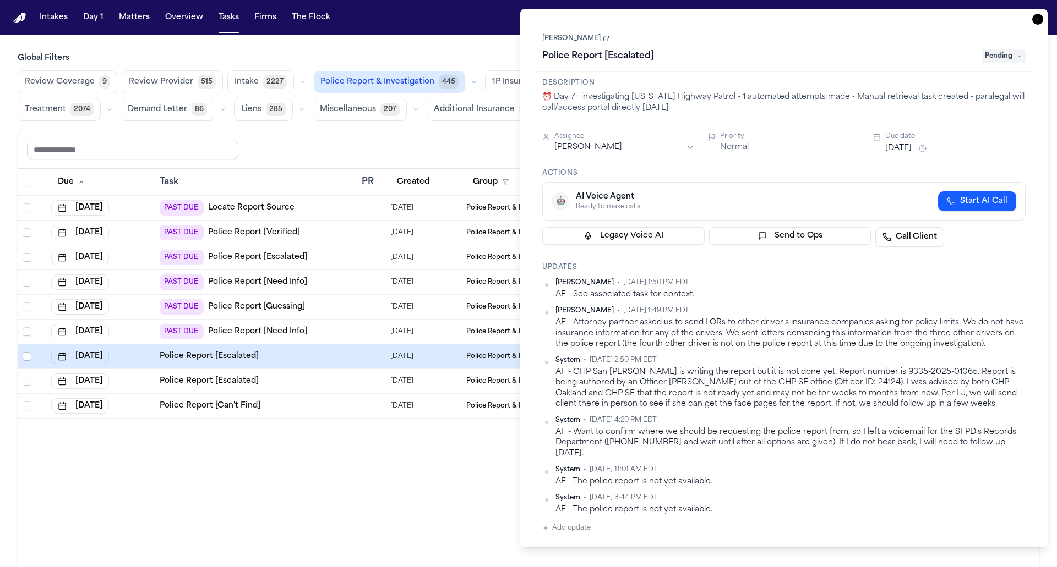
click at [304, 379] on div "Police Report [Escalated]" at bounding box center [256, 381] width 193 height 11
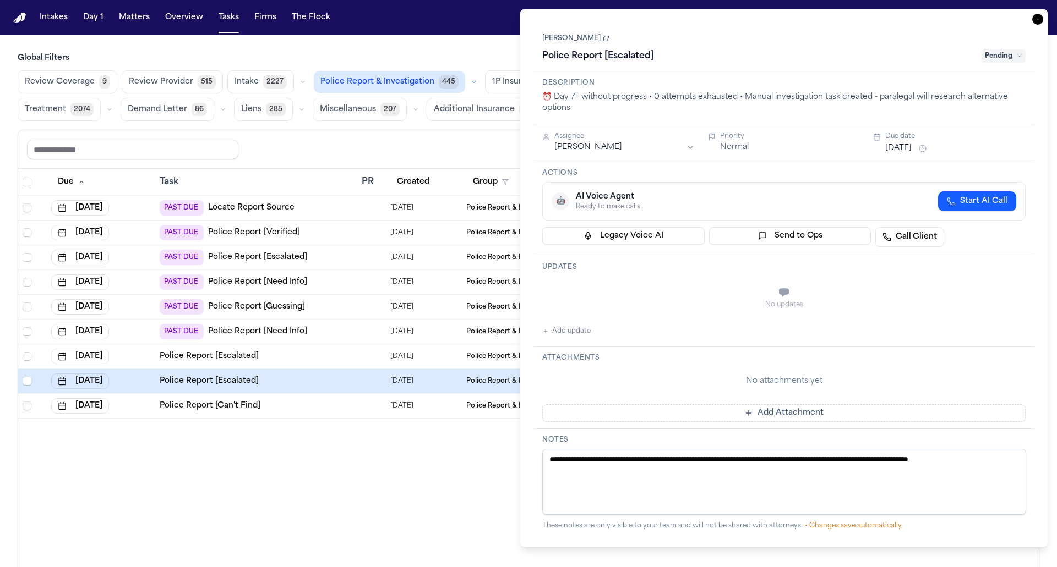
click at [311, 361] on td "Police Report [Escalated]" at bounding box center [256, 357] width 202 height 25
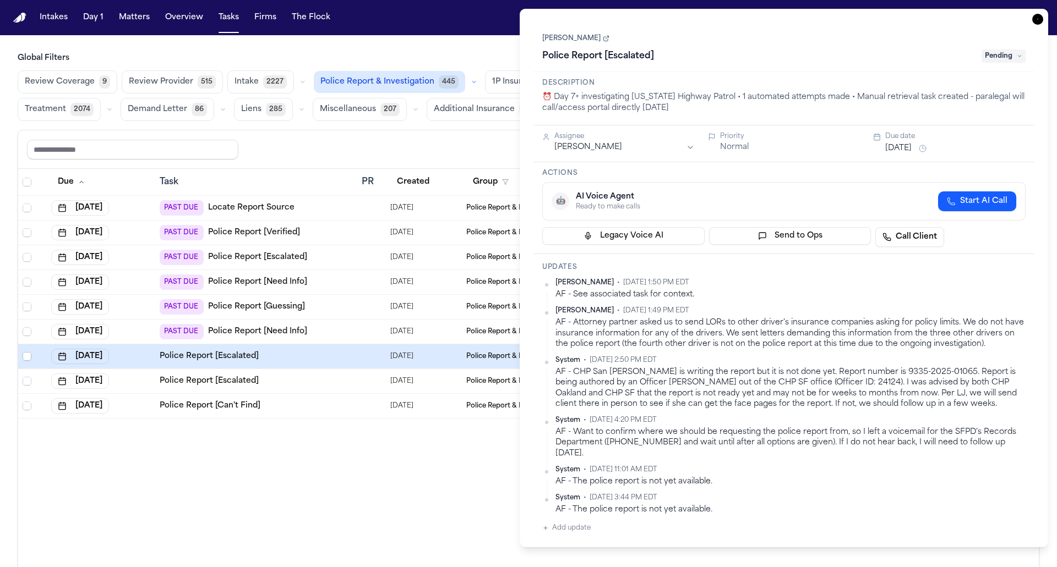
click at [343, 461] on div "Due Task PR Created Group Matter Firm 1 Updates Status 3 Assignee Jun 9, 2025 P…" at bounding box center [528, 392] width 1020 height 446
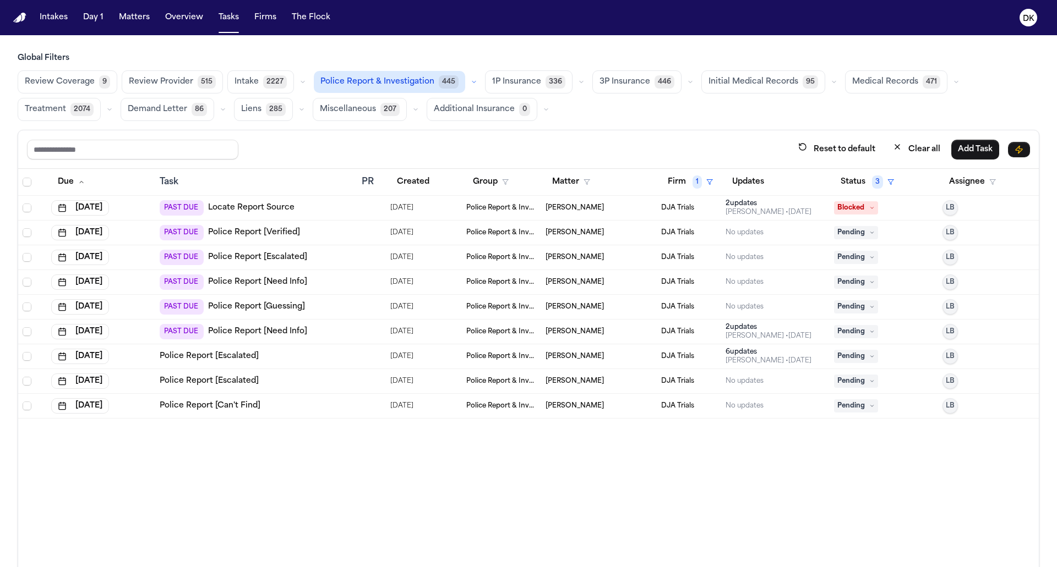
click at [582, 346] on td "[PERSON_NAME]" at bounding box center [599, 357] width 116 height 25
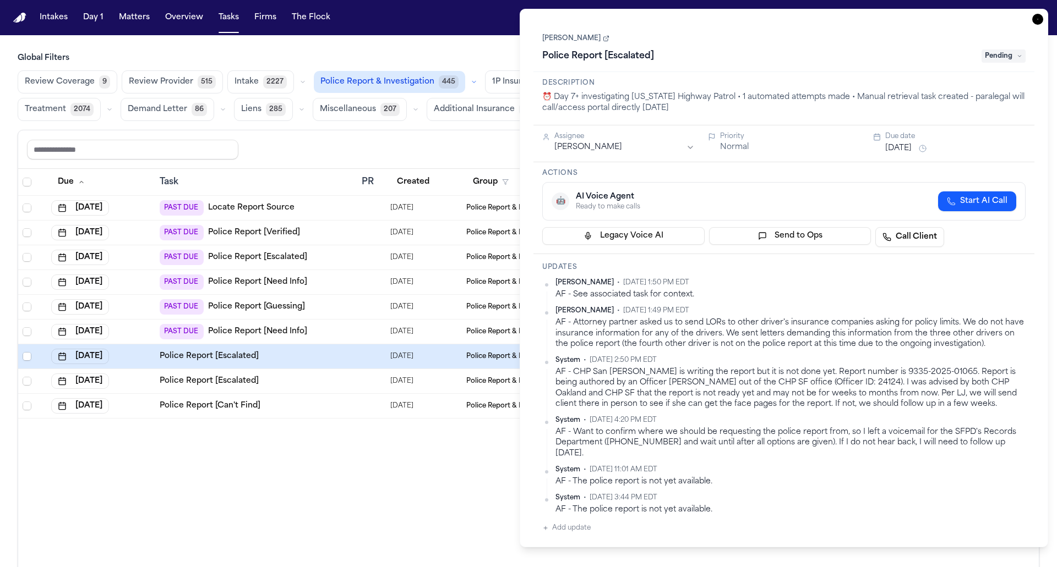
click at [334, 411] on td "Police Report [Can't Find]" at bounding box center [256, 406] width 202 height 25
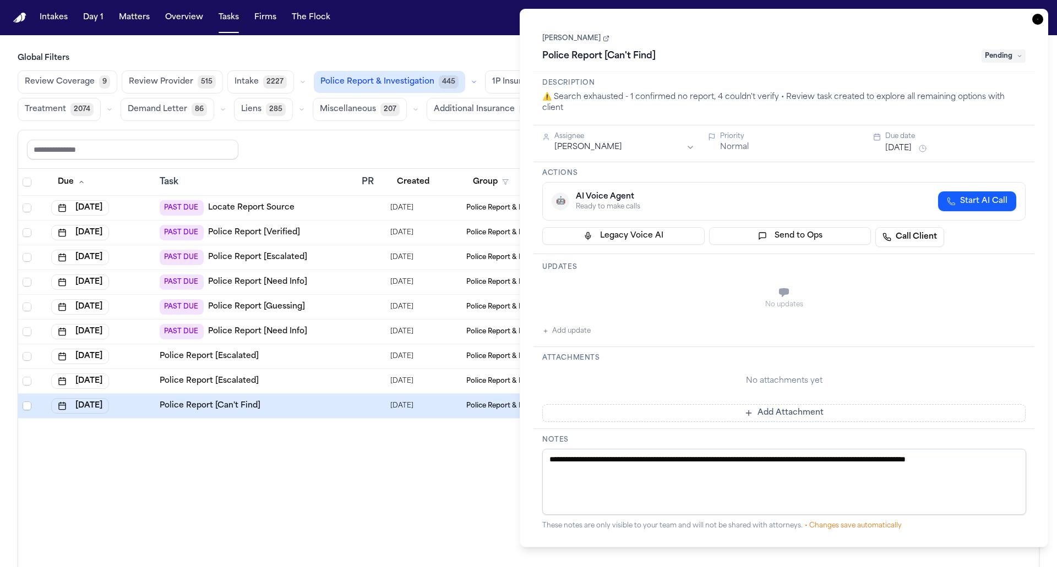
click at [321, 362] on td "Police Report [Escalated]" at bounding box center [256, 357] width 202 height 25
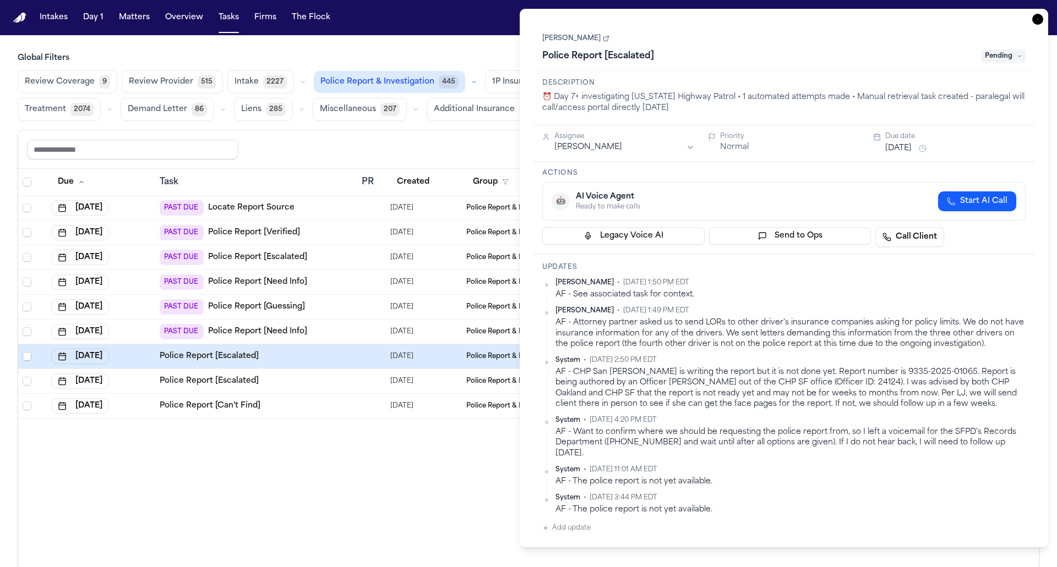
click at [319, 380] on div "Police Report [Escalated]" at bounding box center [256, 381] width 193 height 11
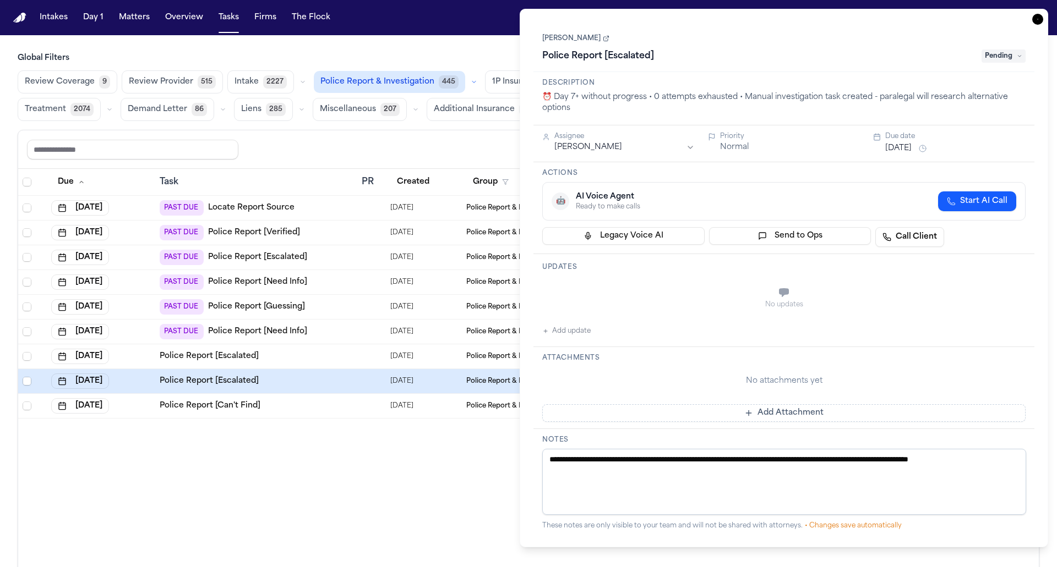
click at [313, 353] on div "Police Report [Escalated]" at bounding box center [256, 356] width 193 height 11
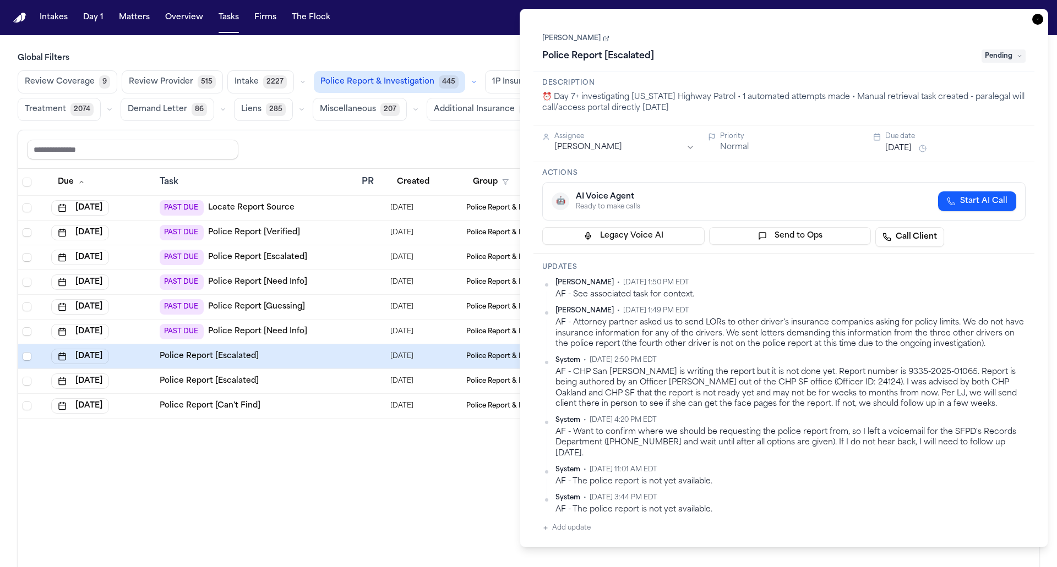
click at [313, 372] on td "Police Report [Escalated]" at bounding box center [256, 381] width 202 height 25
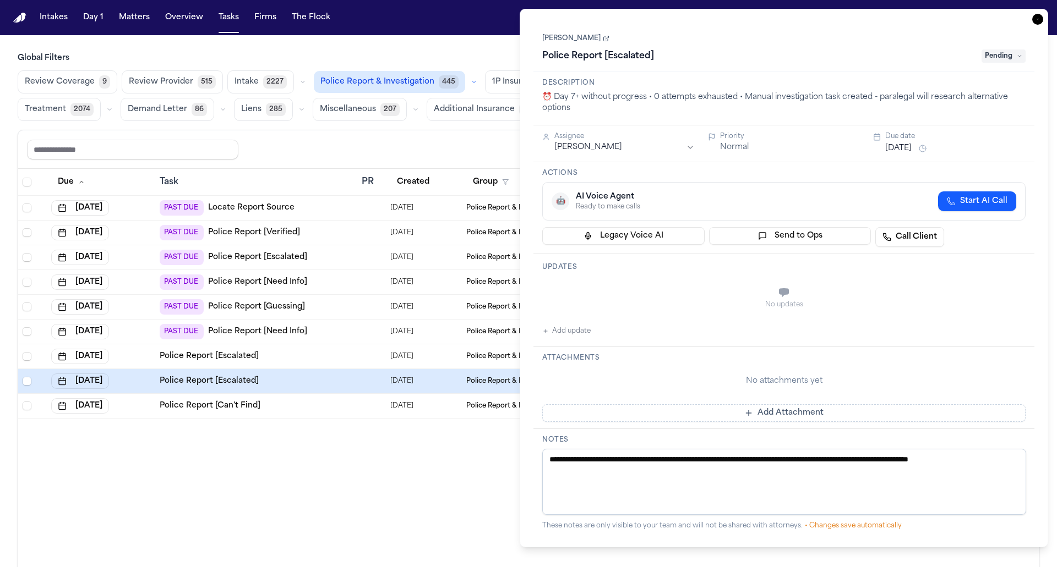
click at [329, 359] on td "Police Report [Escalated]" at bounding box center [256, 357] width 202 height 25
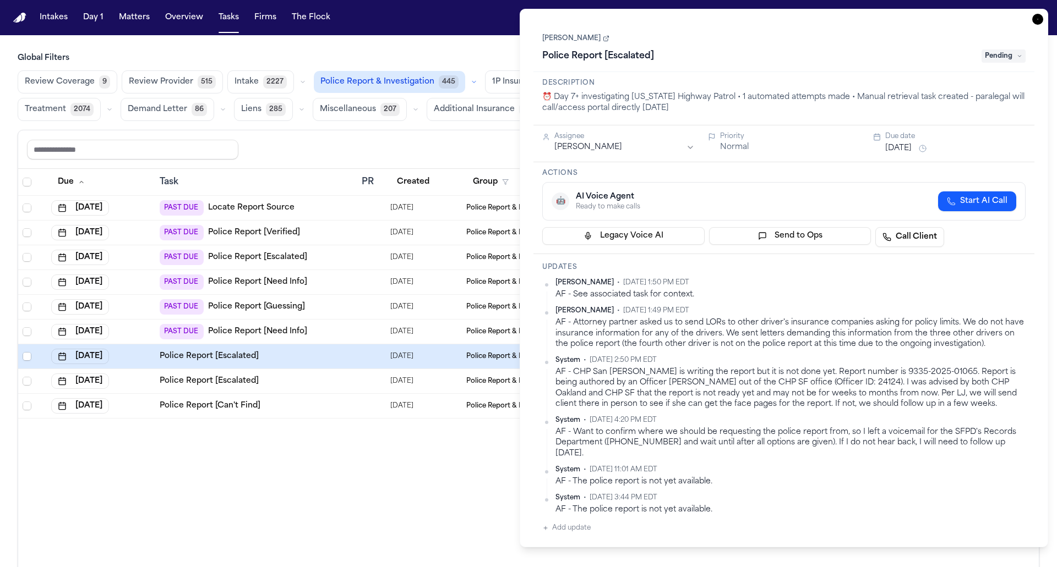
click at [569, 39] on link "[PERSON_NAME]" at bounding box center [575, 38] width 67 height 9
click at [435, 486] on div "Due Task PR Created Group Matter Firm 1 Updates Status 3 Assignee Jun 9, 2025 P…" at bounding box center [528, 392] width 1020 height 446
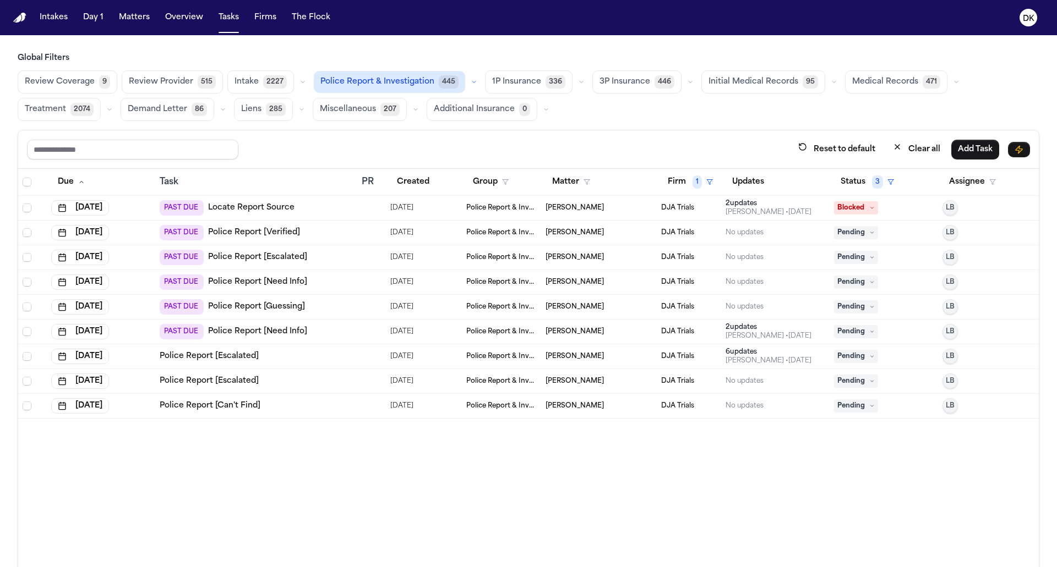
click at [399, 80] on span "Police Report & Investigation" at bounding box center [377, 82] width 114 height 11
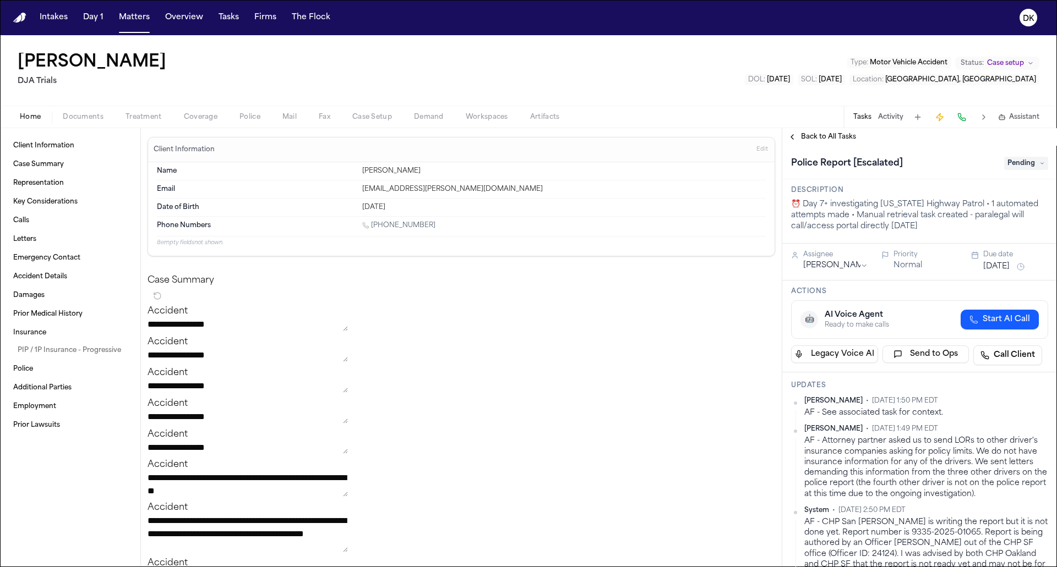
click at [244, 113] on span "Police" at bounding box center [249, 117] width 21 height 9
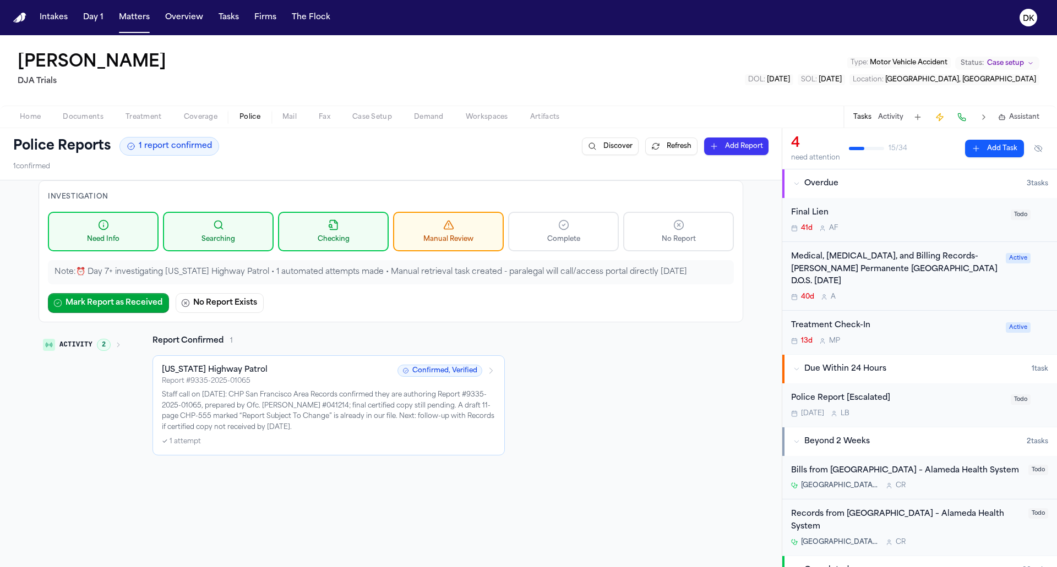
click at [311, 380] on div "Report # 9335-2025-01065" at bounding box center [276, 381] width 229 height 9
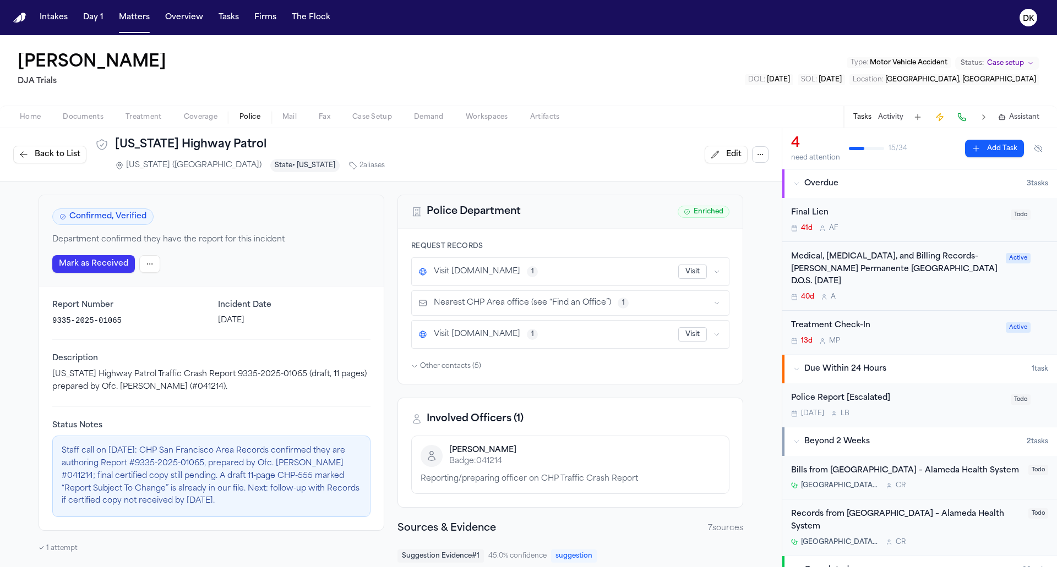
click at [53, 151] on span "Back to List" at bounding box center [58, 154] width 46 height 11
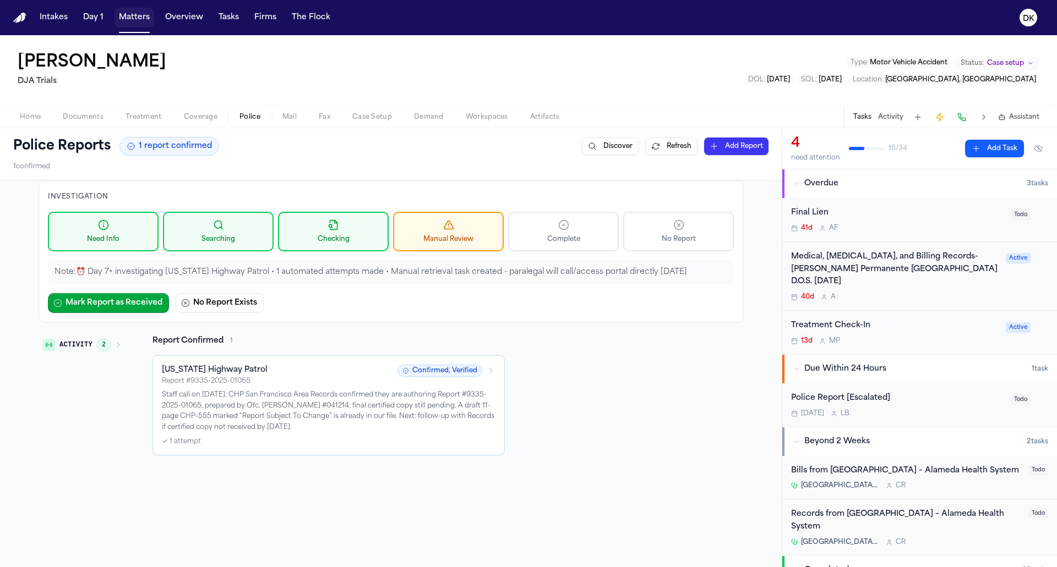
click at [130, 18] on button "Matters" at bounding box center [134, 18] width 40 height 20
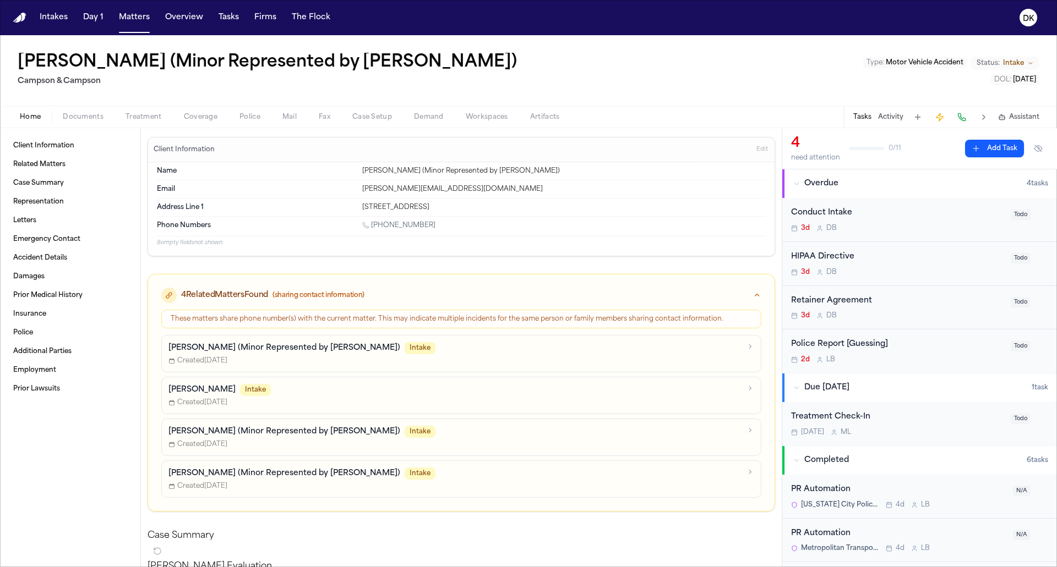
click at [248, 113] on span "Police" at bounding box center [249, 117] width 21 height 9
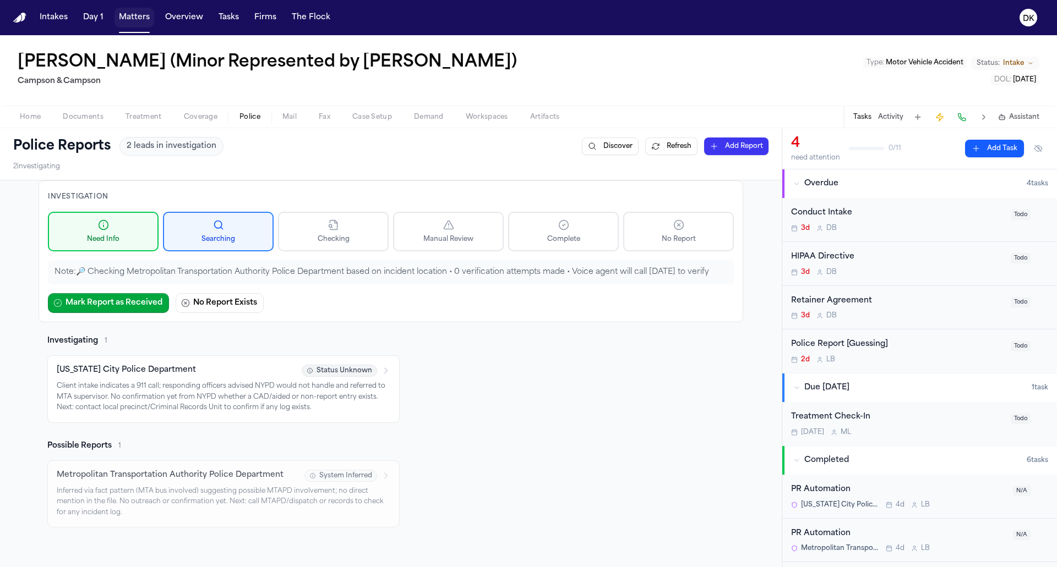
click at [127, 21] on button "Matters" at bounding box center [134, 18] width 40 height 20
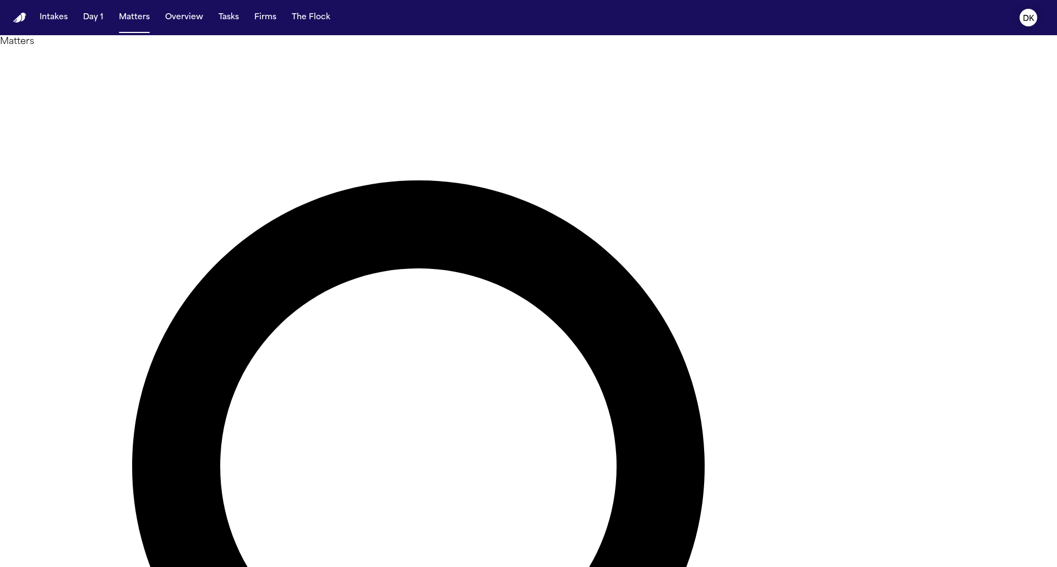
click at [1034, 19] on icon "DK" at bounding box center [1028, 18] width 18 height 18
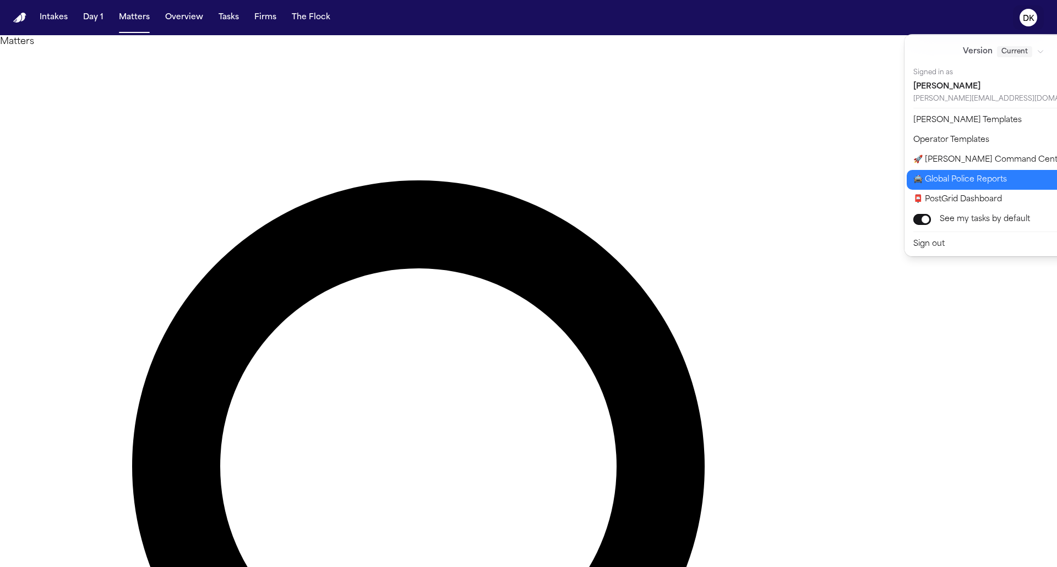
click at [971, 180] on button "🚔 Global Police Reports" at bounding box center [1010, 180] width 207 height 20
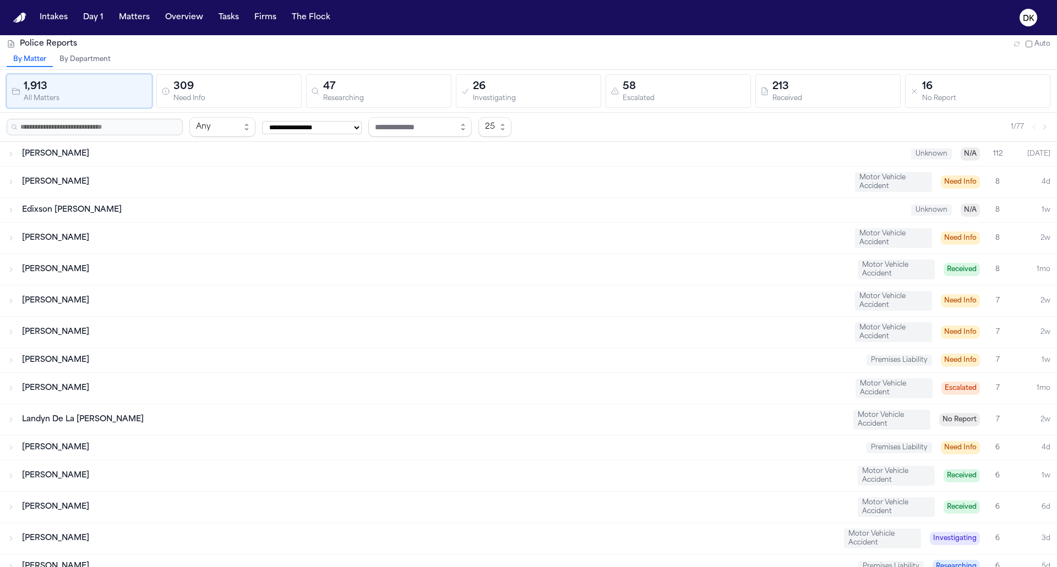
click at [228, 90] on div "309" at bounding box center [234, 86] width 123 height 15
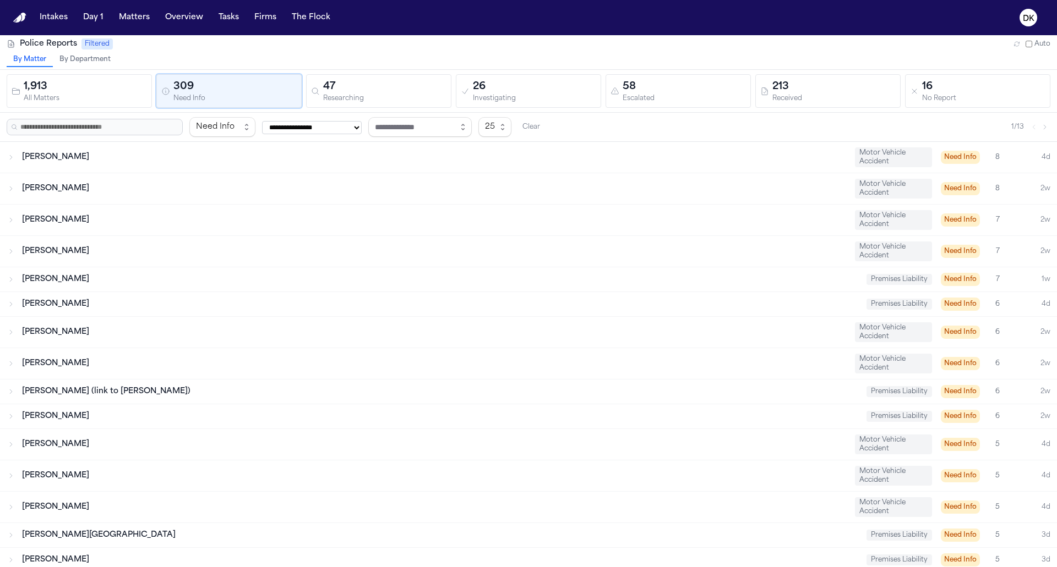
click at [375, 91] on div "47" at bounding box center [384, 86] width 123 height 15
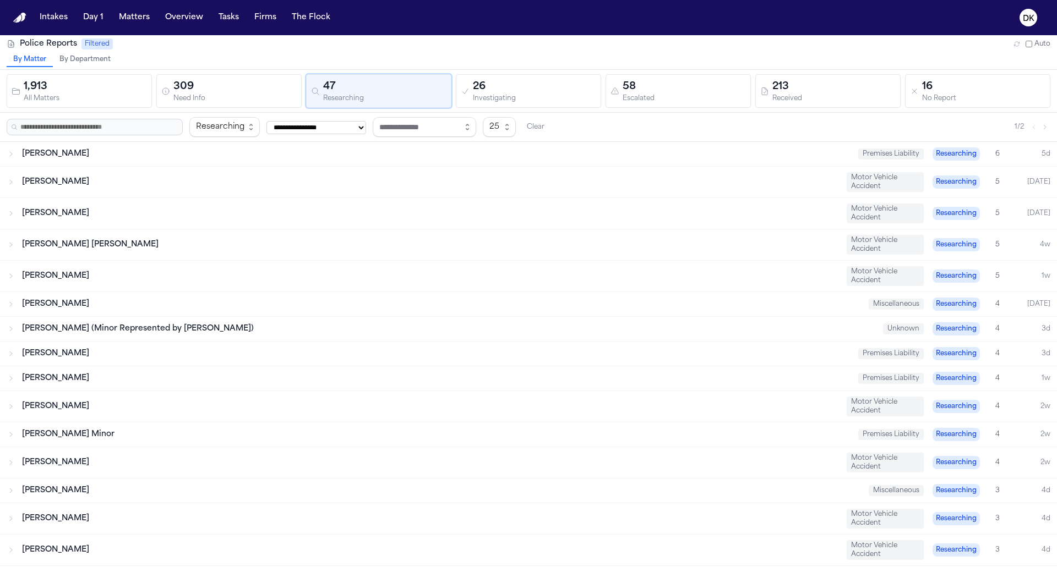
click at [239, 90] on div "309" at bounding box center [234, 86] width 123 height 15
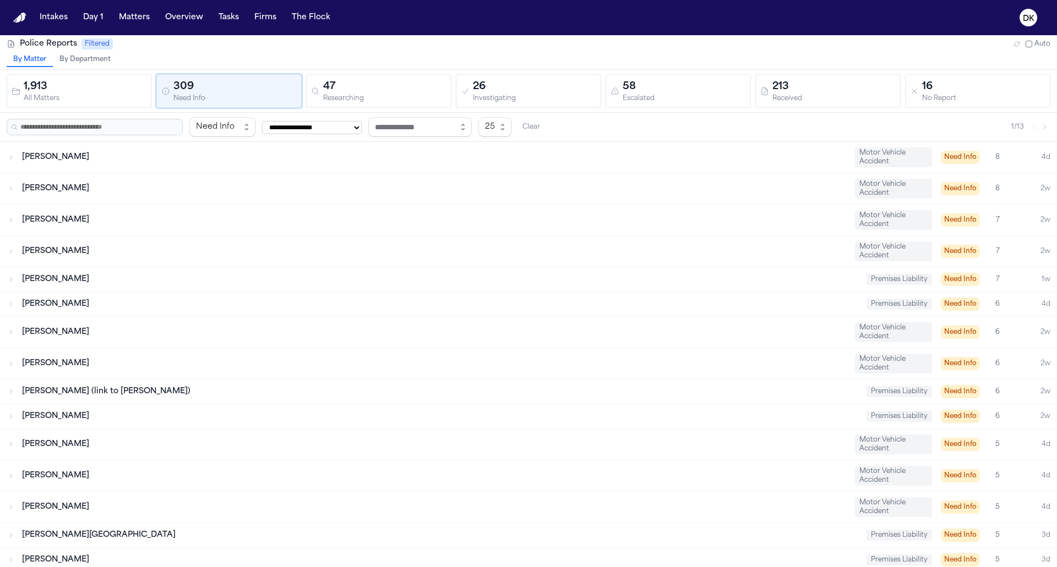
click at [369, 84] on div "47" at bounding box center [384, 86] width 123 height 15
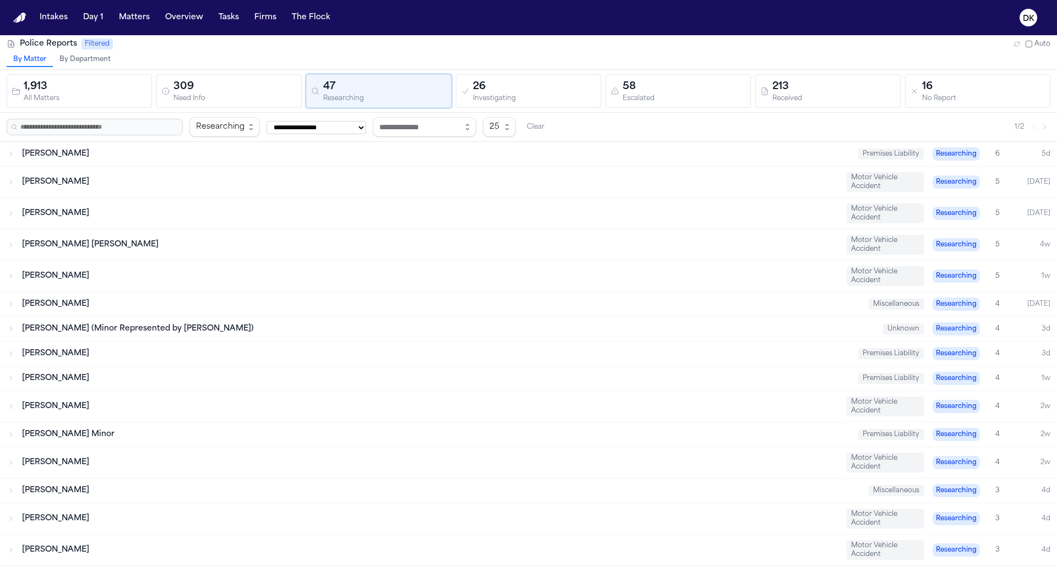
click at [233, 89] on div "309" at bounding box center [234, 86] width 123 height 15
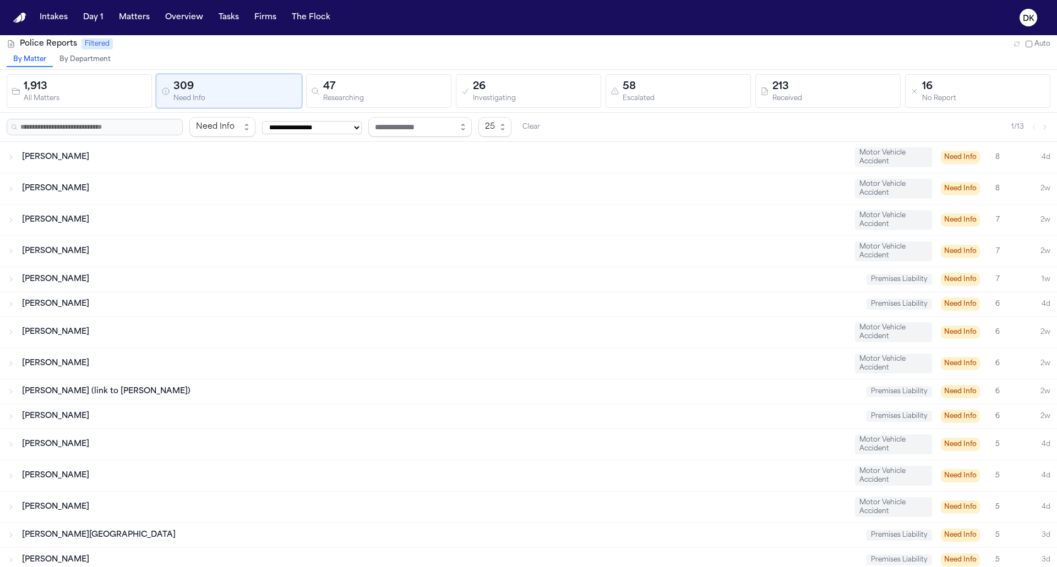
click at [381, 80] on div "47" at bounding box center [384, 86] width 123 height 15
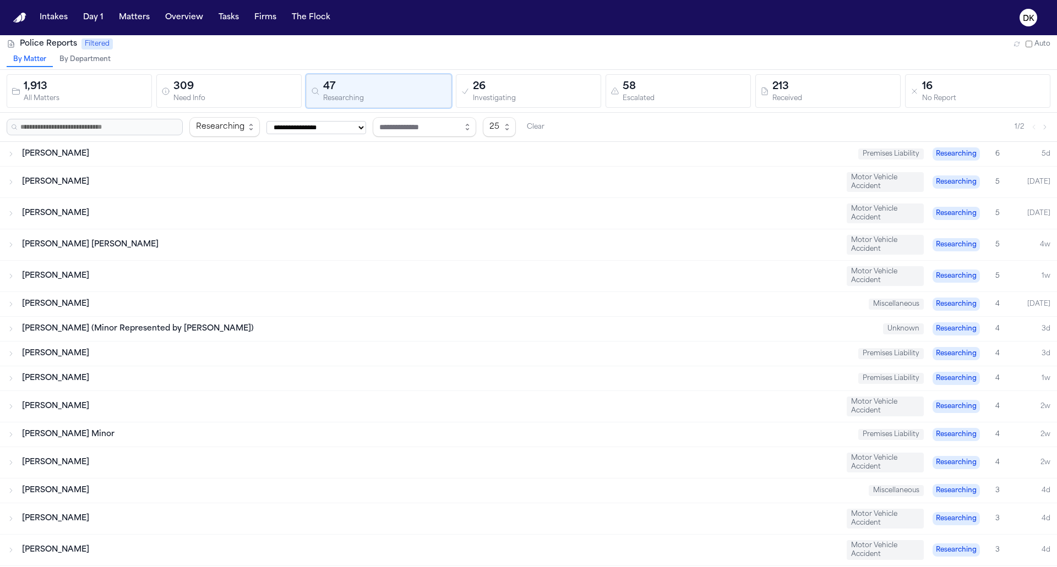
click at [247, 82] on div "309" at bounding box center [234, 86] width 123 height 15
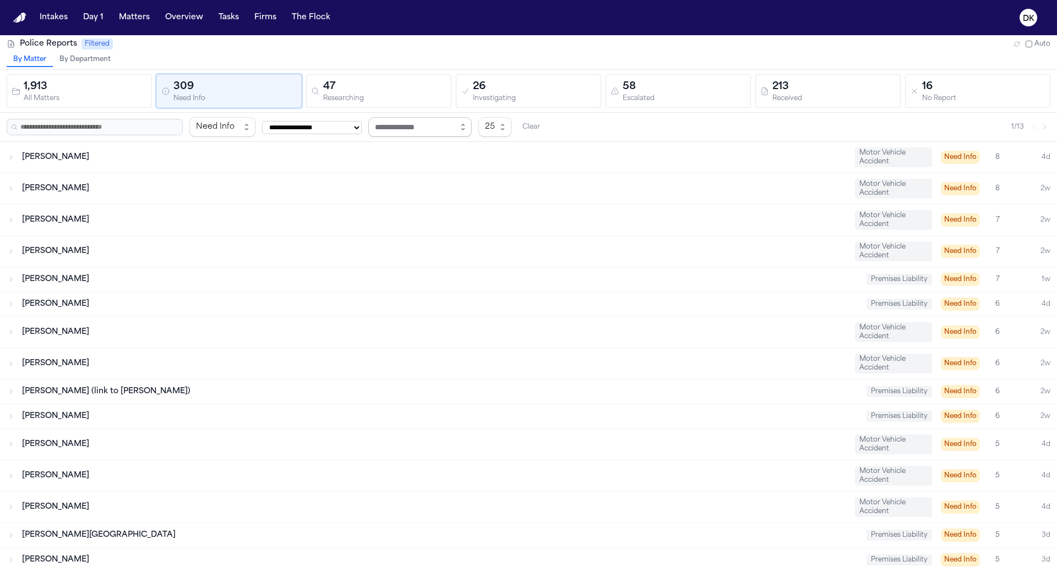
click at [433, 121] on input "text" at bounding box center [419, 127] width 103 height 20
click at [472, 127] on button "button" at bounding box center [463, 127] width 18 height 20
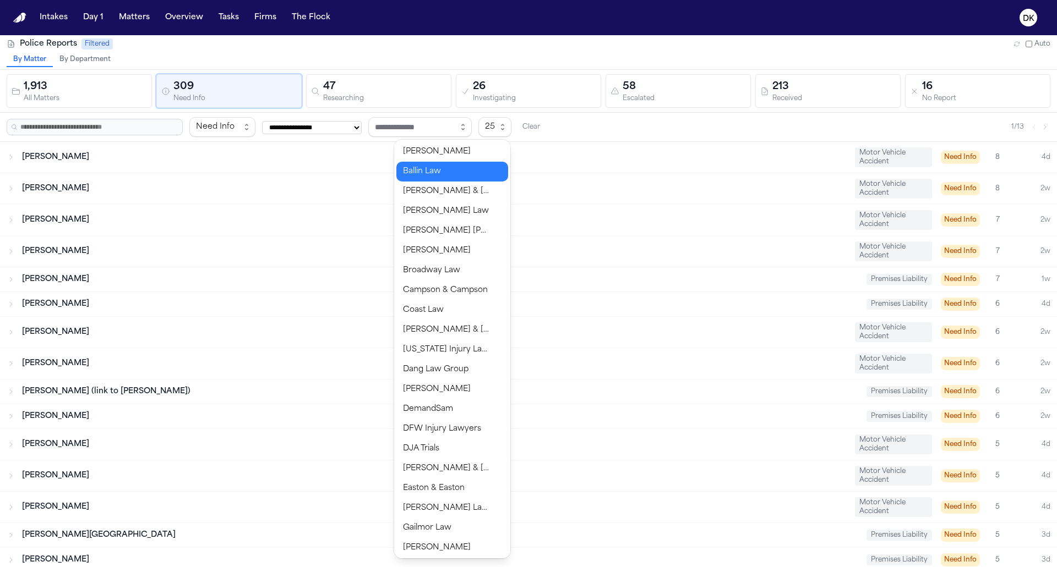
type input "**********"
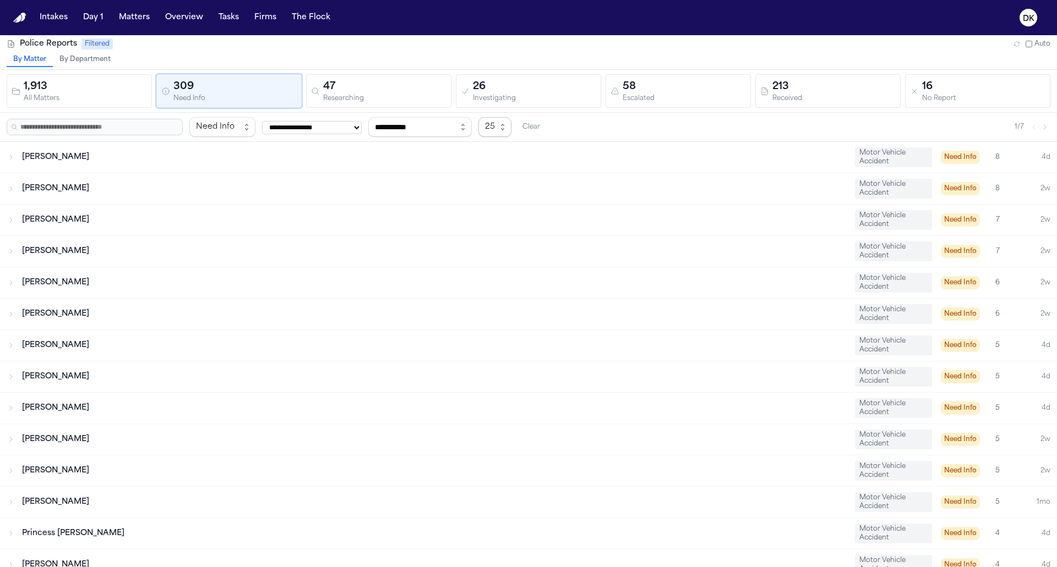
click at [511, 121] on span "25" at bounding box center [494, 127] width 33 height 20
click at [532, 160] on span "100" at bounding box center [531, 165] width 21 height 13
click at [374, 229] on div "Latoya Rodriguez Motor Vehicle Accident Need Info 7 2w" at bounding box center [528, 220] width 1057 height 31
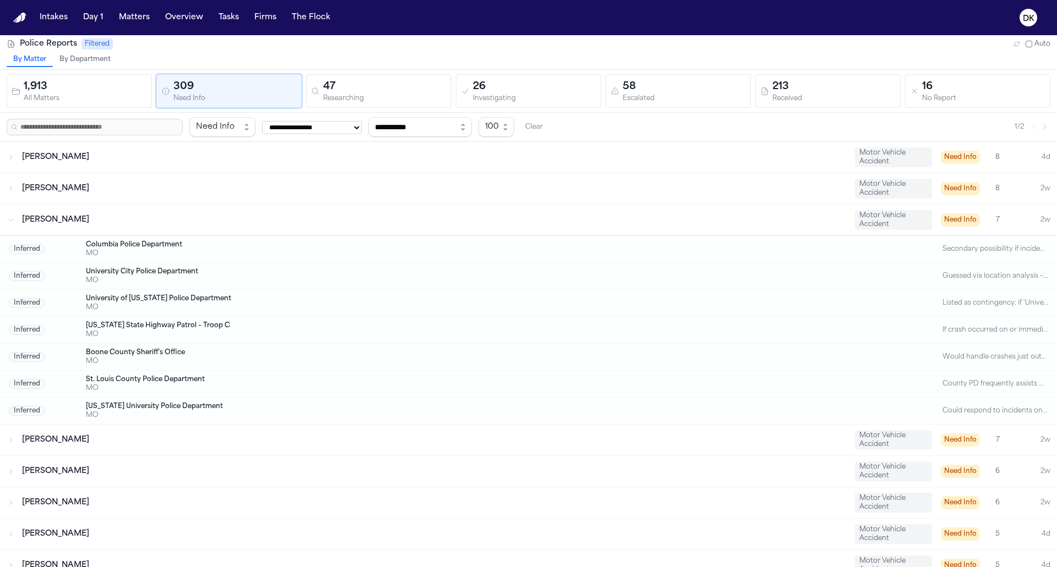
click at [374, 229] on div "Latoya Rodriguez Motor Vehicle Accident Need Info 7 2w" at bounding box center [528, 220] width 1057 height 31
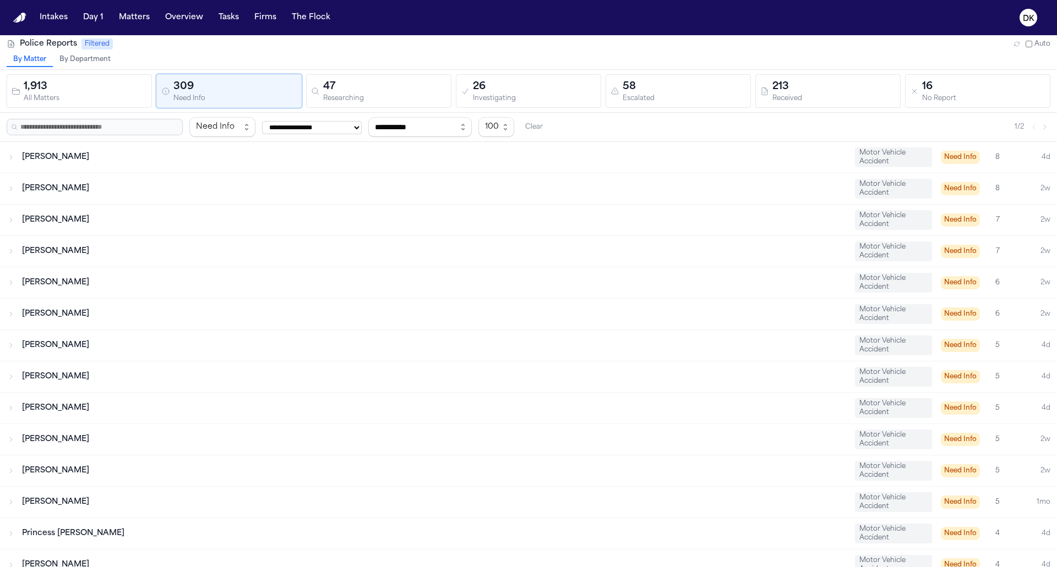
click at [374, 205] on div "Latoya Rodriguez Motor Vehicle Accident Need Info 7 2w" at bounding box center [528, 220] width 1057 height 31
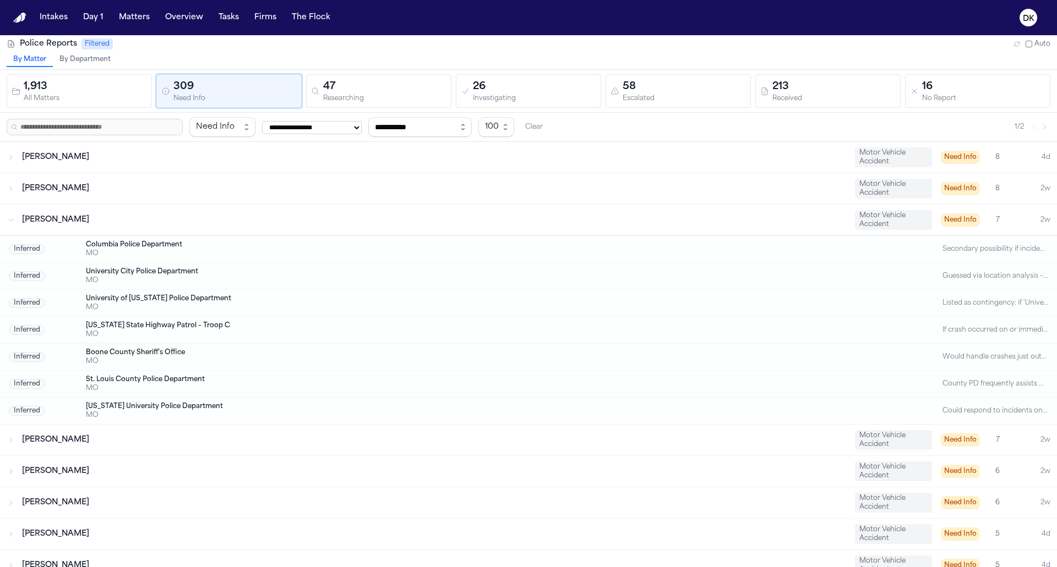
click at [374, 205] on div "Latoya Rodriguez Motor Vehicle Accident Need Info 7 2w" at bounding box center [528, 220] width 1057 height 31
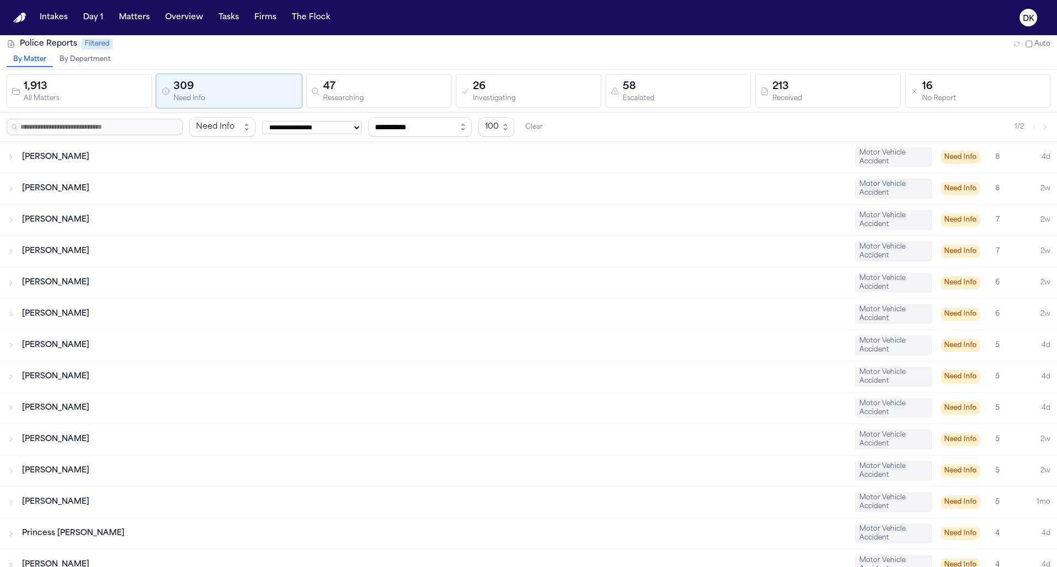
click at [373, 181] on div "Renada Hurse Motor Vehicle Accident Need Info 8 2w" at bounding box center [528, 188] width 1057 height 31
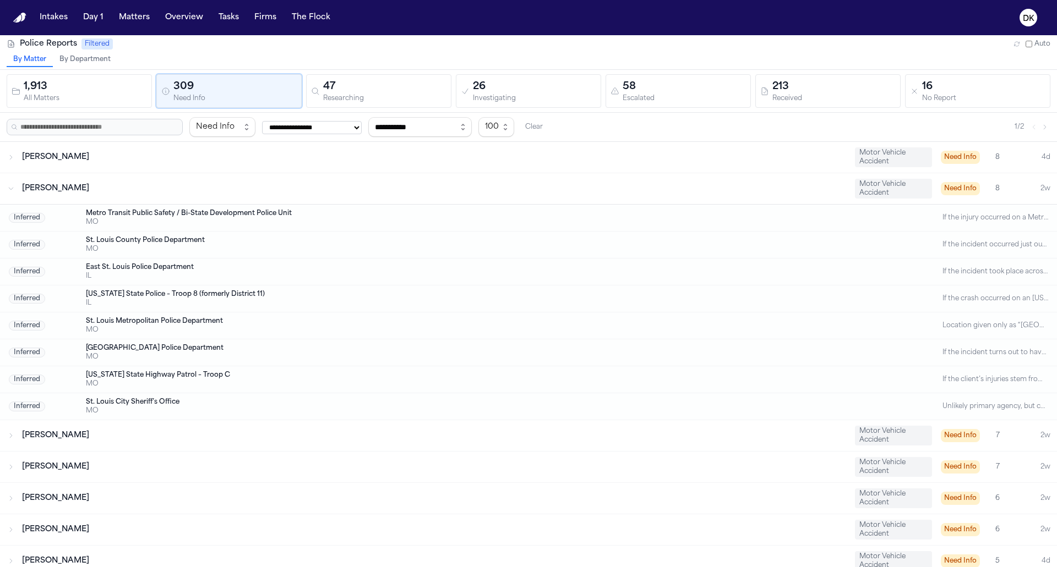
click at [373, 181] on div "Renada Hurse Motor Vehicle Accident Need Info 8 2w" at bounding box center [528, 188] width 1057 height 31
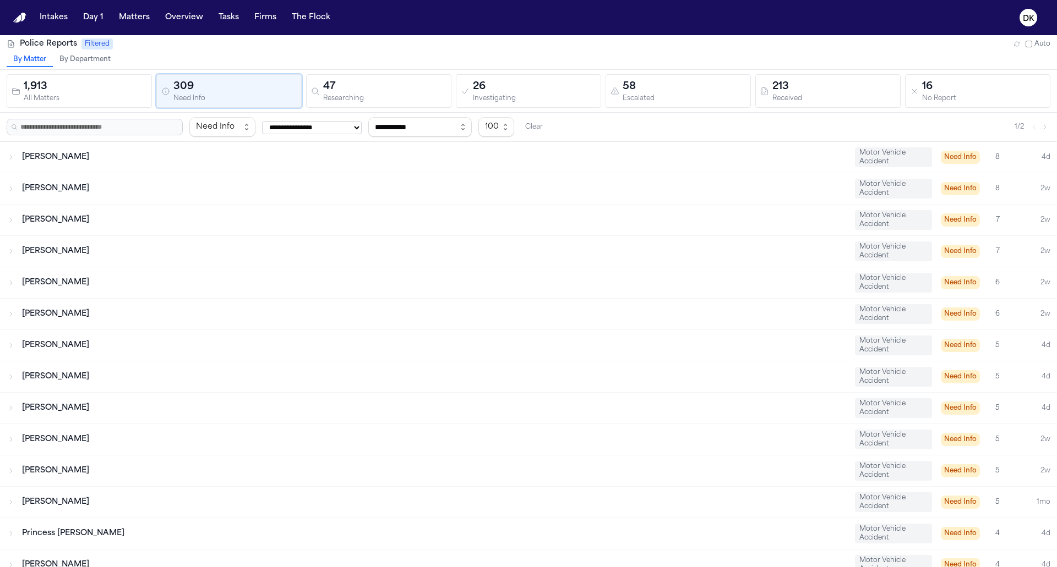
click at [379, 160] on div "[PERSON_NAME]" at bounding box center [434, 157] width 824 height 11
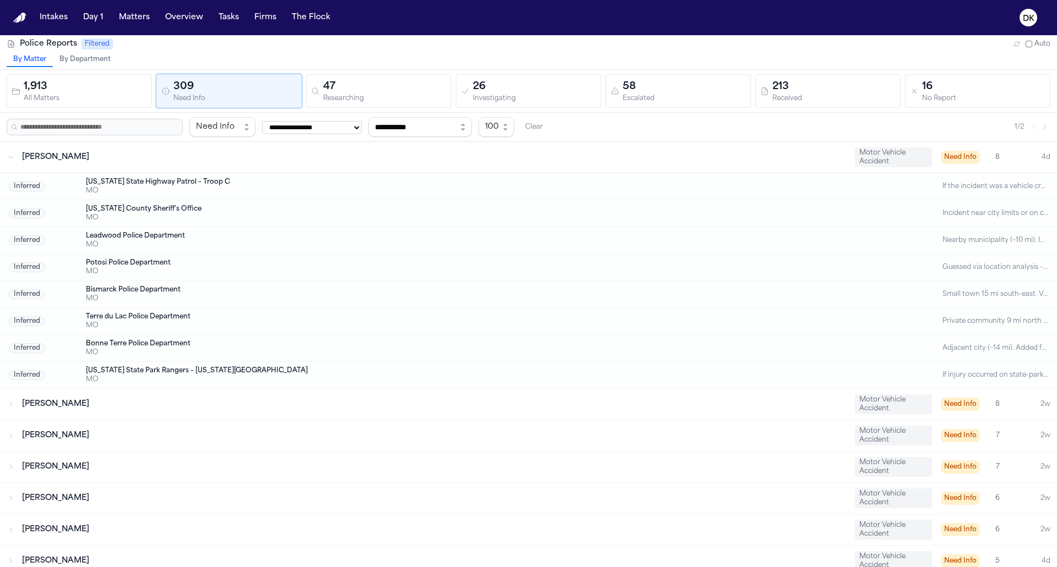
click at [379, 160] on div "[PERSON_NAME]" at bounding box center [434, 157] width 824 height 11
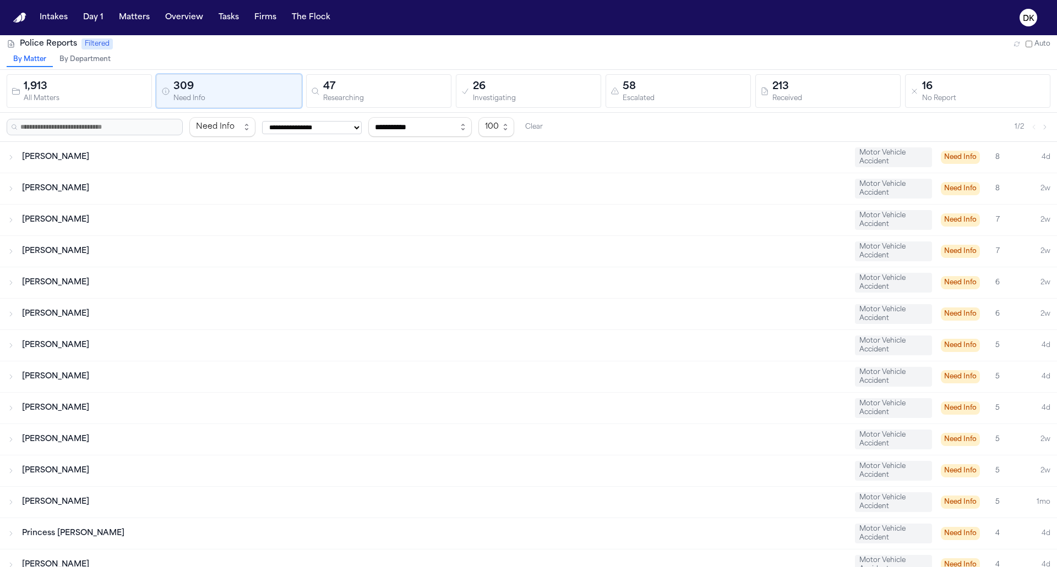
click at [328, 270] on div "Airkus Smith Motor Vehicle Accident Need Info 6 2w" at bounding box center [528, 283] width 1057 height 31
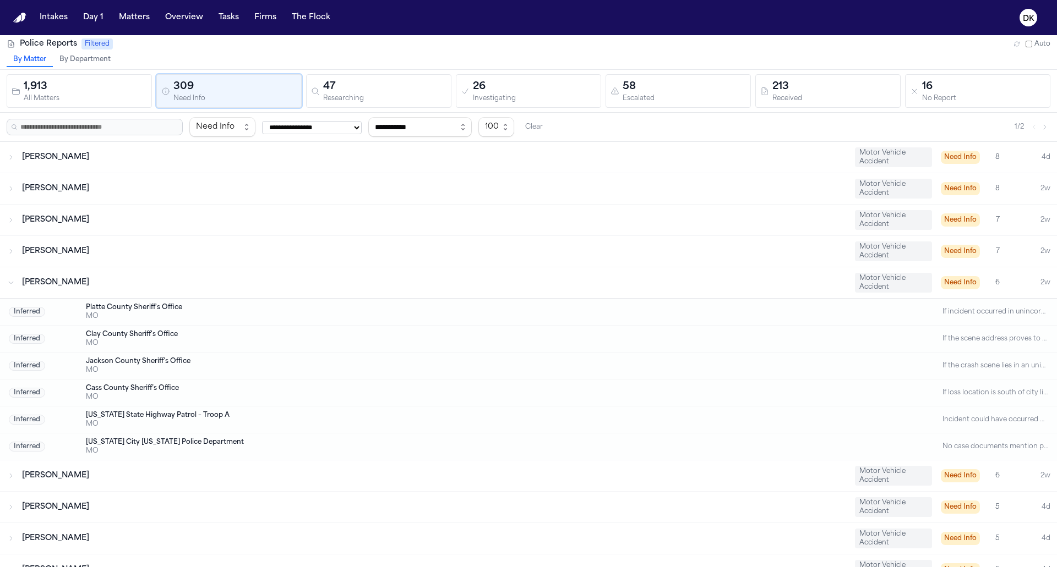
click at [328, 270] on div "Airkus Smith Motor Vehicle Accident Need Info 6 2w" at bounding box center [528, 283] width 1057 height 31
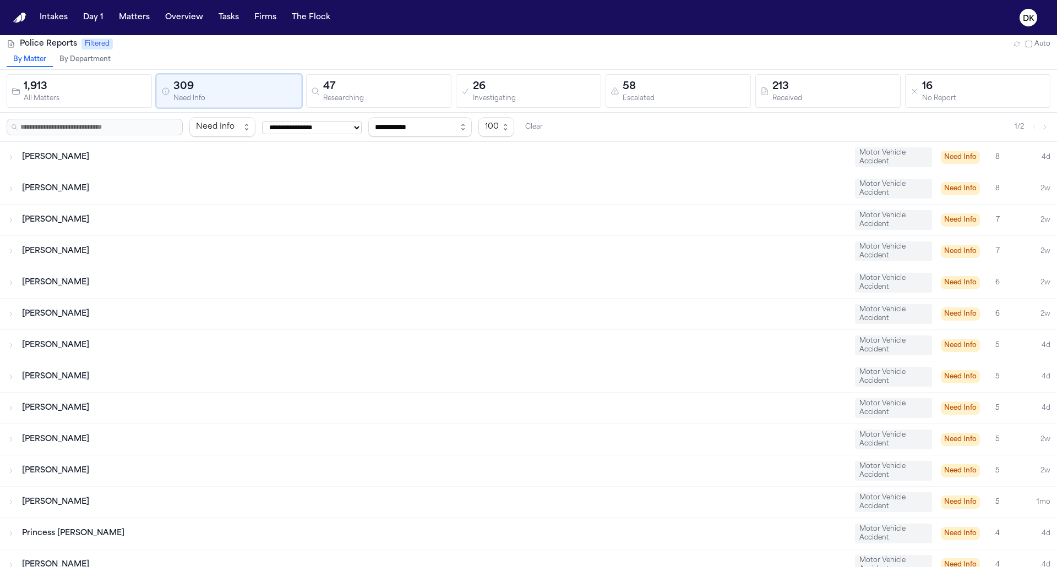
click at [301, 336] on div "Mary Schmale Motor Vehicle Accident Need Info 5 4d" at bounding box center [528, 345] width 1057 height 31
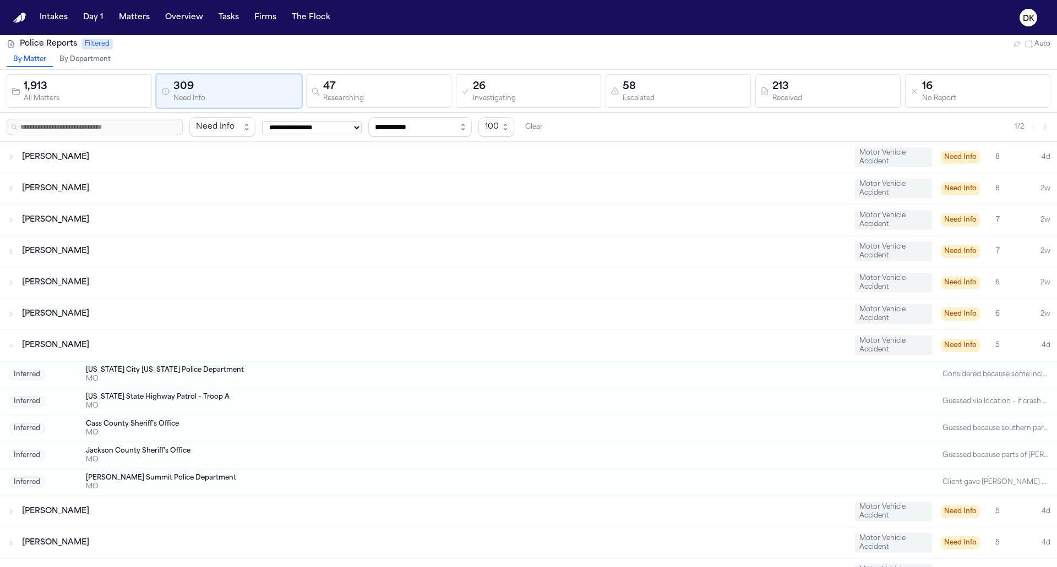
click at [301, 336] on div "Mary Schmale Motor Vehicle Accident Need Info 5 4d" at bounding box center [528, 345] width 1057 height 31
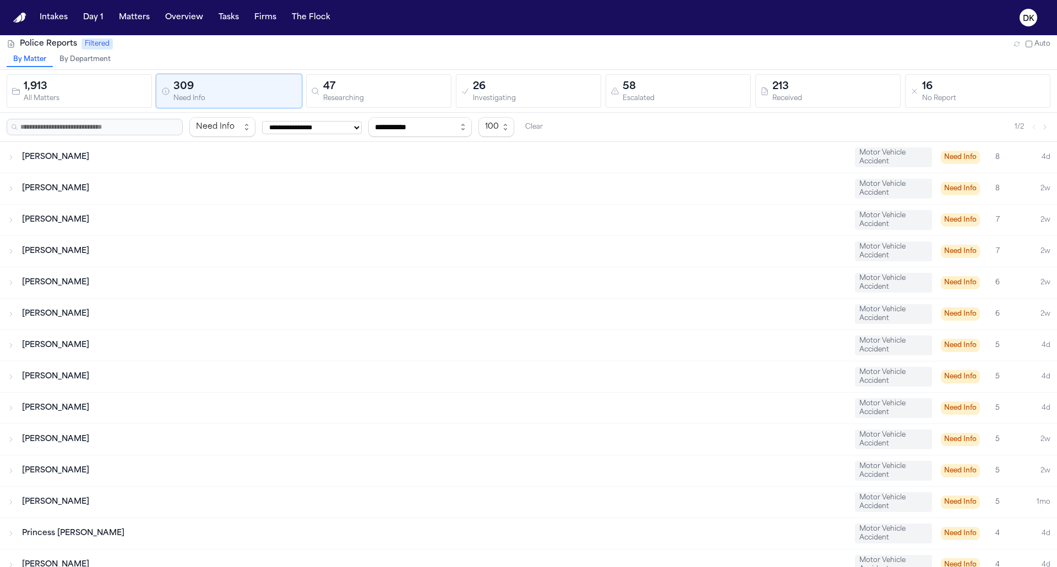
click at [283, 397] on div "Hannah Pankey Motor Vehicle Accident Need Info 5 4d" at bounding box center [528, 408] width 1057 height 31
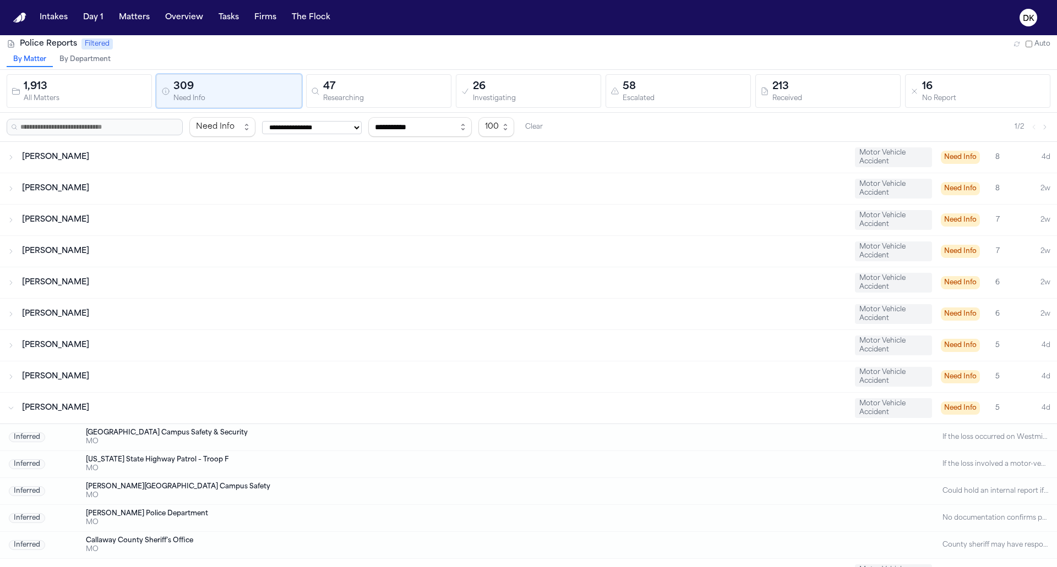
click at [283, 397] on div "Hannah Pankey Motor Vehicle Accident Need Info 5 4d" at bounding box center [528, 408] width 1057 height 31
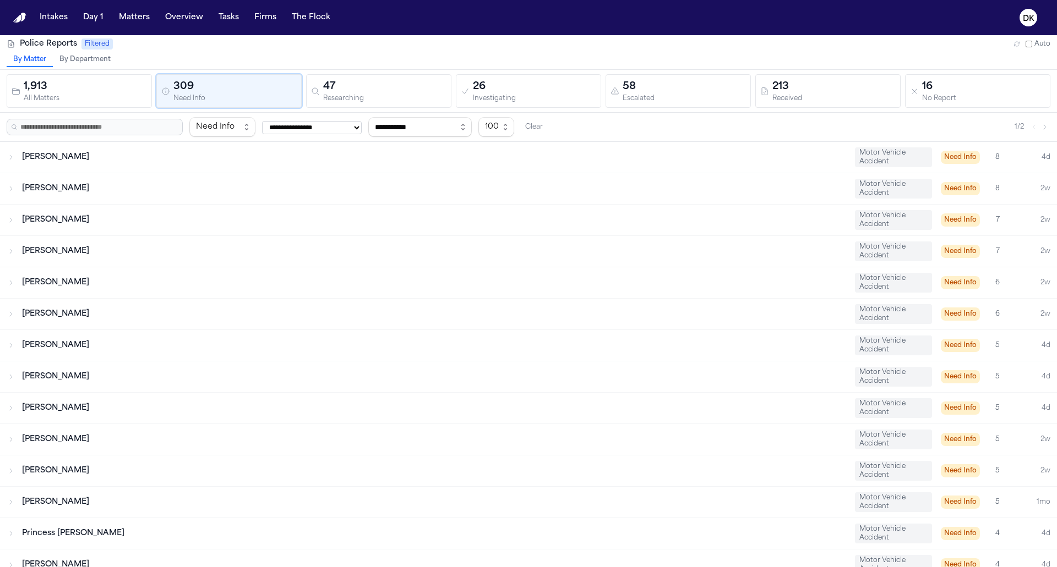
click at [351, 91] on div "47" at bounding box center [384, 86] width 123 height 15
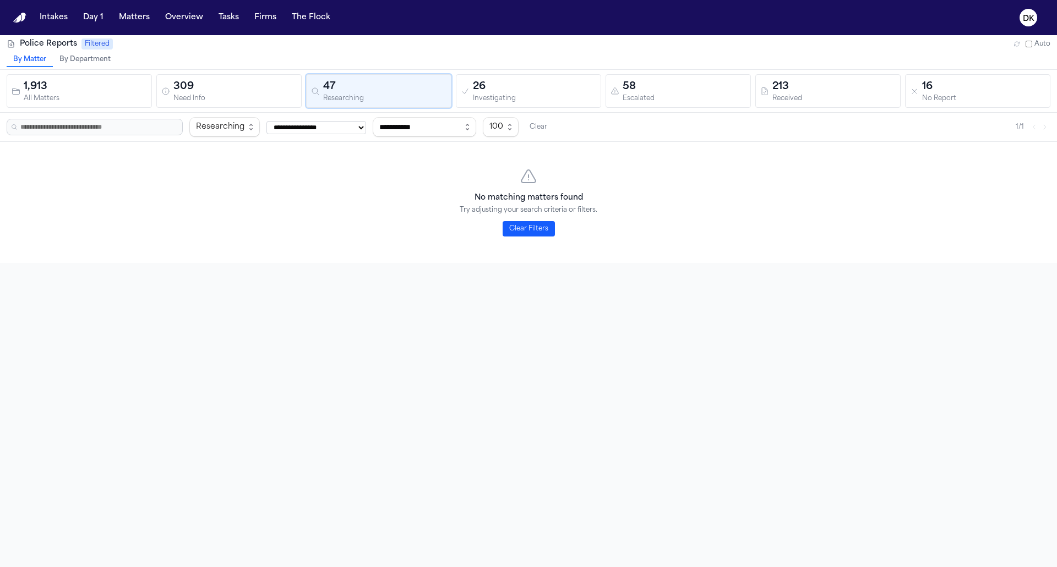
click at [238, 95] on div "Need Info" at bounding box center [234, 99] width 123 height 8
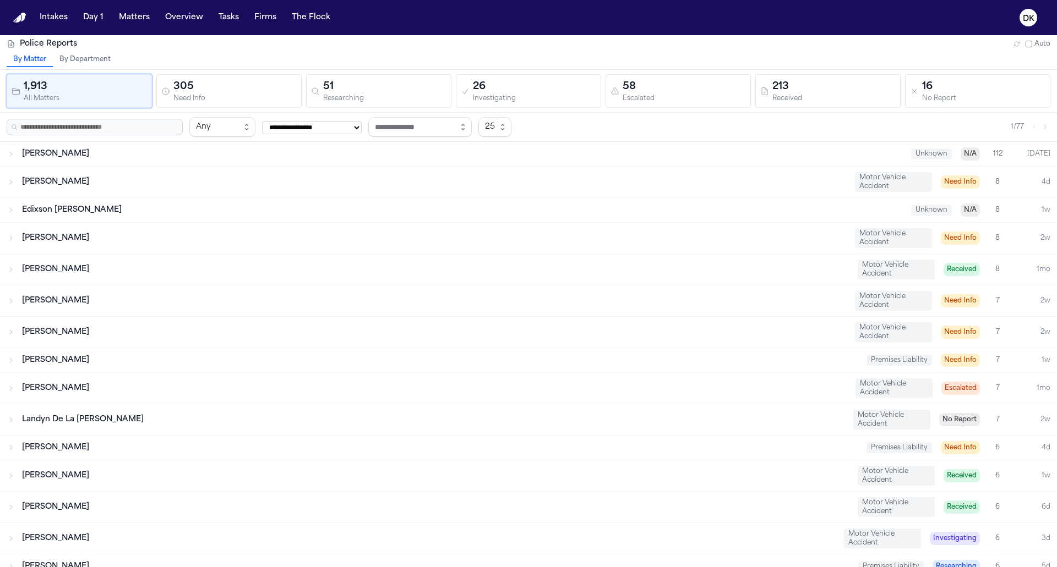
click at [412, 54] on div "By Matter By Department" at bounding box center [528, 61] width 1057 height 17
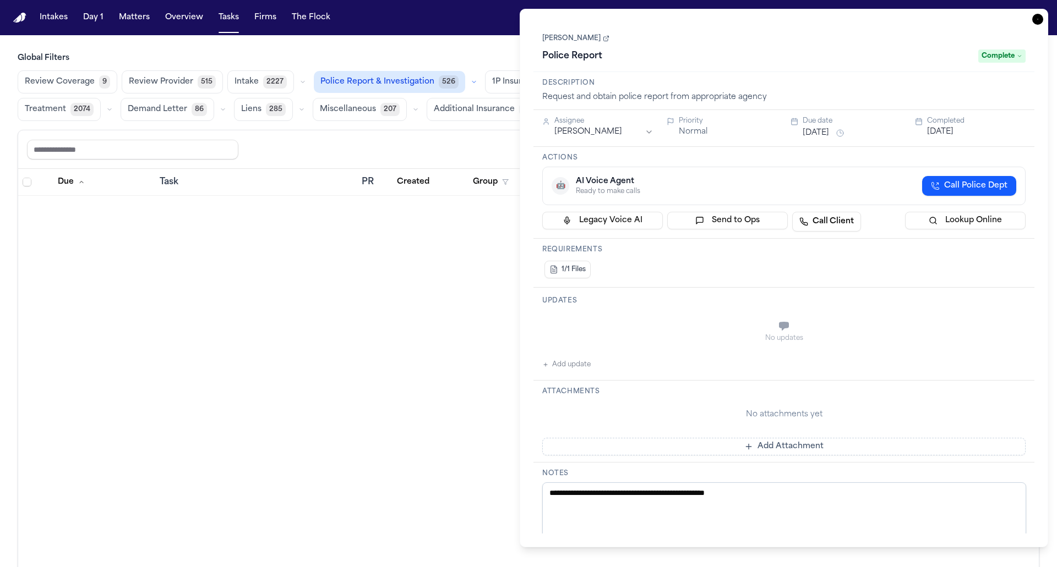
scroll to position [3168, 0]
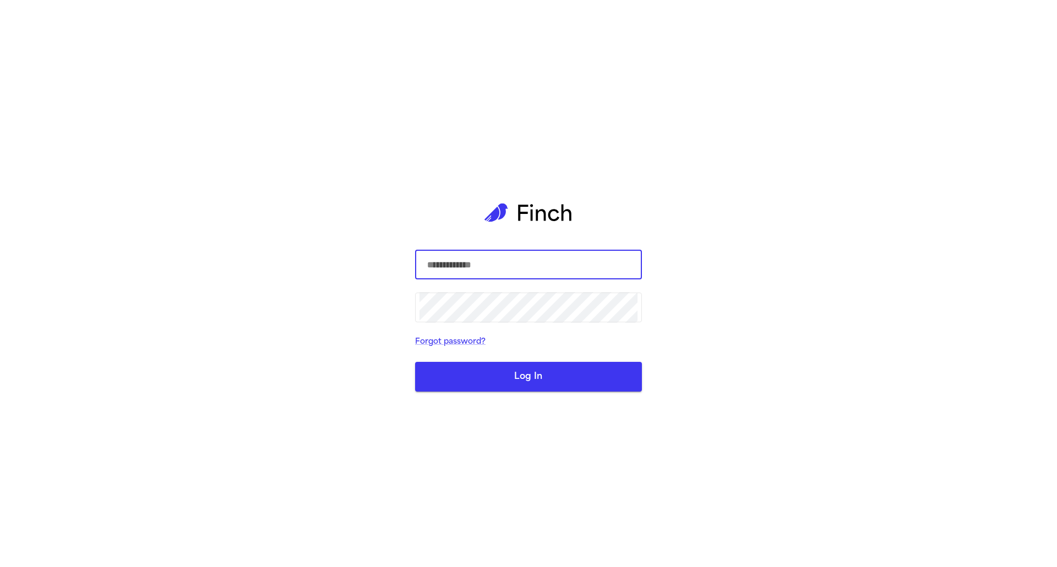
type input "**********"
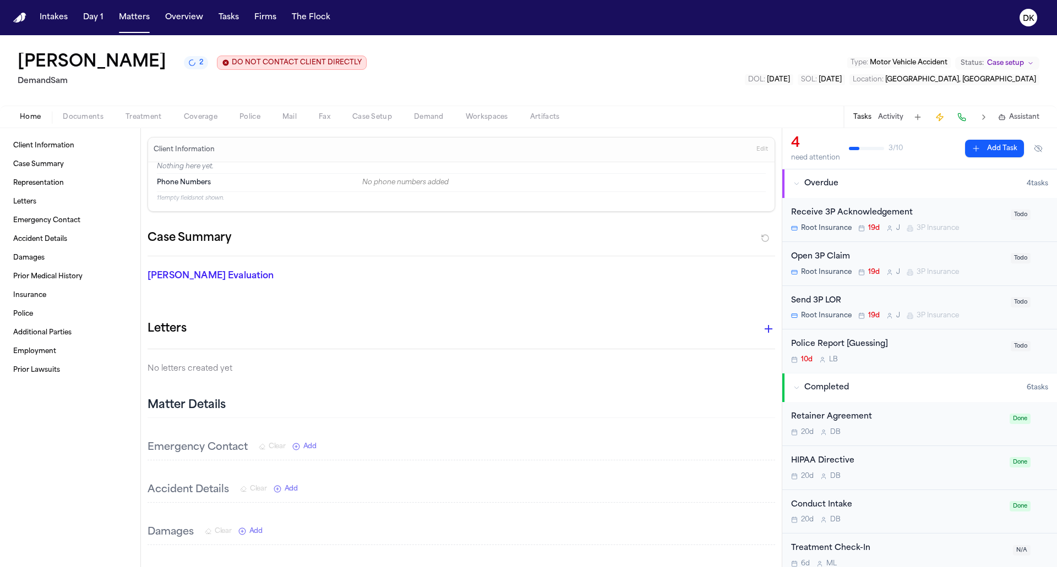
click at [250, 119] on span "Police" at bounding box center [249, 117] width 21 height 9
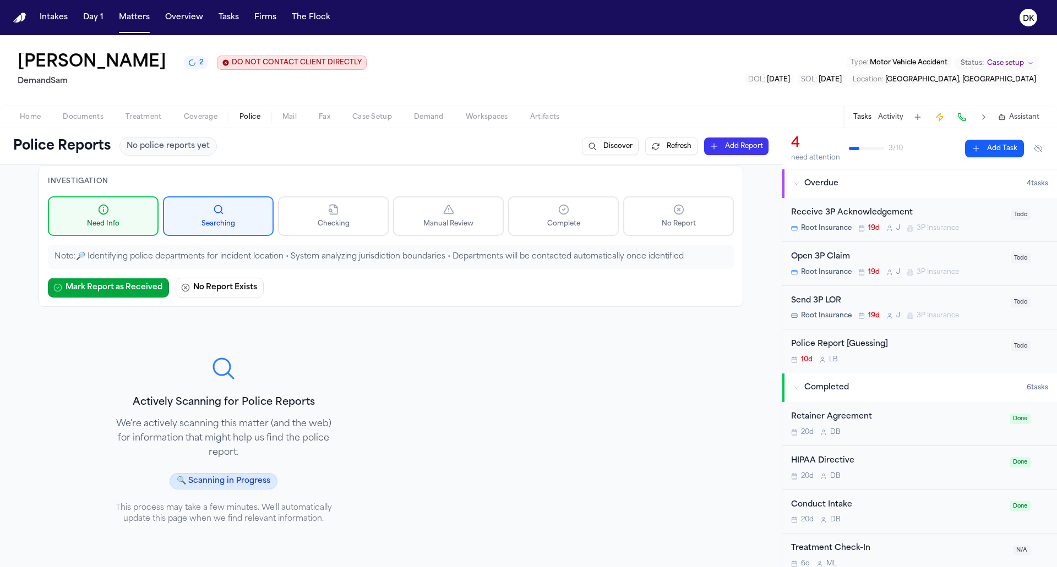
click at [100, 117] on span "Documents" at bounding box center [83, 117] width 41 height 9
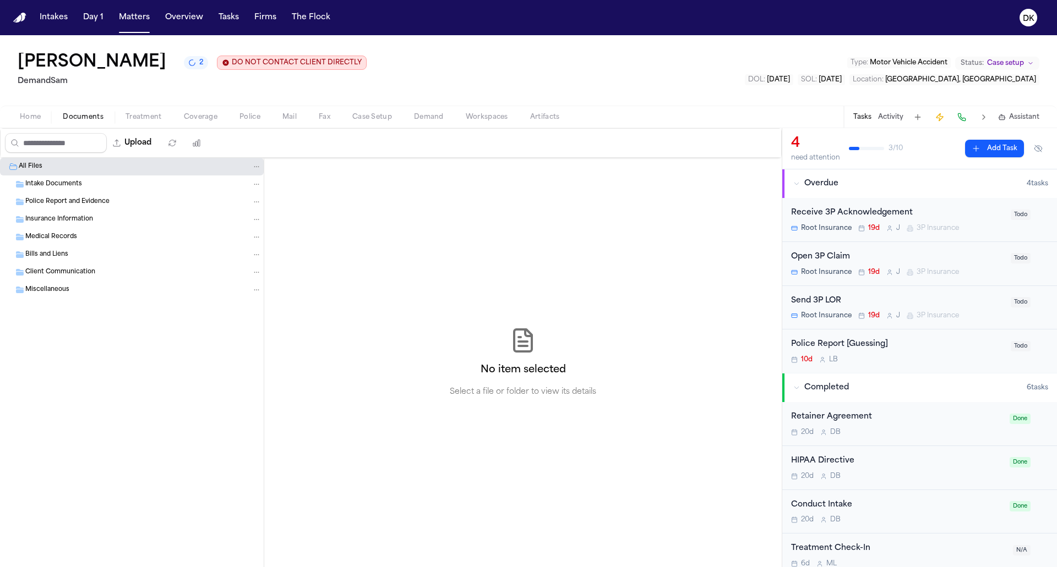
click at [45, 117] on button "Home" at bounding box center [30, 117] width 43 height 13
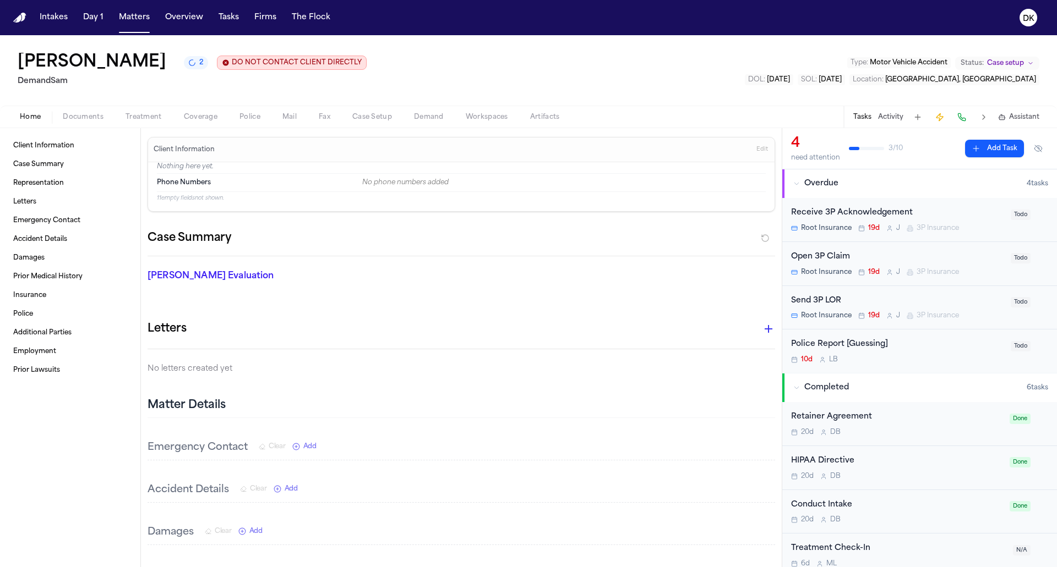
click at [83, 111] on div "Home Documents Treatment Coverage Police Mail Fax Case Setup Demand Workspaces …" at bounding box center [528, 117] width 1057 height 22
click at [99, 117] on span "Documents" at bounding box center [83, 117] width 41 height 9
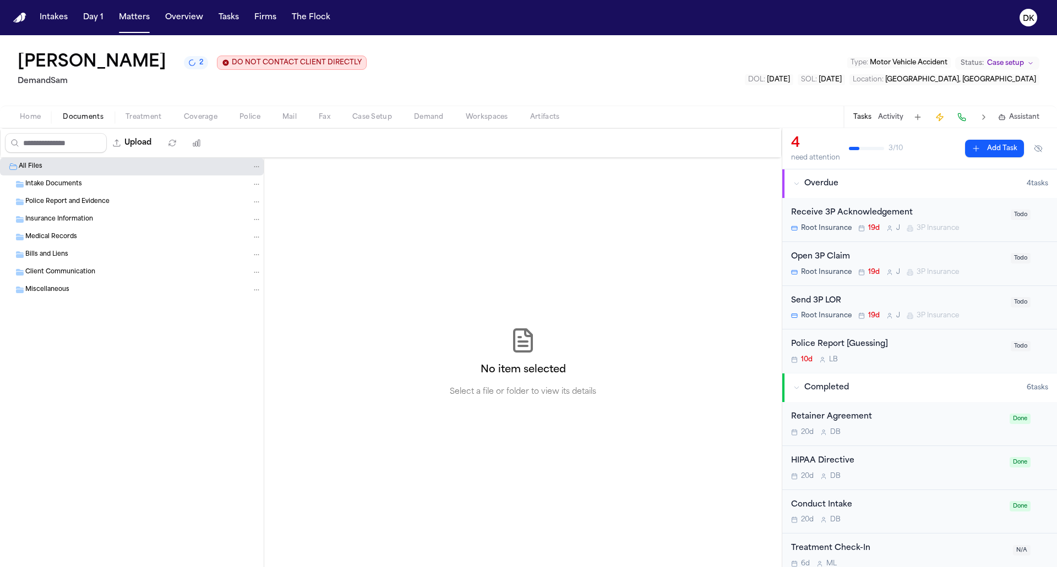
click at [139, 116] on span "Treatment" at bounding box center [143, 117] width 36 height 9
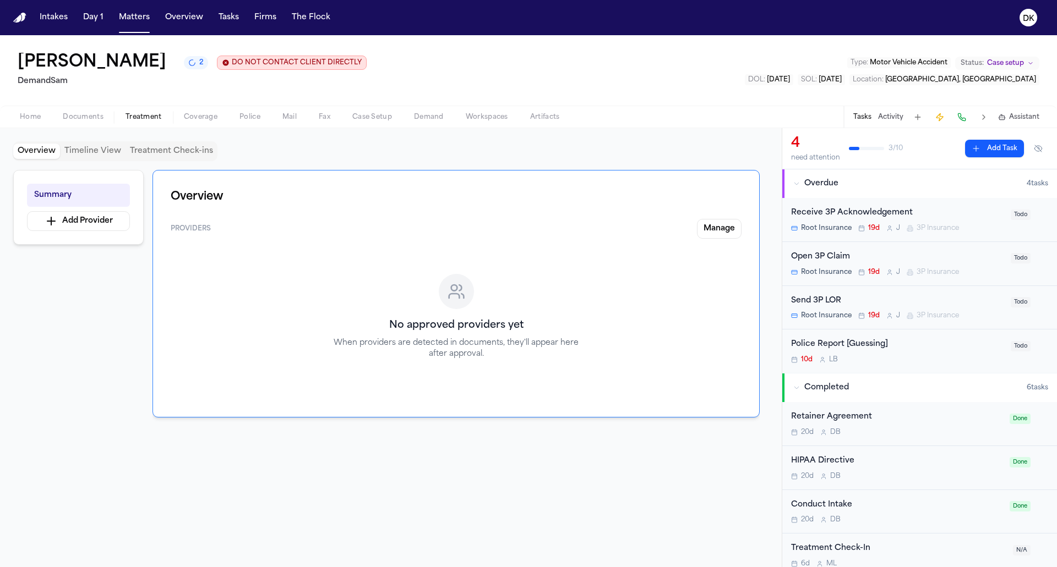
click at [194, 113] on span "Coverage" at bounding box center [201, 117] width 34 height 9
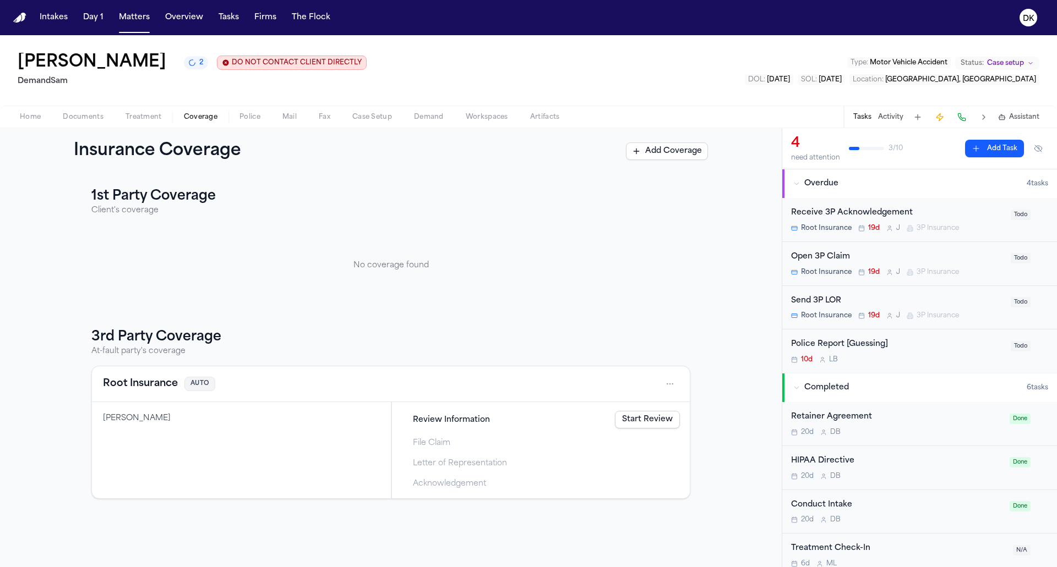
click at [233, 116] on button "Police" at bounding box center [249, 117] width 43 height 13
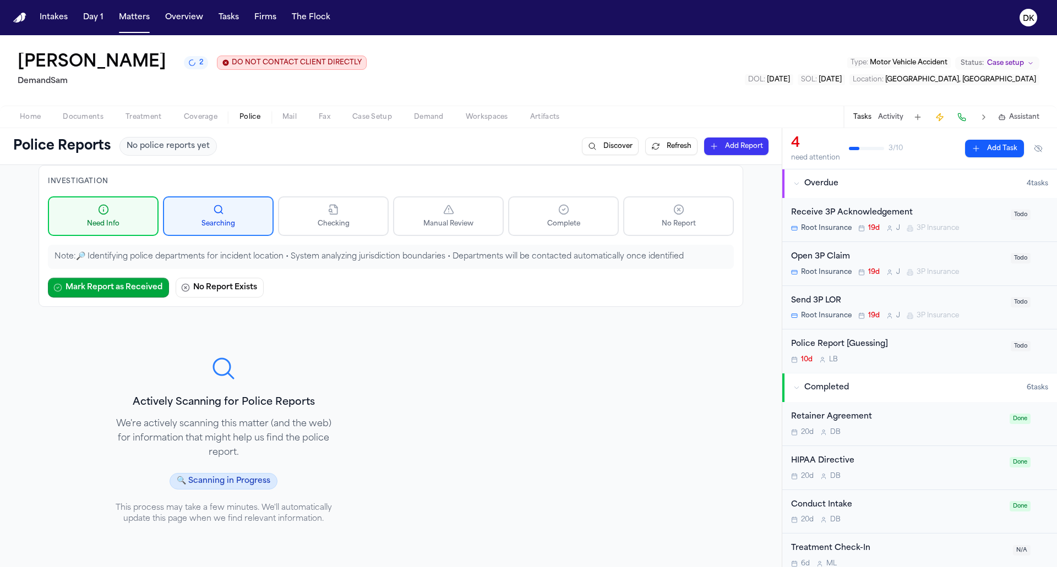
click at [195, 117] on span "Coverage" at bounding box center [201, 117] width 34 height 9
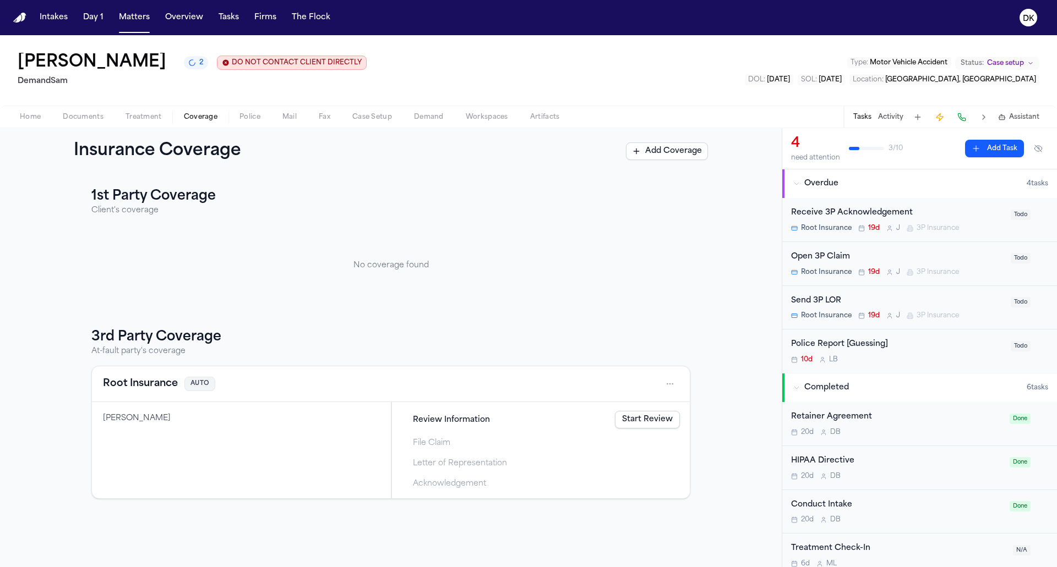
click at [227, 121] on button "Coverage" at bounding box center [201, 117] width 56 height 13
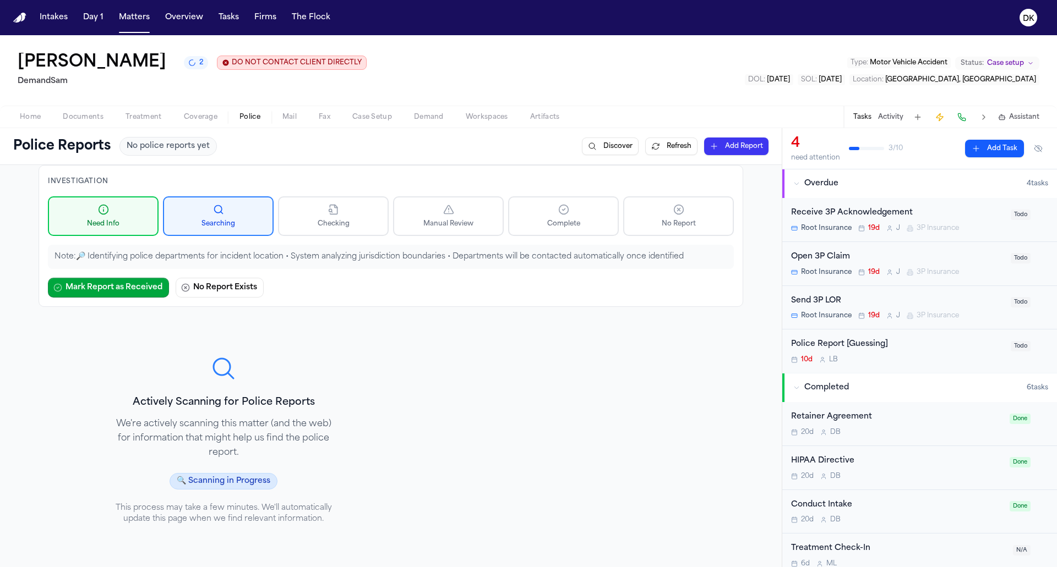
click at [234, 121] on button "Police" at bounding box center [249, 117] width 43 height 13
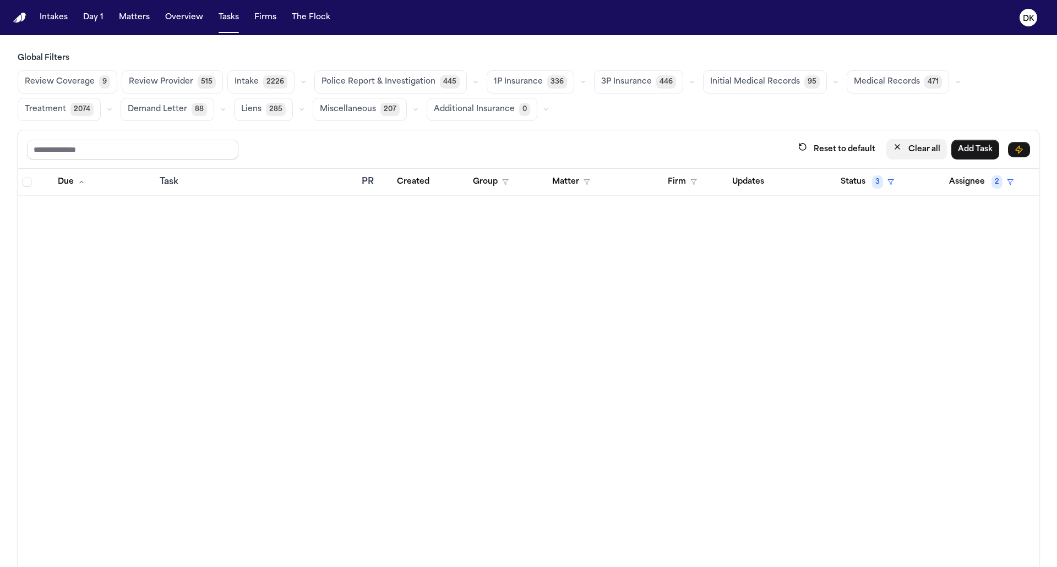
click at [903, 140] on button "Clear all" at bounding box center [916, 149] width 61 height 20
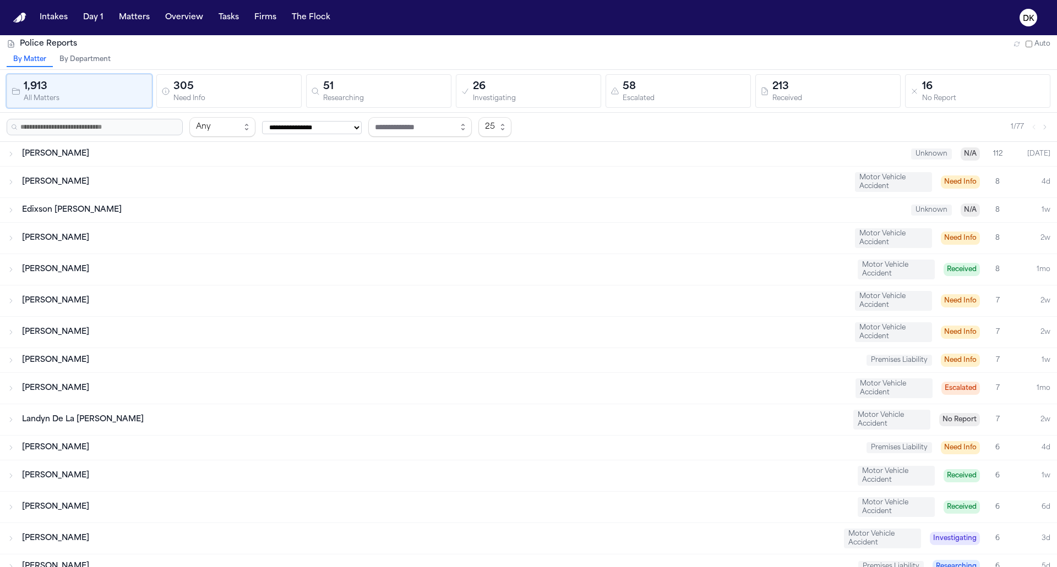
click at [574, 110] on div "1,913 All Matters 305 Need Info 51 Researching 26 Investigating 58 Escalated 21…" at bounding box center [528, 91] width 1057 height 43
click at [556, 97] on div "Investigating" at bounding box center [534, 99] width 123 height 8
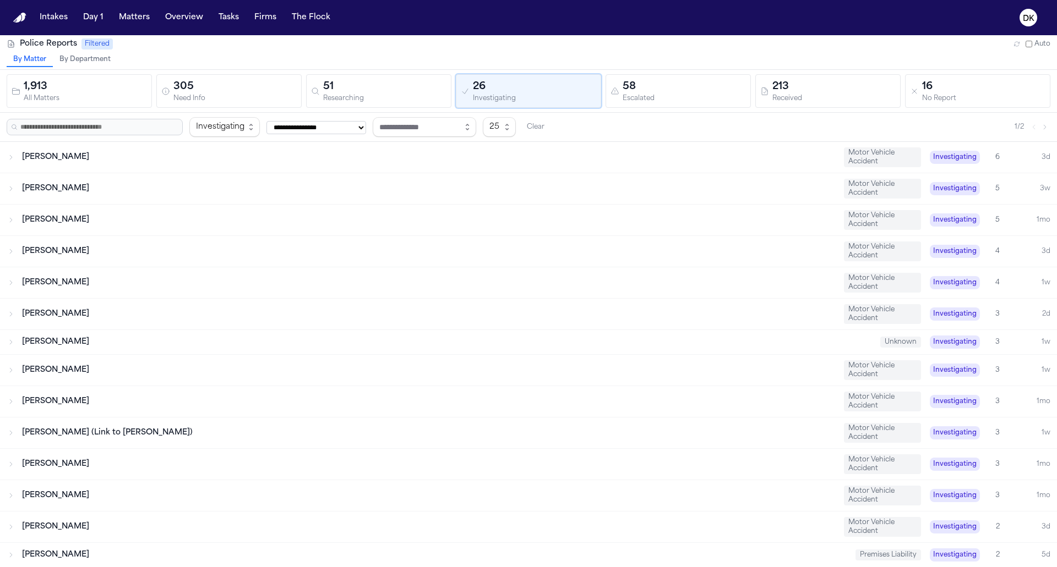
click at [345, 113] on div "**********" at bounding box center [528, 127] width 1057 height 29
click at [351, 95] on div "Researching" at bounding box center [384, 99] width 123 height 8
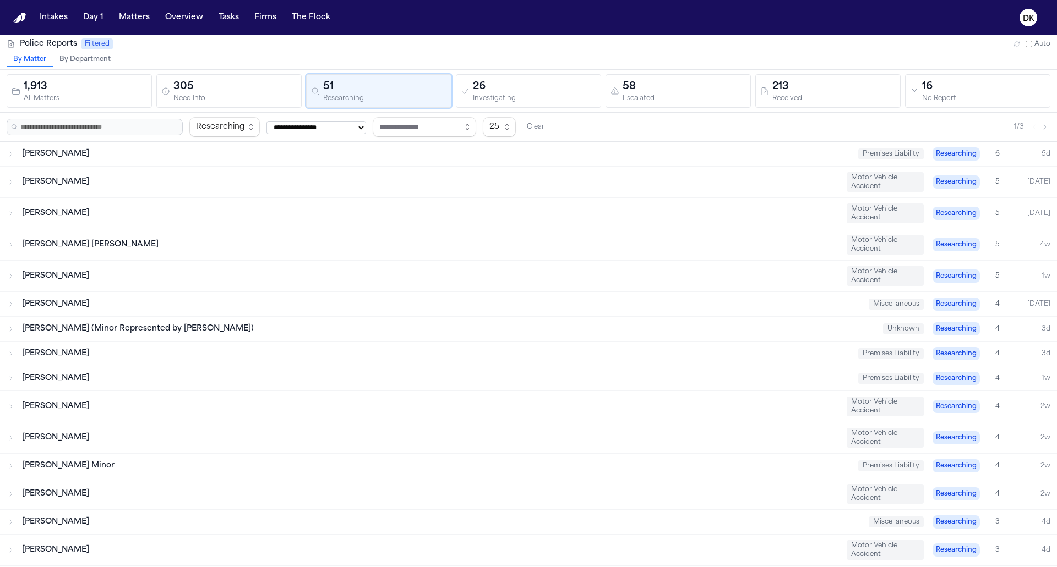
click at [203, 95] on div "Need Info" at bounding box center [234, 99] width 123 height 8
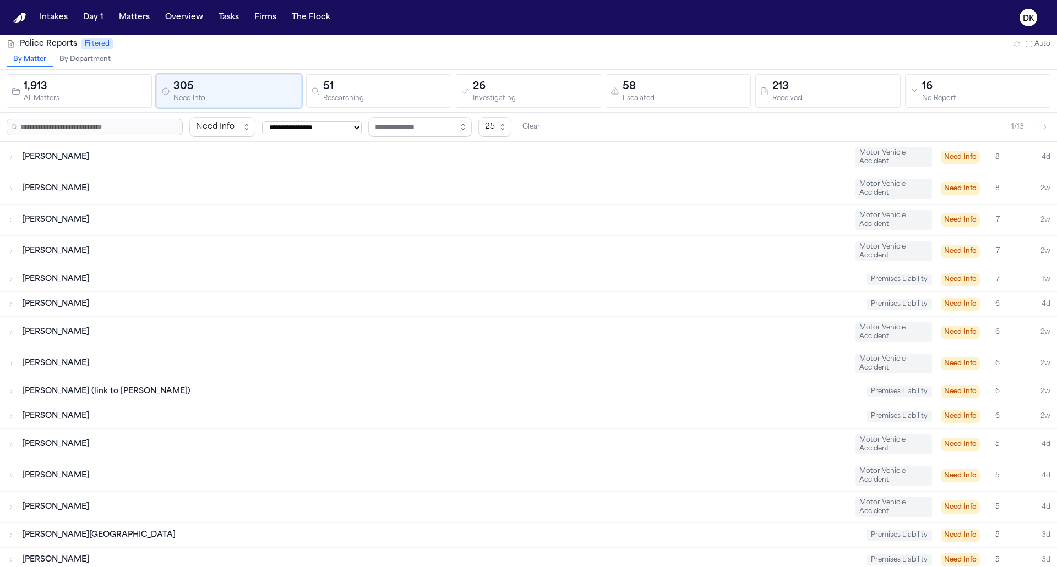
click at [393, 76] on button "51 Researching" at bounding box center [378, 91] width 145 height 34
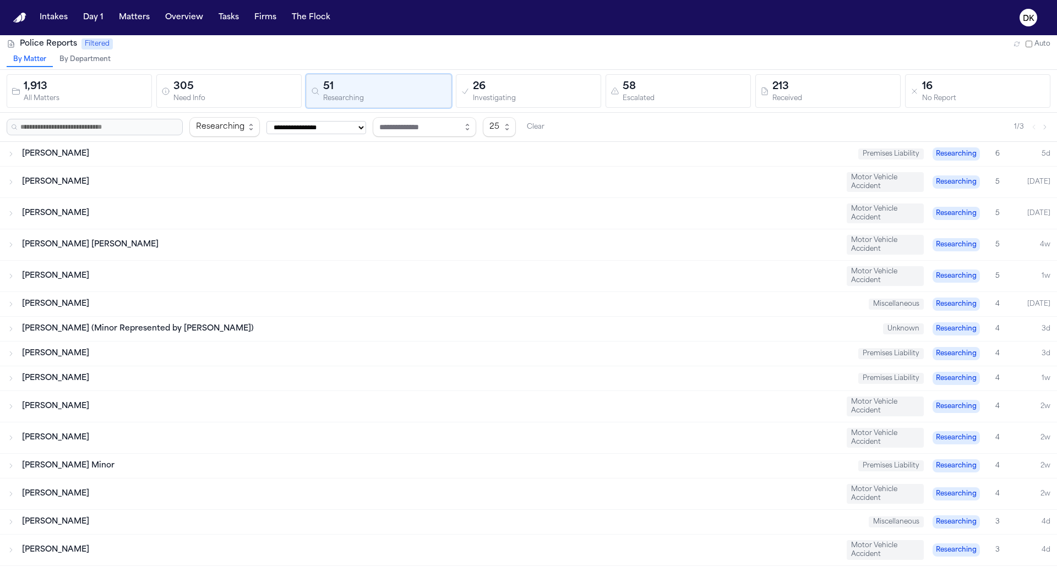
click at [271, 98] on div "Need Info" at bounding box center [234, 99] width 123 height 8
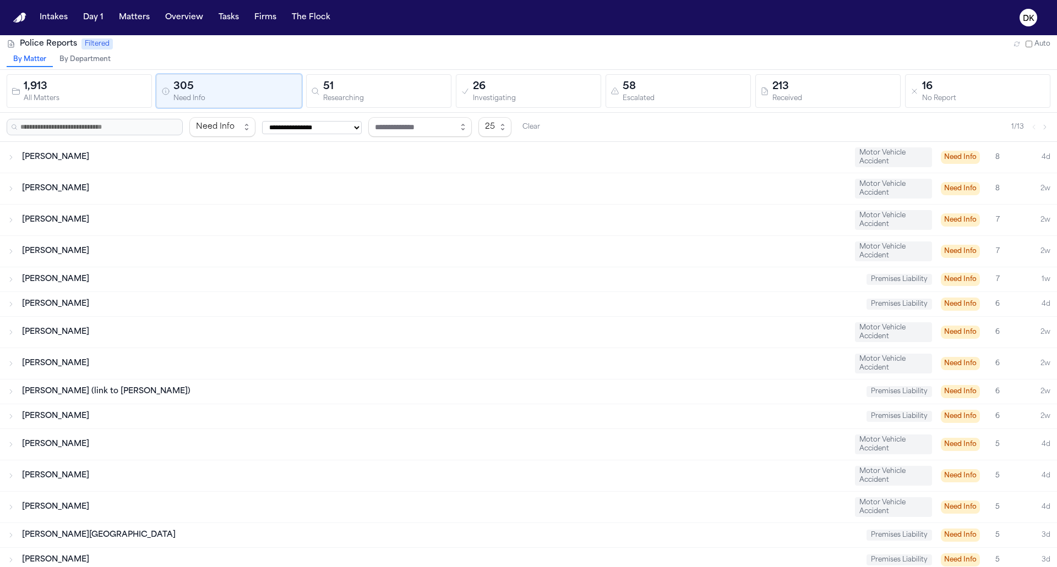
click at [195, 165] on div "[PERSON_NAME] Motor Vehicle Accident Need Info 8 4d" at bounding box center [528, 157] width 1057 height 31
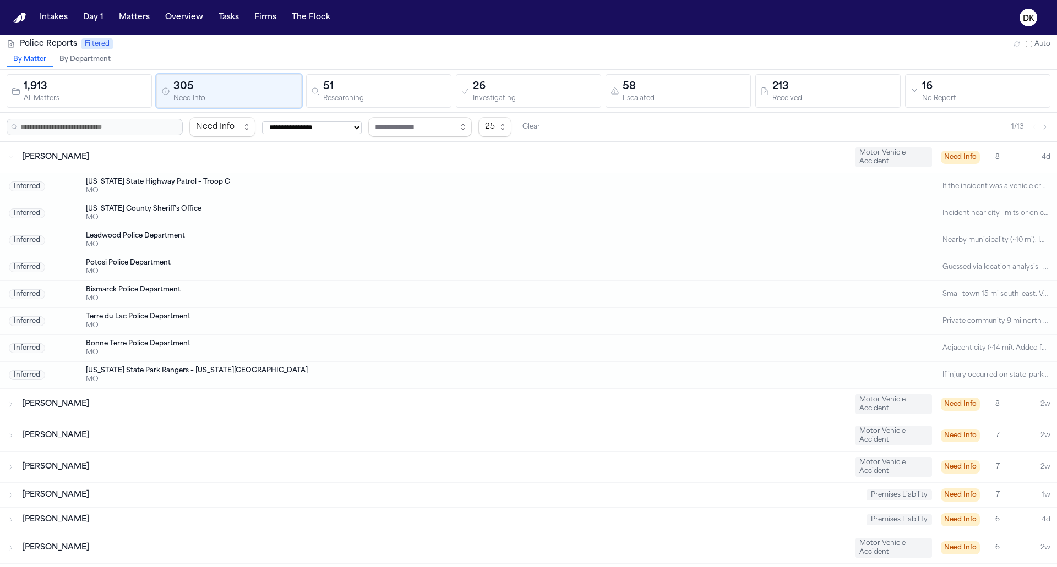
click at [195, 165] on div "[PERSON_NAME] Motor Vehicle Accident Need Info 8 4d" at bounding box center [528, 157] width 1057 height 31
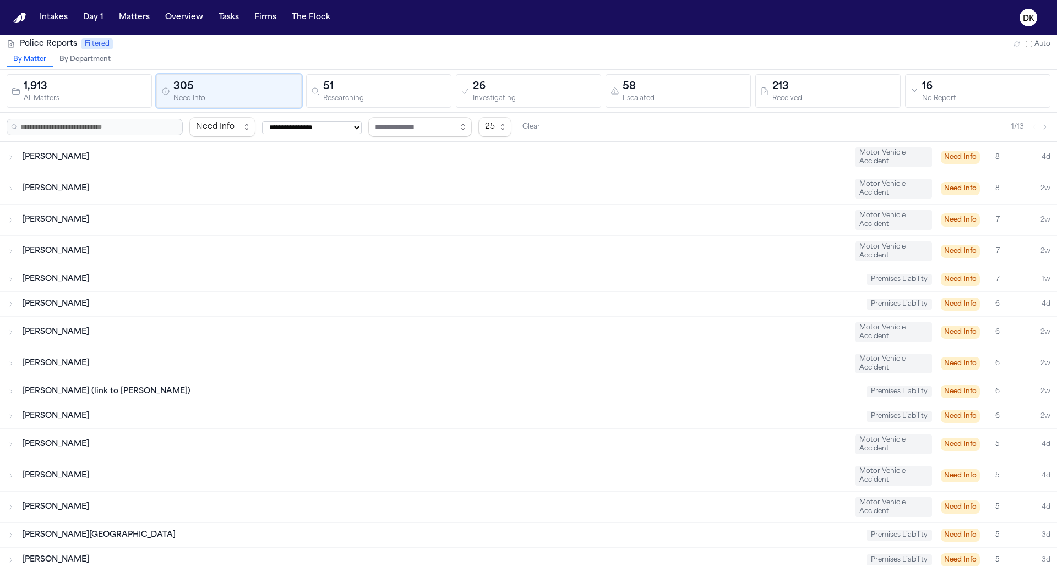
click at [190, 221] on div "[PERSON_NAME]" at bounding box center [434, 220] width 824 height 11
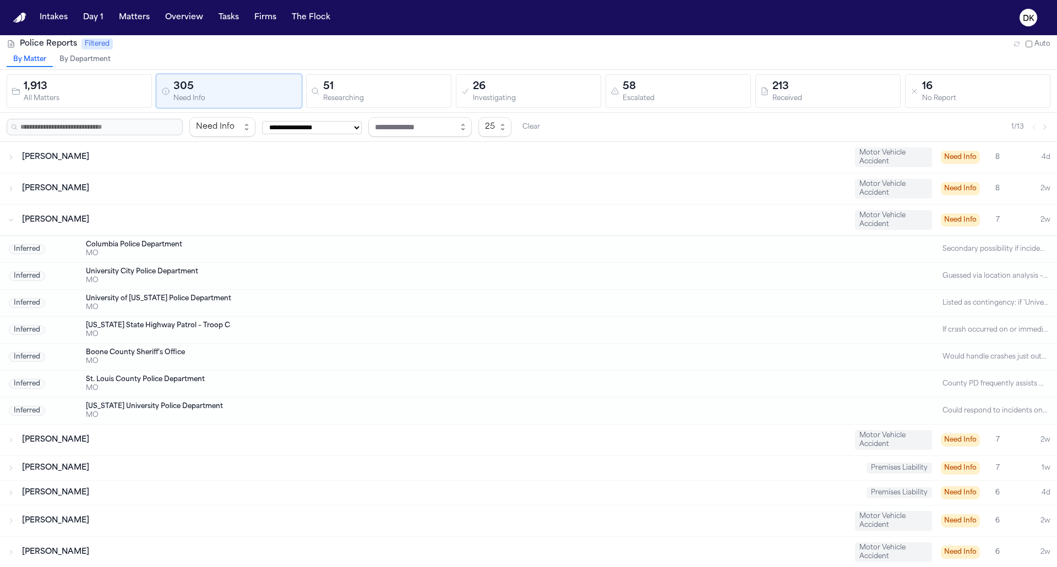
click at [190, 221] on div "[PERSON_NAME]" at bounding box center [434, 220] width 824 height 11
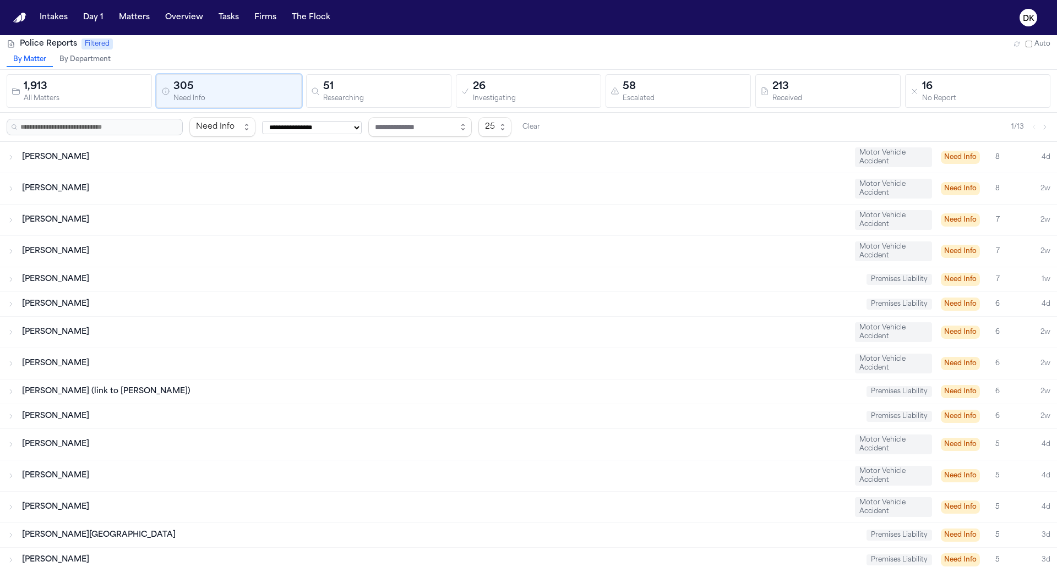
click at [369, 102] on div "Researching" at bounding box center [384, 99] width 123 height 8
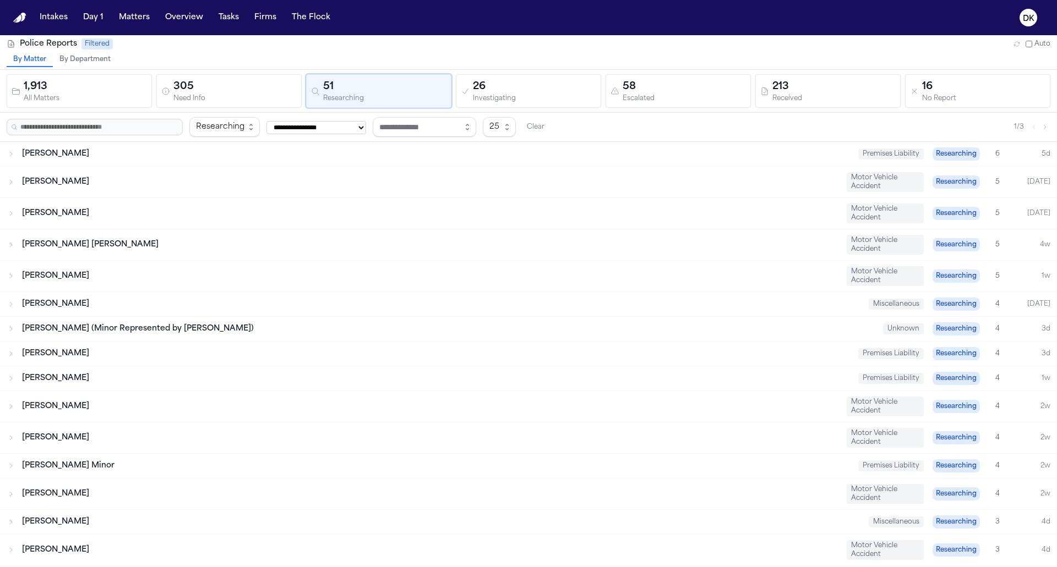
click at [380, 56] on div "By Matter By Department" at bounding box center [528, 61] width 1057 height 17
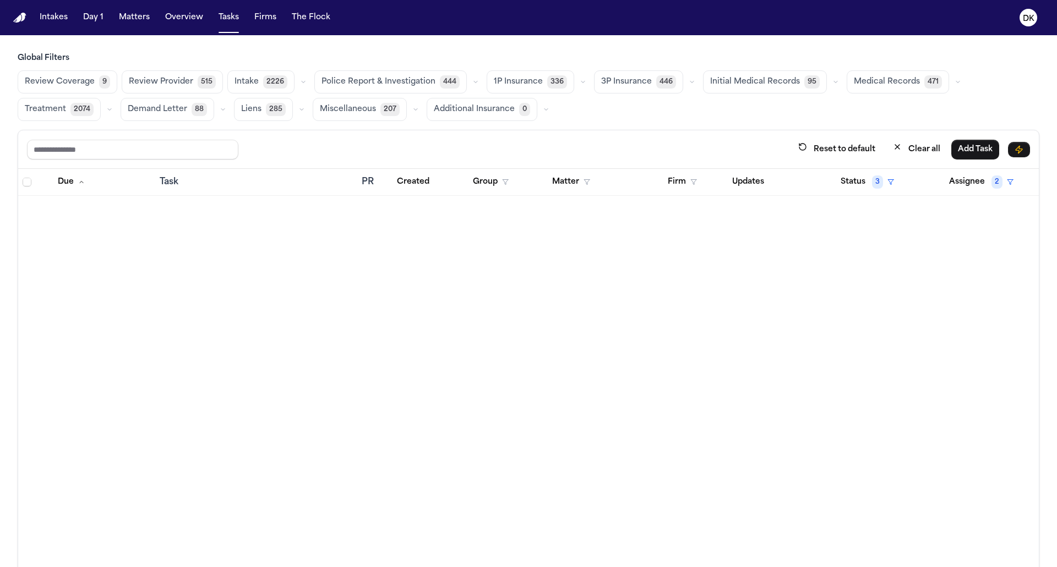
click at [364, 92] on button "Police Report & Investigation 444" at bounding box center [390, 81] width 152 height 23
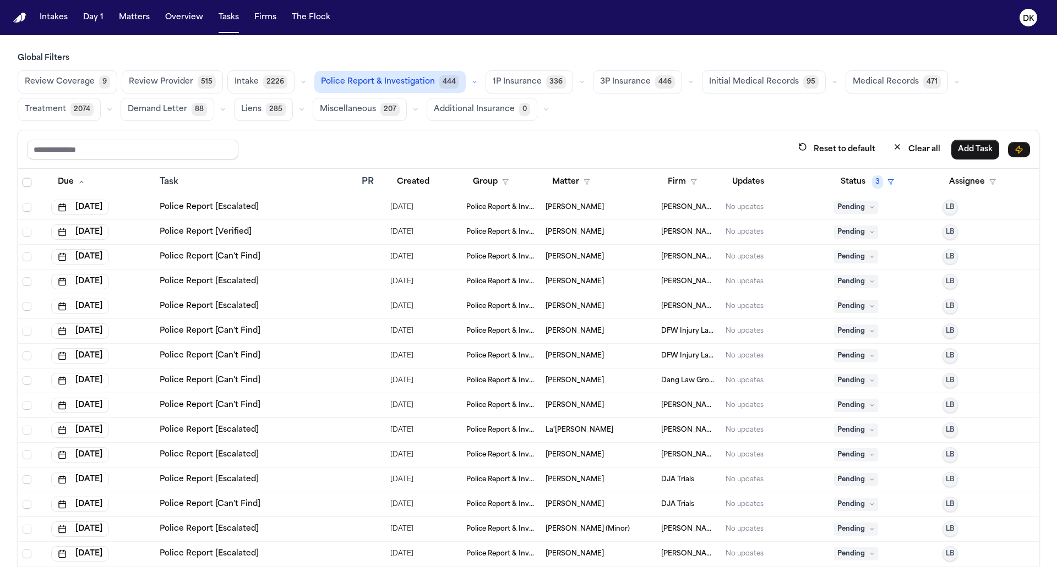
scroll to position [63, 0]
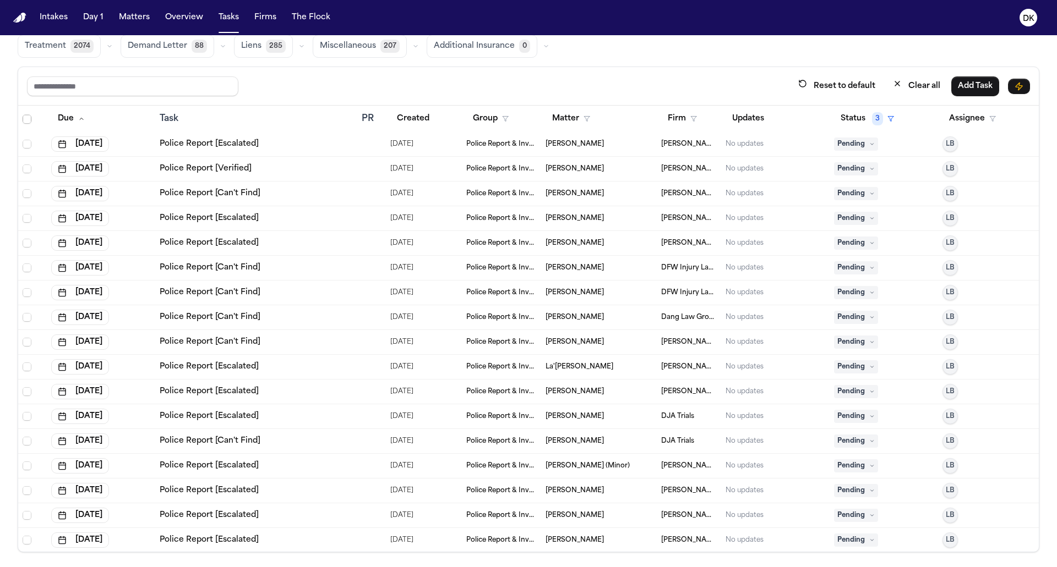
click at [324, 411] on div "Police Report [Escalated]" at bounding box center [256, 416] width 193 height 11
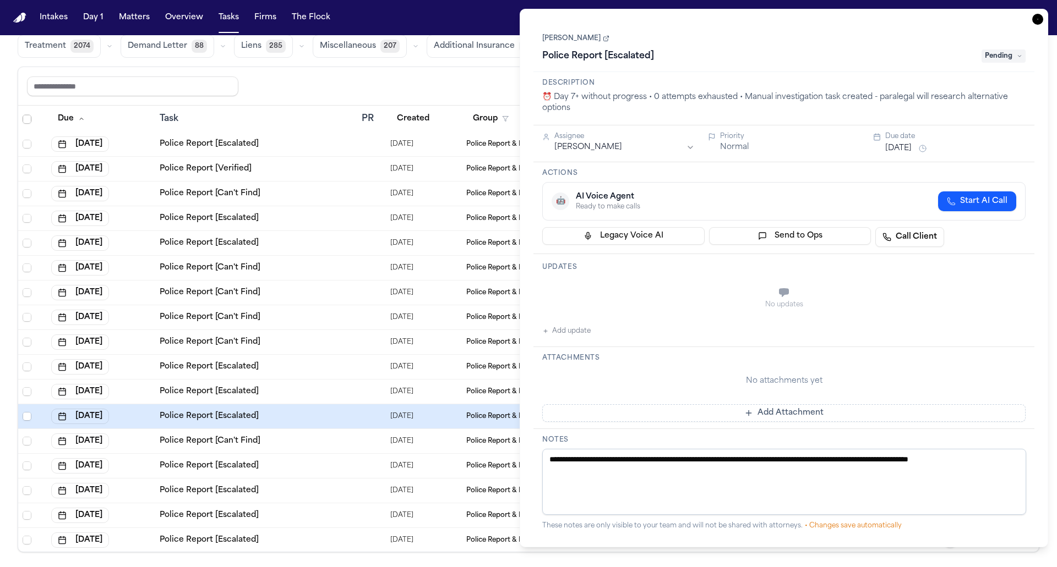
click at [323, 312] on div "Police Report [Can't Find]" at bounding box center [256, 317] width 193 height 11
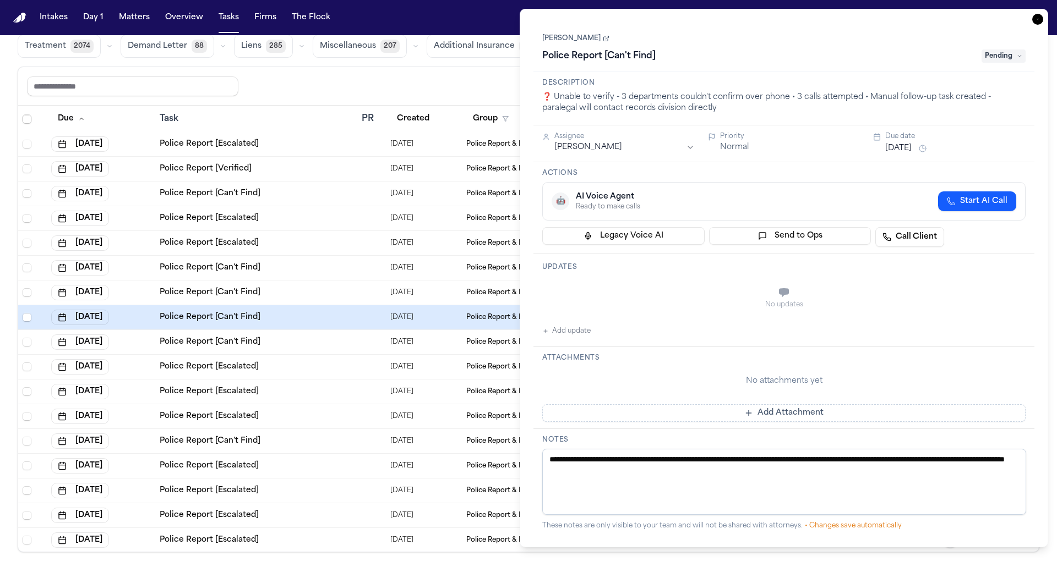
click at [323, 387] on div "Police Report [Escalated]" at bounding box center [256, 391] width 193 height 11
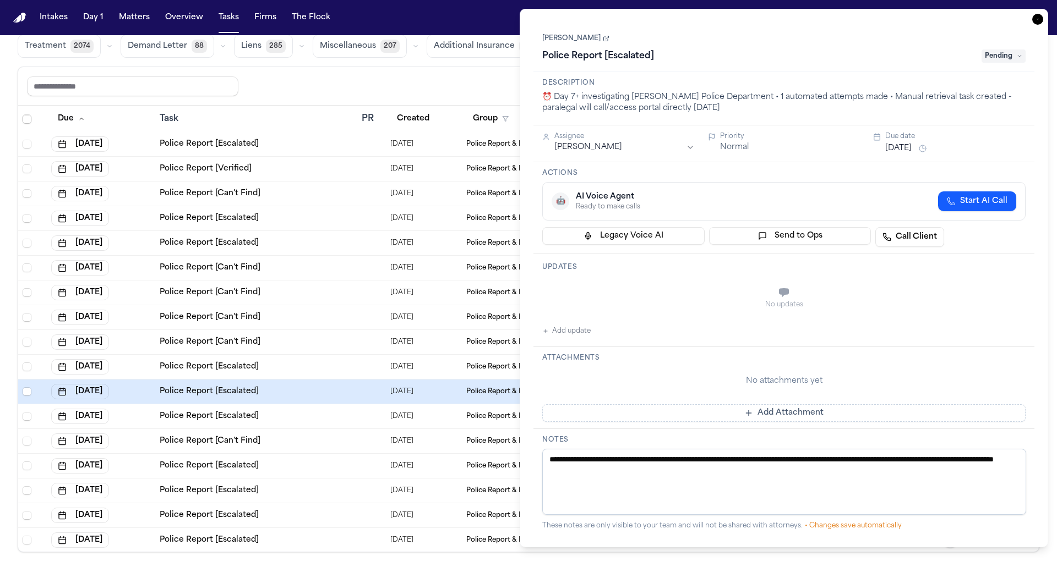
click at [315, 421] on td "Police Report [Escalated]" at bounding box center [256, 417] width 202 height 25
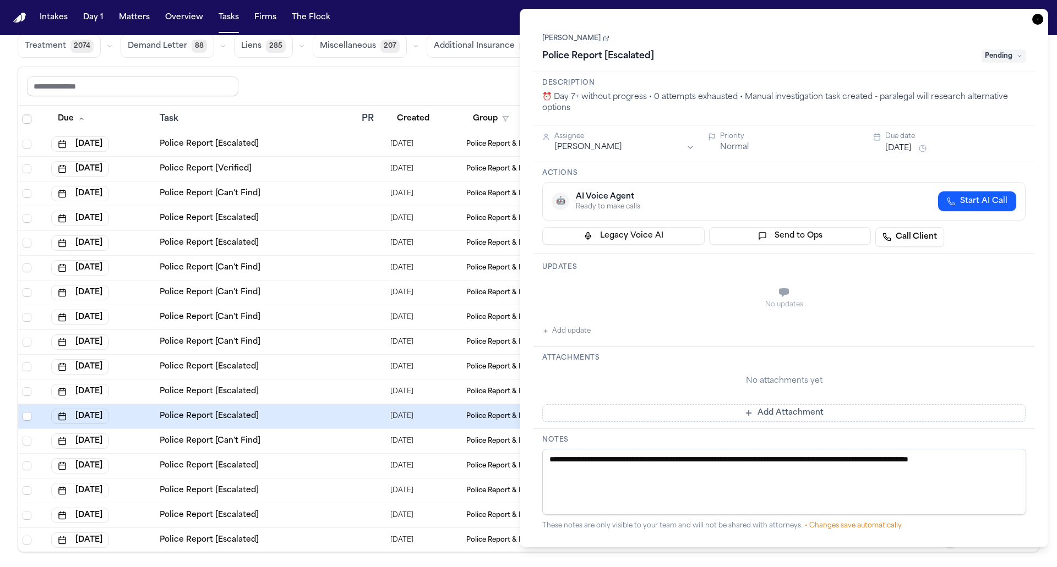
click at [315, 443] on div "Police Report [Can't Find]" at bounding box center [256, 441] width 193 height 11
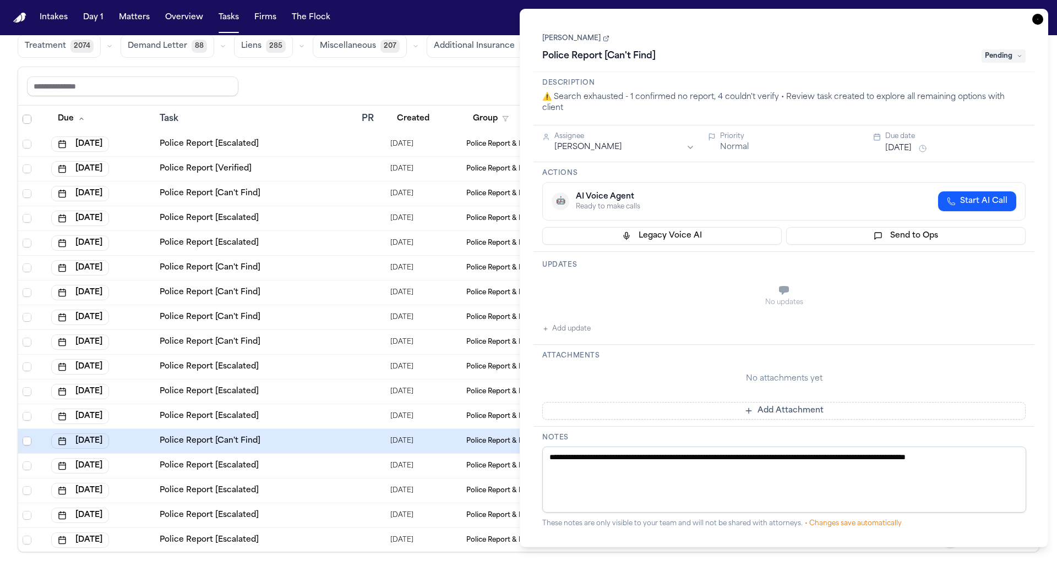
click at [313, 485] on div "Police Report [Escalated]" at bounding box center [256, 490] width 193 height 11
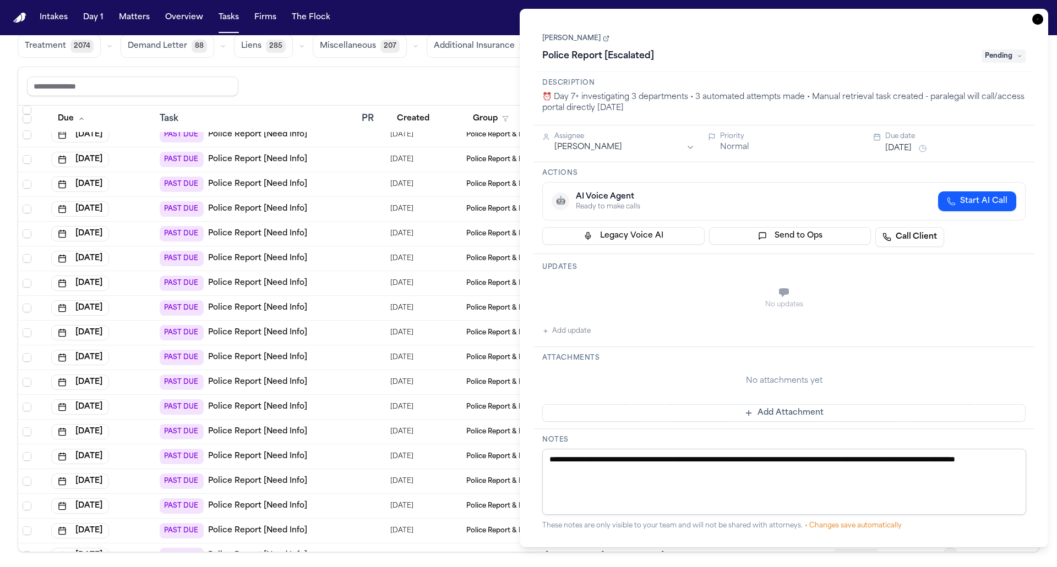
scroll to position [4900, 0]
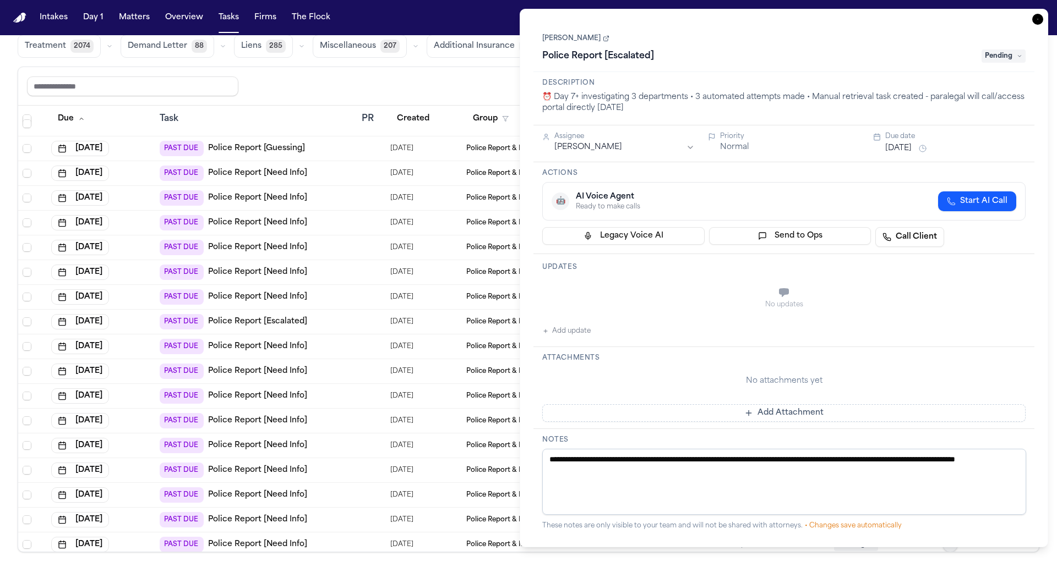
click at [305, 375] on div "PAST DUE Police Report [Need Info]" at bounding box center [256, 371] width 193 height 15
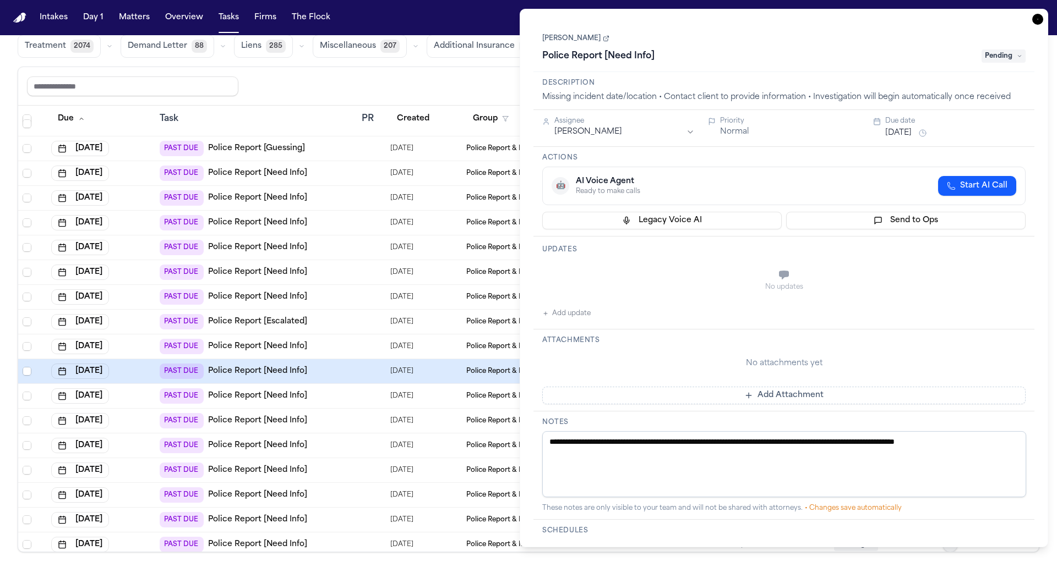
click at [321, 314] on div "PAST DUE Police Report [Escalated]" at bounding box center [256, 321] width 193 height 15
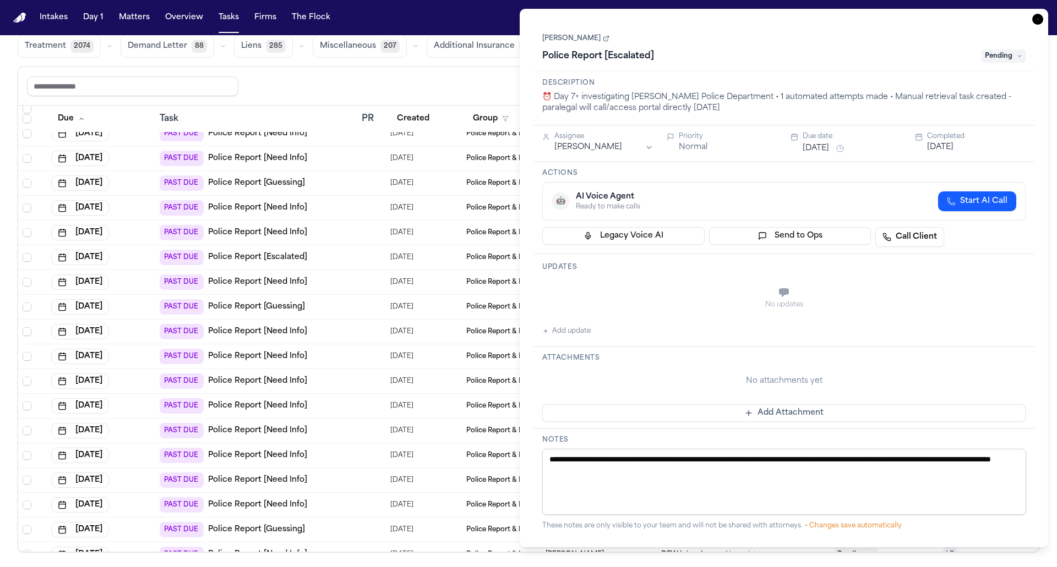
click at [323, 251] on div "PAST DUE Police Report [Escalated]" at bounding box center [256, 257] width 193 height 15
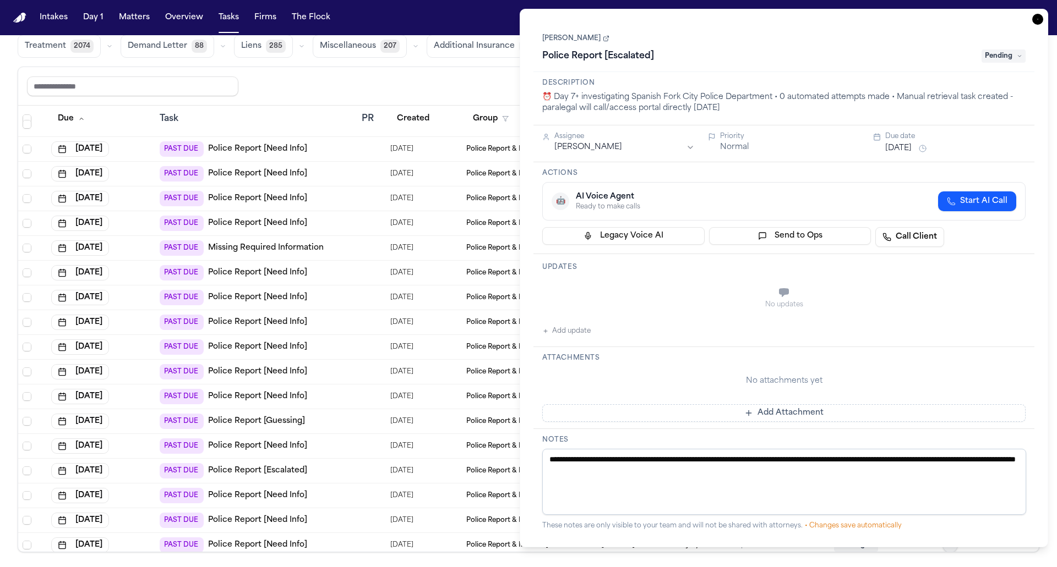
scroll to position [2454, 0]
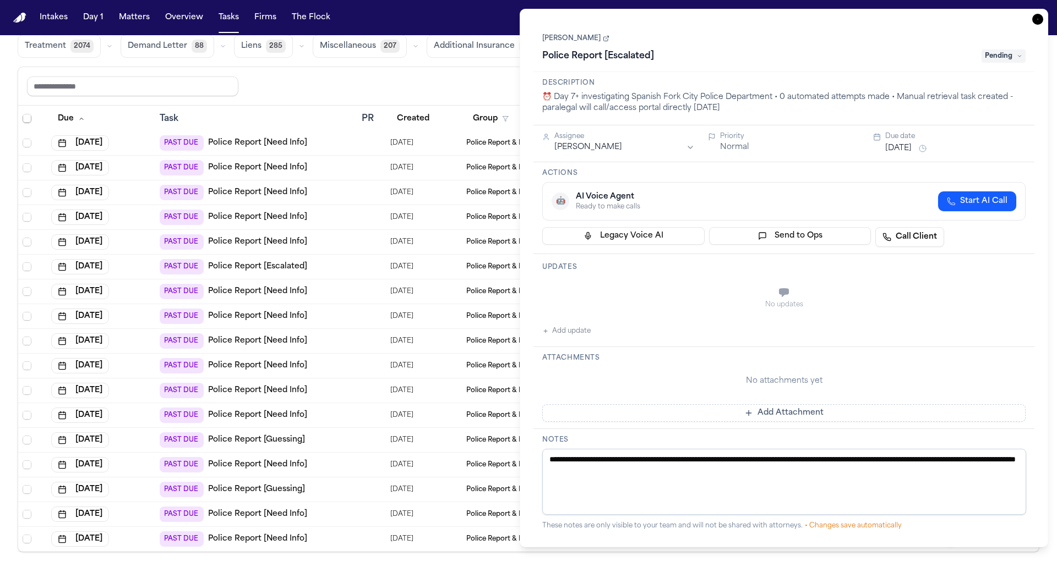
click at [323, 219] on div "PAST DUE Police Report [Need Info]" at bounding box center [256, 217] width 193 height 15
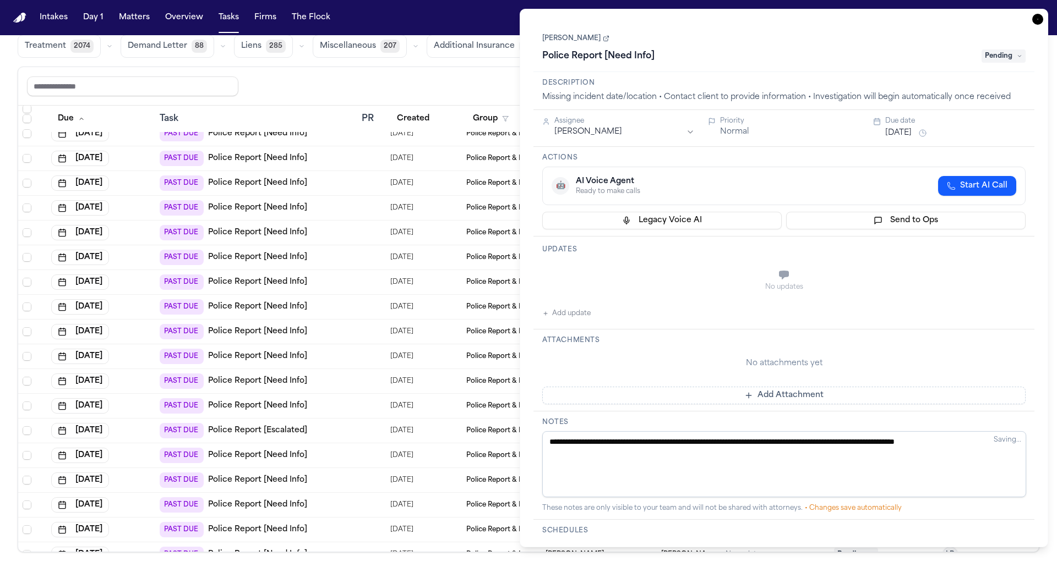
click at [327, 196] on td "PAST DUE Police Report [Need Info]" at bounding box center [256, 208] width 202 height 25
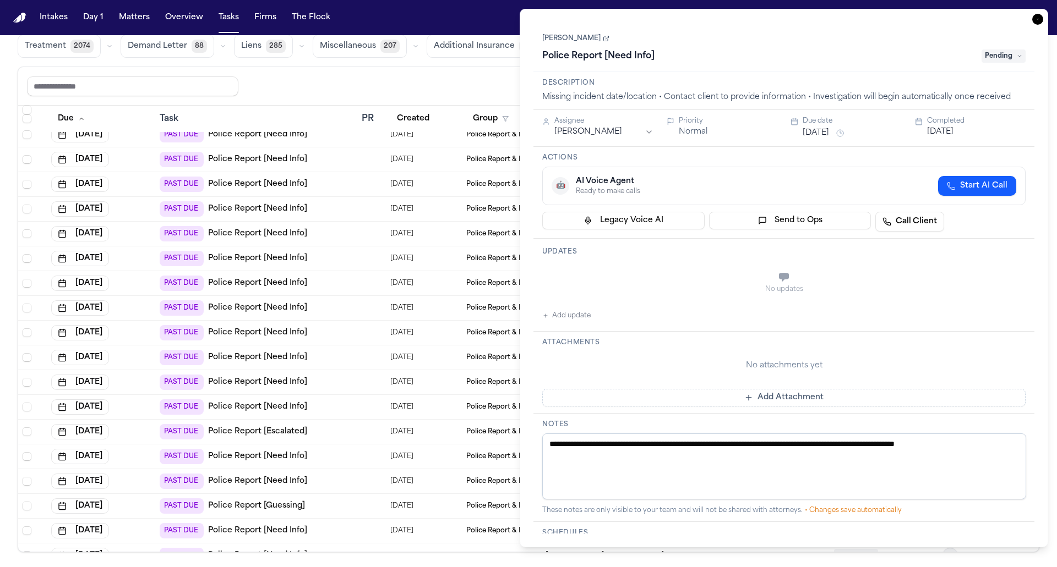
click at [329, 172] on td "PAST DUE Police Report [Need Info]" at bounding box center [256, 184] width 202 height 25
click at [329, 154] on div "PAST DUE Police Report [Can't Find]" at bounding box center [256, 158] width 193 height 15
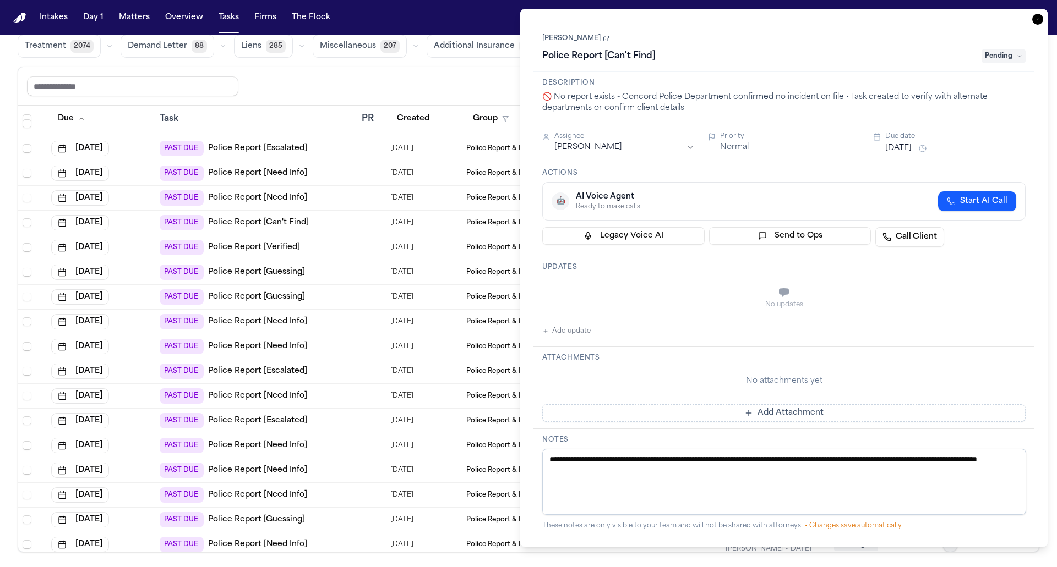
scroll to position [185, 0]
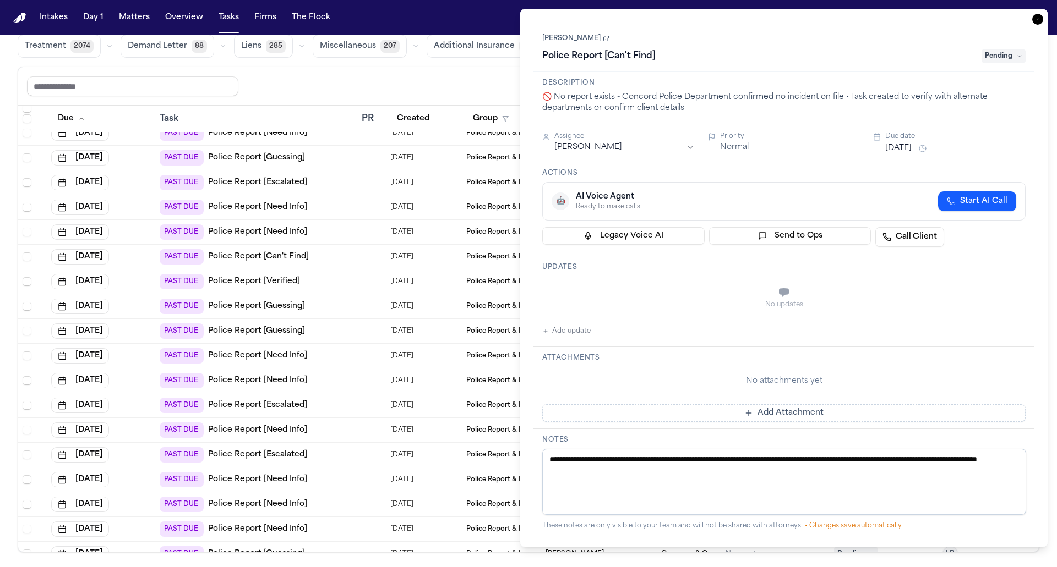
click at [327, 187] on td "PAST DUE Police Report [Escalated]" at bounding box center [256, 183] width 202 height 25
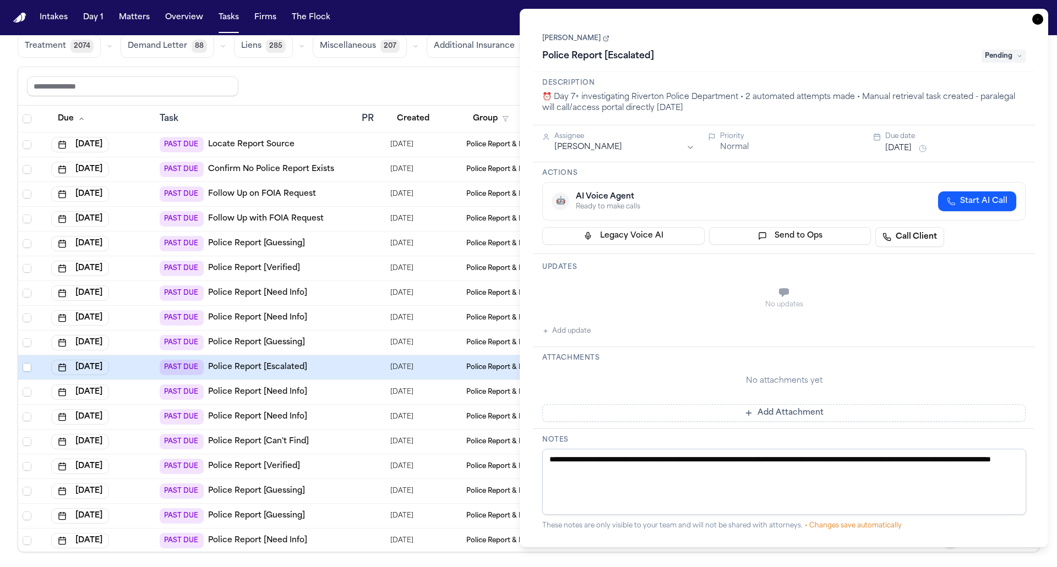
click at [327, 183] on td "PAST DUE Follow Up on FOIA Request" at bounding box center [256, 194] width 202 height 25
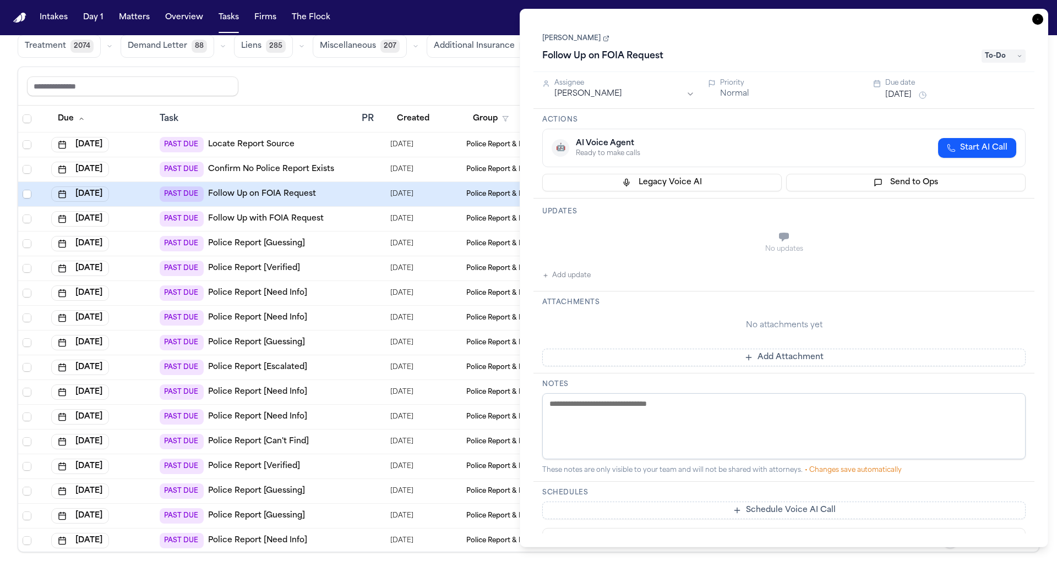
click at [1040, 21] on icon "button" at bounding box center [1037, 19] width 11 height 11
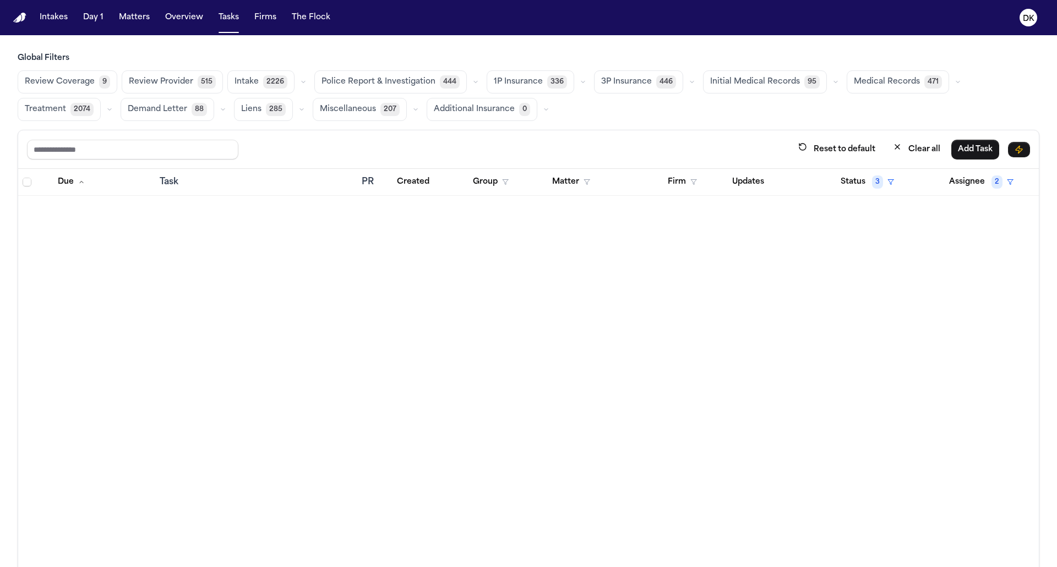
click at [410, 84] on span "Police Report & Investigation" at bounding box center [378, 82] width 114 height 11
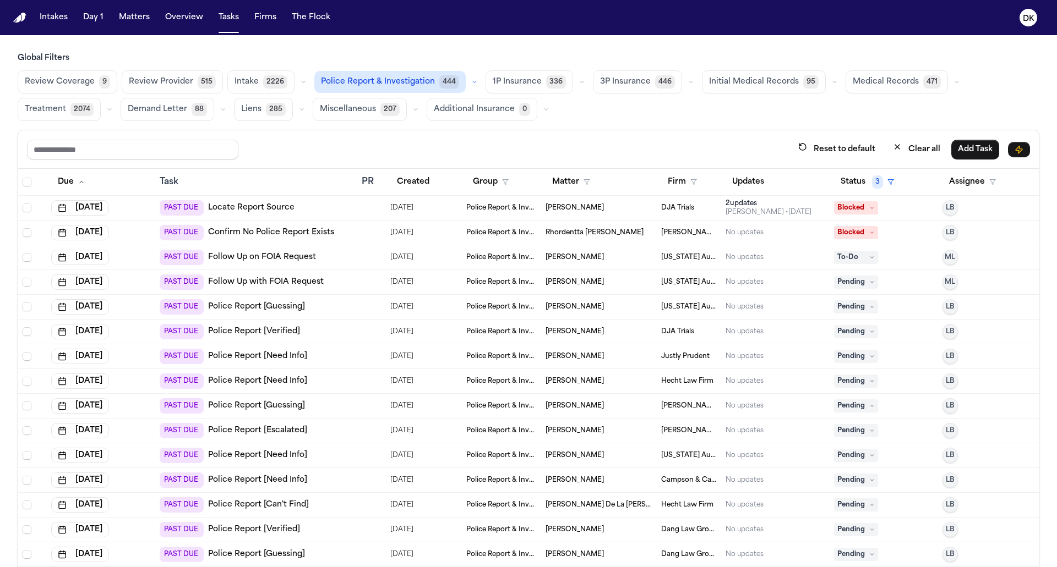
click at [355, 336] on td "PAST DUE Police Report [Verified]" at bounding box center [256, 332] width 202 height 25
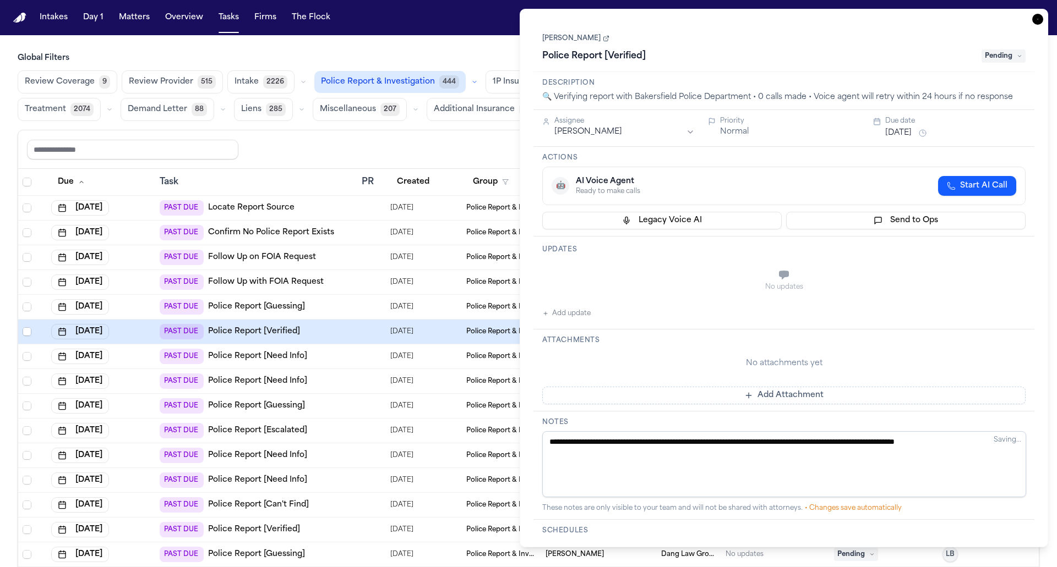
click at [1036, 16] on icon "button" at bounding box center [1037, 19] width 11 height 11
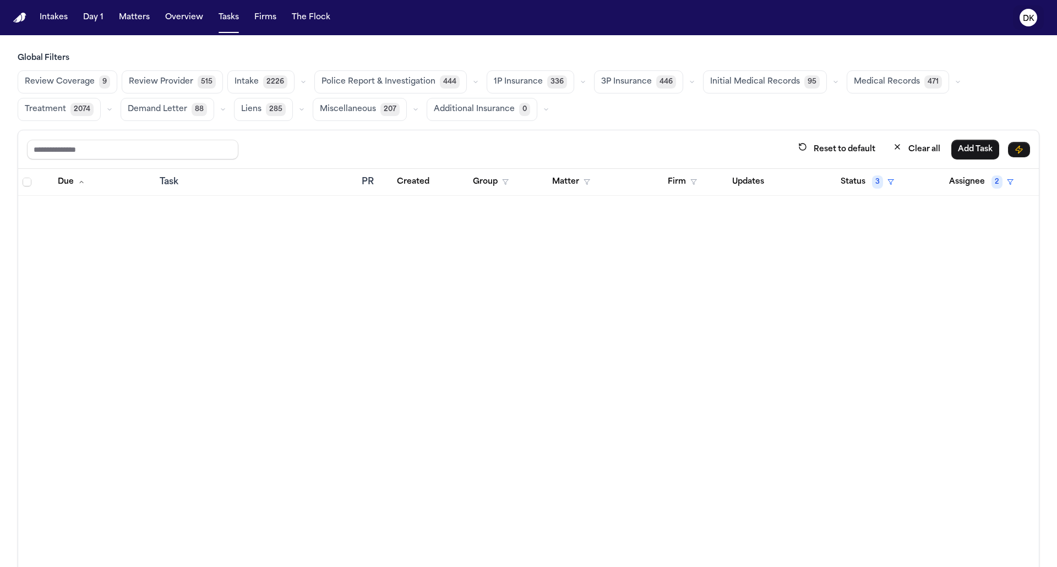
click at [1029, 23] on icon "DK" at bounding box center [1028, 18] width 18 height 18
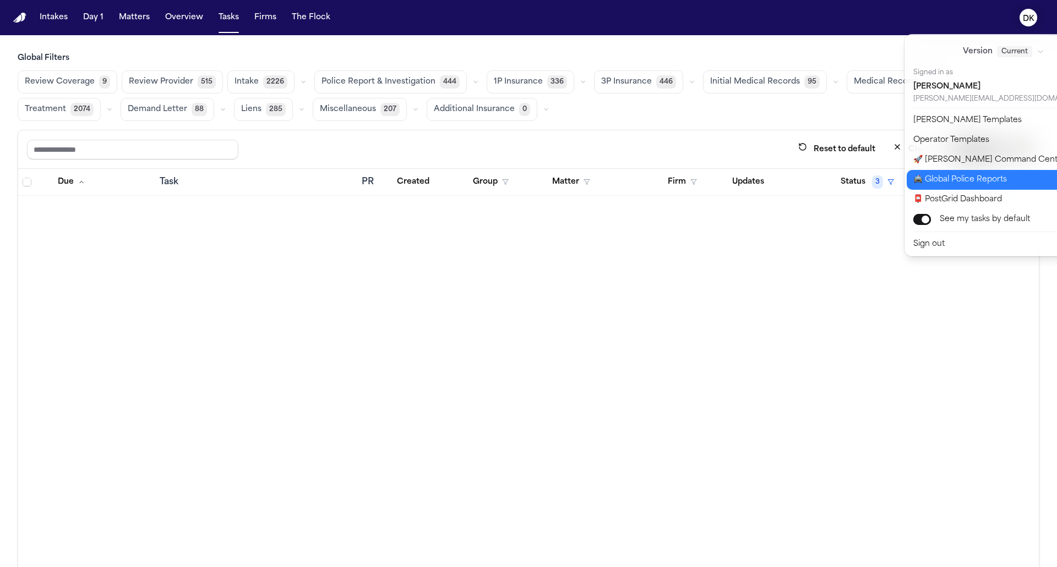
click at [972, 178] on button "🚔 Global Police Reports" at bounding box center [1010, 180] width 207 height 20
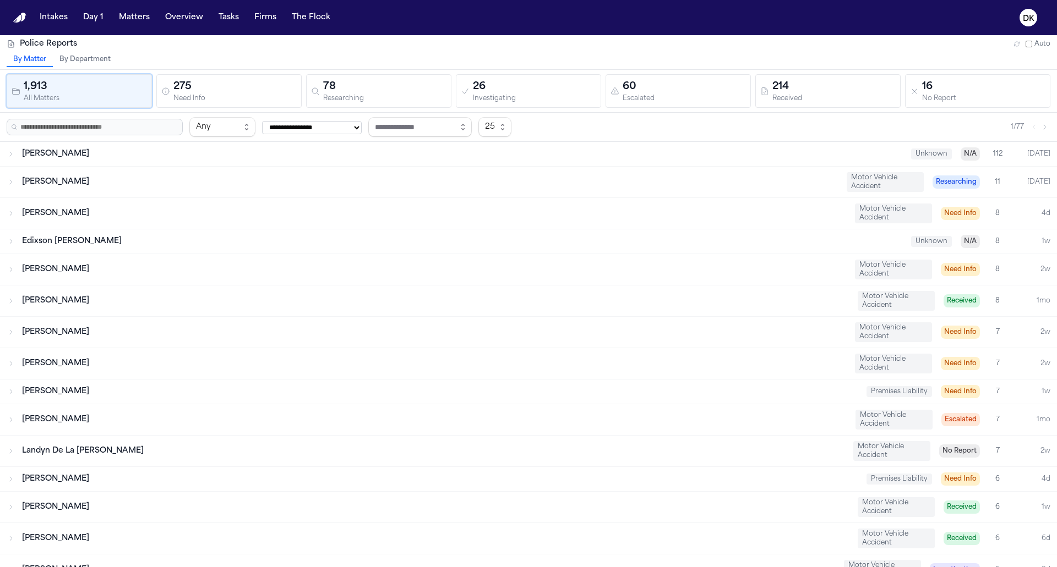
click at [212, 89] on div "275" at bounding box center [234, 86] width 123 height 15
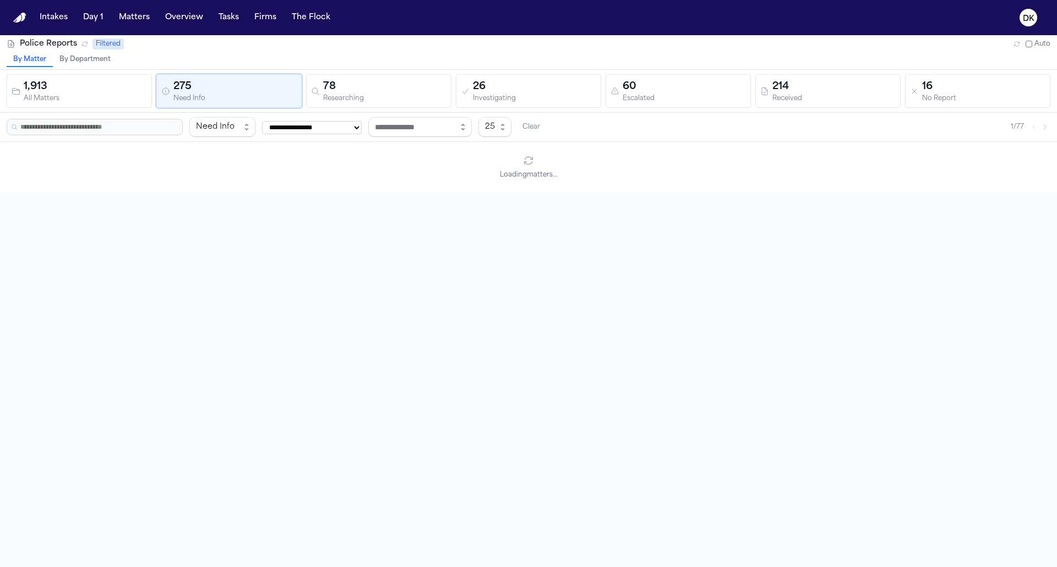
click at [361, 99] on div "Researching" at bounding box center [384, 99] width 123 height 8
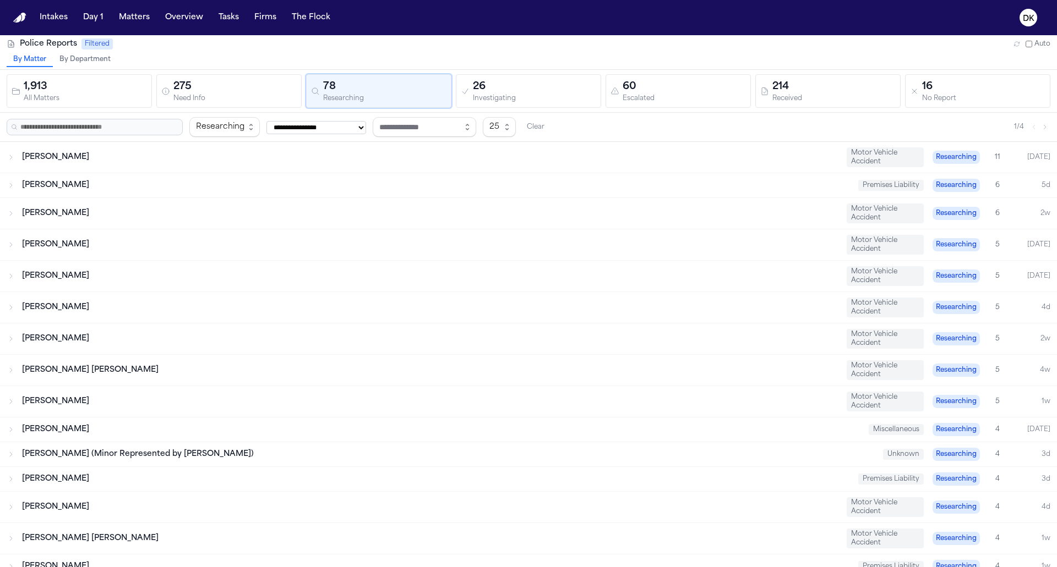
click at [502, 102] on div "Investigating" at bounding box center [534, 99] width 123 height 8
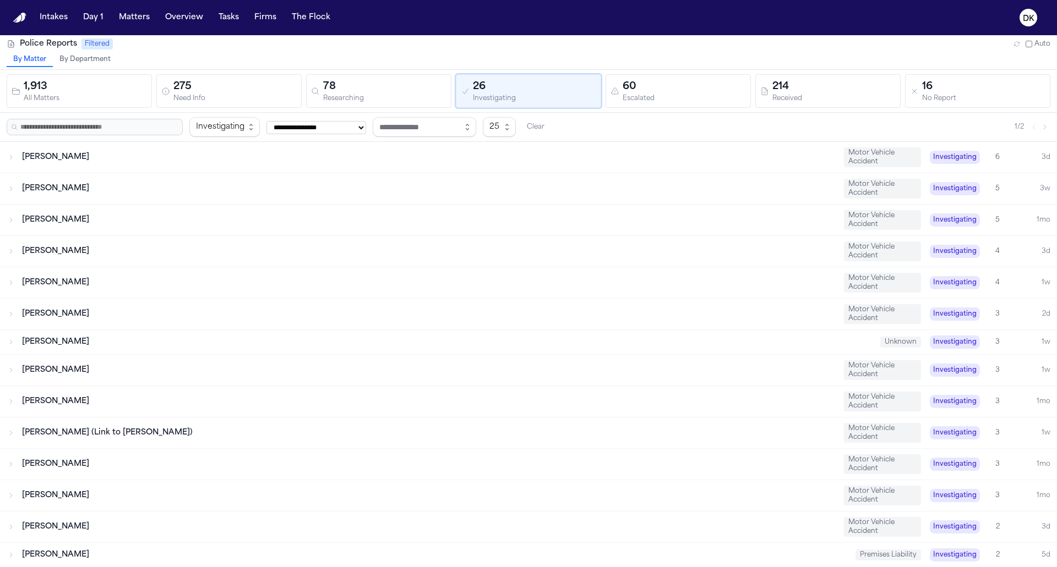
click at [638, 95] on div "Escalated" at bounding box center [684, 99] width 123 height 8
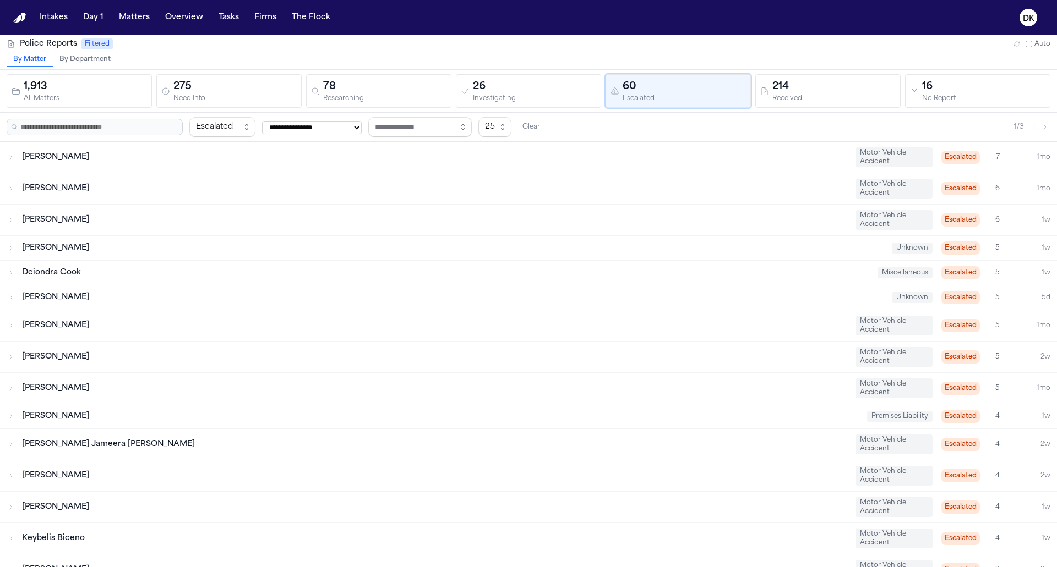
click at [522, 102] on button "26 Investigating" at bounding box center [528, 91] width 145 height 34
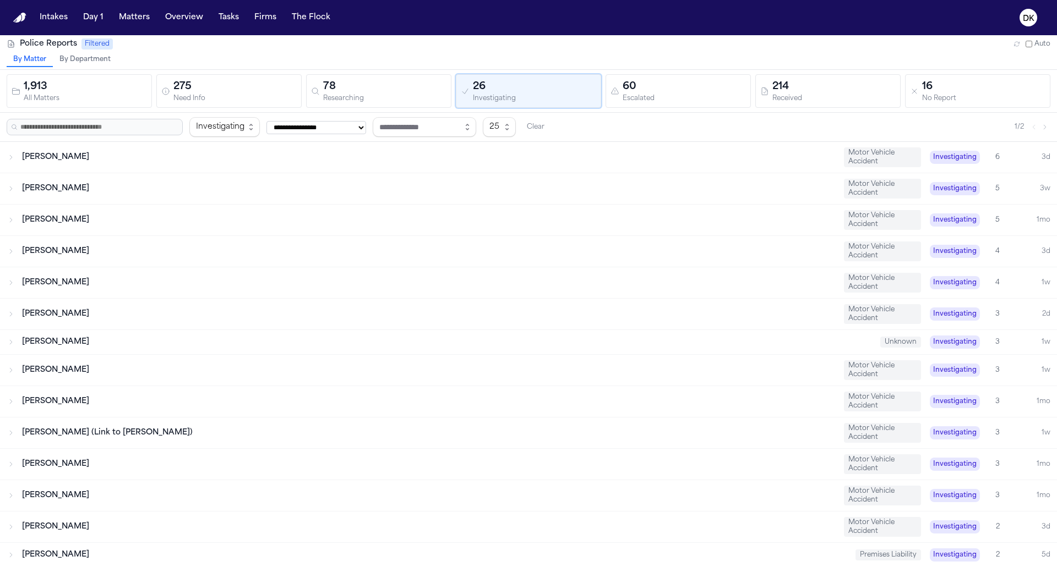
click at [345, 95] on div "Researching" at bounding box center [384, 99] width 123 height 8
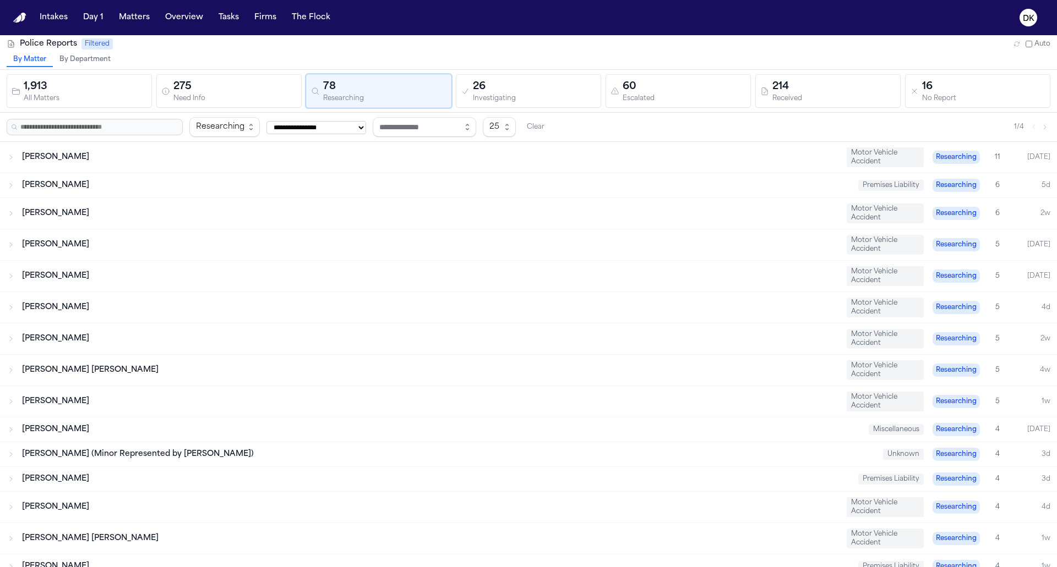
click at [247, 85] on div "275" at bounding box center [234, 86] width 123 height 15
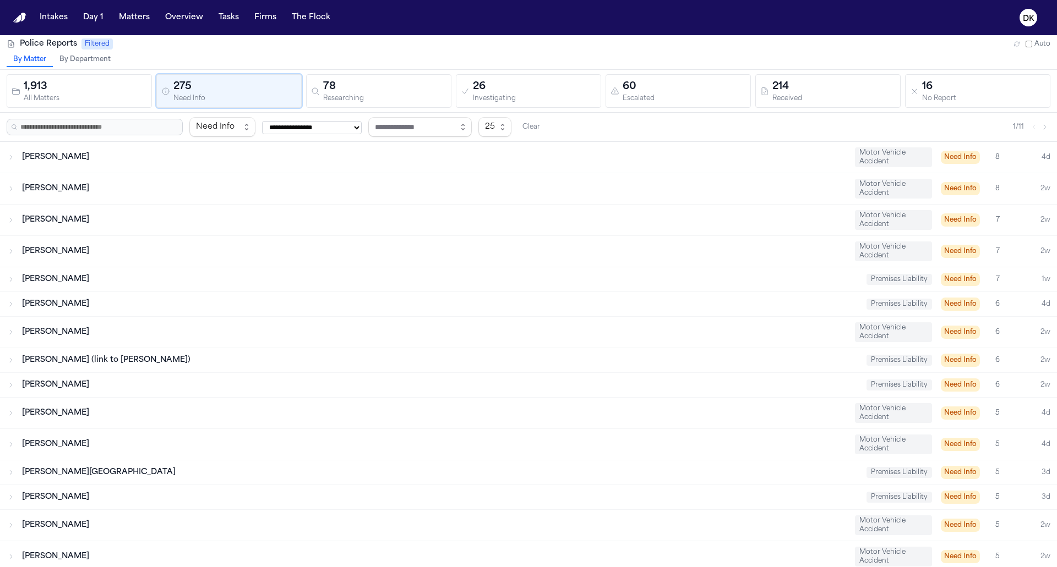
click at [387, 80] on div "78" at bounding box center [384, 86] width 123 height 15
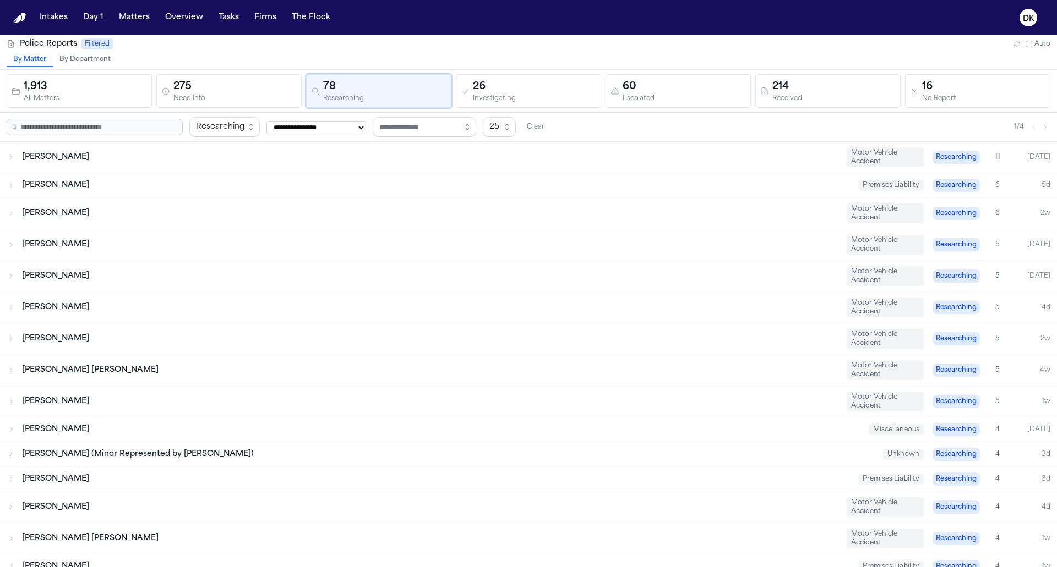
click at [566, 86] on div "26" at bounding box center [534, 86] width 123 height 15
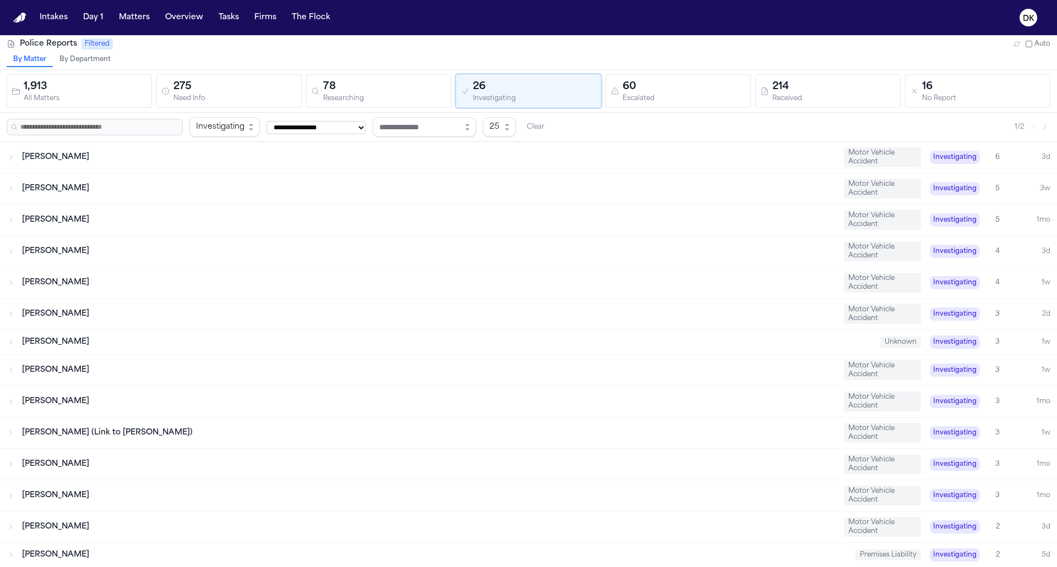
click at [653, 83] on div "60" at bounding box center [684, 86] width 123 height 15
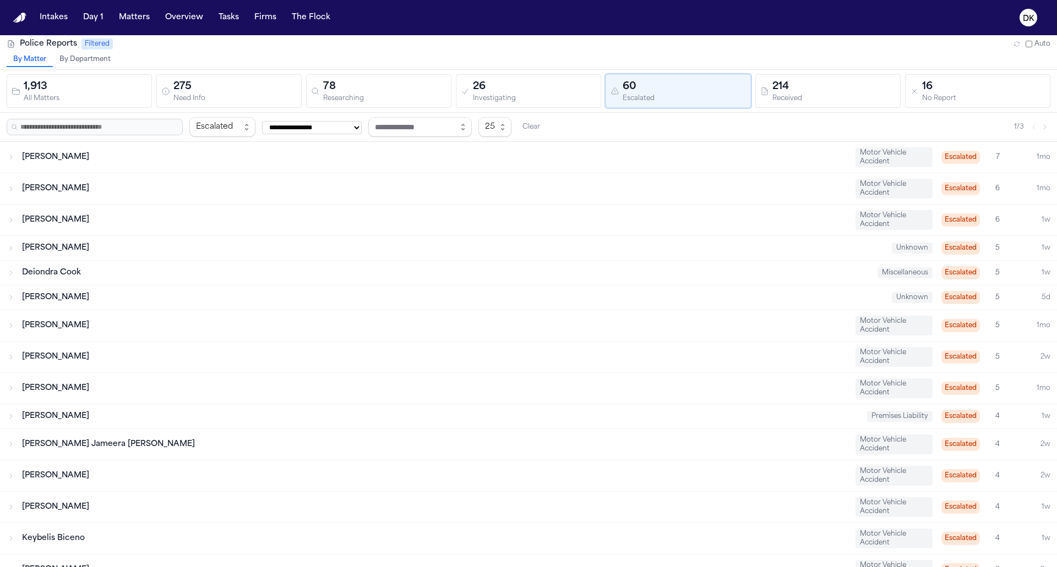
click at [803, 92] on div "214" at bounding box center [833, 86] width 123 height 15
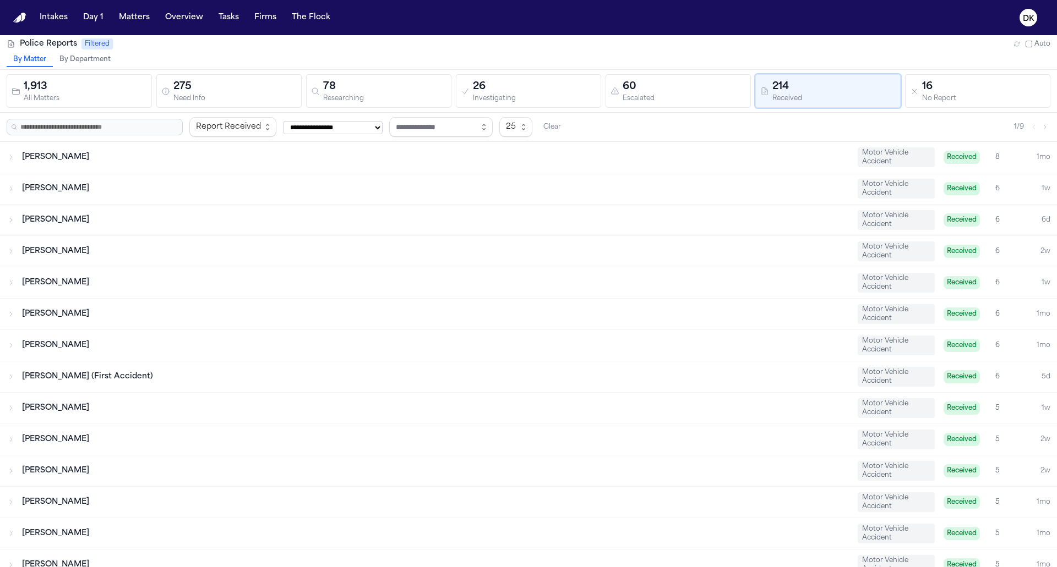
click at [636, 88] on div "60" at bounding box center [684, 86] width 123 height 15
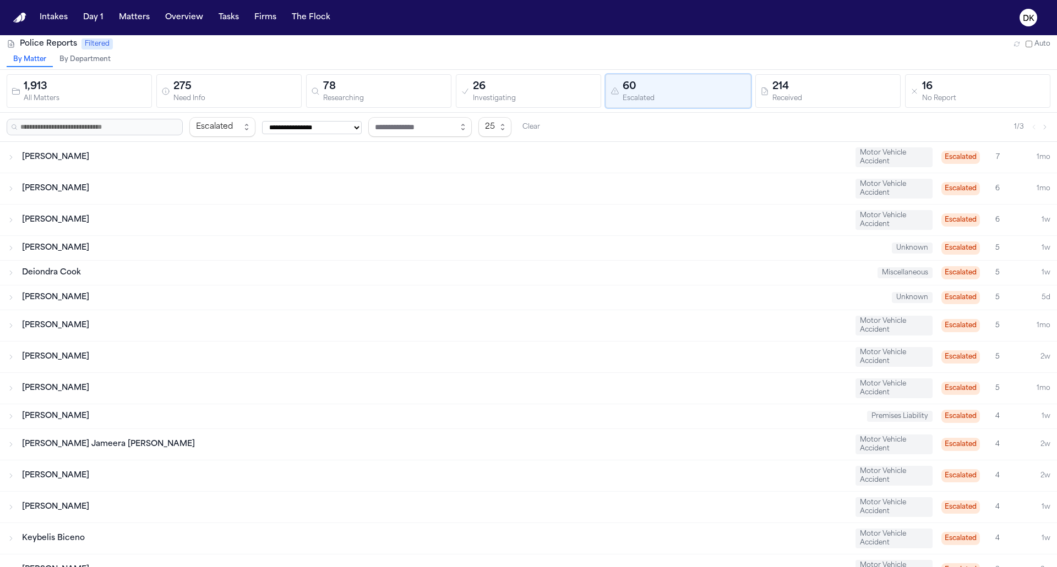
click at [475, 91] on div "26" at bounding box center [534, 86] width 123 height 15
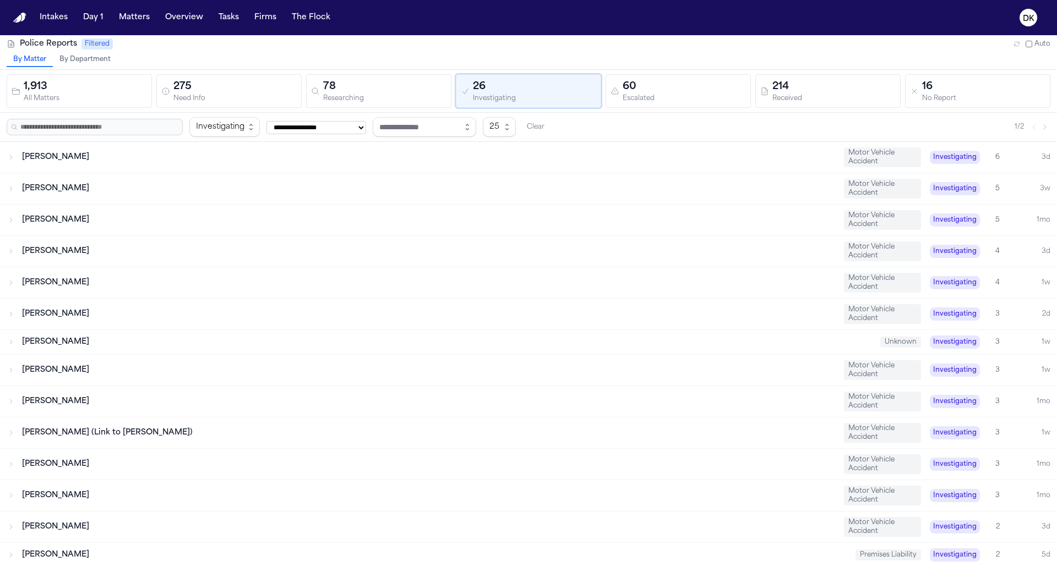
click at [353, 89] on div "78" at bounding box center [384, 86] width 123 height 15
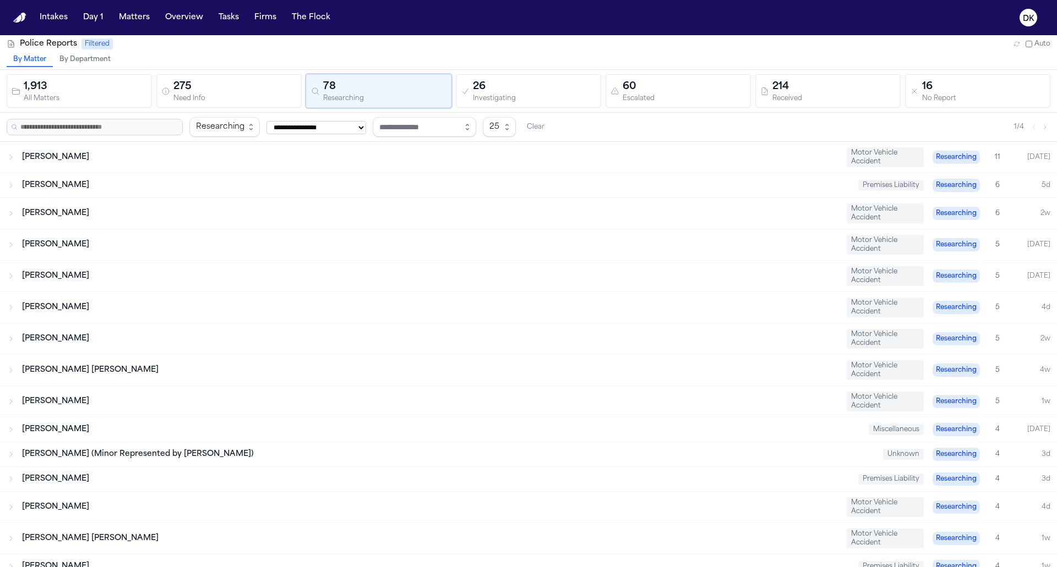
click at [253, 91] on div "275" at bounding box center [234, 86] width 123 height 15
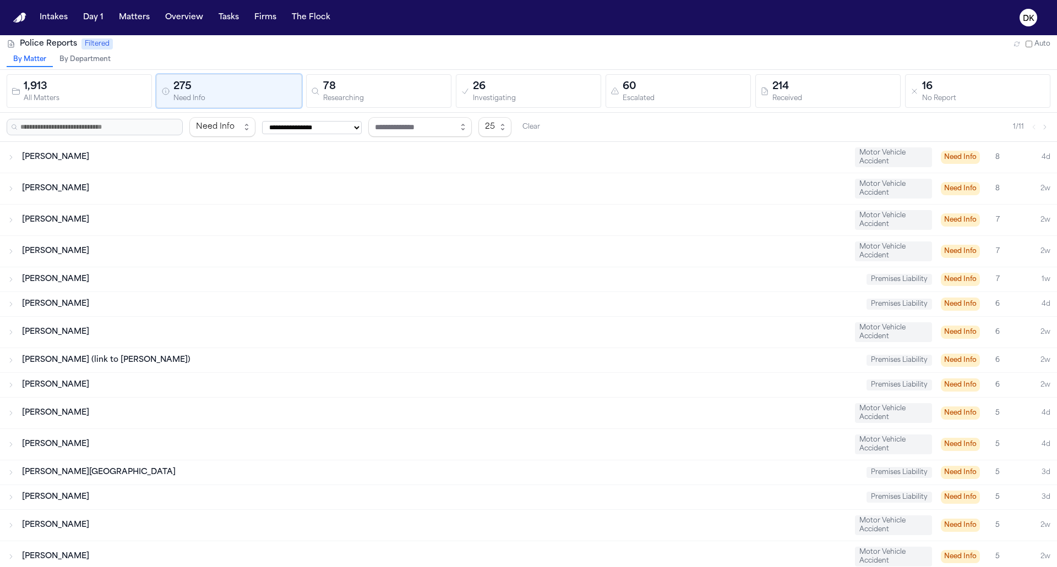
click at [374, 92] on div "78" at bounding box center [384, 86] width 123 height 15
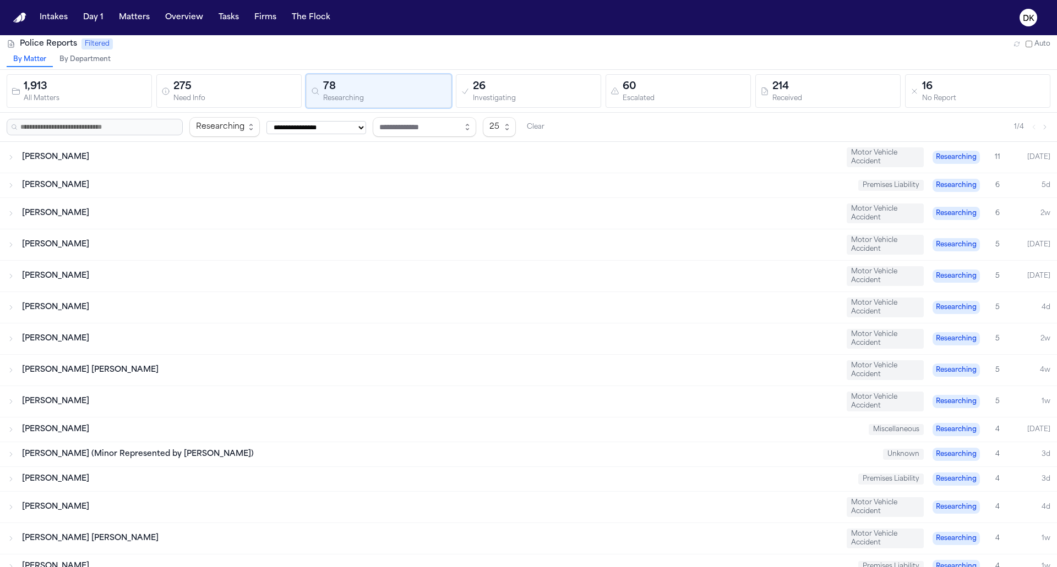
click at [529, 71] on div "1,913 All Matters 275 Need Info 78 Researching 26 Investigating 60 Escalated 21…" at bounding box center [528, 91] width 1057 height 43
click at [528, 86] on div "26" at bounding box center [534, 86] width 123 height 15
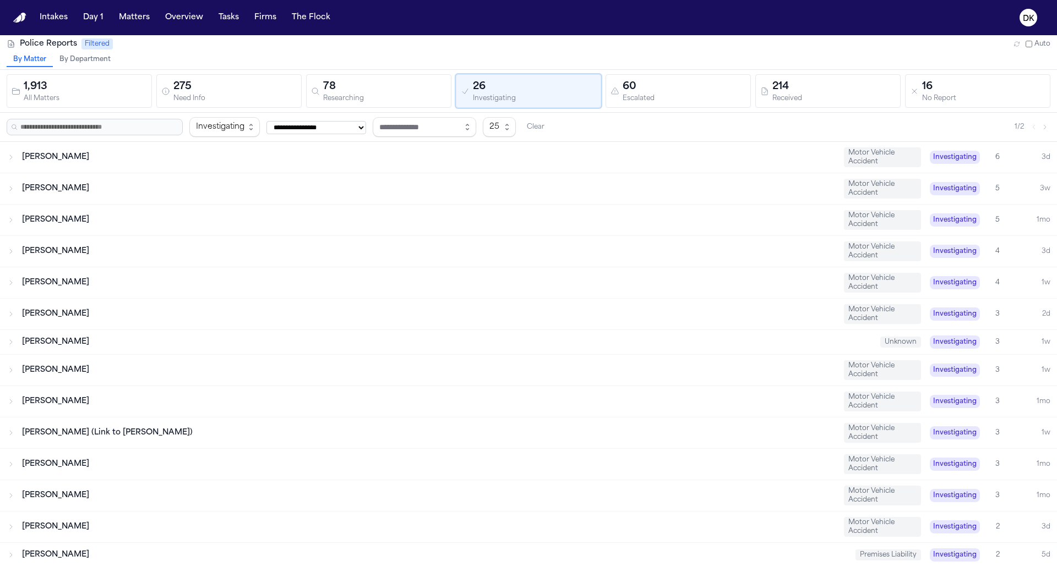
click at [681, 102] on button "60 Escalated" at bounding box center [677, 91] width 145 height 34
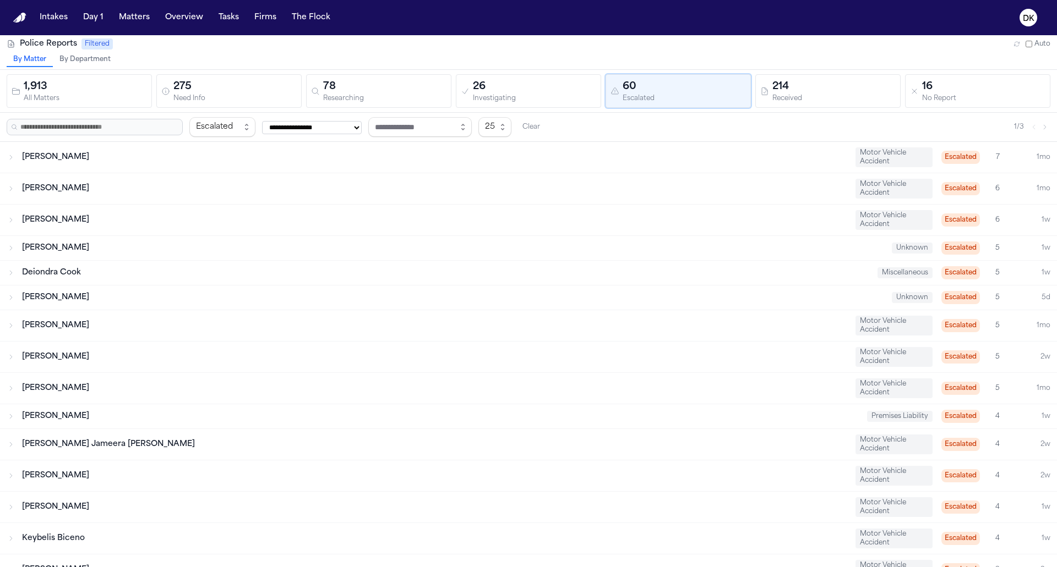
click at [808, 100] on div "Received" at bounding box center [833, 99] width 123 height 8
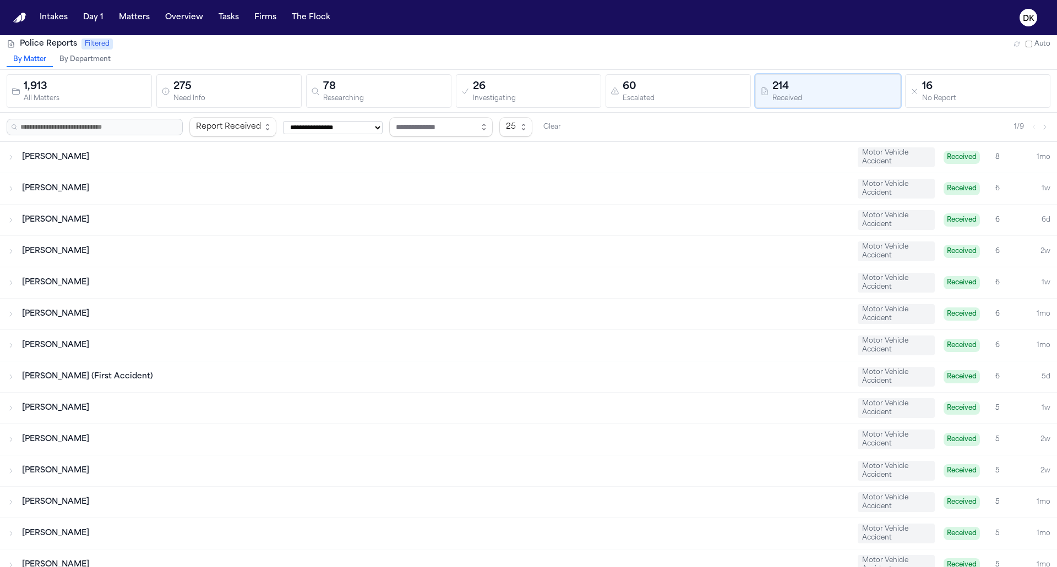
click at [952, 113] on div "**********" at bounding box center [528, 127] width 1057 height 29
click at [189, 84] on div "275" at bounding box center [234, 86] width 123 height 15
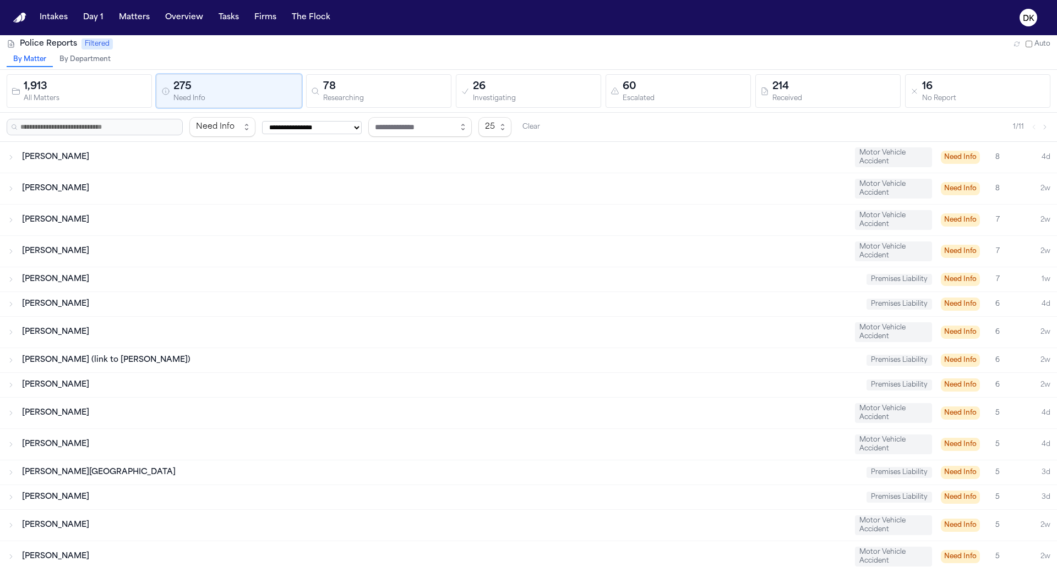
click at [335, 88] on div "78" at bounding box center [384, 86] width 123 height 15
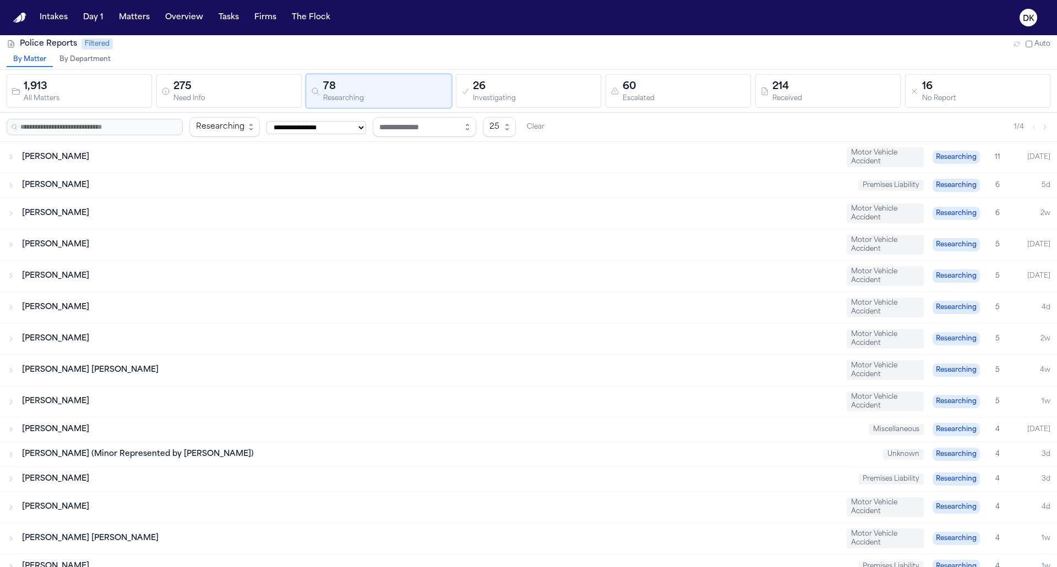
click at [208, 88] on div "275" at bounding box center [234, 86] width 123 height 15
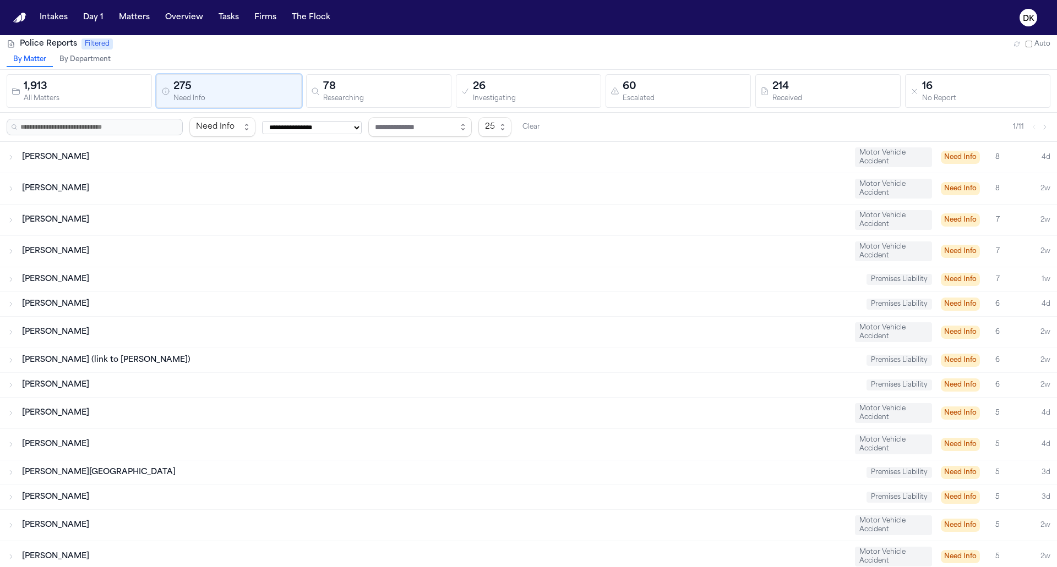
click at [460, 84] on button "26 Investigating" at bounding box center [528, 91] width 145 height 34
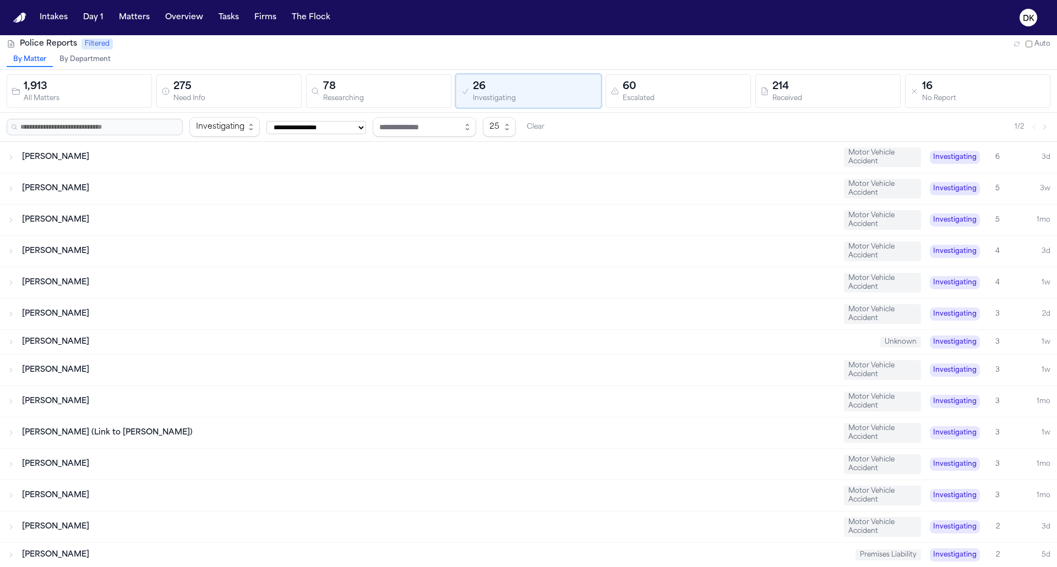
click at [695, 88] on div "60" at bounding box center [684, 86] width 123 height 15
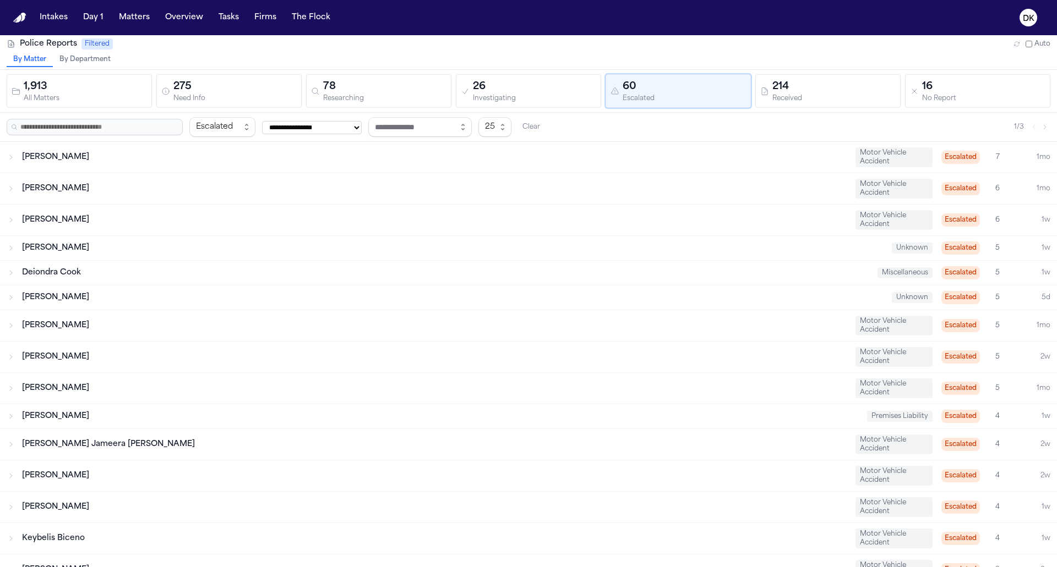
click at [850, 86] on div "214" at bounding box center [833, 86] width 123 height 15
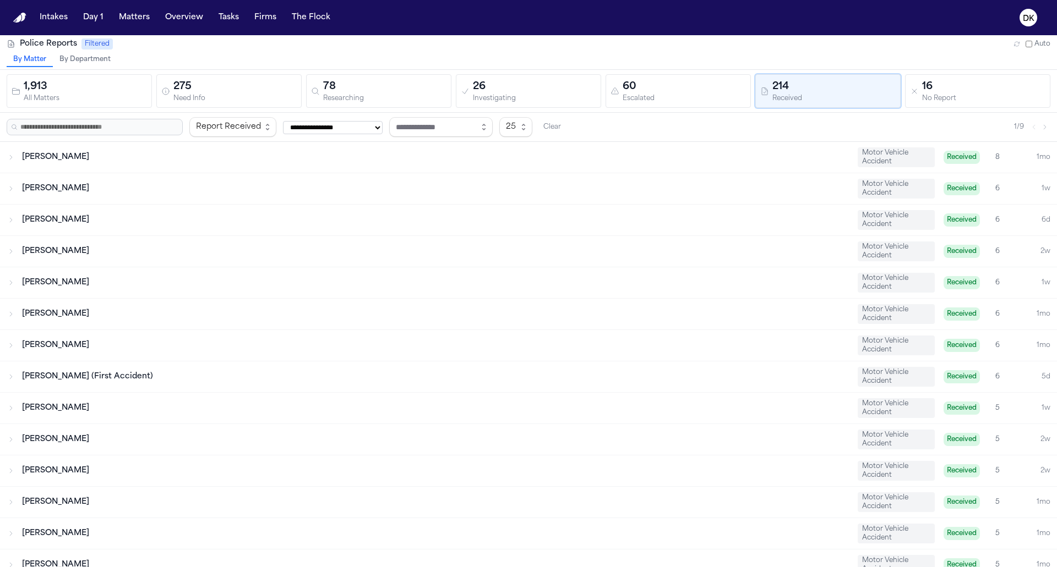
click at [950, 103] on button "16 No Report" at bounding box center [977, 91] width 145 height 34
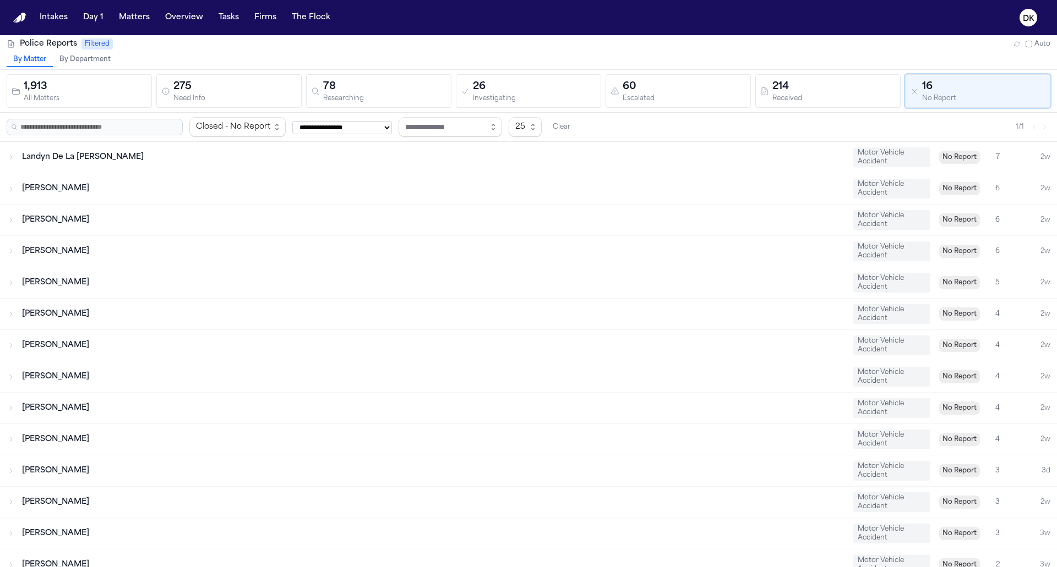
click at [784, 97] on div "Received" at bounding box center [833, 99] width 123 height 8
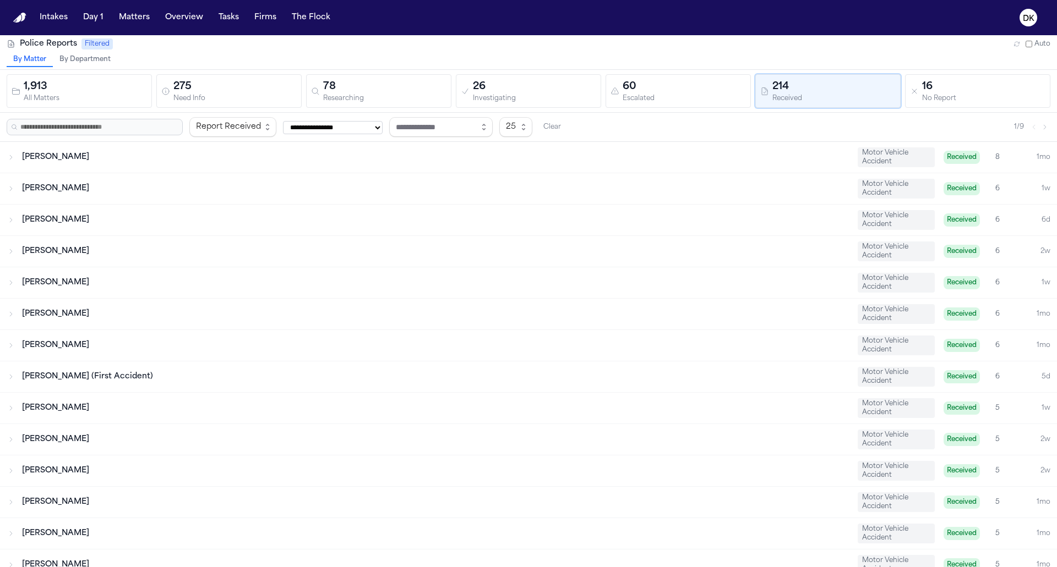
click at [244, 85] on div "275" at bounding box center [234, 86] width 123 height 15
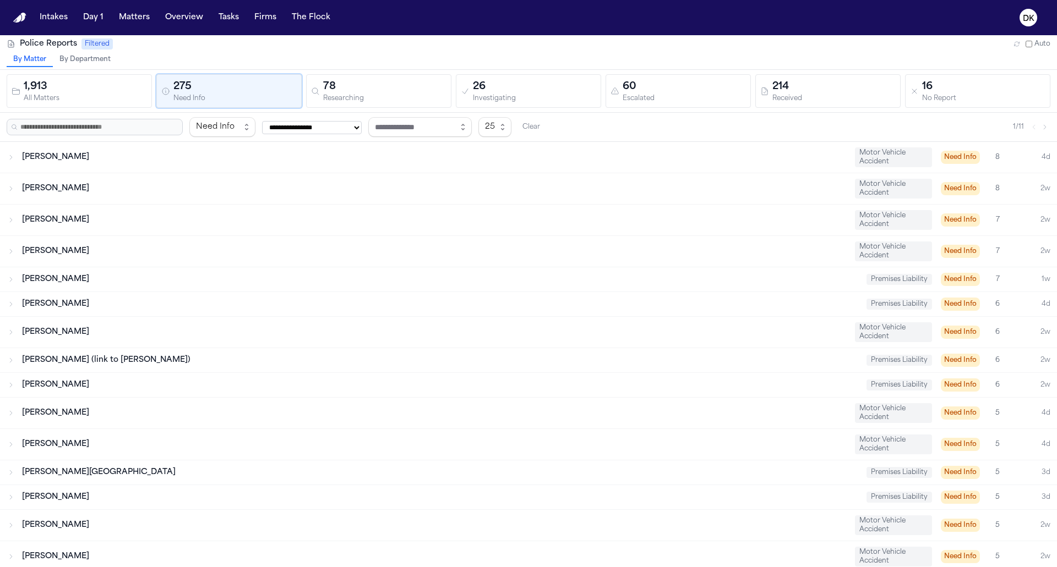
click at [346, 86] on div "78" at bounding box center [384, 86] width 123 height 15
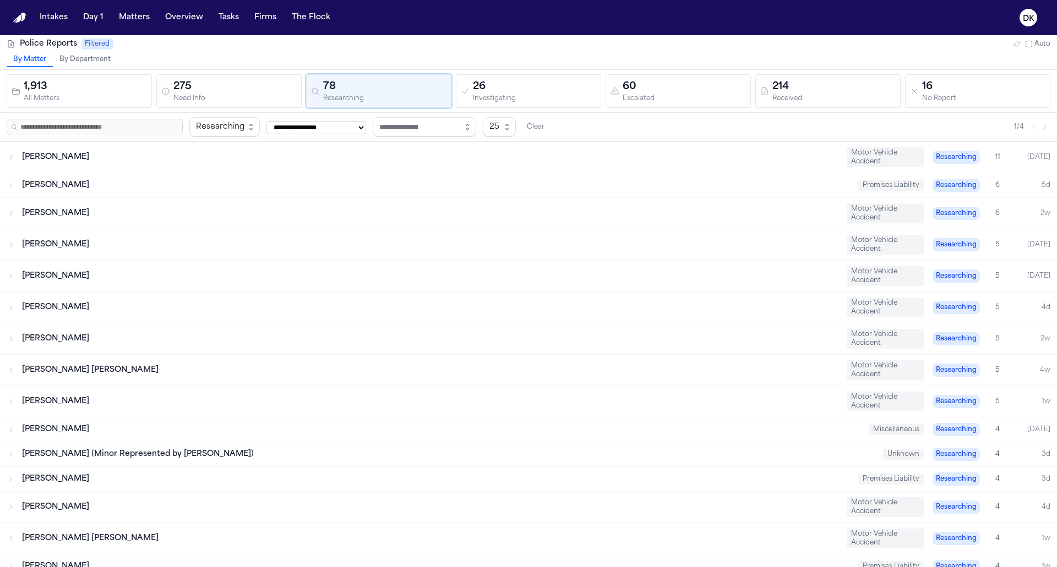
click at [231, 95] on div "Need Info" at bounding box center [234, 99] width 123 height 8
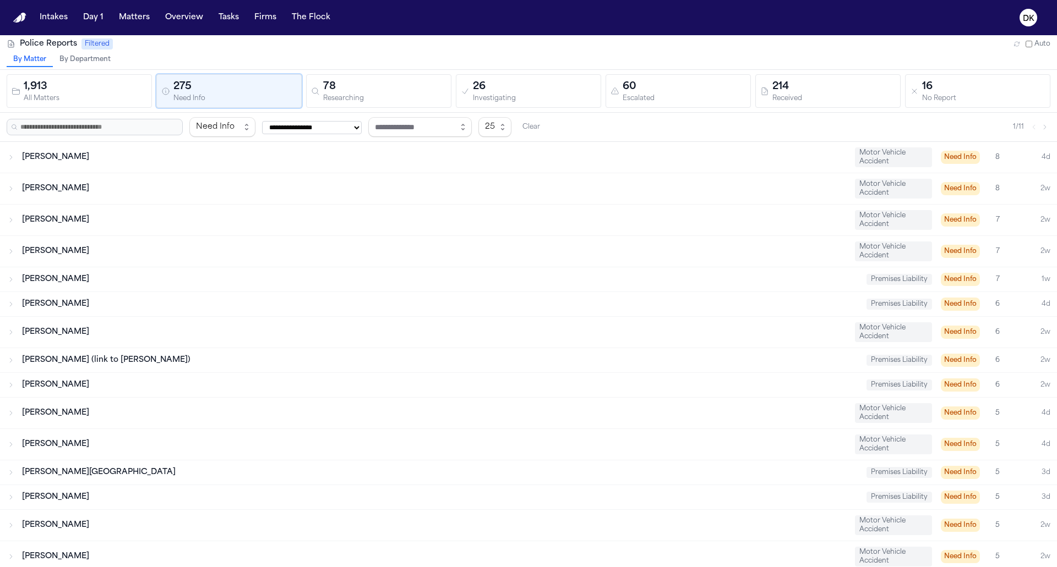
click at [244, 62] on div "By Matter By Department" at bounding box center [528, 61] width 1057 height 17
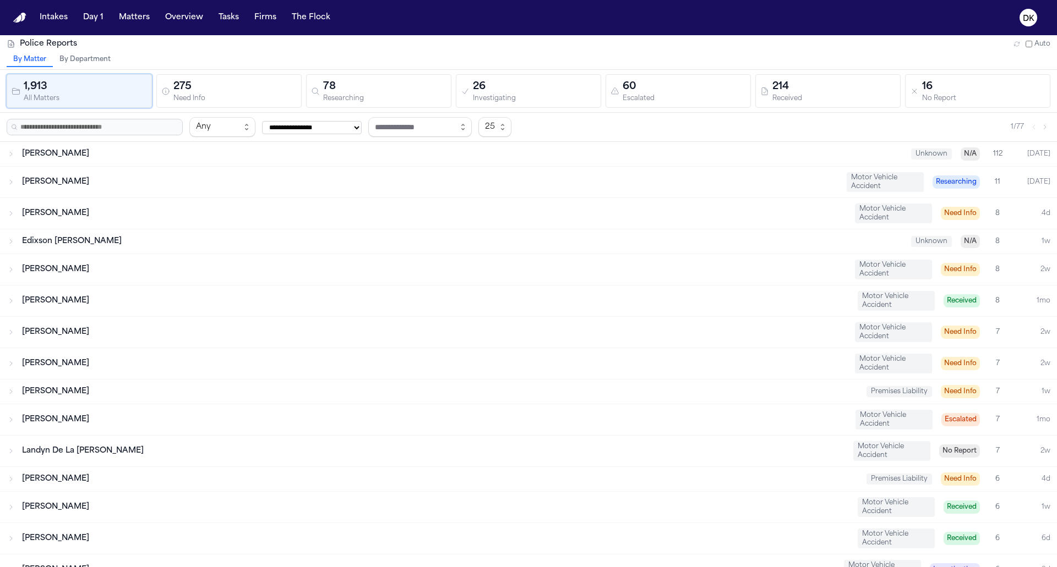
click at [260, 89] on div "275" at bounding box center [234, 86] width 123 height 15
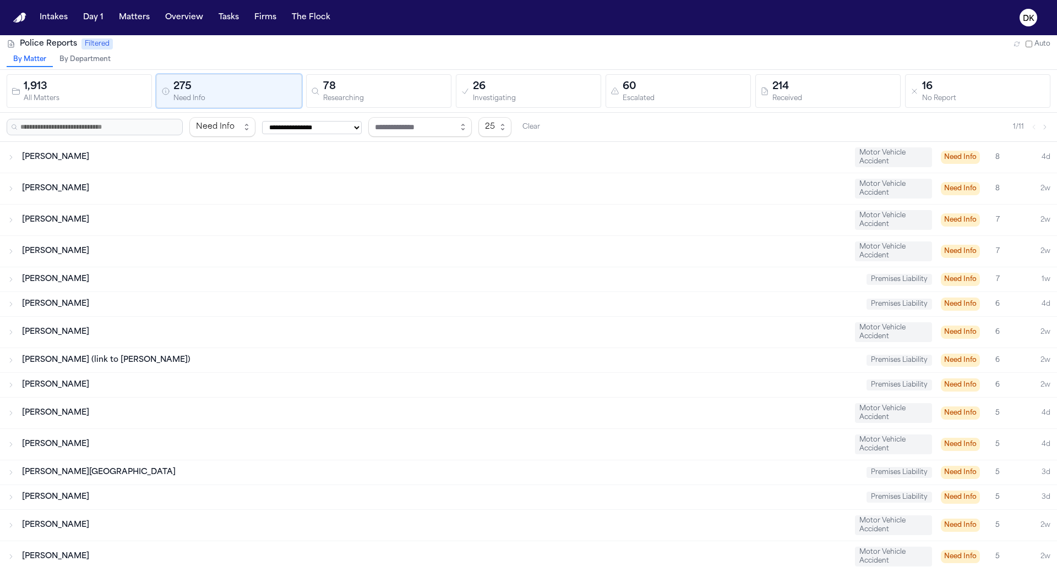
click at [323, 70] on div "1,913 All Matters 275 Need Info 78 Researching 26 Investigating 60 Escalated 21…" at bounding box center [528, 91] width 1057 height 43
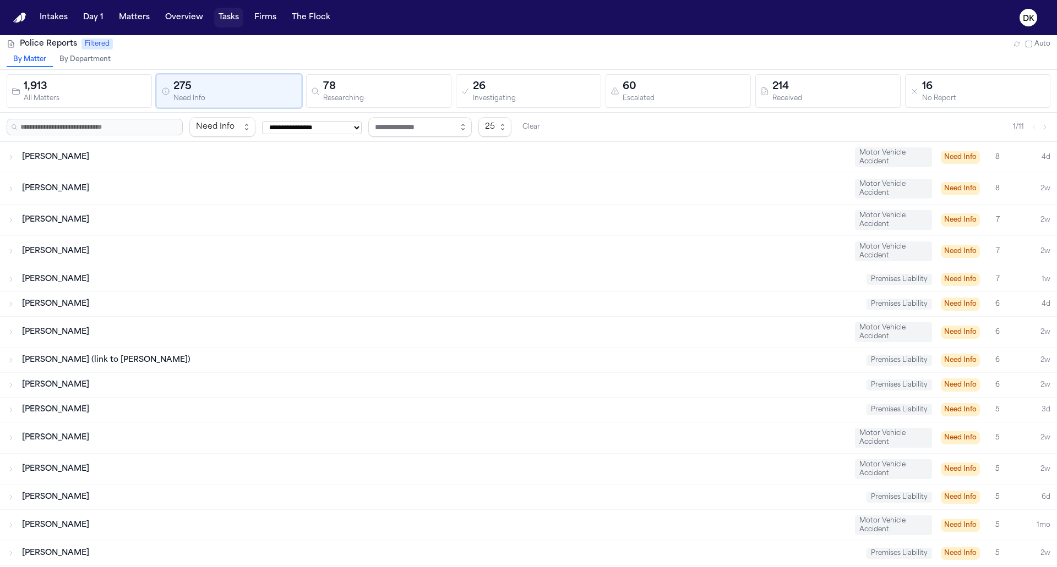
click at [223, 25] on button "Tasks" at bounding box center [228, 18] width 29 height 20
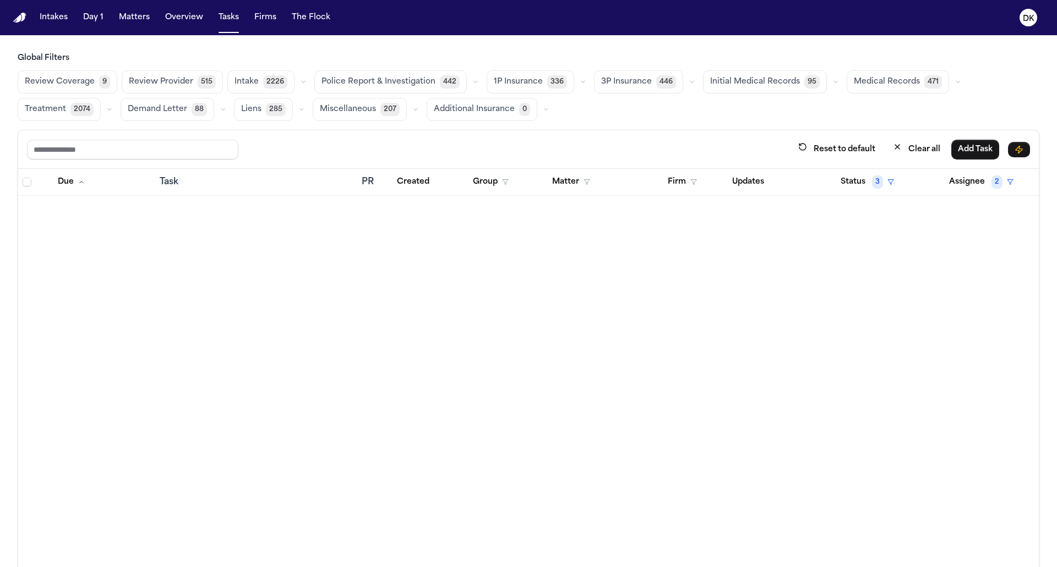
click at [360, 83] on span "Police Report & Investigation" at bounding box center [378, 82] width 114 height 11
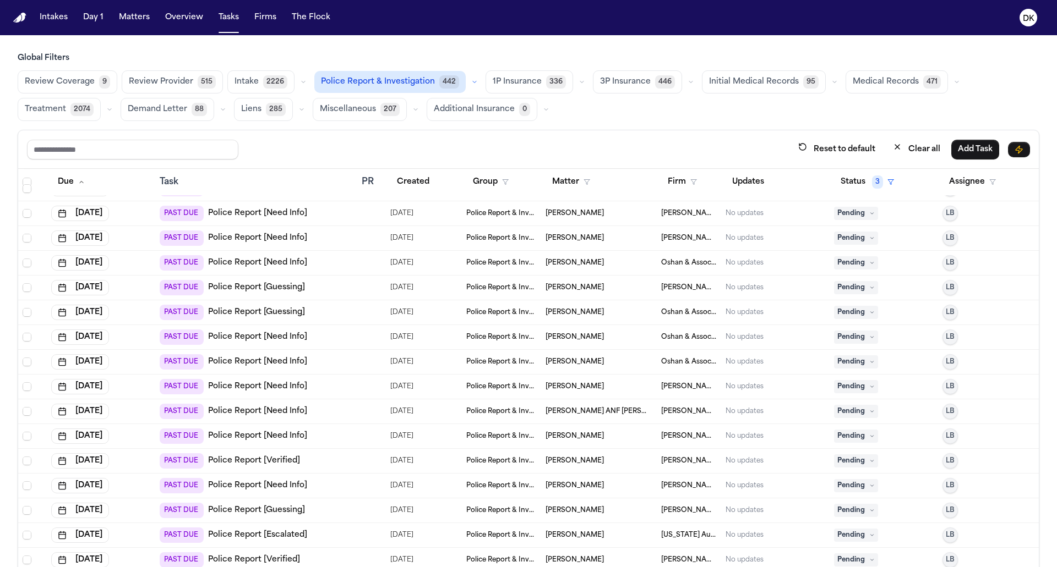
scroll to position [8977, 0]
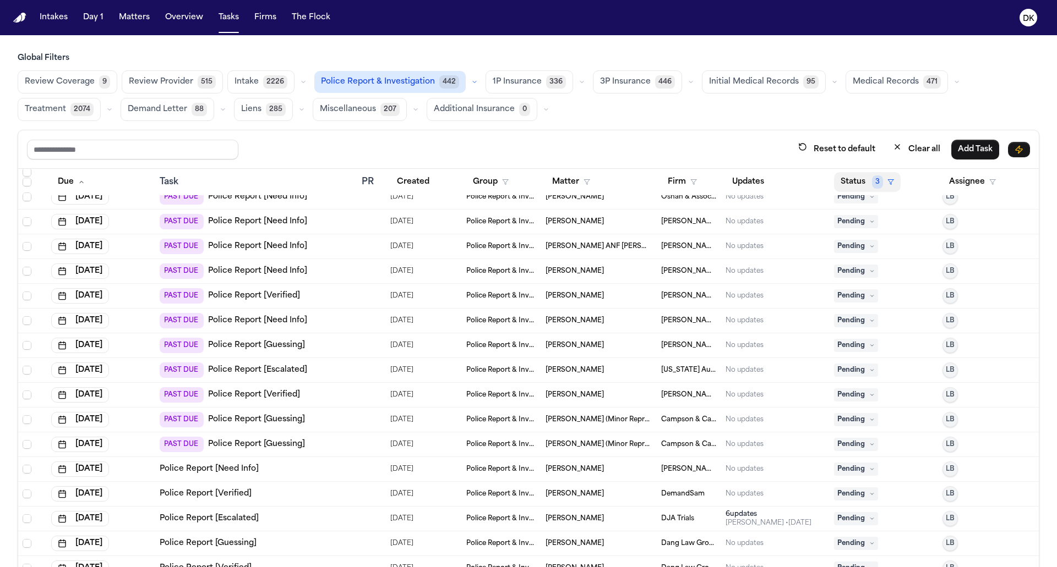
click at [853, 176] on button "Status 3" at bounding box center [867, 182] width 67 height 20
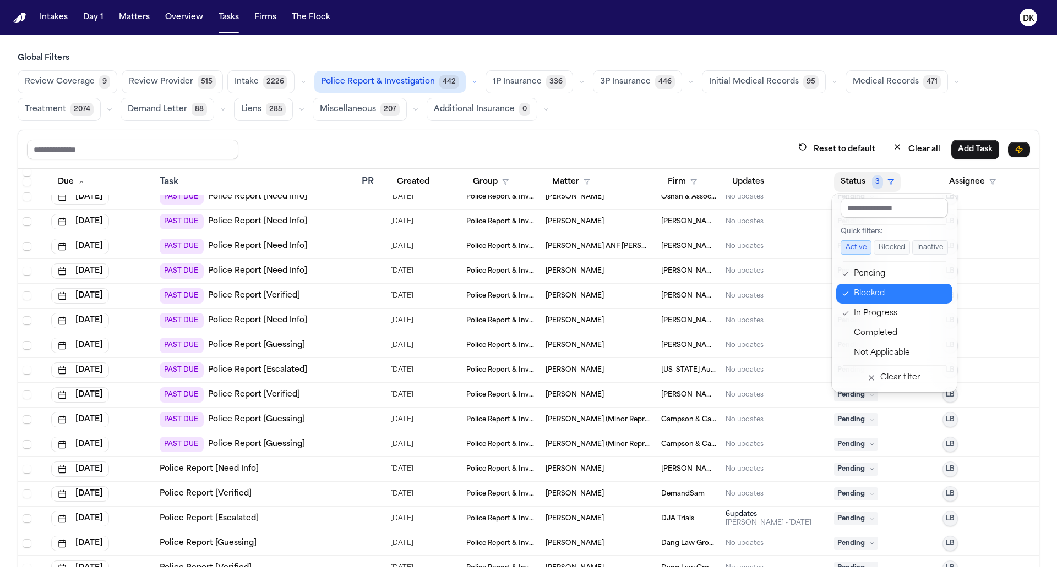
click at [896, 288] on div "Blocked" at bounding box center [900, 293] width 92 height 13
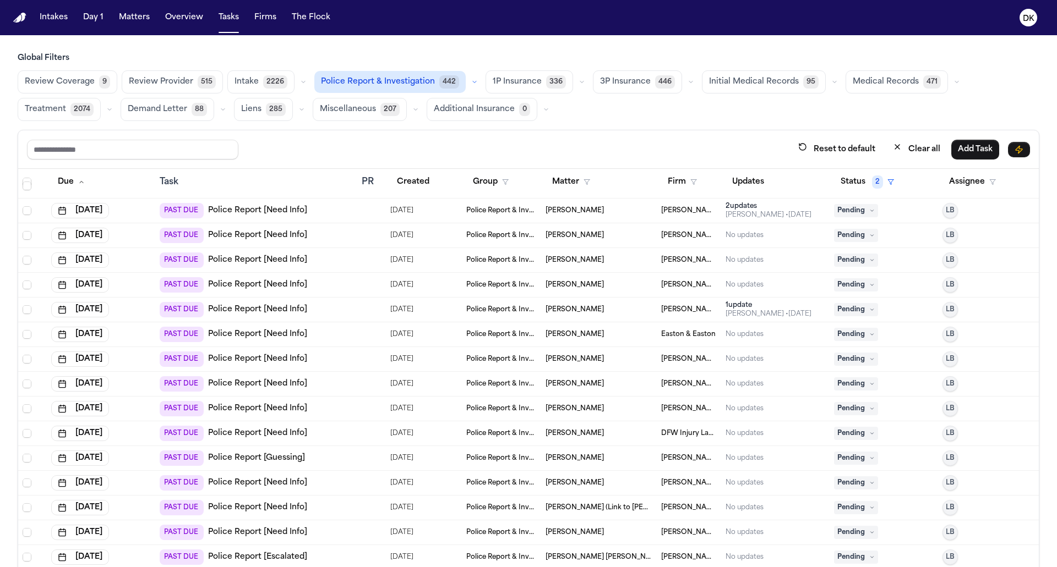
scroll to position [5023, 0]
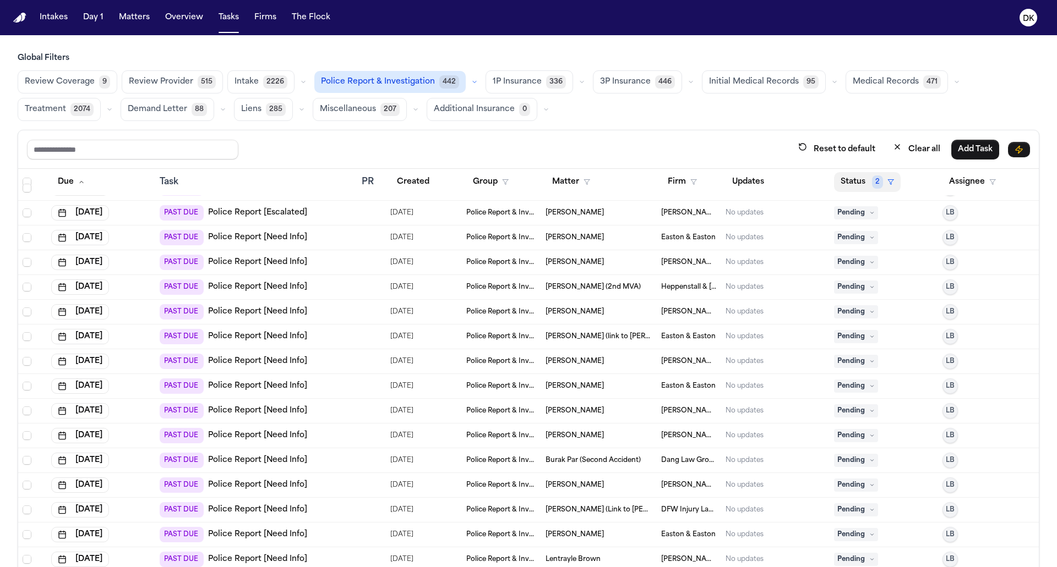
click at [870, 184] on button "Status 2" at bounding box center [867, 182] width 67 height 20
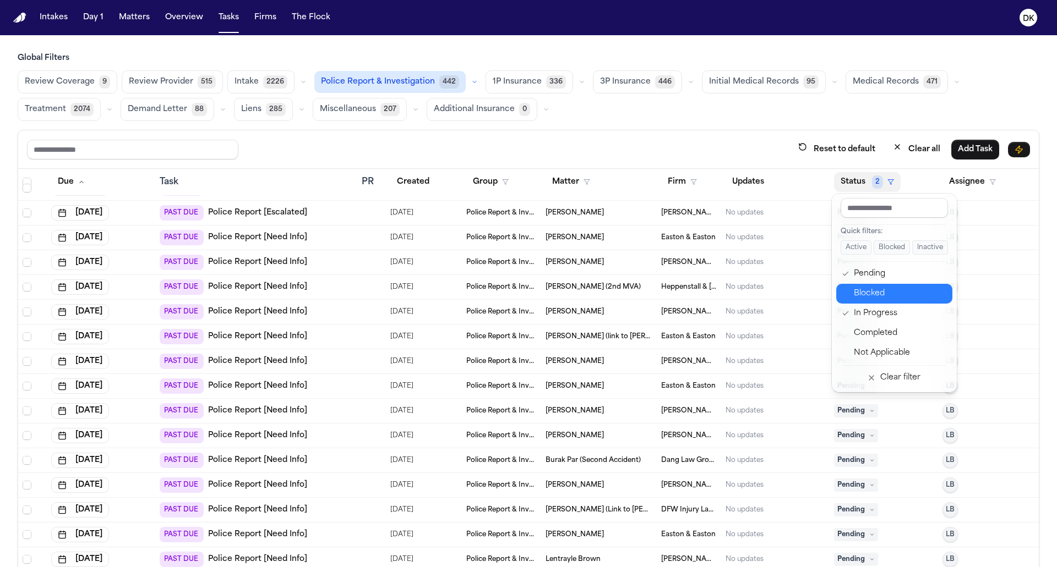
click at [916, 288] on div "Blocked" at bounding box center [900, 293] width 92 height 13
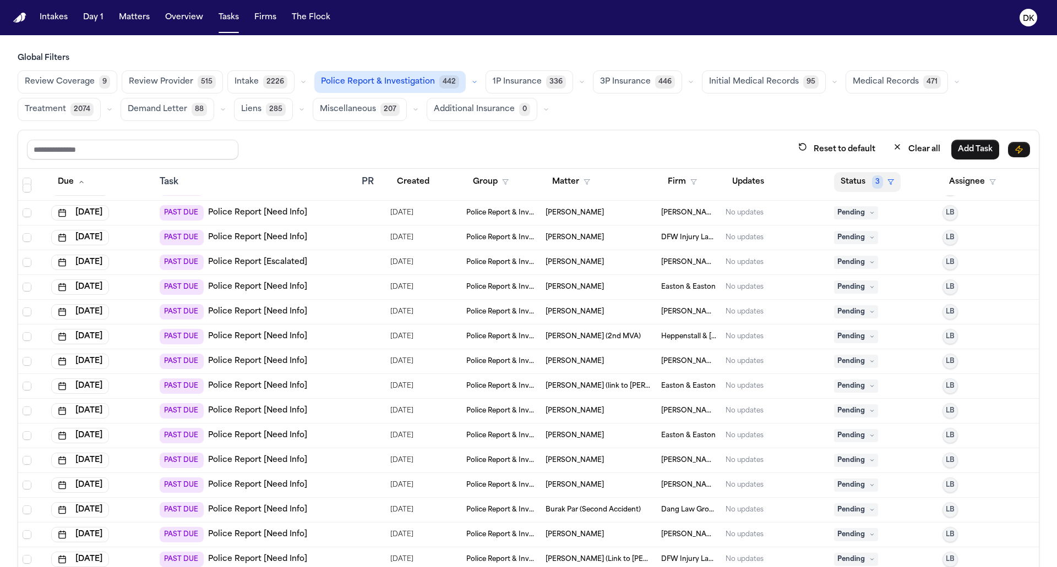
click at [862, 175] on button "Status 3" at bounding box center [867, 182] width 67 height 20
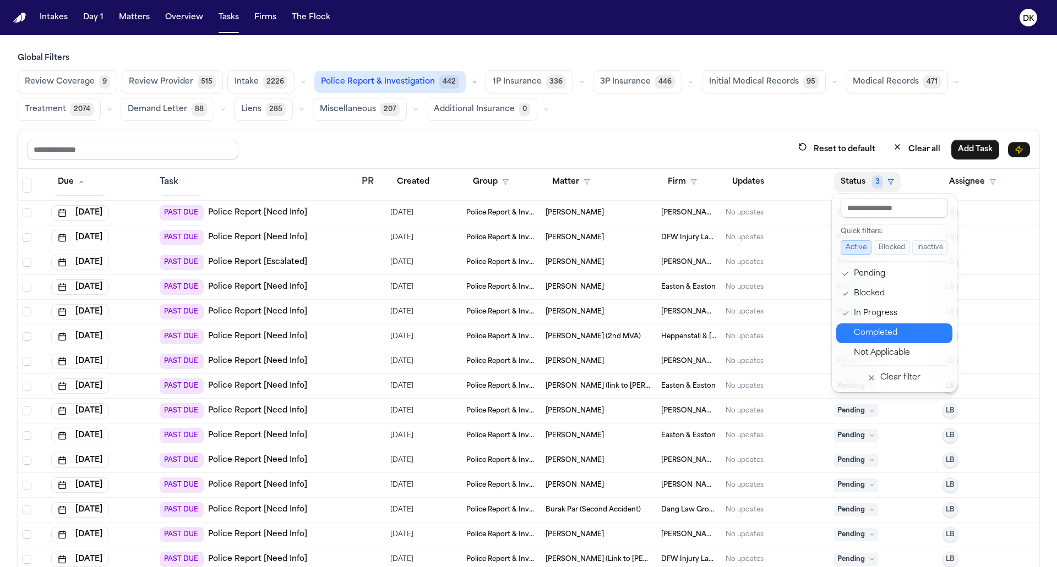
click at [899, 333] on div "Completed" at bounding box center [900, 333] width 92 height 13
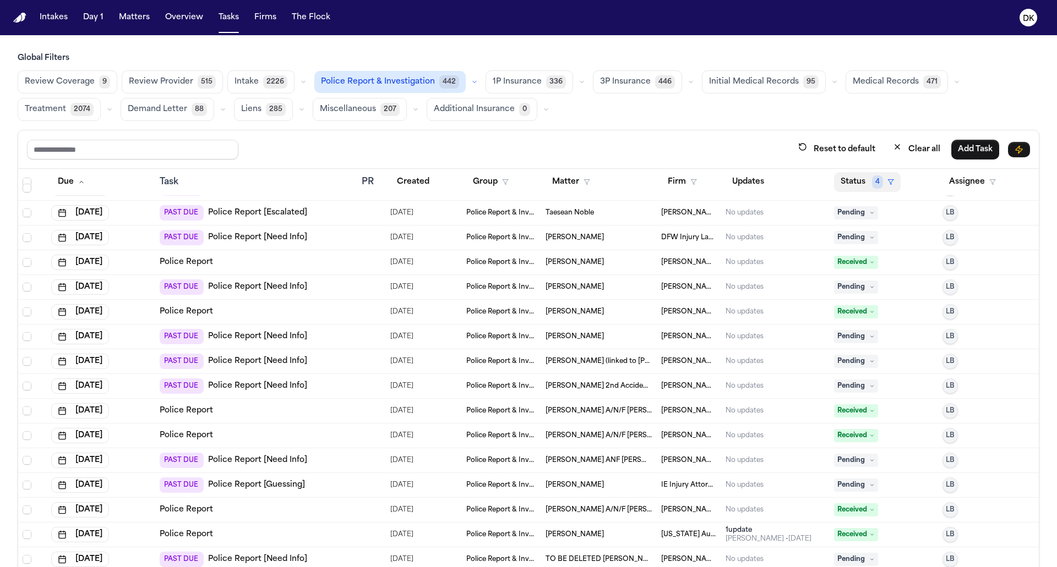
click at [860, 179] on button "Status 4" at bounding box center [867, 182] width 67 height 20
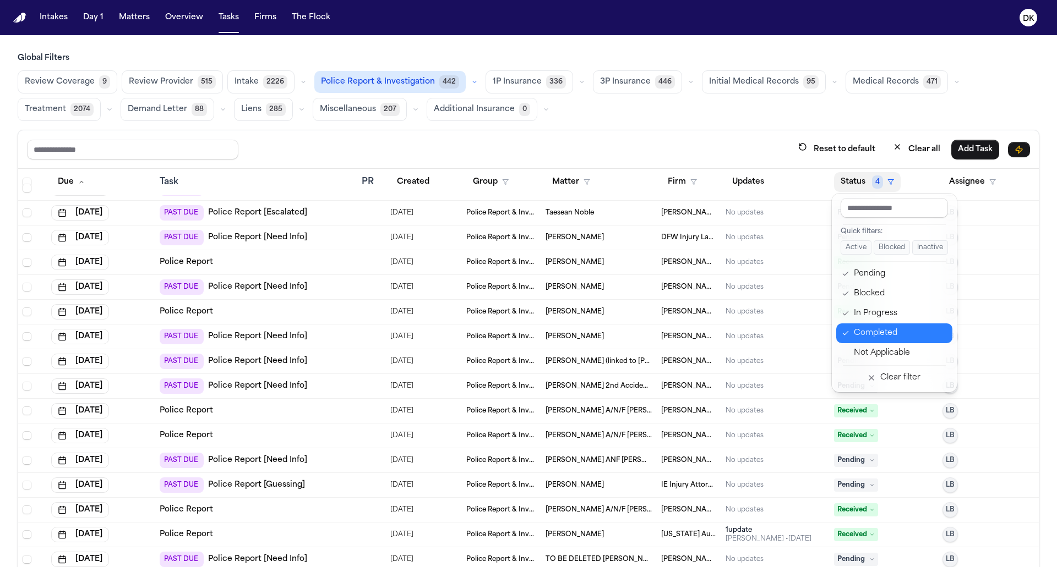
click at [895, 328] on div "Completed" at bounding box center [900, 333] width 92 height 13
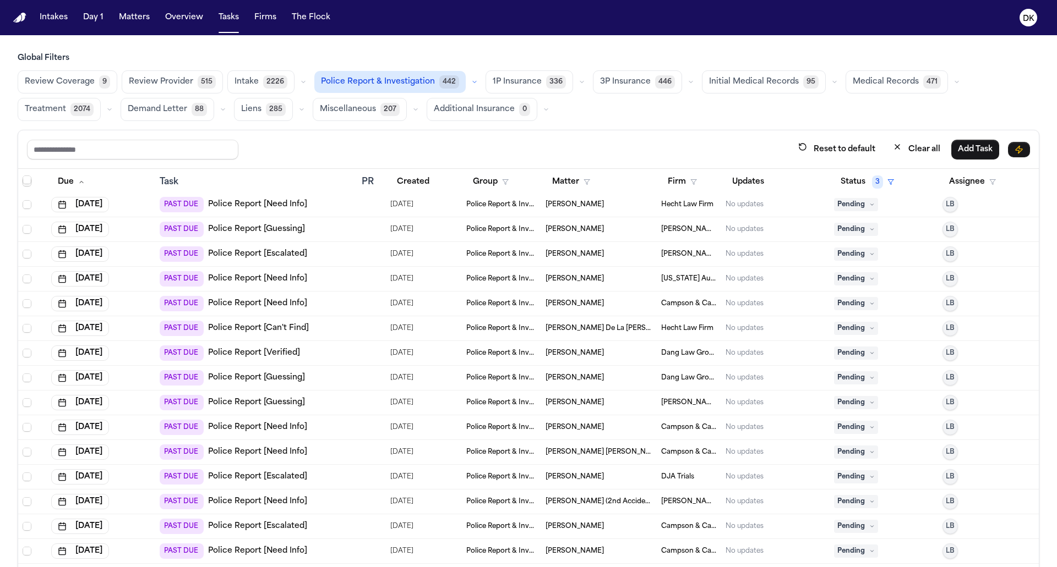
scroll to position [0, 0]
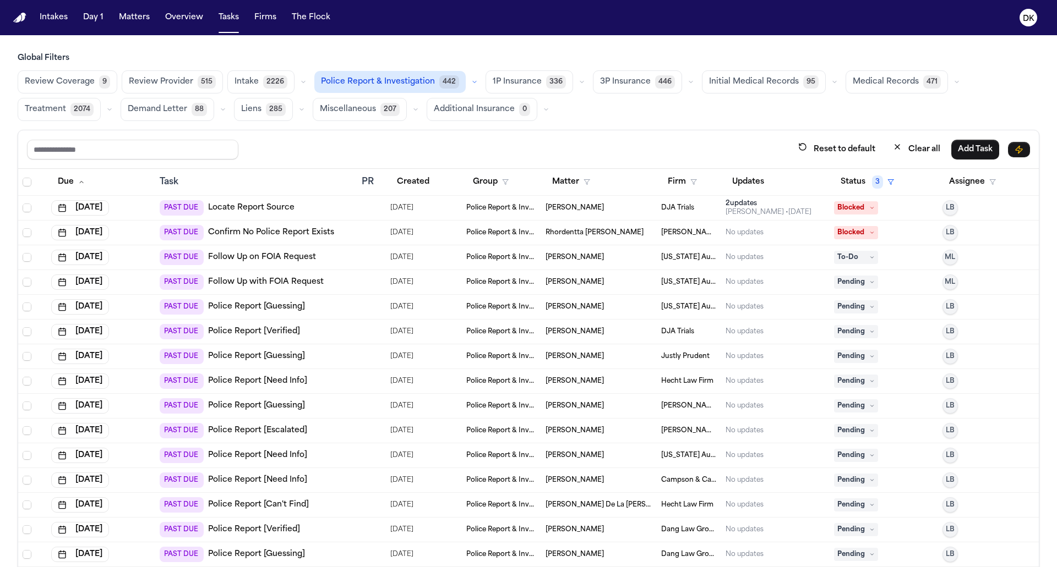
click at [337, 354] on div "PAST DUE Police Report [Guessing]" at bounding box center [256, 356] width 193 height 15
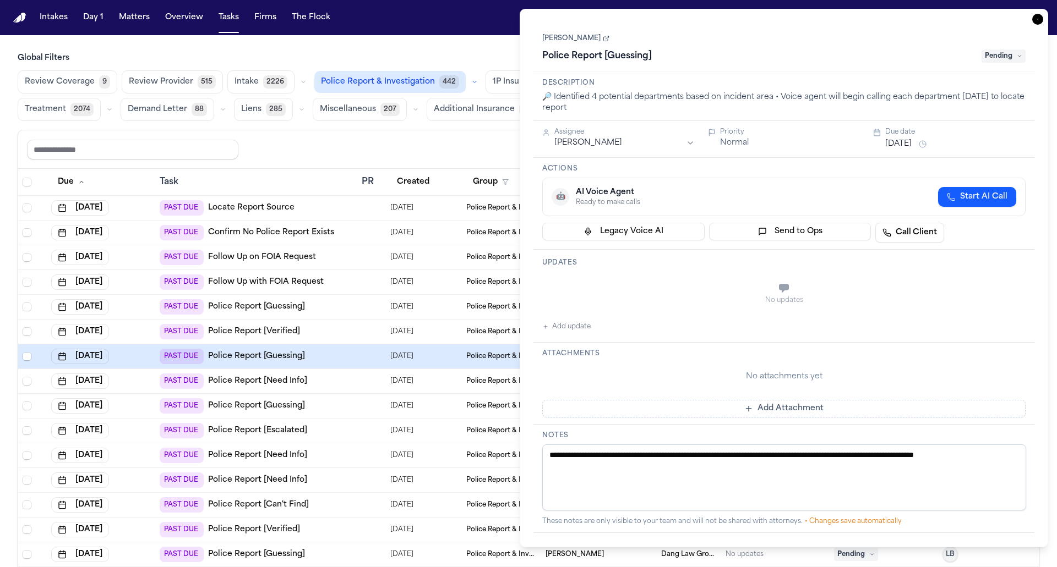
click at [337, 354] on div "PAST DUE Police Report [Guessing]" at bounding box center [256, 356] width 193 height 15
click at [1041, 17] on icon "button" at bounding box center [1037, 19] width 11 height 11
